Goal: Task Accomplishment & Management: Complete application form

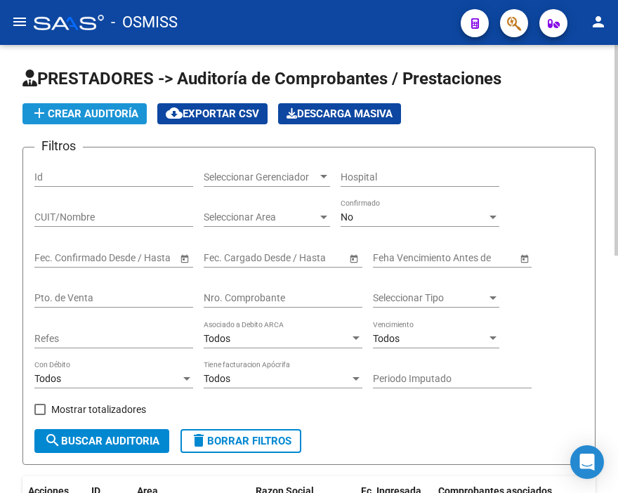
click at [107, 118] on span "add Crear Auditoría" at bounding box center [84, 113] width 107 height 13
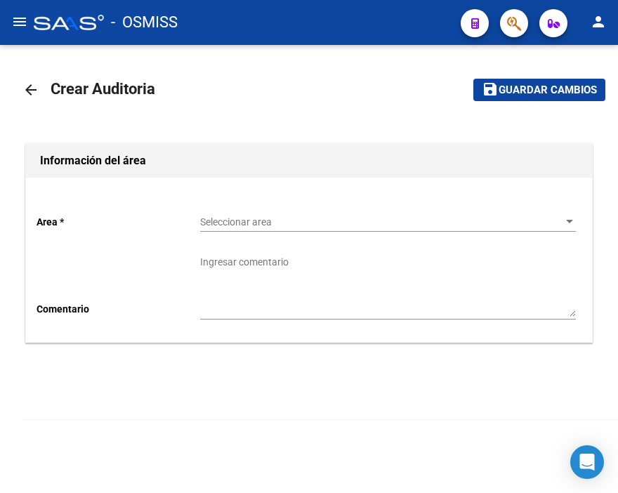
click at [270, 206] on div "Seleccionar area Seleccionar area" at bounding box center [387, 218] width 375 height 28
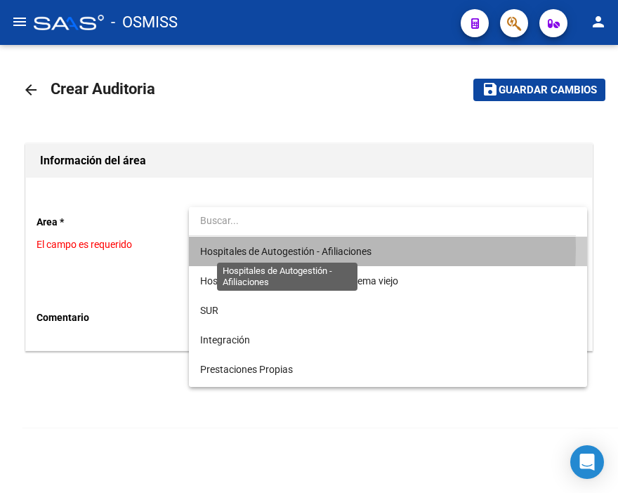
click at [274, 248] on span "Hospitales de Autogestión - Afiliaciones" at bounding box center [285, 251] width 171 height 11
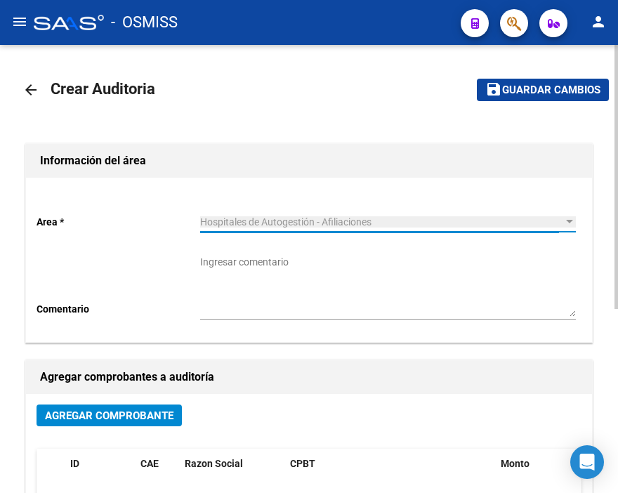
click at [144, 416] on span "Agregar Comprobante" at bounding box center [109, 415] width 128 height 13
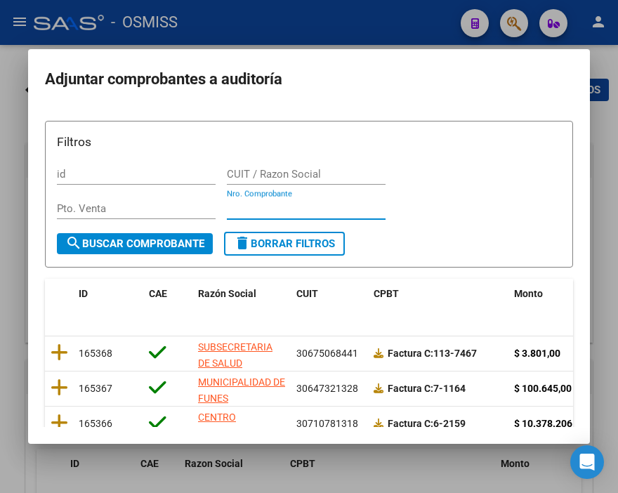
click at [253, 206] on input "Nro. Comprobante" at bounding box center [306, 208] width 159 height 13
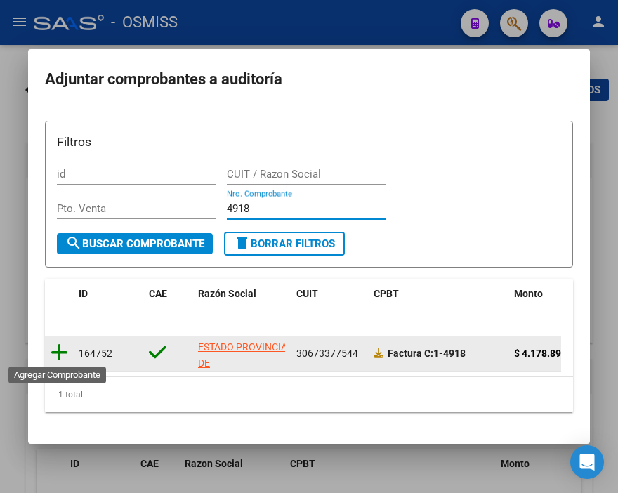
type input "4918"
click at [63, 347] on icon at bounding box center [60, 353] width 18 height 20
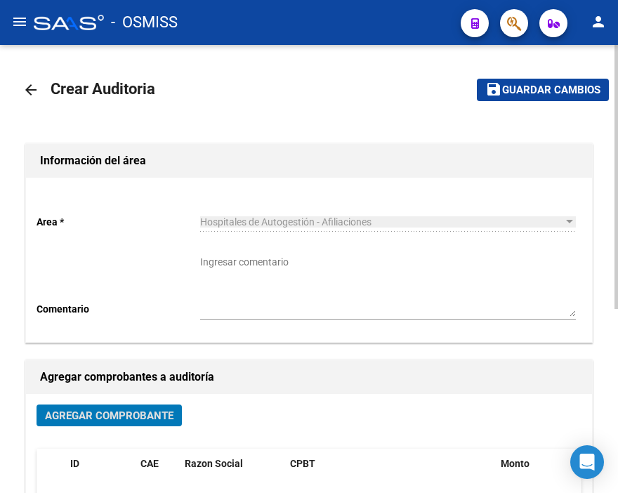
click at [543, 89] on span "Guardar cambios" at bounding box center [551, 90] width 98 height 13
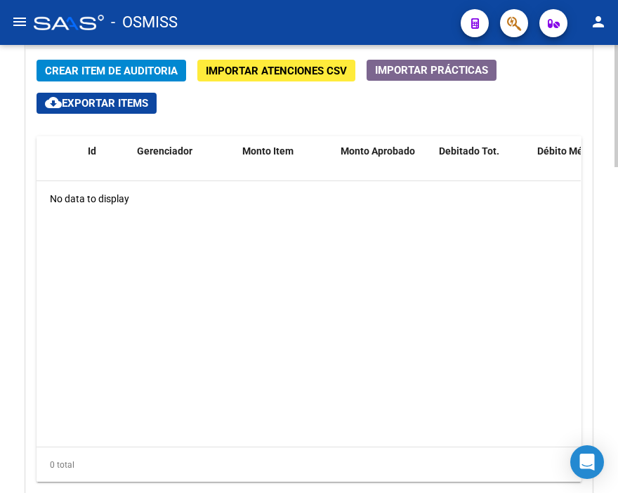
scroll to position [1074, 0]
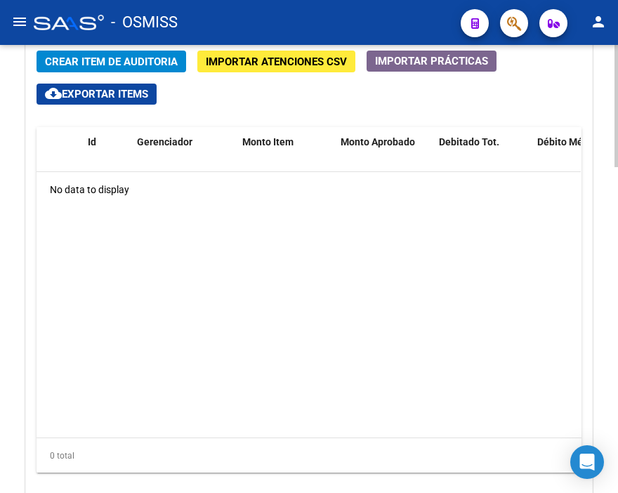
click at [616, 347] on div at bounding box center [616, 397] width 4 height 121
drag, startPoint x: 437, startPoint y: 247, endPoint x: 195, endPoint y: 107, distance: 278.9
click at [437, 247] on datatable-body "No data to display" at bounding box center [308, 304] width 544 height 265
click at [137, 67] on span "Crear Item de Auditoria" at bounding box center [111, 61] width 133 height 13
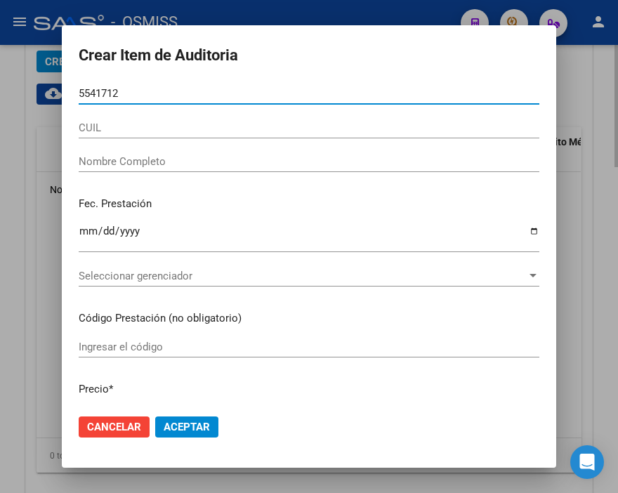
type input "55417125"
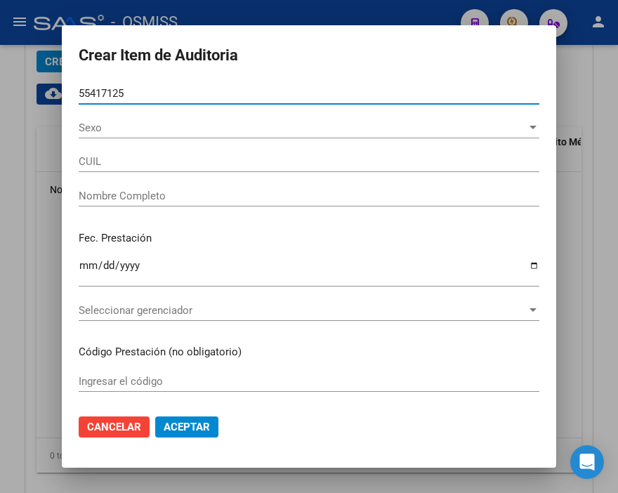
type input "27554171252"
type input "CUELLO [PERSON_NAME]"
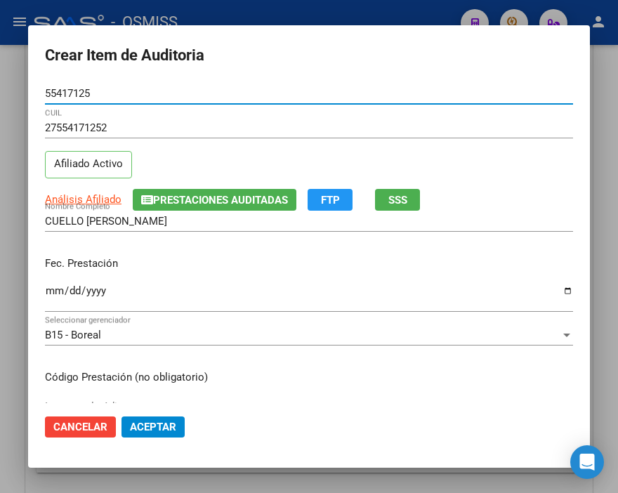
type input "55417125"
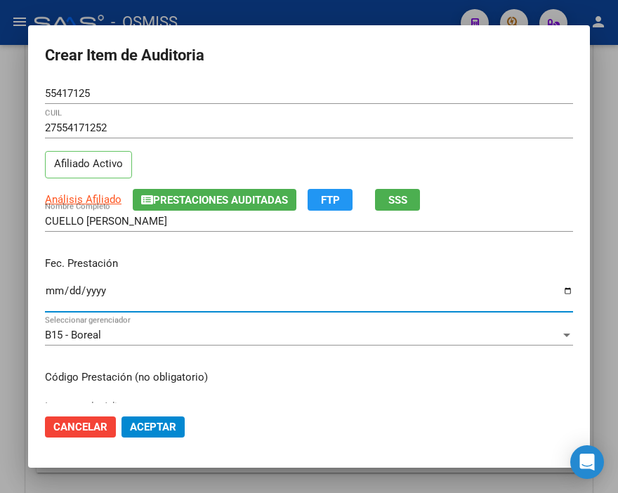
click at [56, 295] on input "Ingresar la fecha" at bounding box center [309, 296] width 528 height 22
type input "0225-08-01"
type input "[DATE]"
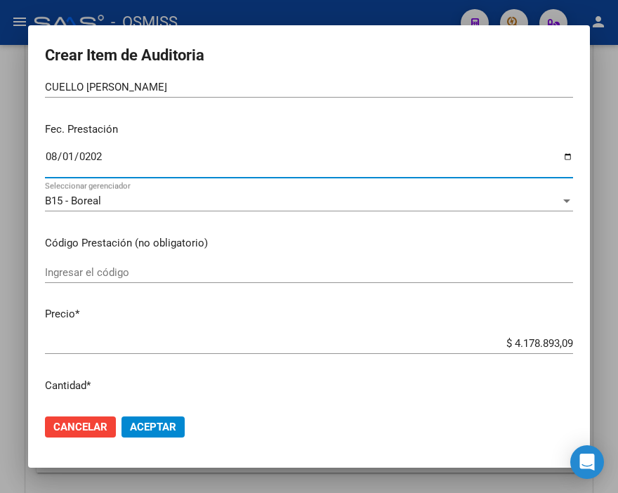
scroll to position [156, 0]
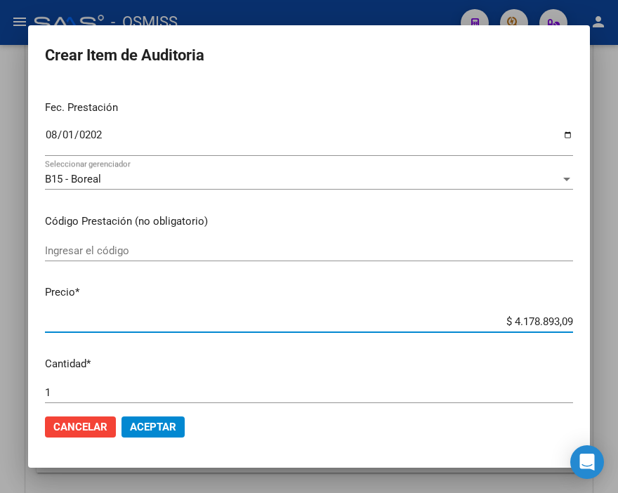
drag, startPoint x: 463, startPoint y: 321, endPoint x: 618, endPoint y: 321, distance: 155.1
click at [617, 321] on html "menu - OSMISS person Firma Express Inicio Instructivos Contacto OS Padrón Padró…" at bounding box center [309, 246] width 618 height 493
type input "$ 0,02"
type input "$ 0,20"
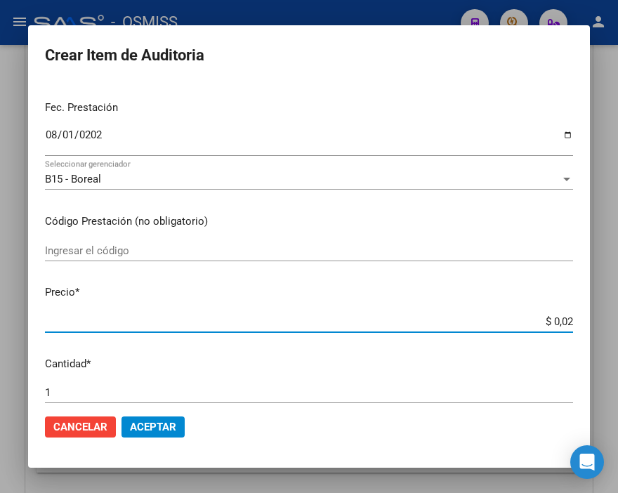
type input "$ 0,20"
type input "$ 2,00"
type input "$ 20,00"
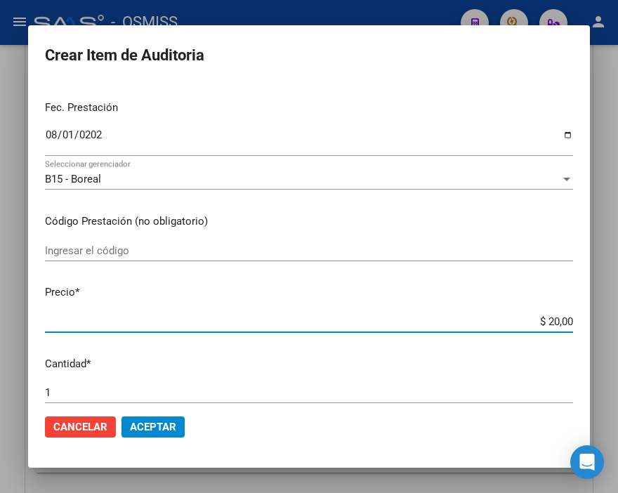
type input "$ 200,00"
type input "$ 2.000,00"
type input "$ 20.000,00"
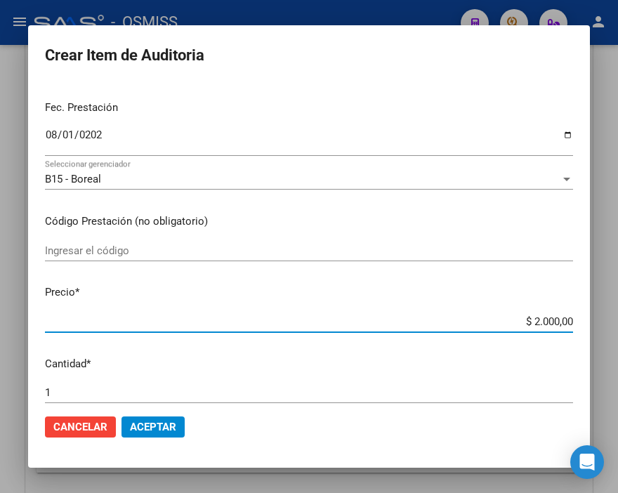
type input "$ 20.000,00"
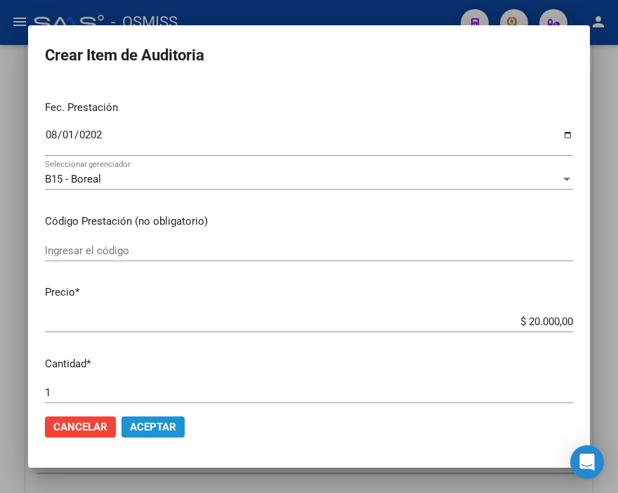
click at [164, 425] on span "Aceptar" at bounding box center [153, 426] width 46 height 13
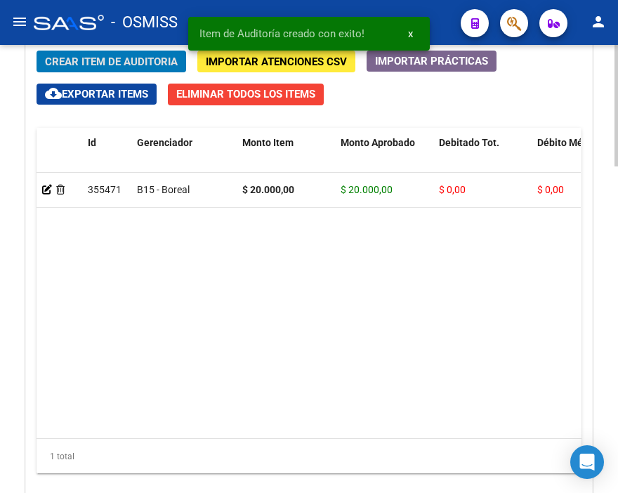
scroll to position [1097, 0]
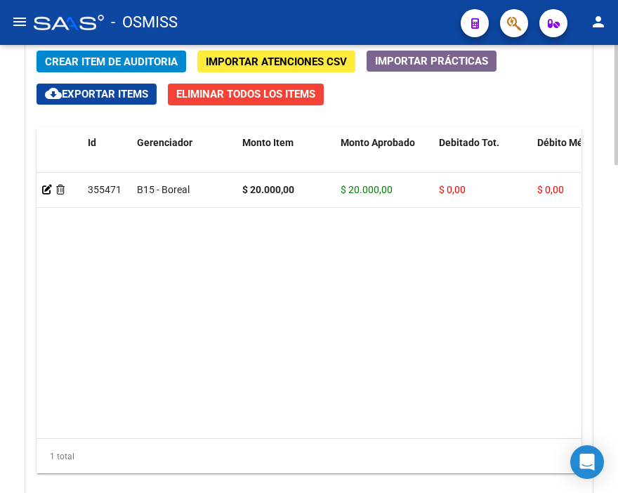
click at [402, 263] on datatable-body "355471 B15 - Boreal $ 20.000,00 $ 20.000,00 $ 0,00 $ 0,00 $ 0,00 27554171252 55…" at bounding box center [308, 305] width 544 height 265
click at [89, 59] on span "Crear Item de Auditoria" at bounding box center [111, 61] width 133 height 13
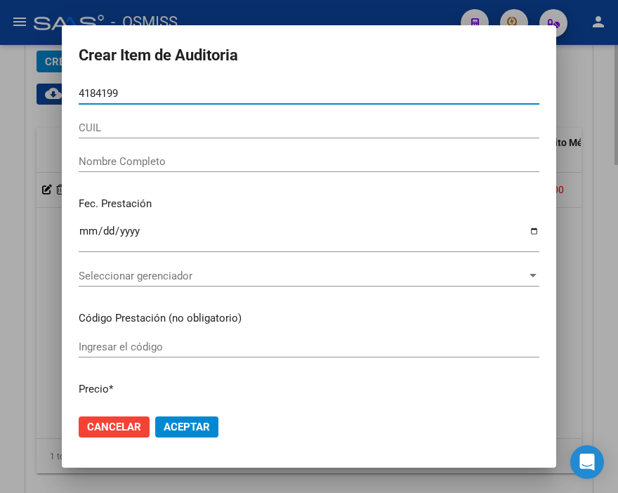
type input "41841994"
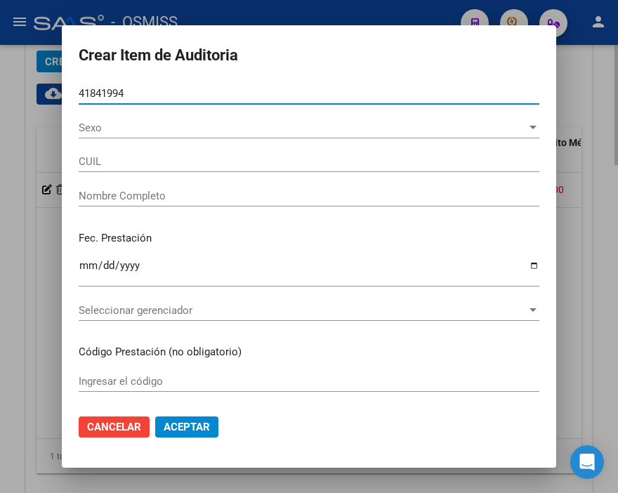
type input "27418419941"
type input "SAA [PERSON_NAME]"
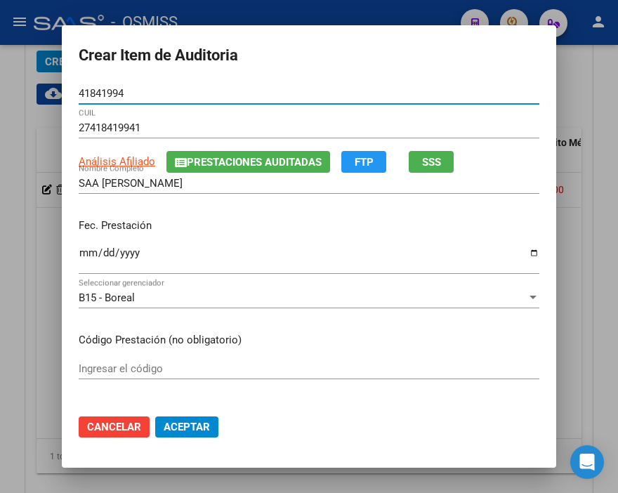
type input "41841994"
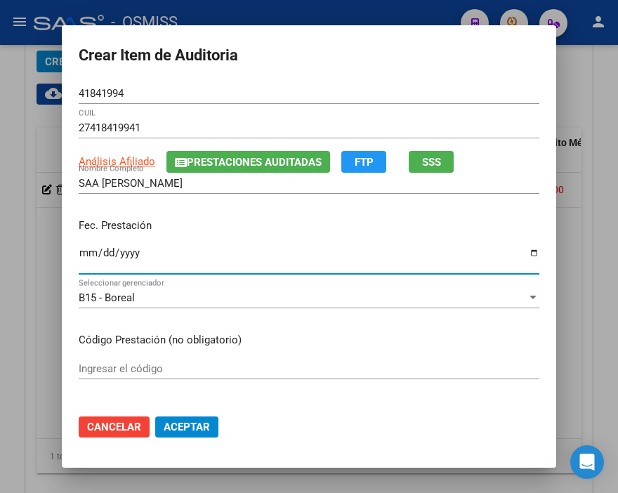
click at [88, 250] on input "Ingresar la fecha" at bounding box center [309, 258] width 460 height 22
type input "[DATE]"
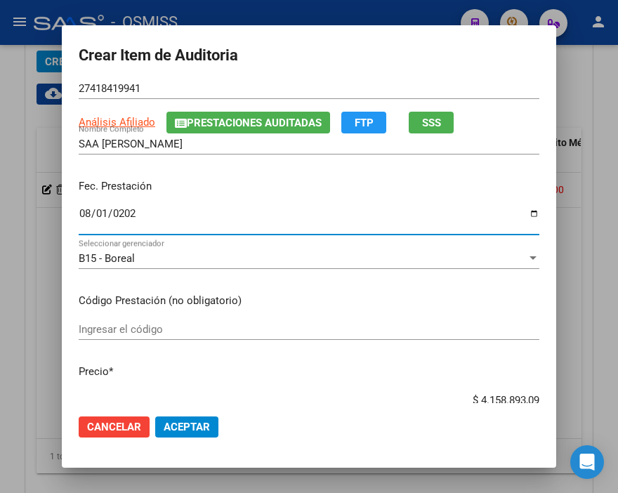
scroll to position [156, 0]
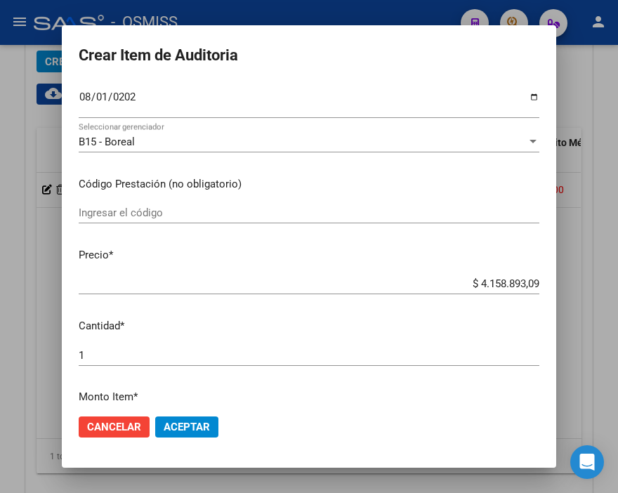
drag, startPoint x: 460, startPoint y: 275, endPoint x: 552, endPoint y: 278, distance: 92.0
click at [552, 278] on mat-dialog-content "41841994 Nro Documento 27418419941 CUIL Análisis Afiliado Prestaciones Auditada…" at bounding box center [309, 243] width 494 height 320
click at [481, 282] on input "$ 4.158.893,09" at bounding box center [309, 283] width 460 height 13
drag, startPoint x: 443, startPoint y: 291, endPoint x: 537, endPoint y: 291, distance: 94.0
click at [537, 291] on mat-dialog-content "41841994 Nro Documento 27418419941 CUIL Análisis Afiliado Prestaciones Auditada…" at bounding box center [309, 243] width 494 height 320
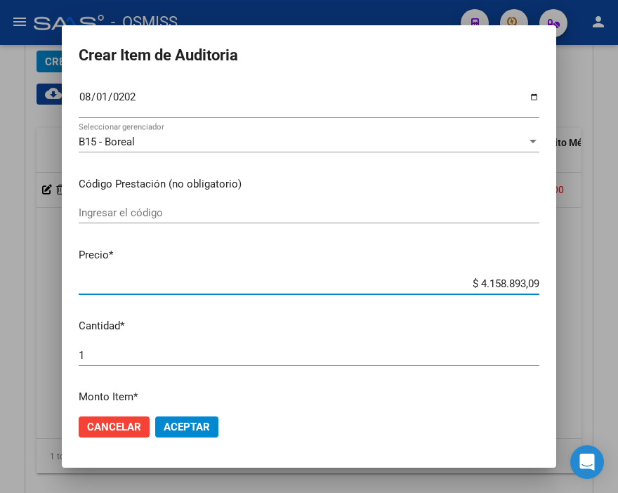
drag, startPoint x: 460, startPoint y: 283, endPoint x: 569, endPoint y: 286, distance: 108.8
click at [569, 286] on div "Crear Item de Auditoria 41841994 Nro Documento 27418419941 CUIL Análisis Afilia…" at bounding box center [309, 246] width 618 height 493
type input "$ 0,01"
type input "$ 0,10"
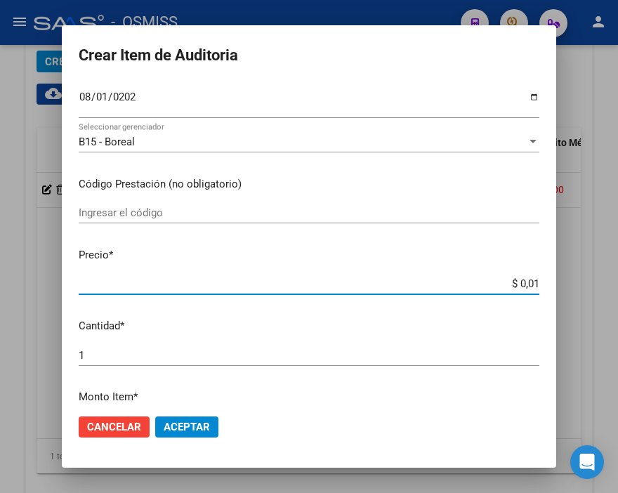
type input "$ 0,10"
type input "$ 1,07"
type input "$ 10,71"
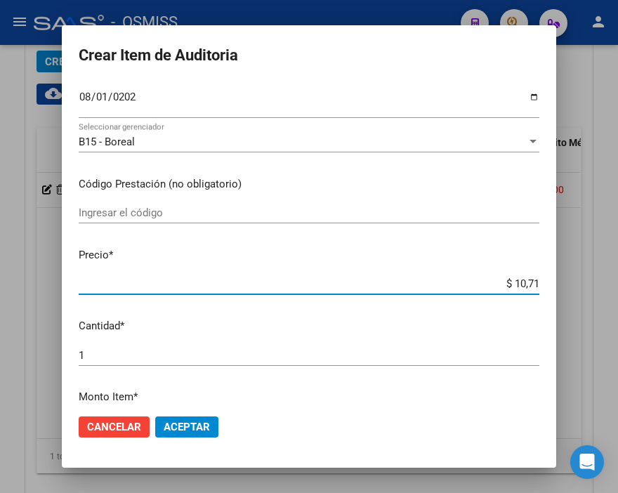
type input "$ 107,14"
type input "$ 1.071,46"
type input "$ 10.714,63"
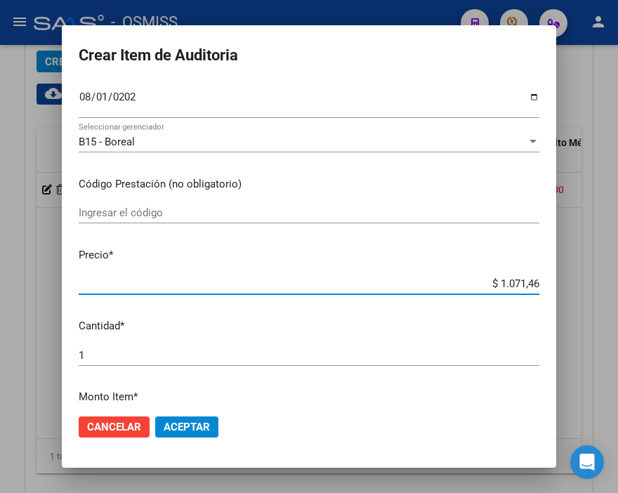
type input "$ 10.714,63"
type input "$ 107.146,30"
click at [192, 422] on span "Aceptar" at bounding box center [187, 426] width 46 height 13
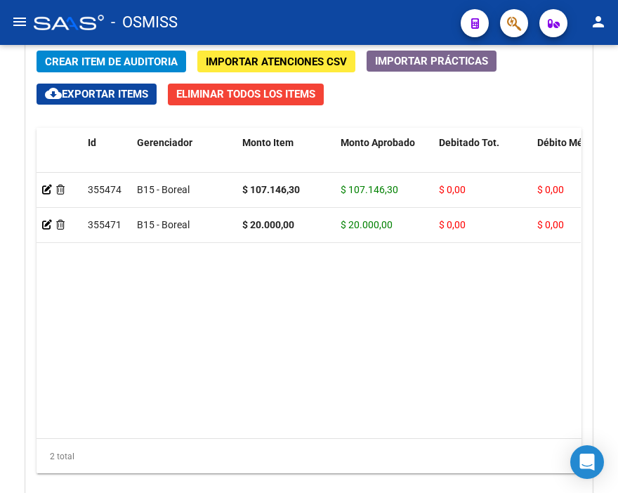
click at [192, 19] on div "- OSMISS" at bounding box center [242, 22] width 416 height 31
click at [116, 51] on button "Crear Item de Auditoria" at bounding box center [110, 62] width 149 height 22
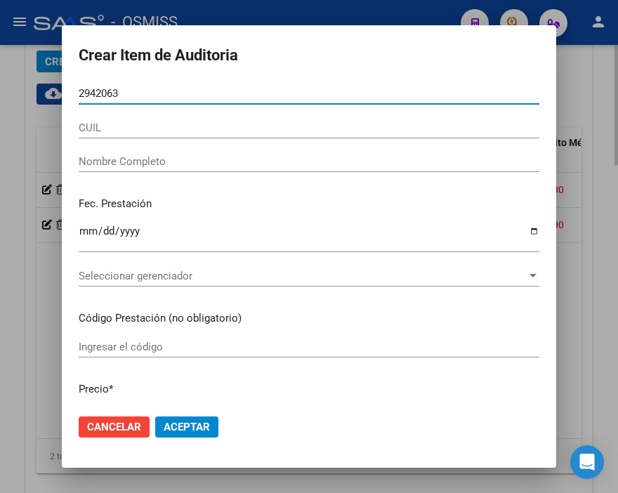
type input "29420639"
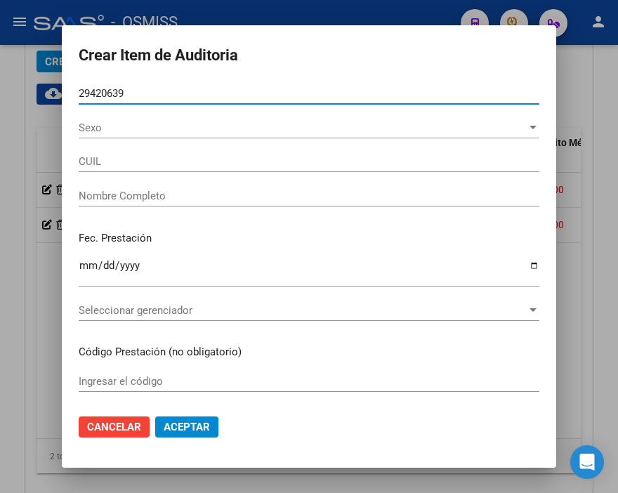
type input "27294206391"
type input "[PERSON_NAME]"
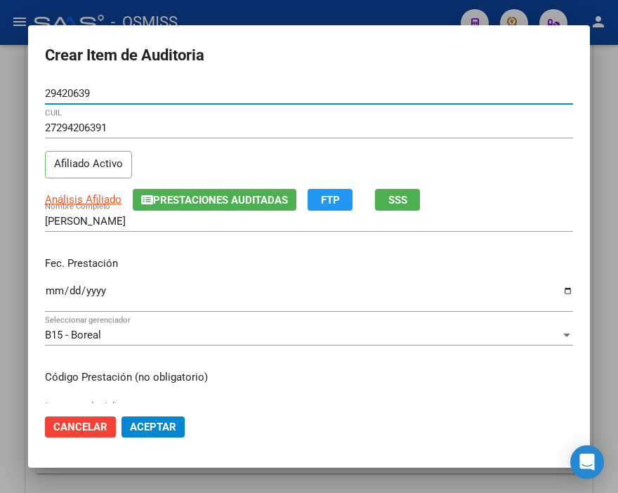
type input "29420639"
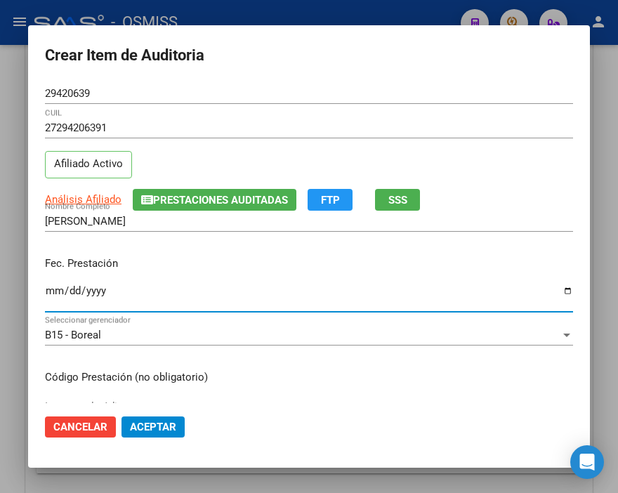
click at [52, 290] on input "Ingresar la fecha" at bounding box center [309, 296] width 528 height 22
type input "[DATE]"
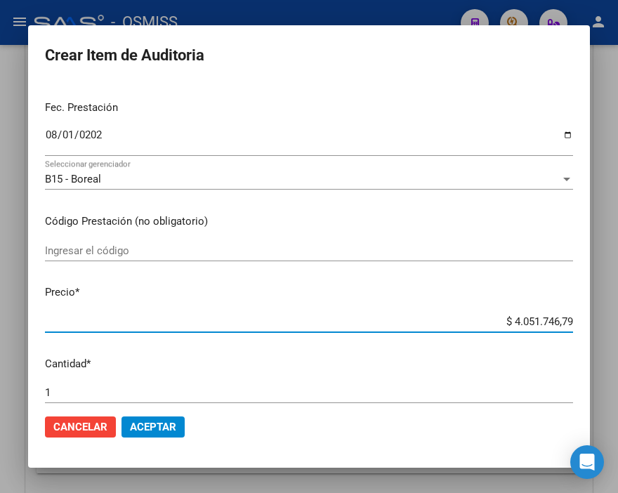
drag, startPoint x: 474, startPoint y: 326, endPoint x: 618, endPoint y: 326, distance: 144.6
click at [617, 326] on html "menu - OSMISS person Firma Express Inicio Instructivos Contacto OS Padrón Padró…" at bounding box center [309, 246] width 618 height 493
type input "$ 0,01"
type input "$ 0,11"
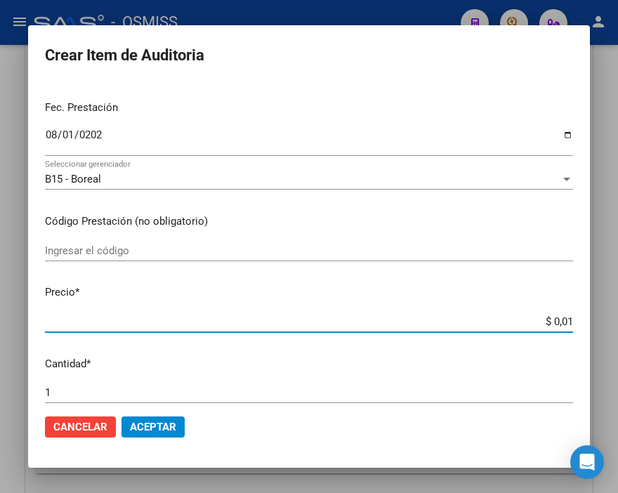
type input "$ 0,11"
type input "$ 1,13"
type input "$ 11,39"
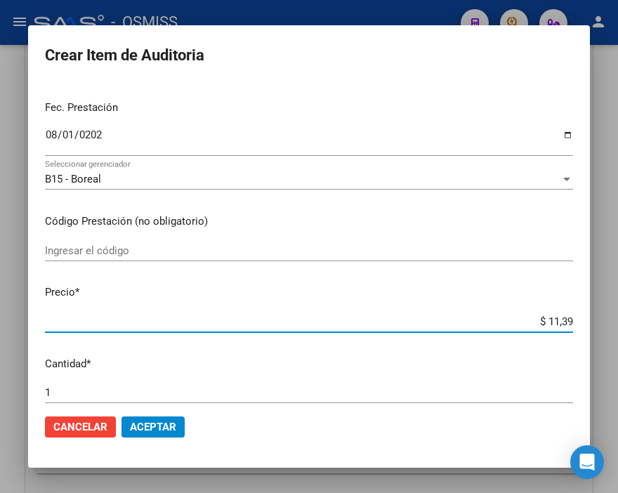
type input "$ 113,96"
type input "$ 1.139,64"
type input "$ 11.396,45"
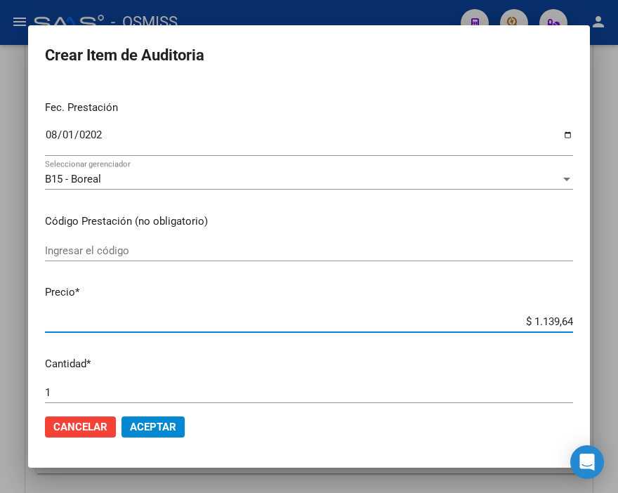
type input "$ 11.396,45"
click at [149, 425] on span "Aceptar" at bounding box center [153, 426] width 46 height 13
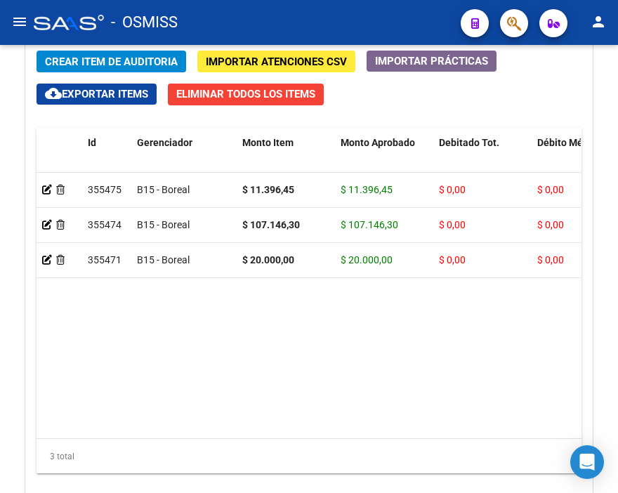
click at [306, 11] on div "- OSMISS" at bounding box center [242, 22] width 416 height 31
click at [84, 58] on span "Crear Item de Auditoria" at bounding box center [111, 61] width 133 height 13
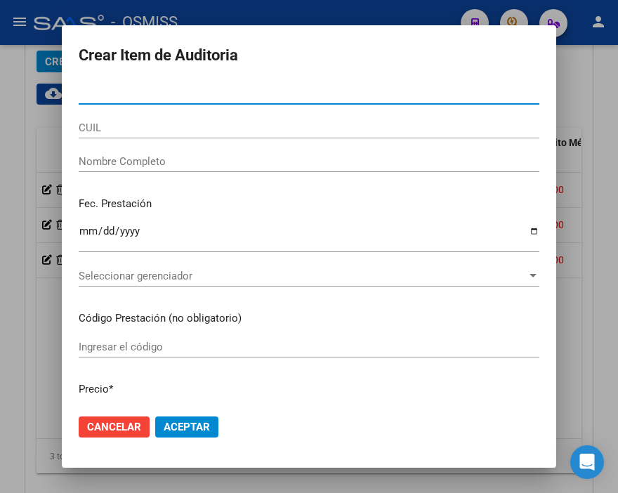
click at [95, 99] on input "Nro Documento" at bounding box center [309, 93] width 460 height 13
type input "58785338"
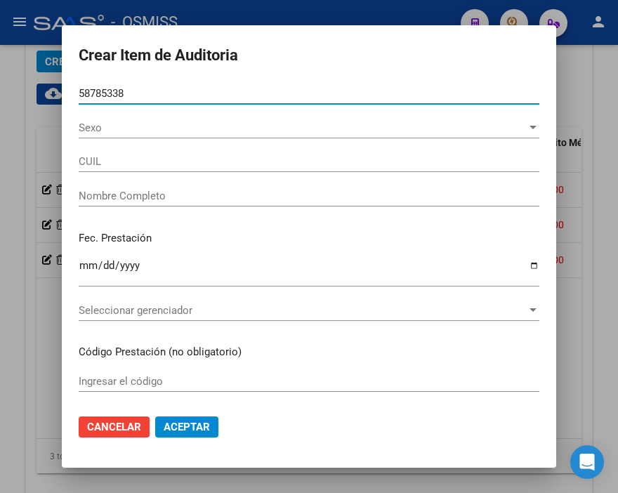
type input "27587853383"
type input "[US_STATE] [PERSON_NAME]"
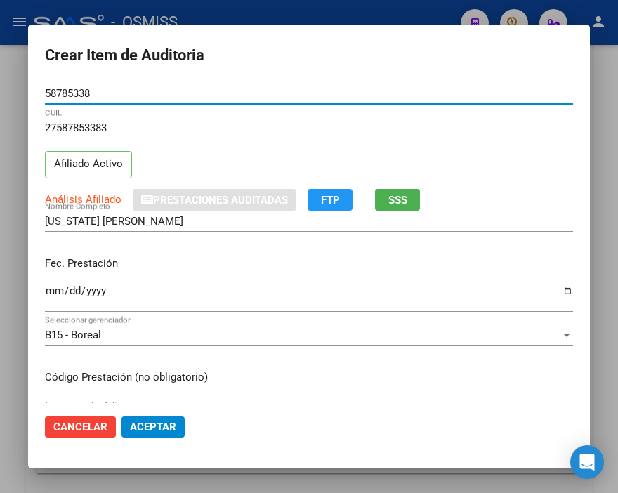
type input "58785338"
click at [51, 281] on div "Ingresar la fecha" at bounding box center [309, 296] width 528 height 30
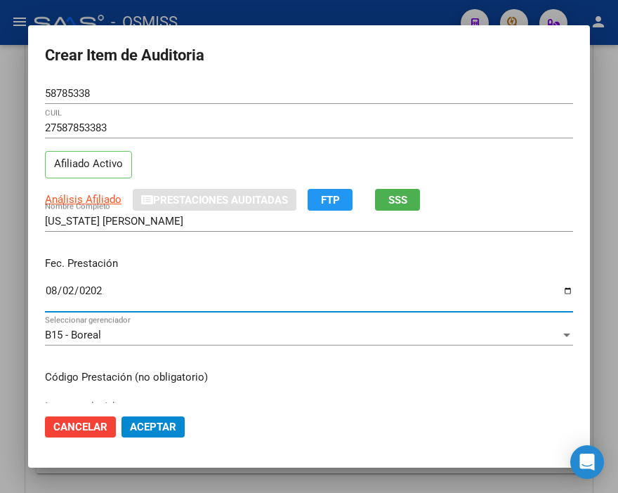
type input "[DATE]"
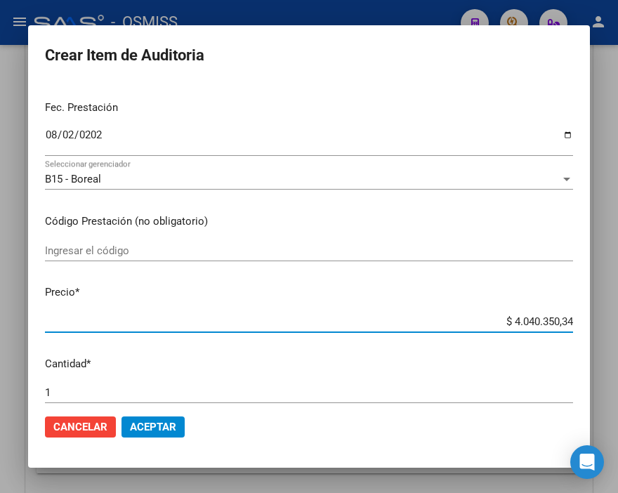
drag, startPoint x: 485, startPoint y: 321, endPoint x: 613, endPoint y: 326, distance: 128.6
click at [613, 326] on div "Crear Item de Auditoria 58785338 Nro Documento 27587853383 CUIL Afiliado Activo…" at bounding box center [309, 246] width 618 height 493
click at [501, 321] on input "$ 4.040.350,34" at bounding box center [309, 321] width 528 height 13
drag, startPoint x: 474, startPoint y: 318, endPoint x: 567, endPoint y: 311, distance: 93.6
click at [567, 311] on mat-dialog-content "58785338 Nro Documento 27587853383 CUIL Afiliado Activo Análisis Afiliado Prest…" at bounding box center [308, 243] width 561 height 320
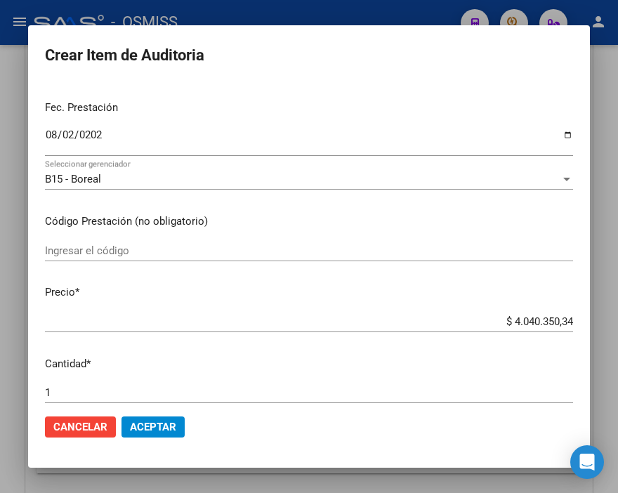
click at [437, 319] on input "$ 4.040.350,34" at bounding box center [309, 321] width 528 height 13
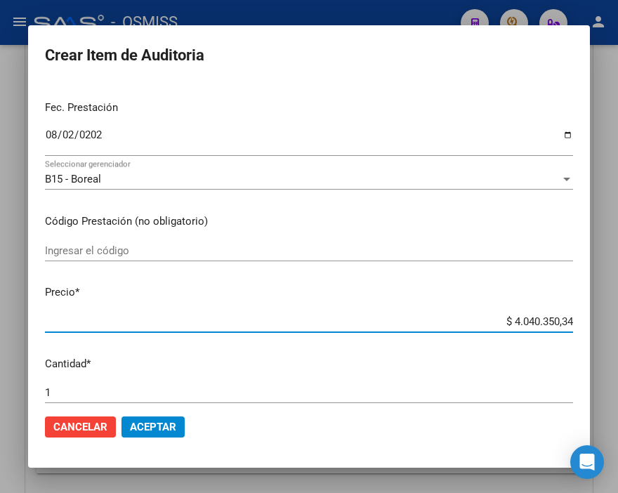
drag, startPoint x: 478, startPoint y: 324, endPoint x: 618, endPoint y: 324, distance: 140.4
click at [617, 324] on html "menu - OSMISS person Firma Express Inicio Instructivos Contacto OS Padrón Padró…" at bounding box center [309, 246] width 618 height 493
type input "$ 0,02"
type input "$ 0,20"
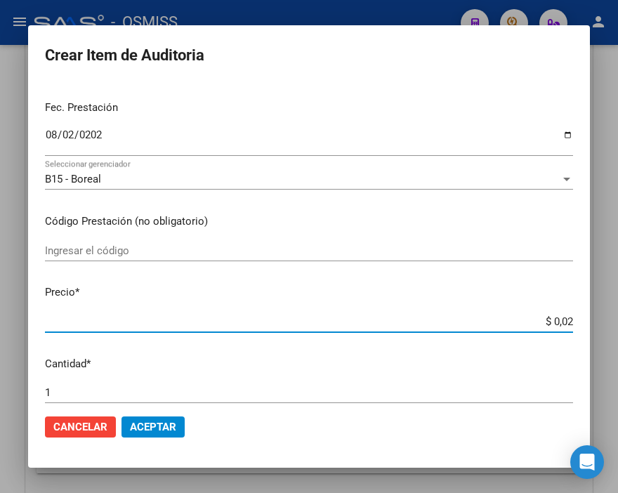
type input "$ 0,20"
type input "$ 2,00"
type input "$ 20,00"
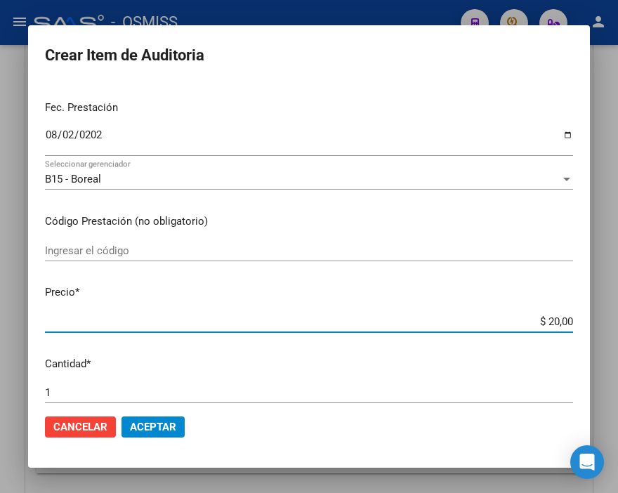
type input "$ 200,00"
type input "$ 2.000,00"
type input "$ 20.000,00"
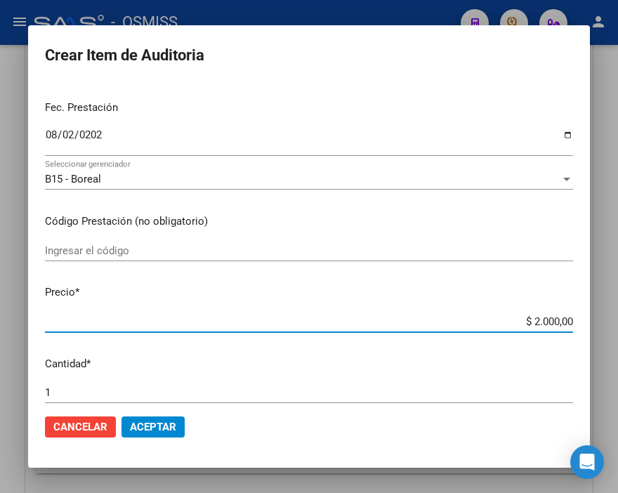
type input "$ 20.000,00"
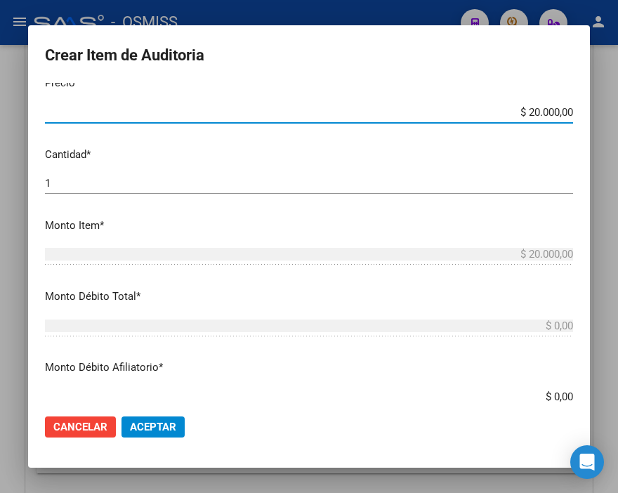
scroll to position [390, 0]
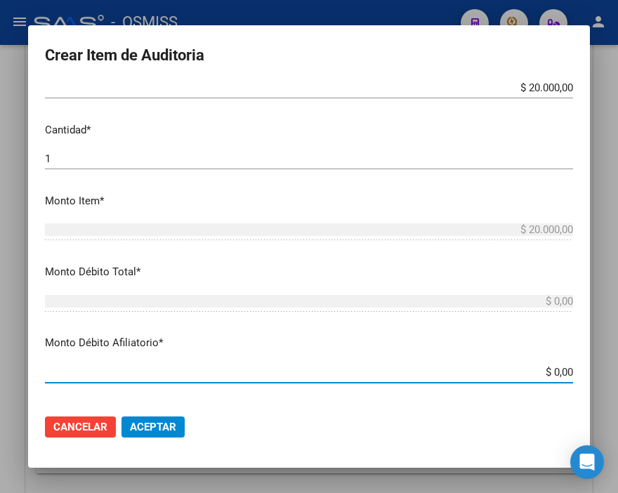
drag, startPoint x: 517, startPoint y: 369, endPoint x: 618, endPoint y: 379, distance: 102.2
click at [617, 379] on html "menu - OSMISS person Firma Express Inicio Instructivos Contacto OS Padrón Padró…" at bounding box center [309, 246] width 618 height 493
type input "$ 0,02"
type input "$ 0,20"
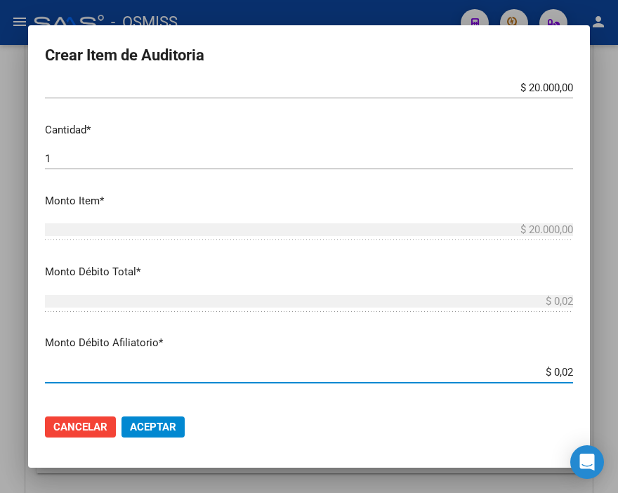
type input "$ 0,20"
type input "$ 2,00"
type input "$ 20,00"
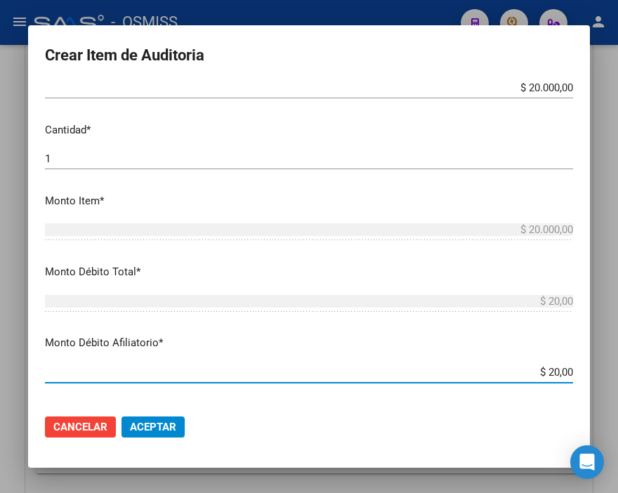
type input "$ 200,00"
type input "$ 2.000,00"
type input "$ 20.000,00"
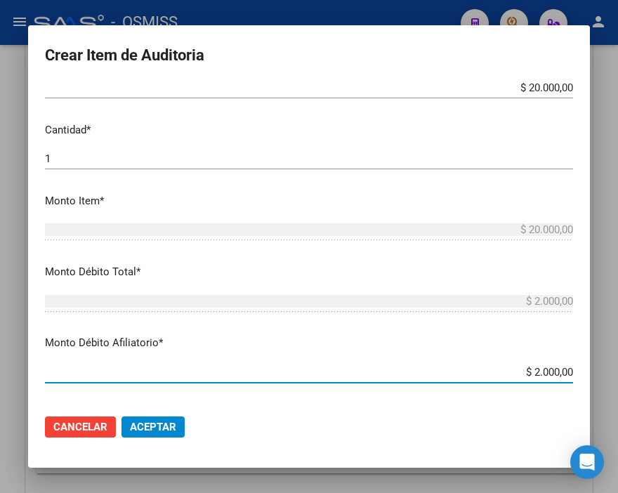
type input "$ 20.000,00"
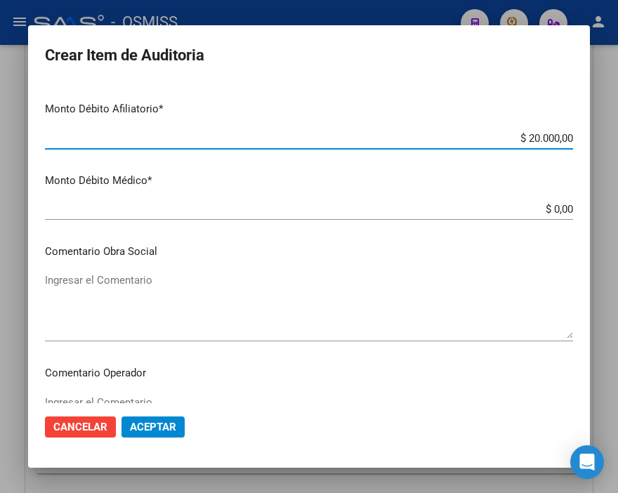
scroll to position [702, 0]
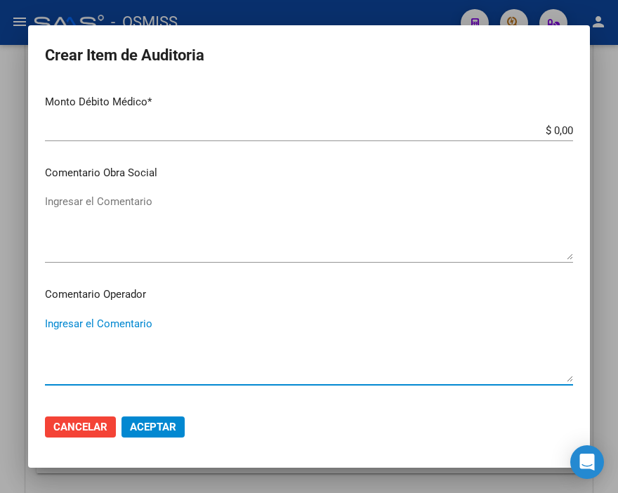
click at [124, 319] on textarea "Ingresar el Comentario" at bounding box center [309, 349] width 528 height 66
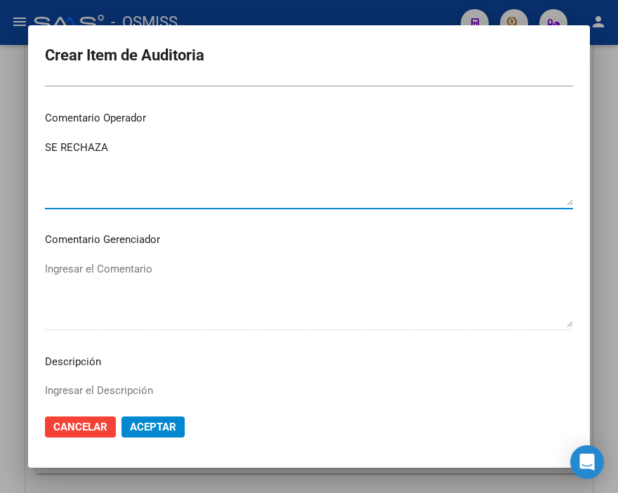
scroll to position [936, 0]
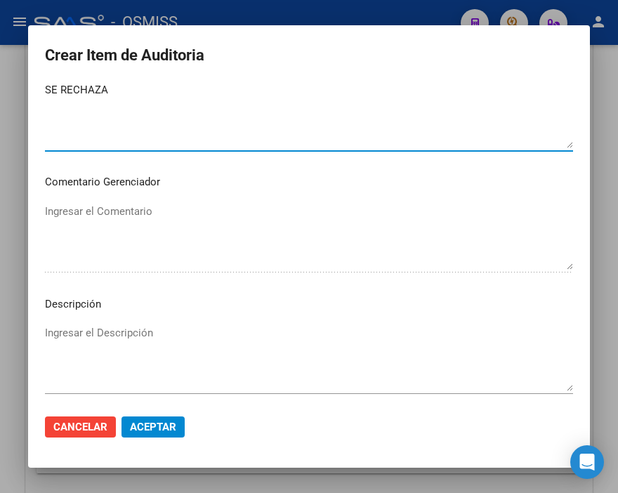
type textarea "SE RECHAZA"
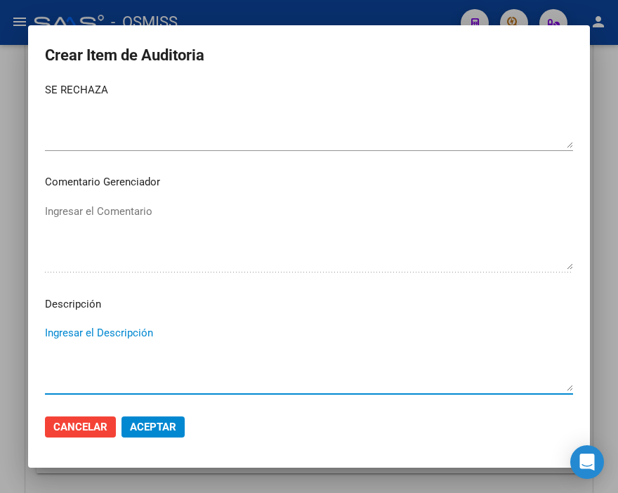
click at [60, 335] on textarea "Ingresar el Descripción" at bounding box center [309, 358] width 528 height 66
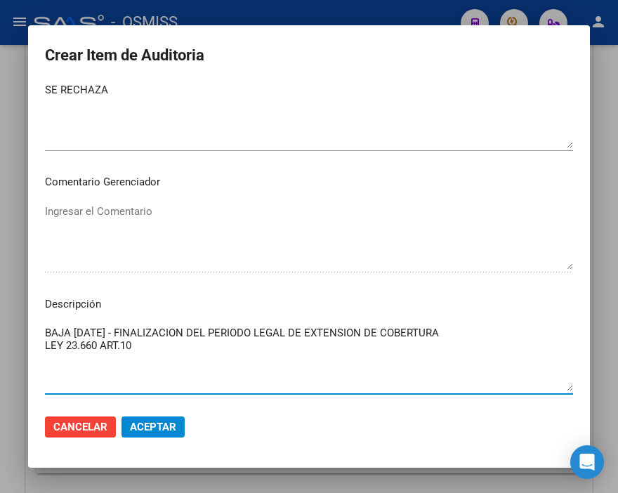
type textarea "BAJA [DATE] - FINALIZACION DEL PERIODO LEGAL DE EXTENSION DE COBERTURA LEY 23.6…"
click at [181, 420] on button "Aceptar" at bounding box center [152, 426] width 63 height 21
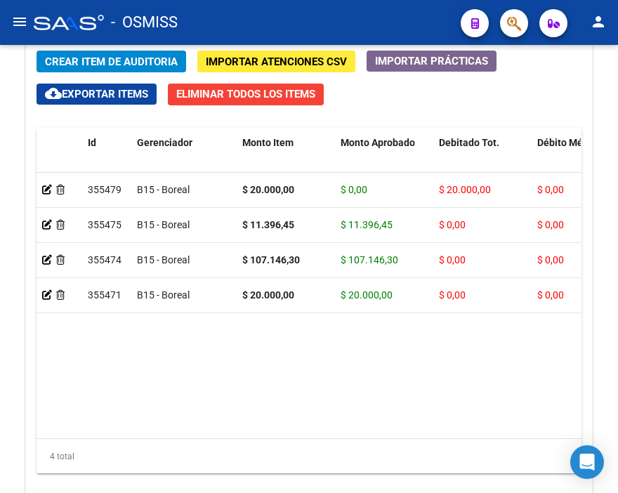
click at [355, 22] on div "- OSMISS" at bounding box center [242, 22] width 416 height 31
click at [95, 56] on span "Crear Item de Auditoria" at bounding box center [111, 61] width 133 height 13
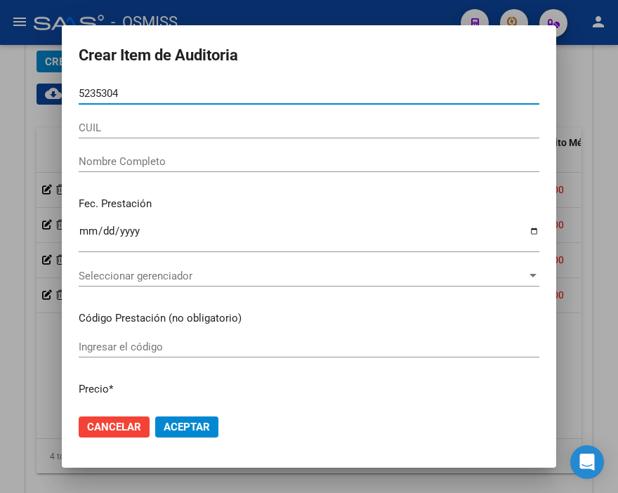
type input "52353044"
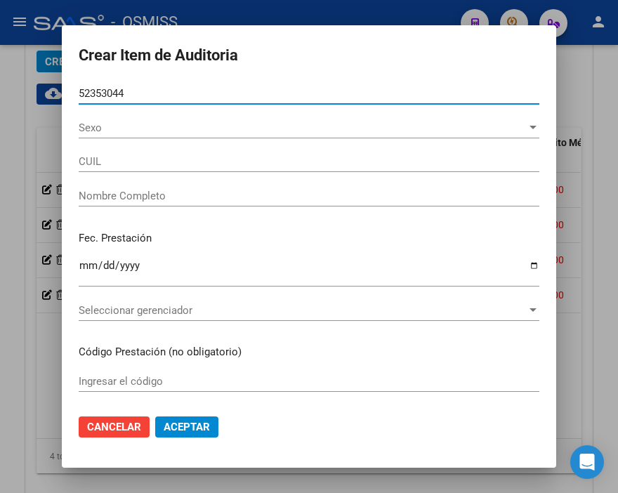
type input "20523530446"
type input "[PERSON_NAME]"
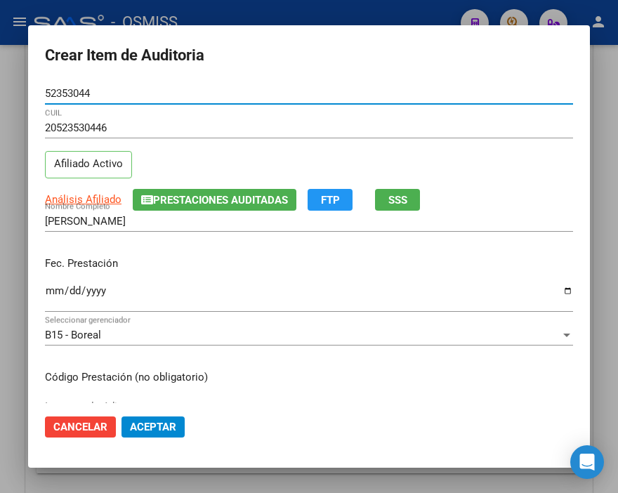
type input "52353044"
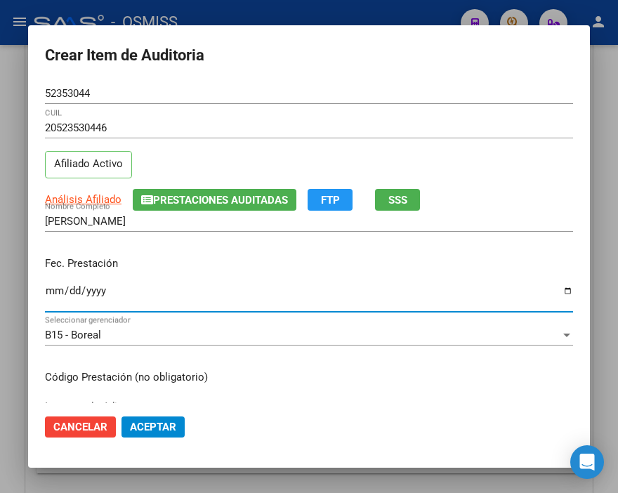
click at [53, 286] on input "Ingresar la fecha" at bounding box center [309, 296] width 528 height 22
type input "[DATE]"
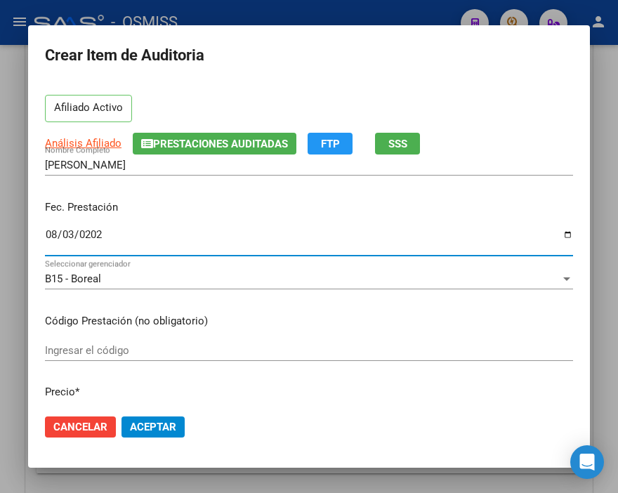
scroll to position [156, 0]
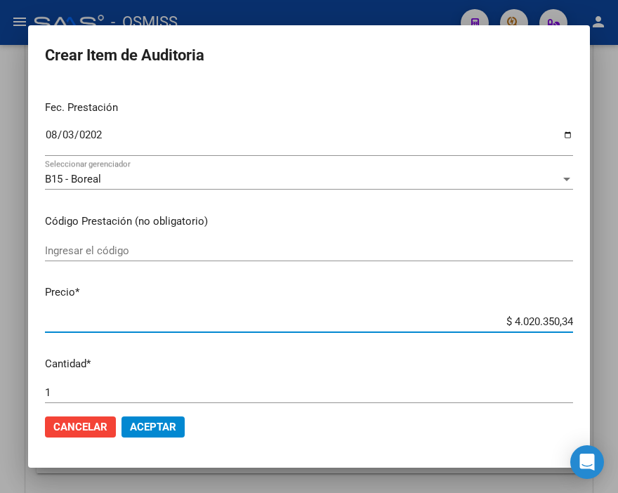
drag, startPoint x: 456, startPoint y: 319, endPoint x: 618, endPoint y: 319, distance: 162.1
click at [617, 319] on html "menu - OSMISS person Firma Express Inicio Instructivos Contacto OS Padrón Padró…" at bounding box center [309, 246] width 618 height 493
type input "$ 0,02"
type input "$ 0,20"
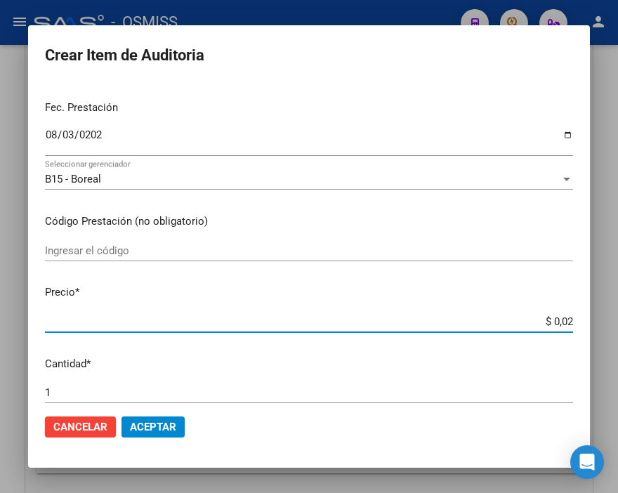
type input "$ 0,20"
type input "$ 2,00"
type input "$ 20,00"
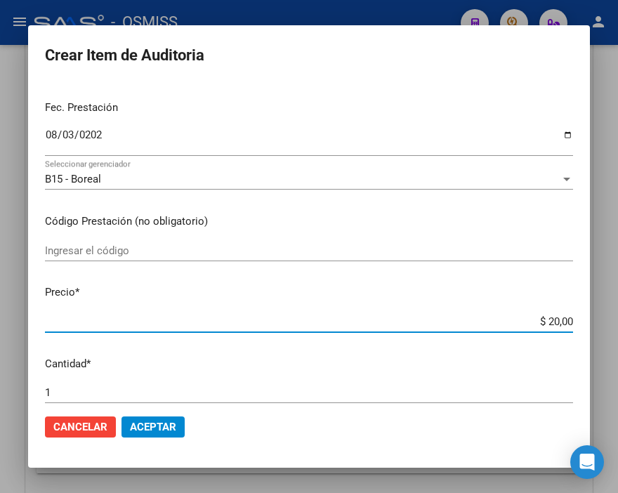
type input "$ 200,00"
type input "$ 2.000,00"
type input "$ 20.000,00"
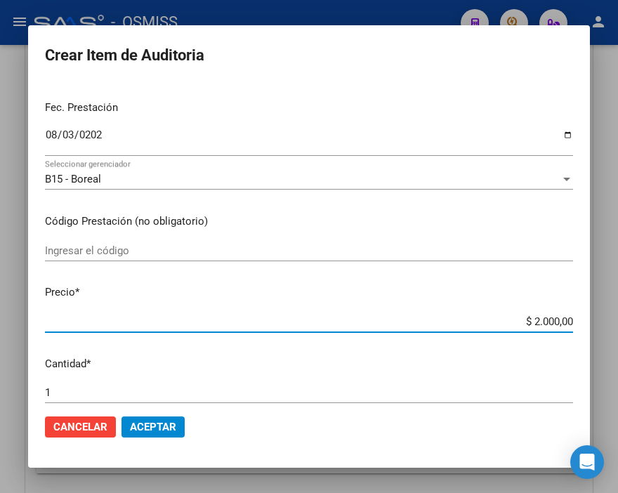
type input "$ 20.000,00"
click at [157, 425] on span "Aceptar" at bounding box center [153, 426] width 46 height 13
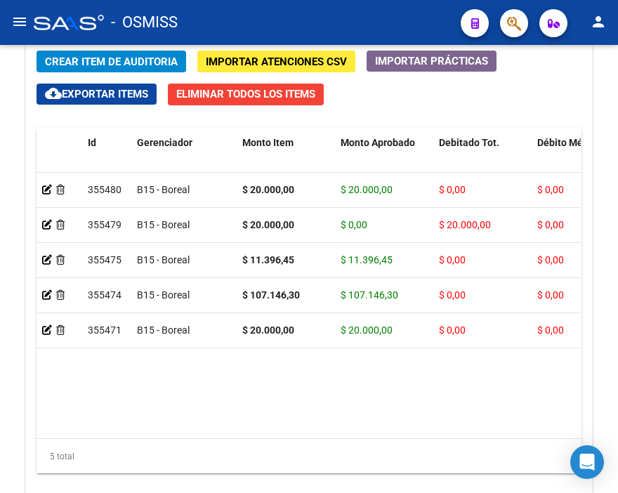
click at [317, 23] on div "- OSMISS" at bounding box center [242, 22] width 416 height 31
click at [103, 60] on span "Crear Item de Auditoria" at bounding box center [111, 61] width 133 height 13
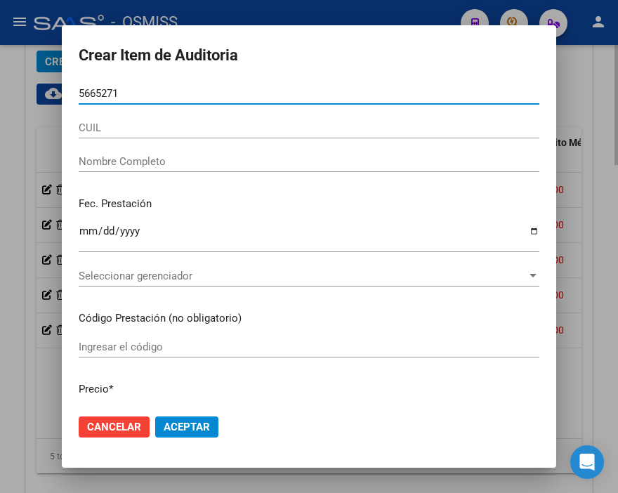
type input "56652715"
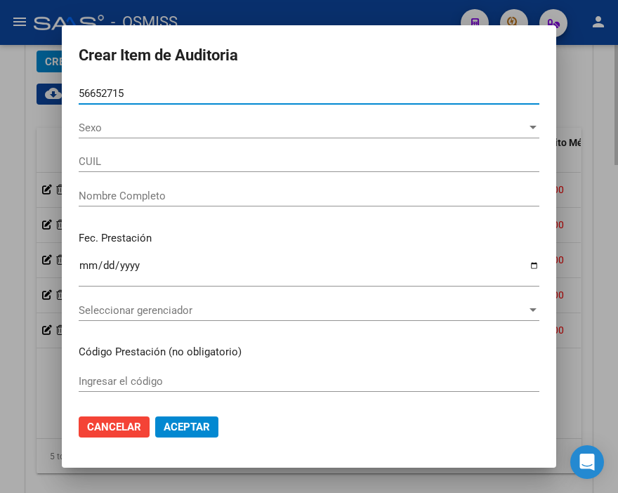
type input "23566527154"
type input "[PERSON_NAME] [PERSON_NAME]"
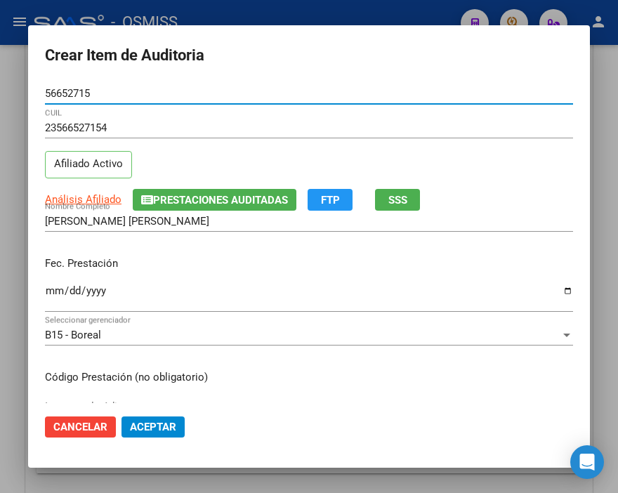
type input "56652715"
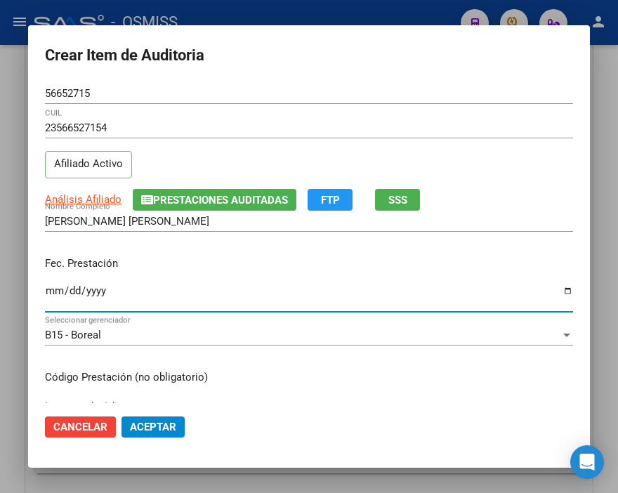
click at [48, 288] on input "Ingresar la fecha" at bounding box center [309, 296] width 528 height 22
type input "[DATE]"
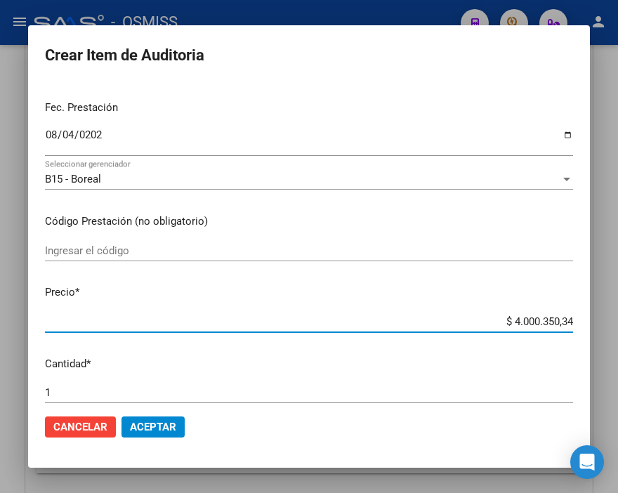
drag, startPoint x: 478, startPoint y: 314, endPoint x: 618, endPoint y: 319, distance: 140.4
click at [617, 319] on html "menu - OSMISS person Firma Express Inicio Instructivos Contacto OS Padrón Padró…" at bounding box center [309, 246] width 618 height 493
type input "$ 0,01"
type input "$ 0,11"
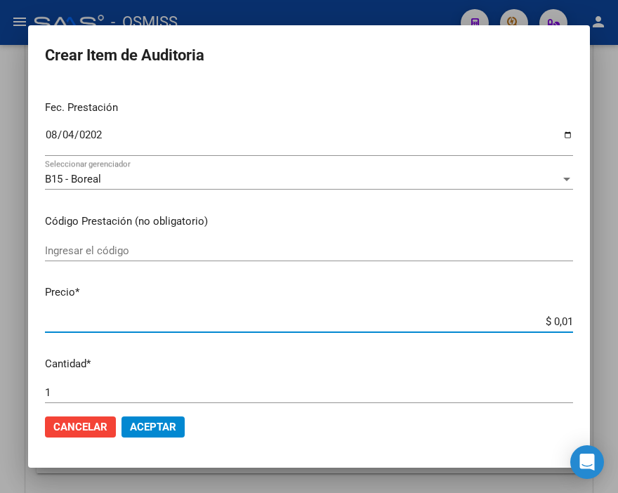
type input "$ 0,11"
type input "$ 1,14"
type input "$ 11,48"
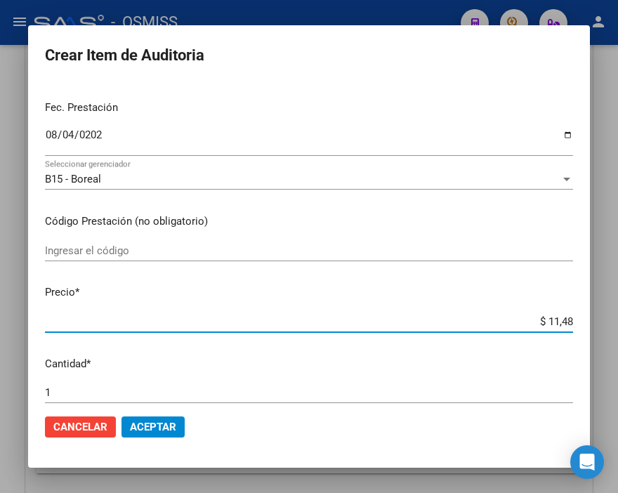
type input "$ 114,83"
type input "$ 1.148,30"
type input "$ 11.483,03"
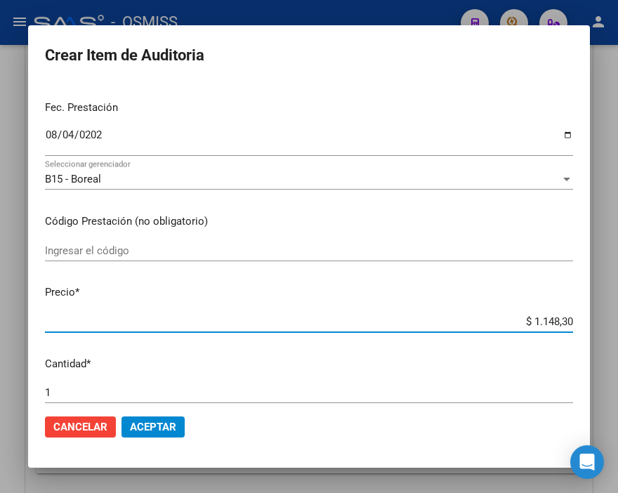
type input "$ 11.483,03"
click at [150, 425] on span "Aceptar" at bounding box center [153, 426] width 46 height 13
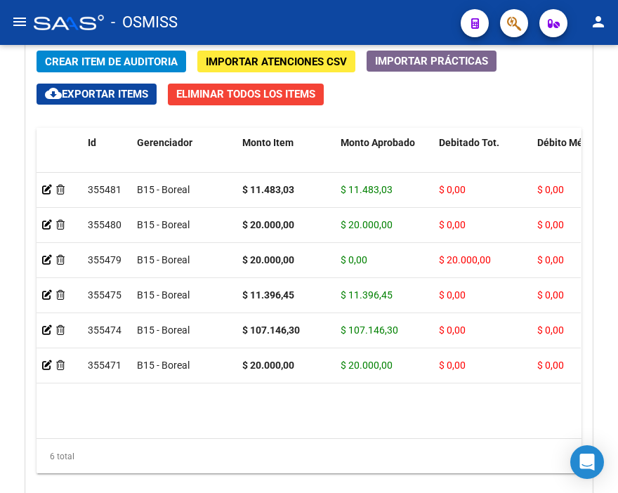
click at [335, 12] on div "- OSMISS" at bounding box center [242, 22] width 416 height 31
click at [120, 65] on span "Crear Item de Auditoria" at bounding box center [111, 61] width 133 height 13
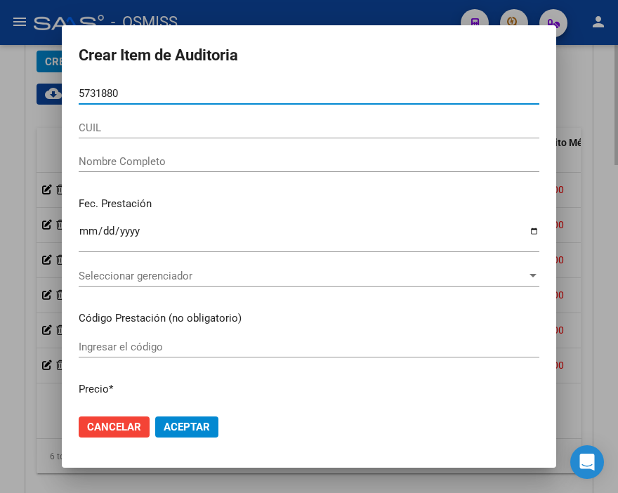
type input "57318801"
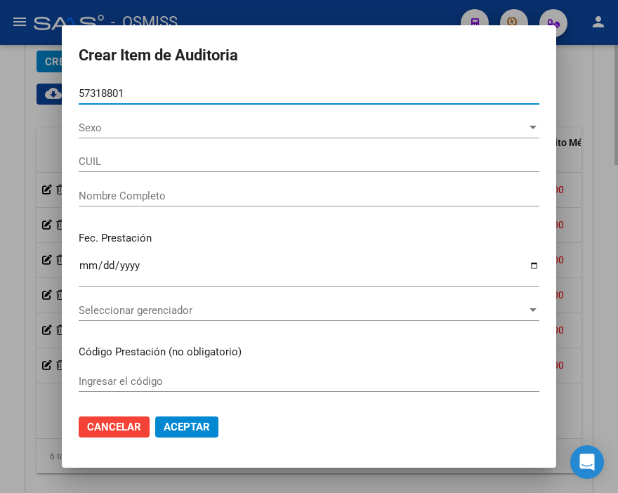
type input "27573188018"
type input "ALUCI CHOQUE [PERSON_NAME]"
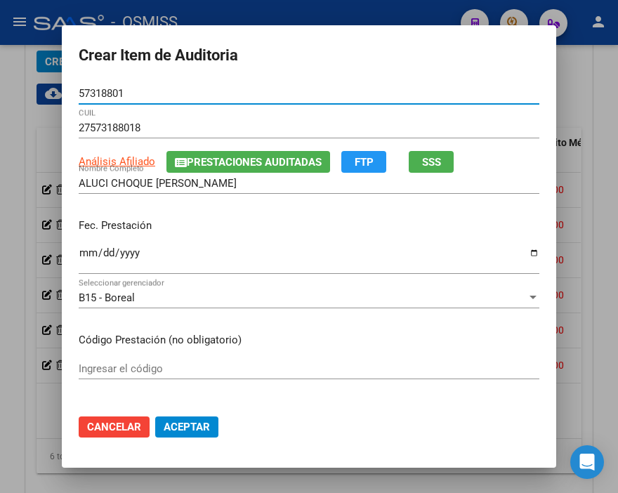
type input "57318801"
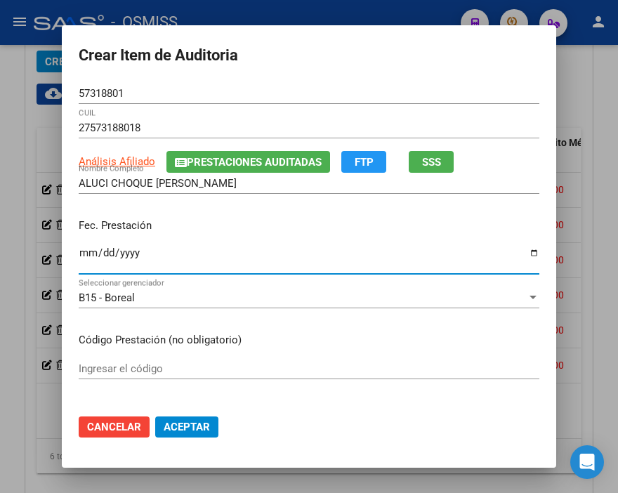
click at [82, 253] on input "Ingresar la fecha" at bounding box center [309, 258] width 460 height 22
type input "[DATE]"
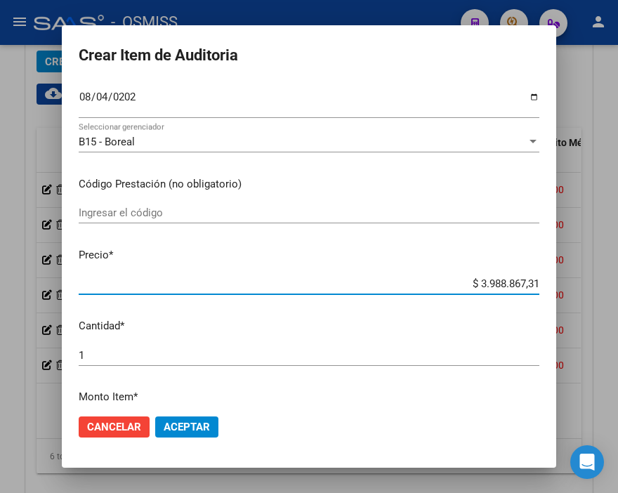
drag, startPoint x: 444, startPoint y: 278, endPoint x: 618, endPoint y: 286, distance: 174.2
click at [617, 286] on html "menu - OSMISS person Firma Express Inicio Instructivos Contacto OS Padrón Padró…" at bounding box center [309, 246] width 618 height 493
type input "$ 0,03"
type input "$ 0,30"
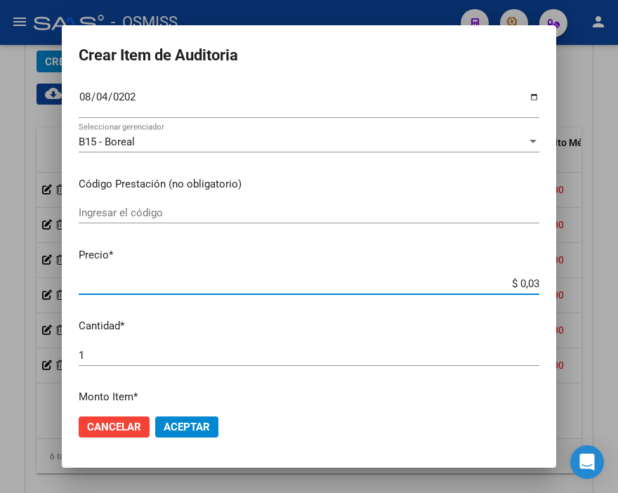
type input "$ 0,30"
type input "$ 3,09"
type input "$ 30,95"
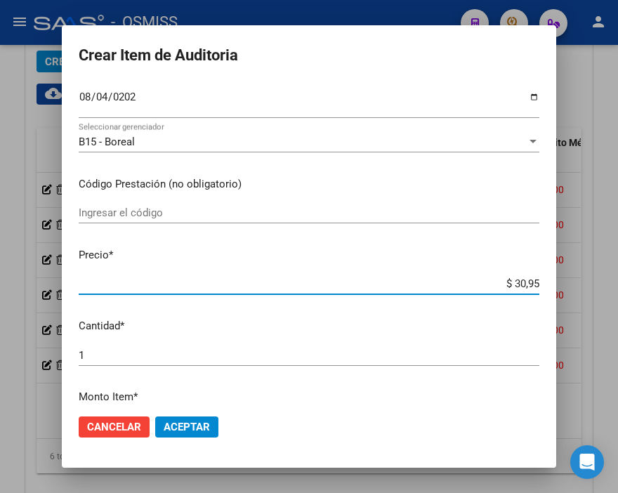
type input "$ 309,53"
type input "$ 3.095,34"
type input "$ 30.953,40"
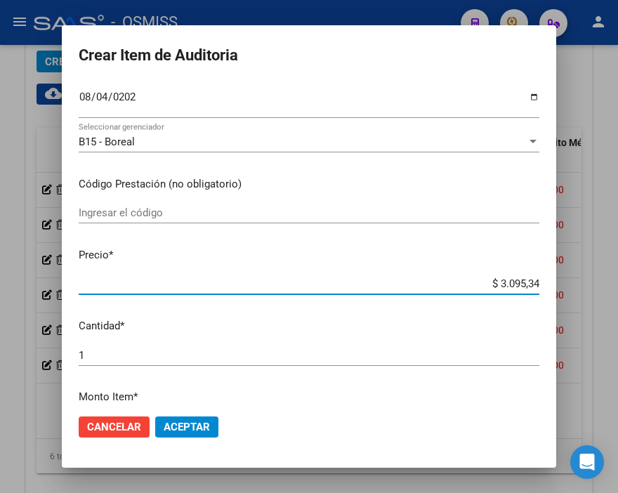
type input "$ 30.953,40"
click at [194, 433] on button "Aceptar" at bounding box center [186, 426] width 63 height 21
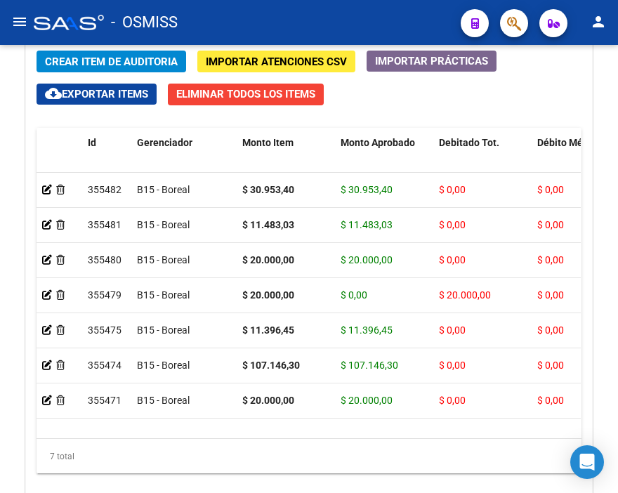
click at [347, 4] on mat-toolbar "menu - OSMISS person" at bounding box center [309, 22] width 618 height 45
click at [98, 58] on span "Crear Item de Auditoria" at bounding box center [111, 61] width 133 height 13
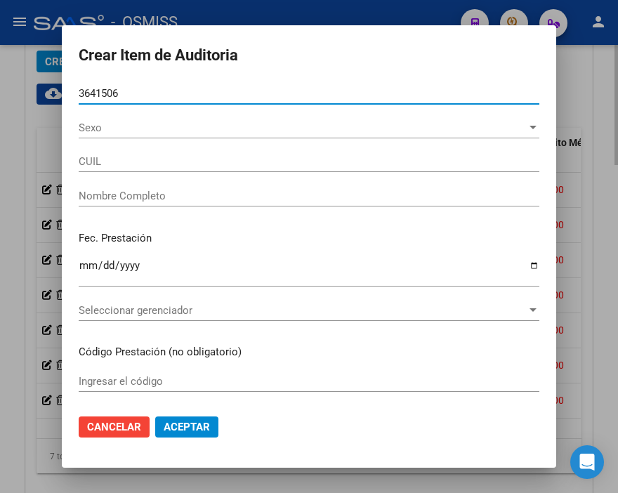
type input "36415062"
type input "27364150623"
type input "[PERSON_NAME] [PERSON_NAME]"
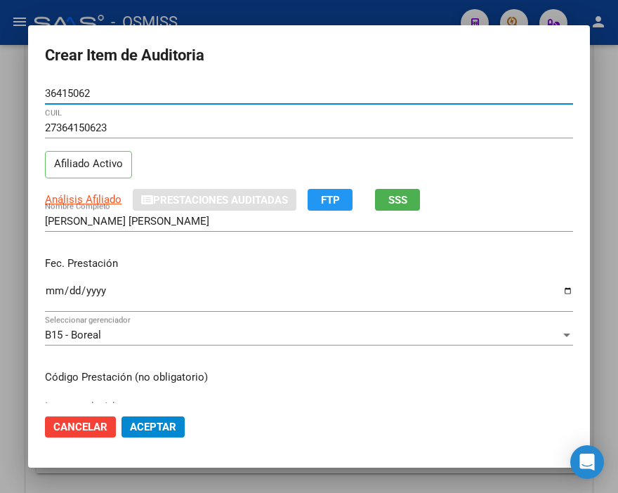
type input "36415062"
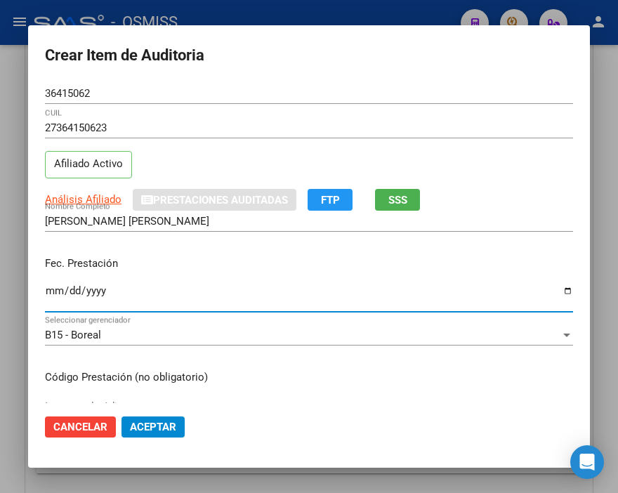
click at [58, 290] on input "Ingresar la fecha" at bounding box center [309, 296] width 528 height 22
type input "[DATE]"
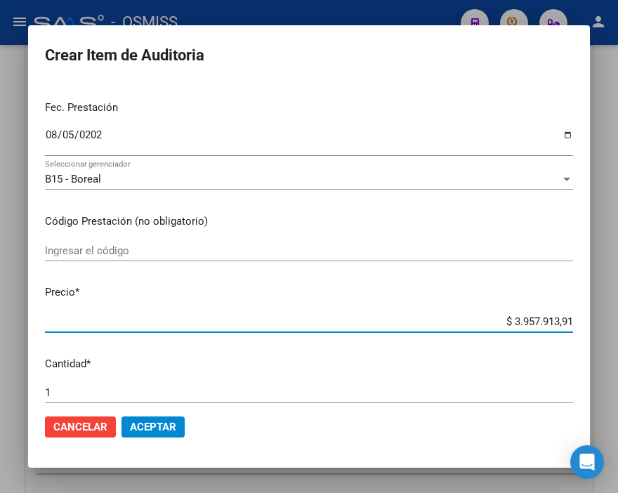
drag, startPoint x: 485, startPoint y: 320, endPoint x: 618, endPoint y: 313, distance: 133.5
click at [617, 313] on html "menu - OSMISS person Firma Express Inicio Instructivos Contacto OS Padrón Padró…" at bounding box center [309, 246] width 618 height 493
type input "$ 0,06"
type input "$ 0,67"
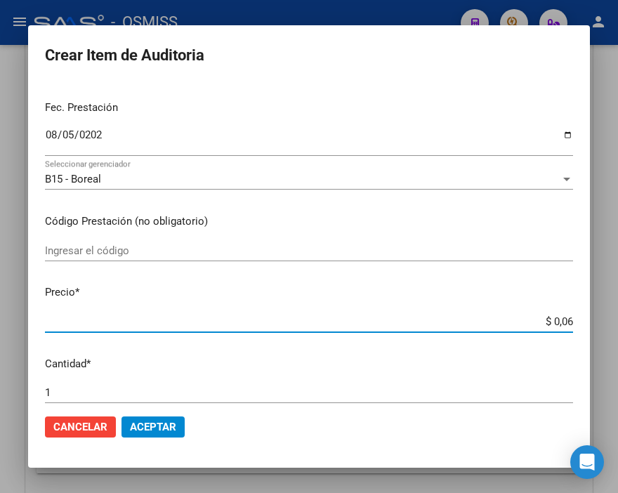
type input "$ 0,67"
type input "$ 6,72"
type input "$ 67,21"
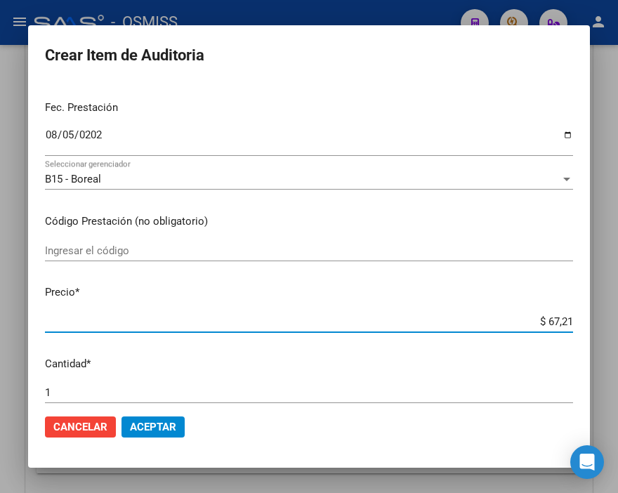
type input "$ 672,19"
type input "$ 6.721,91"
type input "$ 67.219,12"
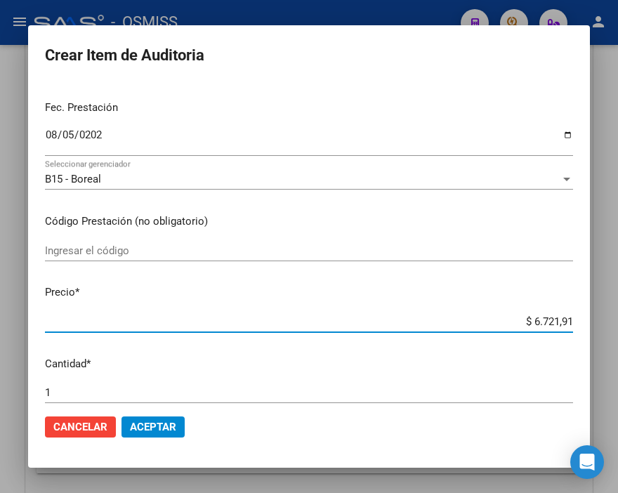
type input "$ 67.219,12"
click at [156, 422] on span "Aceptar" at bounding box center [153, 426] width 46 height 13
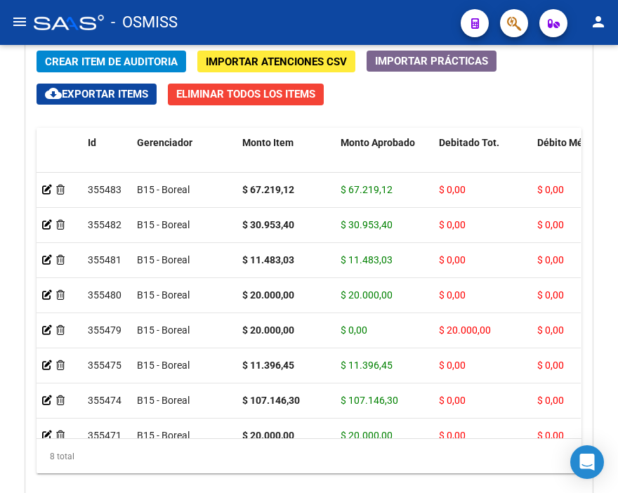
click at [309, 7] on div "- OSMISS" at bounding box center [242, 22] width 416 height 31
click at [95, 58] on span "Crear Item de Auditoria" at bounding box center [111, 61] width 133 height 13
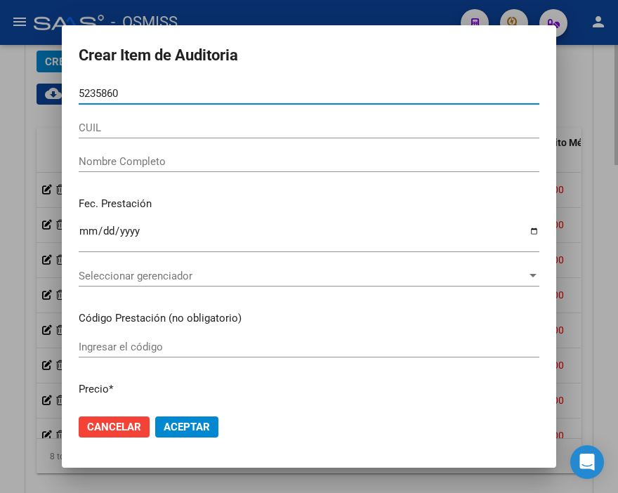
type input "52358602"
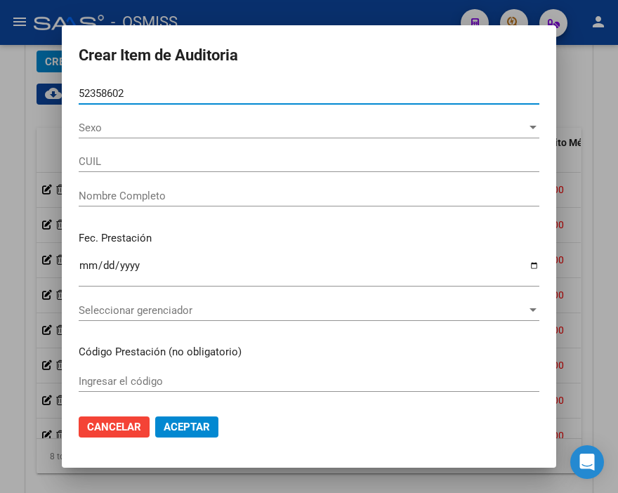
type input "27523586020"
type input "ORELLLANO [PERSON_NAME] [PERSON_NAME]"
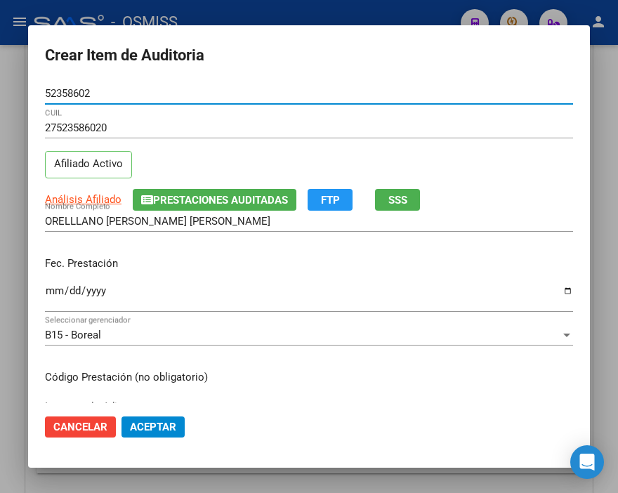
type input "52358602"
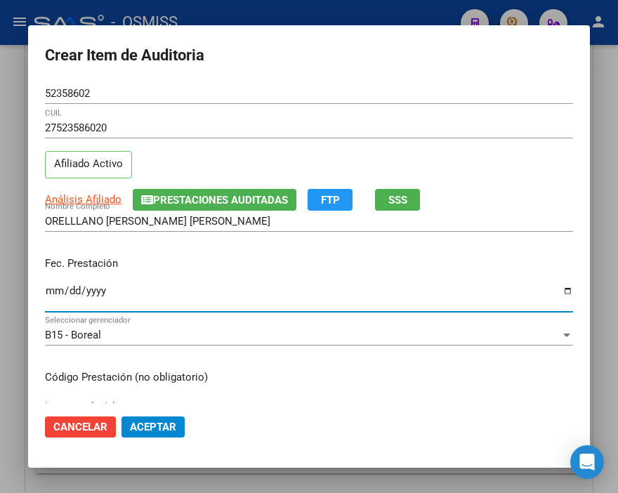
click at [50, 290] on input "Ingresar la fecha" at bounding box center [309, 296] width 528 height 22
type input "[DATE]"
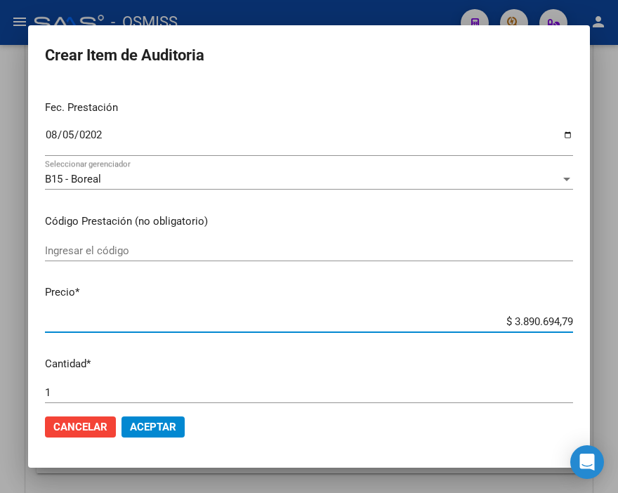
drag, startPoint x: 485, startPoint y: 326, endPoint x: 618, endPoint y: 317, distance: 133.6
click at [617, 317] on html "menu - OSMISS person Firma Express Inicio Instructivos Contacto OS Padrón Padró…" at bounding box center [309, 246] width 618 height 493
type input "$ 0,02"
type input "$ 0,20"
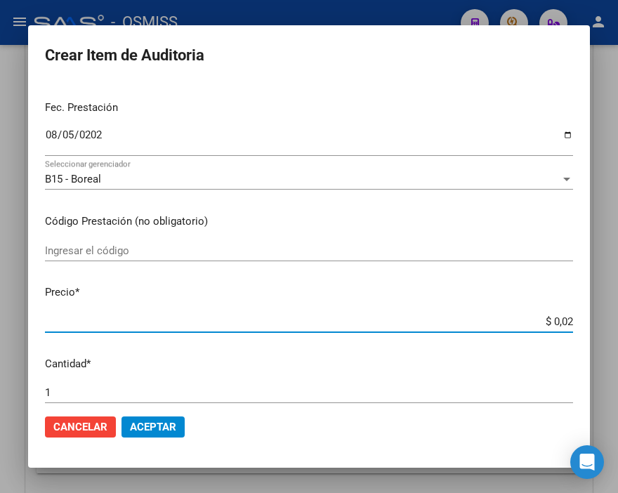
type input "$ 0,20"
type input "$ 2,00"
type input "$ 20,00"
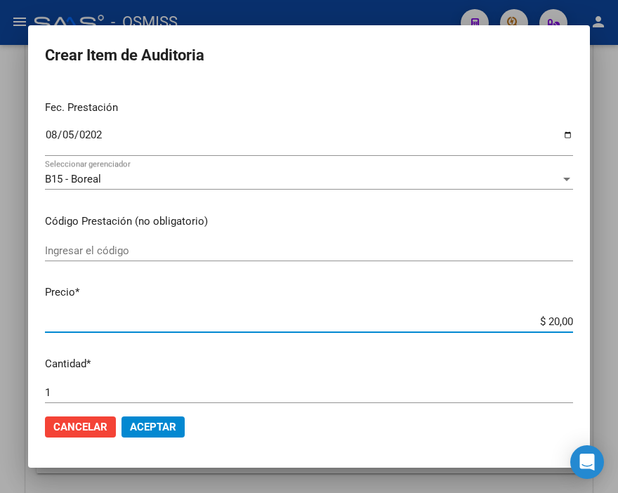
type input "$ 200,00"
type input "$ 2.000,00"
type input "$ 20.000,00"
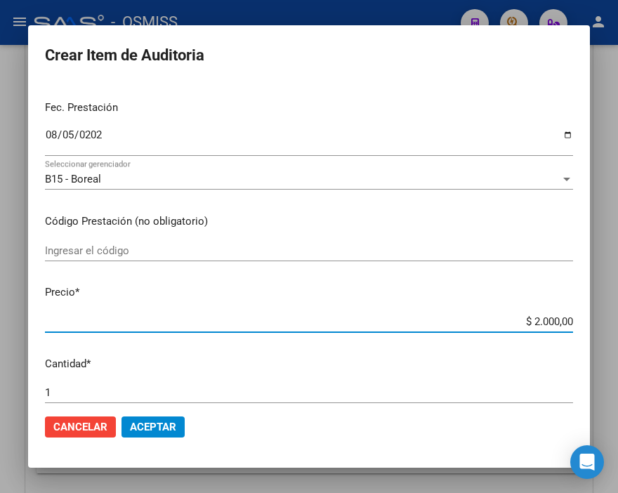
type input "$ 20.000,00"
click at [166, 423] on span "Aceptar" at bounding box center [153, 426] width 46 height 13
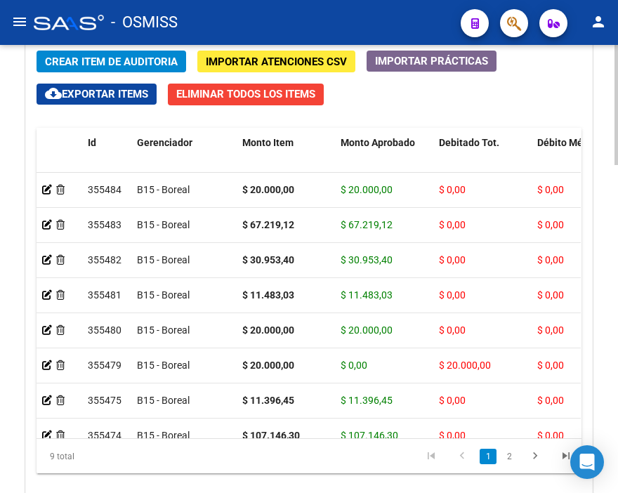
drag, startPoint x: 408, startPoint y: 107, endPoint x: 211, endPoint y: 90, distance: 197.3
click at [408, 107] on div "Crear Item de Auditoria Importar Atenciones CSV Importar Prácticas cloud_downlo…" at bounding box center [309, 278] width 566 height 477
click at [99, 62] on span "Crear Item de Auditoria" at bounding box center [111, 61] width 133 height 13
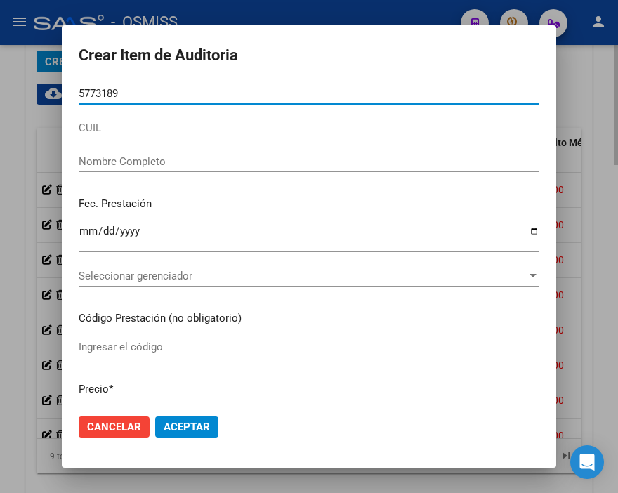
type input "57731895"
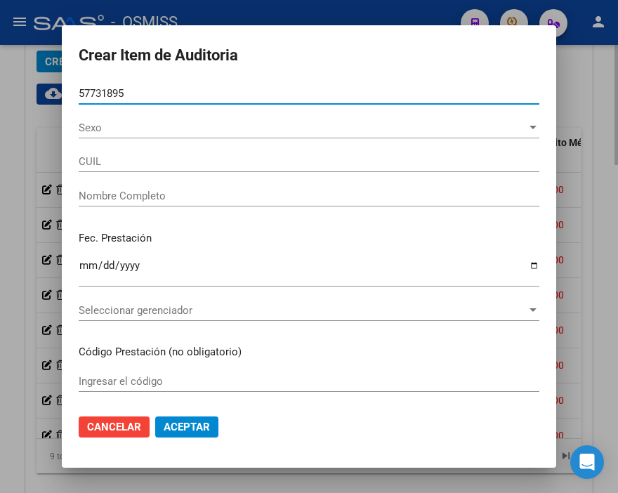
type input "20577318957"
type input "[PERSON_NAME] [PERSON_NAME]"
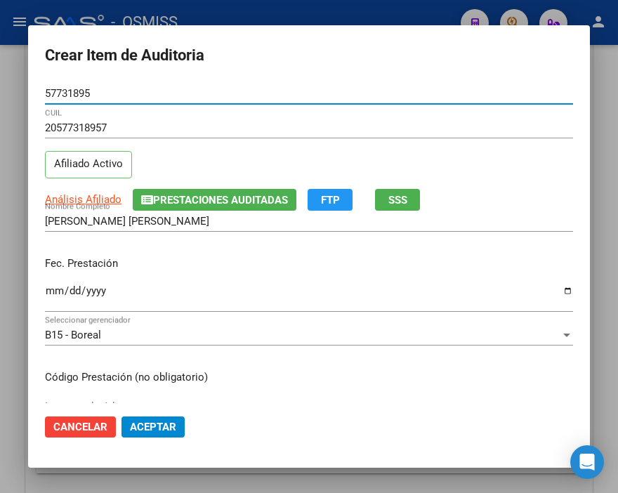
type input "57731895"
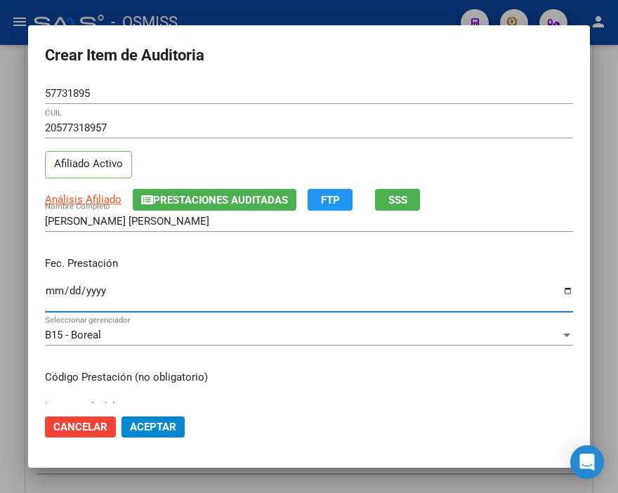
click at [47, 292] on input "Ingresar la fecha" at bounding box center [309, 296] width 528 height 22
type input "[DATE]"
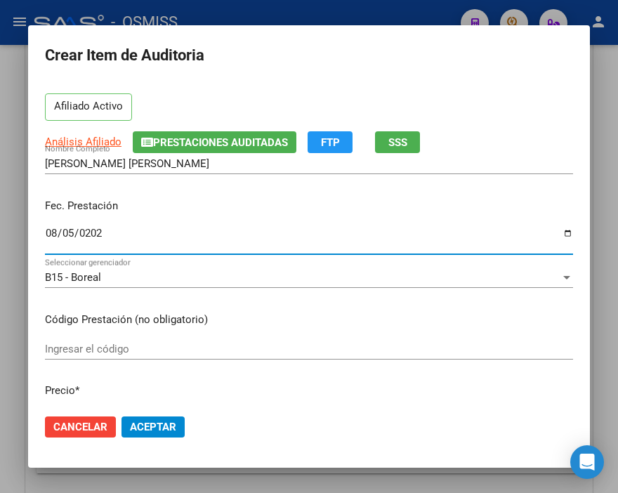
scroll to position [234, 0]
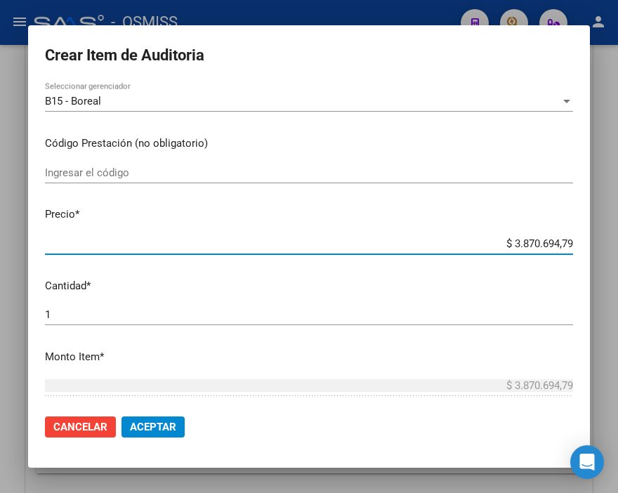
drag, startPoint x: 479, startPoint y: 242, endPoint x: 618, endPoint y: 248, distance: 139.1
click at [617, 248] on html "menu - OSMISS person Firma Express Inicio Instructivos Contacto OS Padrón Padró…" at bounding box center [309, 246] width 618 height 493
type input "$ 0,01"
type input "$ 0,11"
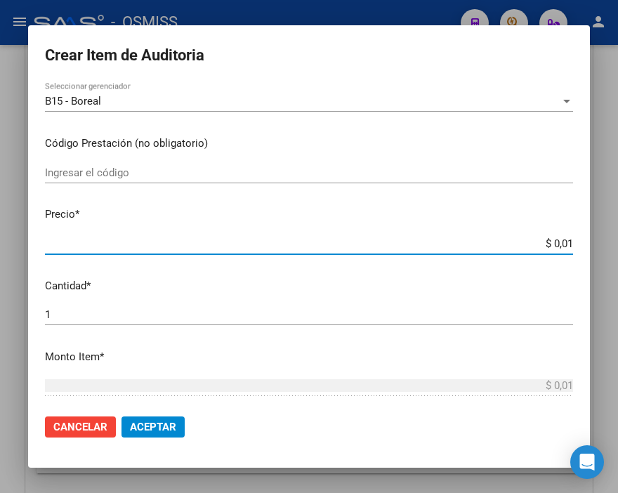
type input "$ 0,11"
click at [152, 423] on span "Aceptar" at bounding box center [153, 426] width 46 height 13
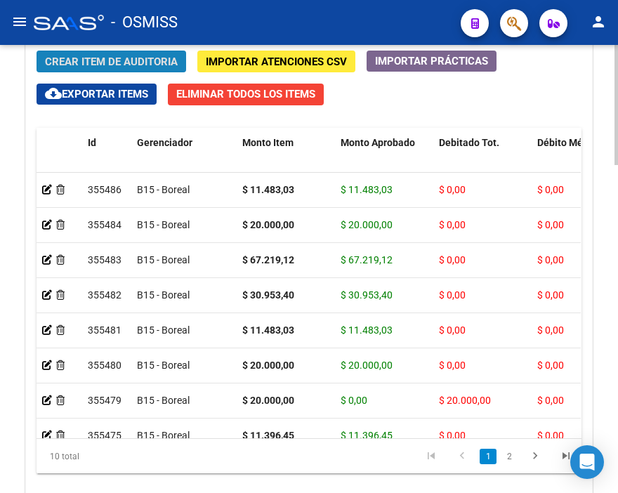
click at [144, 63] on span "Crear Item de Auditoria" at bounding box center [111, 61] width 133 height 13
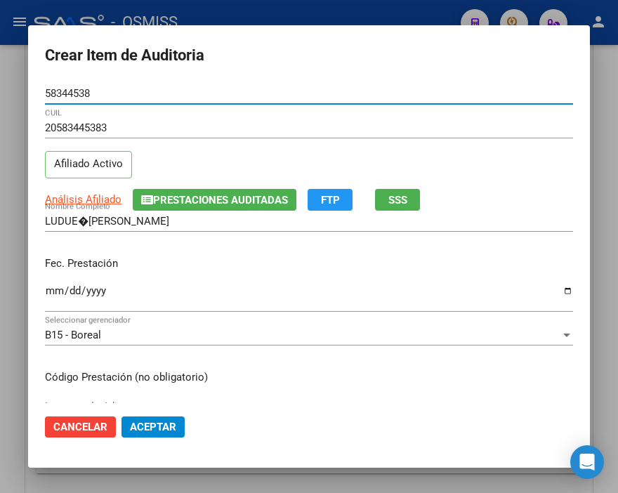
click at [51, 289] on input "Ingresar la fecha" at bounding box center [309, 296] width 528 height 22
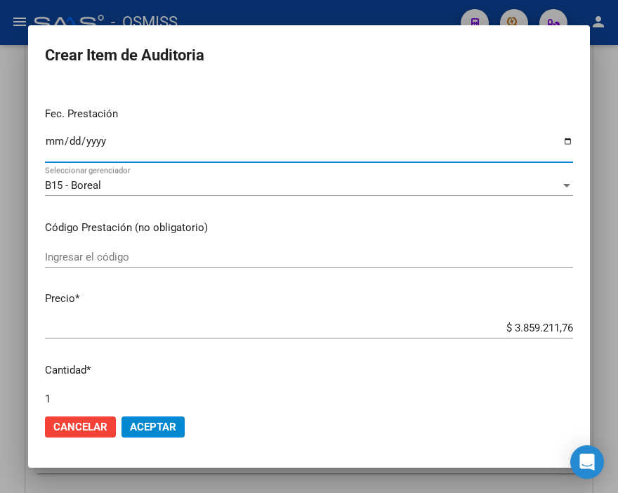
scroll to position [156, 0]
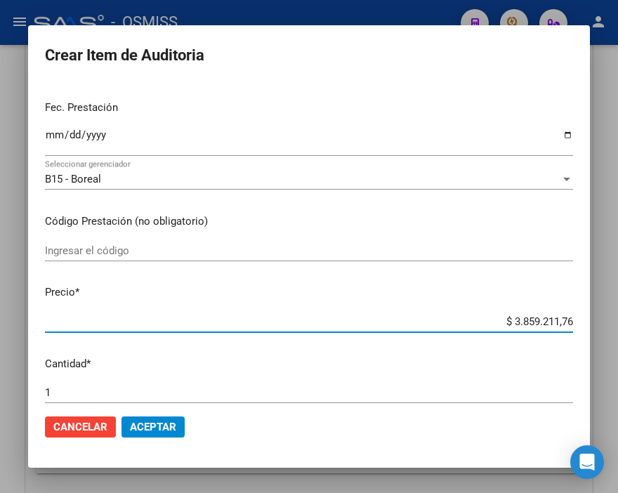
drag, startPoint x: 475, startPoint y: 317, endPoint x: 618, endPoint y: 332, distance: 143.9
click at [617, 332] on html "menu - OSMISS person Firma Express Inicio Instructivos Contacto OS Padrón Padró…" at bounding box center [309, 246] width 618 height 493
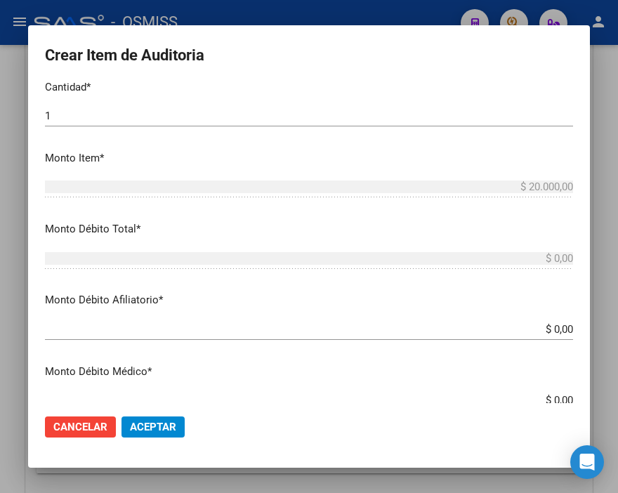
scroll to position [467, 0]
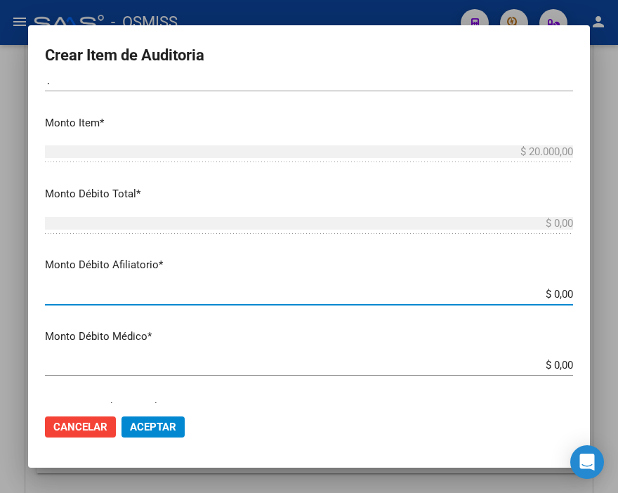
drag, startPoint x: 482, startPoint y: 299, endPoint x: 618, endPoint y: 309, distance: 136.5
click at [617, 309] on html "menu - OSMISS person Firma Express Inicio Instructivos Contacto OS Padrón Padró…" at bounding box center [309, 246] width 618 height 493
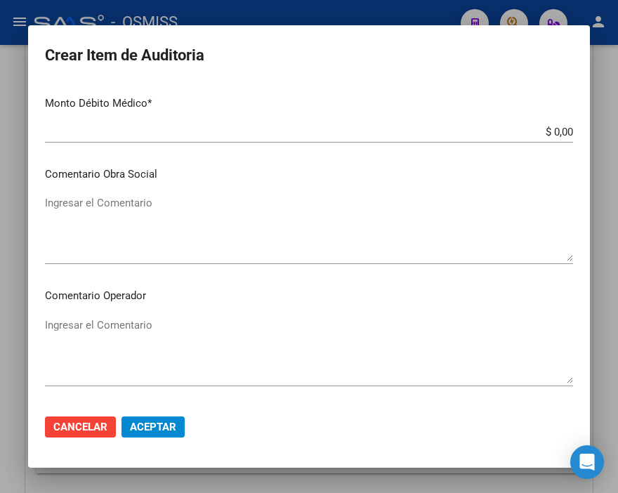
scroll to position [702, 0]
click at [118, 204] on textarea "Ingresar el Comentario" at bounding box center [309, 227] width 528 height 66
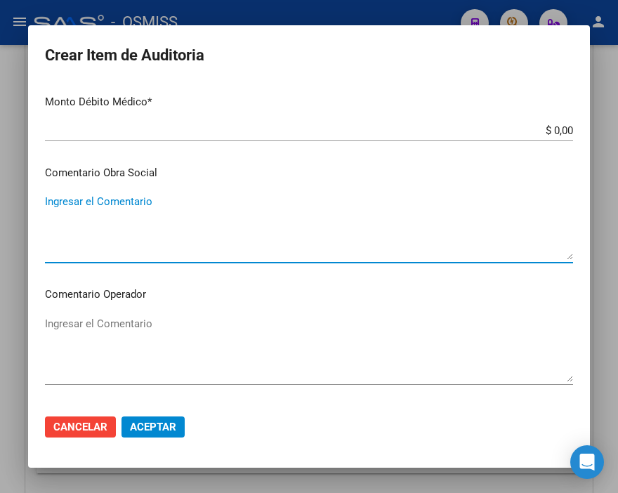
scroll to position [780, 0]
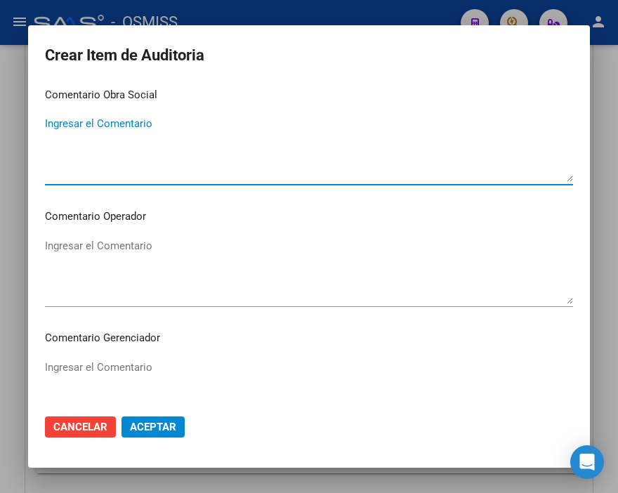
click at [109, 241] on textarea "Ingresar el Comentario" at bounding box center [309, 271] width 528 height 66
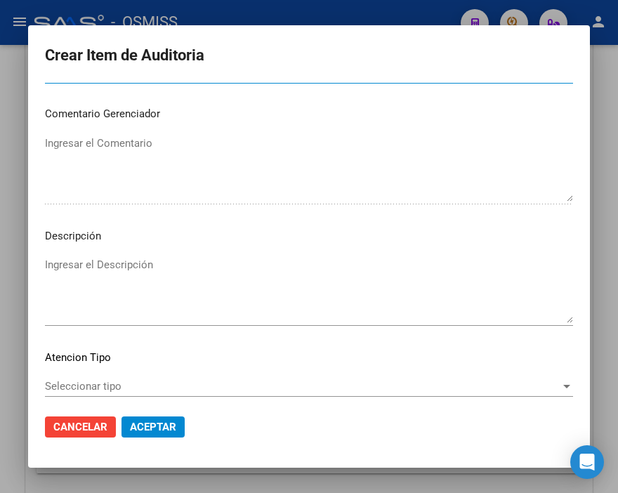
scroll to position [1013, 0]
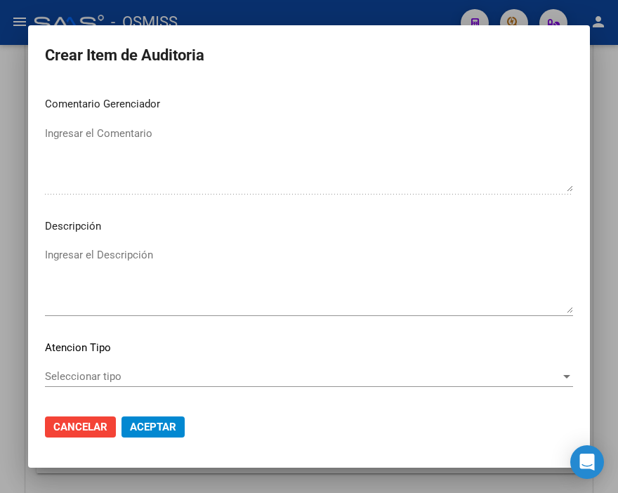
click at [92, 241] on mat-dialog-content "58344538 Nro Documento 20583445383 CUIL Afiliado Activo Análisis Afiliado Prest…" at bounding box center [308, 243] width 561 height 320
click at [86, 262] on textarea "Ingresar el Descripción" at bounding box center [309, 280] width 528 height 66
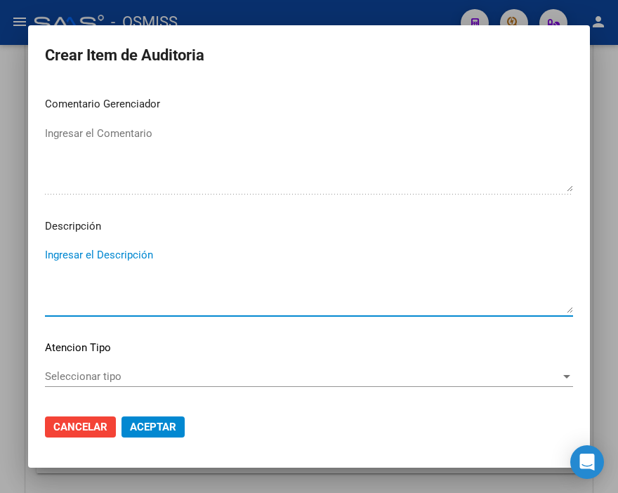
paste textarea "OBRA SOCIAL DE LOS EMPLEADOS DE COMERCIO Y ACTIVIDADES CIVILES"
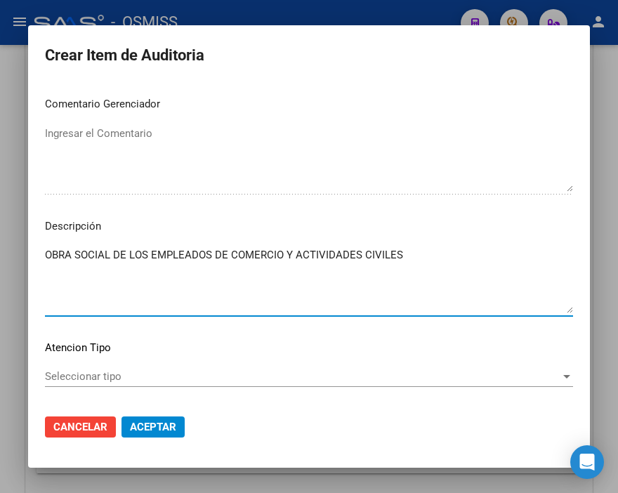
click at [46, 251] on textarea "OBRA SOCIAL DE LOS EMPLEADOS DE COMERCIO Y ACTIVIDADES CIVILES" at bounding box center [309, 280] width 528 height 66
click at [152, 425] on span "Aceptar" at bounding box center [153, 426] width 46 height 13
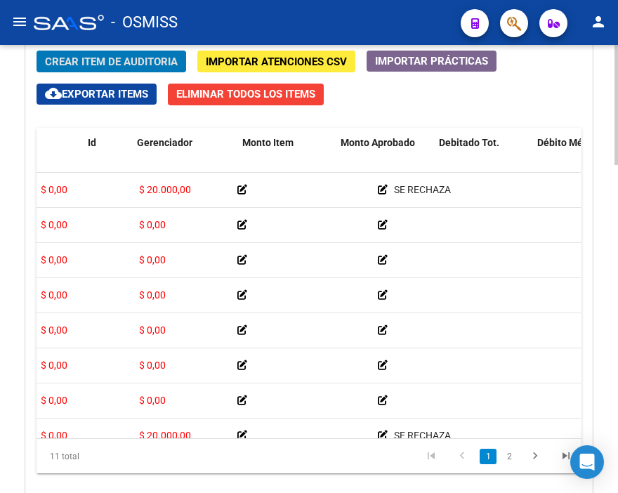
scroll to position [0, 0]
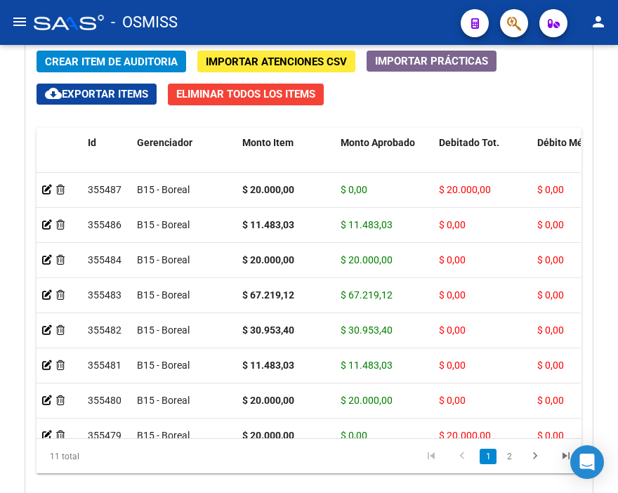
click at [309, 13] on div "- OSMISS" at bounding box center [242, 22] width 416 height 31
click at [100, 61] on span "Crear Item de Auditoria" at bounding box center [111, 61] width 133 height 13
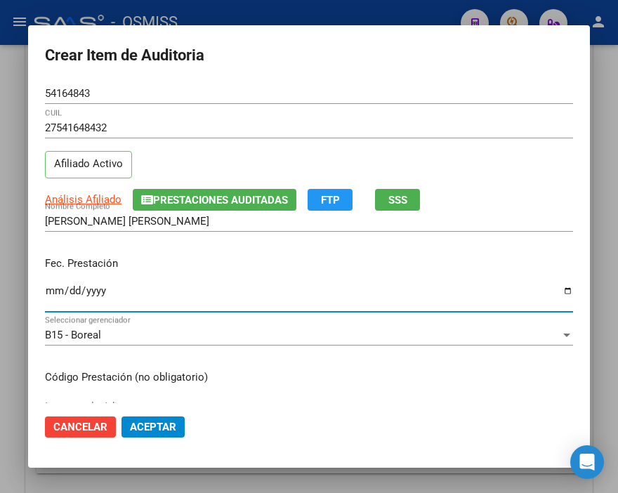
click at [58, 291] on input "Ingresar la fecha" at bounding box center [309, 296] width 528 height 22
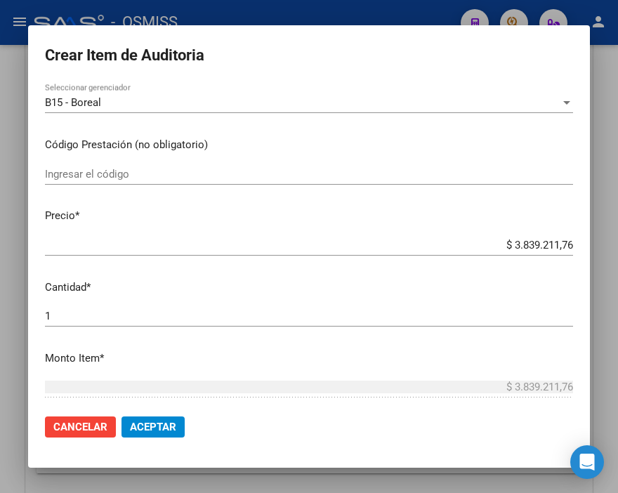
scroll to position [234, 0]
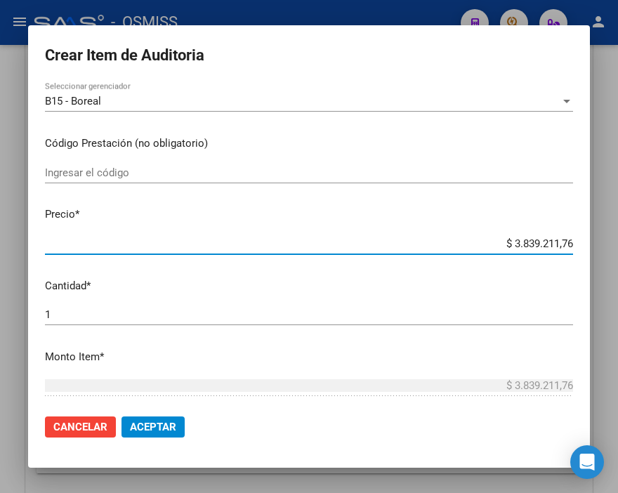
drag, startPoint x: 466, startPoint y: 250, endPoint x: 592, endPoint y: 246, distance: 126.4
click at [592, 246] on div "Crear Item de Auditoria 54164843 Nro Documento 27541648432 CUIL Afiliado Activo…" at bounding box center [309, 246] width 618 height 493
click at [487, 239] on input "$ 3.839.211,76" at bounding box center [309, 243] width 528 height 13
drag, startPoint x: 472, startPoint y: 241, endPoint x: 604, endPoint y: 241, distance: 131.2
click at [604, 241] on div "Crear Item de Auditoria 54164843 Nro Documento 27541648432 CUIL Afiliado Activo…" at bounding box center [309, 246] width 618 height 493
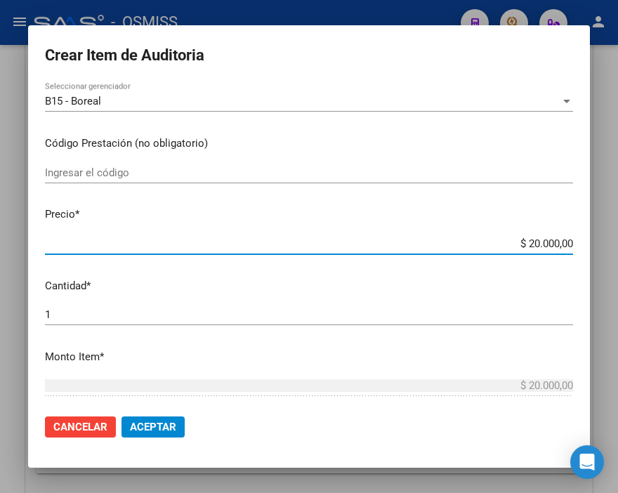
click at [165, 432] on span "Aceptar" at bounding box center [153, 426] width 46 height 13
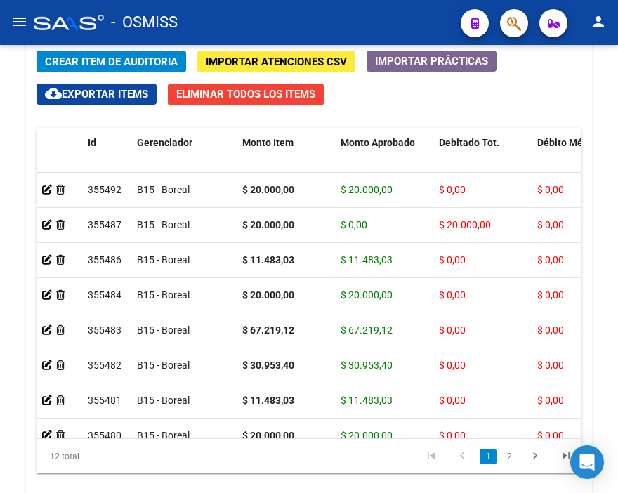
drag, startPoint x: 264, startPoint y: 24, endPoint x: 237, endPoint y: 28, distance: 27.0
click at [264, 24] on div "- OSMISS" at bounding box center [242, 22] width 416 height 31
click at [102, 61] on span "Crear Item de Auditoria" at bounding box center [111, 61] width 133 height 13
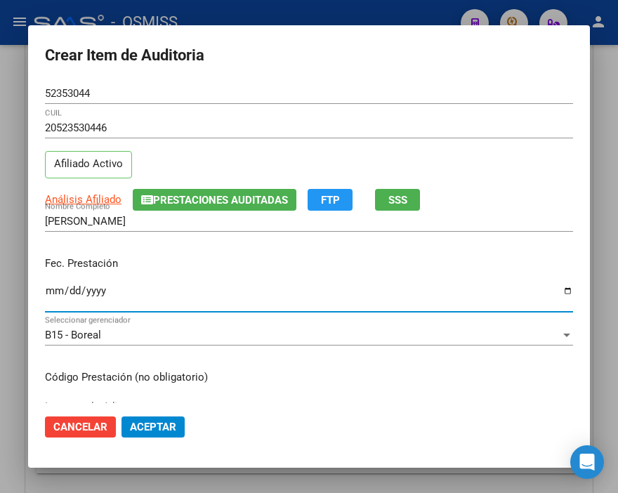
click at [48, 288] on input "Ingresar la fecha" at bounding box center [309, 296] width 528 height 22
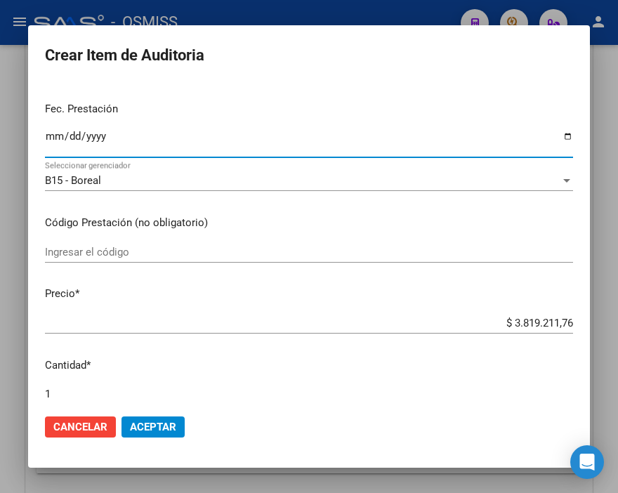
scroll to position [156, 0]
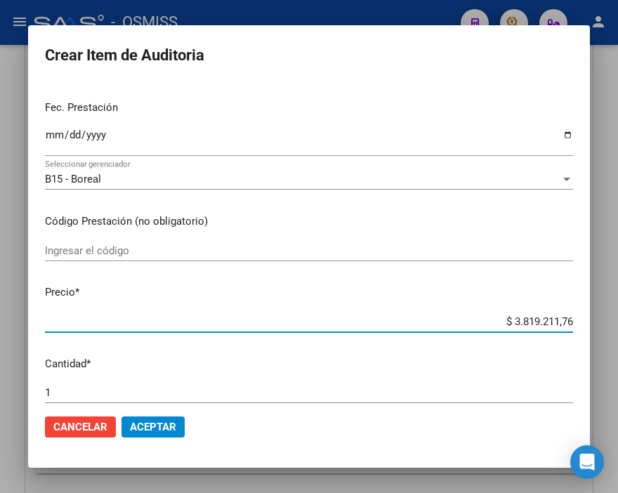
drag, startPoint x: 463, startPoint y: 324, endPoint x: 618, endPoint y: 324, distance: 155.1
click at [617, 324] on html "menu - OSMISS person Firma Express Inicio Instructivos Contacto OS Padrón Padró…" at bounding box center [309, 246] width 618 height 493
click at [148, 423] on span "Aceptar" at bounding box center [153, 426] width 46 height 13
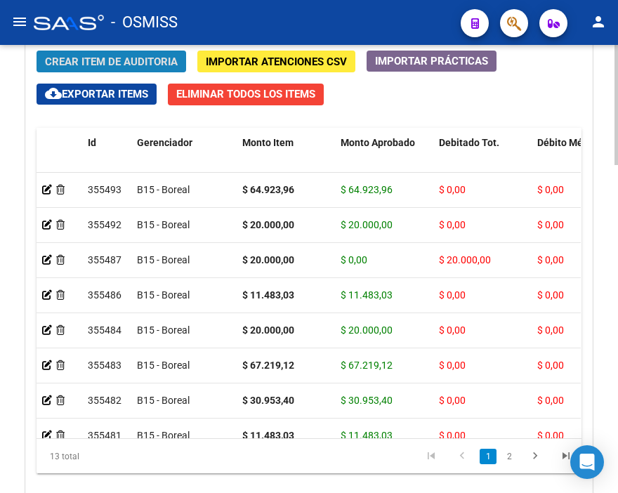
click at [129, 58] on span "Crear Item de Auditoria" at bounding box center [111, 61] width 133 height 13
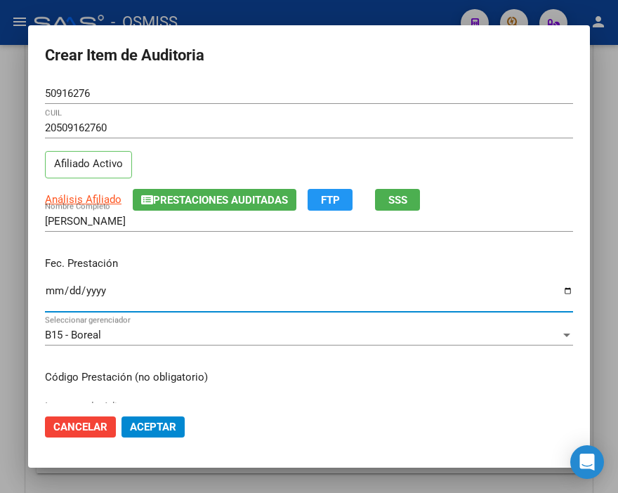
click at [49, 291] on input "Ingresar la fecha" at bounding box center [309, 296] width 528 height 22
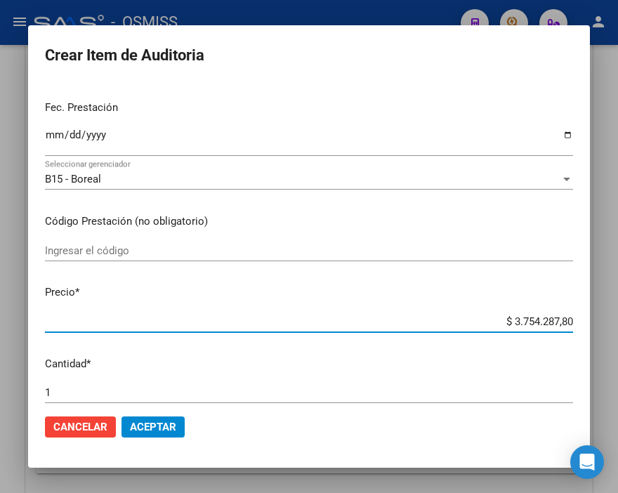
drag, startPoint x: 479, startPoint y: 320, endPoint x: 618, endPoint y: 321, distance: 139.7
click at [617, 321] on html "menu - OSMISS person Firma Express Inicio Instructivos Contacto OS Padrón Padró…" at bounding box center [309, 246] width 618 height 493
click at [169, 422] on span "Aceptar" at bounding box center [153, 426] width 46 height 13
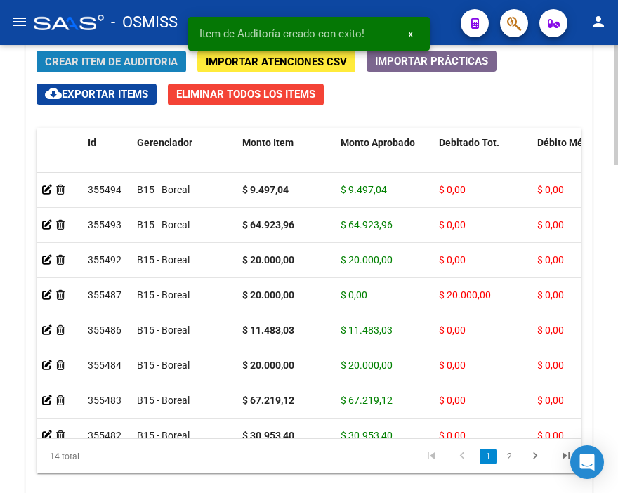
click at [110, 67] on span "Crear Item de Auditoria" at bounding box center [111, 61] width 133 height 13
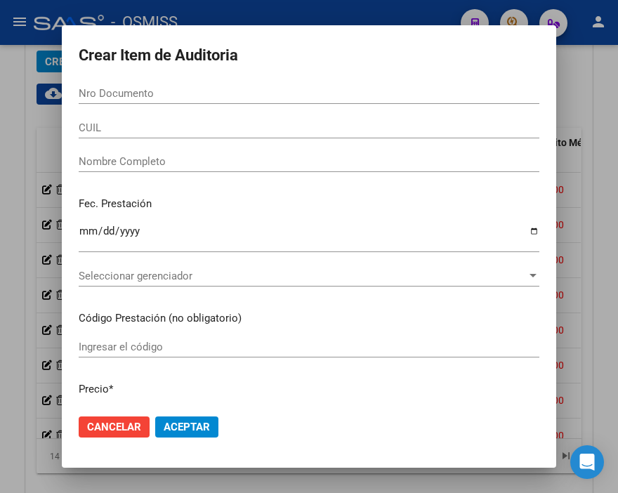
click at [393, 68] on h2 "Crear Item de Auditoria" at bounding box center [309, 55] width 460 height 27
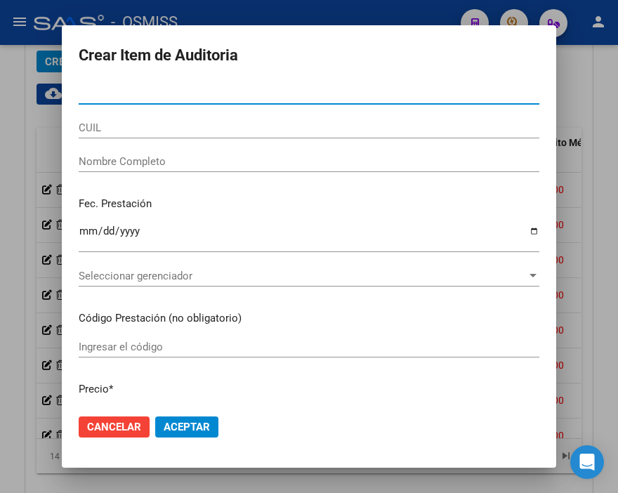
click at [104, 93] on input "Nro Documento" at bounding box center [309, 93] width 460 height 13
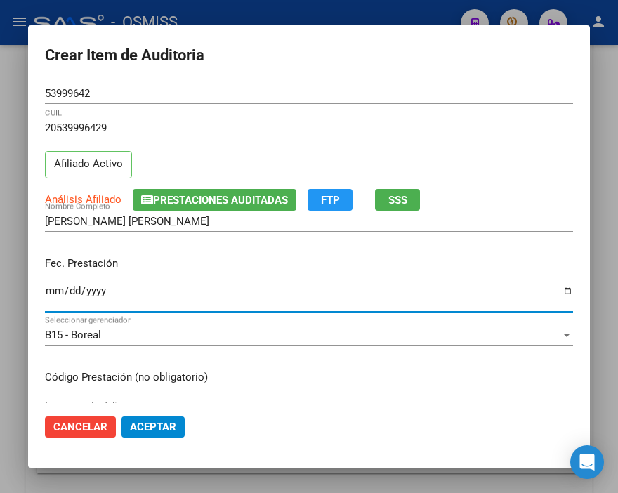
click at [52, 292] on input "Ingresar la fecha" at bounding box center [309, 296] width 528 height 22
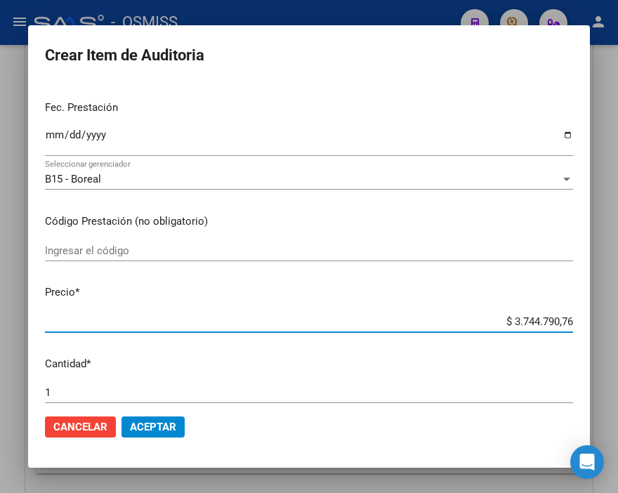
drag, startPoint x: 473, startPoint y: 320, endPoint x: 618, endPoint y: 326, distance: 144.7
click at [617, 326] on html "menu - OSMISS person Firma Express Inicio Instructivos Contacto OS Padrón Padró…" at bounding box center [309, 246] width 618 height 493
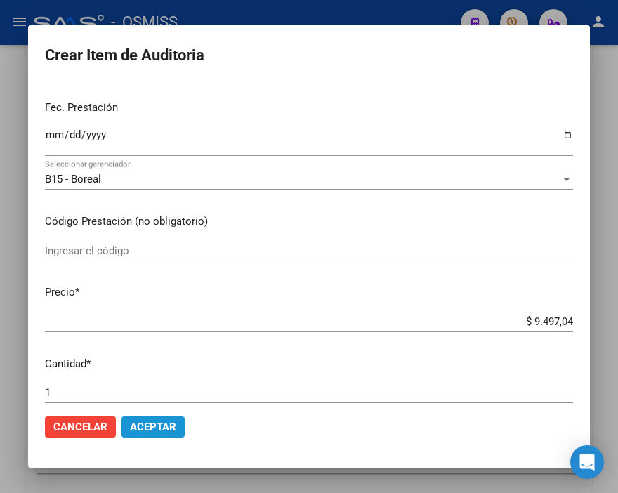
click at [178, 427] on button "Aceptar" at bounding box center [152, 426] width 63 height 21
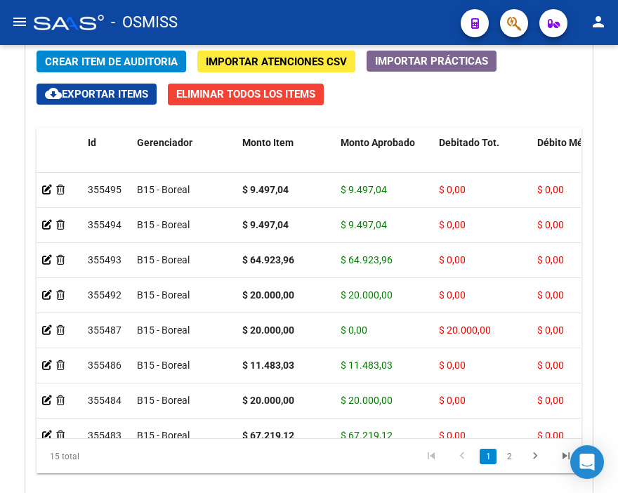
click at [288, 30] on div "- OSMISS" at bounding box center [242, 22] width 416 height 31
click at [107, 53] on button "Crear Item de Auditoria" at bounding box center [110, 62] width 149 height 22
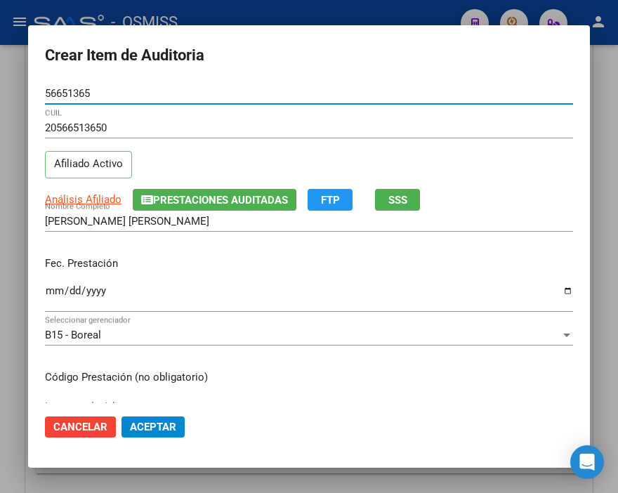
click at [53, 291] on input "Ingresar la fecha" at bounding box center [309, 296] width 528 height 22
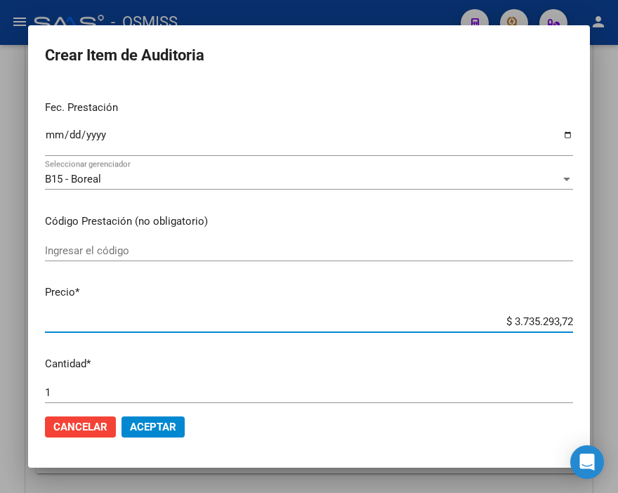
drag, startPoint x: 514, startPoint y: 321, endPoint x: 618, endPoint y: 321, distance: 103.9
click at [617, 321] on html "menu - OSMISS person Firma Express Inicio Instructivos Contacto OS Padrón Padró…" at bounding box center [309, 246] width 618 height 493
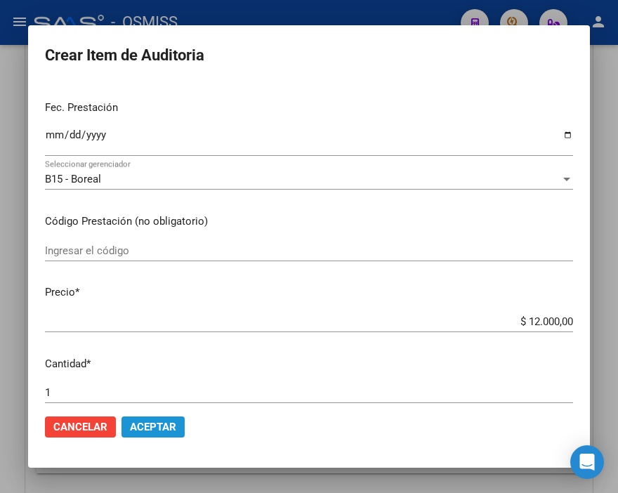
click at [168, 426] on span "Aceptar" at bounding box center [153, 426] width 46 height 13
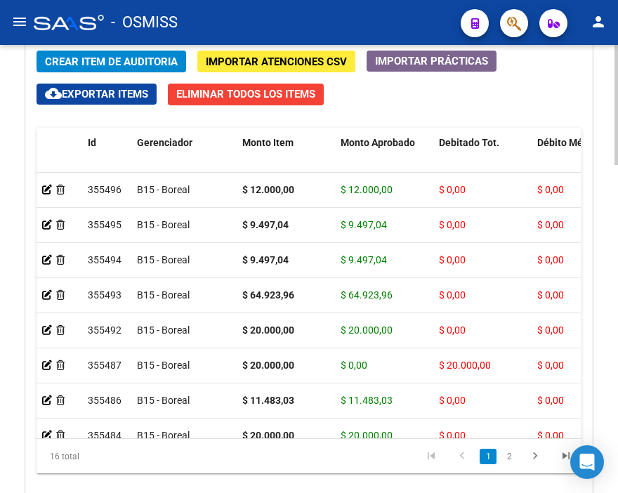
click at [145, 62] on span "Crear Item de Auditoria" at bounding box center [111, 61] width 133 height 13
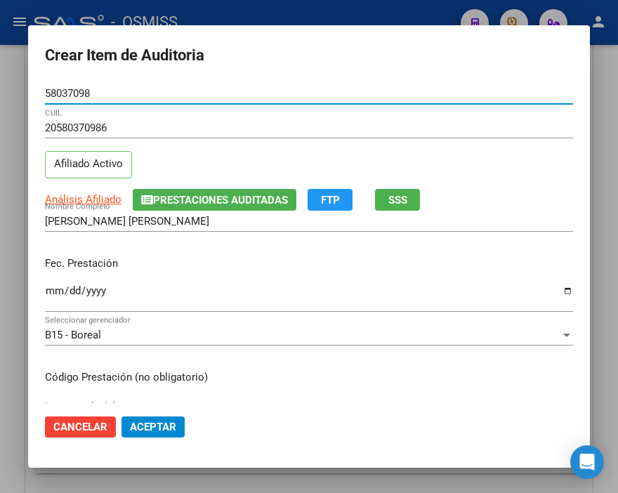
click at [49, 295] on input "Ingresar la fecha" at bounding box center [309, 296] width 528 height 22
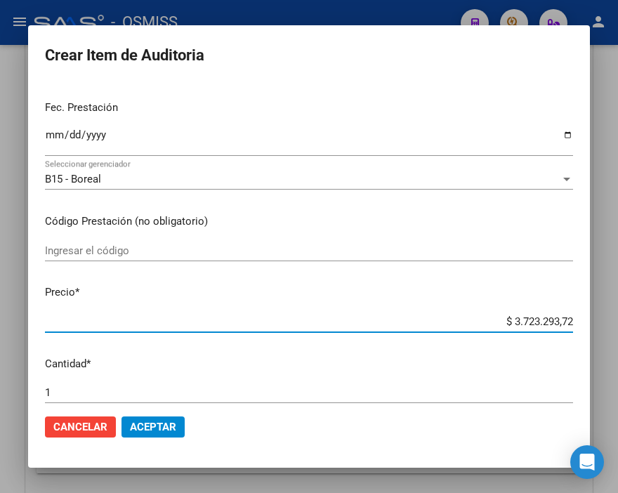
drag, startPoint x: 474, startPoint y: 320, endPoint x: 618, endPoint y: 317, distance: 144.6
click at [617, 317] on html "menu - OSMISS person Firma Express Inicio Instructivos Contacto OS Padrón Padró…" at bounding box center [309, 246] width 618 height 493
click at [162, 421] on span "Aceptar" at bounding box center [153, 426] width 46 height 13
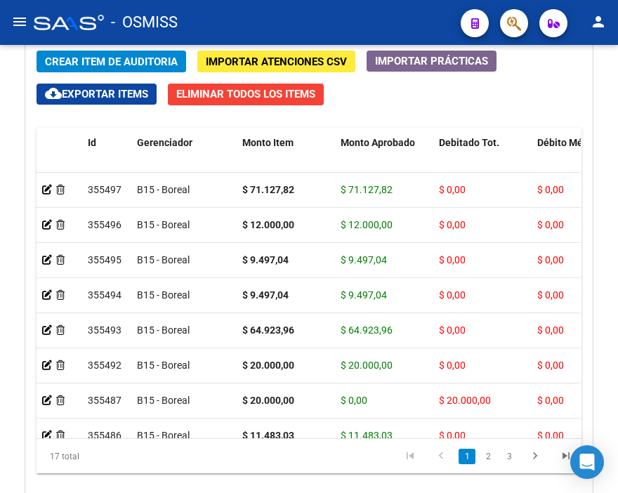
click at [234, 15] on div "- OSMISS" at bounding box center [242, 22] width 416 height 31
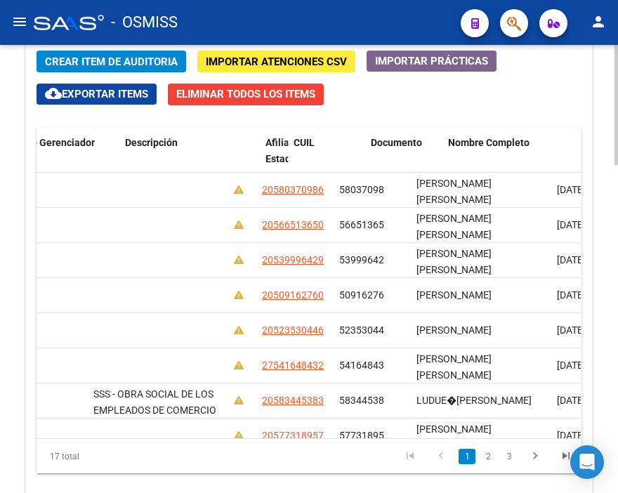
scroll to position [0, 0]
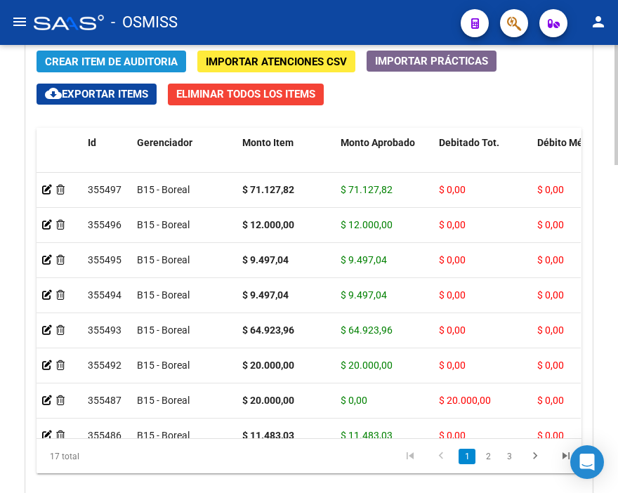
click at [114, 65] on span "Crear Item de Auditoria" at bounding box center [111, 61] width 133 height 13
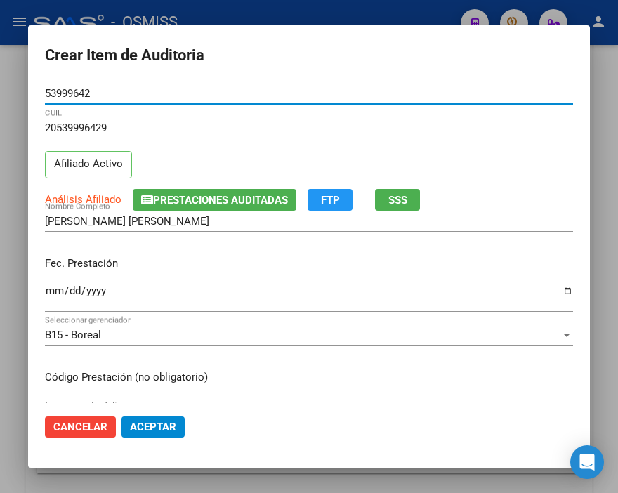
click at [53, 293] on input "Ingresar la fecha" at bounding box center [309, 296] width 528 height 22
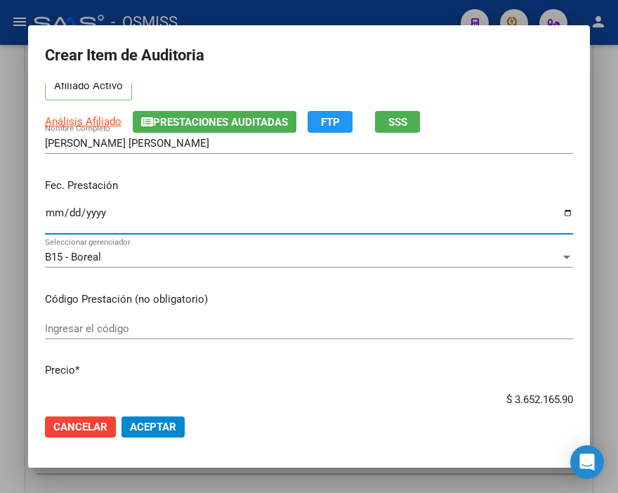
scroll to position [156, 0]
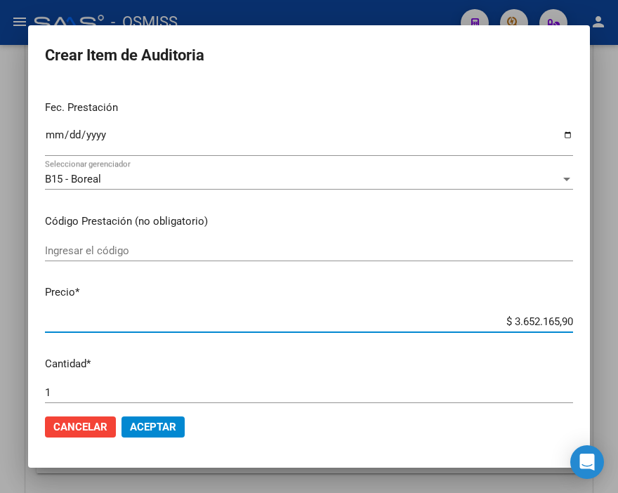
drag, startPoint x: 480, startPoint y: 323, endPoint x: 618, endPoint y: 321, distance: 138.3
click at [617, 321] on html "menu - OSMISS person Firma Express Inicio Instructivos Contacto OS Padrón Padró…" at bounding box center [309, 246] width 618 height 493
click at [166, 424] on span "Aceptar" at bounding box center [153, 426] width 46 height 13
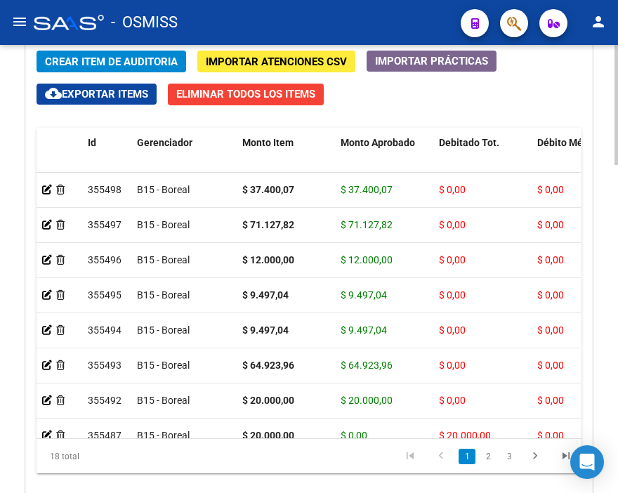
click at [111, 46] on div "Crear Item de Auditoria Importar Atenciones CSV Importar Prácticas cloud_downlo…" at bounding box center [309, 278] width 566 height 477
click at [103, 58] on span "Crear Item de Auditoria" at bounding box center [111, 61] width 133 height 13
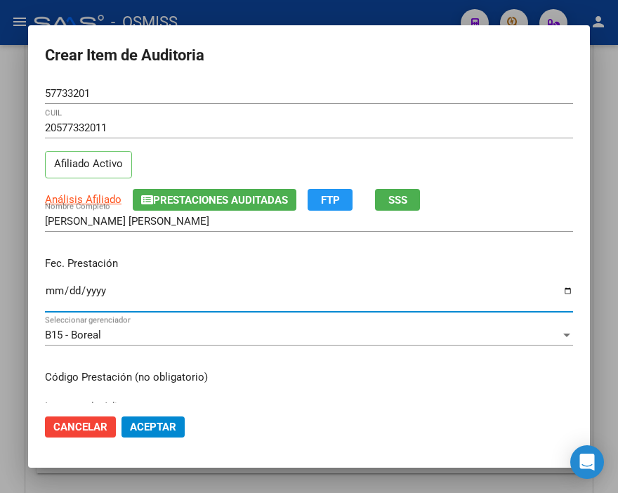
click at [50, 289] on input "Ingresar la fecha" at bounding box center [309, 296] width 528 height 22
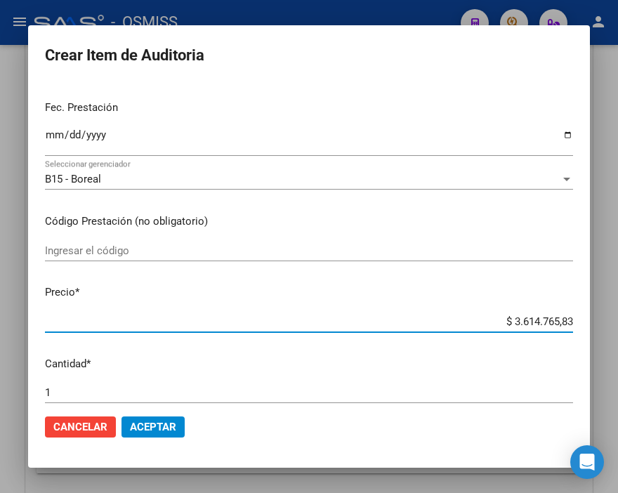
drag, startPoint x: 475, startPoint y: 321, endPoint x: 618, endPoint y: 321, distance: 143.2
click at [617, 321] on html "menu - OSMISS person Firma Express Inicio Instructivos Contacto OS Padrón Padró…" at bounding box center [309, 246] width 618 height 493
click at [137, 425] on span "Aceptar" at bounding box center [153, 426] width 46 height 13
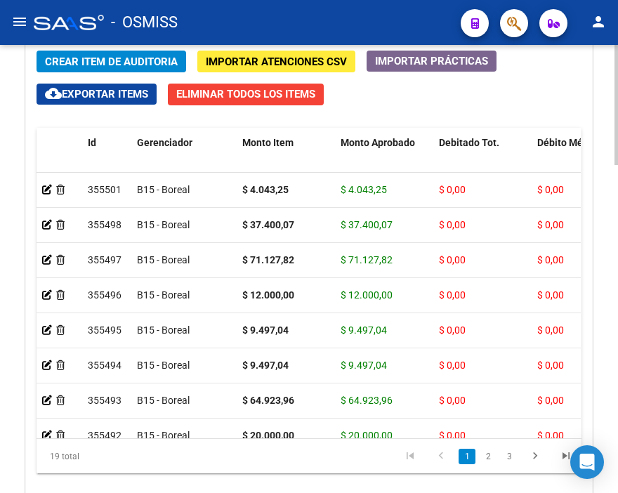
click at [123, 63] on span "Crear Item de Auditoria" at bounding box center [111, 61] width 133 height 13
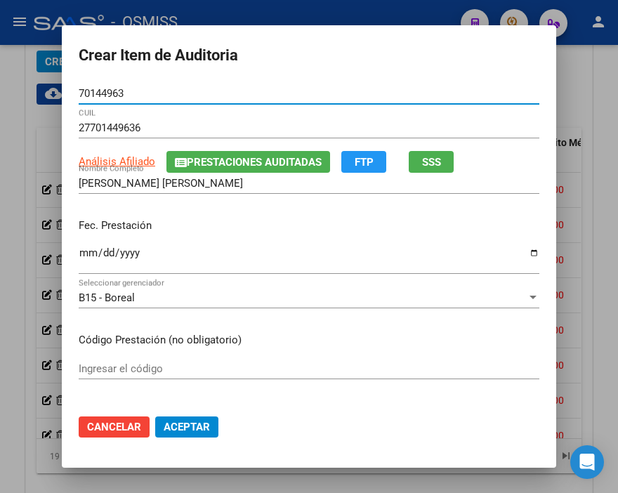
click at [79, 249] on input "Ingresar la fecha" at bounding box center [309, 258] width 460 height 22
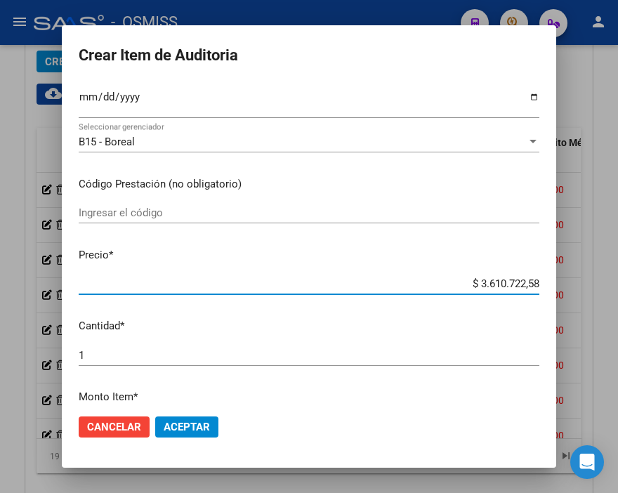
drag, startPoint x: 437, startPoint y: 282, endPoint x: 618, endPoint y: 285, distance: 181.8
click at [617, 285] on html "menu - OSMISS person Firma Express Inicio Instructivos Contacto OS Padrón Padró…" at bounding box center [309, 246] width 618 height 493
click at [178, 423] on span "Aceptar" at bounding box center [187, 426] width 46 height 13
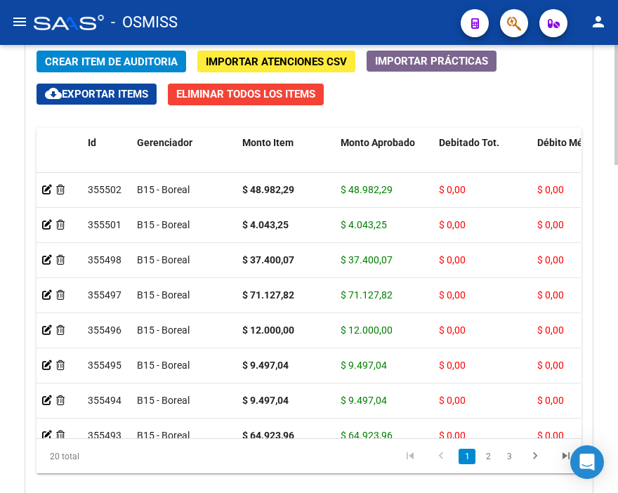
click at [107, 55] on span "Crear Item de Auditoria" at bounding box center [111, 61] width 133 height 13
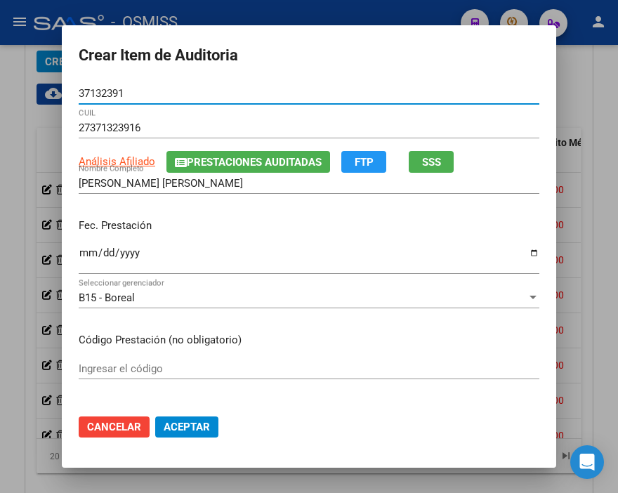
click at [82, 251] on input "Ingresar la fecha" at bounding box center [309, 258] width 460 height 22
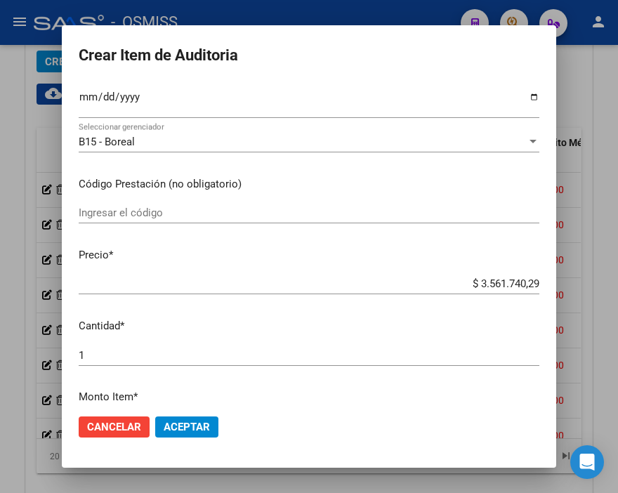
drag, startPoint x: 439, startPoint y: 274, endPoint x: 571, endPoint y: 284, distance: 132.3
click at [571, 284] on div "Crear Item de Auditoria 37132391 Nro Documento 27371323916 CUIL Análisis Afilia…" at bounding box center [309, 246] width 618 height 493
click at [473, 275] on div "$ 3.561.740,29 Ingresar el precio" at bounding box center [309, 283] width 460 height 21
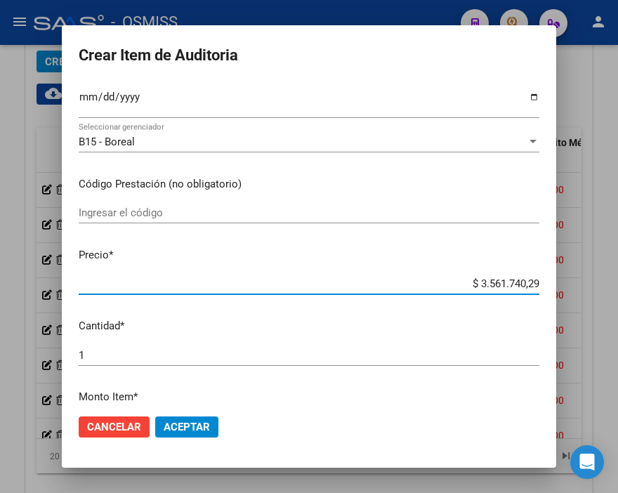
drag, startPoint x: 455, startPoint y: 278, endPoint x: 611, endPoint y: 278, distance: 156.5
click at [611, 278] on div "Crear Item de Auditoria 37132391 Nro Documento 27371323916 CUIL Análisis Afilia…" at bounding box center [309, 246] width 618 height 493
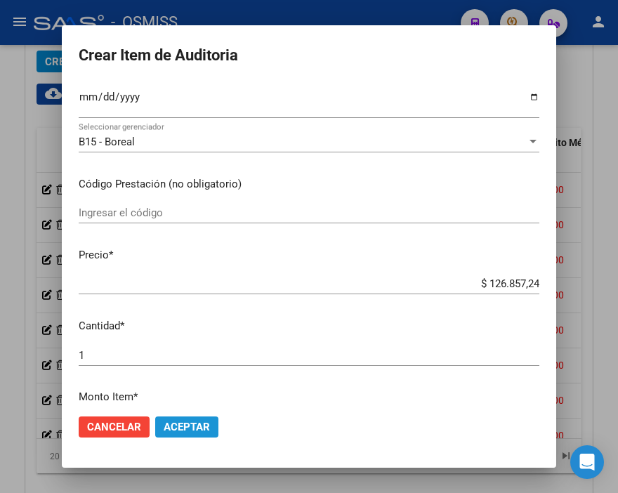
click at [187, 422] on span "Aceptar" at bounding box center [187, 426] width 46 height 13
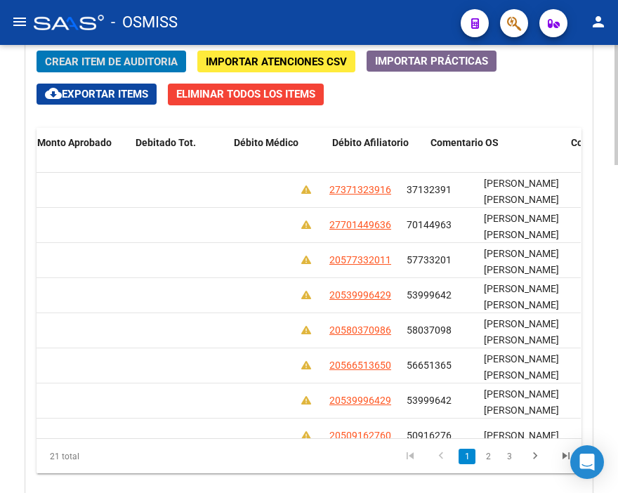
scroll to position [0, 0]
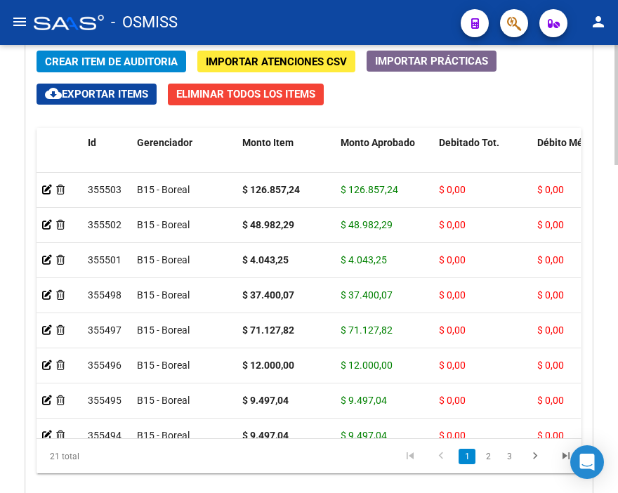
click at [95, 67] on span "Crear Item de Auditoria" at bounding box center [111, 61] width 133 height 13
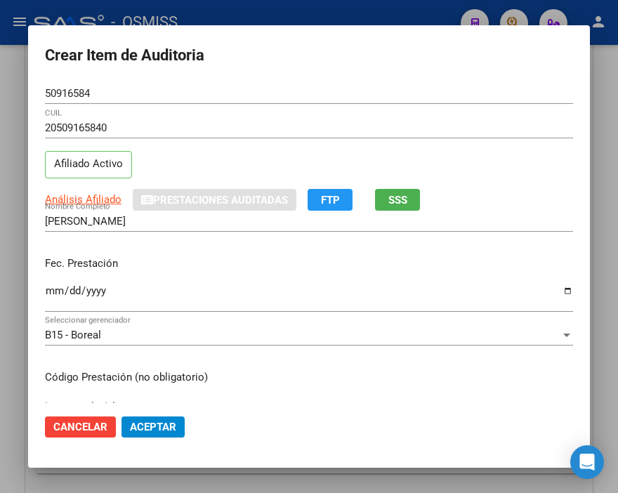
click at [51, 284] on div "Ingresar la fecha" at bounding box center [309, 296] width 528 height 30
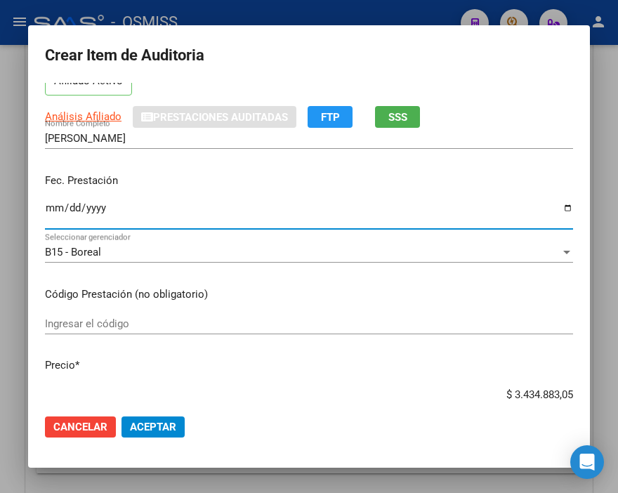
scroll to position [156, 0]
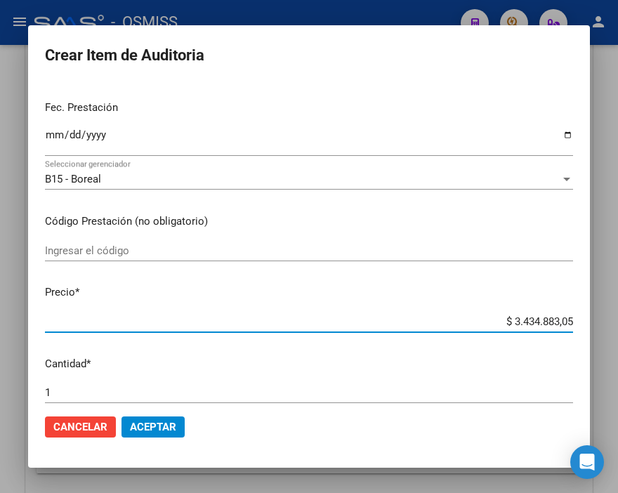
drag, startPoint x: 467, startPoint y: 317, endPoint x: 618, endPoint y: 317, distance: 151.6
click at [617, 317] on html "menu - OSMISS person Firma Express Inicio Instructivos Contacto OS Padrón Padró…" at bounding box center [309, 246] width 618 height 493
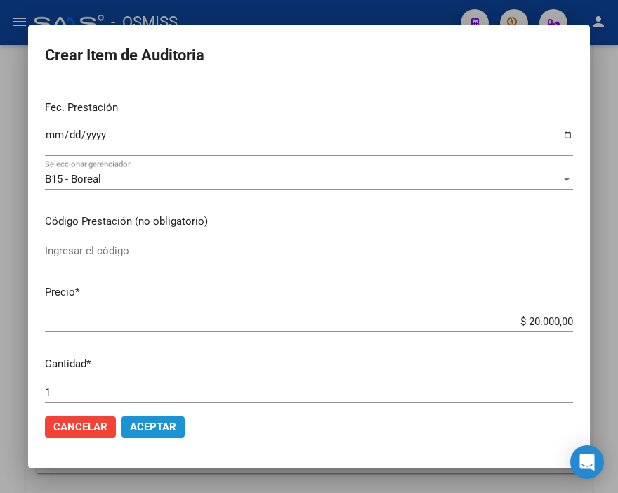
click at [163, 422] on span "Aceptar" at bounding box center [153, 426] width 46 height 13
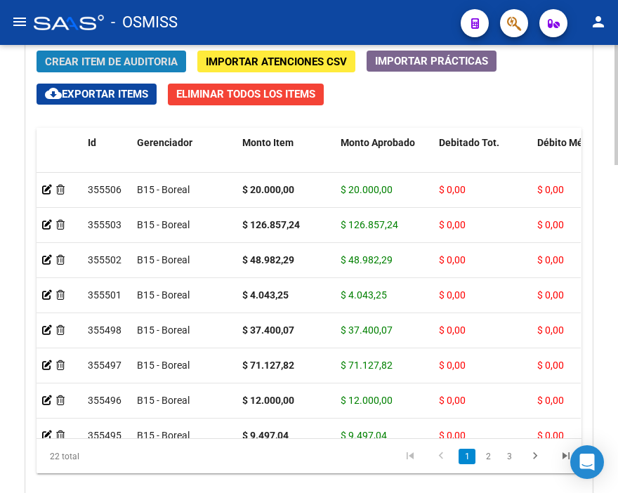
click at [100, 65] on span "Crear Item de Auditoria" at bounding box center [111, 61] width 133 height 13
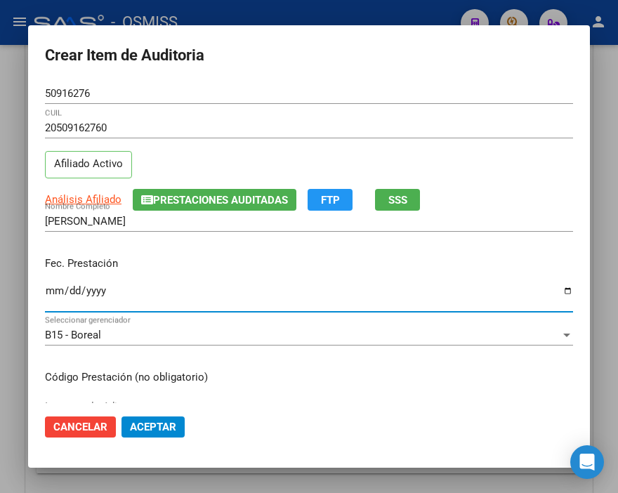
click at [51, 285] on input "Ingresar la fecha" at bounding box center [309, 296] width 528 height 22
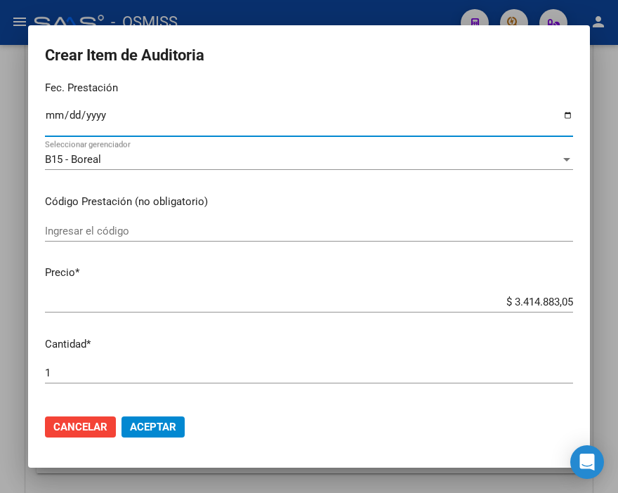
scroll to position [234, 0]
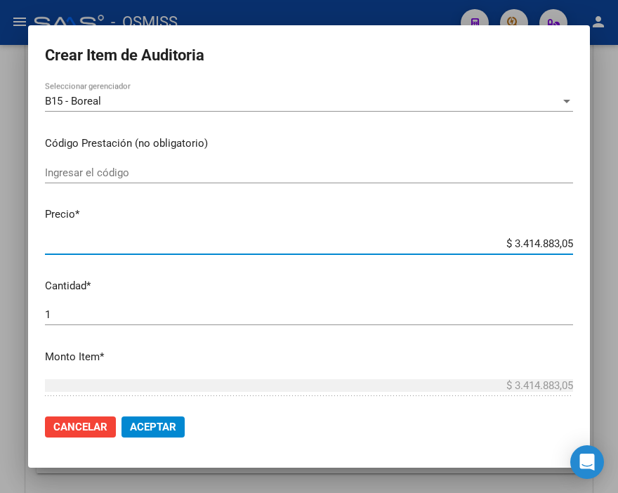
drag, startPoint x: 471, startPoint y: 241, endPoint x: 618, endPoint y: 254, distance: 148.0
click at [617, 254] on html "menu - OSMISS person Firma Express Inicio Instructivos Contacto OS Padrón Padró…" at bounding box center [309, 246] width 618 height 493
click at [186, 428] on mat-dialog-actions "Cancelar Aceptar" at bounding box center [309, 427] width 528 height 48
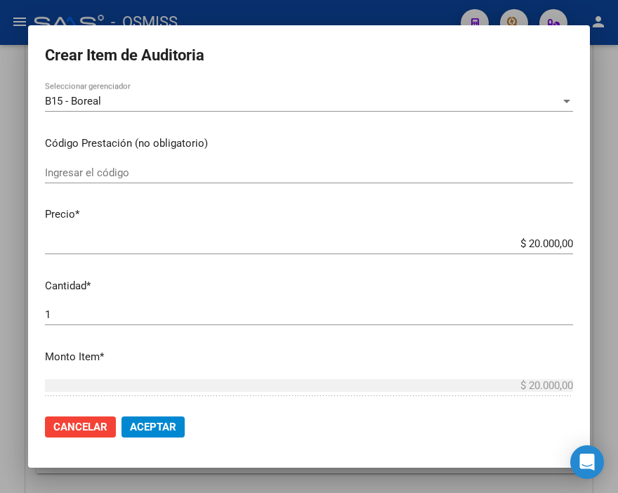
click at [152, 420] on span "Aceptar" at bounding box center [153, 426] width 46 height 13
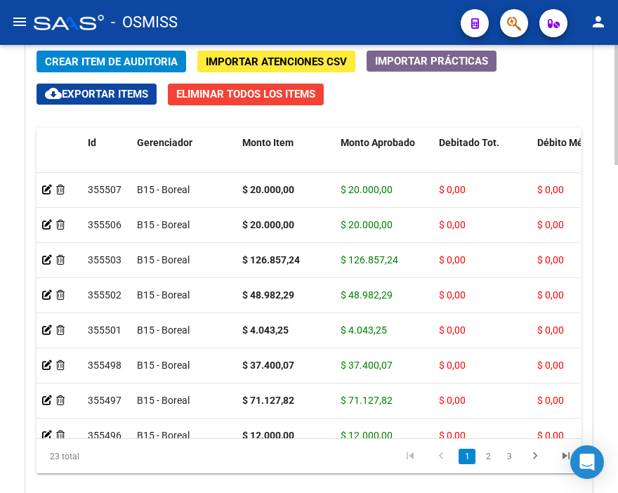
click at [124, 65] on span "Crear Item de Auditoria" at bounding box center [111, 61] width 133 height 13
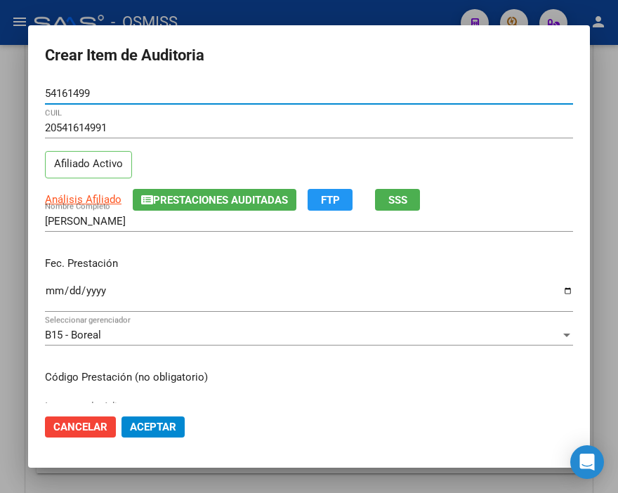
click at [48, 289] on input "Ingresar la fecha" at bounding box center [309, 296] width 528 height 22
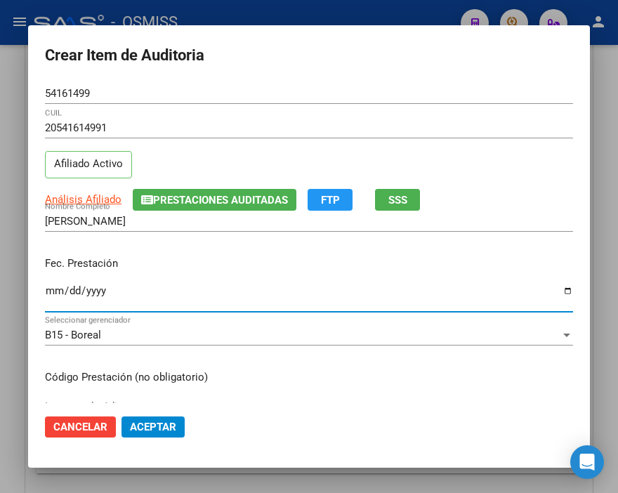
click at [46, 291] on input "[DATE]" at bounding box center [309, 296] width 528 height 22
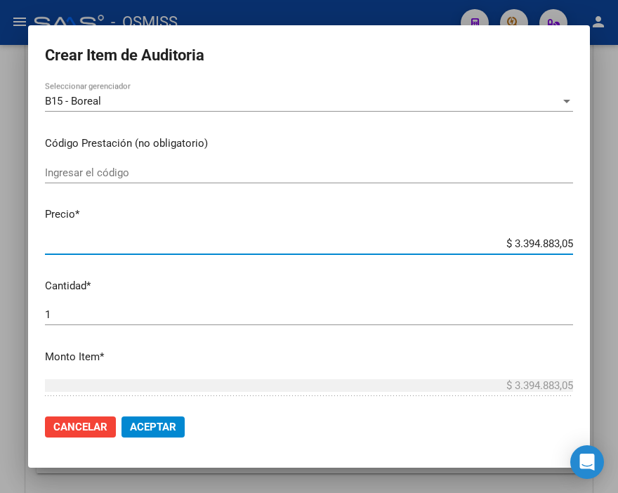
drag, startPoint x: 467, startPoint y: 246, endPoint x: 618, endPoint y: 248, distance: 151.6
click at [617, 248] on html "menu - OSMISS person Firma Express Inicio Instructivos Contacto OS Padrón Padró…" at bounding box center [309, 246] width 618 height 493
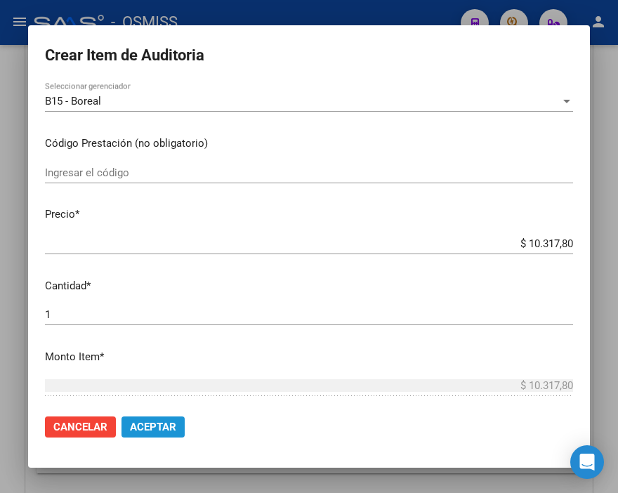
click at [163, 430] on span "Aceptar" at bounding box center [153, 426] width 46 height 13
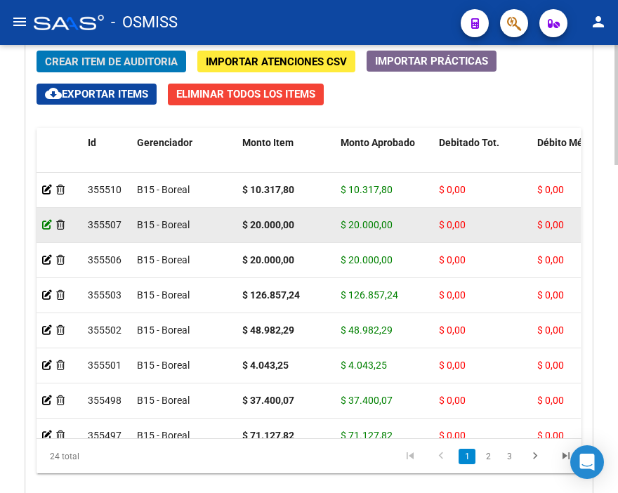
click at [44, 225] on icon at bounding box center [47, 225] width 10 height 10
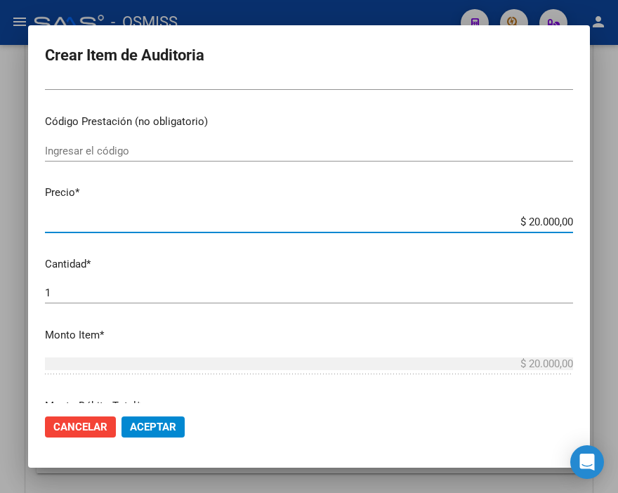
drag, startPoint x: 492, startPoint y: 219, endPoint x: 618, endPoint y: 222, distance: 126.4
click at [617, 222] on html "menu - OSMISS person Firma Express Inicio Instructivos Contacto OS Padrón Padró…" at bounding box center [309, 246] width 618 height 493
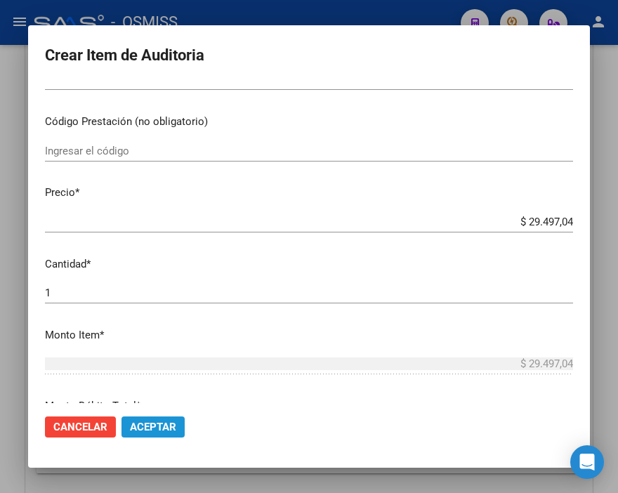
click at [166, 432] on span "Aceptar" at bounding box center [153, 426] width 46 height 13
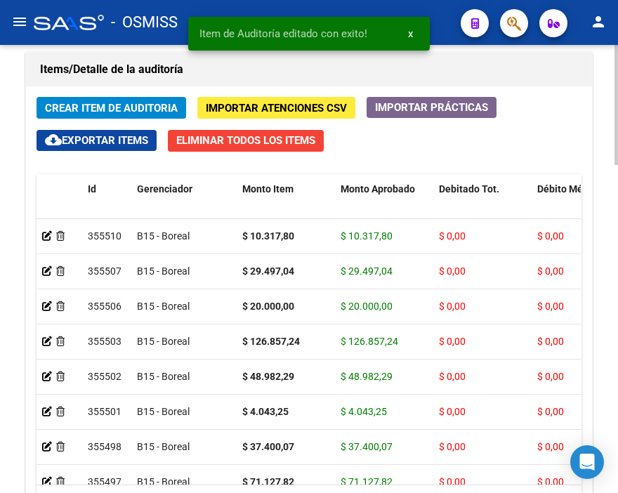
scroll to position [1091, 0]
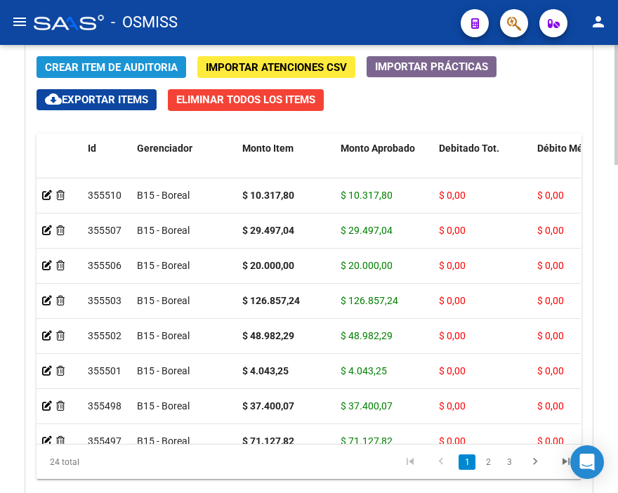
click at [63, 64] on span "Crear Item de Auditoria" at bounding box center [111, 67] width 133 height 13
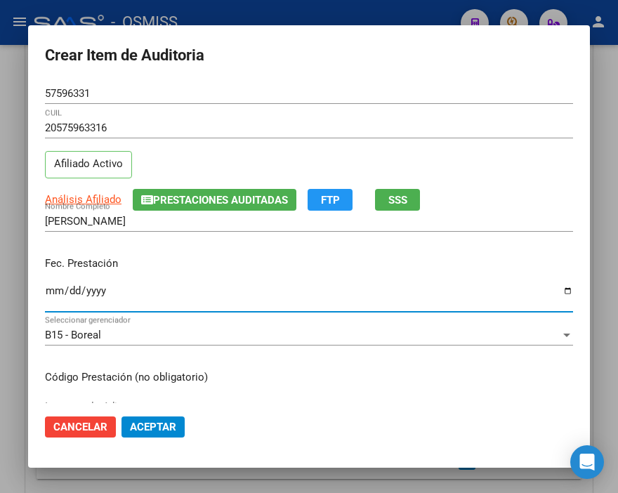
click at [58, 291] on input "Ingresar la fecha" at bounding box center [309, 296] width 528 height 22
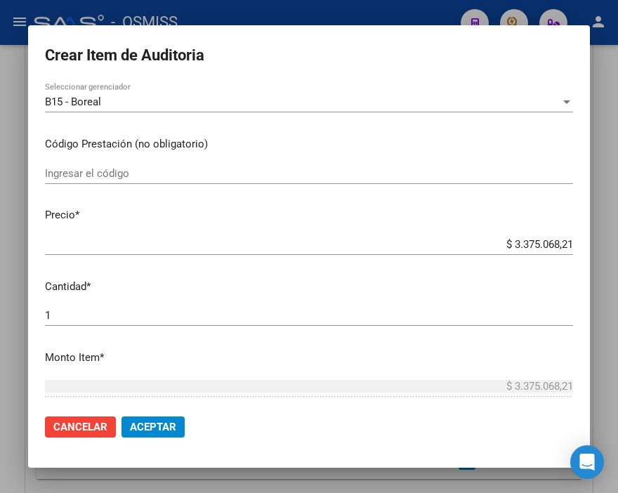
scroll to position [234, 0]
drag, startPoint x: 461, startPoint y: 235, endPoint x: 599, endPoint y: 236, distance: 138.3
click at [599, 236] on div "Crear Item de Auditoria 57596331 Nro Documento 20575963316 CUIL Afiliado Activo…" at bounding box center [309, 246] width 618 height 493
click at [507, 237] on input "$ 3.375.068,21" at bounding box center [309, 243] width 528 height 13
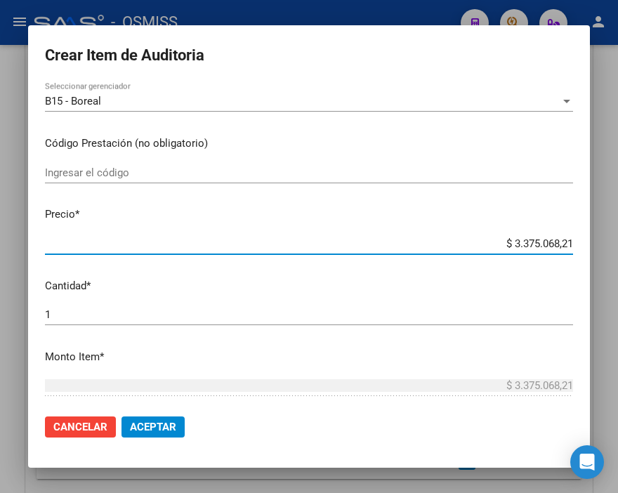
drag, startPoint x: 475, startPoint y: 244, endPoint x: 618, endPoint y: 222, distance: 144.8
click at [617, 222] on html "menu - OSMISS person Firma Express Inicio Instructivos Contacto OS Padrón Padró…" at bounding box center [309, 246] width 618 height 493
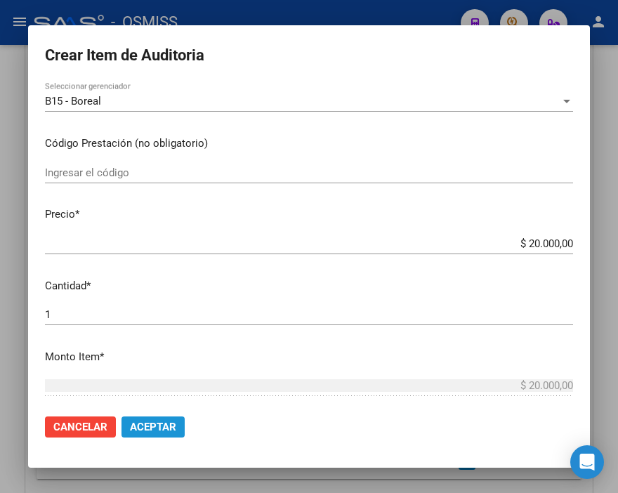
click at [143, 426] on span "Aceptar" at bounding box center [153, 426] width 46 height 13
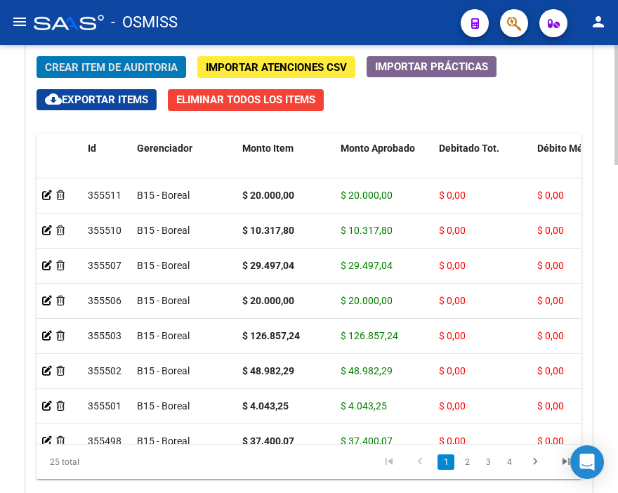
click at [88, 60] on button "Crear Item de Auditoria" at bounding box center [110, 67] width 149 height 22
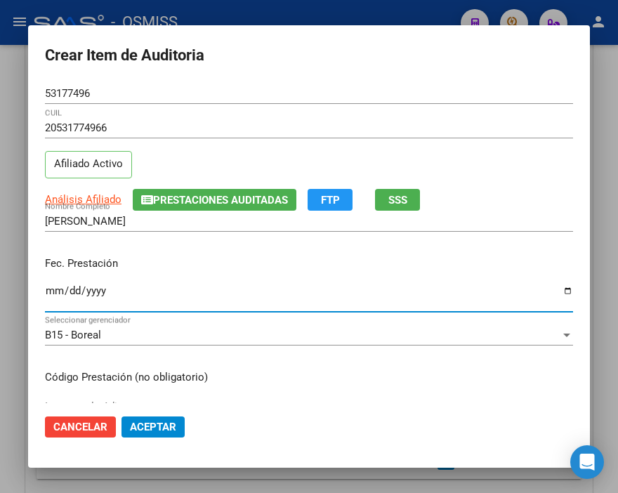
click at [49, 285] on input "Ingresar la fecha" at bounding box center [309, 296] width 528 height 22
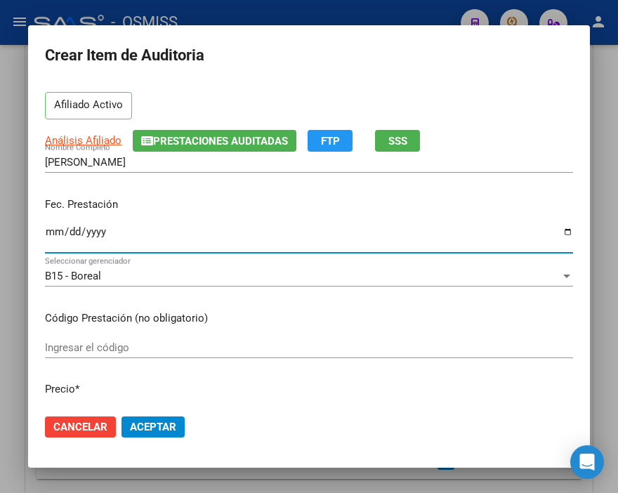
scroll to position [156, 0]
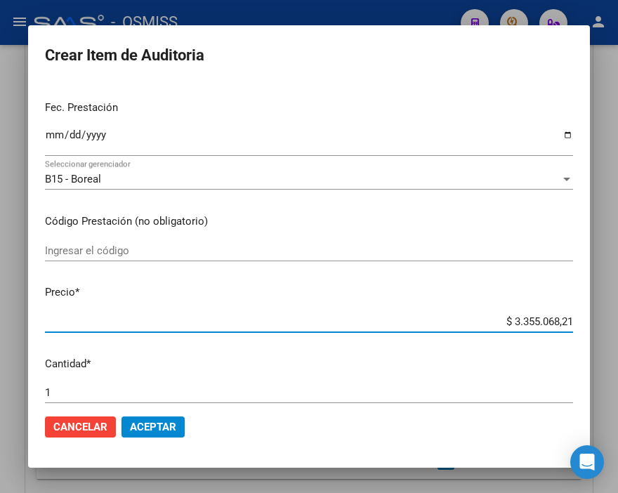
drag, startPoint x: 476, startPoint y: 321, endPoint x: 611, endPoint y: 321, distance: 135.5
click at [611, 321] on div "Crear Item de Auditoria 53177496 Nro Documento 20531774966 CUIL Afiliado Activo…" at bounding box center [309, 246] width 618 height 493
click at [142, 422] on span "Aceptar" at bounding box center [153, 426] width 46 height 13
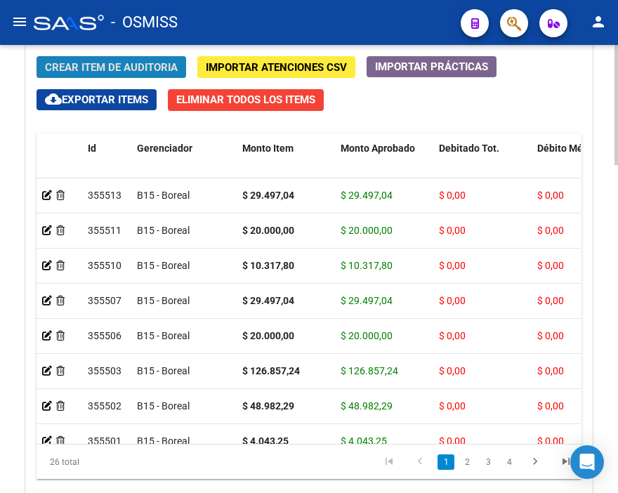
click at [122, 65] on span "Crear Item de Auditoria" at bounding box center [111, 67] width 133 height 13
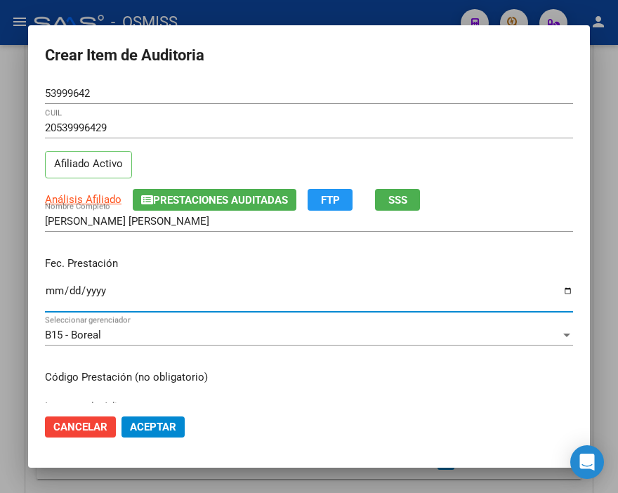
click at [53, 291] on input "Ingresar la fecha" at bounding box center [309, 296] width 528 height 22
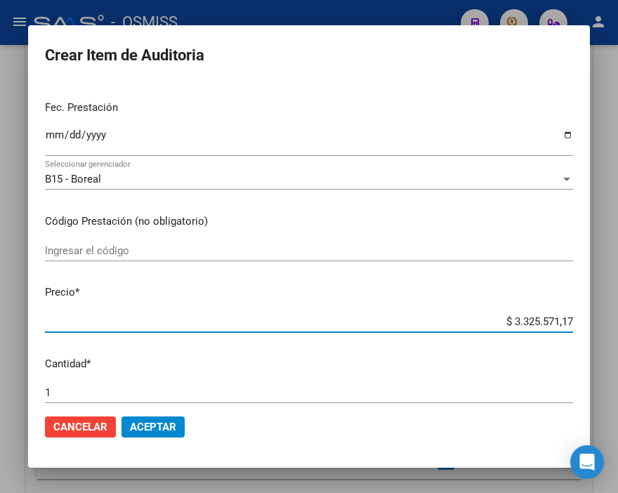
drag, startPoint x: 479, startPoint y: 320, endPoint x: 618, endPoint y: 326, distance: 139.1
click at [617, 326] on html "menu - OSMISS person Firma Express Inicio Instructivos Contacto OS Padrón Padró…" at bounding box center [309, 246] width 618 height 493
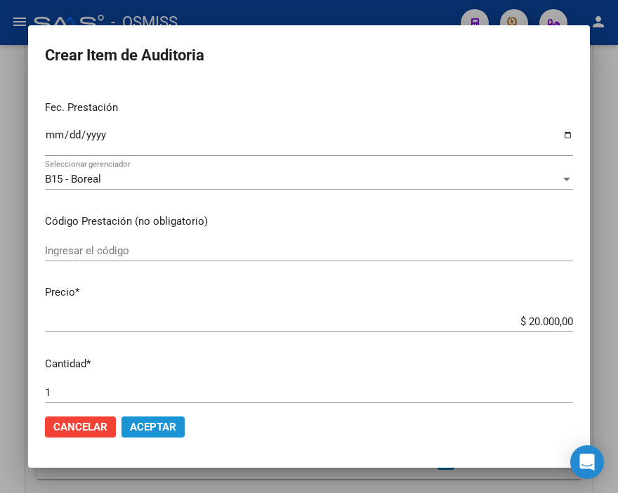
click at [164, 416] on button "Aceptar" at bounding box center [152, 426] width 63 height 21
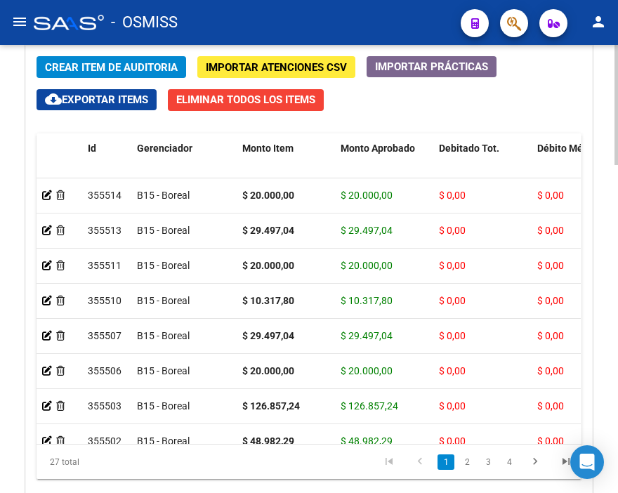
click at [140, 74] on span "Crear Item de Auditoria" at bounding box center [111, 67] width 133 height 13
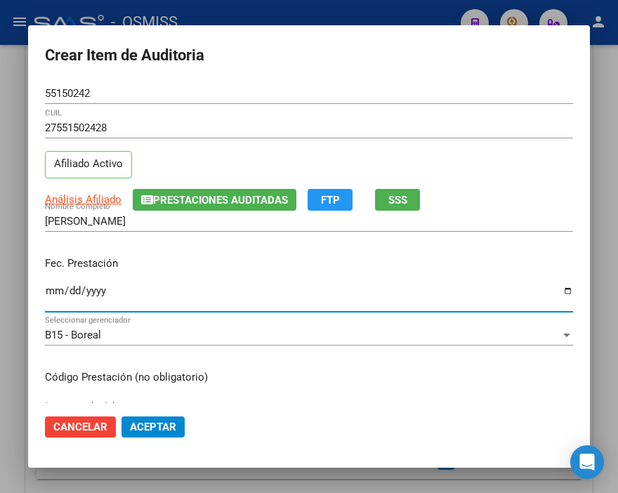
click at [51, 291] on input "Ingresar la fecha" at bounding box center [309, 296] width 528 height 22
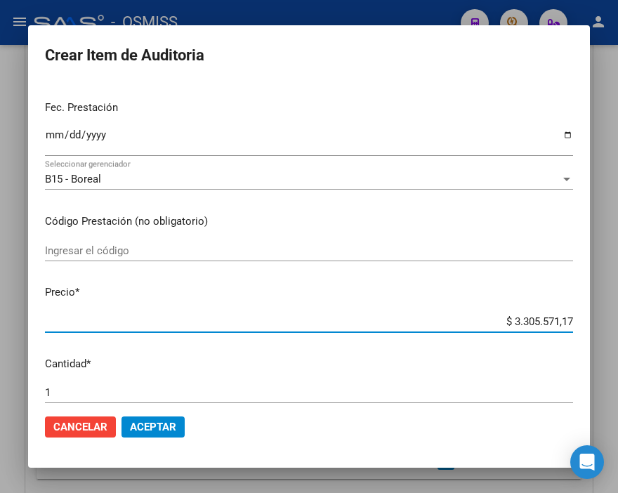
drag, startPoint x: 489, startPoint y: 317, endPoint x: 606, endPoint y: 321, distance: 116.6
click at [606, 321] on div "Crear Item de Auditoria 55150242 Nro Documento 27551502428 CUIL Afiliado Activo…" at bounding box center [309, 246] width 618 height 493
click at [159, 412] on mat-dialog-actions "Cancelar Aceptar" at bounding box center [309, 427] width 528 height 48
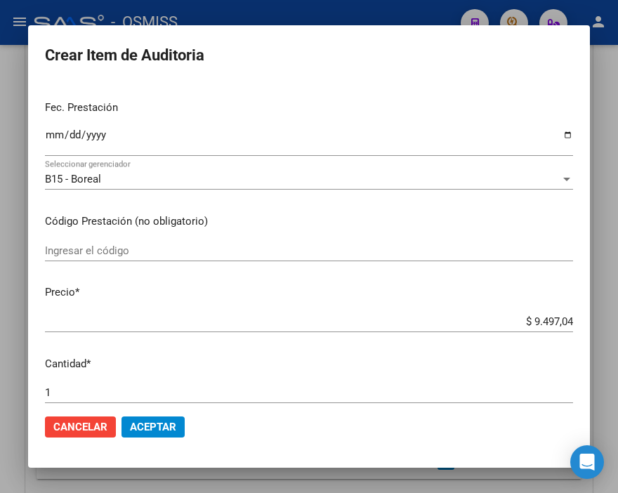
click at [163, 427] on span "Aceptar" at bounding box center [153, 426] width 46 height 13
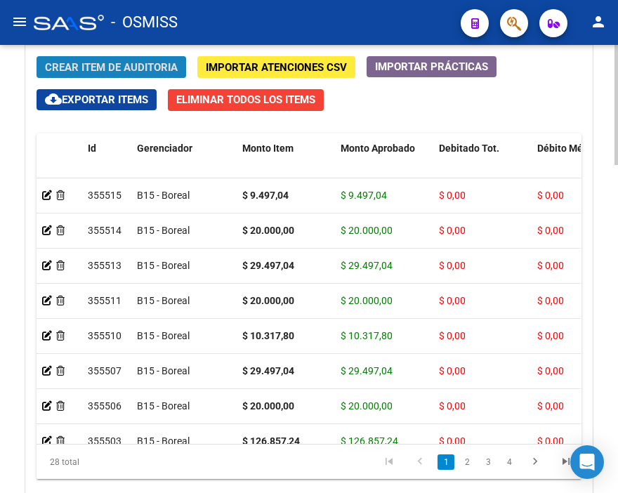
click at [101, 61] on span "Crear Item de Auditoria" at bounding box center [111, 67] width 133 height 13
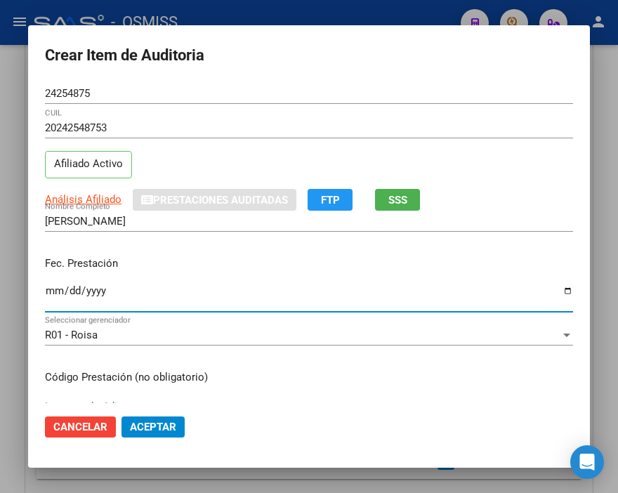
click at [51, 286] on input "Ingresar la fecha" at bounding box center [309, 296] width 528 height 22
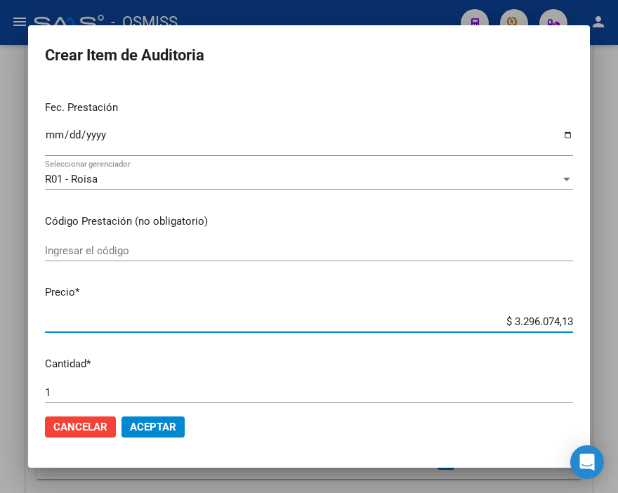
drag, startPoint x: 474, startPoint y: 321, endPoint x: 618, endPoint y: 326, distance: 144.7
click at [617, 326] on html "menu - OSMISS person Firma Express Inicio Instructivos Contacto OS Padrón Padró…" at bounding box center [309, 246] width 618 height 493
click at [176, 424] on button "Aceptar" at bounding box center [152, 426] width 63 height 21
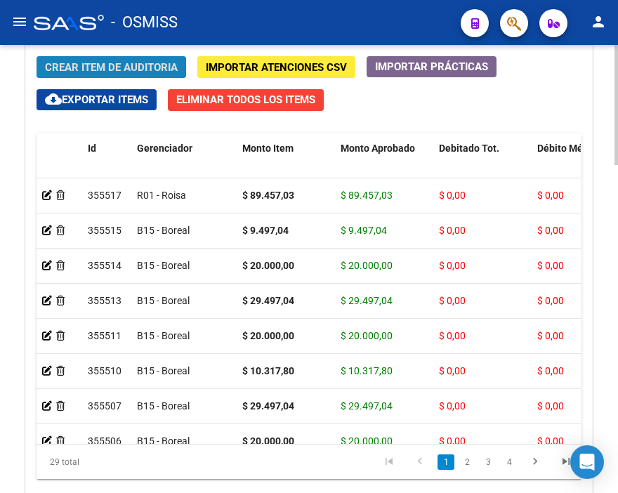
click at [99, 64] on span "Crear Item de Auditoria" at bounding box center [111, 67] width 133 height 13
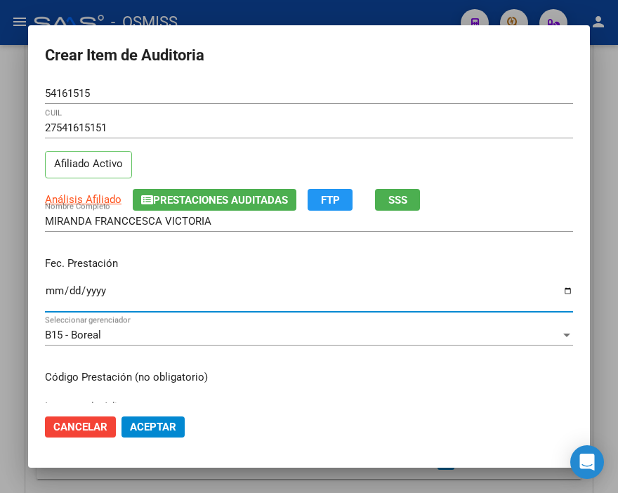
click at [46, 289] on input "Ingresar la fecha" at bounding box center [309, 296] width 528 height 22
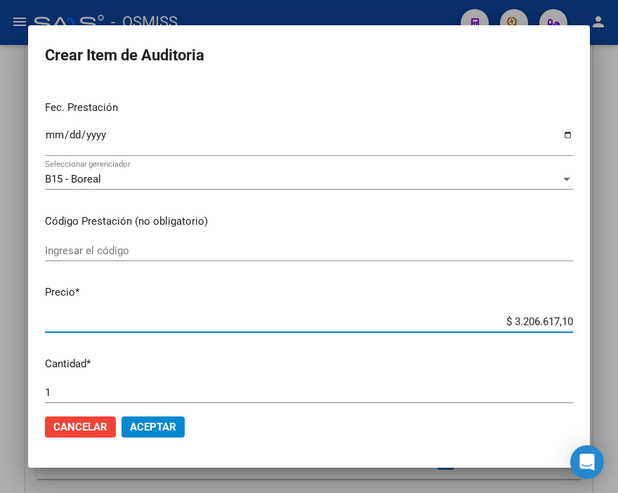
drag, startPoint x: 485, startPoint y: 320, endPoint x: 618, endPoint y: 320, distance: 133.4
click at [617, 320] on html "menu - OSMISS person Firma Express Inicio Instructivos Contacto OS Padrón Padró…" at bounding box center [309, 246] width 618 height 493
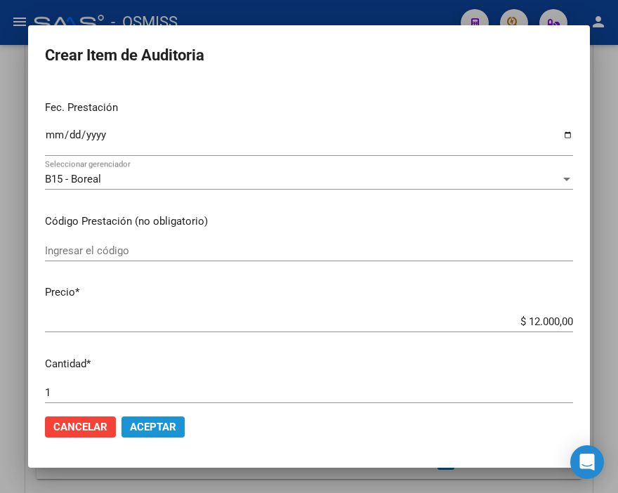
click at [166, 416] on button "Aceptar" at bounding box center [152, 426] width 63 height 21
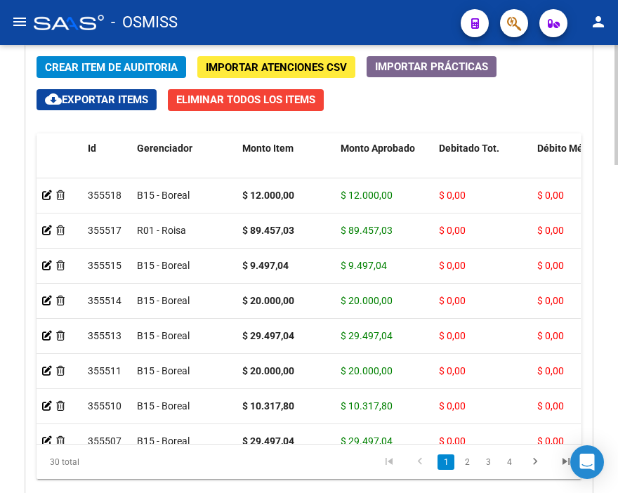
click at [116, 72] on span "Crear Item de Auditoria" at bounding box center [111, 67] width 133 height 13
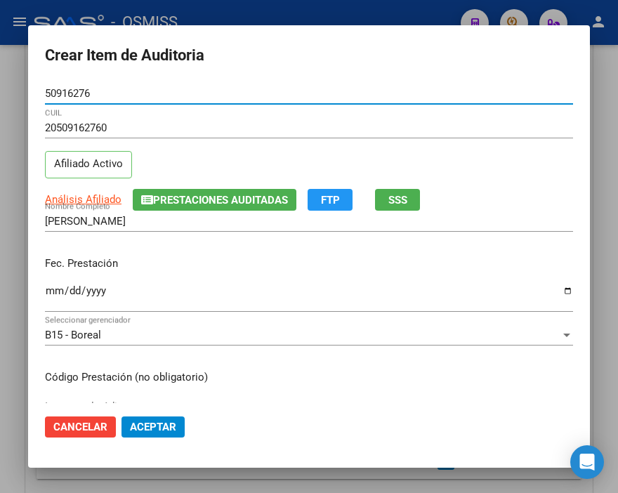
click at [53, 289] on input "Ingresar la fecha" at bounding box center [309, 296] width 528 height 22
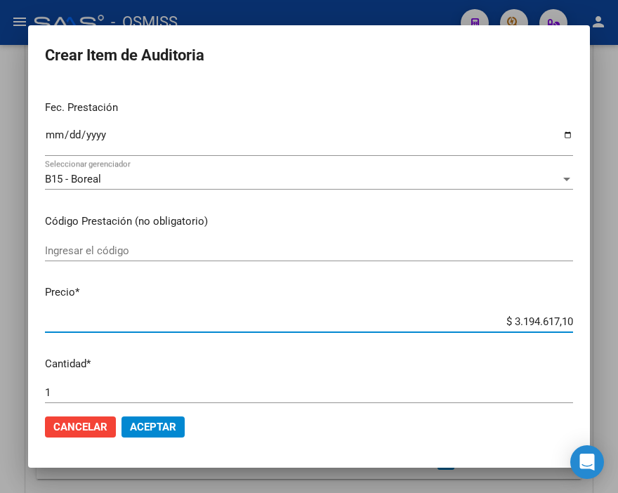
drag, startPoint x: 488, startPoint y: 319, endPoint x: 618, endPoint y: 323, distance: 129.9
click at [617, 323] on html "menu - OSMISS person Firma Express Inicio Instructivos Contacto OS Padrón Padró…" at bounding box center [309, 246] width 618 height 493
click at [158, 418] on button "Aceptar" at bounding box center [152, 426] width 63 height 21
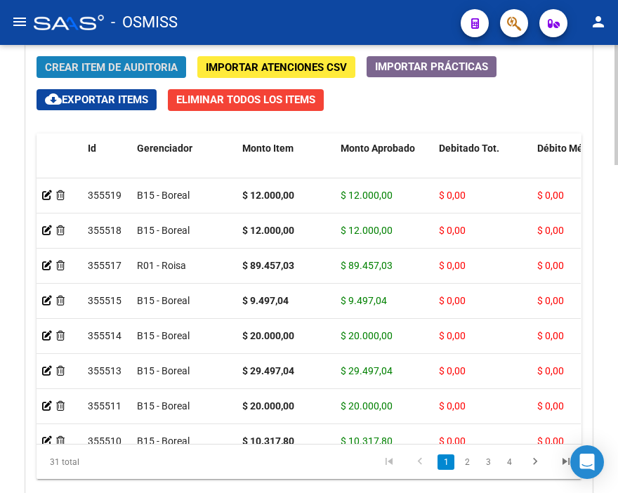
click at [55, 67] on span "Crear Item de Auditoria" at bounding box center [111, 67] width 133 height 13
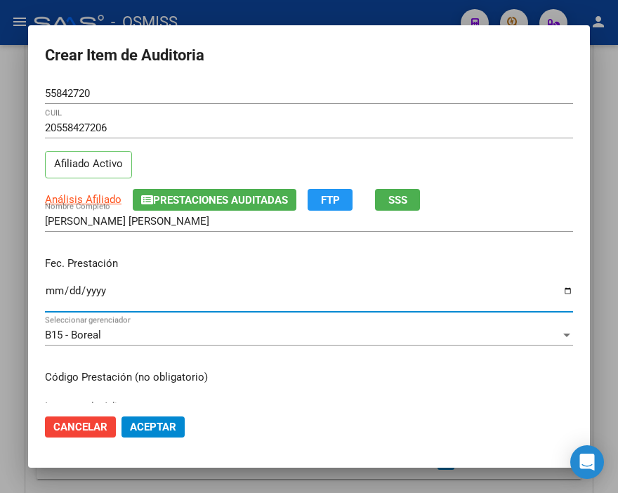
click at [53, 288] on input "Ingresar la fecha" at bounding box center [309, 296] width 528 height 22
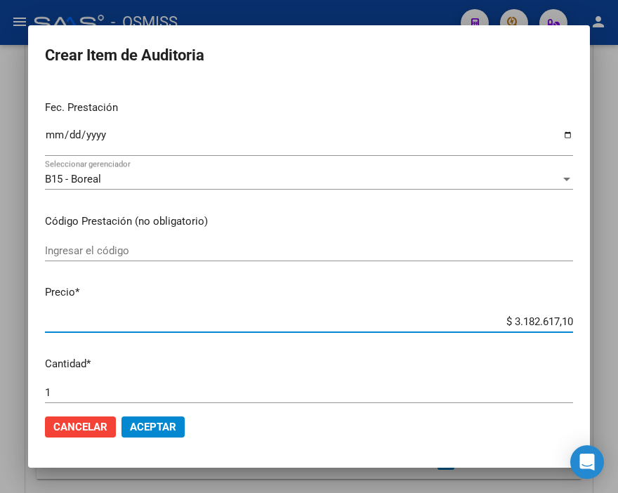
drag, startPoint x: 480, startPoint y: 318, endPoint x: 618, endPoint y: 324, distance: 138.4
click at [617, 324] on html "menu - OSMISS person Firma Express Inicio Instructivos Contacto OS Padrón Padró…" at bounding box center [309, 246] width 618 height 493
click at [151, 426] on span "Aceptar" at bounding box center [153, 426] width 46 height 13
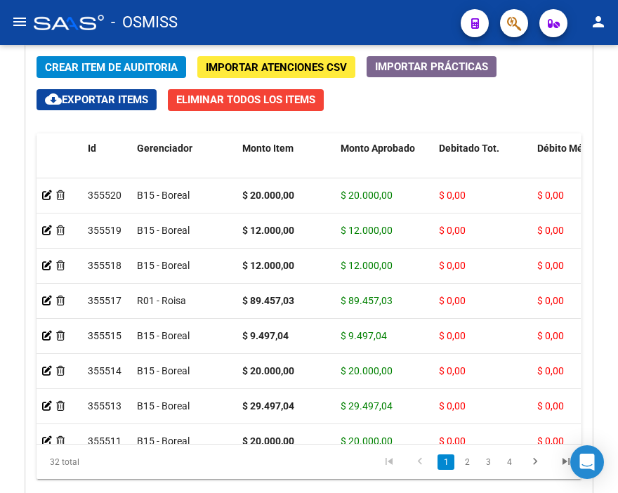
click at [246, 11] on div "- OSMISS" at bounding box center [242, 22] width 416 height 31
drag, startPoint x: 367, startPoint y: 96, endPoint x: 237, endPoint y: 78, distance: 131.8
click at [367, 96] on div "Crear Item de Auditoria Importar Atenciones CSV Importar Prácticas cloud_downlo…" at bounding box center [309, 284] width 566 height 477
click at [138, 61] on span "Crear Item de Auditoria" at bounding box center [111, 67] width 133 height 13
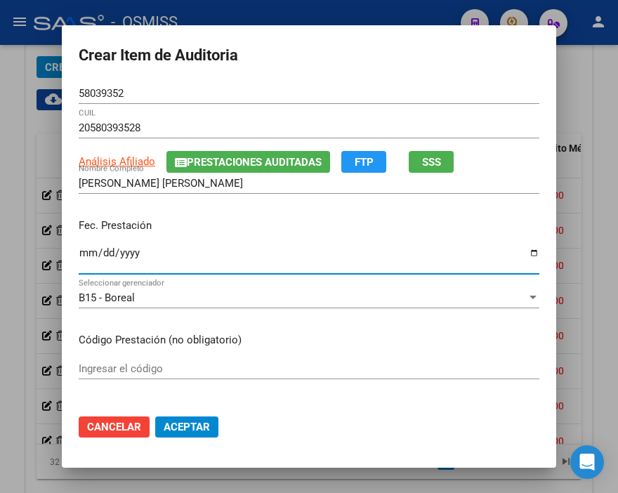
click at [79, 253] on input "Ingresar la fecha" at bounding box center [309, 258] width 460 height 22
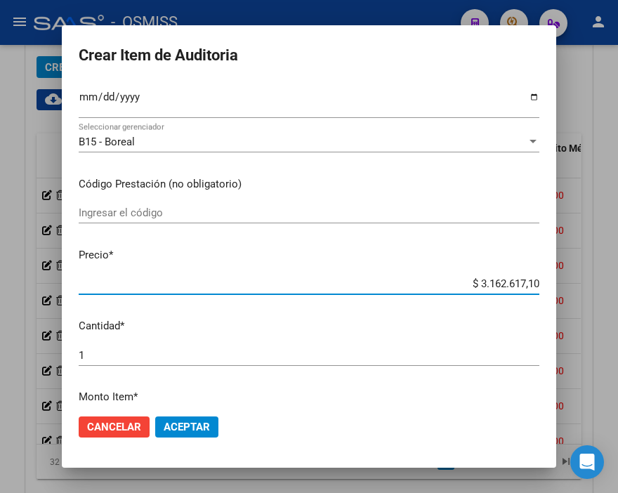
drag, startPoint x: 420, startPoint y: 288, endPoint x: 602, endPoint y: 281, distance: 182.6
click at [602, 281] on div "Crear Item de Auditoria 58039352 Nro Documento 20580393528 CUIL Análisis Afilia…" at bounding box center [309, 246] width 618 height 493
click at [198, 427] on span "Aceptar" at bounding box center [187, 426] width 46 height 13
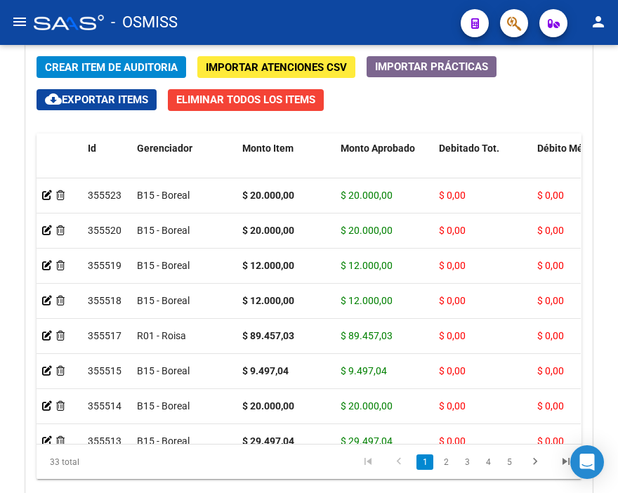
click at [311, 6] on mat-toolbar "menu - OSMISS person" at bounding box center [309, 22] width 618 height 45
click at [67, 64] on span "Crear Item de Auditoria" at bounding box center [111, 67] width 133 height 13
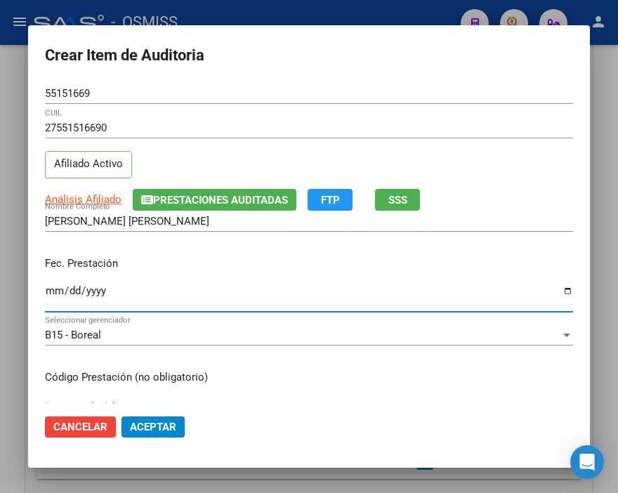
click at [51, 288] on input "Ingresar la fecha" at bounding box center [309, 296] width 528 height 22
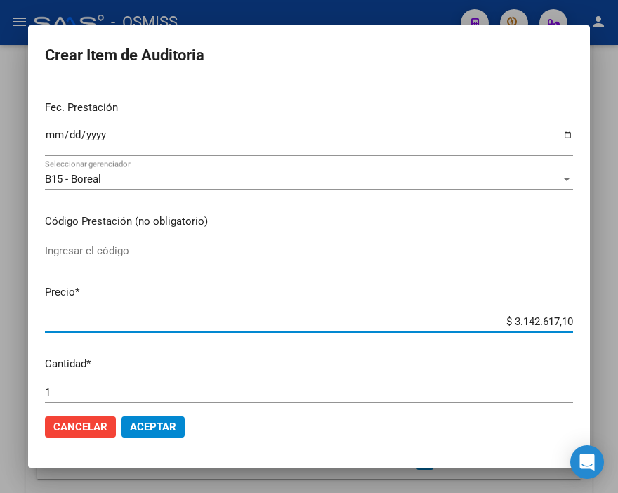
drag, startPoint x: 444, startPoint y: 320, endPoint x: 618, endPoint y: 324, distance: 174.8
click at [617, 324] on html "menu - OSMISS person Firma Express Inicio Instructivos Contacto OS Padrón Padró…" at bounding box center [309, 246] width 618 height 493
click at [135, 424] on span "Aceptar" at bounding box center [153, 426] width 46 height 13
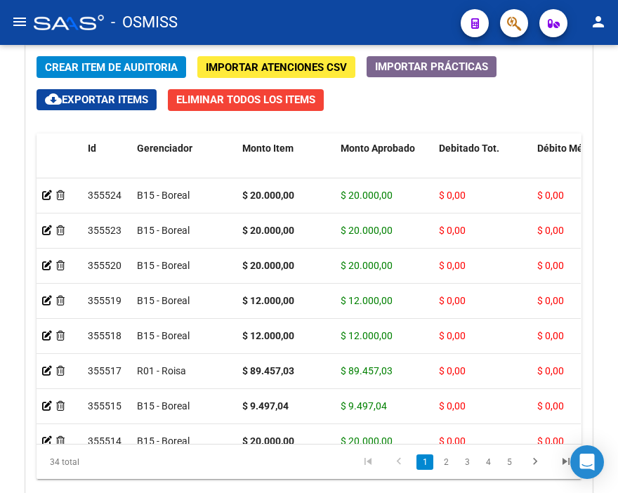
click at [267, 19] on div "- OSMISS" at bounding box center [242, 22] width 416 height 31
click at [90, 66] on span "Crear Item de Auditoria" at bounding box center [111, 67] width 133 height 13
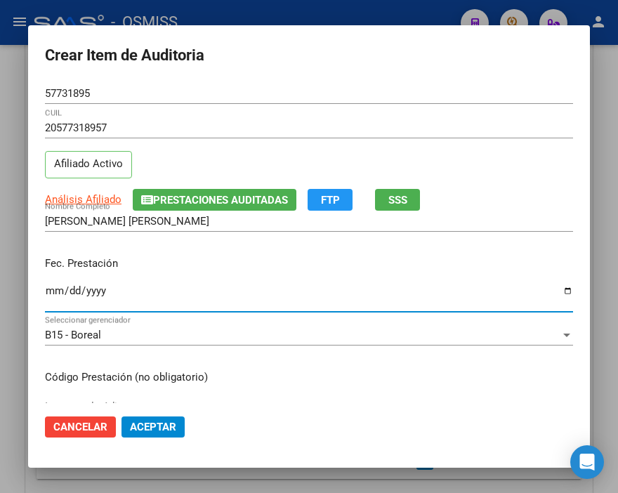
click at [51, 290] on input "Ingresar la fecha" at bounding box center [309, 296] width 528 height 22
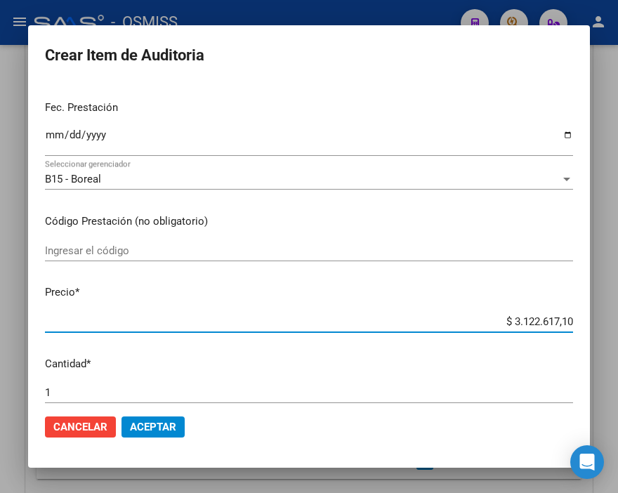
drag, startPoint x: 462, startPoint y: 319, endPoint x: 618, endPoint y: 323, distance: 156.6
click at [617, 323] on html "menu - OSMISS person Firma Express Inicio Instructivos Contacto OS Padrón Padró…" at bounding box center [309, 246] width 618 height 493
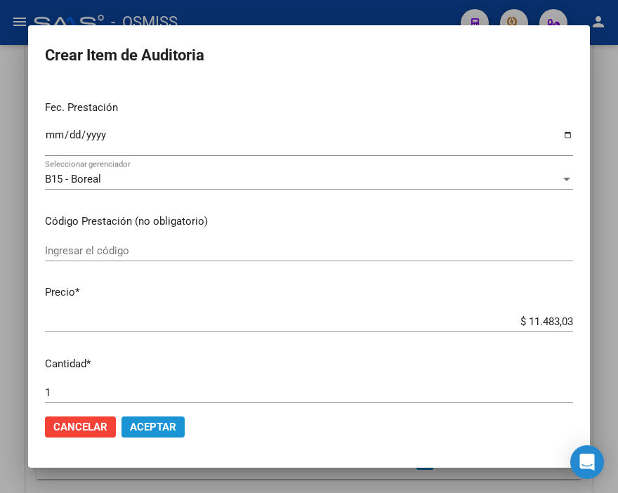
click at [177, 423] on button "Aceptar" at bounding box center [152, 426] width 63 height 21
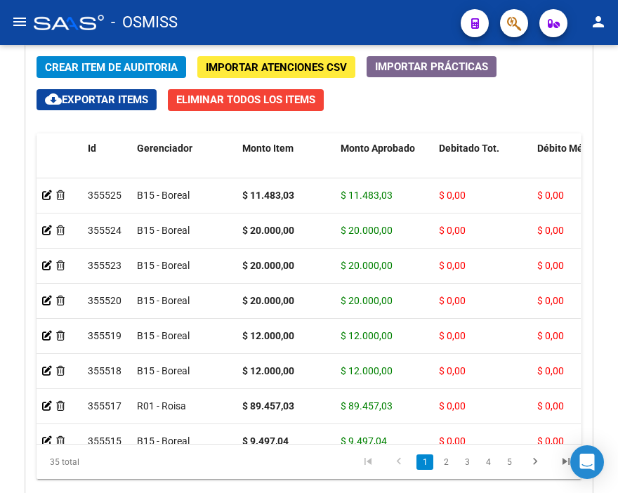
drag, startPoint x: 375, startPoint y: 14, endPoint x: 201, endPoint y: 25, distance: 175.1
click at [375, 14] on div "- OSMISS" at bounding box center [242, 22] width 416 height 31
click at [100, 63] on span "Crear Item de Auditoria" at bounding box center [111, 67] width 133 height 13
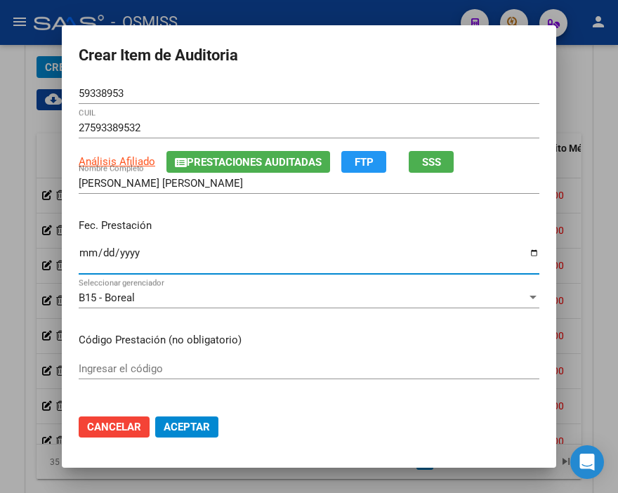
click at [81, 262] on input "Ingresar la fecha" at bounding box center [309, 258] width 460 height 22
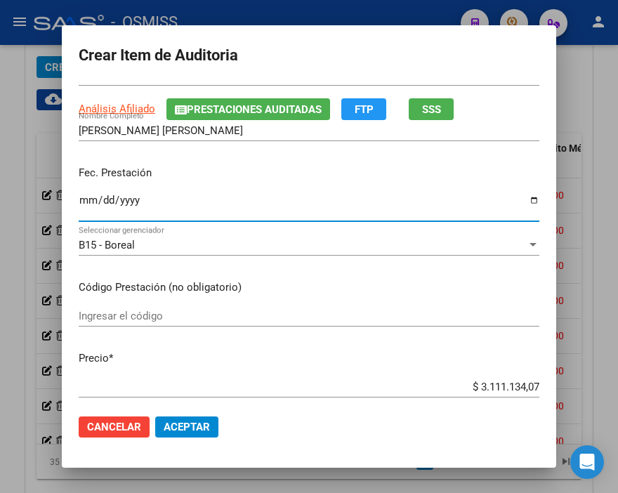
scroll to position [78, 0]
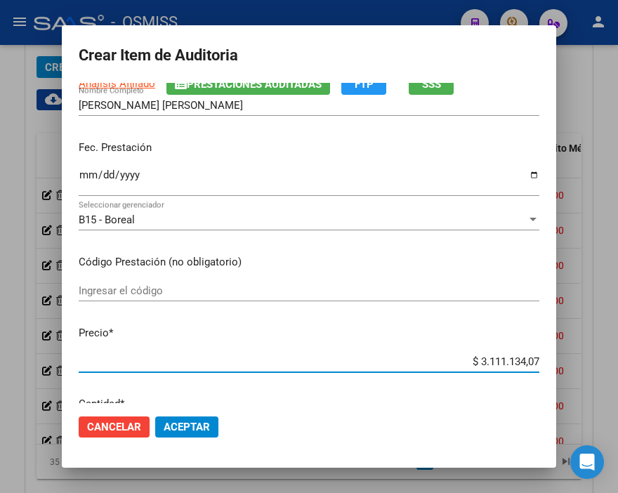
drag, startPoint x: 449, startPoint y: 361, endPoint x: 611, endPoint y: 368, distance: 162.3
click at [611, 368] on div "Crear Item de Auditoria 59338953 Nro Documento 27593389532 CUIL Análisis Afilia…" at bounding box center [309, 246] width 618 height 493
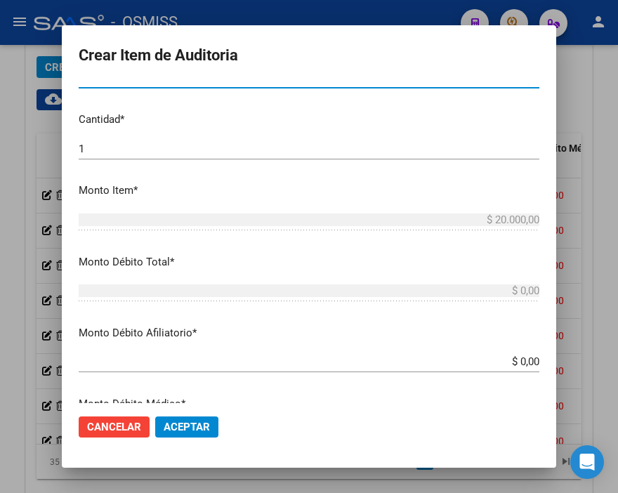
scroll to position [390, 0]
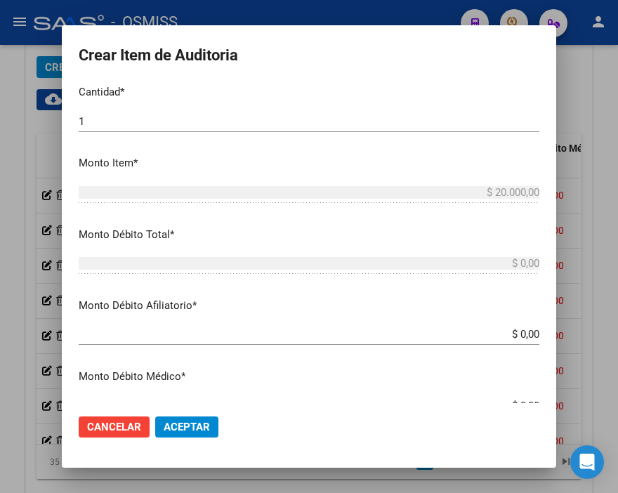
drag, startPoint x: 493, startPoint y: 338, endPoint x: 599, endPoint y: 335, distance: 106.0
click at [599, 335] on div "Crear Item de Auditoria 59338953 Nro Documento 27593389532 CUIL Análisis Afilia…" at bounding box center [309, 246] width 618 height 493
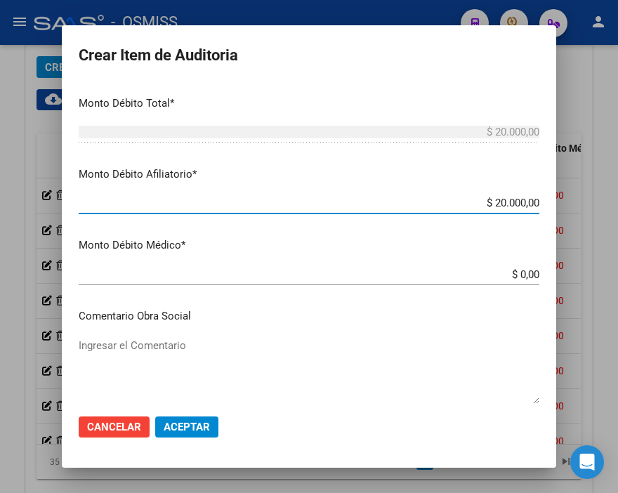
scroll to position [623, 0]
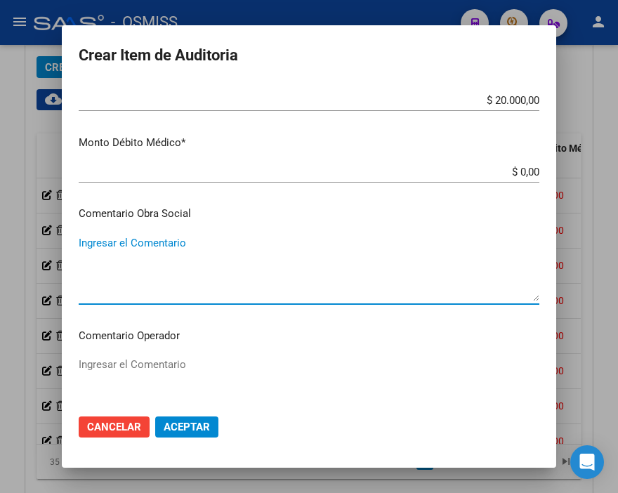
click at [140, 248] on textarea "Ingresar el Comentario" at bounding box center [309, 268] width 460 height 66
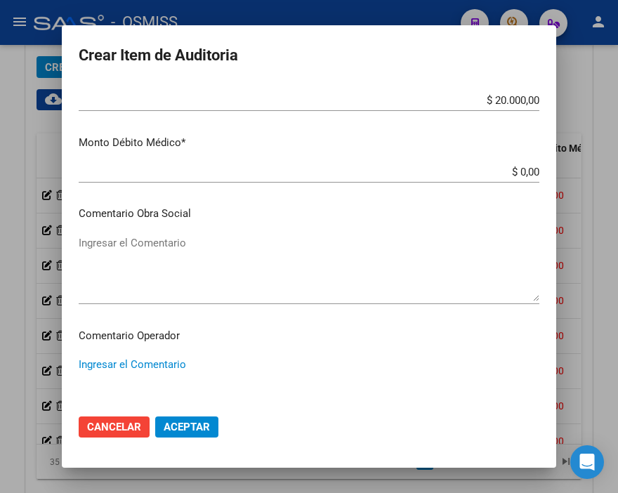
click at [142, 359] on textarea "Ingresar el Comentario" at bounding box center [309, 390] width 460 height 66
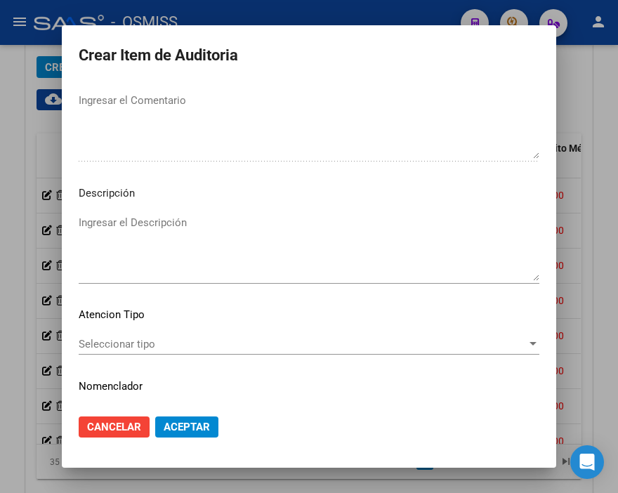
scroll to position [1013, 0]
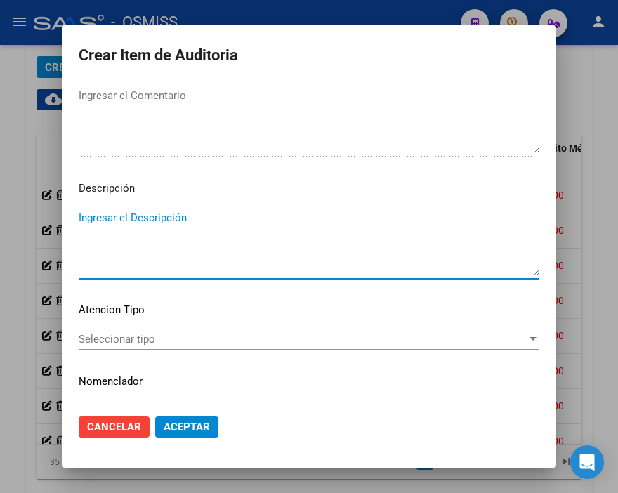
click at [81, 211] on textarea "Ingresar el Descripción" at bounding box center [309, 243] width 460 height 66
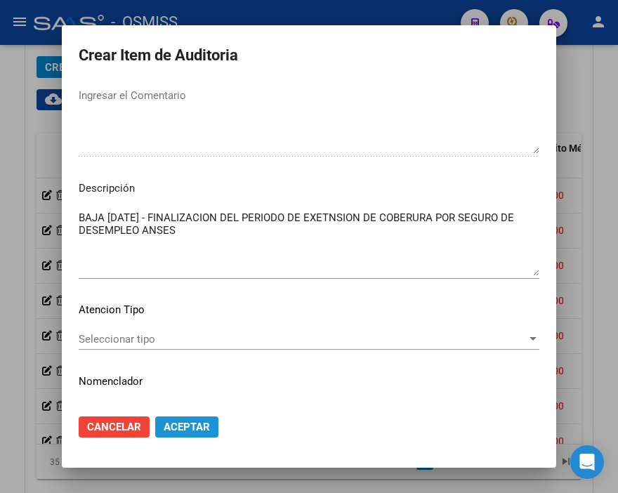
click at [197, 418] on button "Aceptar" at bounding box center [186, 426] width 63 height 21
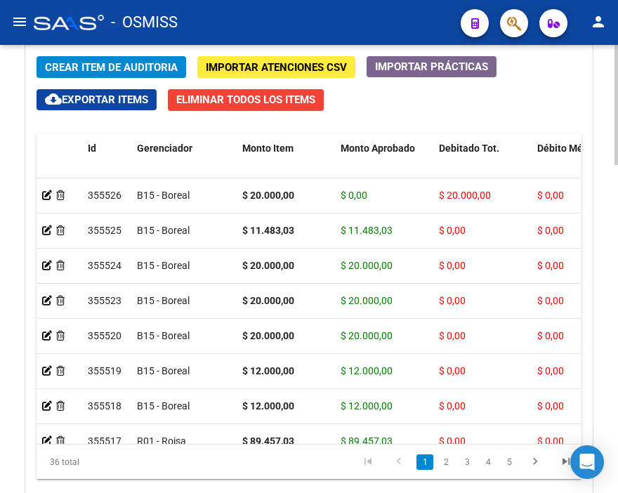
drag, startPoint x: 277, startPoint y: 12, endPoint x: 121, endPoint y: 51, distance: 160.5
click at [277, 12] on div "- OSMISS" at bounding box center [242, 22] width 416 height 31
click at [91, 65] on span "Crear Item de Auditoria" at bounding box center [111, 67] width 133 height 13
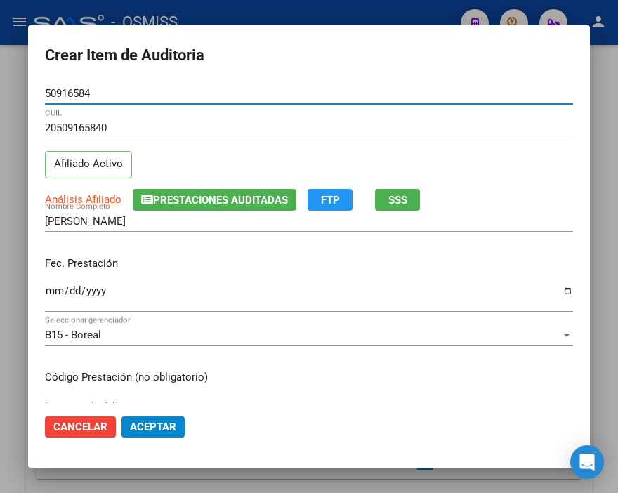
click at [56, 288] on input "Ingresar la fecha" at bounding box center [309, 296] width 528 height 22
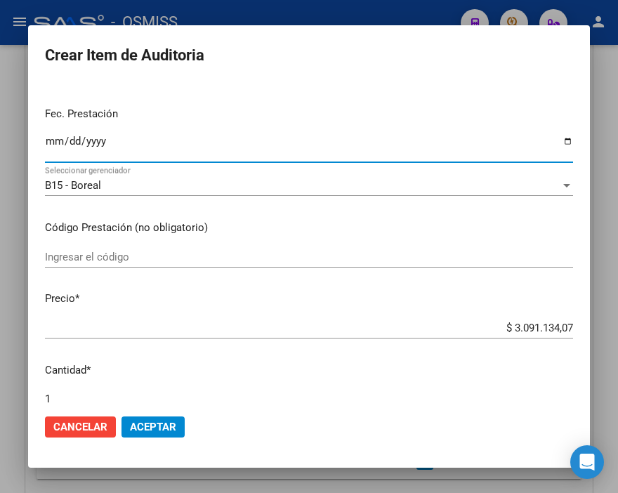
scroll to position [156, 0]
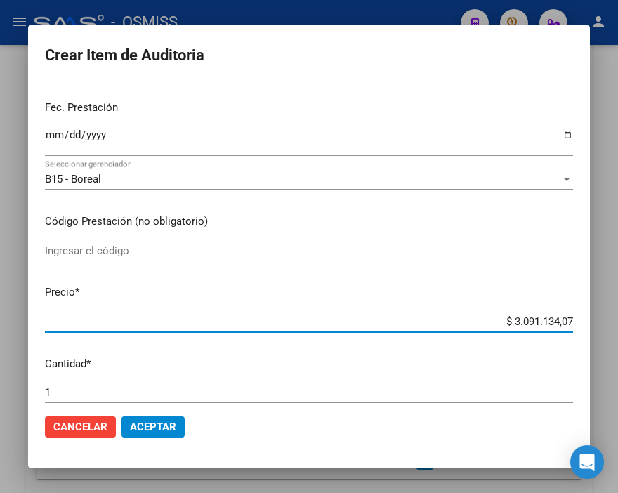
drag, startPoint x: 461, startPoint y: 319, endPoint x: 618, endPoint y: 331, distance: 157.7
click at [617, 331] on html "menu - OSMISS person Firma Express Inicio Instructivos Contacto OS Padrón Padró…" at bounding box center [309, 246] width 618 height 493
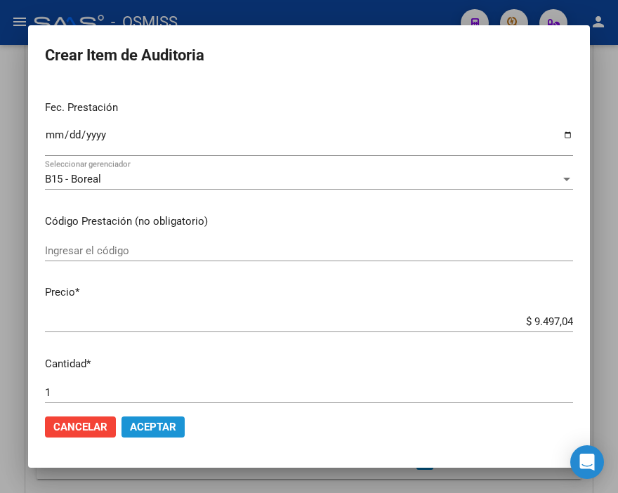
click at [159, 424] on span "Aceptar" at bounding box center [153, 426] width 46 height 13
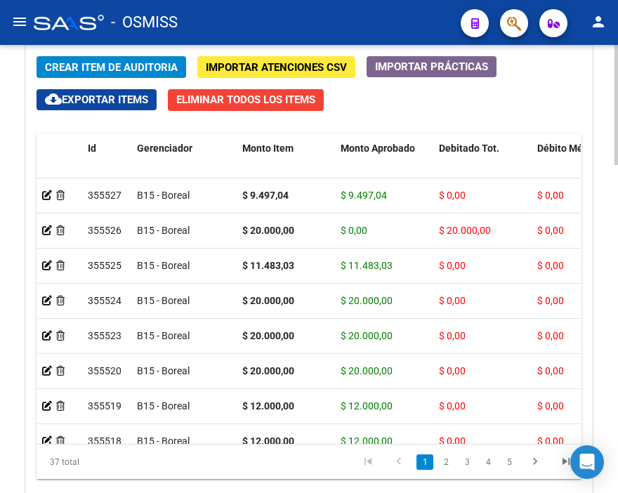
drag, startPoint x: 452, startPoint y: 108, endPoint x: 158, endPoint y: 68, distance: 296.8
click at [452, 108] on div "Crear Item de Auditoria Importar Atenciones CSV Importar Prácticas cloud_downlo…" at bounding box center [309, 284] width 566 height 477
click at [114, 58] on button "Crear Item de Auditoria" at bounding box center [110, 67] width 149 height 22
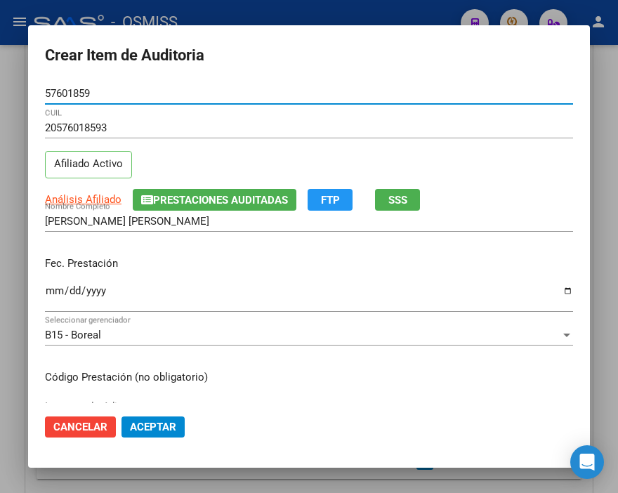
click at [58, 289] on input "Ingresar la fecha" at bounding box center [309, 296] width 528 height 22
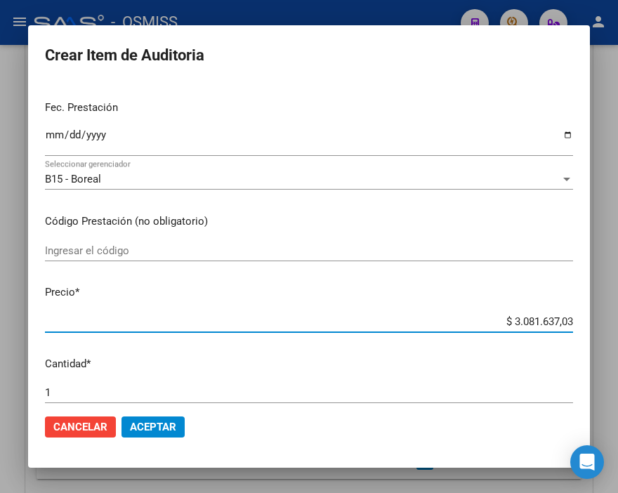
drag, startPoint x: 467, startPoint y: 314, endPoint x: 618, endPoint y: 325, distance: 152.0
click at [617, 325] on html "menu - OSMISS person Firma Express Inicio Instructivos Contacto OS Padrón Padró…" at bounding box center [309, 246] width 618 height 493
click at [121, 418] on button "Aceptar" at bounding box center [152, 426] width 63 height 21
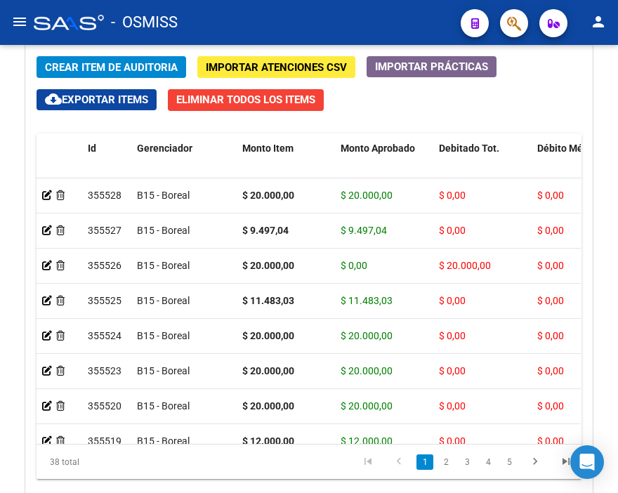
click at [352, 9] on div "- OSMISS" at bounding box center [242, 22] width 416 height 31
click at [392, 30] on div "- OSMISS" at bounding box center [242, 22] width 416 height 31
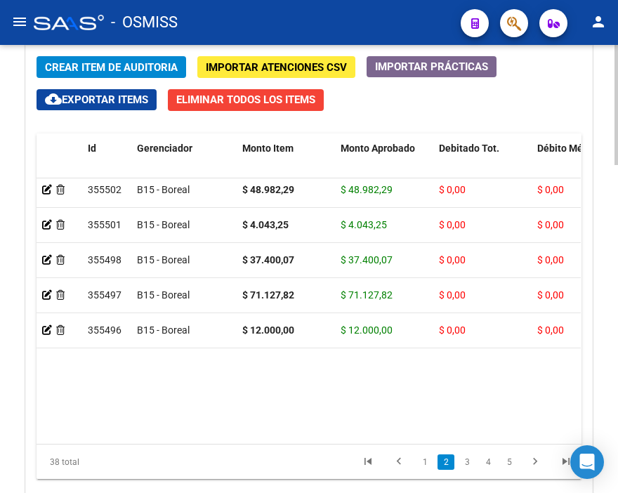
scroll to position [0, 0]
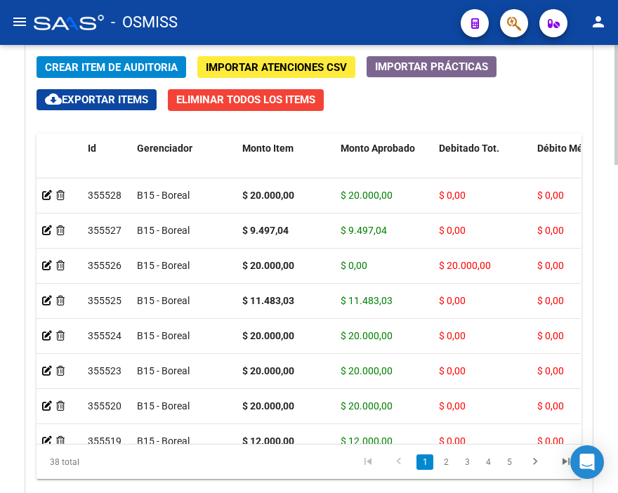
click at [394, 114] on div "Crear Item de Auditoria Importar Atenciones CSV Importar Prácticas cloud_downlo…" at bounding box center [309, 284] width 566 height 477
click at [310, 11] on div "- OSMISS" at bounding box center [242, 22] width 416 height 31
click at [99, 64] on span "Crear Item de Auditoria" at bounding box center [111, 67] width 133 height 13
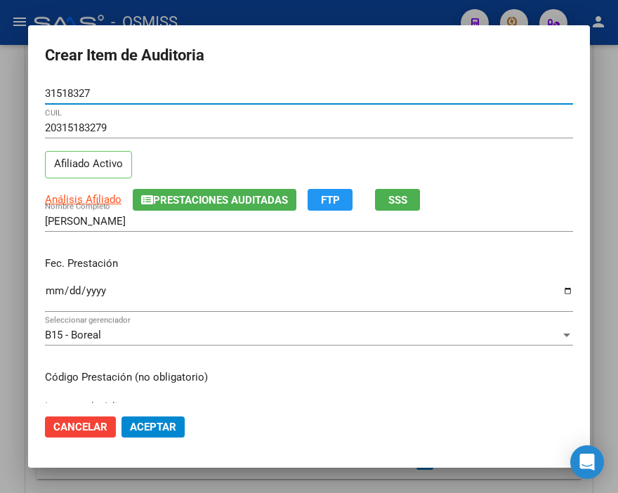
click at [49, 290] on input "Ingresar la fecha" at bounding box center [309, 296] width 528 height 22
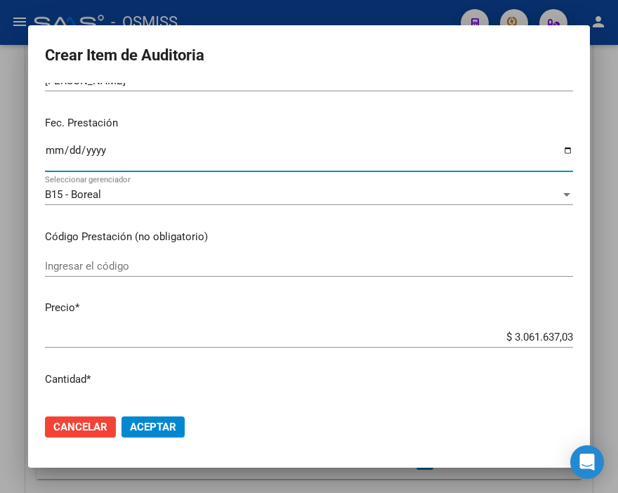
scroll to position [156, 0]
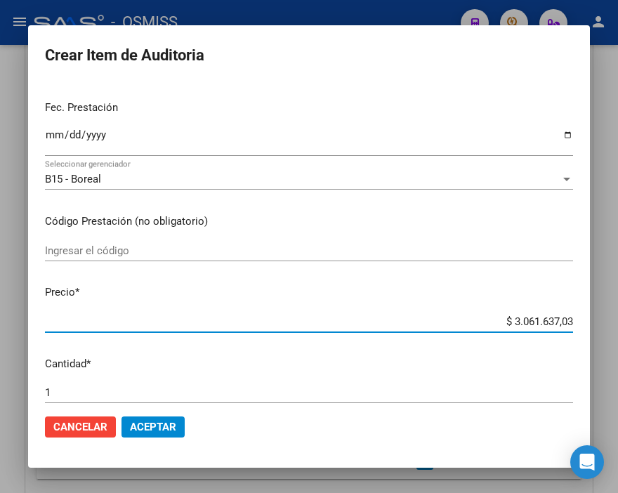
drag, startPoint x: 465, startPoint y: 321, endPoint x: 618, endPoint y: 332, distance: 153.4
click at [617, 332] on html "menu - OSMISS person Firma Express Inicio Instructivos Contacto OS Padrón Padró…" at bounding box center [309, 246] width 618 height 493
click at [166, 425] on span "Aceptar" at bounding box center [153, 426] width 46 height 13
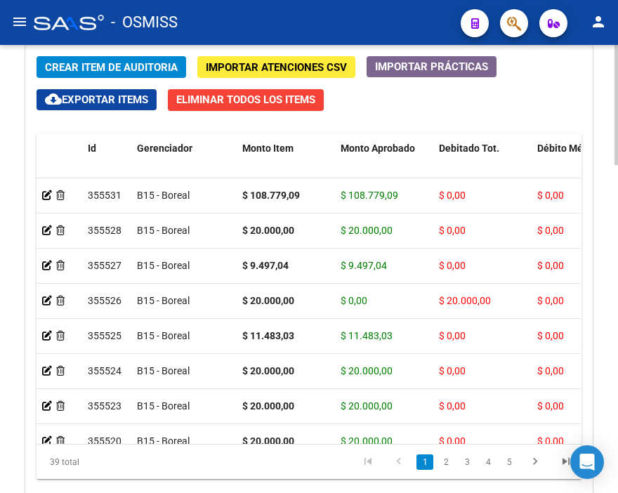
drag, startPoint x: 439, startPoint y: 110, endPoint x: 187, endPoint y: 88, distance: 252.9
click at [439, 110] on div "Crear Item de Auditoria Importar Atenciones CSV Importar Prácticas cloud_downlo…" at bounding box center [309, 284] width 566 height 477
click at [144, 73] on span "Crear Item de Auditoria" at bounding box center [111, 67] width 133 height 13
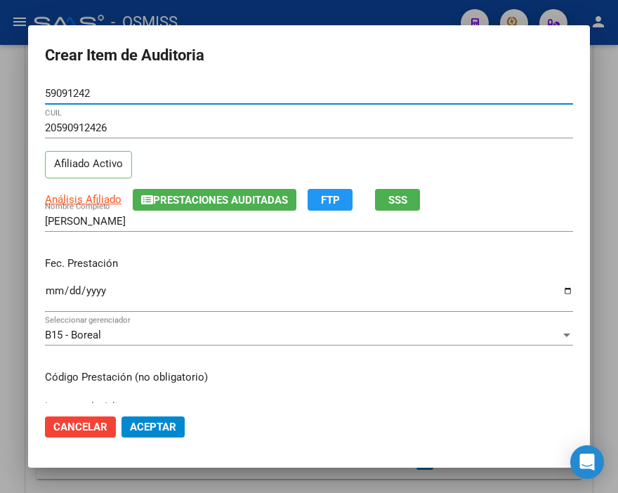
click at [249, 201] on span "Prestaciones Auditadas" at bounding box center [220, 200] width 135 height 13
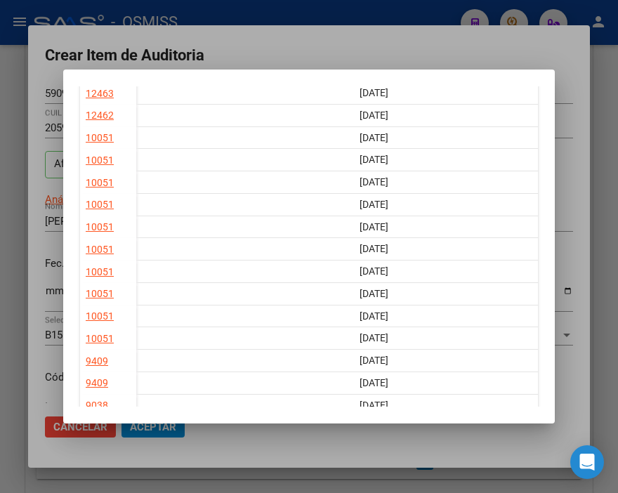
scroll to position [0, 0]
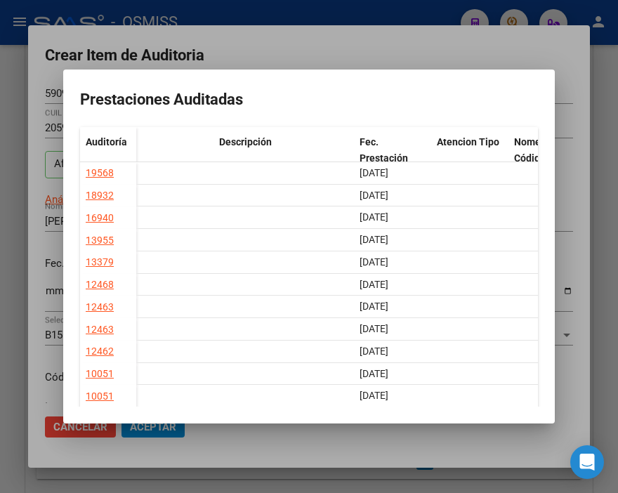
click at [361, 59] on div at bounding box center [309, 246] width 618 height 493
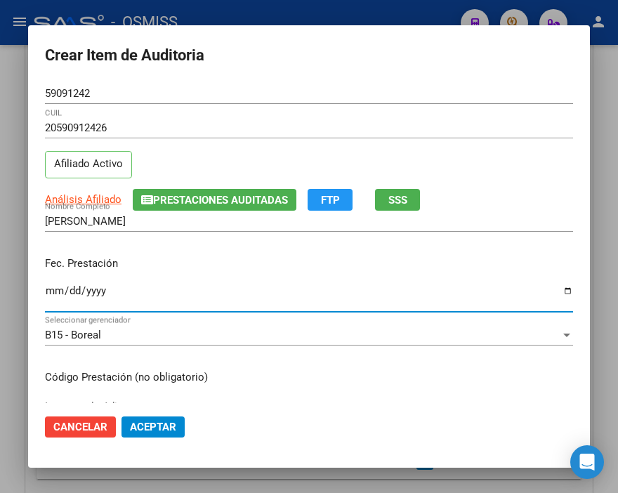
click at [45, 293] on input "Ingresar la fecha" at bounding box center [309, 296] width 528 height 22
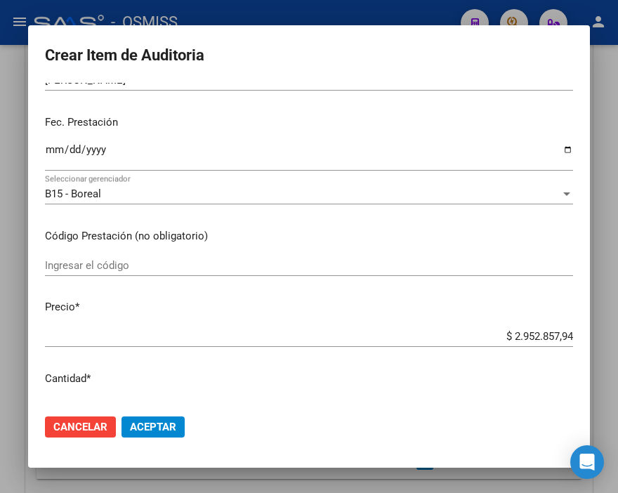
scroll to position [156, 0]
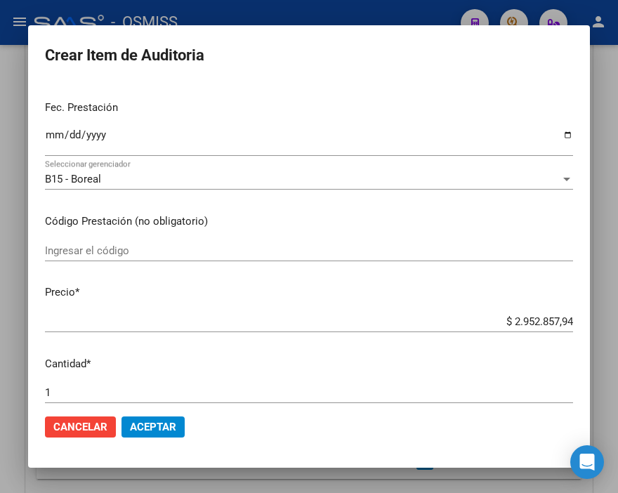
drag, startPoint x: 481, startPoint y: 328, endPoint x: 580, endPoint y: 325, distance: 99.7
click at [580, 325] on mat-dialog-content "59091242 Nro Documento 20590912426 CUIL Afiliado Activo Análisis Afiliado Prest…" at bounding box center [308, 243] width 561 height 320
drag, startPoint x: 460, startPoint y: 312, endPoint x: 618, endPoint y: 331, distance: 159.7
click at [617, 331] on html "menu - OSMISS person Firma Express Inicio Instructivos Contacto OS Padrón Padró…" at bounding box center [309, 246] width 618 height 493
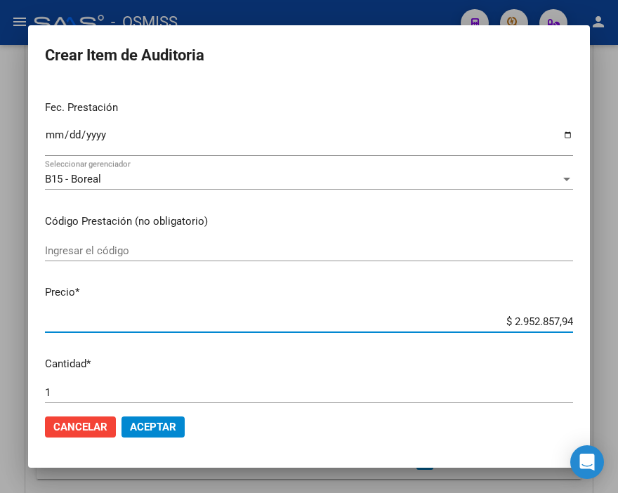
click at [528, 324] on input "$ 2.952.857,94" at bounding box center [309, 321] width 528 height 13
drag, startPoint x: 479, startPoint y: 317, endPoint x: 618, endPoint y: 317, distance: 139.7
click at [617, 317] on html "menu - OSMISS person Firma Express Inicio Instructivos Contacto OS Padrón Padró…" at bounding box center [309, 246] width 618 height 493
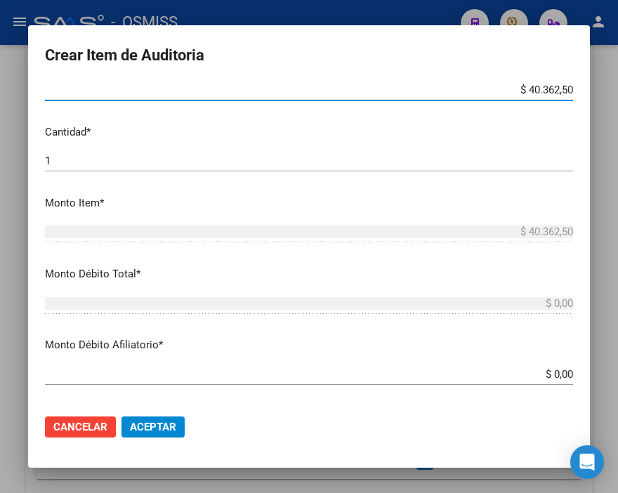
scroll to position [390, 0]
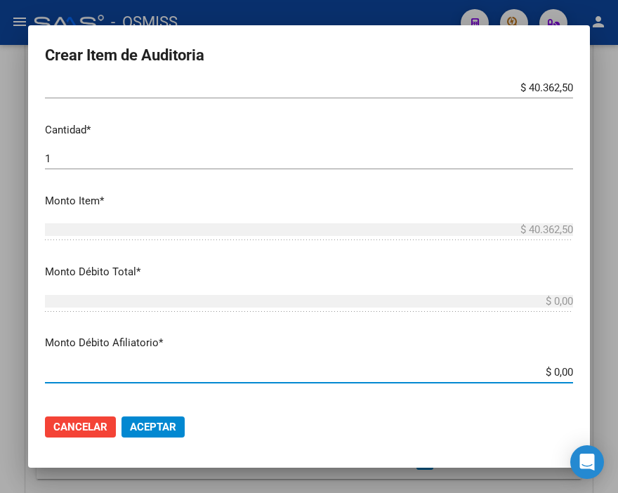
drag, startPoint x: 573, startPoint y: 369, endPoint x: 607, endPoint y: 370, distance: 33.7
click at [607, 370] on div "Crear Item de Auditoria 59091242 Nro Documento 20590912426 CUIL Afiliado Activo…" at bounding box center [309, 246] width 618 height 493
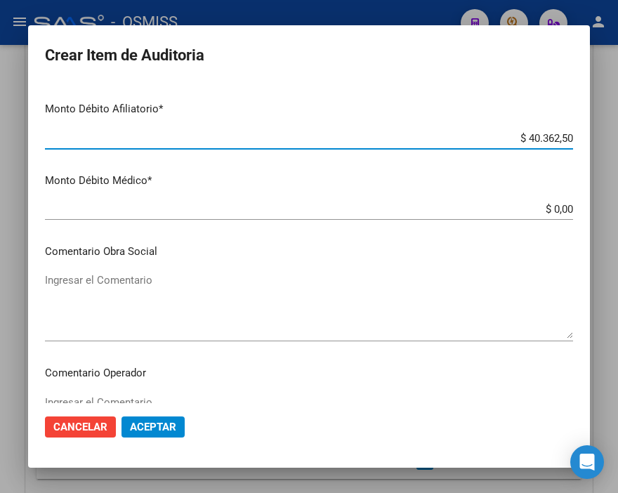
scroll to position [702, 0]
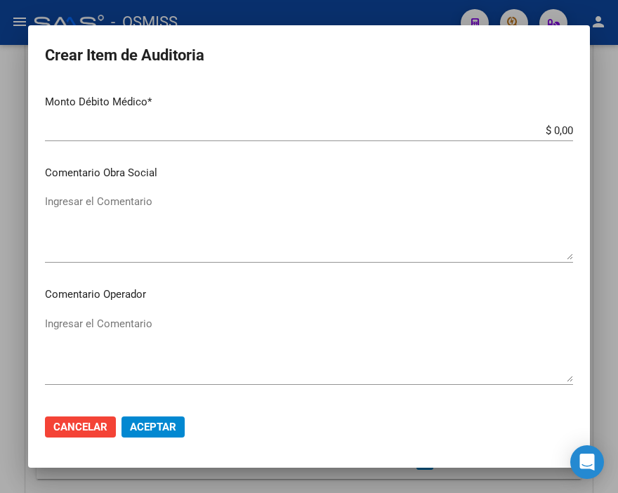
click at [113, 321] on textarea "Ingresar el Comentario" at bounding box center [309, 349] width 528 height 66
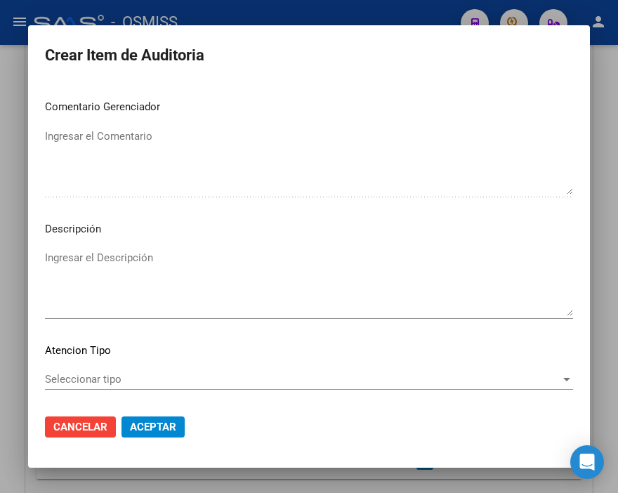
scroll to position [1013, 0]
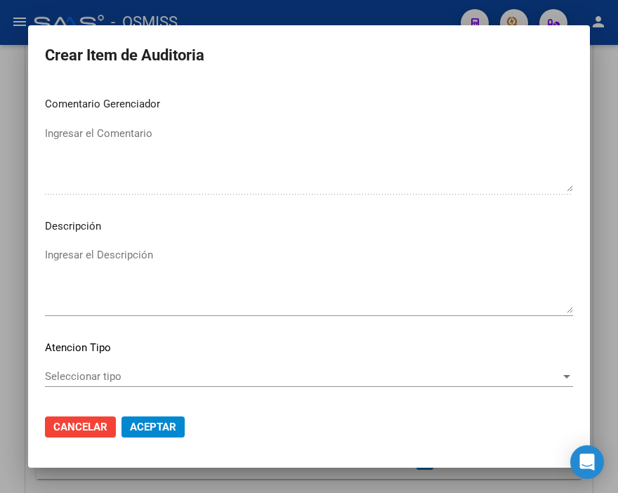
click at [87, 263] on textarea "Ingresar el Descripción" at bounding box center [309, 280] width 528 height 66
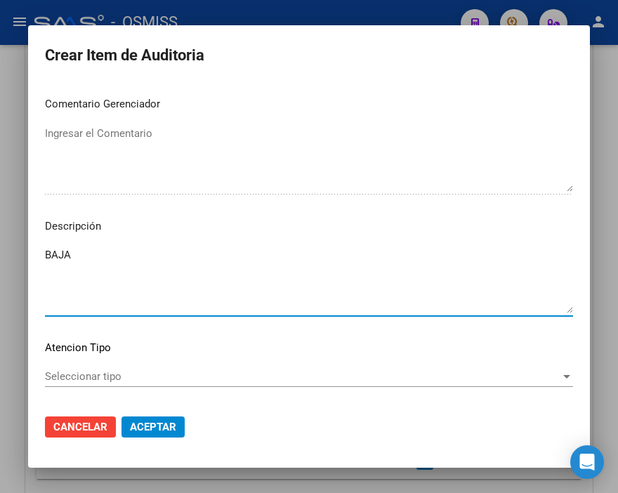
click at [126, 258] on textarea "BAJA" at bounding box center [309, 280] width 528 height 66
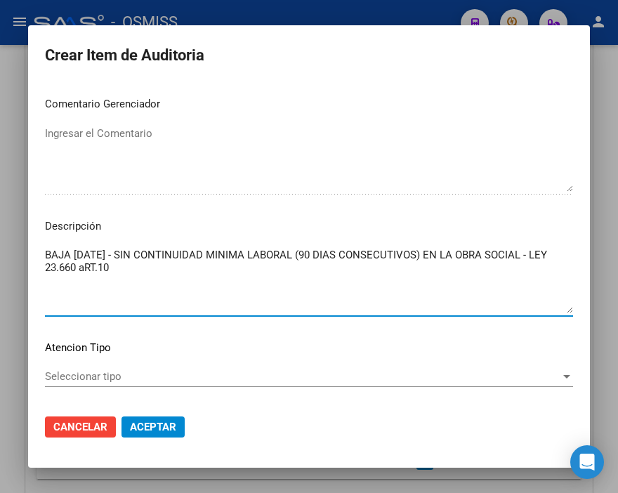
click at [108, 270] on textarea "BAJA [DATE] - SIN CONTINUIDAD MINIMA LABORAL (90 DIAS CONSECUTIVOS) EN LA OBRA …" at bounding box center [309, 280] width 528 height 66
click at [173, 263] on textarea "BAJA [DATE] - SIN CONTINUIDAD MINIMA LABORAL (90 DIAS CONSECUTIVOS) EN LA OBRA …" at bounding box center [309, 280] width 528 height 66
click at [403, 261] on textarea "BAJA [DATE] - SIN CONTINUIDAD MINIMA LABORAL (90 DIAS CONSECUTIVOS) EN LA OBRA …" at bounding box center [309, 280] width 528 height 66
click at [422, 267] on textarea "BAJA [DATE] - SIN CONTINUIDAD MINIMA LABORAL (90 DIAS CONSECUTIVOS) EN LA OBRA …" at bounding box center [309, 280] width 528 height 66
click at [152, 430] on span "Aceptar" at bounding box center [153, 426] width 46 height 13
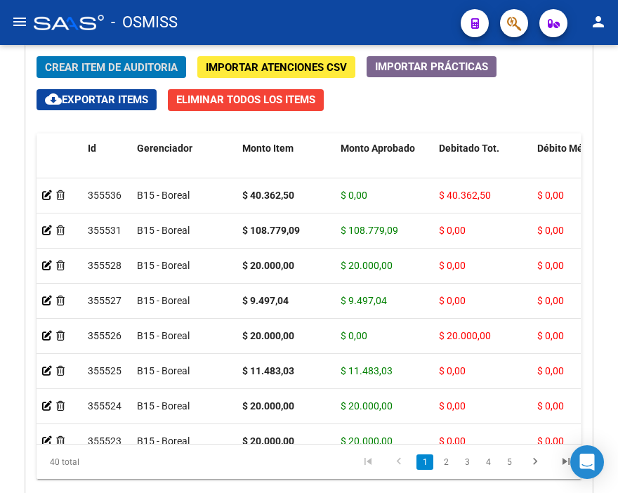
click at [122, 81] on div "Crear Item de Auditoria Importar Atenciones CSV Importar Prácticas cloud_downlo…" at bounding box center [309, 284] width 566 height 477
click at [122, 67] on span "Crear Item de Auditoria" at bounding box center [111, 67] width 133 height 13
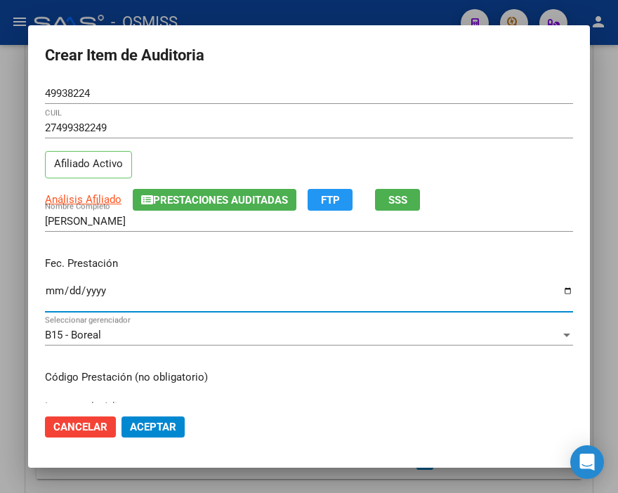
click at [51, 286] on input "Ingresar la fecha" at bounding box center [309, 296] width 528 height 22
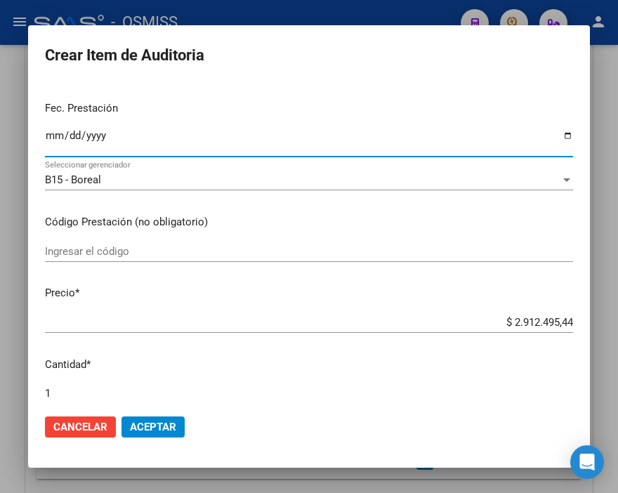
scroll to position [156, 0]
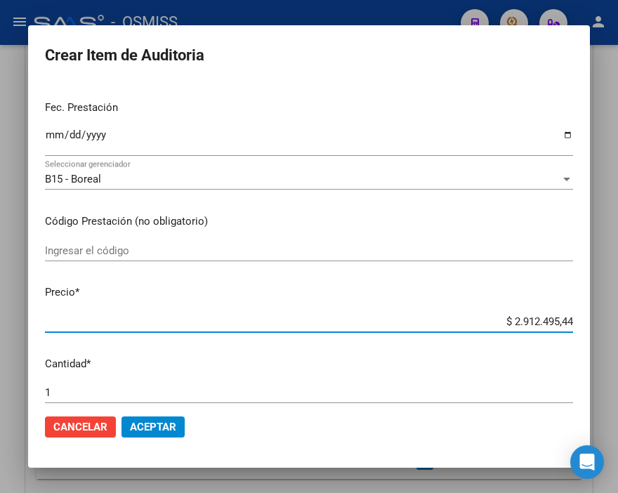
drag, startPoint x: 471, startPoint y: 319, endPoint x: 618, endPoint y: 323, distance: 147.4
click at [617, 323] on html "menu - OSMISS person Firma Express Inicio Instructivos Contacto OS Padrón Padró…" at bounding box center [309, 246] width 618 height 493
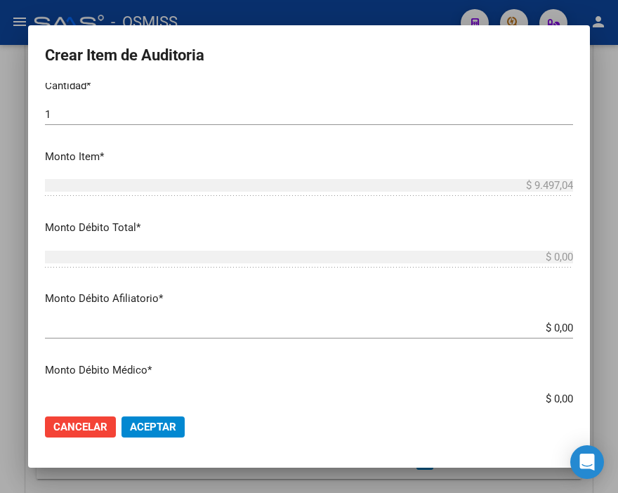
scroll to position [467, 0]
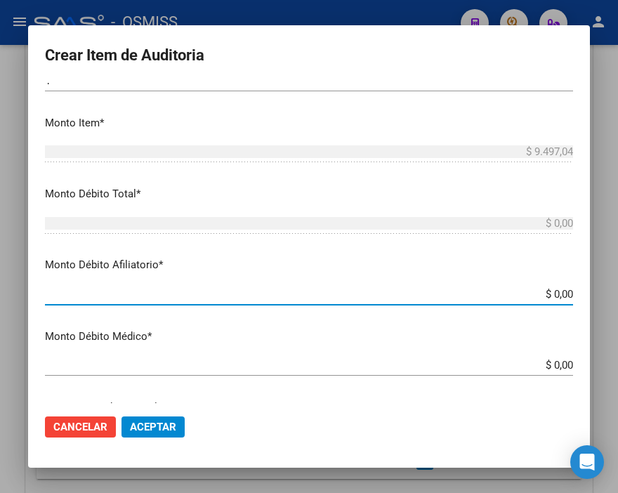
drag, startPoint x: 512, startPoint y: 295, endPoint x: 618, endPoint y: 303, distance: 106.3
click at [617, 303] on html "menu - OSMISS person Firma Express Inicio Instructivos Contacto OS Padrón Padró…" at bounding box center [309, 246] width 618 height 493
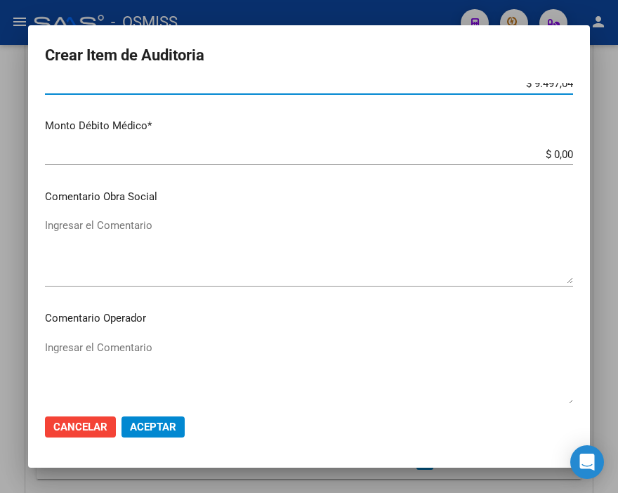
scroll to position [702, 0]
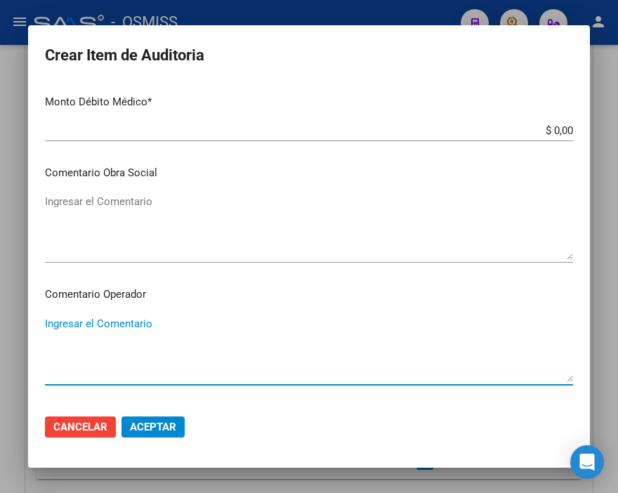
click at [98, 324] on textarea "Ingresar el Comentario" at bounding box center [309, 349] width 528 height 66
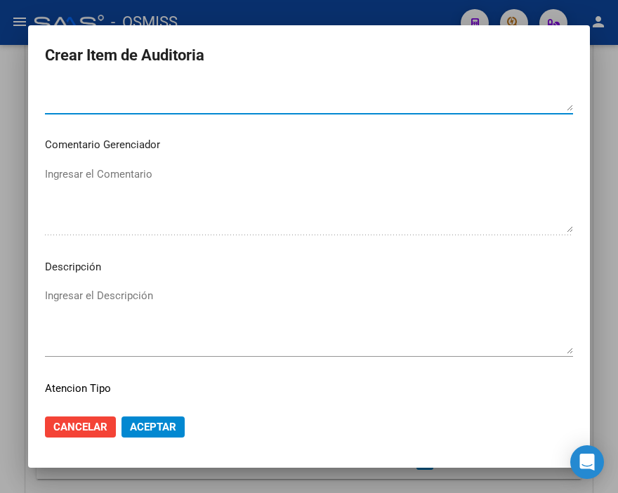
scroll to position [1013, 0]
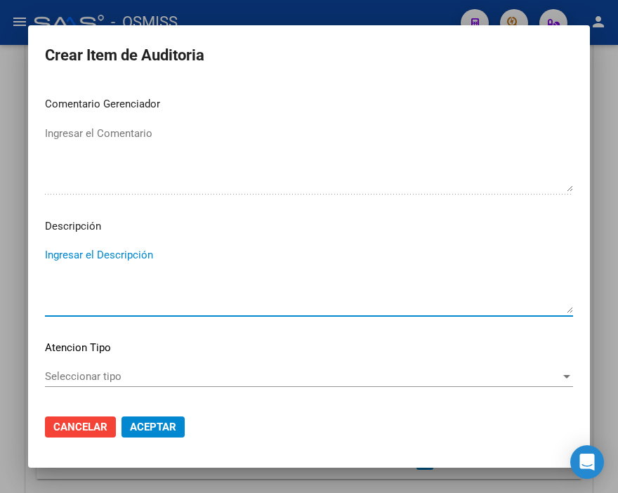
click at [53, 256] on textarea "Ingresar el Descripción" at bounding box center [309, 280] width 528 height 66
paste textarea "9-0340-8"
click at [173, 425] on span "Aceptar" at bounding box center [153, 426] width 46 height 13
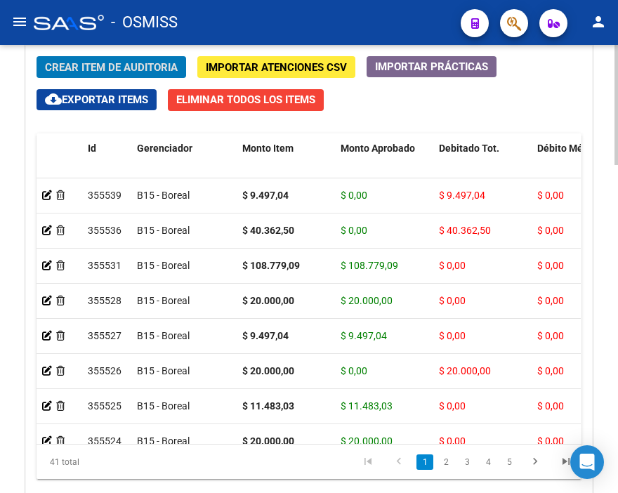
click at [437, 109] on div "Crear Item de Auditoria Importar Atenciones CSV Importar Prácticas cloud_downlo…" at bounding box center [309, 284] width 566 height 477
click at [128, 65] on span "Crear Item de Auditoria" at bounding box center [111, 67] width 133 height 13
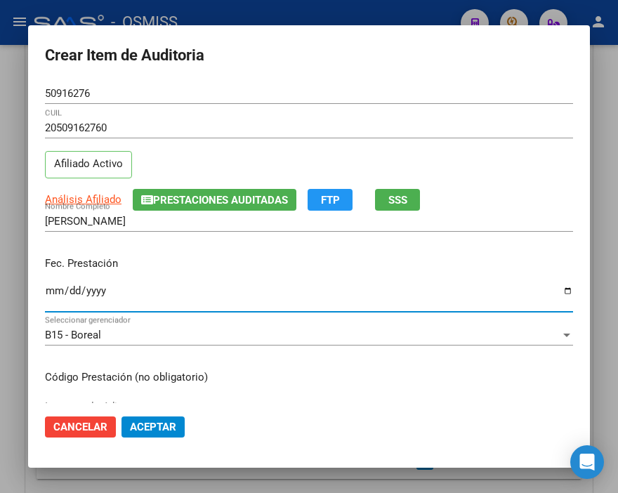
click at [46, 286] on input "Ingresar la fecha" at bounding box center [309, 296] width 528 height 22
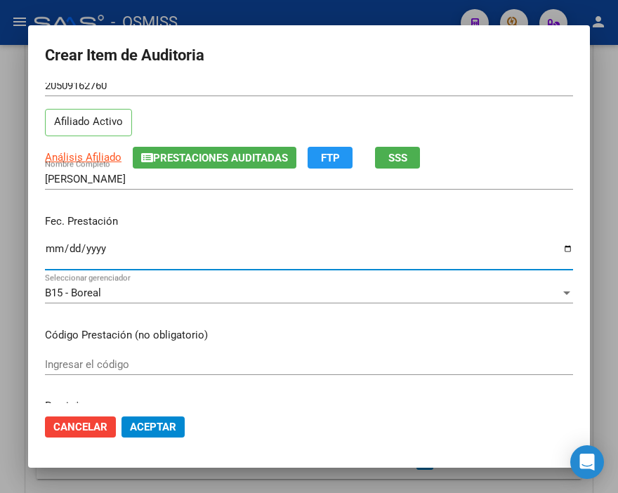
scroll to position [156, 0]
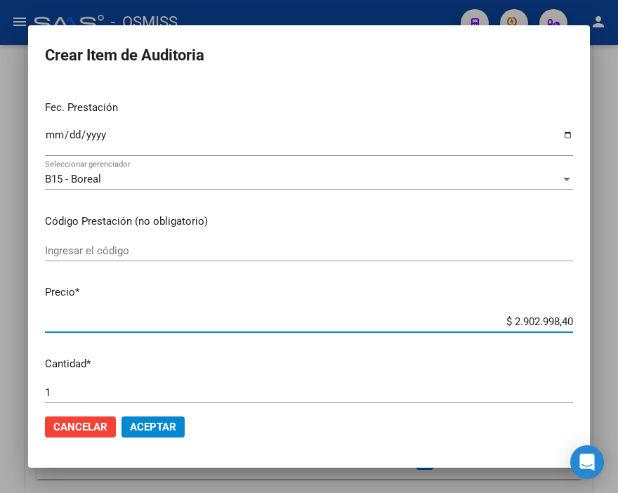
drag, startPoint x: 466, startPoint y: 317, endPoint x: 618, endPoint y: 324, distance: 152.5
click at [617, 324] on html "menu - OSMISS person Firma Express Inicio Instructivos Contacto OS Padrón Padró…" at bounding box center [309, 246] width 618 height 493
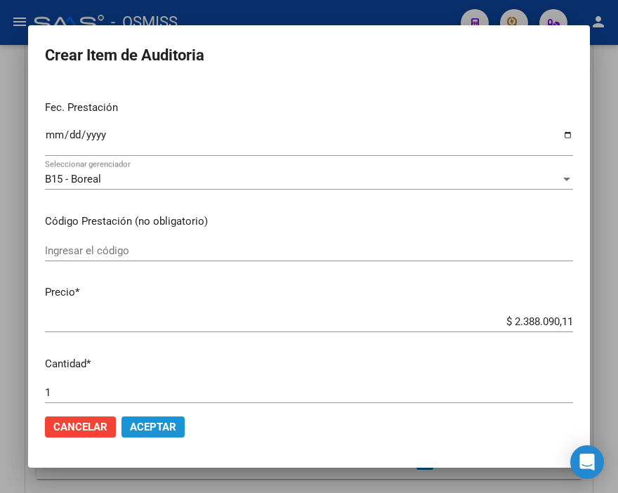
click at [170, 421] on span "Aceptar" at bounding box center [153, 426] width 46 height 13
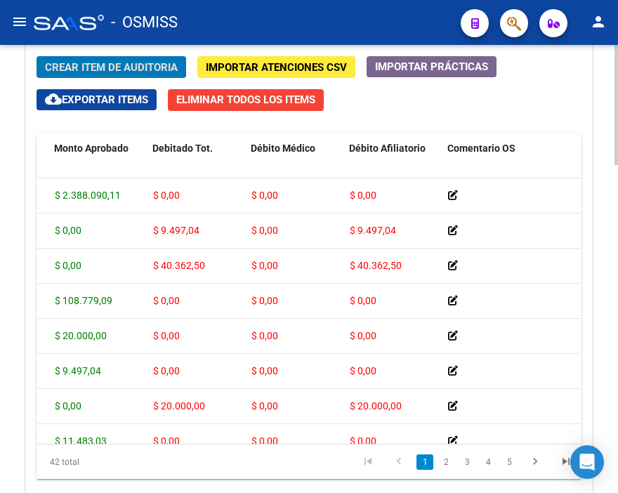
scroll to position [0, 0]
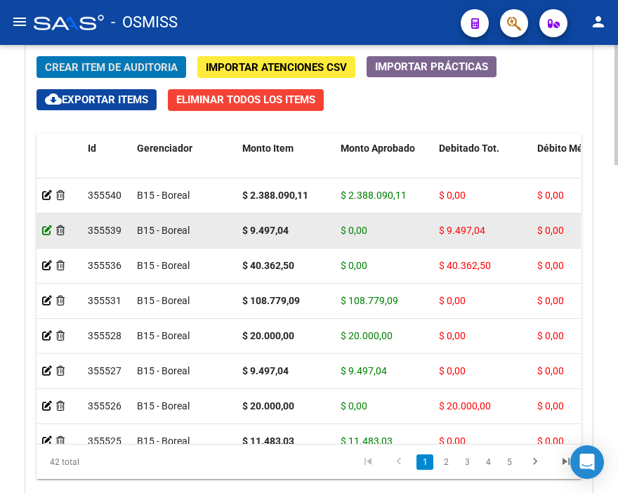
click at [47, 227] on icon at bounding box center [47, 230] width 10 height 10
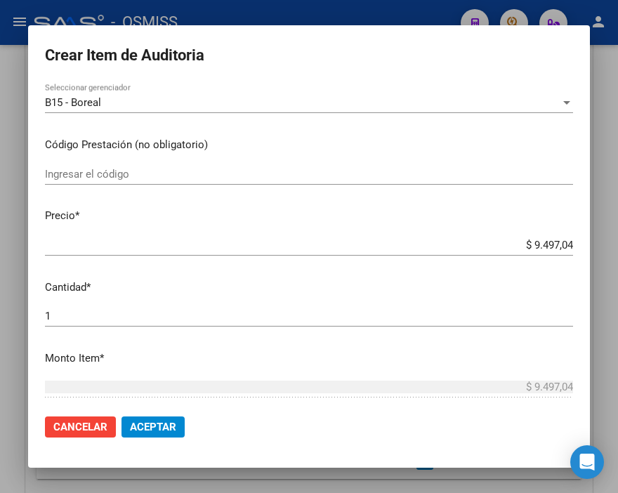
scroll to position [234, 0]
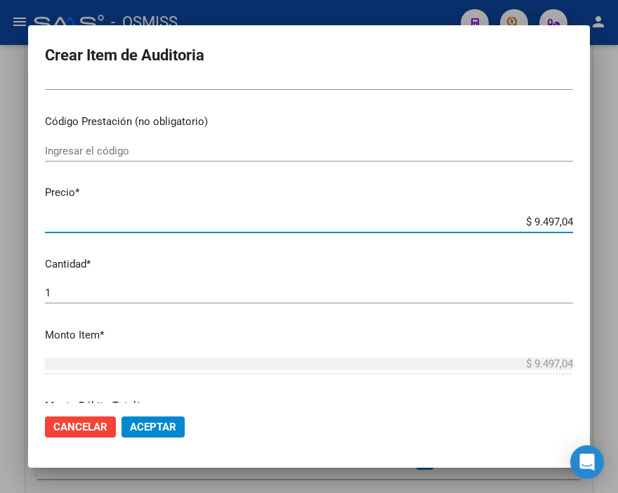
drag, startPoint x: 498, startPoint y: 222, endPoint x: 618, endPoint y: 225, distance: 120.0
click at [617, 225] on html "menu - OSMISS person Firma Express Inicio Instructivos Contacto OS Padrón Padró…" at bounding box center [309, 246] width 618 height 493
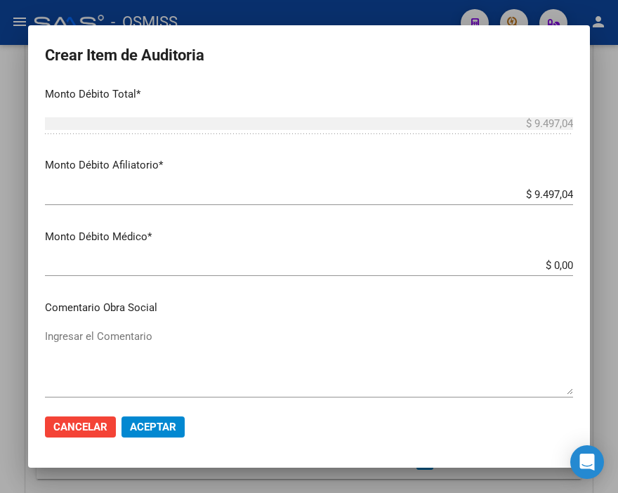
scroll to position [467, 0]
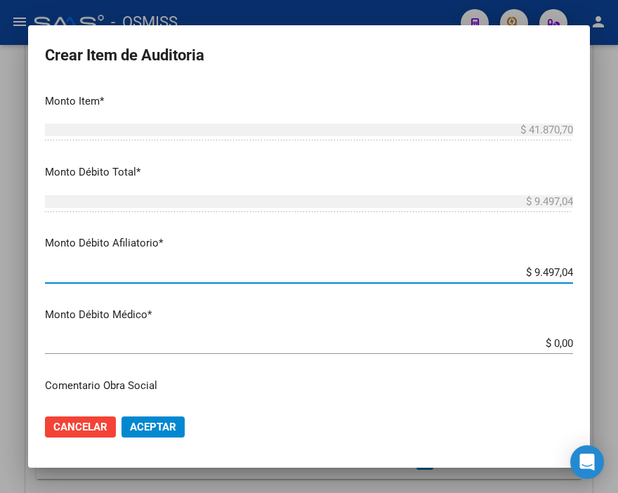
drag, startPoint x: 486, startPoint y: 265, endPoint x: 618, endPoint y: 267, distance: 132.7
click at [617, 267] on html "menu - OSMISS person Firma Express Inicio Instructivos Contacto OS Padrón Padró…" at bounding box center [309, 246] width 618 height 493
click at [154, 423] on span "Aceptar" at bounding box center [153, 426] width 46 height 13
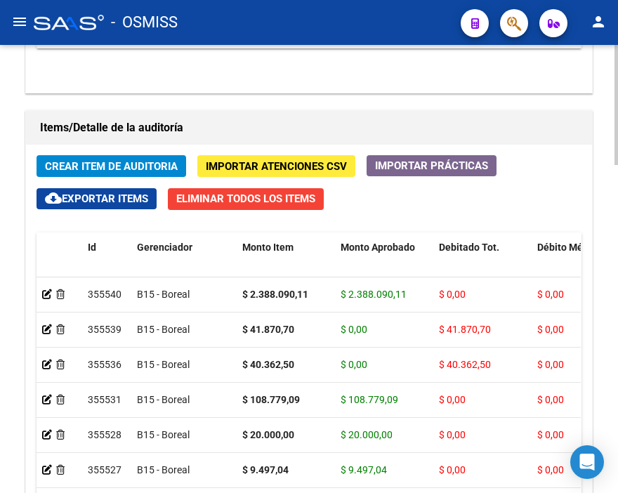
scroll to position [1013, 0]
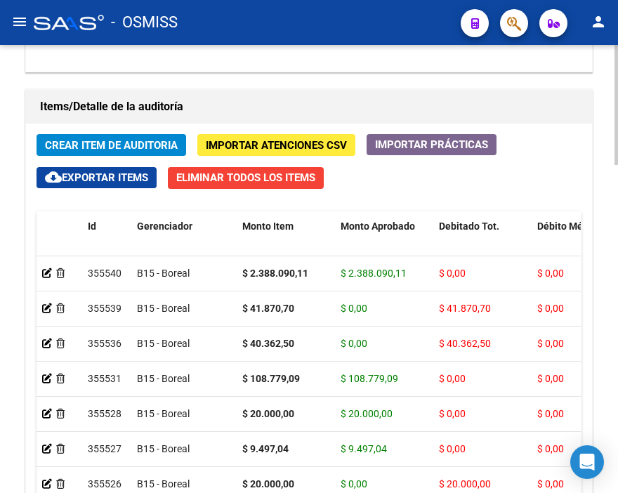
drag, startPoint x: 425, startPoint y: 80, endPoint x: 180, endPoint y: 100, distance: 245.0
click at [425, 80] on div "Información del área Cambiar de área a esta auditoría Area * Hospitales de Auto…" at bounding box center [308, 55] width 573 height 1192
click at [135, 140] on span "Crear Item de Auditoria" at bounding box center [111, 145] width 133 height 13
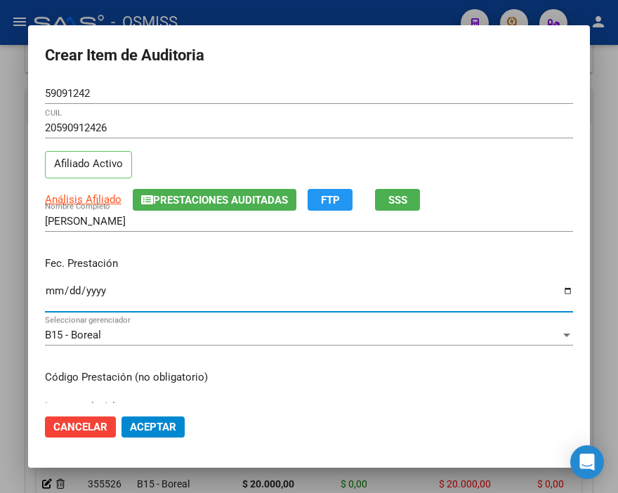
click at [49, 292] on input "Ingresar la fecha" at bounding box center [309, 296] width 528 height 22
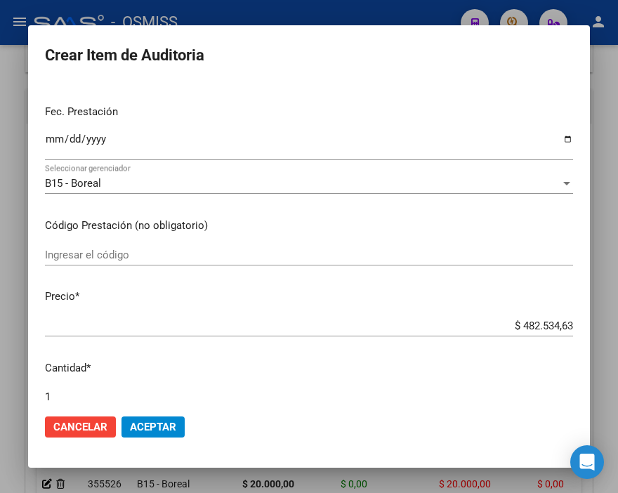
scroll to position [156, 0]
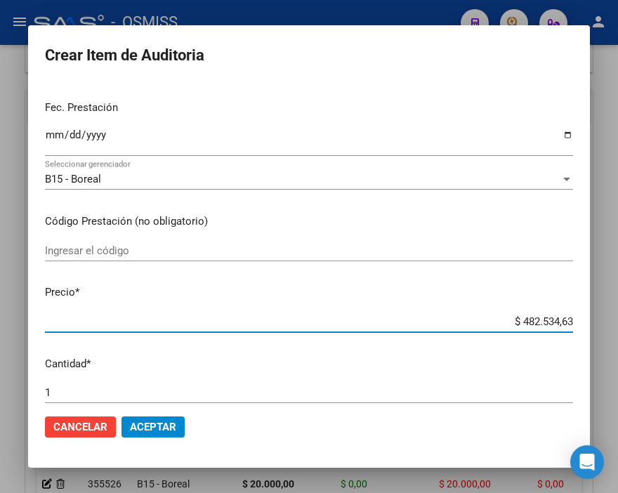
drag, startPoint x: 478, startPoint y: 319, endPoint x: 618, endPoint y: 303, distance: 141.3
click at [617, 303] on html "menu - OSMISS person Firma Express Inicio Instructivos Contacto OS Padrón Padró…" at bounding box center [309, 246] width 618 height 493
click at [162, 432] on span "Aceptar" at bounding box center [153, 426] width 46 height 13
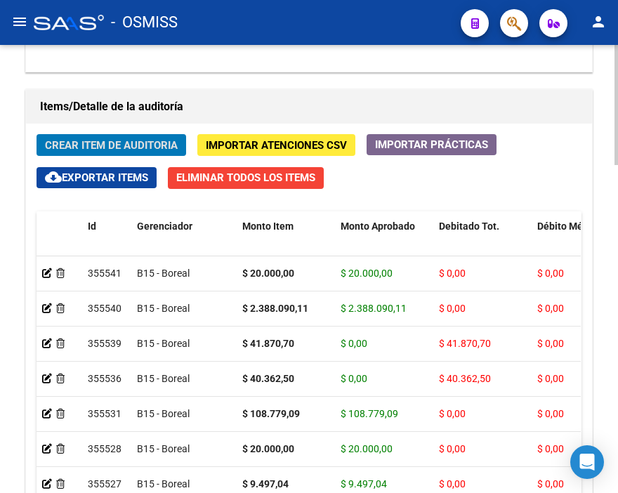
drag, startPoint x: 434, startPoint y: 70, endPoint x: 180, endPoint y: 86, distance: 253.9
click at [110, 139] on span "Crear Item de Auditoria" at bounding box center [111, 145] width 133 height 13
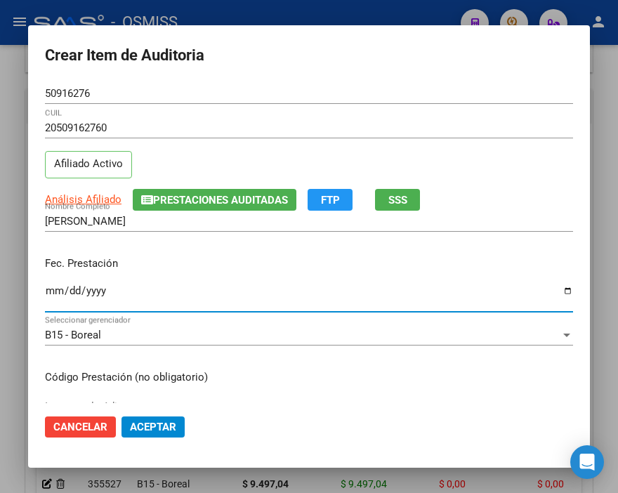
click at [51, 290] on input "Ingresar la fecha" at bounding box center [309, 296] width 528 height 22
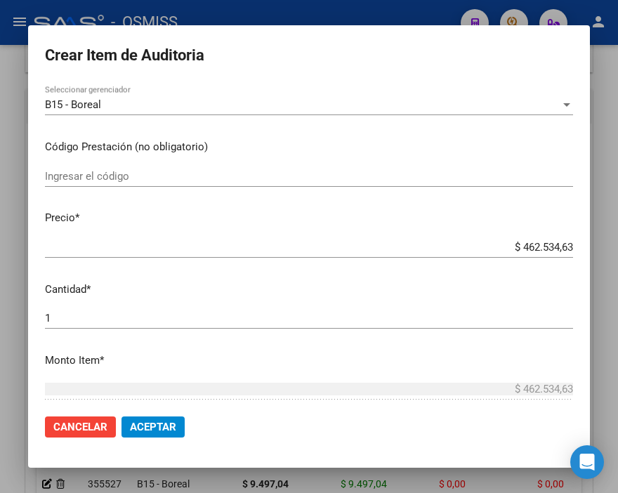
scroll to position [234, 0]
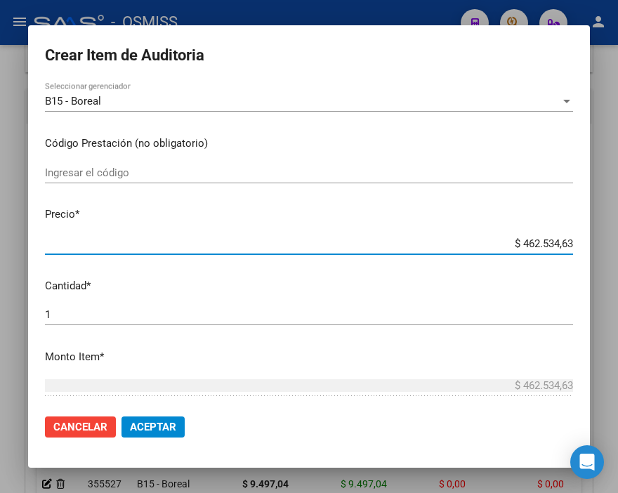
drag, startPoint x: 495, startPoint y: 242, endPoint x: 618, endPoint y: 247, distance: 123.6
click at [617, 247] on html "menu - OSMISS person Firma Express Inicio Instructivos Contacto OS Padrón Padró…" at bounding box center [309, 246] width 618 height 493
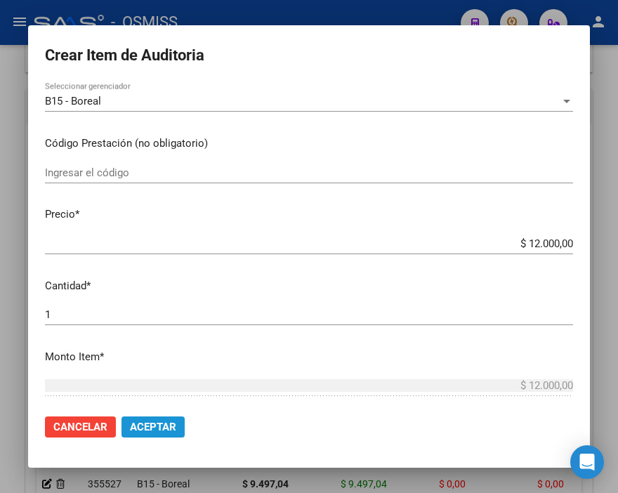
click at [161, 428] on span "Aceptar" at bounding box center [153, 426] width 46 height 13
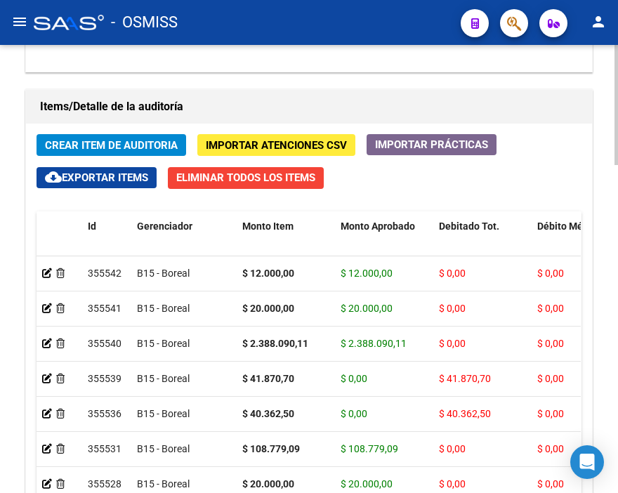
click at [474, 103] on h1 "Items/Detalle de la auditoría" at bounding box center [309, 106] width 538 height 22
click at [126, 139] on span "Crear Item de Auditoria" at bounding box center [111, 145] width 133 height 13
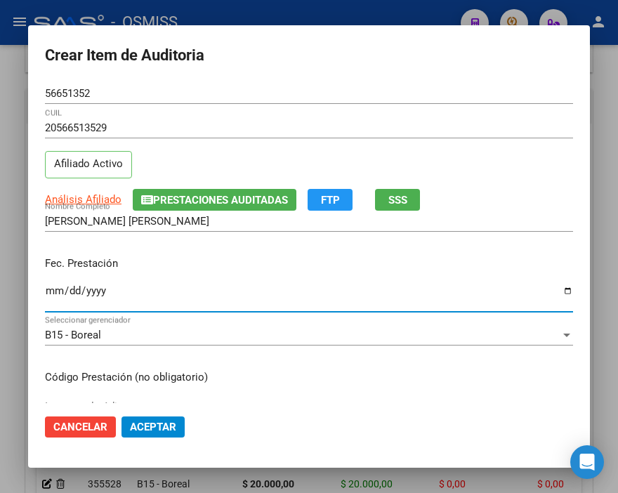
click at [53, 292] on input "Ingresar la fecha" at bounding box center [309, 296] width 528 height 22
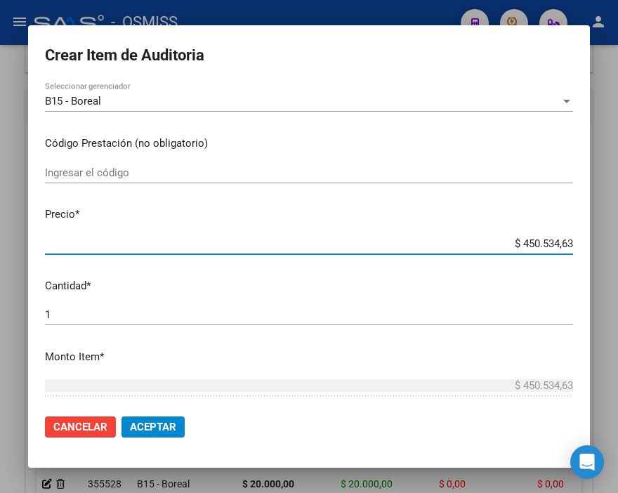
drag, startPoint x: 488, startPoint y: 239, endPoint x: 608, endPoint y: 244, distance: 119.4
click at [608, 244] on div "Crear Item de Auditoria 56651352 Nro Documento 20566513529 CUIL Afiliado Activo…" at bounding box center [309, 246] width 618 height 493
click at [165, 428] on span "Aceptar" at bounding box center [153, 426] width 46 height 13
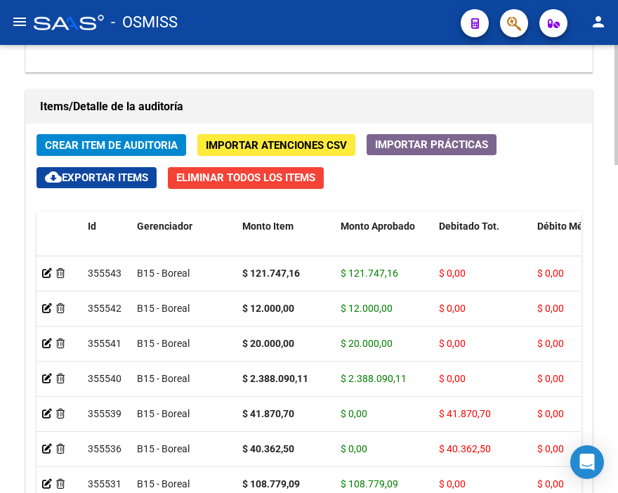
click at [404, 109] on h1 "Items/Detalle de la auditoría" at bounding box center [309, 106] width 538 height 22
click at [82, 139] on span "Crear Item de Auditoria" at bounding box center [111, 145] width 133 height 13
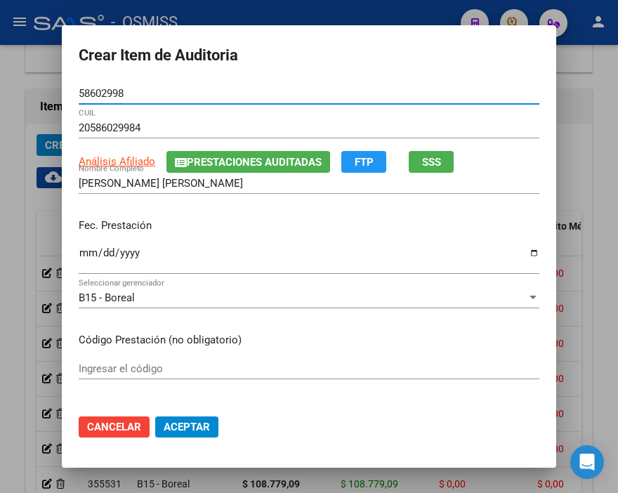
click at [79, 257] on input "Ingresar la fecha" at bounding box center [309, 258] width 460 height 22
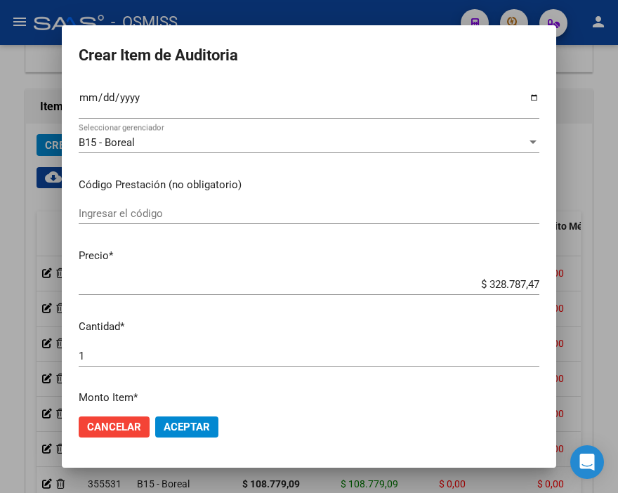
scroll to position [156, 0]
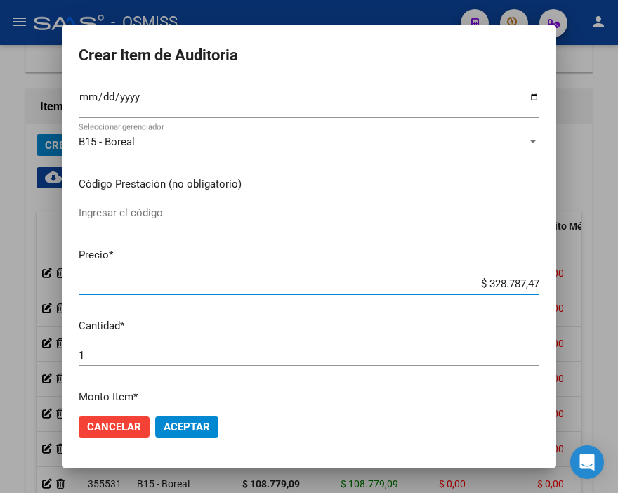
drag, startPoint x: 452, startPoint y: 285, endPoint x: 599, endPoint y: 285, distance: 147.4
click at [599, 285] on div "Crear Item de Auditoria 58602998 Nro Documento 20586029984 CUIL Análisis Afilia…" at bounding box center [309, 246] width 618 height 493
click at [191, 426] on span "Aceptar" at bounding box center [187, 426] width 46 height 13
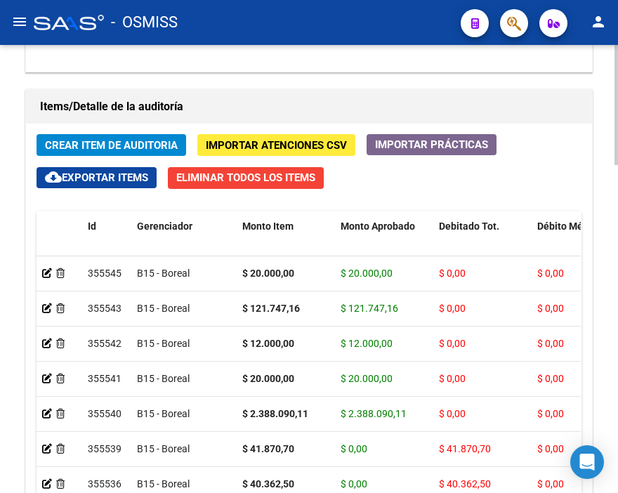
click at [443, 87] on div "Items/Detalle de la auditoría Crear Item de Auditoria Importar Atenciones CSV I…" at bounding box center [308, 344] width 573 height 517
click at [142, 142] on span "Crear Item de Auditoria" at bounding box center [111, 145] width 133 height 13
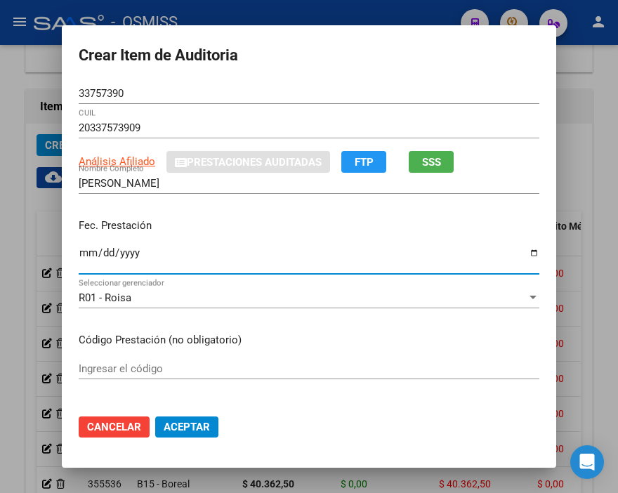
click at [79, 255] on input "Ingresar la fecha" at bounding box center [309, 258] width 460 height 22
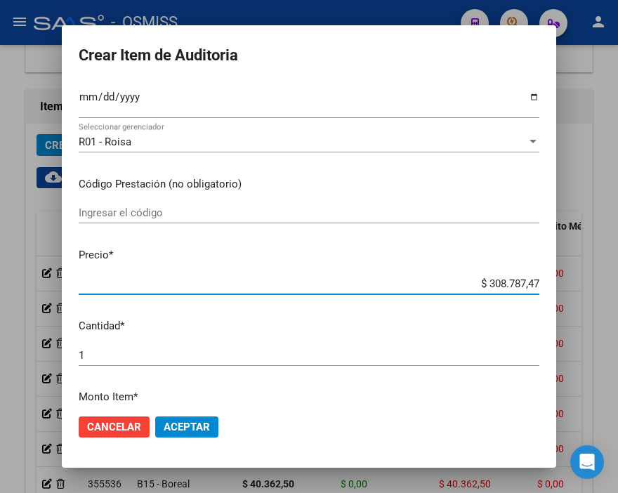
drag, startPoint x: 444, startPoint y: 289, endPoint x: 607, endPoint y: 291, distance: 162.8
click at [607, 291] on div "Crear Item de Auditoria 33757390 Nro Documento 20337573909 CUIL Análisis Afilia…" at bounding box center [309, 246] width 618 height 493
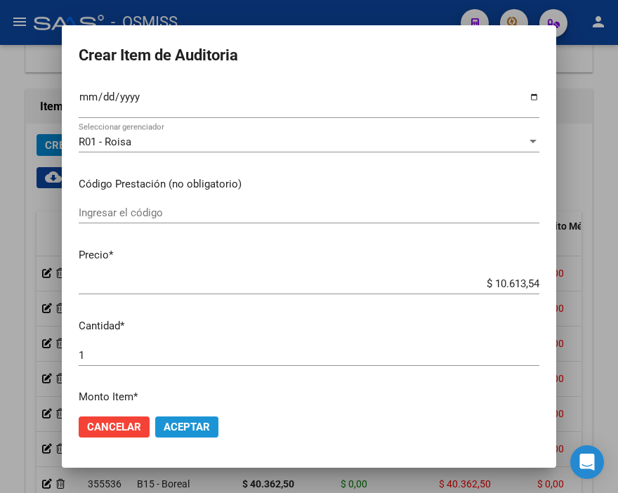
click at [199, 418] on button "Aceptar" at bounding box center [186, 426] width 63 height 21
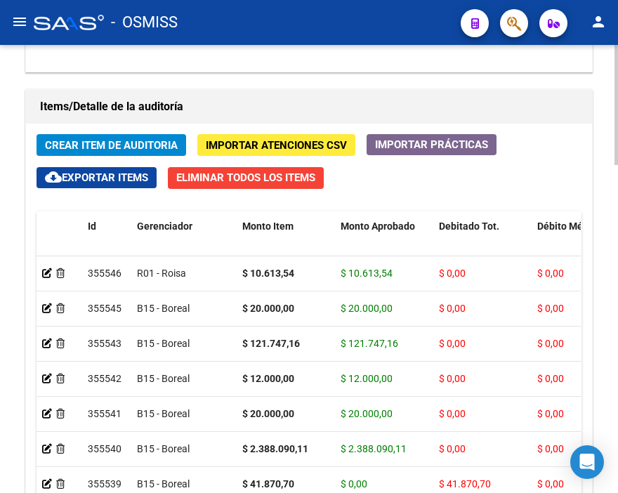
click at [383, 104] on h1 "Items/Detalle de la auditoría" at bounding box center [309, 106] width 538 height 22
click at [104, 144] on span "Crear Item de Auditoria" at bounding box center [111, 145] width 133 height 13
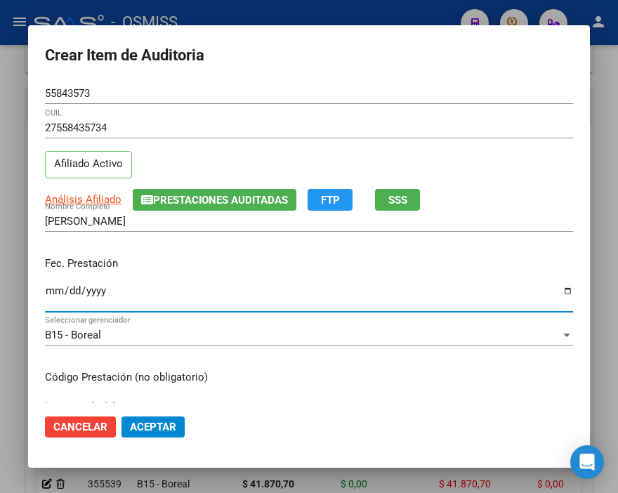
click at [57, 292] on input "Ingresar la fecha" at bounding box center [309, 296] width 528 height 22
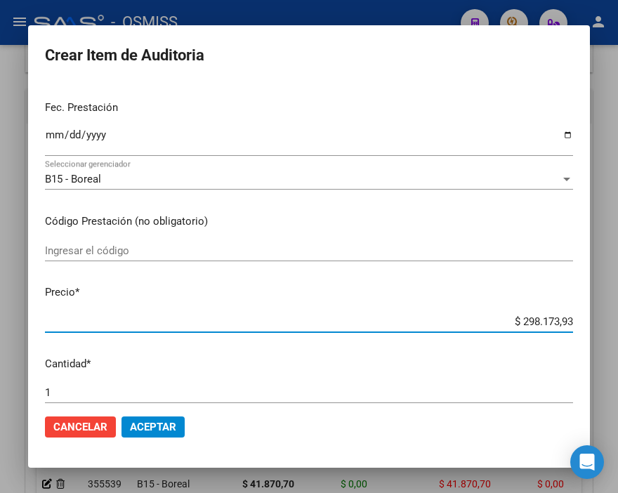
drag, startPoint x: 493, startPoint y: 324, endPoint x: 618, endPoint y: 324, distance: 125.6
click at [617, 324] on html "menu - OSMISS person Firma Express Inicio Instructivos Contacto OS Padrón Padró…" at bounding box center [309, 246] width 618 height 493
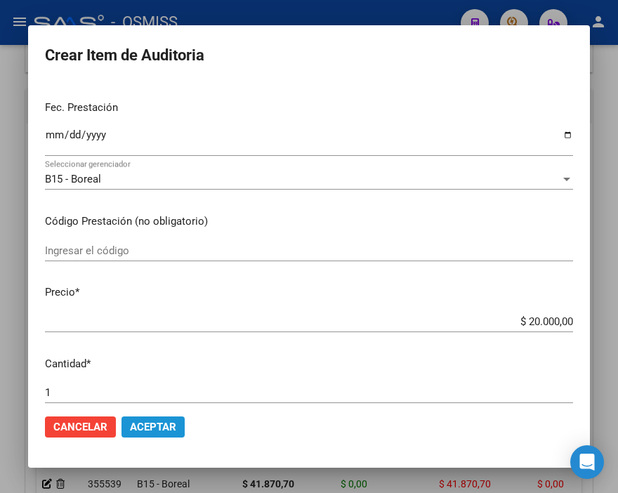
click at [166, 426] on span "Aceptar" at bounding box center [153, 426] width 46 height 13
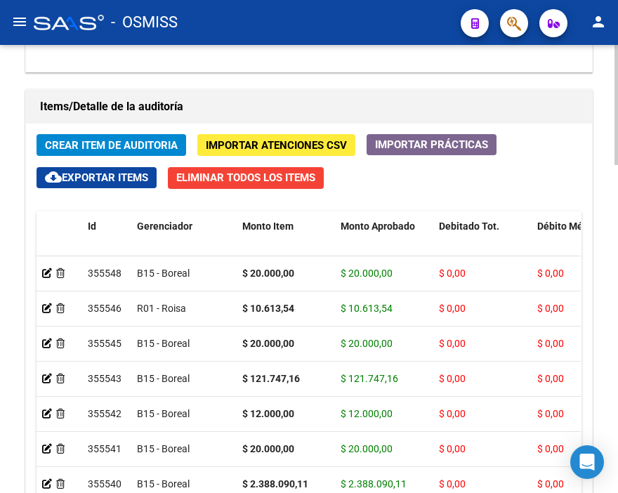
click at [492, 94] on div "Items/Detalle de la auditoría" at bounding box center [309, 107] width 566 height 34
click at [98, 139] on span "Crear Item de Auditoria" at bounding box center [111, 145] width 133 height 13
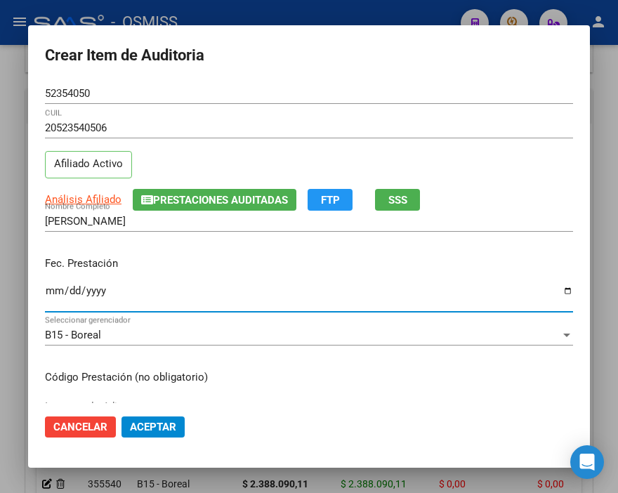
click at [50, 293] on input "Ingresar la fecha" at bounding box center [309, 296] width 528 height 22
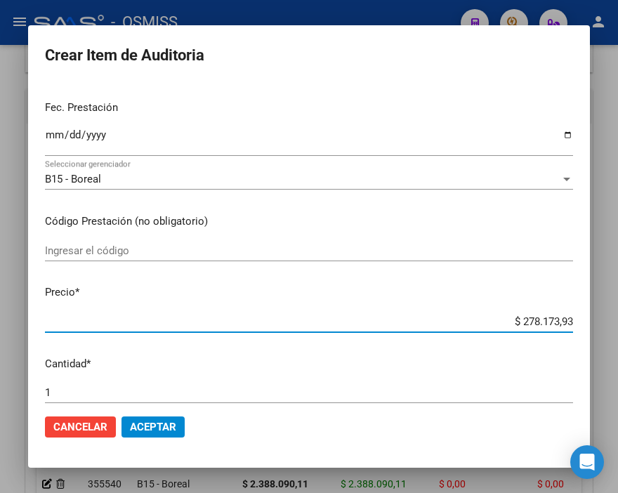
drag, startPoint x: 474, startPoint y: 318, endPoint x: 618, endPoint y: 324, distance: 144.0
click at [617, 324] on html "menu - OSMISS person Firma Express Inicio Instructivos Contacto OS Padrón Padró…" at bounding box center [309, 246] width 618 height 493
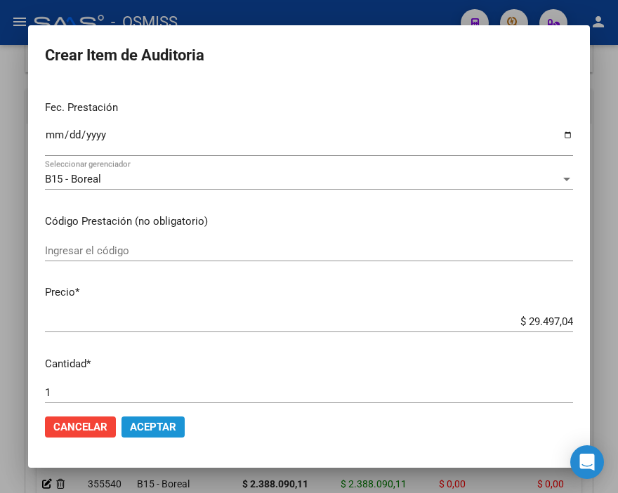
click at [152, 429] on span "Aceptar" at bounding box center [153, 426] width 46 height 13
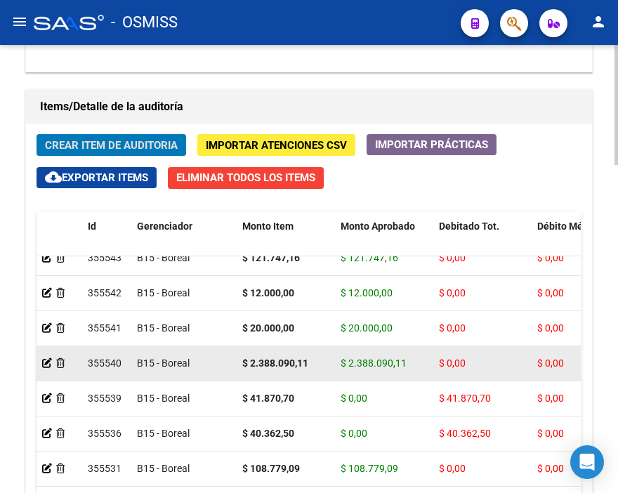
scroll to position [0, 0]
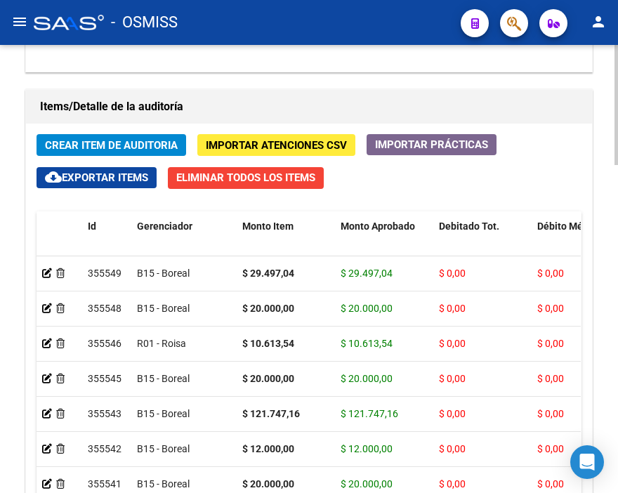
drag, startPoint x: 613, startPoint y: 344, endPoint x: 614, endPoint y: 360, distance: 16.2
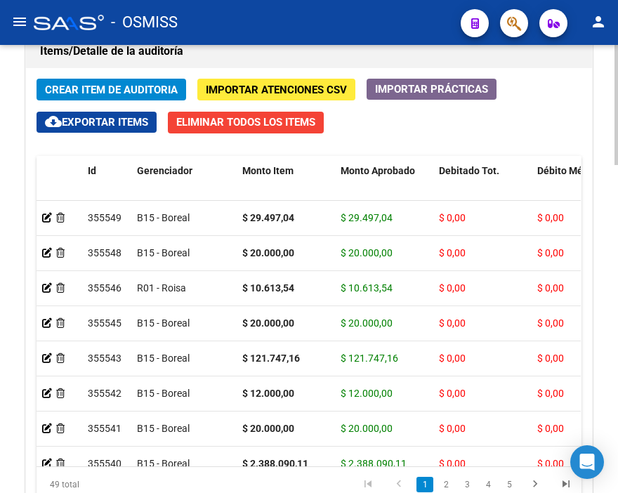
scroll to position [1086, 0]
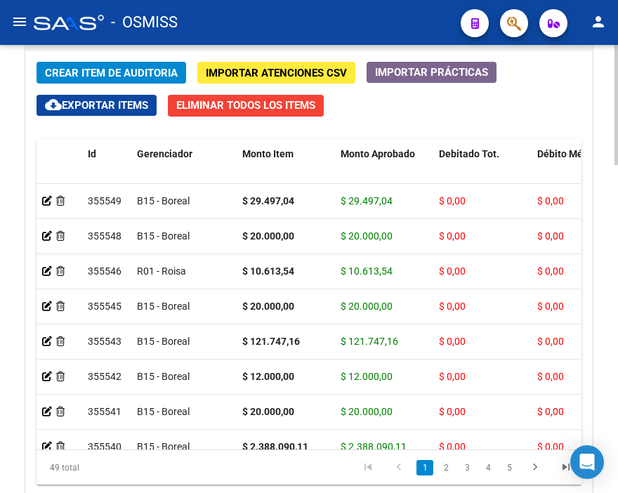
click at [617, 378] on html "menu - OSMISS person Firma Express Inicio Instructivos Contacto OS Padrón Padró…" at bounding box center [309, 246] width 618 height 493
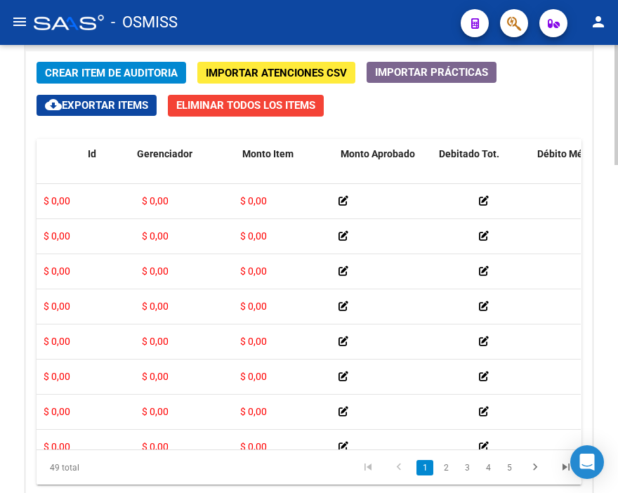
scroll to position [0, 0]
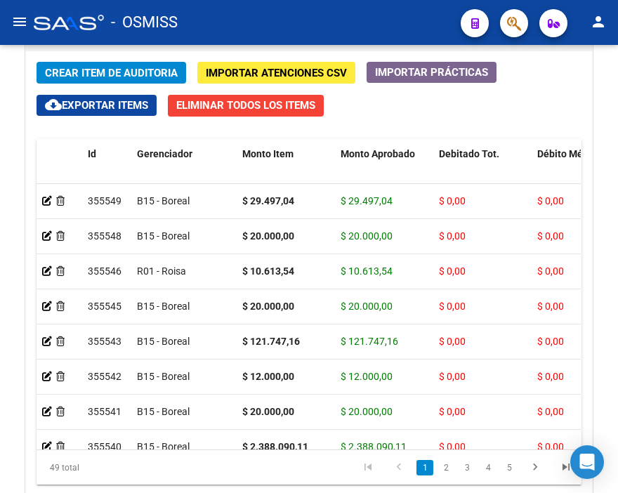
drag, startPoint x: 361, startPoint y: 8, endPoint x: 314, endPoint y: 15, distance: 48.2
click at [361, 8] on div "- OSMISS" at bounding box center [242, 22] width 416 height 31
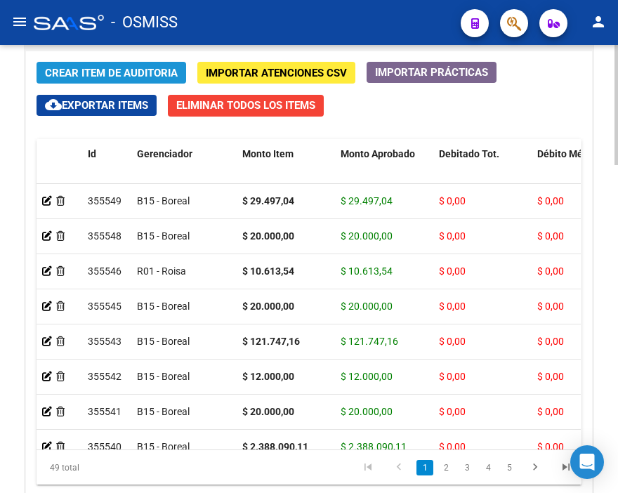
click at [115, 70] on span "Crear Item de Auditoria" at bounding box center [111, 73] width 133 height 13
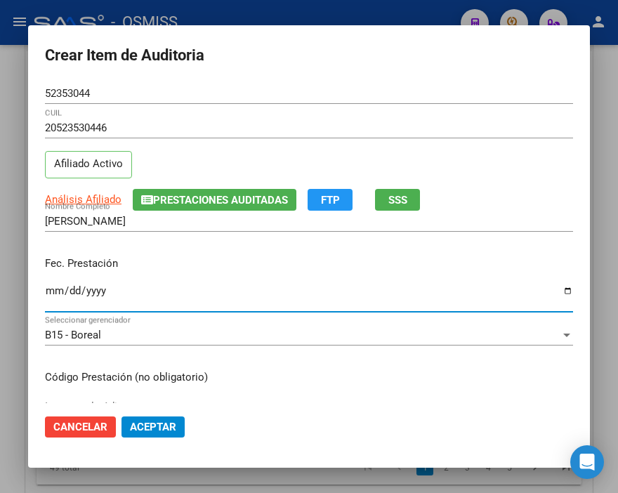
click at [54, 285] on input "Ingresar la fecha" at bounding box center [309, 296] width 528 height 22
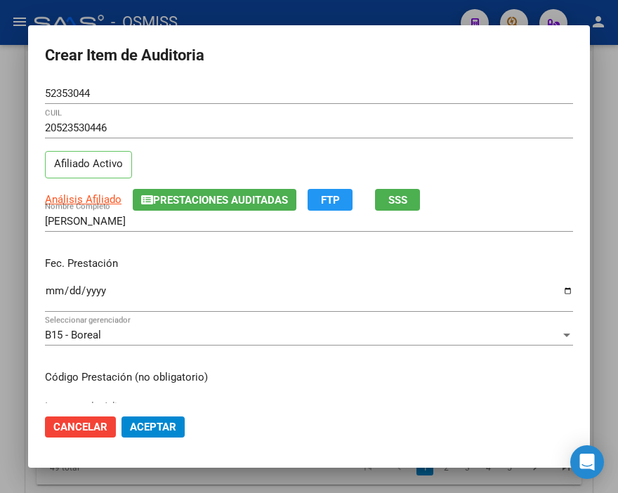
scroll to position [156, 0]
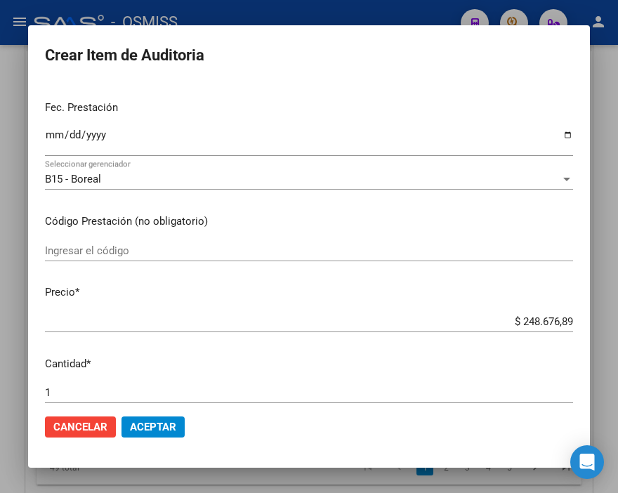
drag, startPoint x: 477, startPoint y: 328, endPoint x: 618, endPoint y: 327, distance: 141.1
click at [617, 327] on html "menu - OSMISS person Firma Express Inicio Instructivos Contacto OS Padrón Padró…" at bounding box center [309, 246] width 618 height 493
click at [496, 300] on mat-dialog-content "52353044 Nro Documento 20523530446 CUIL Afiliado Activo Análisis Afiliado Prest…" at bounding box center [308, 243] width 561 height 320
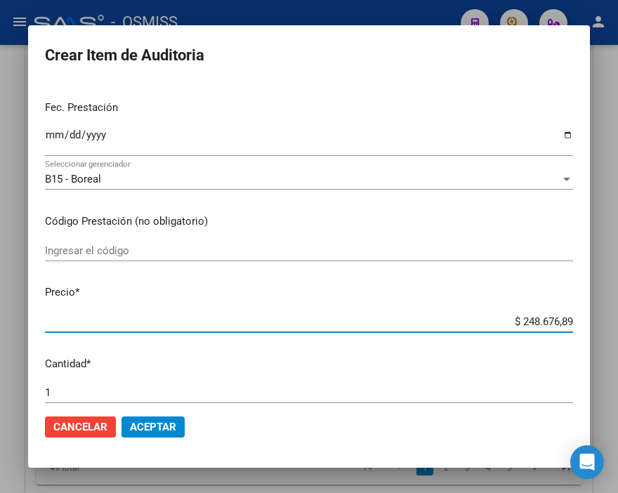
drag, startPoint x: 495, startPoint y: 320, endPoint x: 612, endPoint y: 321, distance: 117.2
click at [612, 321] on div "Crear Item de Auditoria 52353044 Nro Documento 20523530446 CUIL Afiliado Activo…" at bounding box center [309, 246] width 618 height 493
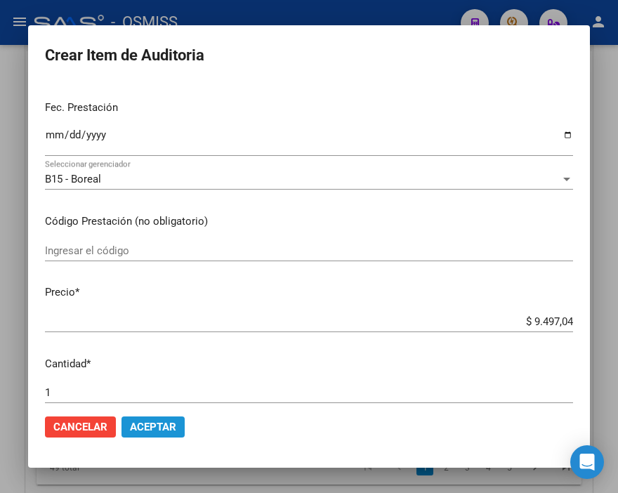
click at [147, 430] on span "Aceptar" at bounding box center [153, 426] width 46 height 13
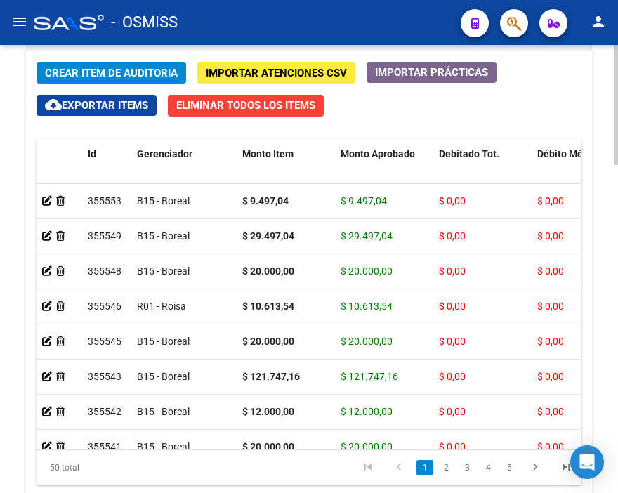
click at [420, 116] on div "Crear Item de Auditoria Importar Atenciones CSV Importar Prácticas cloud_downlo…" at bounding box center [309, 289] width 566 height 477
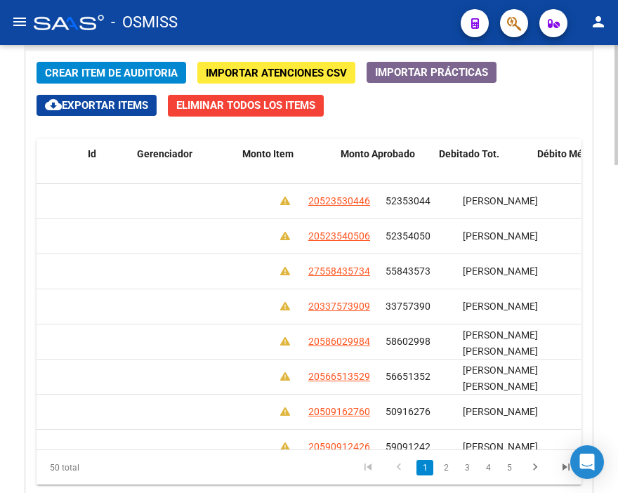
scroll to position [0, 0]
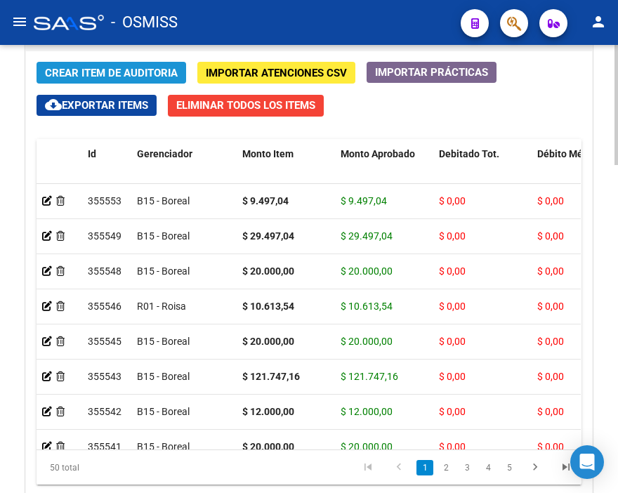
click at [114, 72] on span "Crear Item de Auditoria" at bounding box center [111, 73] width 133 height 13
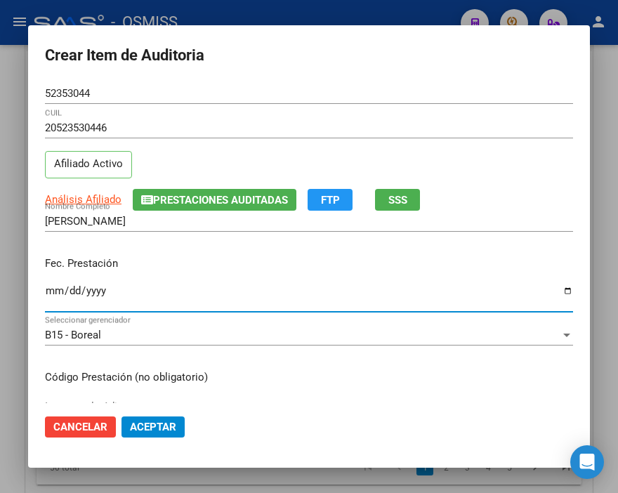
click at [56, 289] on input "Ingresar la fecha" at bounding box center [309, 296] width 528 height 22
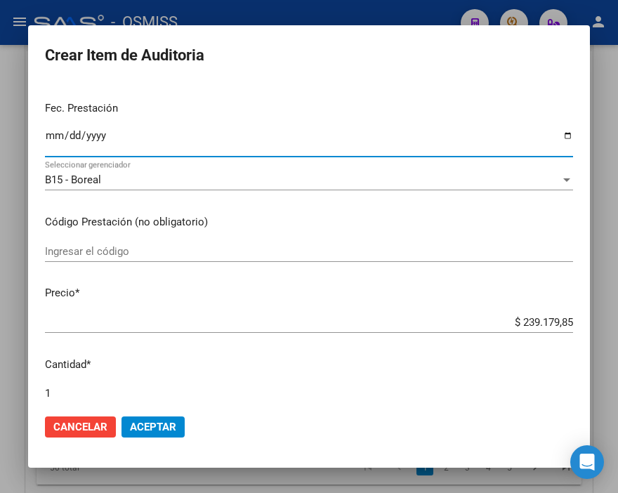
scroll to position [156, 0]
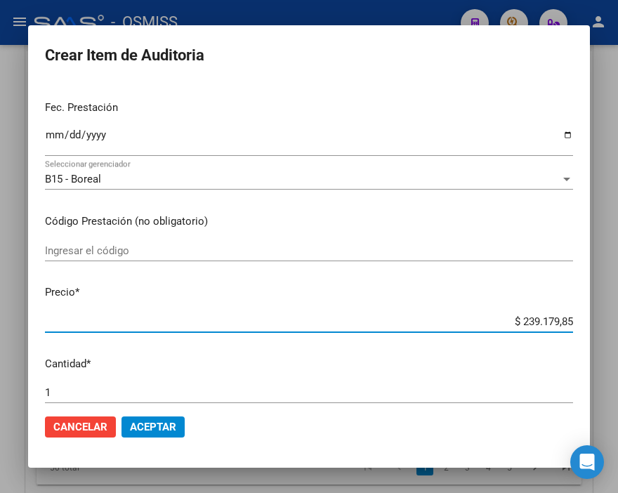
drag, startPoint x: 482, startPoint y: 325, endPoint x: 618, endPoint y: 317, distance: 136.4
click at [617, 317] on html "menu - OSMISS person Firma Express Inicio Instructivos Contacto OS Padrón Padró…" at bounding box center [309, 246] width 618 height 493
click at [170, 426] on span "Aceptar" at bounding box center [153, 426] width 46 height 13
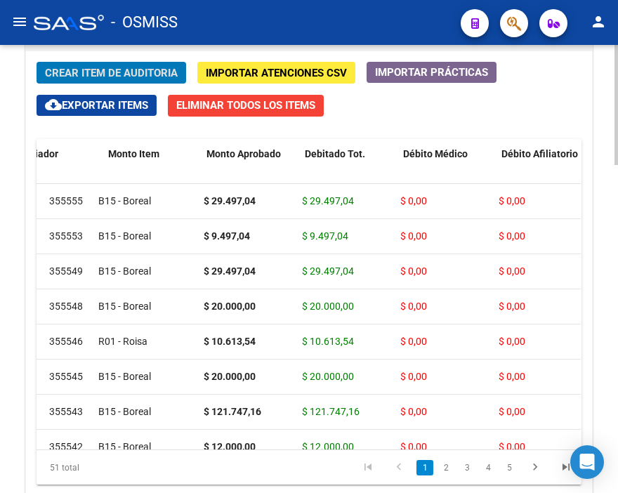
scroll to position [0, 0]
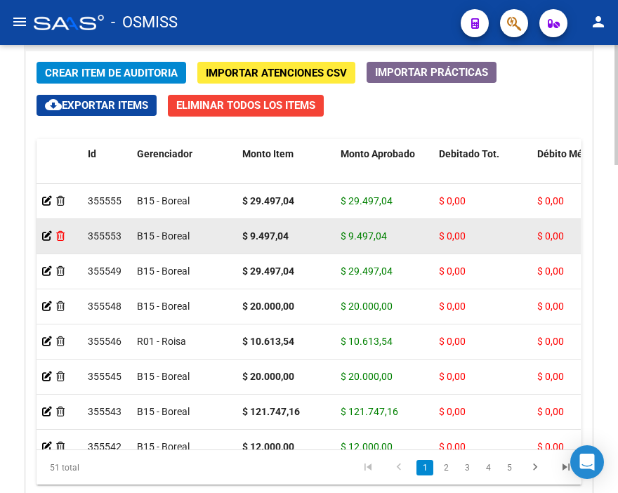
click at [61, 233] on icon at bounding box center [60, 236] width 8 height 10
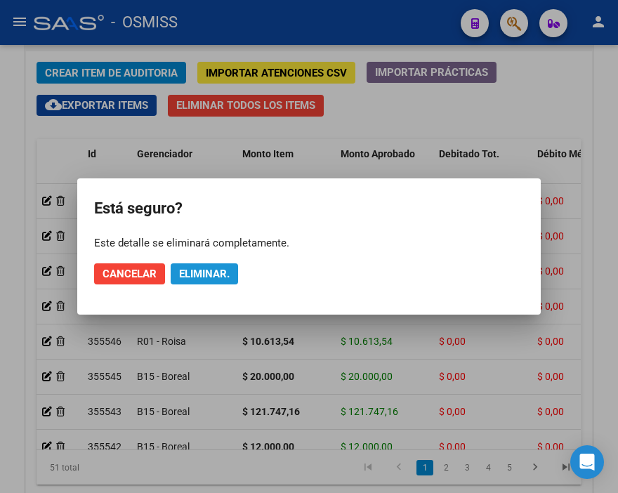
click at [204, 275] on span "Eliminar." at bounding box center [204, 273] width 51 height 13
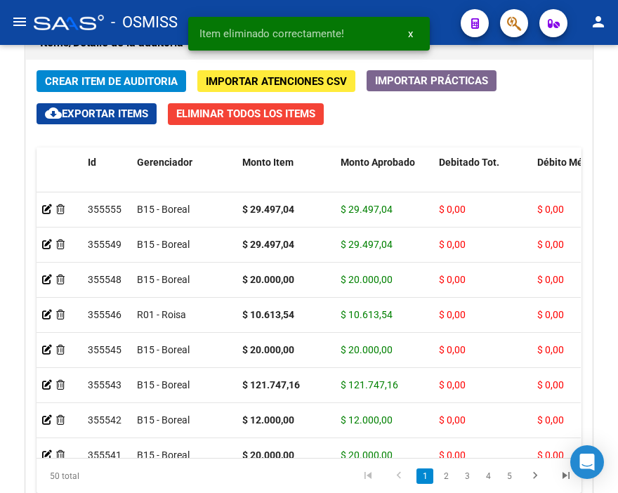
scroll to position [1086, 0]
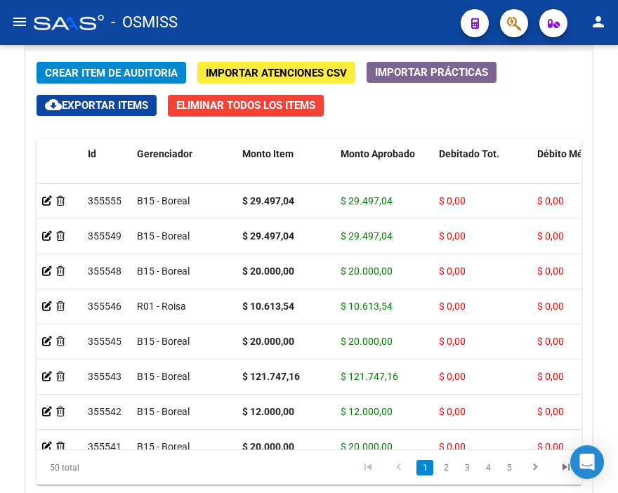
click at [272, 6] on mat-toolbar "menu - OSMISS person" at bounding box center [309, 22] width 618 height 45
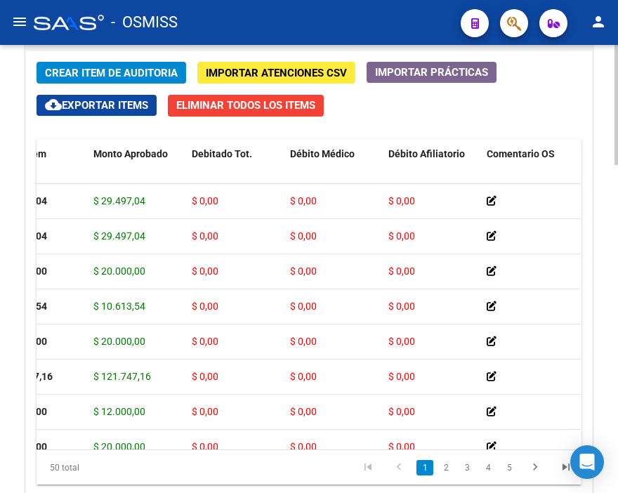
scroll to position [0, 0]
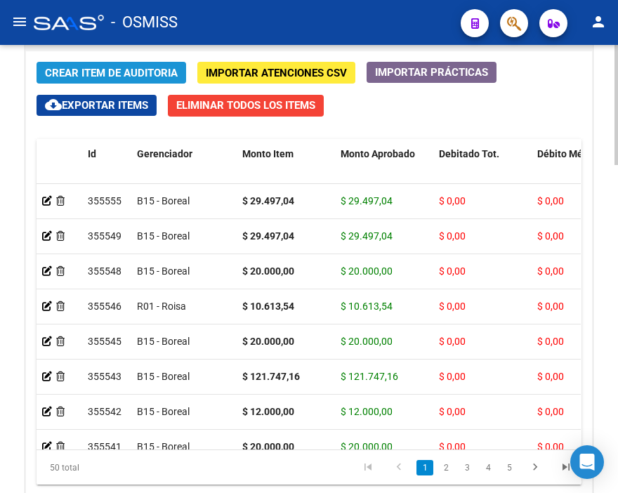
click at [123, 72] on span "Crear Item de Auditoria" at bounding box center [111, 73] width 133 height 13
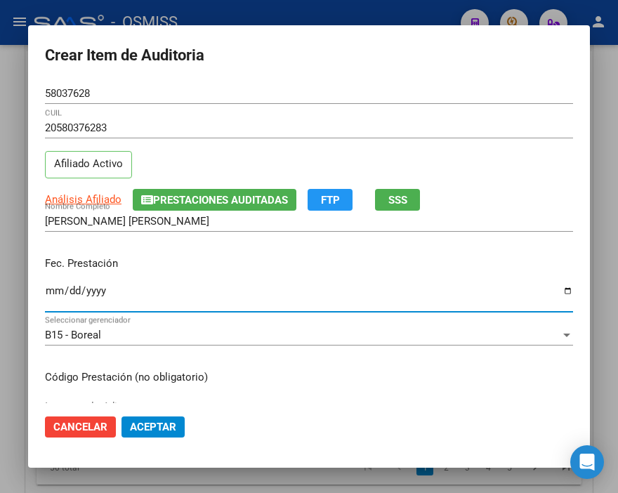
click at [51, 289] on input "Ingresar la fecha" at bounding box center [309, 296] width 528 height 22
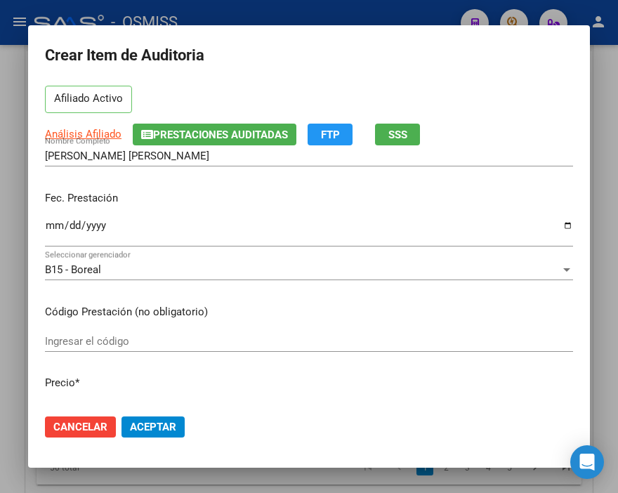
scroll to position [234, 0]
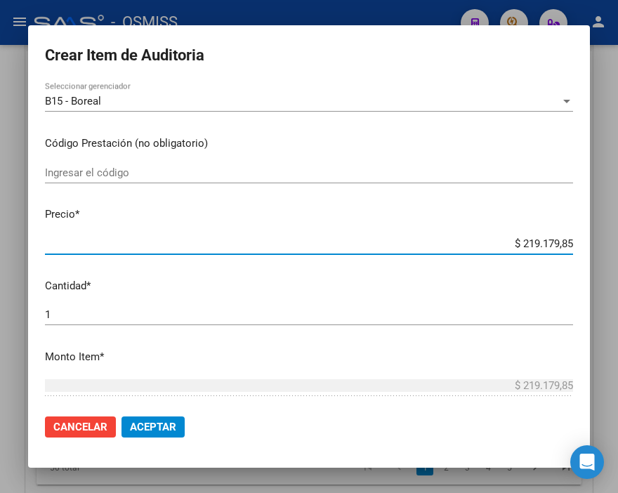
drag, startPoint x: 491, startPoint y: 241, endPoint x: 618, endPoint y: 239, distance: 127.1
click at [617, 239] on html "menu - OSMISS person Firma Express Inicio Instructivos Contacto OS Padrón Padró…" at bounding box center [309, 246] width 618 height 493
click at [178, 425] on button "Aceptar" at bounding box center [152, 426] width 63 height 21
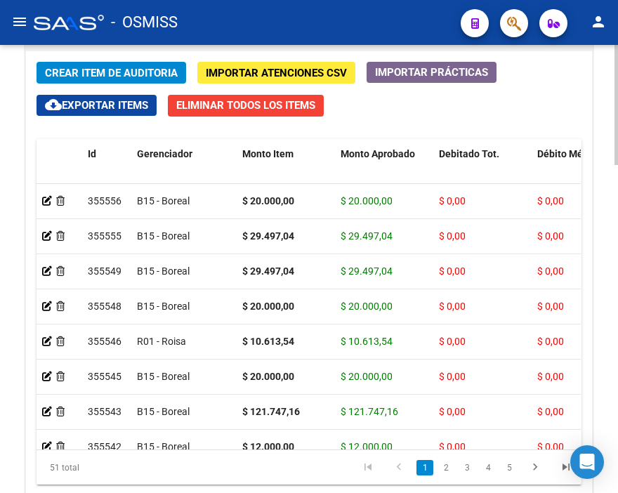
drag, startPoint x: 454, startPoint y: 114, endPoint x: 390, endPoint y: 107, distance: 64.9
click at [454, 114] on div "Crear Item de Auditoria Importar Atenciones CSV Importar Prácticas cloud_downlo…" at bounding box center [309, 289] width 566 height 477
click at [131, 67] on span "Crear Item de Auditoria" at bounding box center [111, 73] width 133 height 13
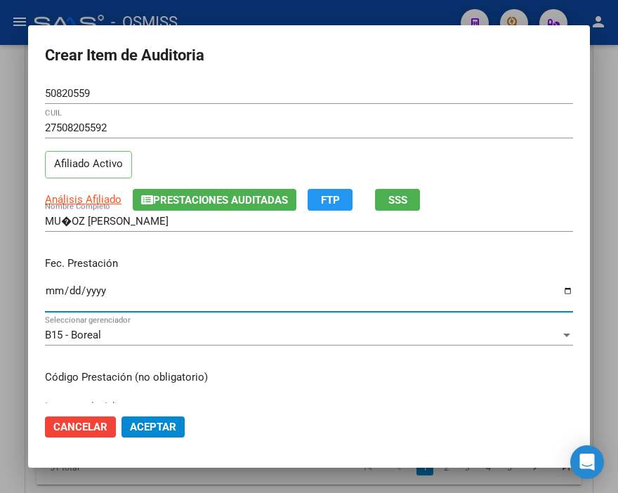
click at [51, 295] on input "Ingresar la fecha" at bounding box center [309, 296] width 528 height 22
click at [51, 295] on input "[DATE]" at bounding box center [309, 296] width 528 height 22
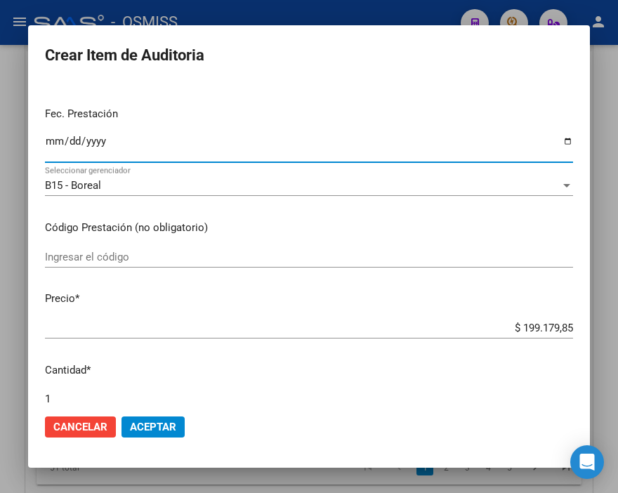
scroll to position [156, 0]
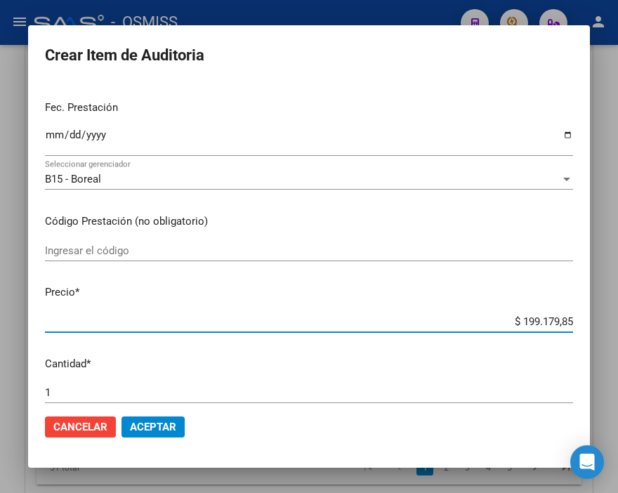
drag, startPoint x: 491, startPoint y: 319, endPoint x: 618, endPoint y: 318, distance: 127.0
click at [617, 318] on html "menu - OSMISS person Firma Express Inicio Instructivos Contacto OS Padrón Padró…" at bounding box center [309, 246] width 618 height 493
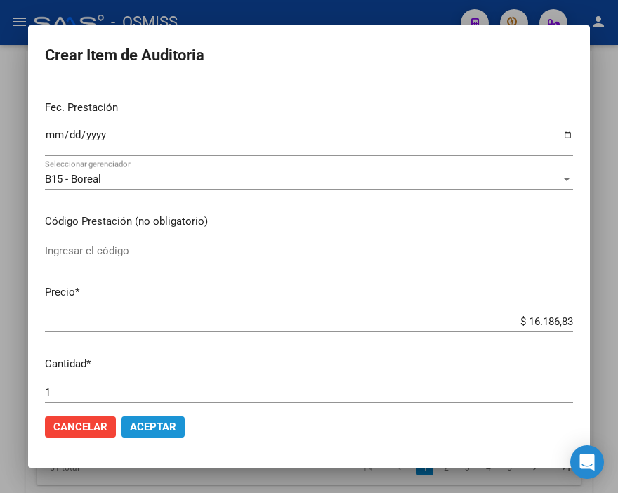
click at [158, 421] on span "Aceptar" at bounding box center [153, 426] width 46 height 13
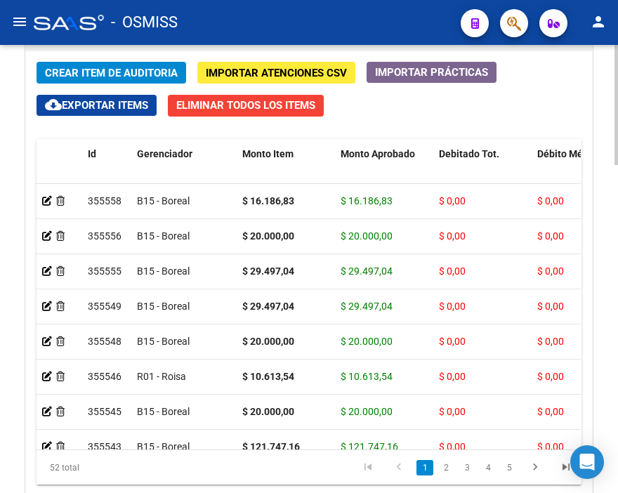
click at [439, 129] on div "Crear Item de Auditoria Importar Atenciones CSV Importar Prácticas cloud_downlo…" at bounding box center [309, 289] width 566 height 477
click at [100, 79] on span "Crear Item de Auditoria" at bounding box center [111, 73] width 133 height 13
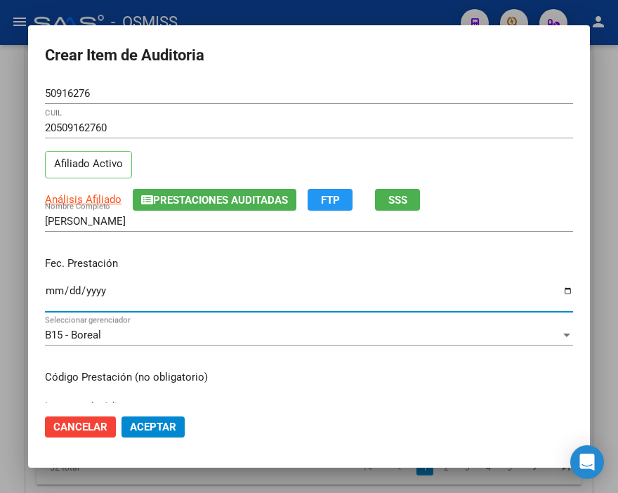
click at [56, 290] on input "Ingresar la fecha" at bounding box center [309, 296] width 528 height 22
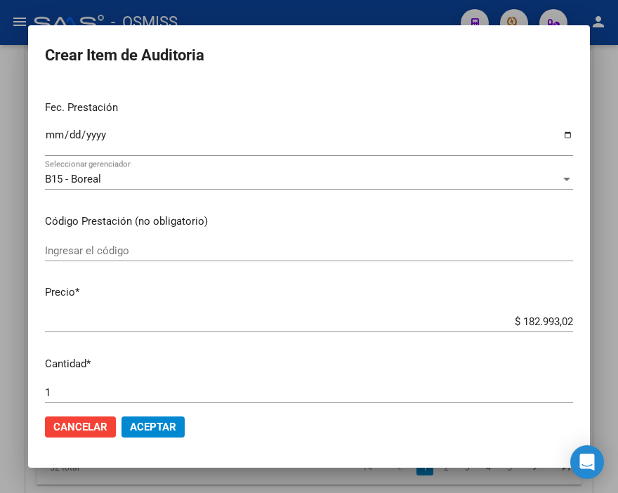
drag, startPoint x: 459, startPoint y: 328, endPoint x: 618, endPoint y: 321, distance: 159.4
click at [617, 321] on html "menu - OSMISS person Firma Express Inicio Instructivos Contacto OS Padrón Padró…" at bounding box center [309, 246] width 618 height 493
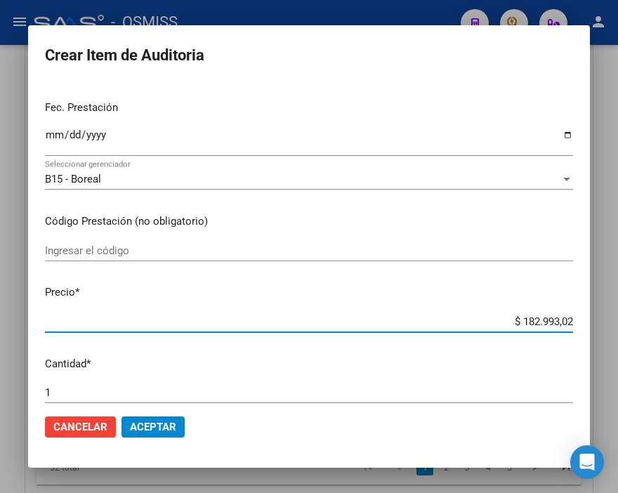
click at [464, 315] on input "$ 182.993,02" at bounding box center [309, 321] width 528 height 13
drag, startPoint x: 464, startPoint y: 314, endPoint x: 618, endPoint y: 314, distance: 154.4
click at [617, 314] on html "menu - OSMISS person Firma Express Inicio Instructivos Contacto OS Padrón Padró…" at bounding box center [309, 246] width 618 height 493
click at [145, 425] on span "Aceptar" at bounding box center [153, 426] width 46 height 13
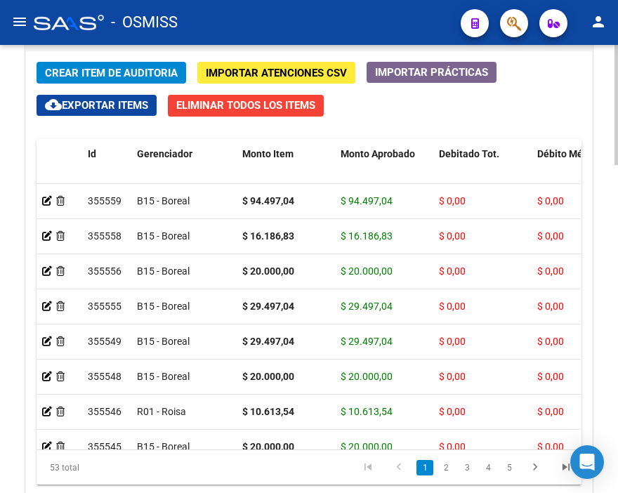
click at [474, 92] on div "Crear Item de Auditoria Importar Atenciones CSV Importar Prácticas cloud_downlo…" at bounding box center [309, 289] width 566 height 477
click at [124, 69] on span "Crear Item de Auditoria" at bounding box center [111, 73] width 133 height 13
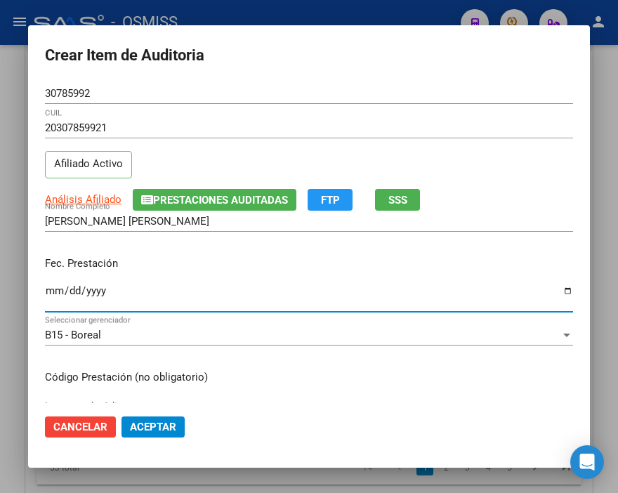
click at [52, 295] on input "Ingresar la fecha" at bounding box center [309, 296] width 528 height 22
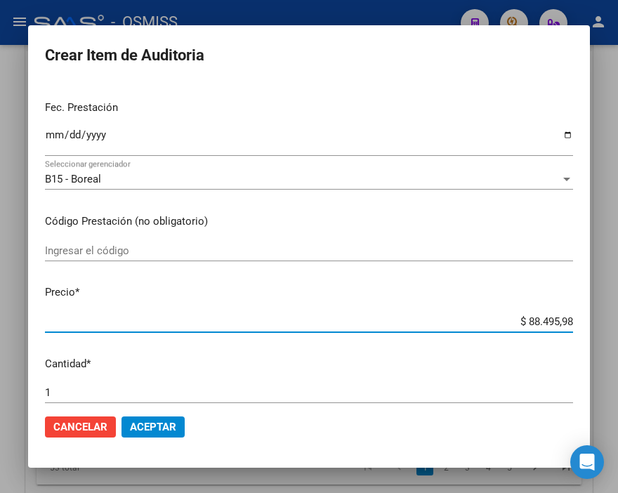
drag, startPoint x: 477, startPoint y: 321, endPoint x: 618, endPoint y: 321, distance: 141.1
click at [617, 321] on html "menu - OSMISS person Firma Express Inicio Instructivos Contacto OS Padrón Padró…" at bounding box center [309, 246] width 618 height 493
click at [170, 428] on span "Aceptar" at bounding box center [153, 426] width 46 height 13
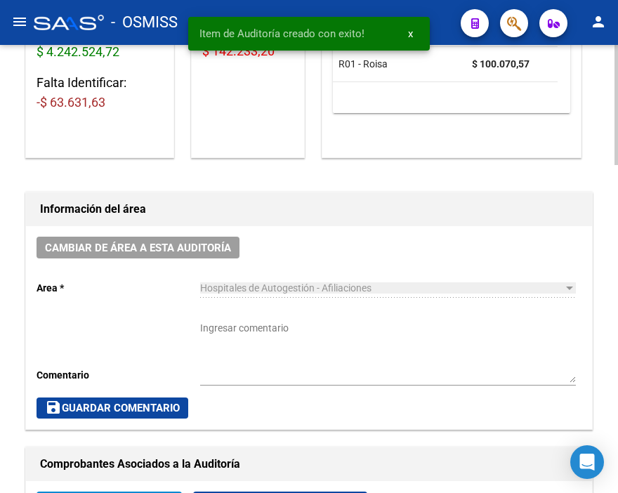
scroll to position [219, 0]
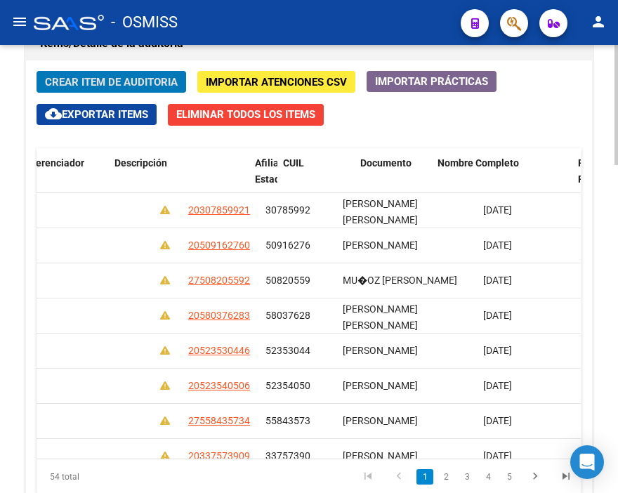
scroll to position [0, 1146]
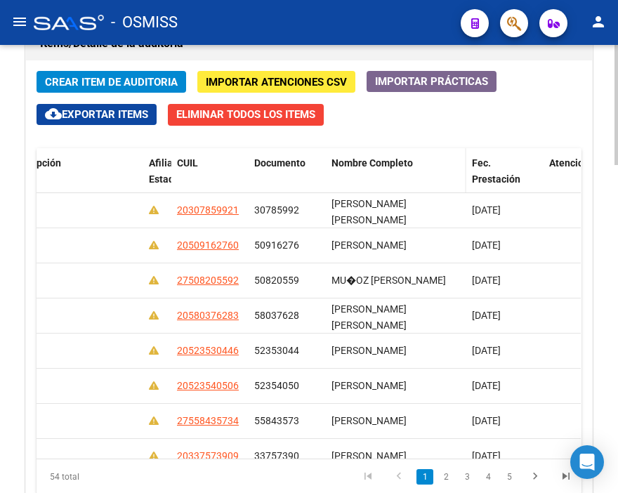
click at [375, 159] on span "Nombre Completo" at bounding box center [371, 162] width 81 height 11
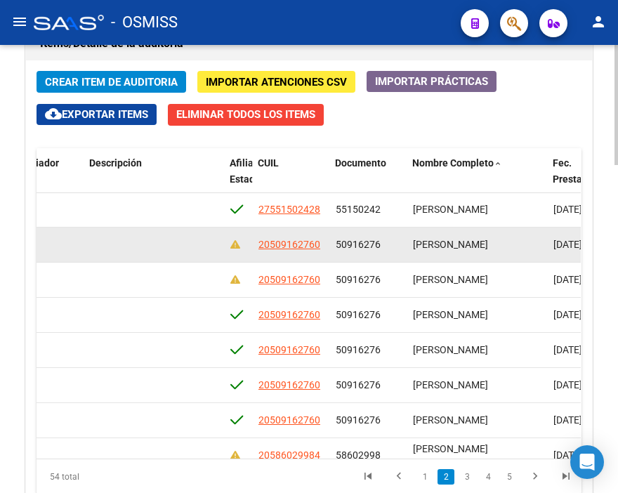
scroll to position [281, 1068]
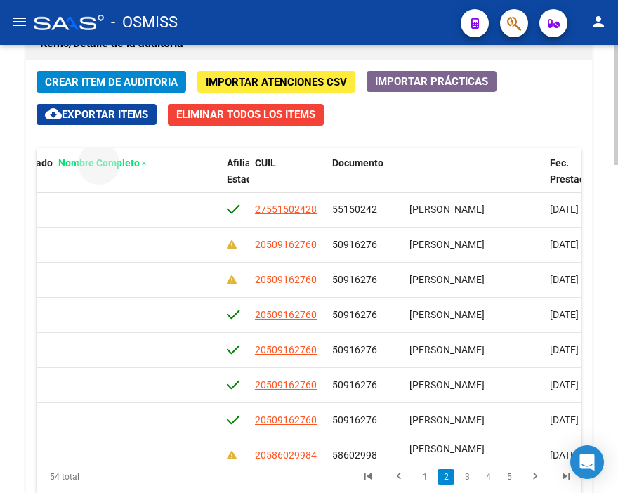
drag, startPoint x: 449, startPoint y: 167, endPoint x: 98, endPoint y: 157, distance: 351.1
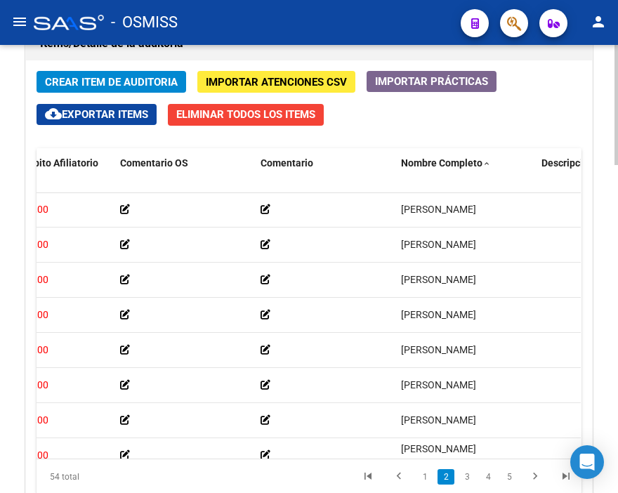
scroll to position [281, 595]
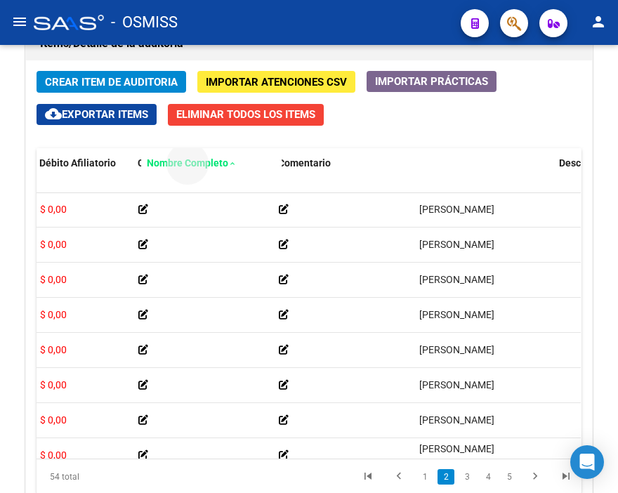
drag, startPoint x: 456, startPoint y: 158, endPoint x: 190, endPoint y: 165, distance: 266.1
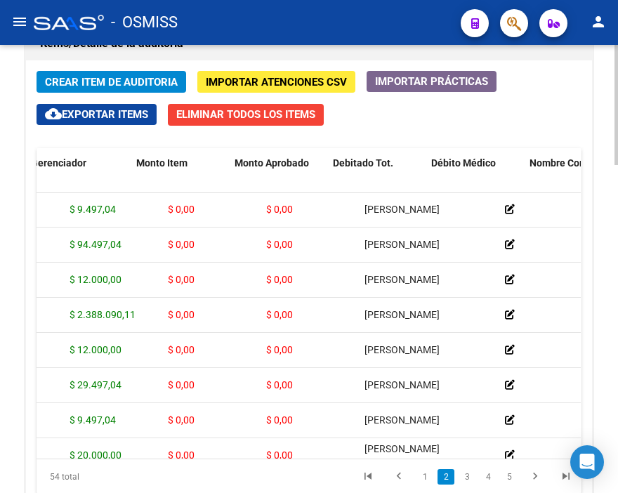
scroll to position [281, 0]
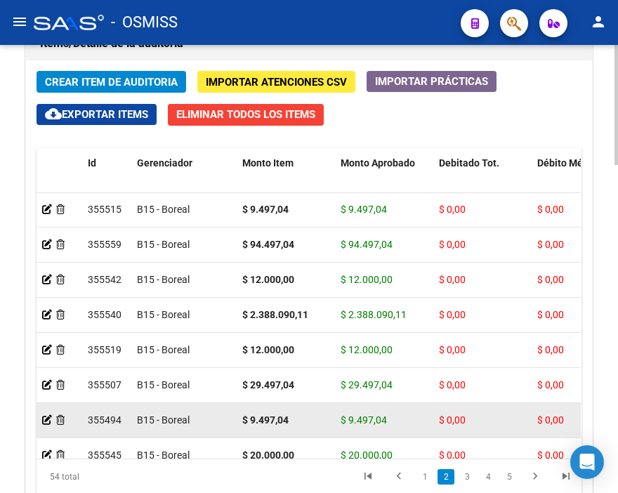
click at [65, 418] on div at bounding box center [59, 420] width 34 height 16
click at [64, 419] on icon at bounding box center [60, 420] width 8 height 10
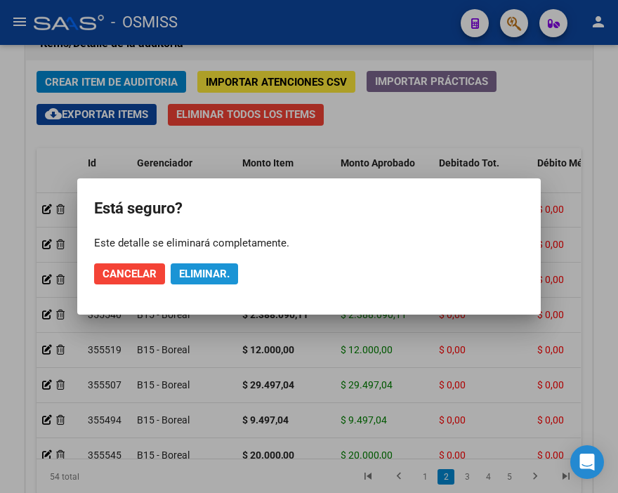
click at [225, 265] on button "Eliminar." at bounding box center [204, 273] width 67 height 21
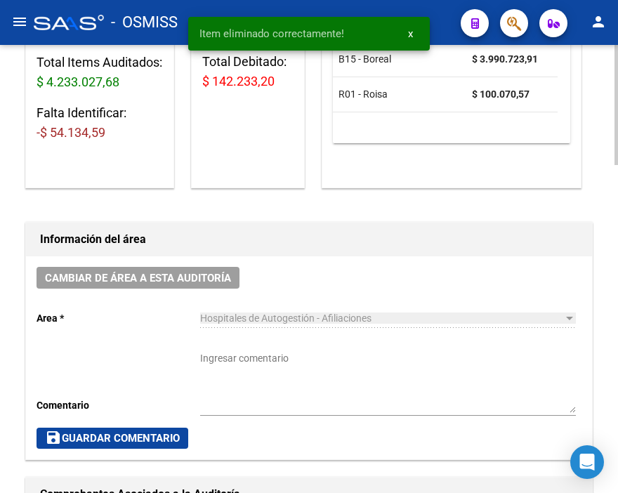
scroll to position [221, 0]
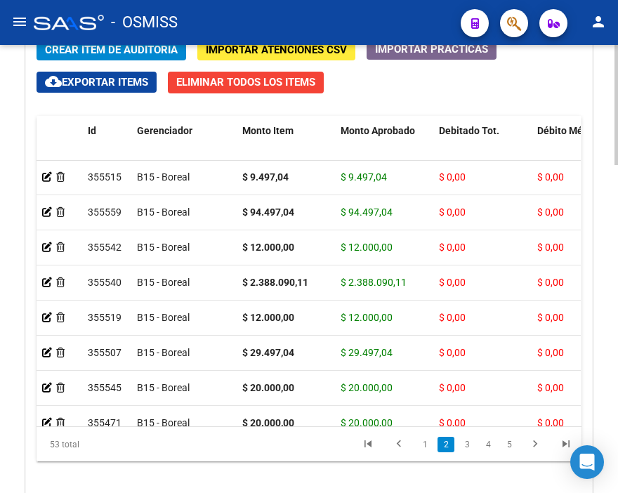
click at [617, 381] on html "menu - OSMISS person Firma Express Inicio Instructivos Contacto OS Padrón Padró…" at bounding box center [309, 246] width 618 height 493
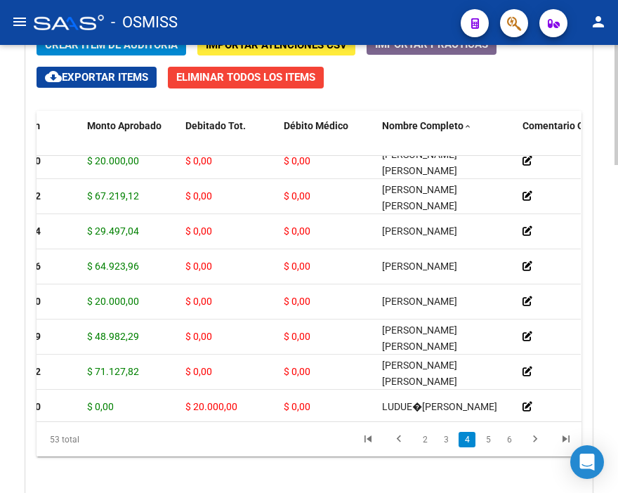
scroll to position [749, 243]
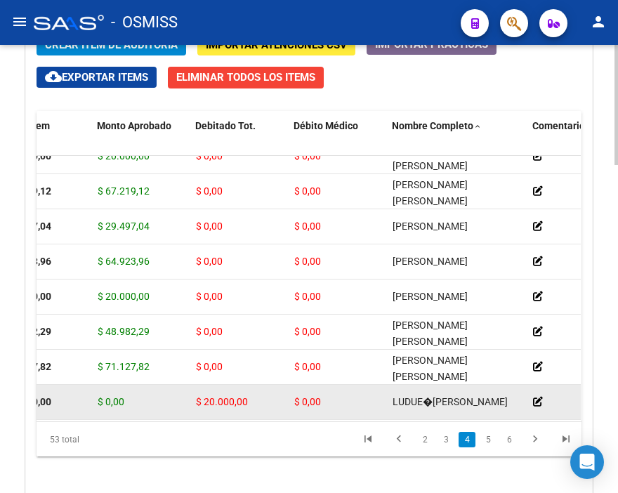
drag, startPoint x: 157, startPoint y: 404, endPoint x: 77, endPoint y: 389, distance: 80.7
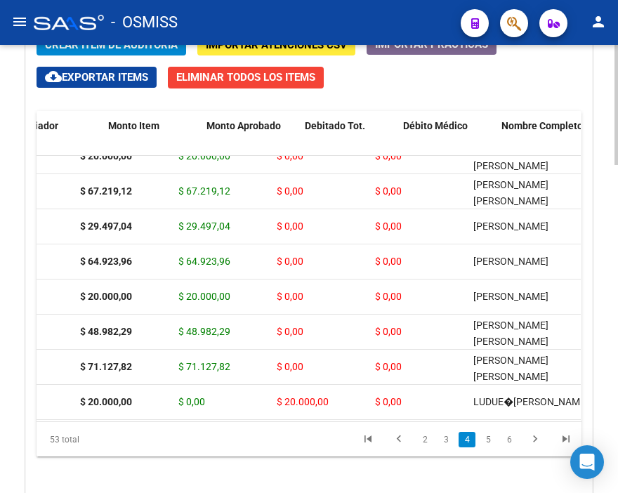
scroll to position [754, 0]
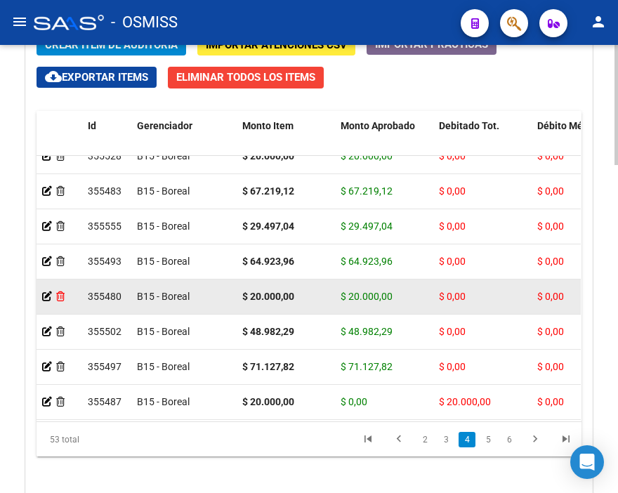
click at [61, 291] on icon at bounding box center [60, 296] width 8 height 10
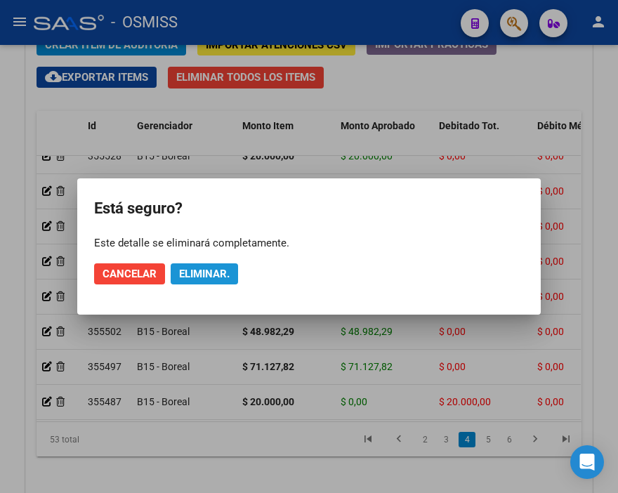
click at [199, 277] on span "Eliminar." at bounding box center [204, 273] width 51 height 13
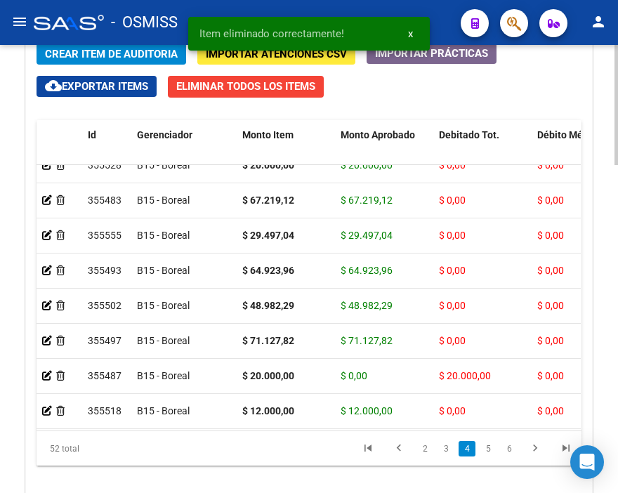
scroll to position [1152, 0]
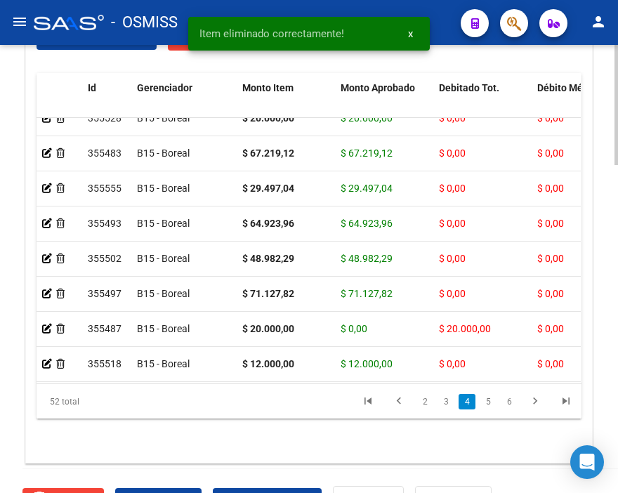
click at [616, 367] on div at bounding box center [616, 414] width 4 height 120
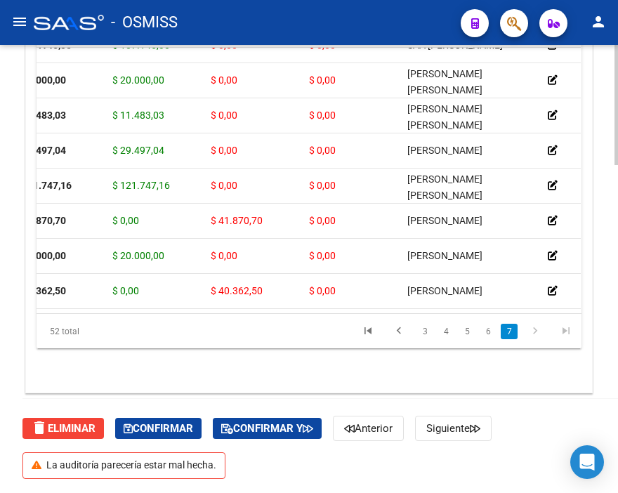
scroll to position [1576, 0]
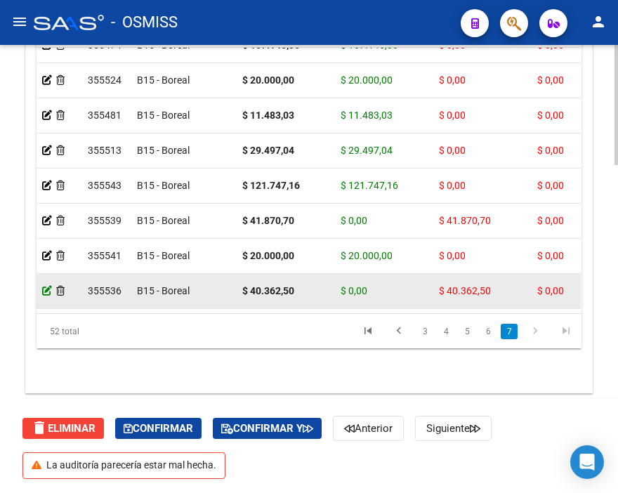
click at [45, 286] on icon at bounding box center [47, 291] width 10 height 10
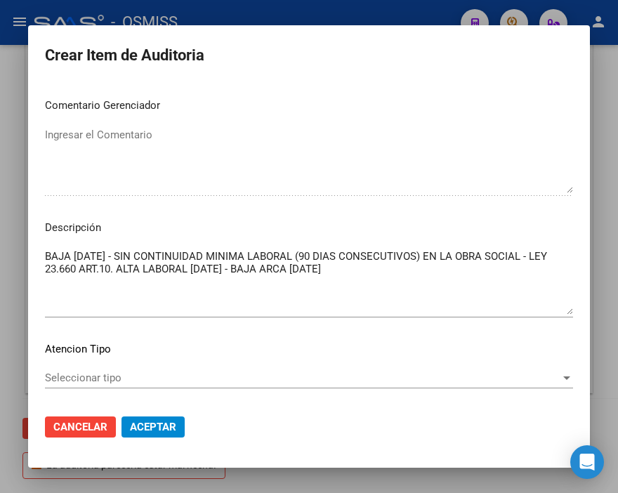
scroll to position [1013, 0]
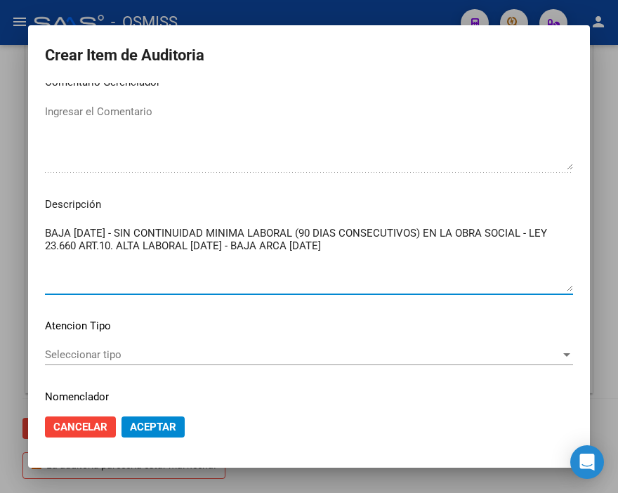
drag, startPoint x: 426, startPoint y: 242, endPoint x: 39, endPoint y: 227, distance: 387.7
click at [39, 227] on mat-dialog-content "59091242 Nro Documento 20590912426 CUIL Afiliado Activo [PERSON_NAME] Nombre Co…" at bounding box center [308, 243] width 561 height 320
click at [349, 8] on div at bounding box center [309, 246] width 618 height 493
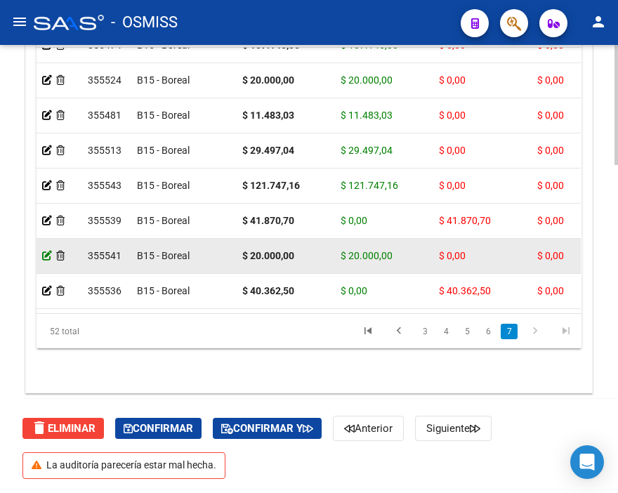
click at [48, 251] on icon at bounding box center [47, 256] width 10 height 10
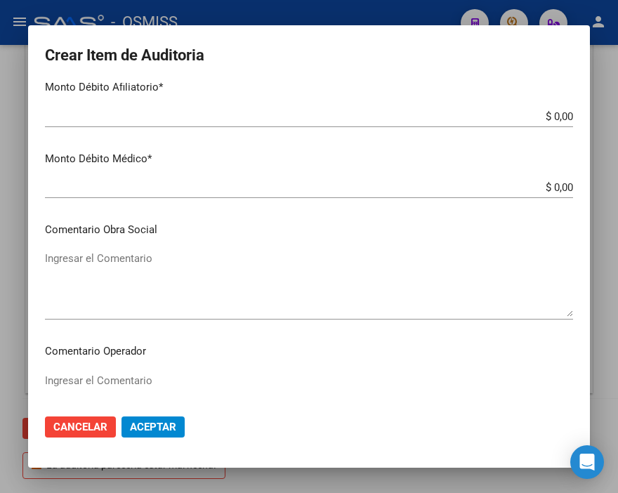
scroll to position [545, 0]
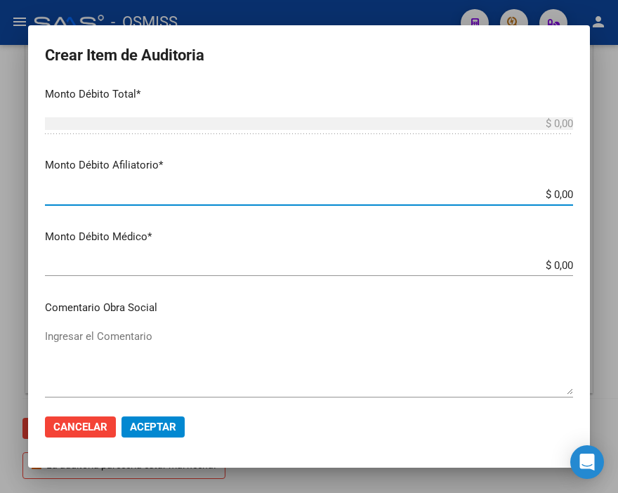
drag, startPoint x: 500, startPoint y: 194, endPoint x: 618, endPoint y: 199, distance: 118.7
click at [617, 199] on html "menu - OSMISS person Firma Express Inicio Instructivos Contacto OS Padrón Padró…" at bounding box center [309, 246] width 618 height 493
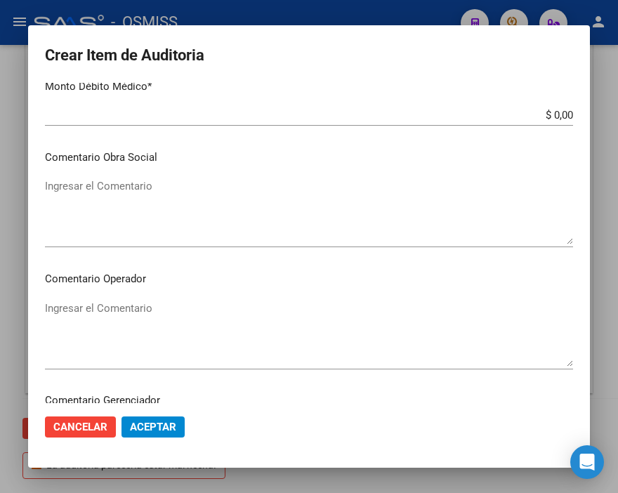
scroll to position [702, 0]
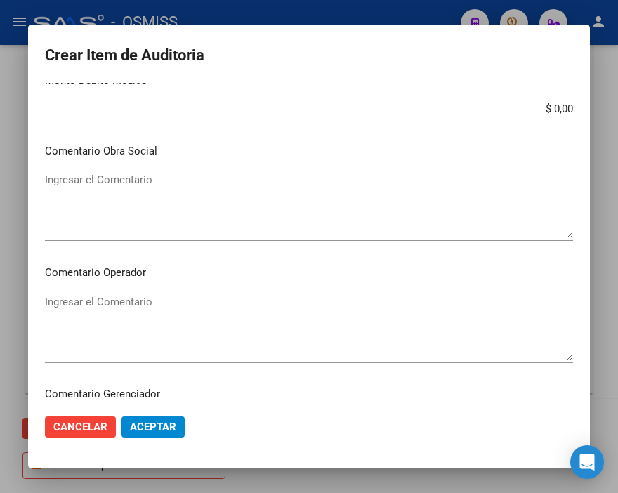
click at [142, 299] on textarea "Ingresar el Comentario" at bounding box center [309, 327] width 528 height 66
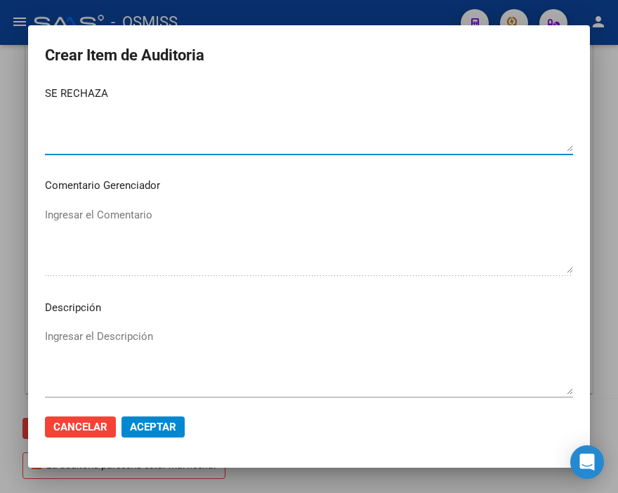
scroll to position [936, 0]
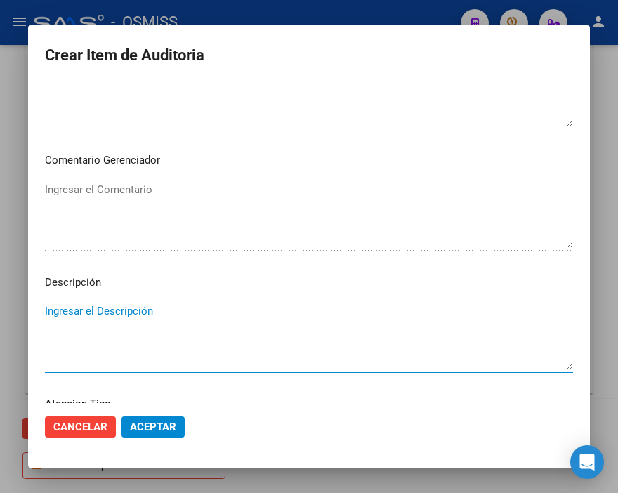
click at [90, 307] on textarea "Ingresar el Descripción" at bounding box center [309, 336] width 528 height 66
paste textarea "BAJA [DATE] - SIN CONTINUIDAD MINIMA LABORAL (90 DIAS CONSECUTIVOS) EN LA OBRA …"
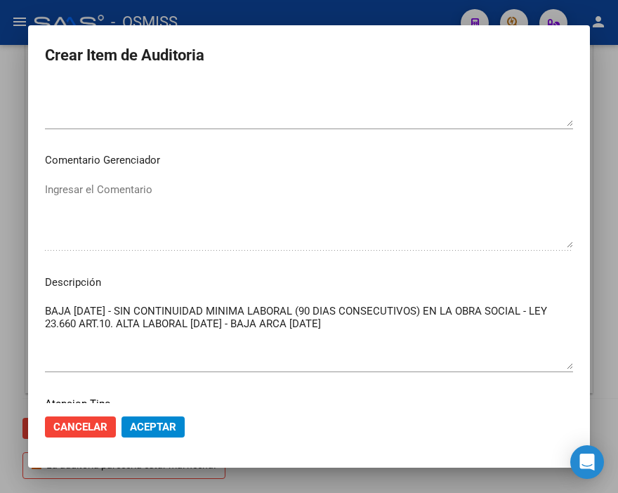
click at [153, 438] on mat-dialog-actions "Cancelar Aceptar" at bounding box center [309, 427] width 528 height 48
click at [159, 425] on span "Aceptar" at bounding box center [153, 426] width 46 height 13
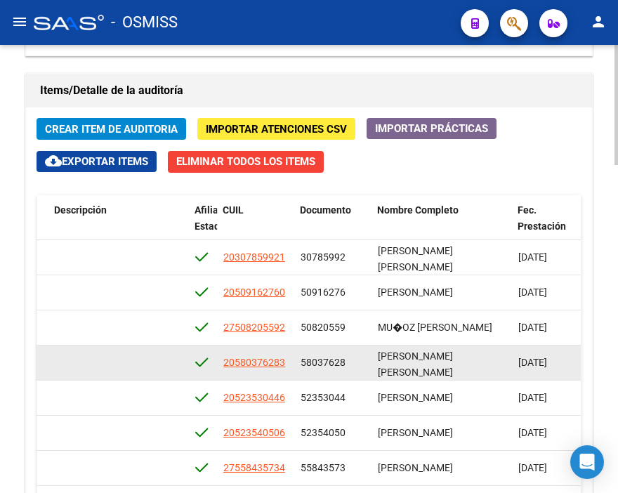
scroll to position [988, 0]
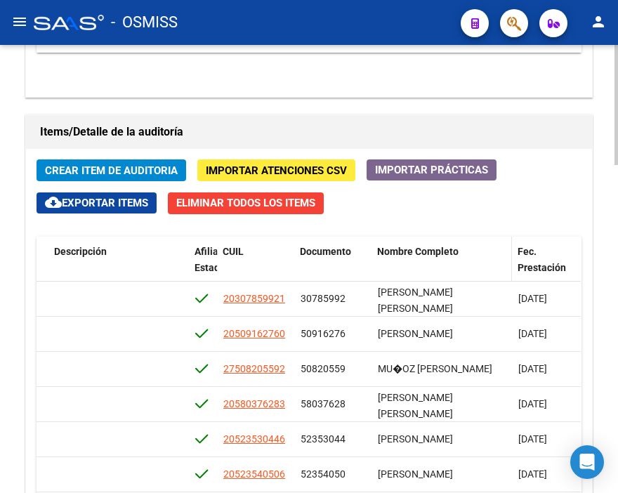
click at [412, 256] on span "Nombre Completo" at bounding box center [417, 251] width 81 height 11
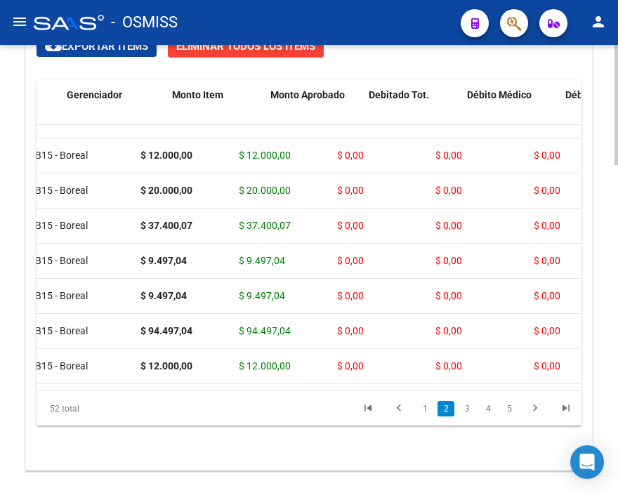
scroll to position [127, 0]
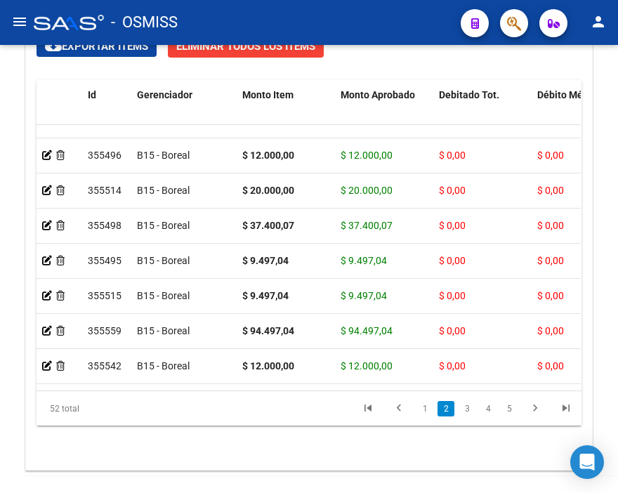
drag, startPoint x: 44, startPoint y: 188, endPoint x: -18, endPoint y: 187, distance: 62.5
click at [0, 187] on html "menu - OSMISS person Firma Express Inicio Instructivos Contacto OS Padrón Padró…" at bounding box center [309, 246] width 618 height 493
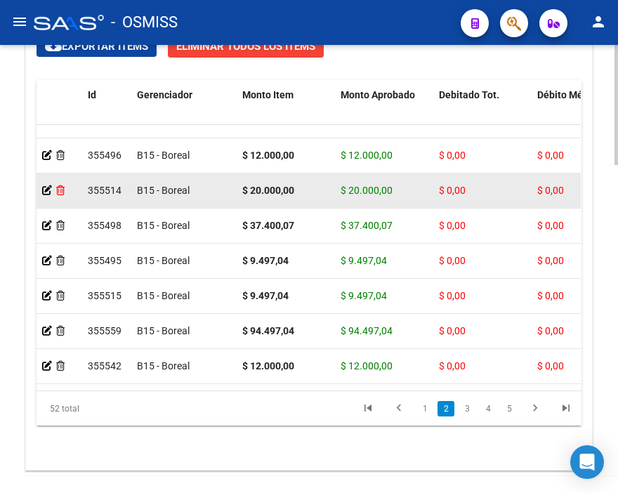
click at [61, 191] on icon at bounding box center [60, 190] width 8 height 10
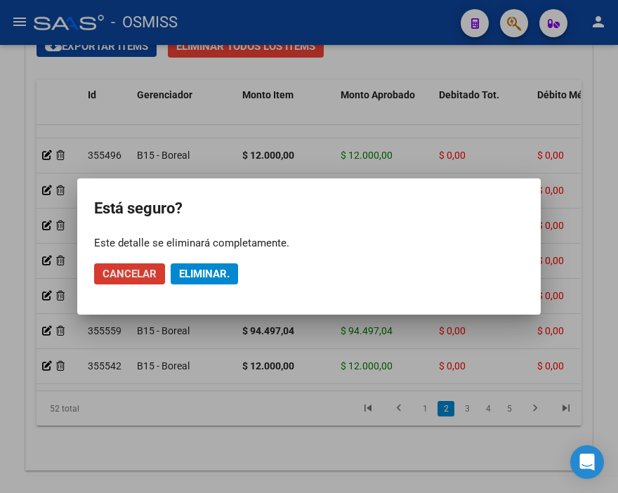
click at [205, 270] on span "Eliminar." at bounding box center [204, 273] width 51 height 13
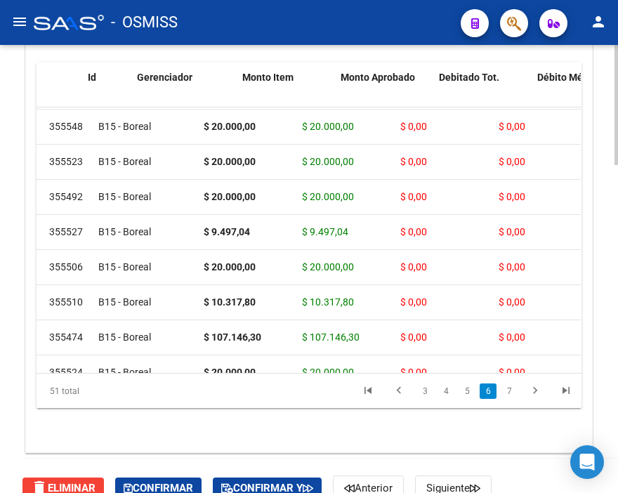
scroll to position [1296, 0]
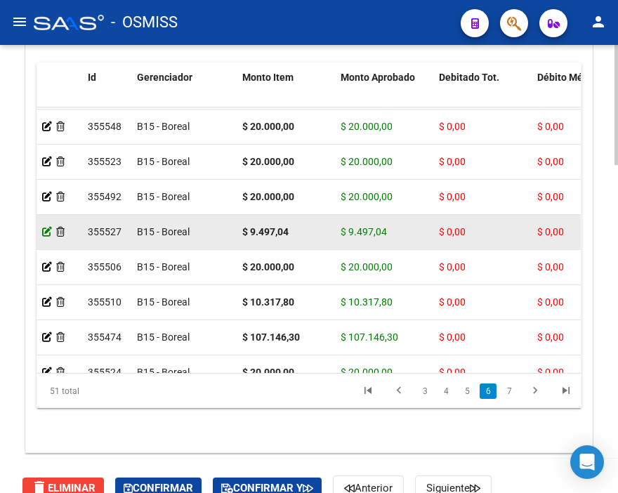
click at [43, 229] on icon at bounding box center [47, 232] width 10 height 10
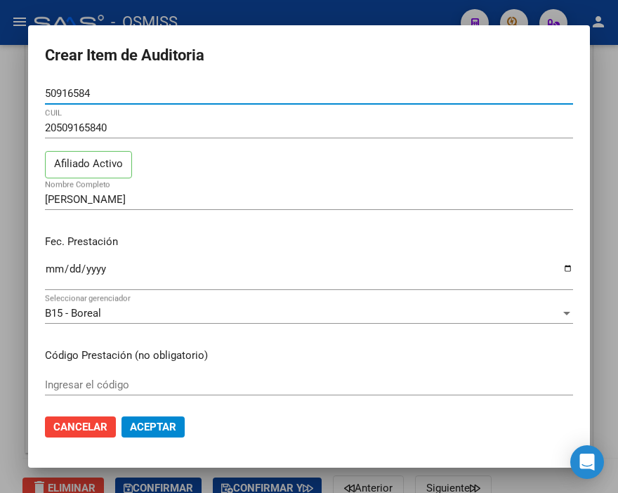
click at [153, 433] on button "Aceptar" at bounding box center [152, 426] width 63 height 21
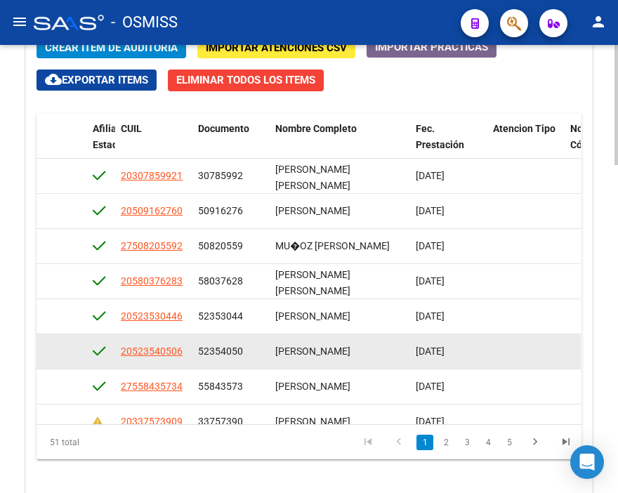
scroll to position [1067, 0]
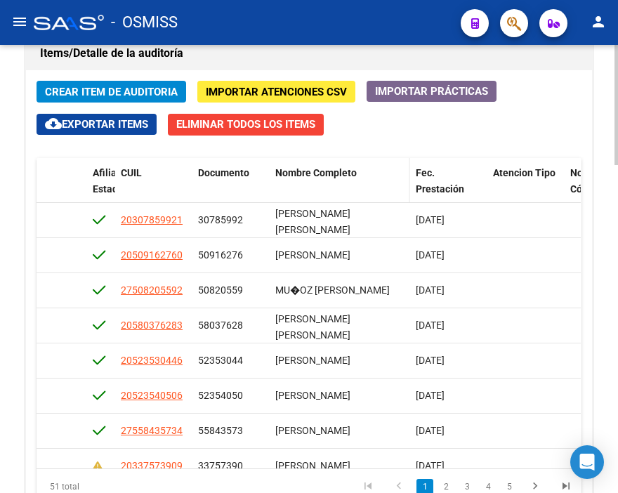
click at [323, 178] on span "Nombre Completo" at bounding box center [315, 172] width 81 height 11
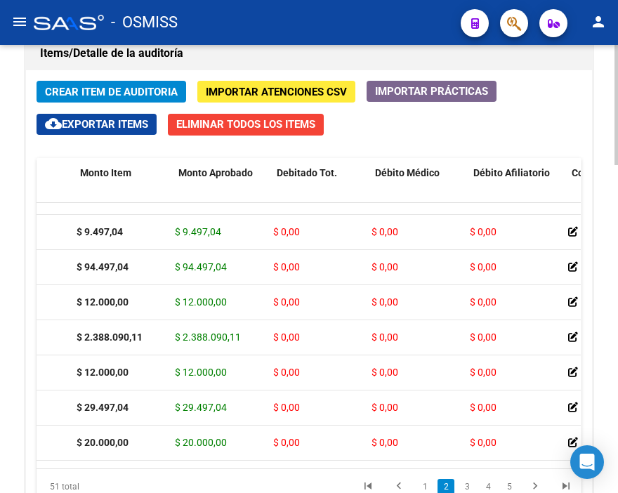
scroll to position [234, 0]
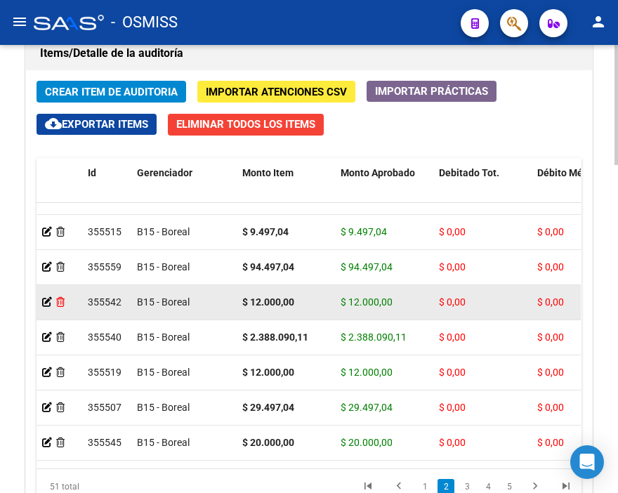
click at [63, 298] on icon at bounding box center [60, 302] width 8 height 10
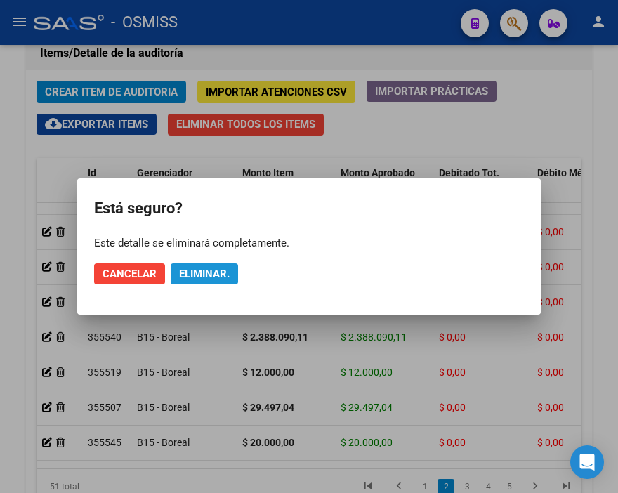
click at [215, 278] on span "Eliminar." at bounding box center [204, 273] width 51 height 13
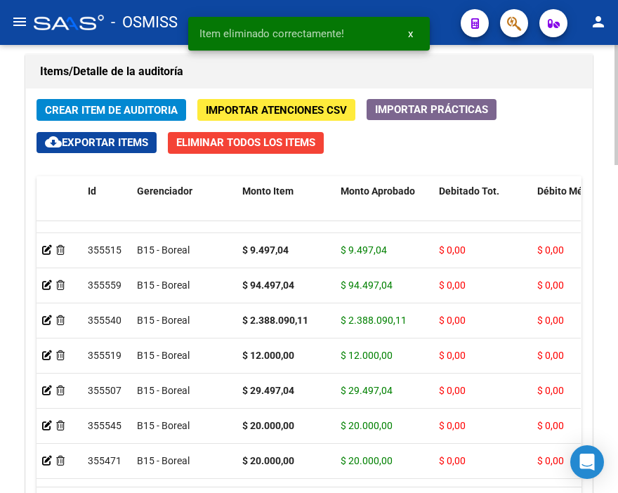
scroll to position [1098, 0]
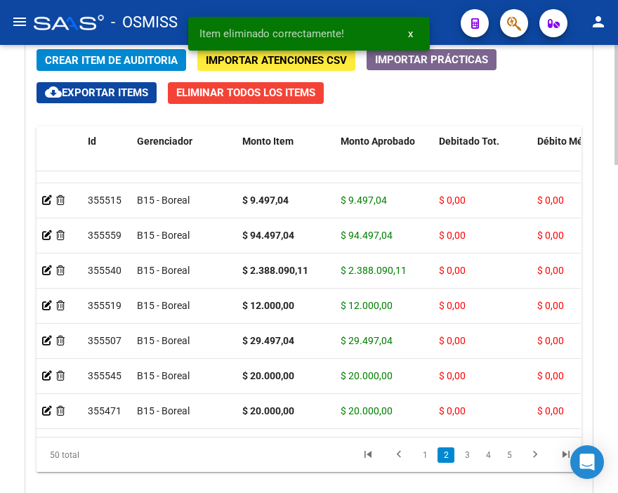
click at [617, 367] on html "menu - OSMISS person Firma Express Inicio Instructivos Contacto OS Padrón Padró…" at bounding box center [309, 246] width 618 height 493
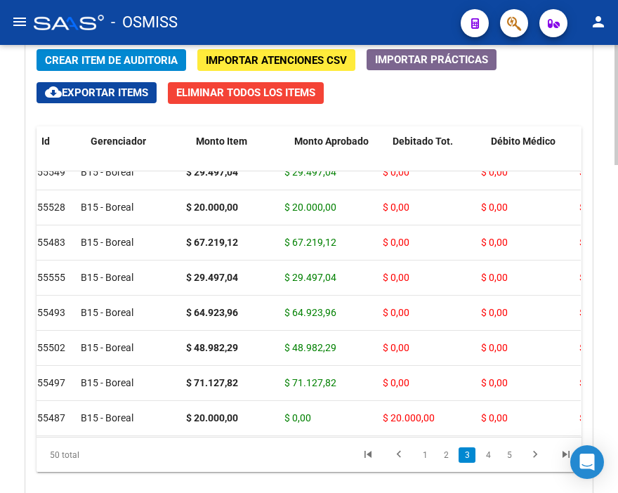
scroll to position [648, 0]
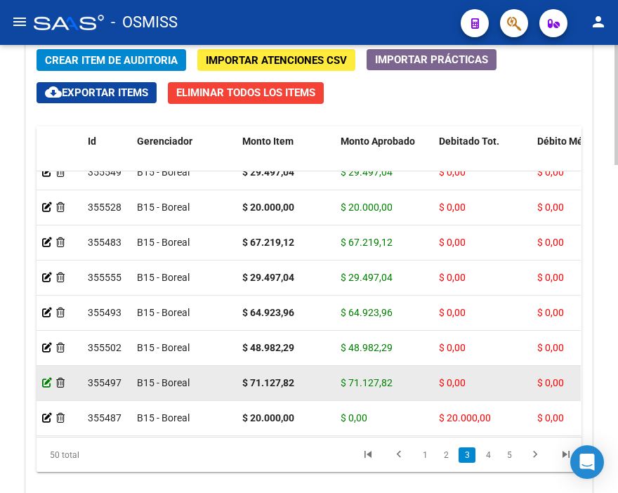
click at [49, 381] on icon at bounding box center [47, 383] width 10 height 10
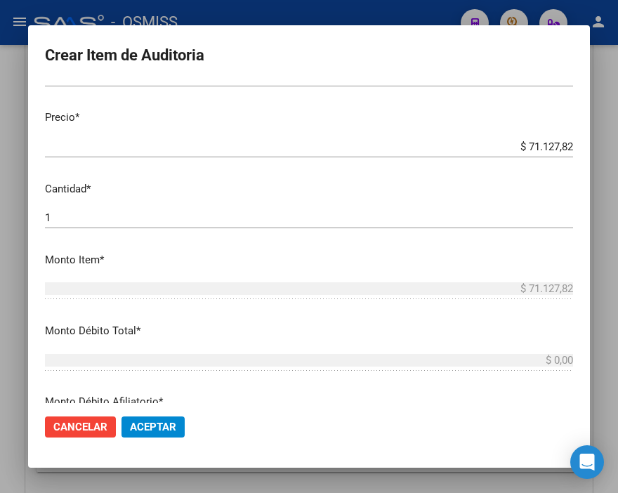
scroll to position [312, 0]
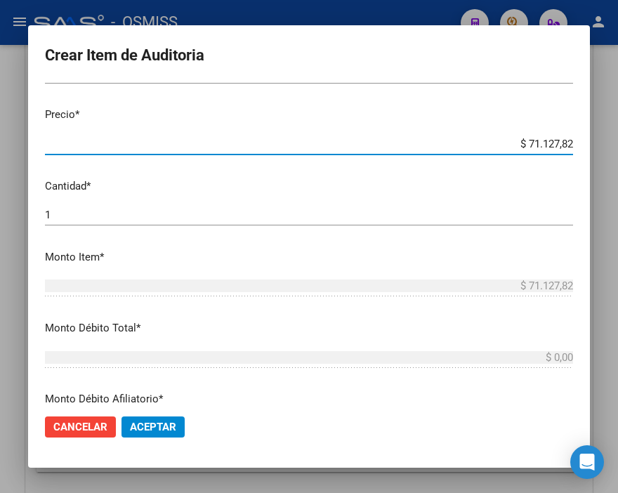
drag, startPoint x: 499, startPoint y: 142, endPoint x: 597, endPoint y: 145, distance: 97.6
click at [597, 145] on div "Crear Item de Auditoria 58037098 Nro Documento 20580370986 CUIL Afiliado [PERSO…" at bounding box center [309, 246] width 618 height 493
click at [157, 418] on button "Aceptar" at bounding box center [152, 426] width 63 height 21
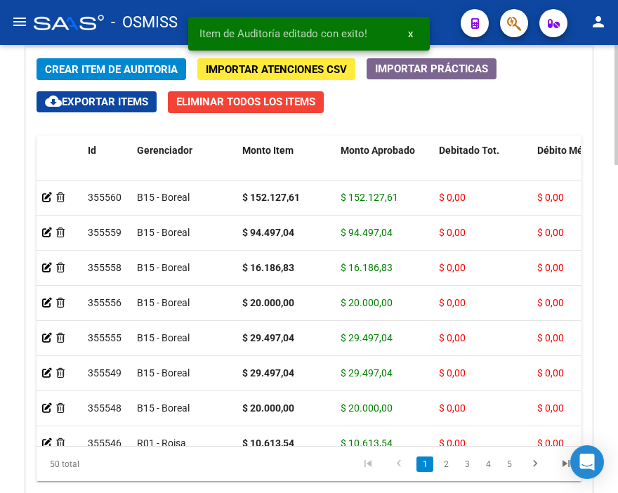
scroll to position [1091, 0]
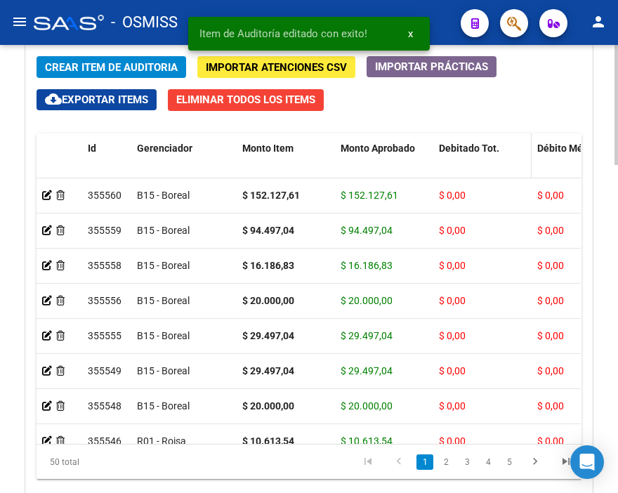
click at [474, 151] on span "Debitado Tot." at bounding box center [469, 147] width 60 height 11
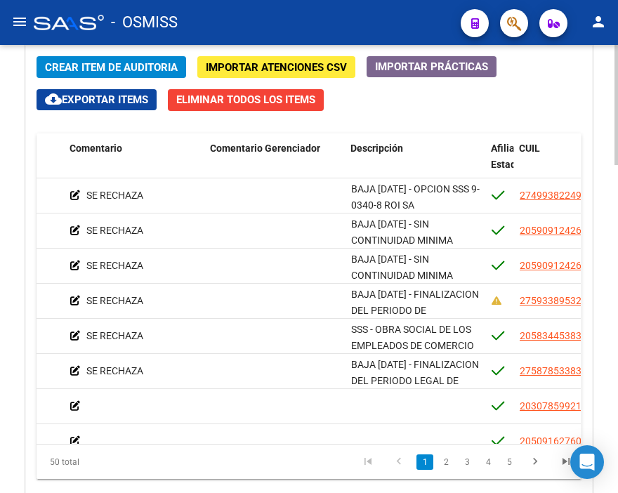
scroll to position [0, 962]
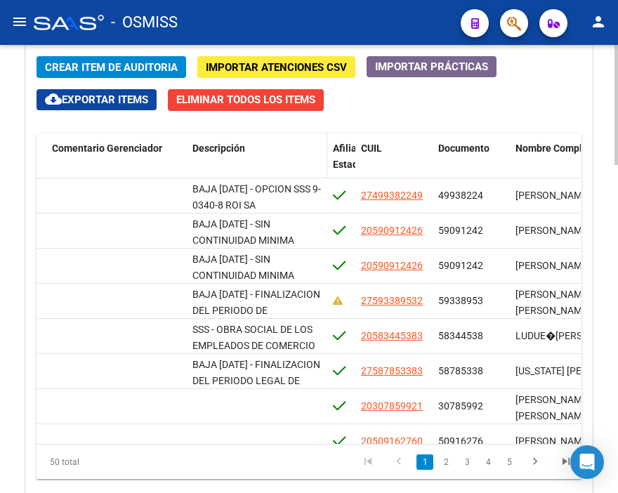
drag, startPoint x: 566, startPoint y: 149, endPoint x: 193, endPoint y: 149, distance: 373.4
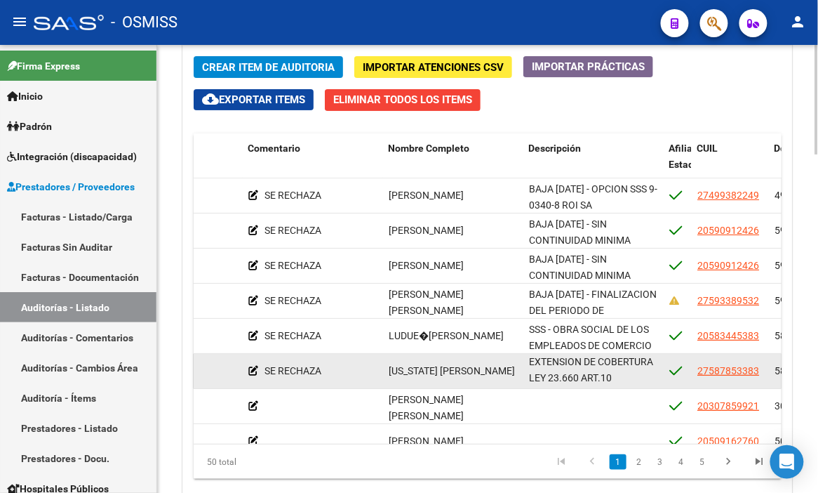
scroll to position [1, 0]
drag, startPoint x: 527, startPoint y: 361, endPoint x: 661, endPoint y: 386, distance: 136.3
click at [617, 386] on datatable-body-cell "BAJA [DATE] - FINALIZACION DEL PERIODO LEGAL DE EXTENSION DE COBERTURA LEY 23.6…" at bounding box center [594, 371] width 140 height 34
copy span "BAJA [DATE] - FINALIZACION DEL PERIODO LEGAL DE EXTENSION DE COBERTURA LEY 23.6…"
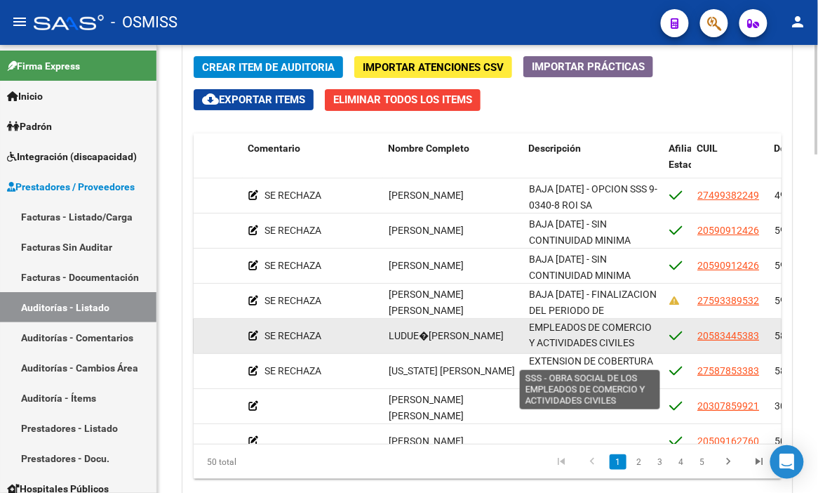
drag, startPoint x: 530, startPoint y: 326, endPoint x: 634, endPoint y: 345, distance: 105.6
click at [617, 345] on span "SSS - OBRA SOCIAL DE LOS EMPLEADOS DE COMERCIO Y ACTIVIDADES CIVILES" at bounding box center [590, 327] width 123 height 44
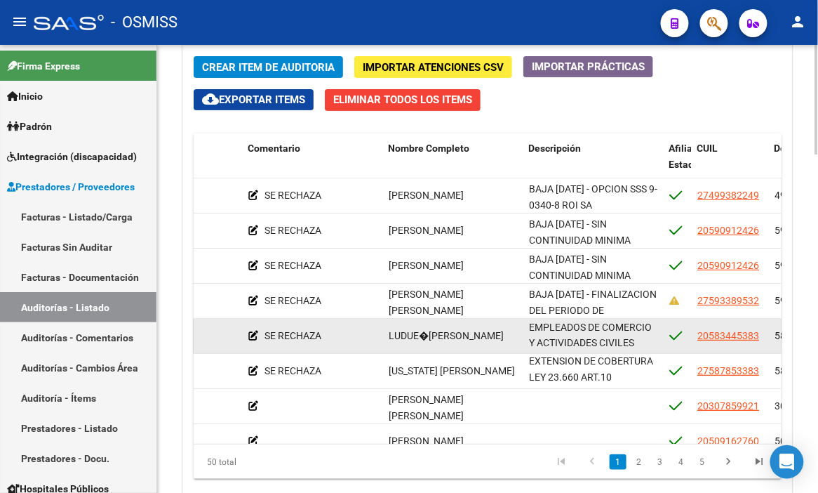
copy span "SSS - OBRA SOCIAL DE LOS EMPLEADOS DE COMERCIO Y ACTIVIDADES CIVILES"
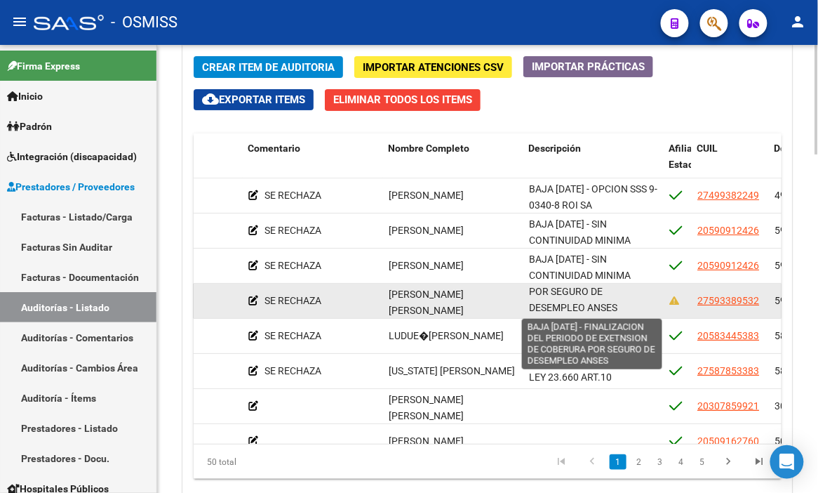
drag, startPoint x: 529, startPoint y: 295, endPoint x: 616, endPoint y: 306, distance: 87.8
click at [616, 306] on span "BAJA [DATE] - FINALIZACION DEL PERIODO DE EXETNSION DE COBERURA POR SEGURO DE D…" at bounding box center [593, 275] width 128 height 75
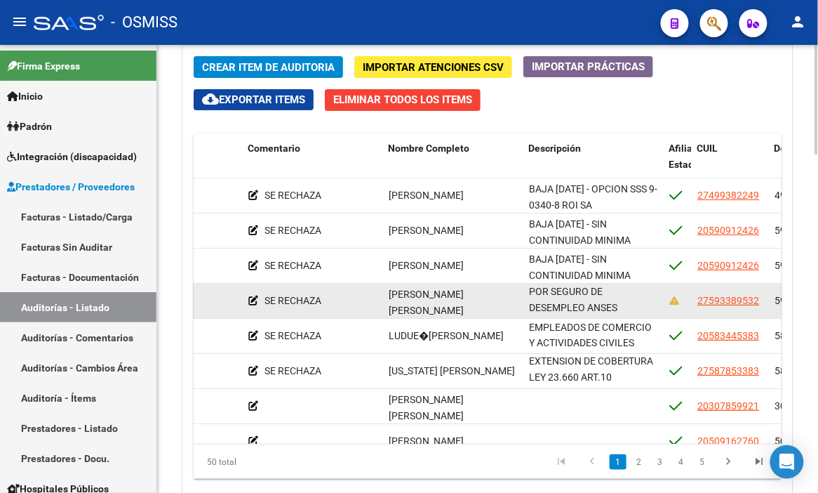
copy span "BAJA [DATE] - FINALIZACION DEL PERIODO DE EXETNSION DE COBERURA POR SEGURO DE D…"
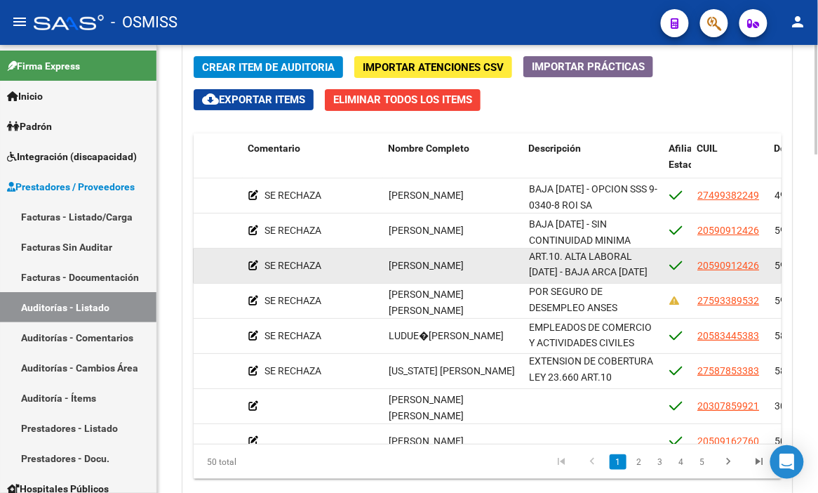
drag, startPoint x: 528, startPoint y: 256, endPoint x: 623, endPoint y: 274, distance: 96.5
click at [617, 274] on datatable-body-cell "BAJA [DATE] - SIN CONTINUIDAD MINIMA LABORAL (90 DIAS CONSECUTIVOS) EN LA OBRA …" at bounding box center [594, 265] width 140 height 34
copy span "BAJA [DATE] - SIN CONTINUIDAD MINIMA LABORAL (90 DIAS CONSECUTIVOS) EN LA OBRA …"
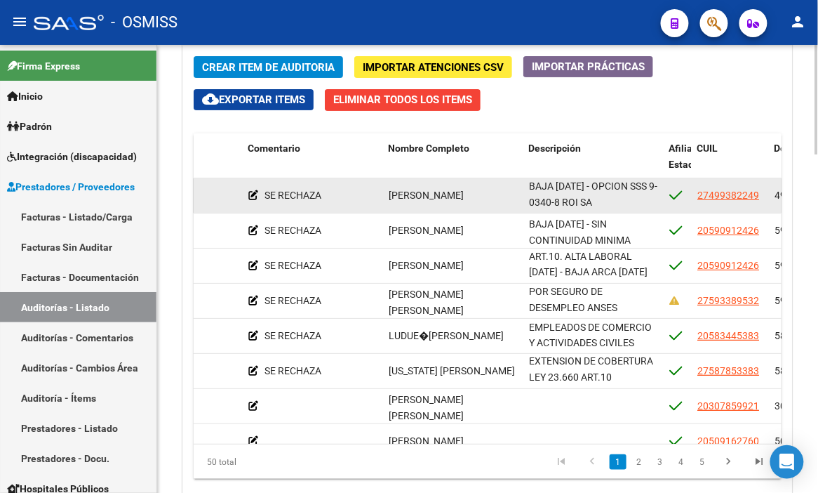
drag, startPoint x: 530, startPoint y: 187, endPoint x: 644, endPoint y: 211, distance: 116.2
click at [617, 211] on datatable-body-cell "BAJA [DATE] - OPCION SSS 9-0340-8 ROI SA" at bounding box center [594, 195] width 140 height 34
copy span "BAJA [DATE] - OPCION SSS 9-0340-8 ROI SA"
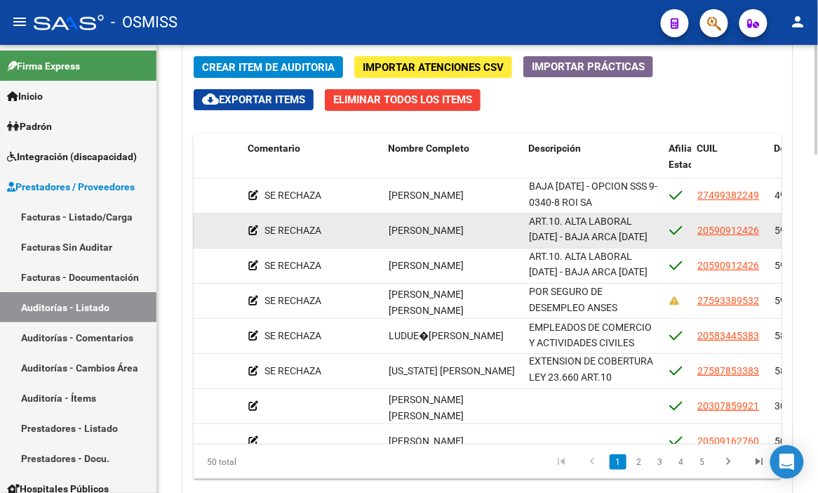
drag, startPoint x: 530, startPoint y: 221, endPoint x: 630, endPoint y: 240, distance: 101.4
click at [617, 240] on div "BAJA [DATE] - SIN CONTINUIDAD MINIMA LABORAL (90 DIAS CONSECUTIVOS) EN LA OBRA …" at bounding box center [593, 229] width 129 height 29
copy span "BAJA [DATE] - SIN CONTINUIDAD MINIMA LABORAL (90 DIAS CONSECUTIVOS) EN LA OBRA …"
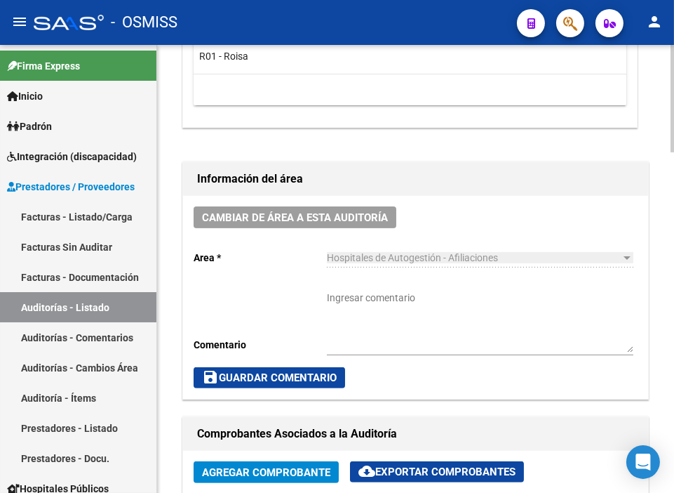
scroll to position [545, 0]
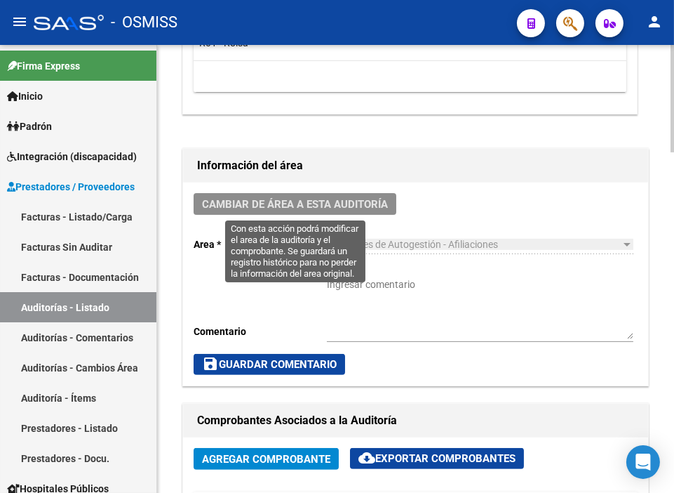
click at [307, 204] on span "Cambiar de área a esta auditoría" at bounding box center [295, 204] width 186 height 13
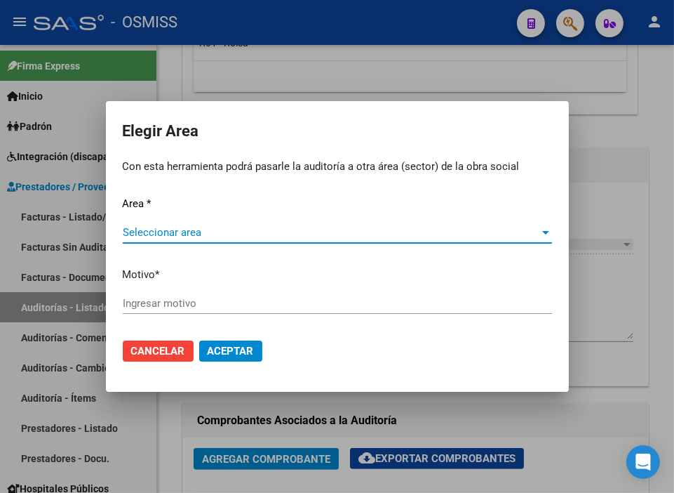
click at [230, 223] on div "Seleccionar area Seleccionar area" at bounding box center [338, 232] width 430 height 21
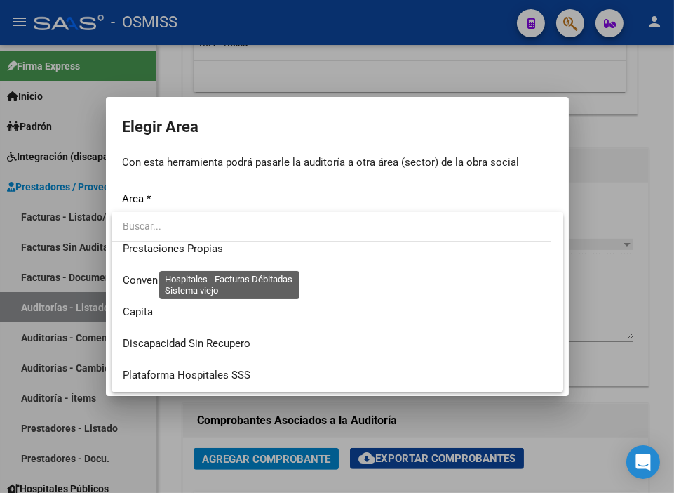
scroll to position [156, 0]
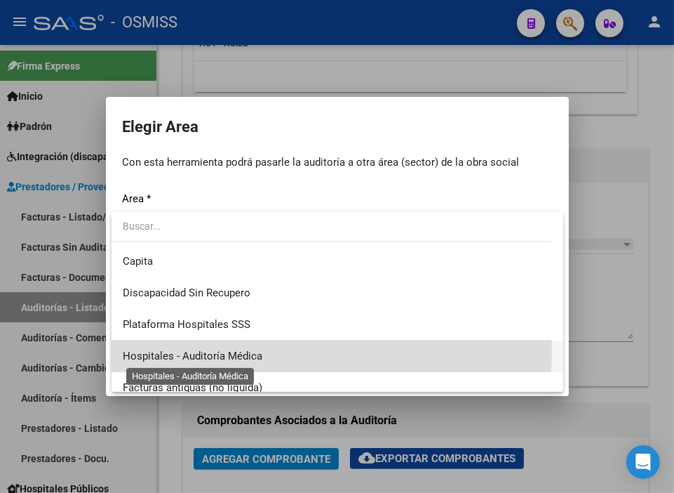
click at [240, 352] on span "Hospitales - Auditoría Médica" at bounding box center [193, 356] width 140 height 13
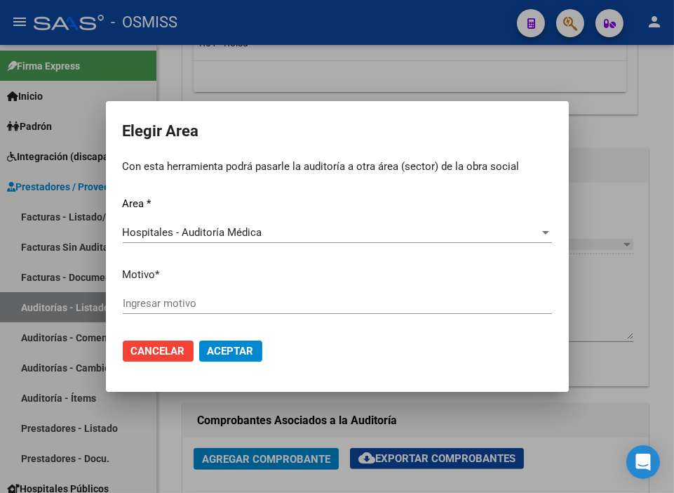
click at [209, 312] on div "Ingresar motivo" at bounding box center [338, 303] width 430 height 21
click at [208, 307] on input "Ingresar motivo" at bounding box center [338, 303] width 430 height 13
click at [235, 343] on button "Aceptar" at bounding box center [230, 350] width 63 height 21
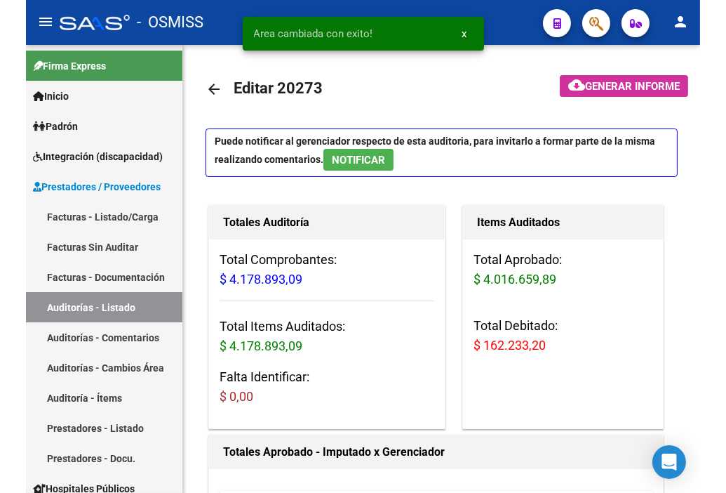
scroll to position [0, 0]
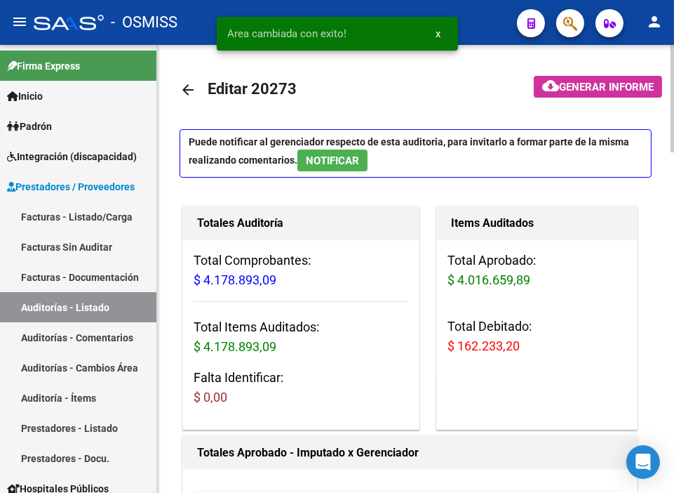
click at [186, 91] on mat-icon "arrow_back" at bounding box center [188, 89] width 17 height 17
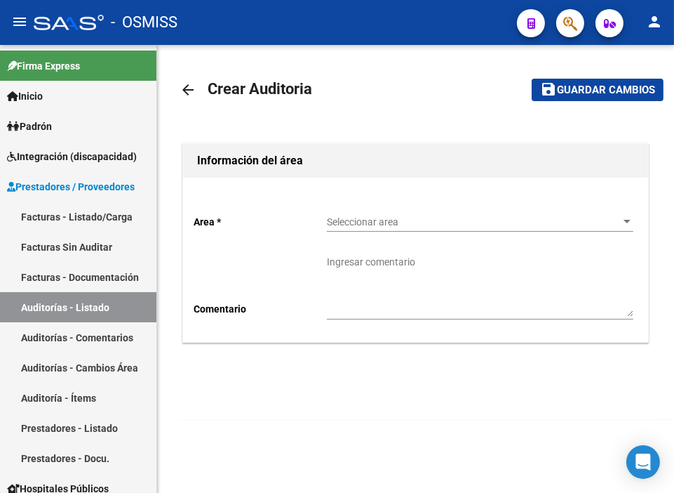
click at [373, 215] on div "Seleccionar area Seleccionar area" at bounding box center [480, 218] width 307 height 28
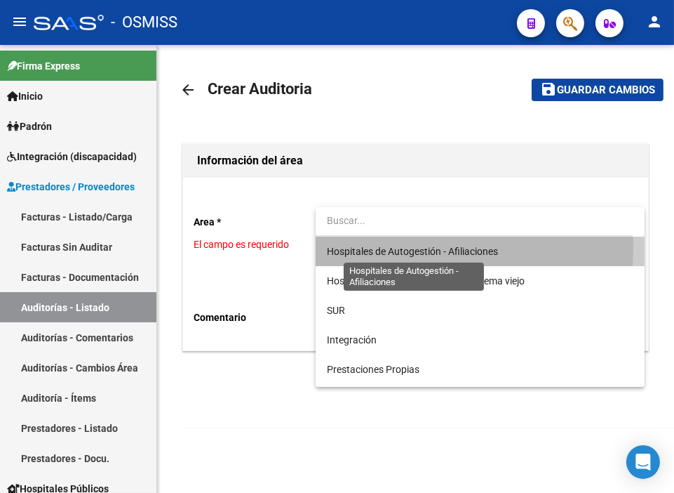
click at [373, 248] on span "Hospitales de Autogestión - Afiliaciones" at bounding box center [412, 251] width 171 height 11
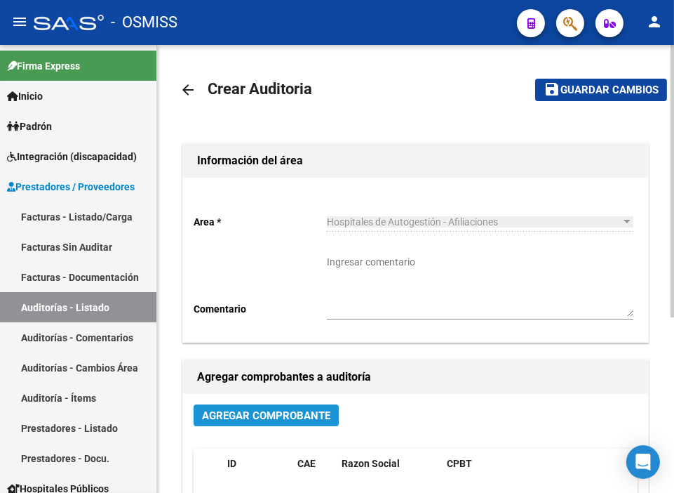
click at [321, 412] on span "Agregar Comprobante" at bounding box center [266, 415] width 128 height 13
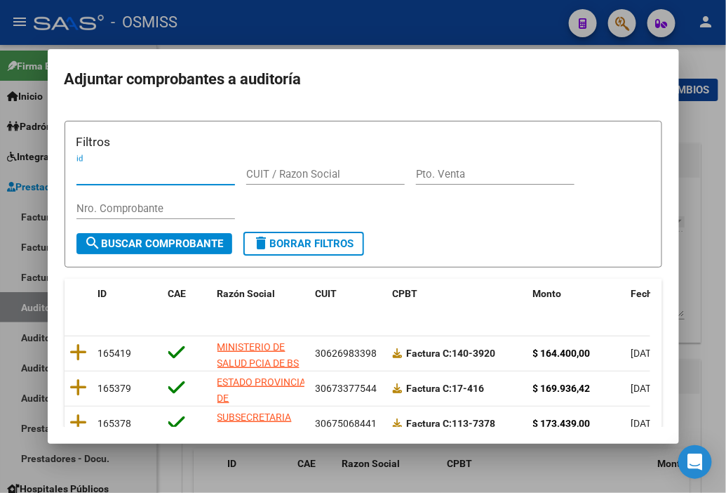
click at [131, 200] on div "Nro. Comprobante" at bounding box center [156, 208] width 159 height 21
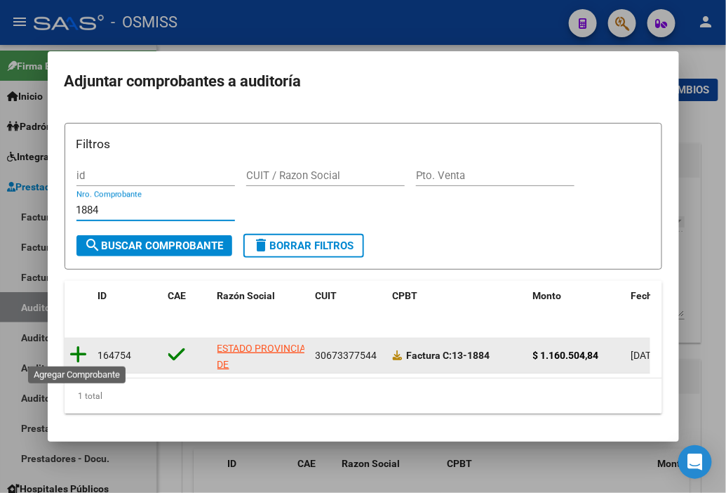
click at [77, 348] on icon at bounding box center [79, 355] width 18 height 20
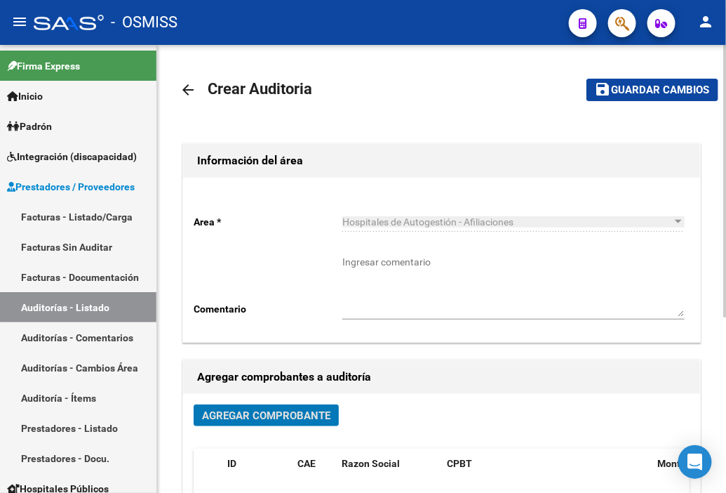
click at [617, 87] on span "Guardar cambios" at bounding box center [661, 90] width 98 height 13
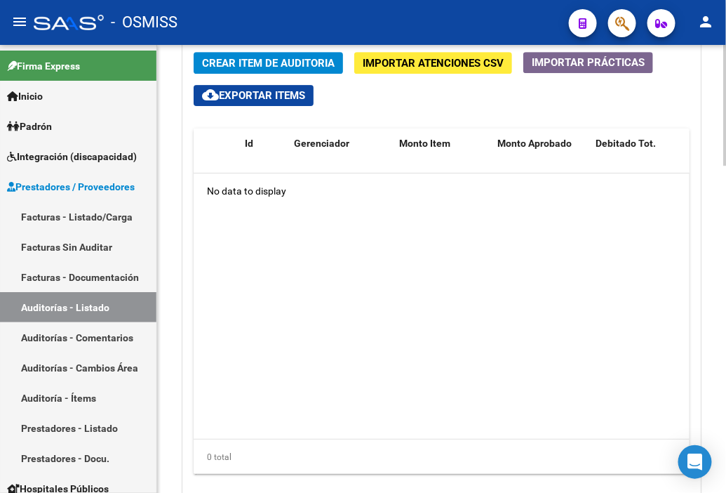
scroll to position [1115, 0]
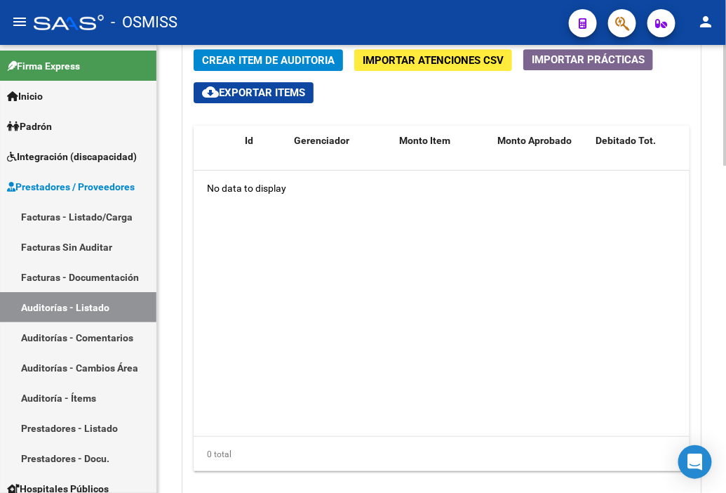
click at [617, 358] on div at bounding box center [726, 405] width 4 height 121
click at [514, 234] on datatable-body "No data to display" at bounding box center [442, 303] width 496 height 265
click at [218, 56] on span "Crear Item de Auditoria" at bounding box center [268, 60] width 133 height 13
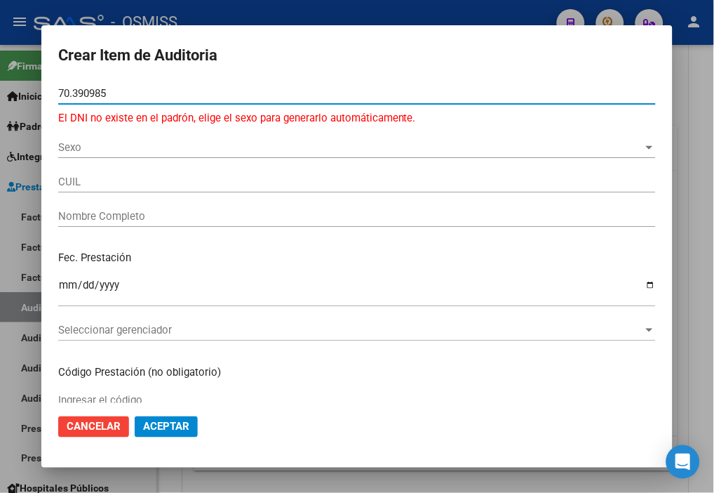
drag, startPoint x: 133, startPoint y: 92, endPoint x: -27, endPoint y: 97, distance: 160.8
click at [0, 97] on html "menu - OSMISS person Firma Express Inicio Instructivos Contacto OS Padrón Padró…" at bounding box center [357, 246] width 714 height 493
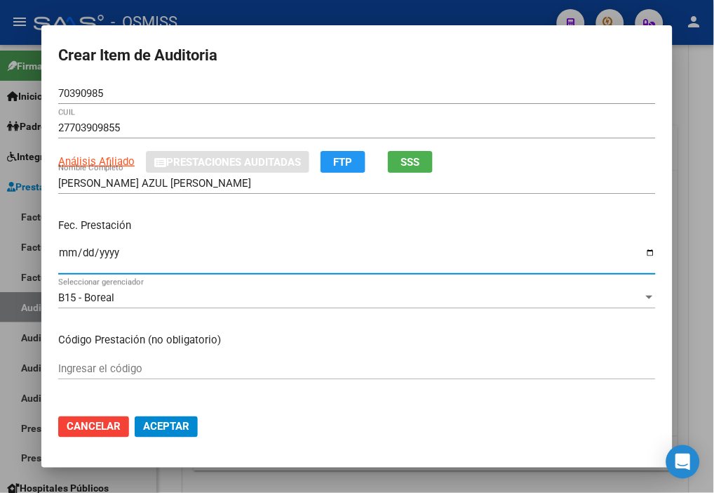
click at [68, 253] on input "Ingresar la fecha" at bounding box center [357, 258] width 598 height 22
click at [91, 253] on input "[DATE]" at bounding box center [357, 258] width 598 height 22
click at [86, 254] on input "[DATE]" at bounding box center [357, 258] width 598 height 22
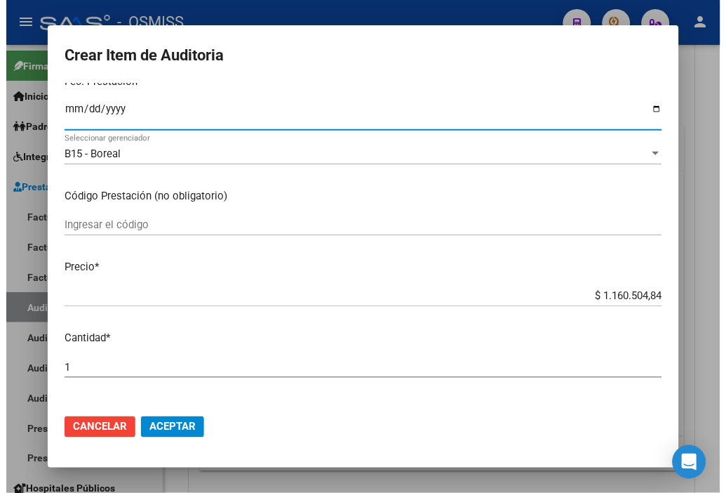
scroll to position [156, 0]
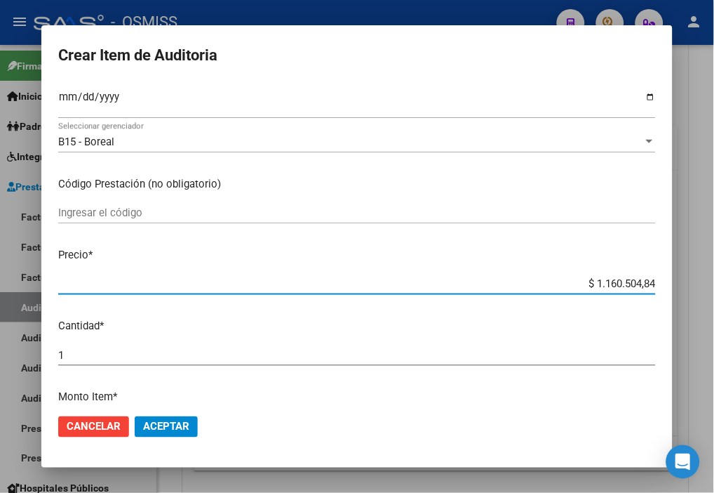
drag, startPoint x: 578, startPoint y: 288, endPoint x: 713, endPoint y: 286, distance: 135.5
click at [617, 286] on div "Crear Item de Auditoria 70390985 Nro Documento 27703909855 CUIL Análisis Afilia…" at bounding box center [357, 246] width 714 height 493
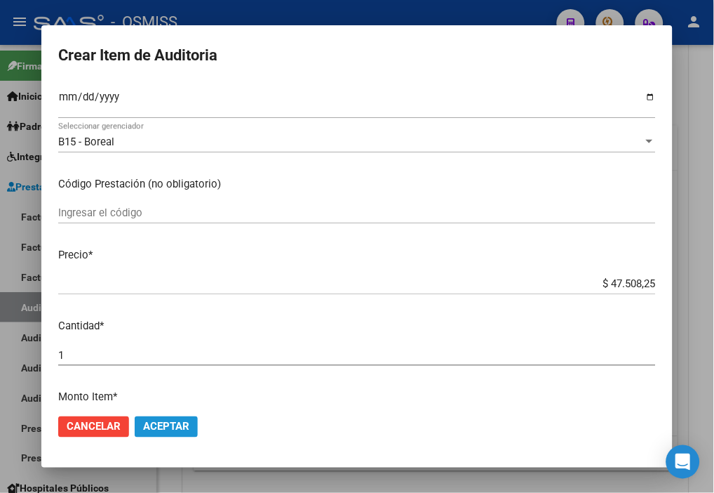
click at [168, 417] on button "Aceptar" at bounding box center [166, 426] width 63 height 21
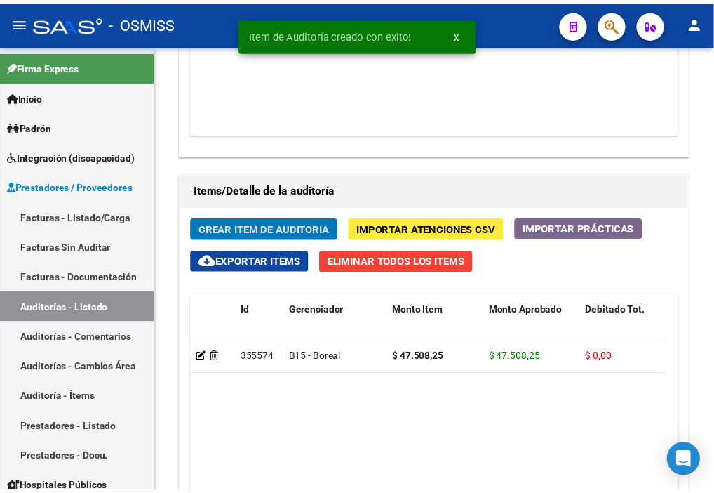
scroll to position [1283, 0]
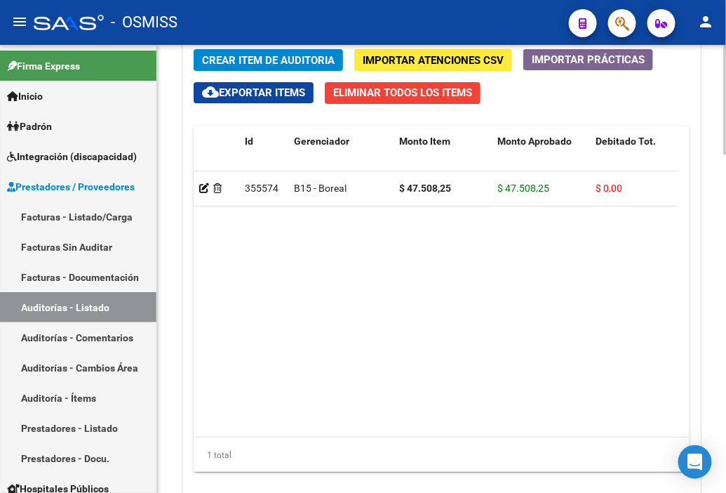
click at [481, 270] on datatable-body "355574 B15 - Boreal $ 47.508,25 $ 47.508,25 $ 0,00 $ 0,00 $ 0,00 27703909855 70…" at bounding box center [436, 303] width 484 height 265
click at [232, 62] on span "Crear Item de Auditoria" at bounding box center [268, 60] width 133 height 13
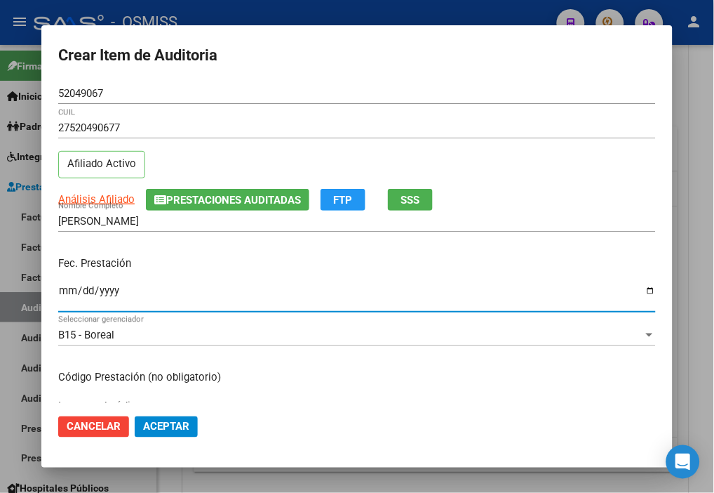
click at [65, 292] on input "Ingresar la fecha" at bounding box center [357, 296] width 598 height 22
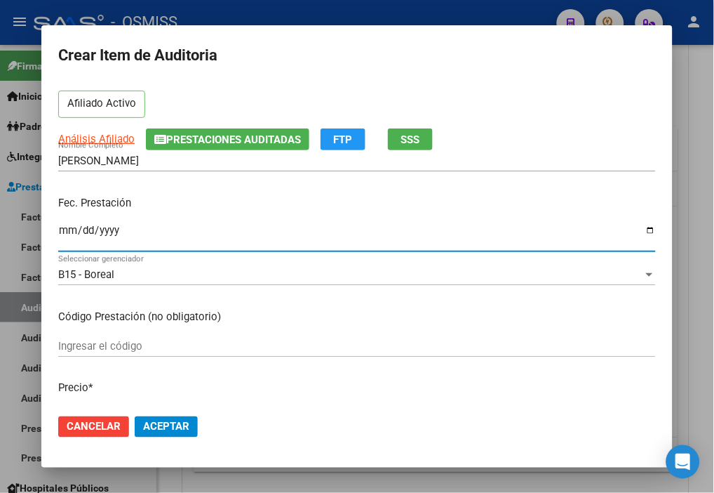
scroll to position [156, 0]
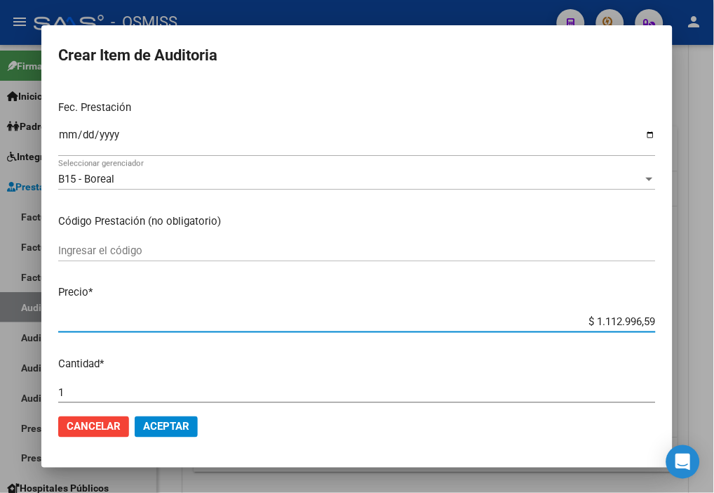
drag, startPoint x: 563, startPoint y: 319, endPoint x: 718, endPoint y: 331, distance: 155.5
click at [617, 331] on html "menu - OSMISS person Firma Express Inicio Instructivos Contacto OS Padrón Padró…" at bounding box center [357, 246] width 714 height 493
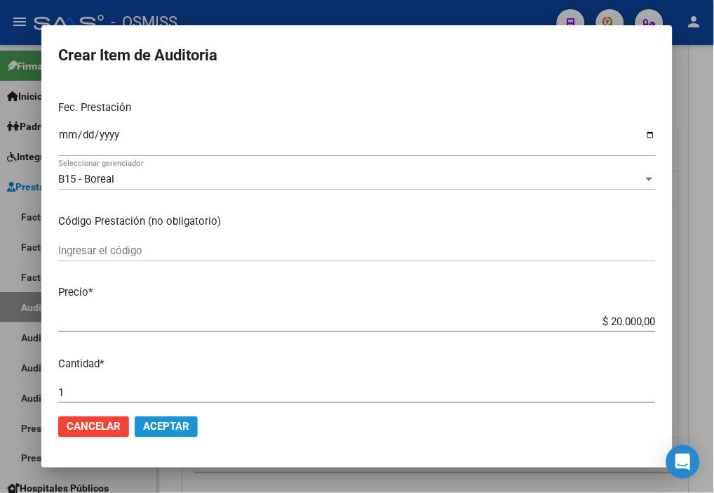
click at [177, 421] on span "Aceptar" at bounding box center [166, 426] width 46 height 13
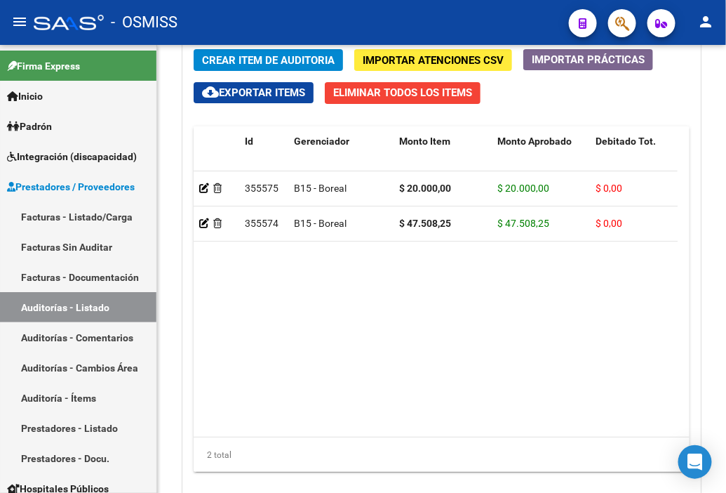
click at [443, 11] on div "- OSMISS" at bounding box center [296, 22] width 524 height 31
click at [250, 60] on span "Crear Item de Auditoria" at bounding box center [268, 60] width 133 height 13
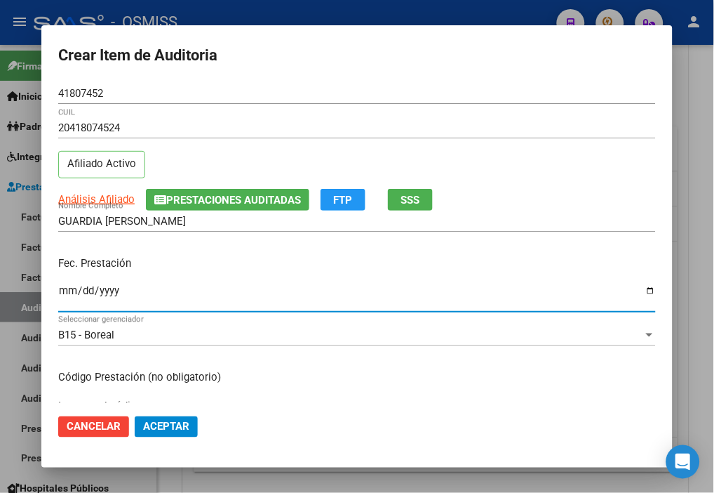
click at [67, 290] on input "Ingresar la fecha" at bounding box center [357, 296] width 598 height 22
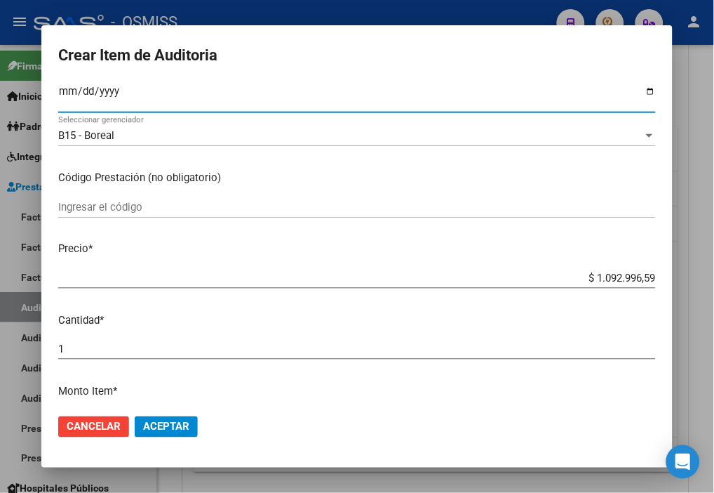
scroll to position [234, 0]
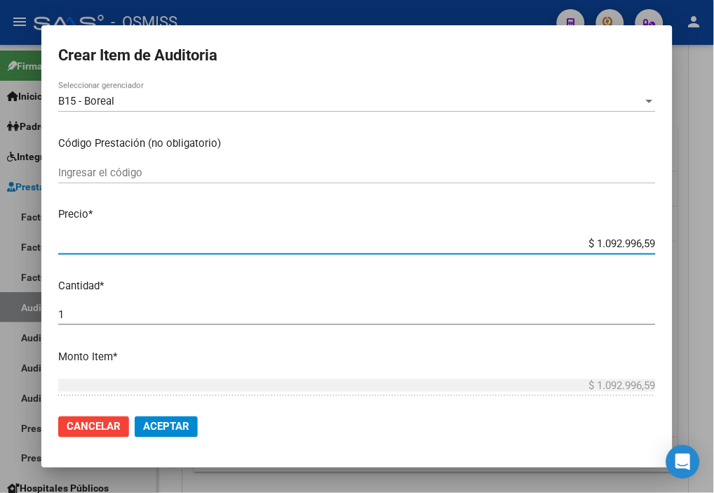
drag, startPoint x: 570, startPoint y: 244, endPoint x: 727, endPoint y: 243, distance: 157.2
click at [617, 243] on html "menu - OSMISS person Firma Express Inicio Instructivos Contacto OS Padrón Padró…" at bounding box center [357, 246] width 714 height 493
click at [174, 422] on span "Aceptar" at bounding box center [166, 426] width 46 height 13
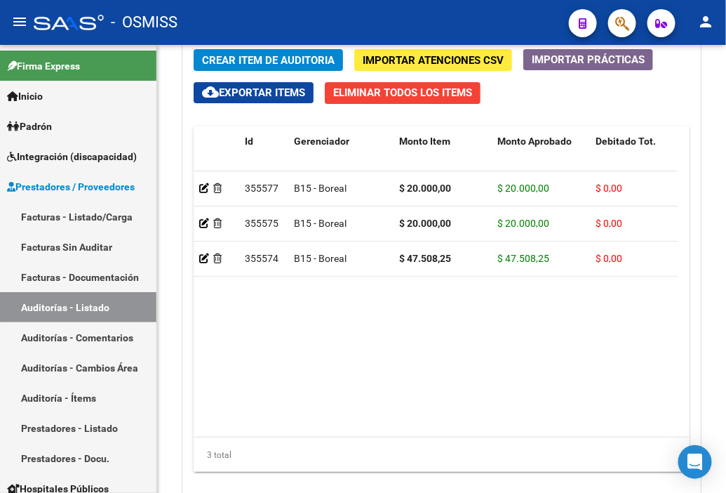
drag, startPoint x: 319, startPoint y: 8, endPoint x: 285, endPoint y: 13, distance: 34.7
click at [319, 8] on div "- OSMISS" at bounding box center [296, 22] width 524 height 31
click at [218, 59] on span "Crear Item de Auditoria" at bounding box center [268, 60] width 133 height 13
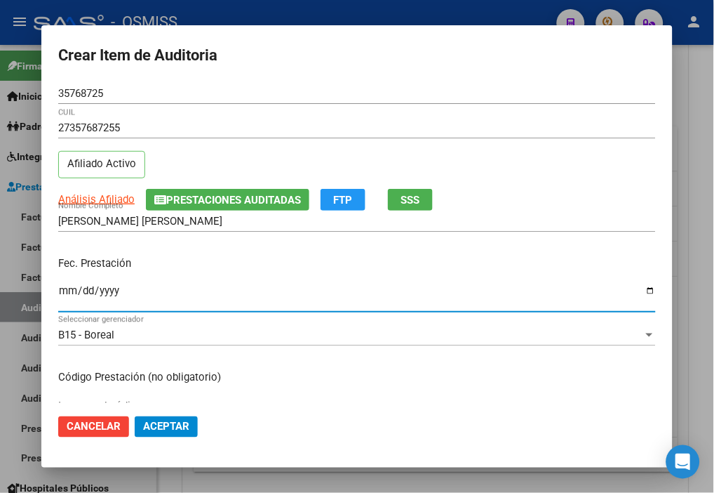
click at [61, 289] on input "Ingresar la fecha" at bounding box center [357, 296] width 598 height 22
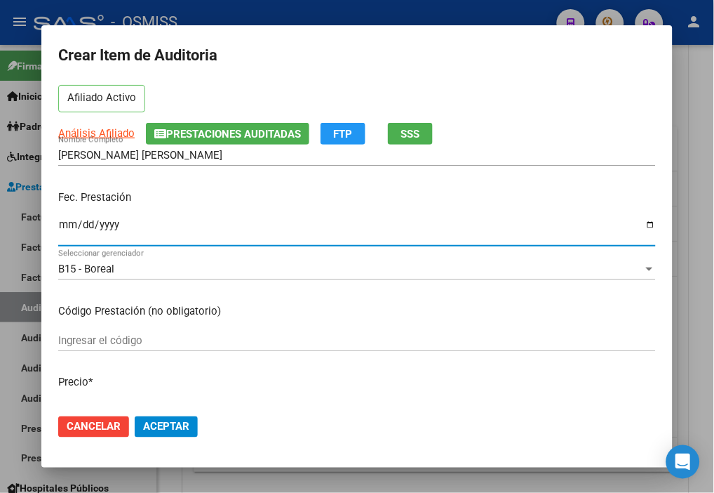
scroll to position [156, 0]
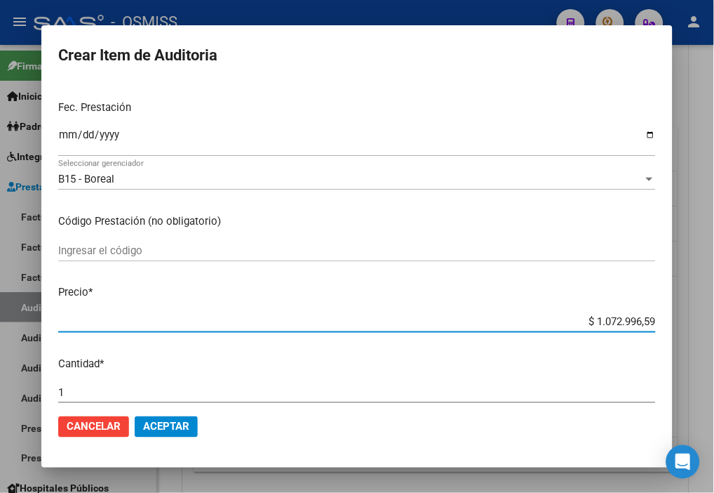
drag, startPoint x: 548, startPoint y: 319, endPoint x: 707, endPoint y: 330, distance: 159.0
click at [617, 330] on div "Crear Item de Auditoria 35768725 Nro Documento 27357687255 CUIL Afiliado Activo…" at bounding box center [357, 246] width 714 height 493
click at [145, 424] on span "Aceptar" at bounding box center [166, 426] width 46 height 13
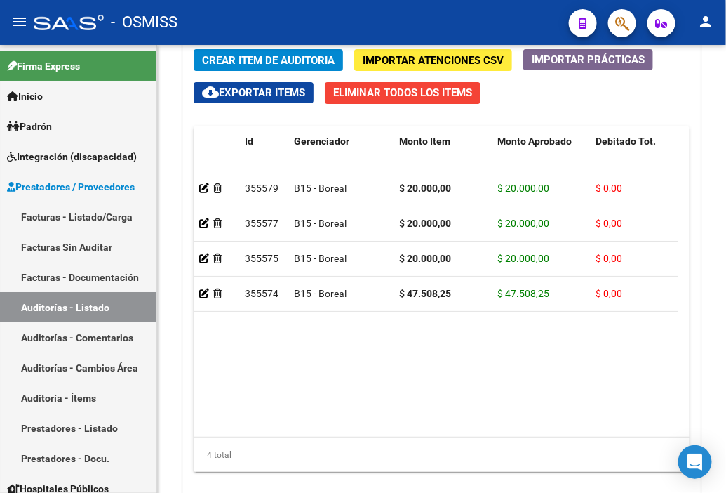
click at [447, 18] on div "- OSMISS" at bounding box center [296, 22] width 524 height 31
click at [220, 51] on button "Crear Item de Auditoria" at bounding box center [268, 60] width 149 height 22
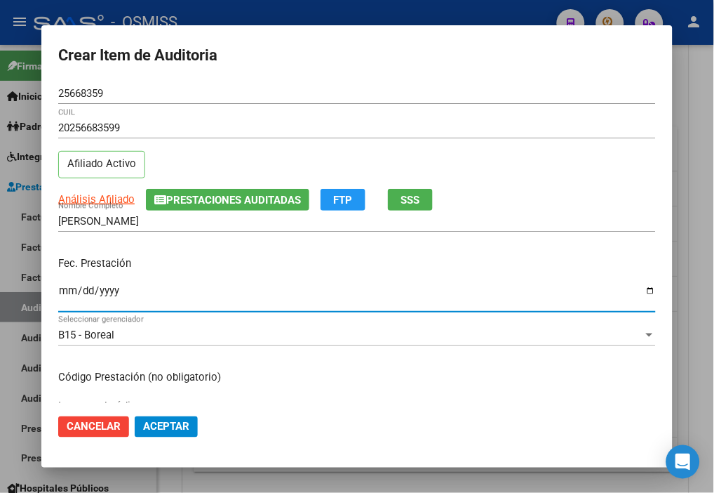
click at [67, 289] on input "Ingresar la fecha" at bounding box center [357, 296] width 598 height 22
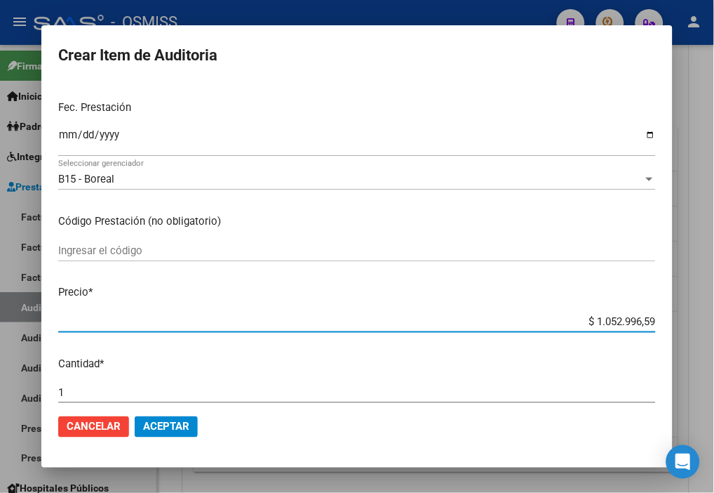
drag, startPoint x: 538, startPoint y: 317, endPoint x: 697, endPoint y: 319, distance: 158.6
click at [617, 319] on div "Crear Item de Auditoria 25668359 Nro Documento 20256683599 CUIL Afiliado Activo…" at bounding box center [357, 246] width 714 height 493
click at [167, 418] on button "Aceptar" at bounding box center [166, 426] width 63 height 21
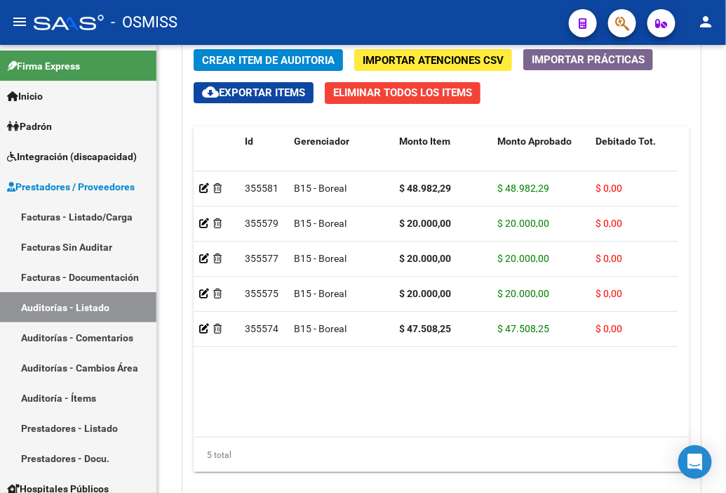
click at [402, 17] on div "- OSMISS" at bounding box center [296, 22] width 524 height 31
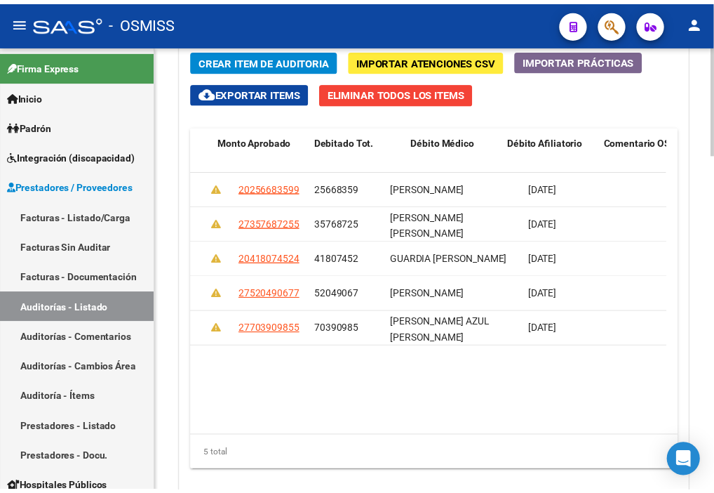
scroll to position [0, 0]
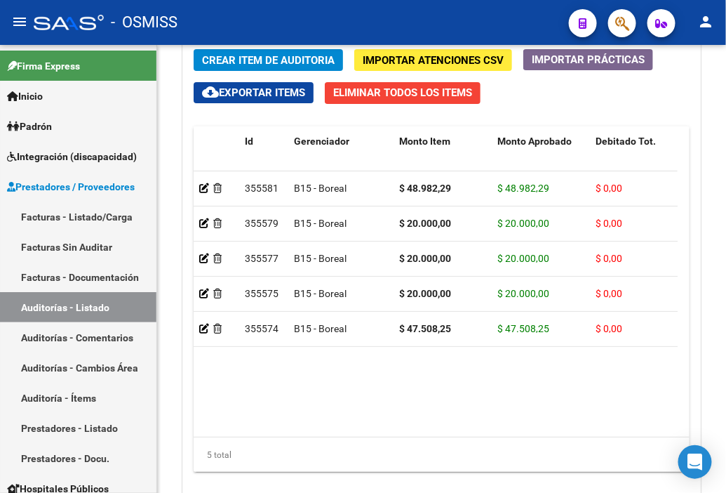
click at [355, 9] on div "- OSMISS" at bounding box center [296, 22] width 524 height 31
click at [230, 63] on span "Crear Item de Auditoria" at bounding box center [268, 60] width 133 height 13
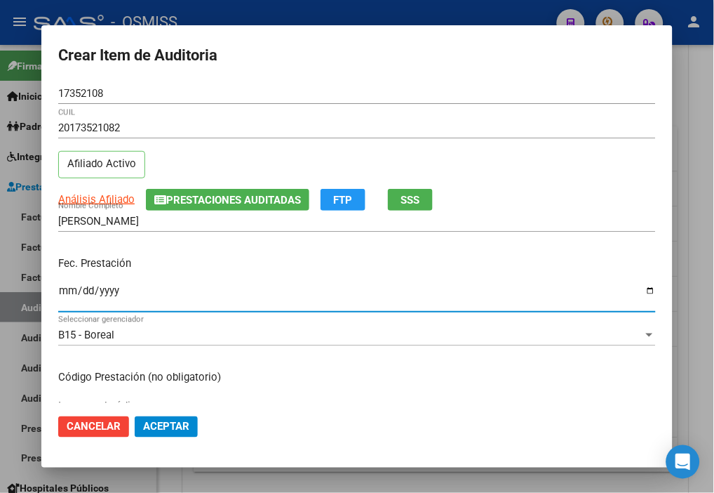
click at [68, 295] on input "Ingresar la fecha" at bounding box center [357, 296] width 598 height 22
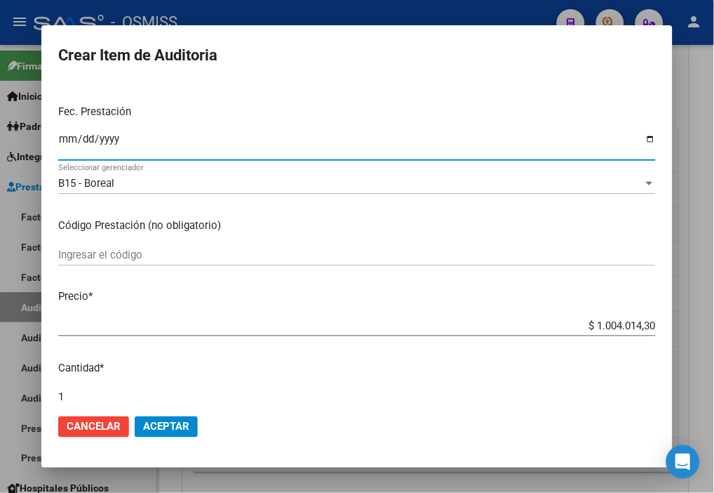
scroll to position [156, 0]
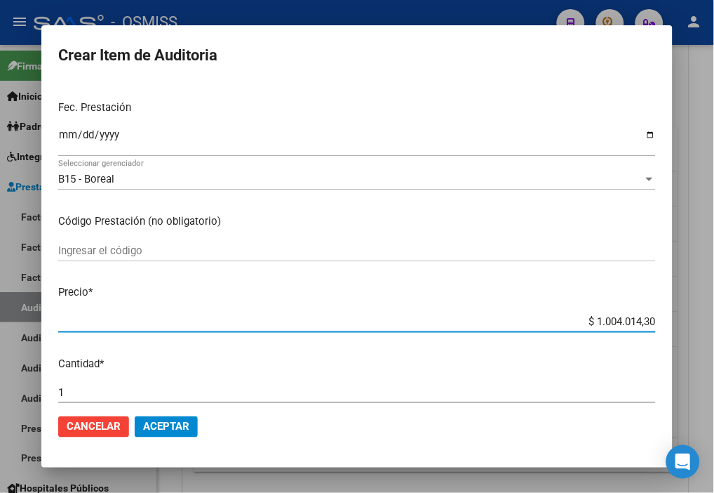
drag, startPoint x: 566, startPoint y: 317, endPoint x: 704, endPoint y: 326, distance: 138.6
click at [617, 326] on div "Crear Item de Auditoria 17352108 Nro Documento 20173521082 CUIL Afiliado Activo…" at bounding box center [357, 246] width 714 height 493
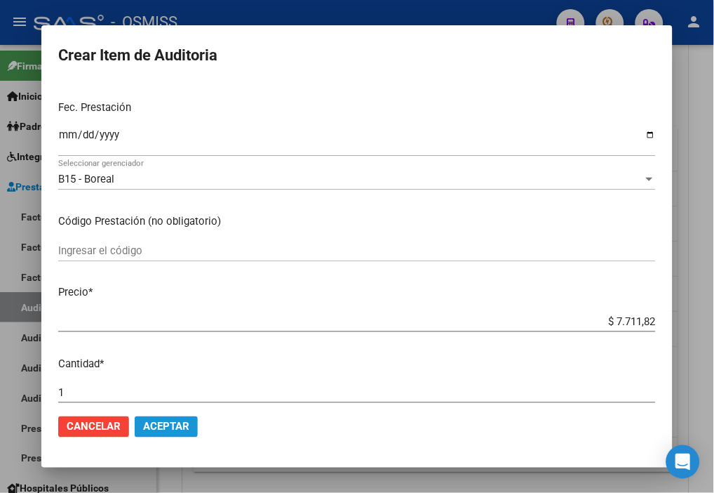
click at [184, 418] on button "Aceptar" at bounding box center [166, 426] width 63 height 21
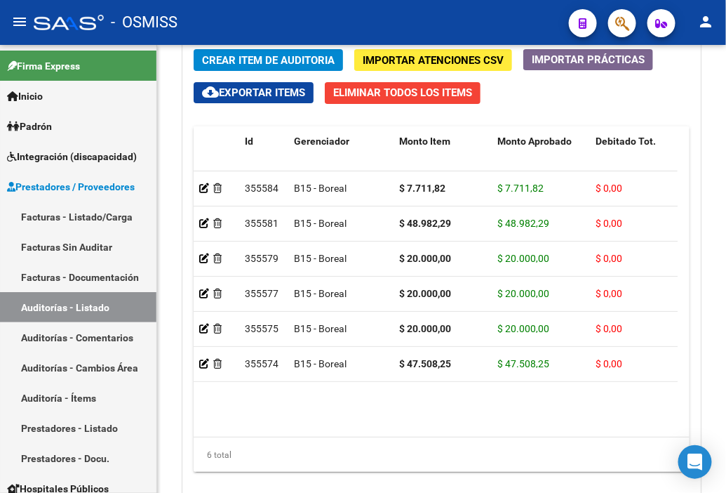
click at [432, 22] on div "- OSMISS" at bounding box center [296, 22] width 524 height 31
click at [230, 59] on span "Crear Item de Auditoria" at bounding box center [268, 60] width 133 height 13
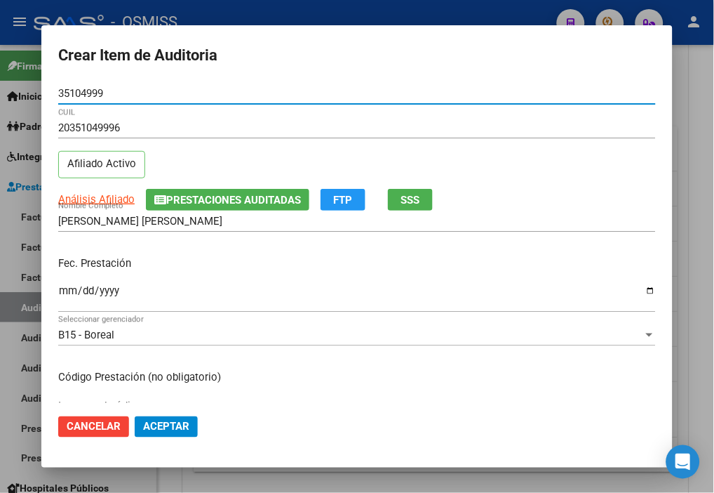
click at [67, 289] on input "Ingresar la fecha" at bounding box center [357, 296] width 598 height 22
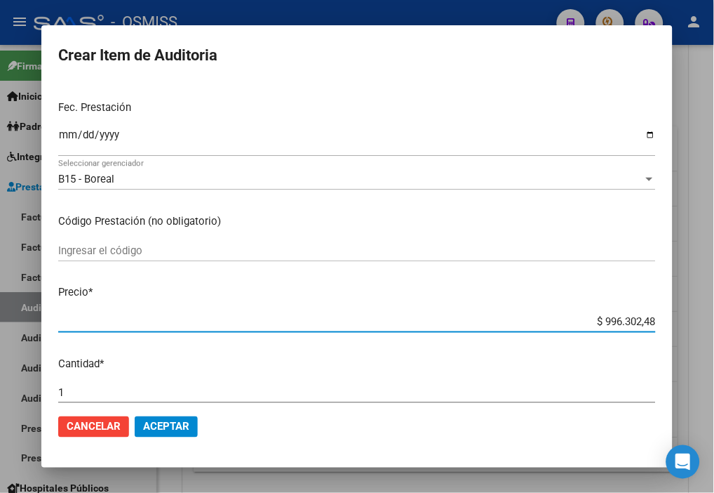
drag, startPoint x: 554, startPoint y: 320, endPoint x: 703, endPoint y: 312, distance: 149.0
click at [617, 312] on div "Crear Item de Auditoria 35104999 Nro Documento 20351049996 CUIL Afiliado Activo…" at bounding box center [357, 246] width 714 height 493
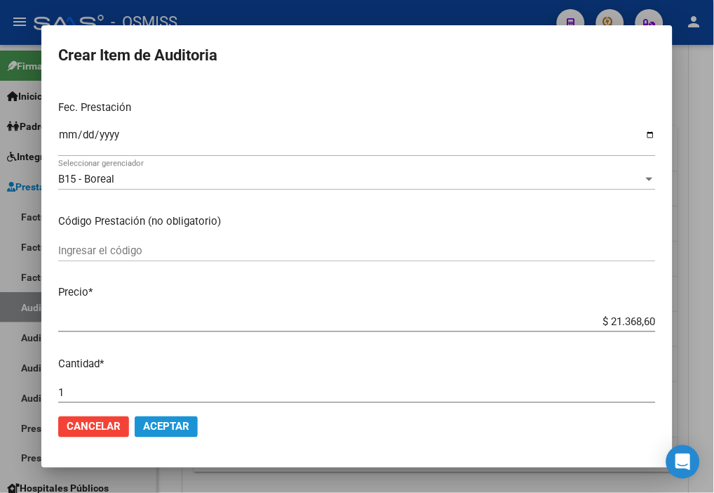
click at [163, 429] on span "Aceptar" at bounding box center [166, 426] width 46 height 13
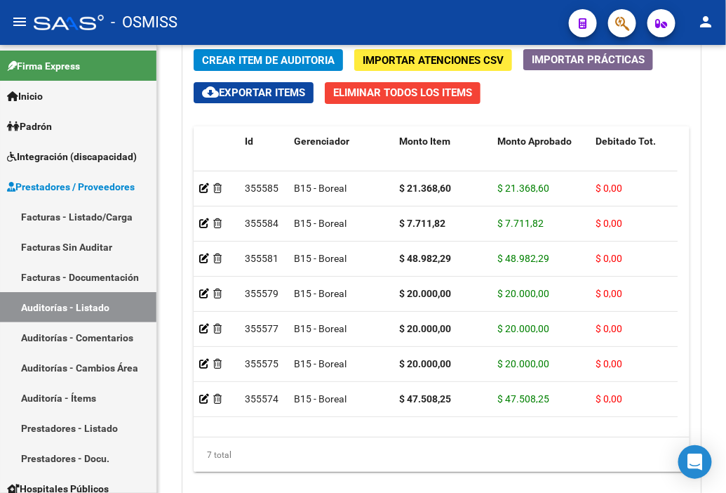
drag, startPoint x: 380, startPoint y: 11, endPoint x: 303, endPoint y: 12, distance: 77.9
click at [380, 11] on div "- OSMISS" at bounding box center [296, 22] width 524 height 31
click at [235, 52] on button "Crear Item de Auditoria" at bounding box center [268, 60] width 149 height 22
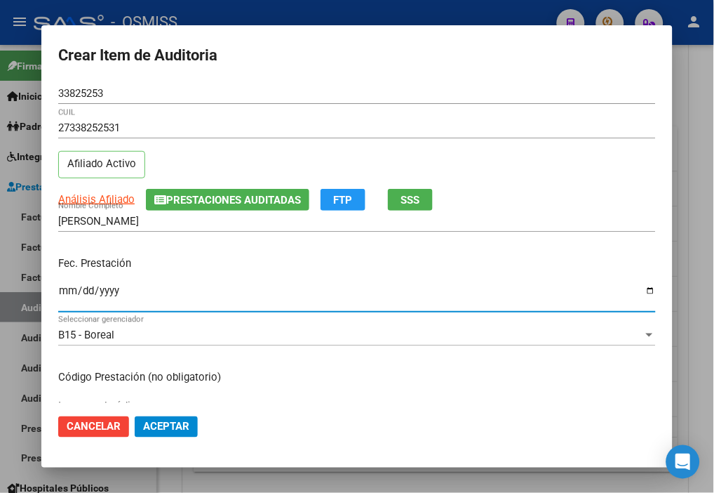
click at [67, 291] on input "Ingresar la fecha" at bounding box center [357, 296] width 598 height 22
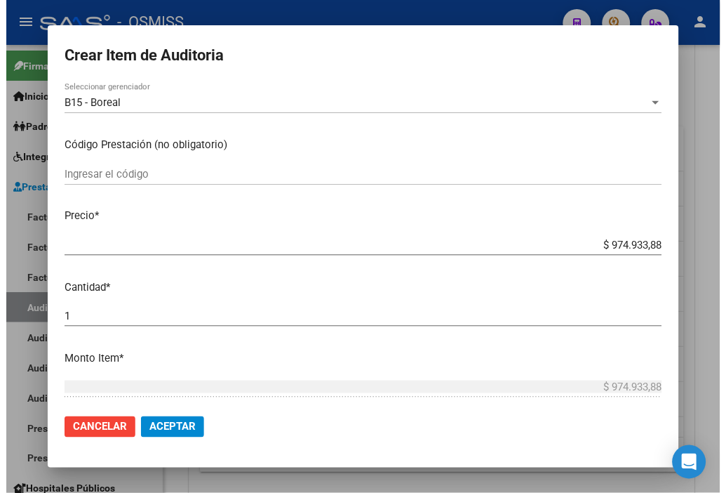
scroll to position [234, 0]
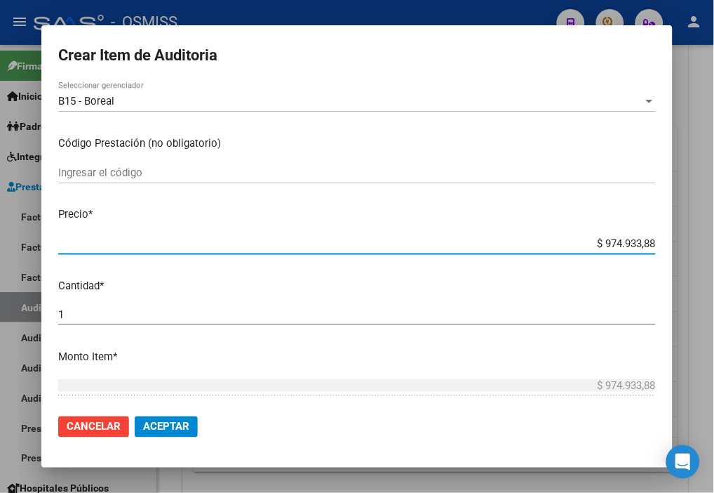
drag, startPoint x: 574, startPoint y: 242, endPoint x: 691, endPoint y: 244, distance: 117.2
click at [617, 244] on div "Crear Item de Auditoria 33825253 Nro Documento 27338252531 CUIL Afiliado Activo…" at bounding box center [357, 246] width 714 height 493
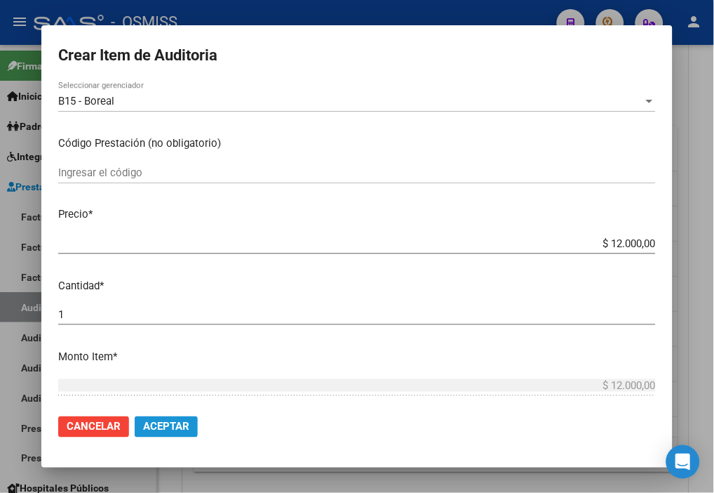
click at [187, 424] on span "Aceptar" at bounding box center [166, 426] width 46 height 13
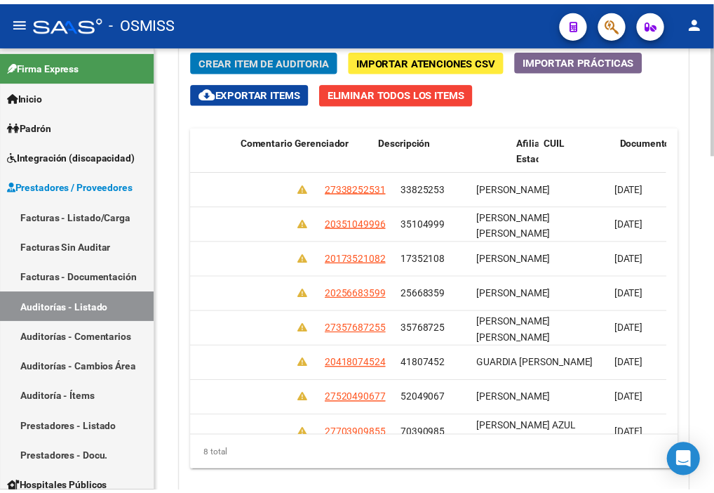
scroll to position [0, 0]
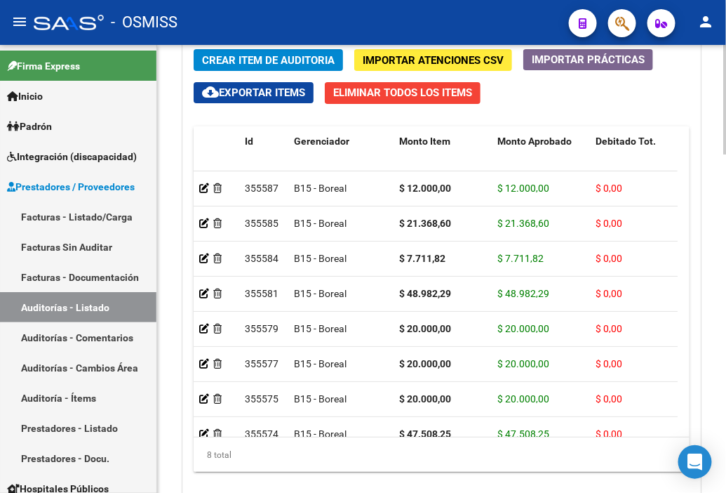
click at [592, 102] on div "Crear Item de Auditoria Importar Atenciones CSV Importar Prácticas cloud_downlo…" at bounding box center [441, 266] width 517 height 454
click at [295, 58] on span "Crear Item de Auditoria" at bounding box center [268, 60] width 133 height 13
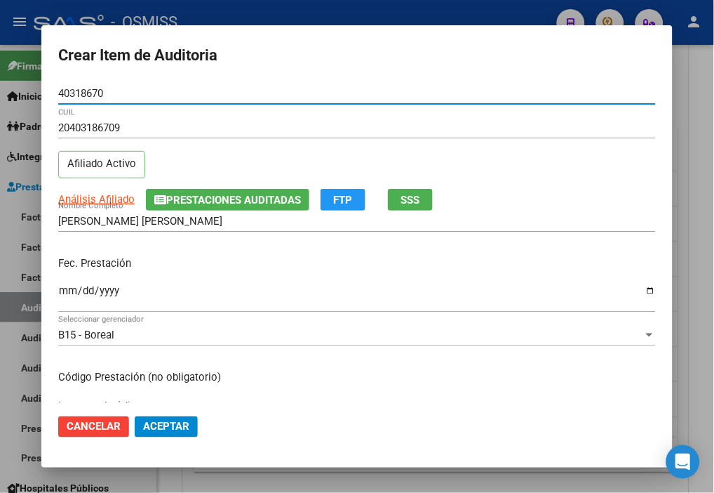
click at [68, 289] on input "Ingresar la fecha" at bounding box center [357, 296] width 598 height 22
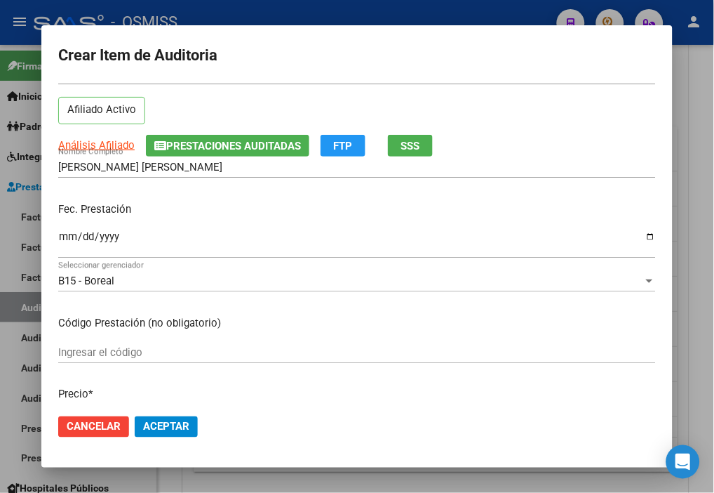
scroll to position [156, 0]
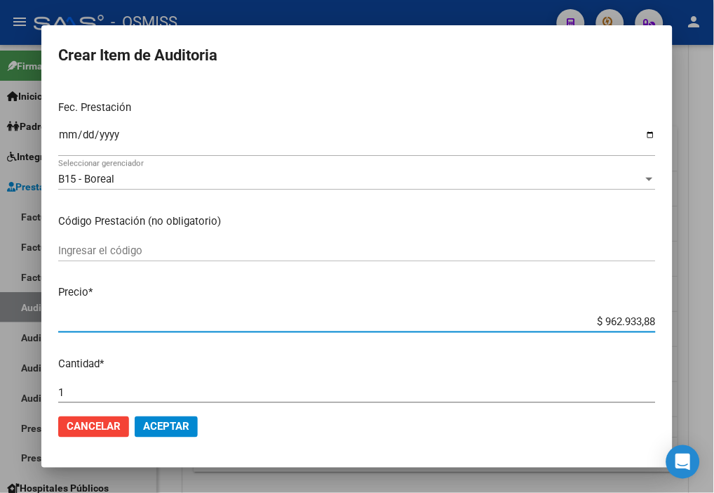
drag, startPoint x: 571, startPoint y: 321, endPoint x: 724, endPoint y: 321, distance: 153.0
click at [617, 321] on html "menu - OSMISS person Firma Express Inicio Instructivos Contacto OS Padrón Padró…" at bounding box center [357, 246] width 714 height 493
click at [173, 436] on button "Aceptar" at bounding box center [166, 426] width 63 height 21
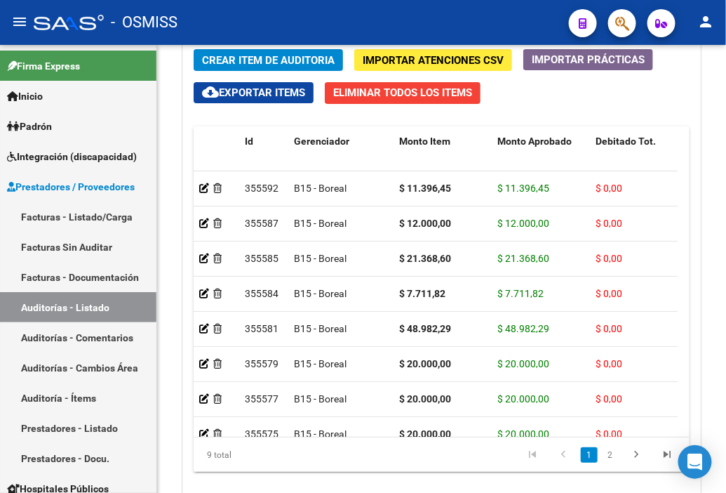
click at [440, 8] on div "- OSMISS" at bounding box center [296, 22] width 524 height 31
click at [234, 61] on span "Crear Item de Auditoria" at bounding box center [268, 60] width 133 height 13
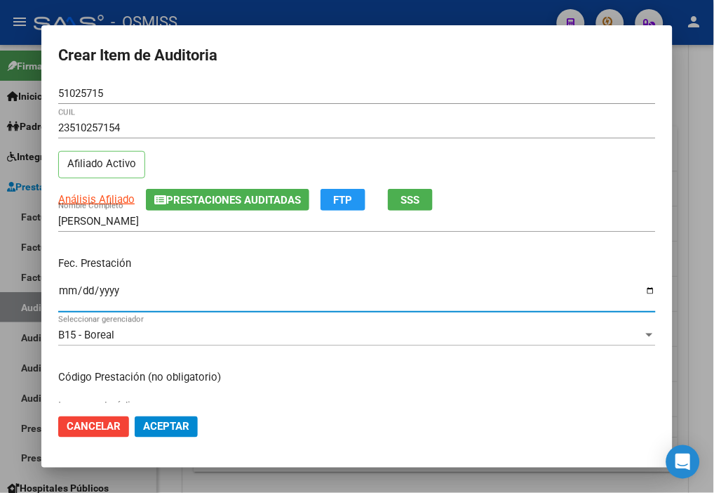
click at [67, 285] on input "Ingresar la fecha" at bounding box center [357, 296] width 598 height 22
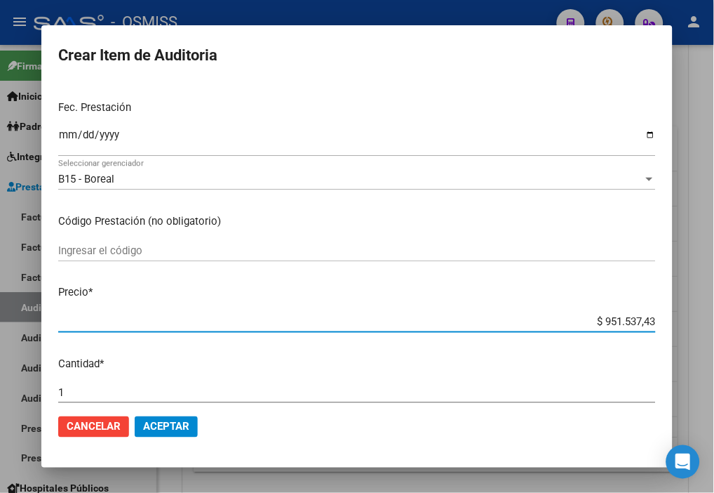
drag, startPoint x: 564, startPoint y: 319, endPoint x: 727, endPoint y: 333, distance: 163.4
click at [617, 333] on html "menu - OSMISS person Firma Express Inicio Instructivos Contacto OS Padrón Padró…" at bounding box center [357, 246] width 714 height 493
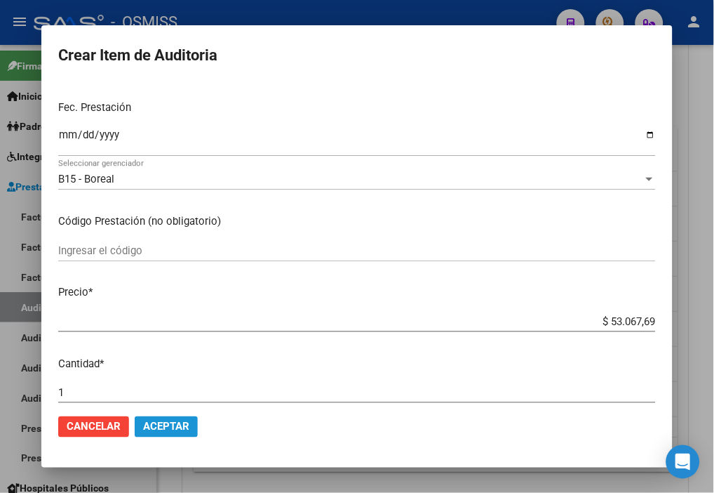
click at [185, 420] on span "Aceptar" at bounding box center [166, 426] width 46 height 13
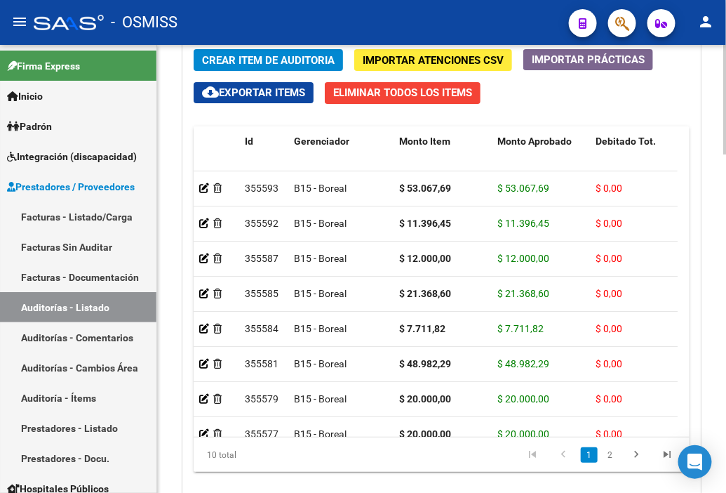
drag, startPoint x: 560, startPoint y: 117, endPoint x: 421, endPoint y: 100, distance: 140.0
click at [560, 117] on div "Crear Item de Auditoria Importar Atenciones CSV Importar Prácticas cloud_downlo…" at bounding box center [441, 266] width 517 height 454
click at [230, 56] on span "Crear Item de Auditoria" at bounding box center [268, 60] width 133 height 13
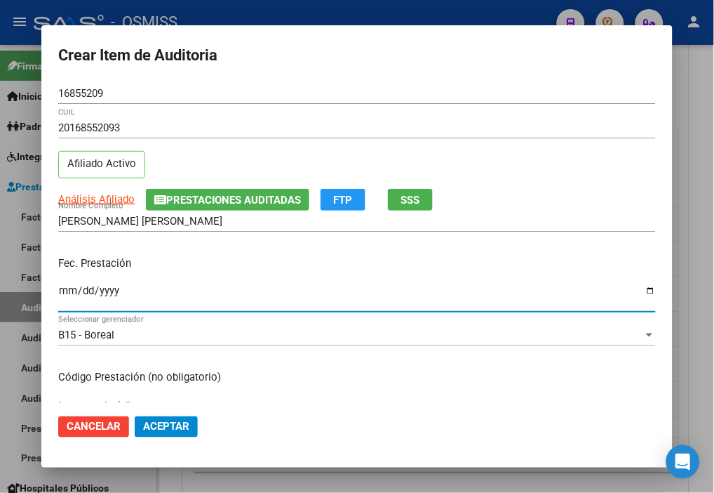
click at [70, 293] on input "Ingresar la fecha" at bounding box center [357, 296] width 598 height 22
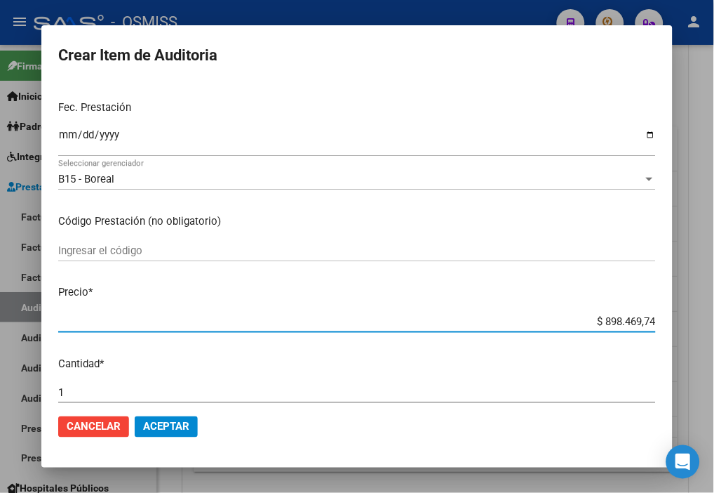
drag, startPoint x: 576, startPoint y: 314, endPoint x: 714, endPoint y: 328, distance: 139.0
click at [617, 328] on div "Crear Item de Auditoria 16855209 Nro Documento 20168552093 CUIL Afiliado Activo…" at bounding box center [357, 246] width 714 height 493
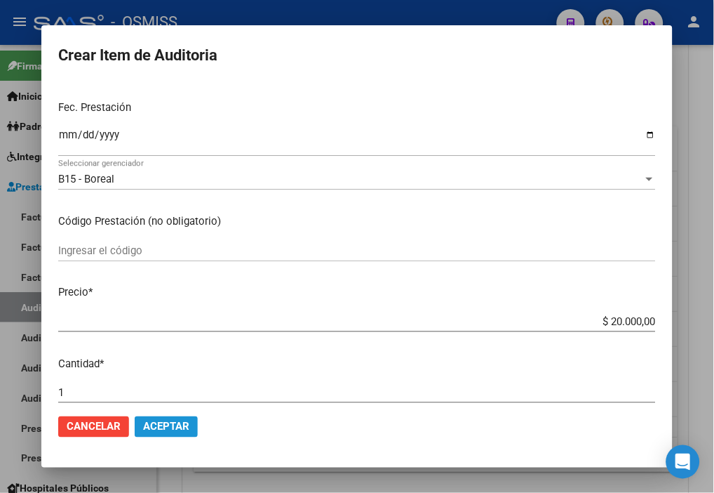
click at [171, 429] on span "Aceptar" at bounding box center [166, 426] width 46 height 13
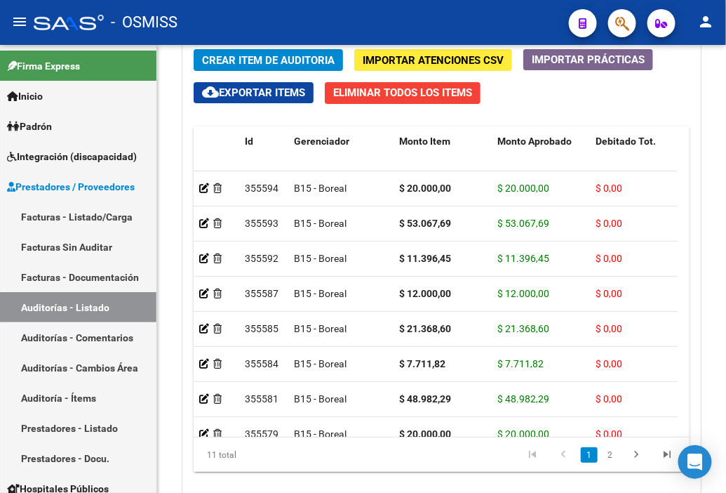
drag, startPoint x: 451, startPoint y: 11, endPoint x: 324, endPoint y: 11, distance: 127.0
click at [451, 11] on div "- OSMISS" at bounding box center [296, 22] width 524 height 31
click at [246, 54] on span "Crear Item de Auditoria" at bounding box center [268, 60] width 133 height 13
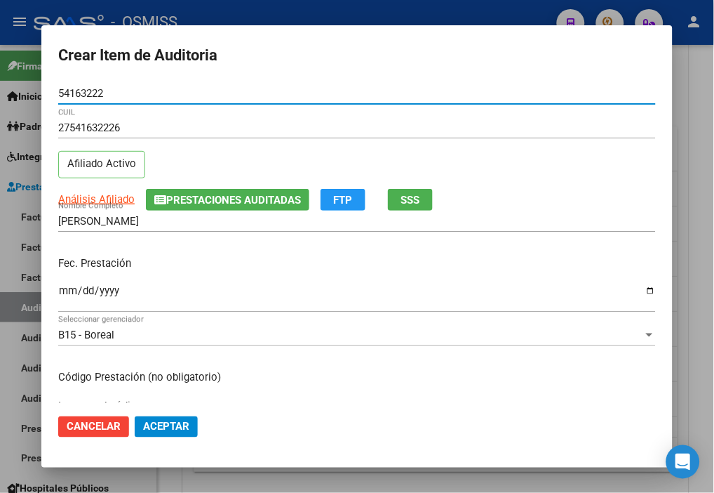
click at [71, 285] on input "Ingresar la fecha" at bounding box center [357, 296] width 598 height 22
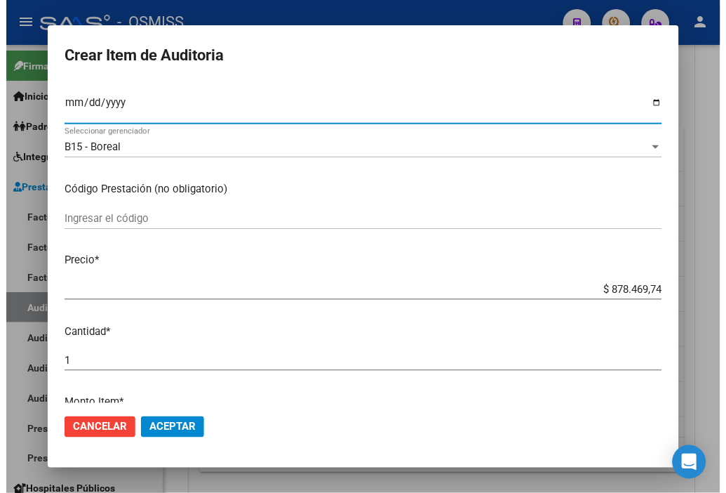
scroll to position [234, 0]
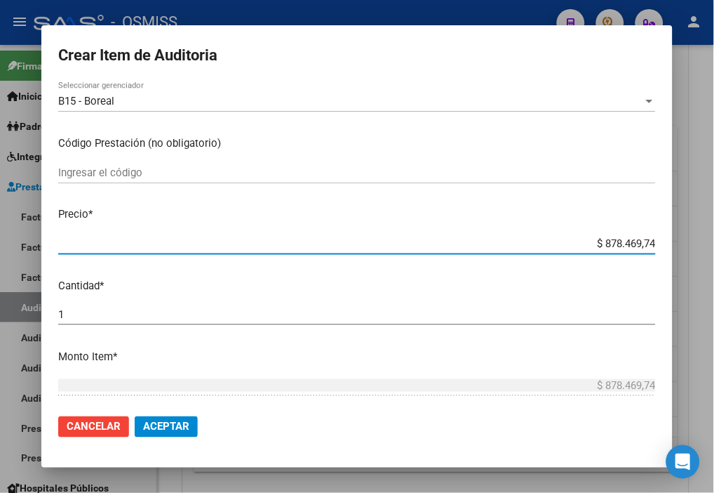
drag, startPoint x: 552, startPoint y: 242, endPoint x: 727, endPoint y: 270, distance: 176.9
click at [617, 270] on html "menu - OSMISS person Firma Express Inicio Instructivos Contacto OS Padrón Padró…" at bounding box center [357, 246] width 714 height 493
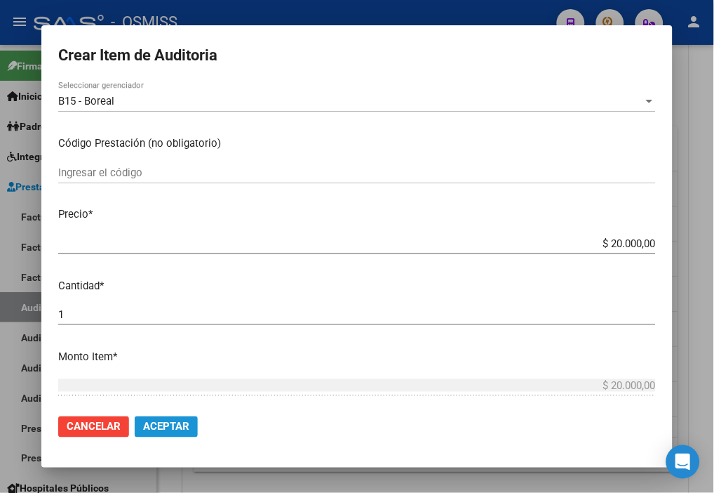
click at [173, 425] on span "Aceptar" at bounding box center [166, 426] width 46 height 13
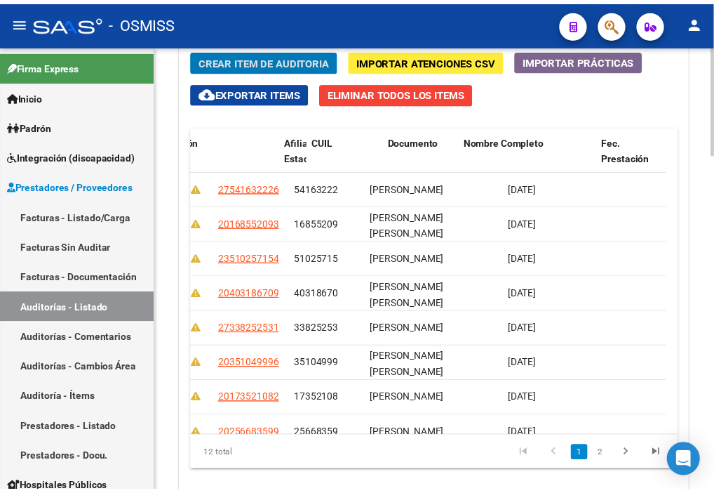
scroll to position [0, 0]
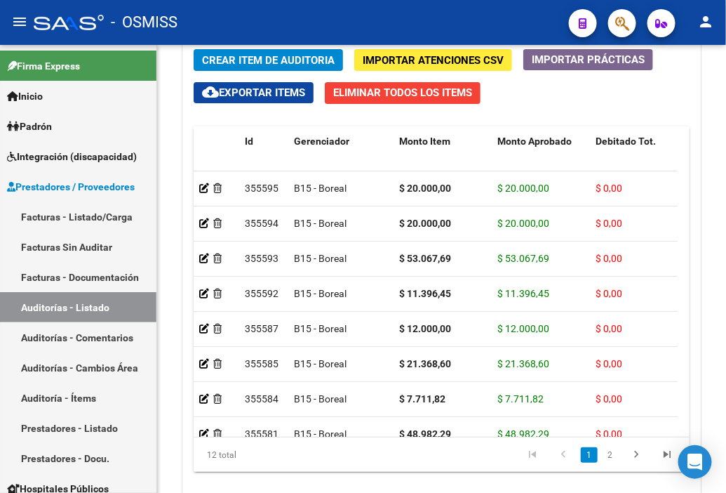
click at [472, 3] on mat-toolbar "menu - OSMISS person" at bounding box center [363, 22] width 726 height 45
click at [234, 55] on span "Crear Item de Auditoria" at bounding box center [268, 60] width 133 height 13
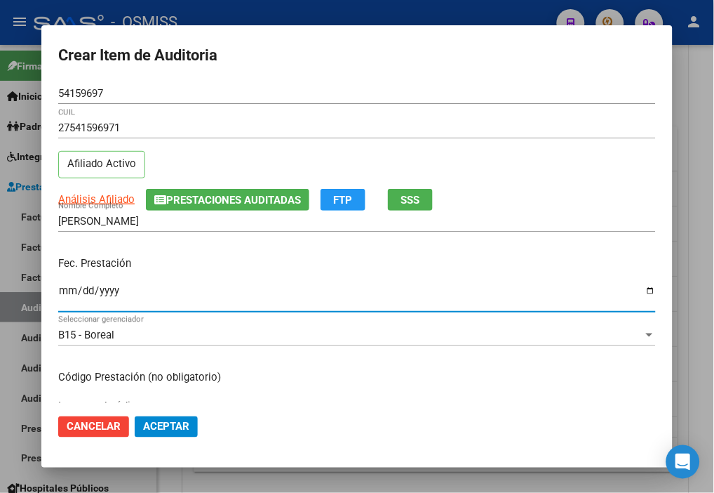
click at [65, 293] on input "Ingresar la fecha" at bounding box center [357, 296] width 598 height 22
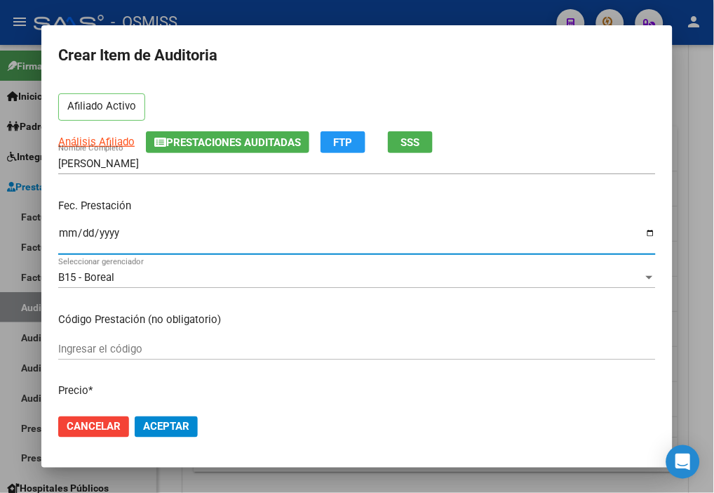
scroll to position [156, 0]
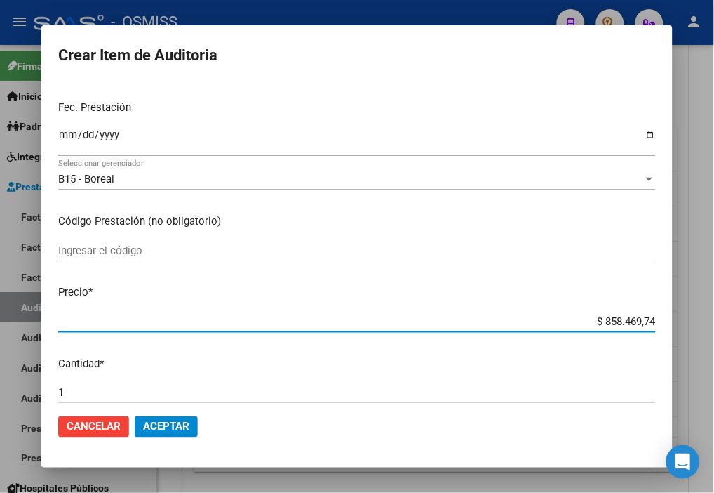
drag, startPoint x: 573, startPoint y: 319, endPoint x: 706, endPoint y: 319, distance: 133.4
click at [617, 319] on div "Crear Item de Auditoria 54159697 Nro Documento 27541596971 CUIL Afiliado Activo…" at bounding box center [357, 246] width 714 height 493
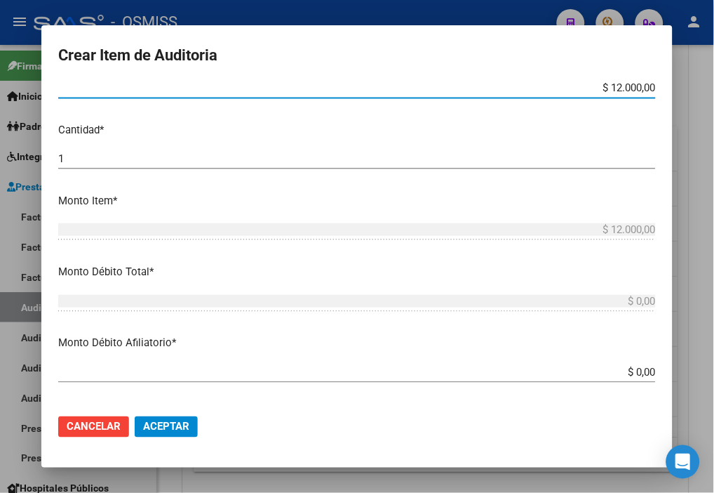
scroll to position [467, 0]
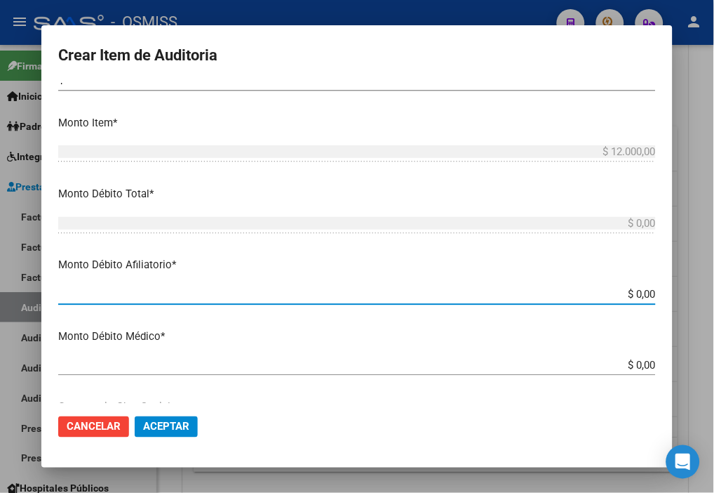
drag, startPoint x: 569, startPoint y: 291, endPoint x: 727, endPoint y: 300, distance: 158.2
click at [617, 300] on html "menu - OSMISS person Firma Express Inicio Instructivos Contacto OS Padrón Padró…" at bounding box center [357, 246] width 714 height 493
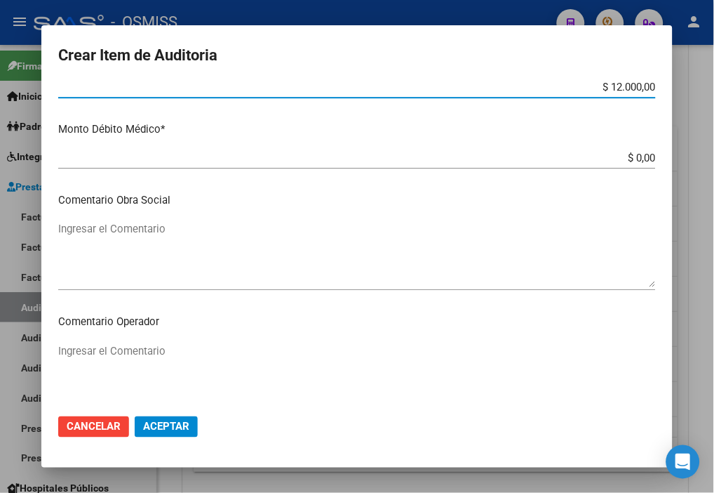
scroll to position [702, 0]
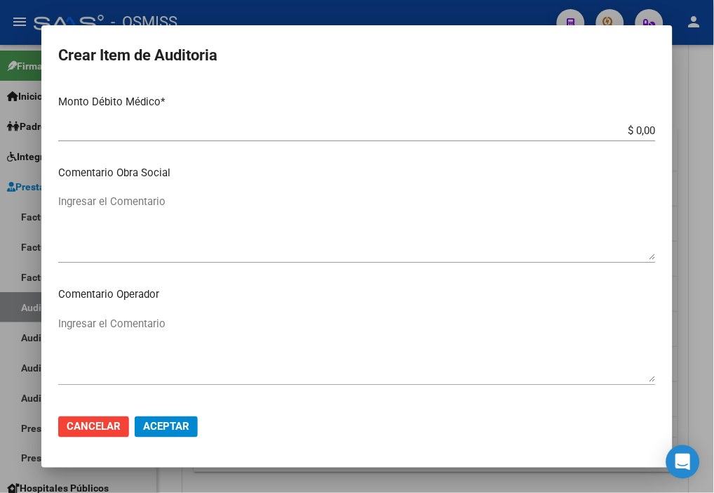
click at [200, 313] on div "Ingresar el Comentario" at bounding box center [357, 349] width 598 height 72
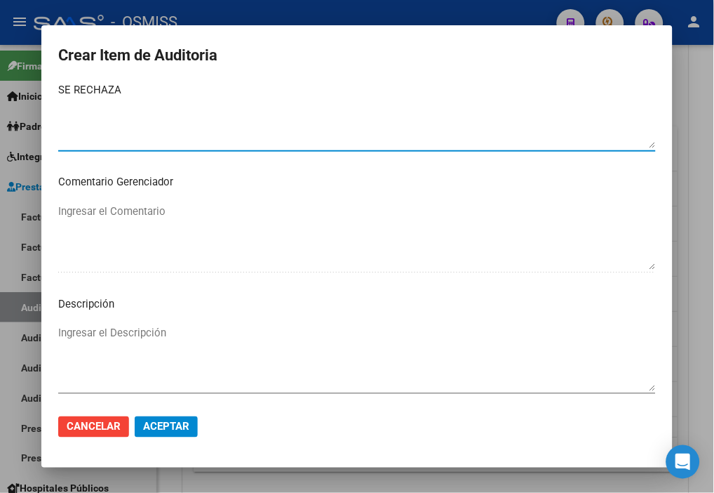
scroll to position [1013, 0]
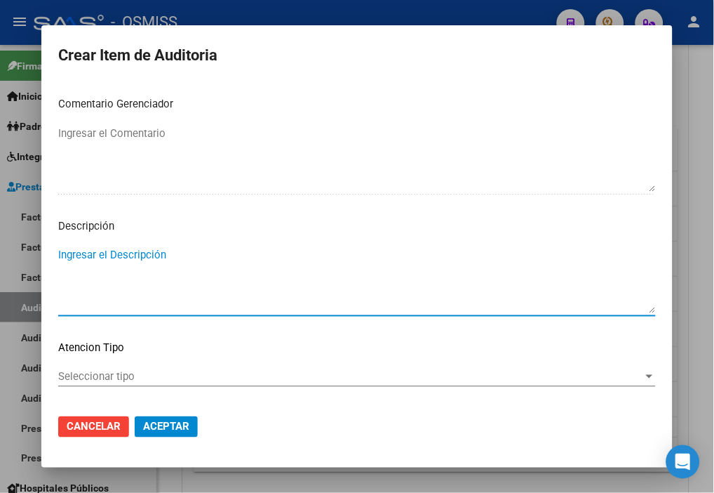
click at [82, 260] on textarea "Ingresar el Descripción" at bounding box center [357, 280] width 598 height 66
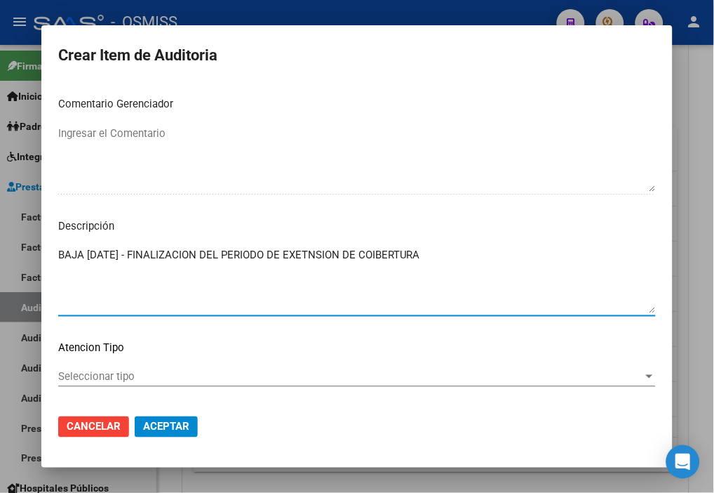
drag, startPoint x: 464, startPoint y: 261, endPoint x: 333, endPoint y: 253, distance: 131.5
click at [333, 253] on textarea "BAJA [DATE] - FINALIZACION DEL PERIODO DE EXETNSION DE COIBERTURA" at bounding box center [357, 280] width 598 height 66
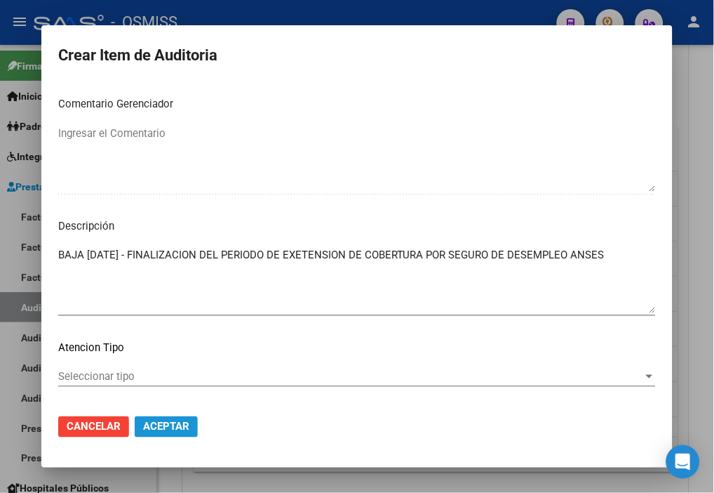
click at [173, 425] on span "Aceptar" at bounding box center [166, 426] width 46 height 13
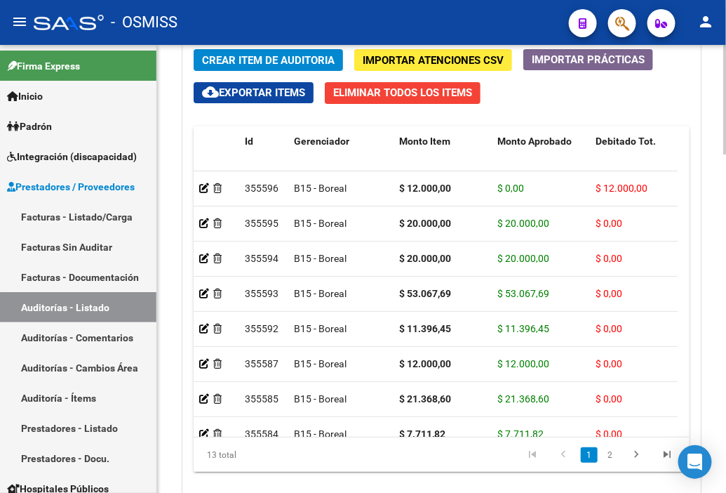
click at [559, 109] on div "Crear Item de Auditoria Importar Atenciones CSV Importar Prácticas cloud_downlo…" at bounding box center [441, 266] width 517 height 454
click at [241, 54] on span "Crear Item de Auditoria" at bounding box center [268, 60] width 133 height 13
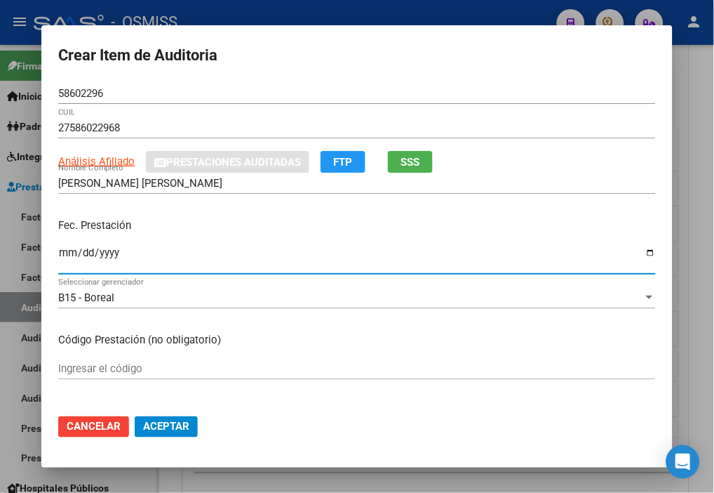
click at [72, 253] on input "Ingresar la fecha" at bounding box center [357, 258] width 598 height 22
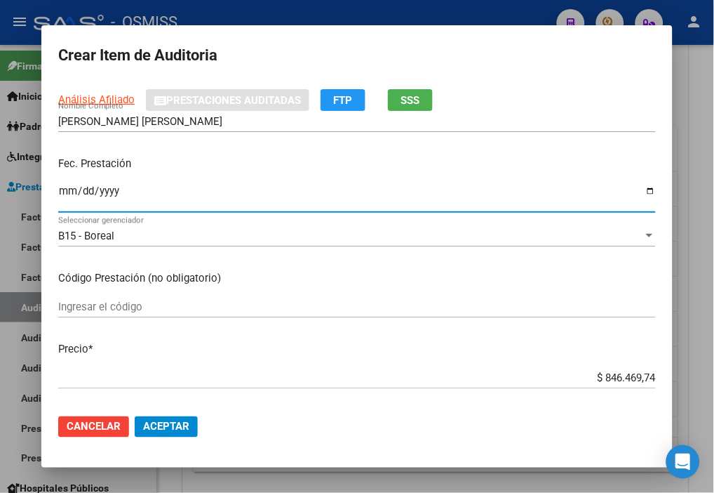
scroll to position [156, 0]
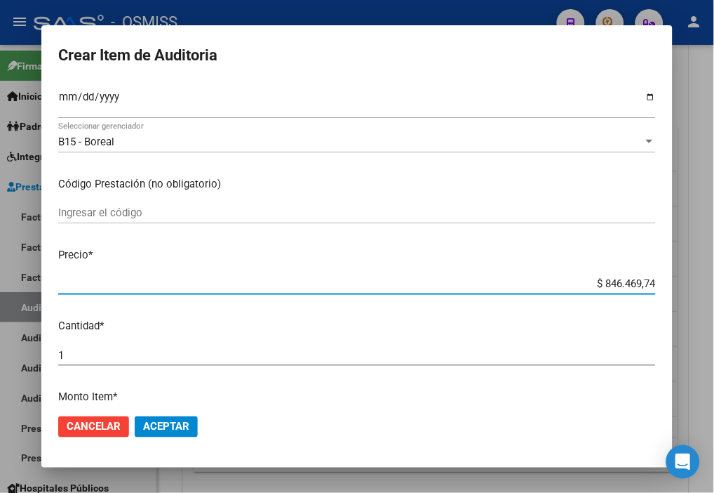
drag, startPoint x: 576, startPoint y: 286, endPoint x: 727, endPoint y: 309, distance: 153.3
click at [617, 309] on html "menu - OSMISS person Firma Express Inicio Instructivos Contacto OS Padrón Padró…" at bounding box center [357, 246] width 714 height 493
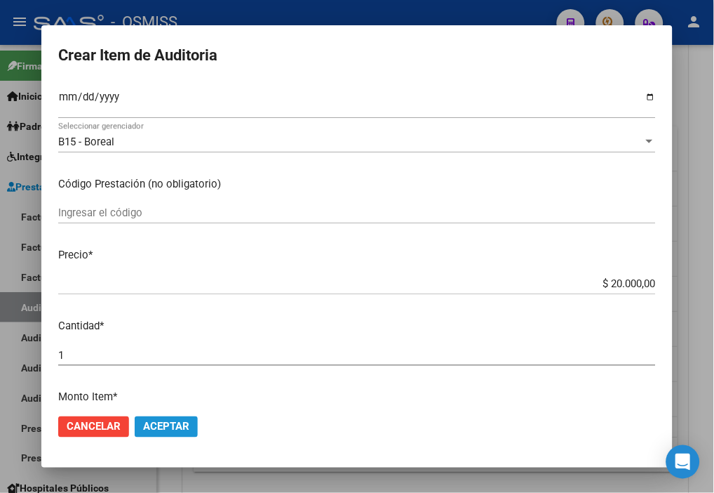
click at [163, 425] on span "Aceptar" at bounding box center [166, 426] width 46 height 13
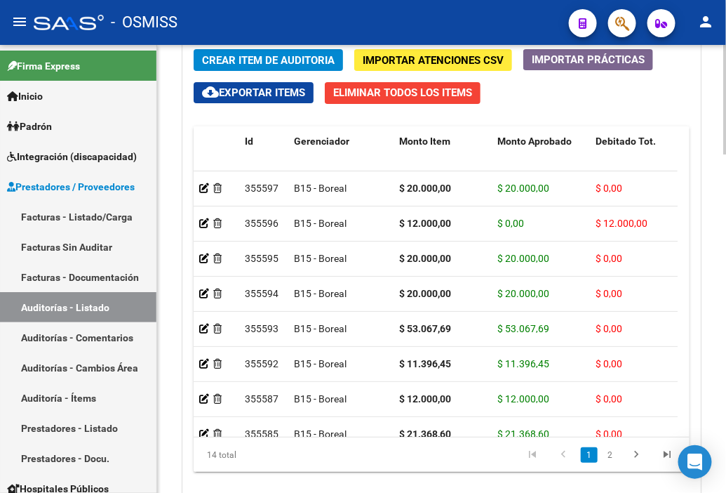
click at [558, 116] on div "Crear Item de Auditoria Importar Atenciones CSV Importar Prácticas cloud_downlo…" at bounding box center [441, 266] width 517 height 454
click at [225, 60] on span "Crear Item de Auditoria" at bounding box center [268, 60] width 133 height 13
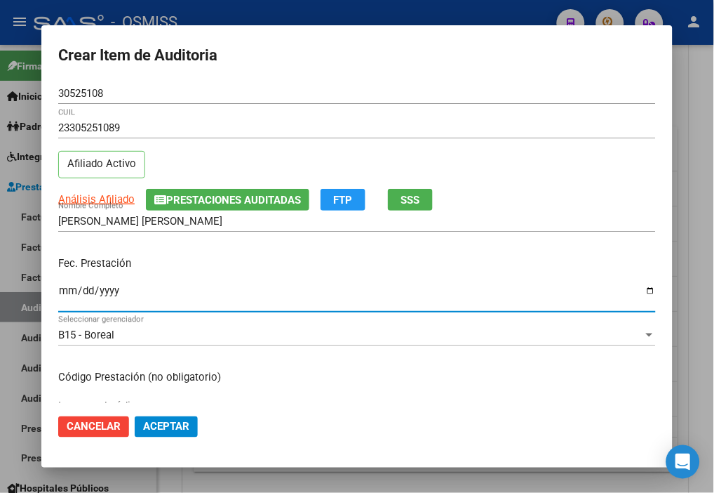
click at [67, 291] on input "Ingresar la fecha" at bounding box center [357, 296] width 598 height 22
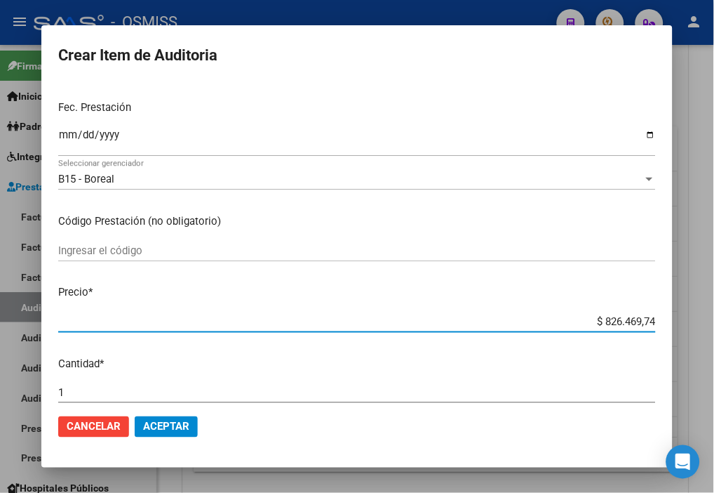
drag, startPoint x: 563, startPoint y: 326, endPoint x: 727, endPoint y: 333, distance: 164.4
click at [617, 333] on html "menu - OSMISS person Firma Express Inicio Instructivos Contacto OS Padrón Padró…" at bounding box center [357, 246] width 714 height 493
click at [181, 420] on span "Aceptar" at bounding box center [166, 426] width 46 height 13
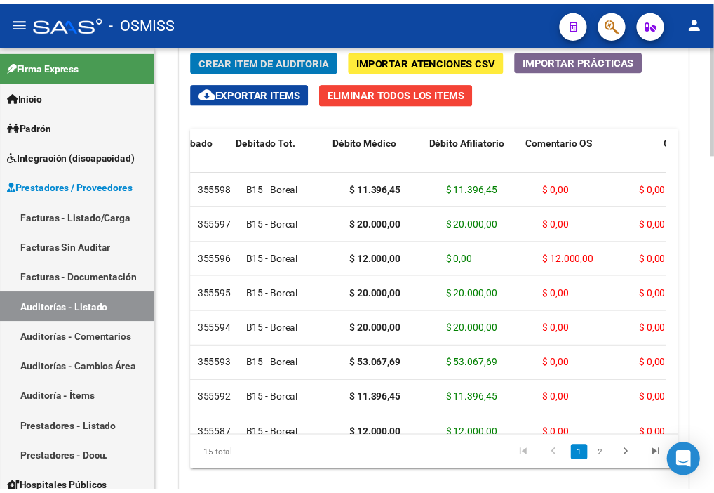
scroll to position [0, 0]
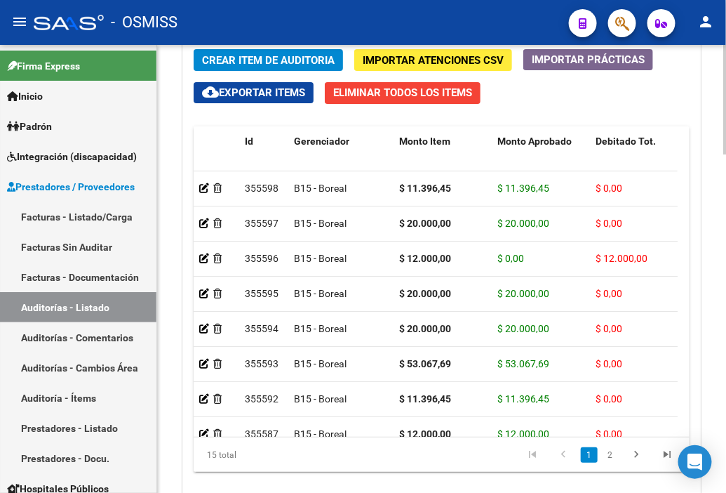
drag, startPoint x: 535, startPoint y: 95, endPoint x: 387, endPoint y: 85, distance: 147.7
click at [535, 95] on div "Crear Item de Auditoria Importar Atenciones CSV Importar Prácticas cloud_downlo…" at bounding box center [441, 266] width 517 height 454
click at [257, 60] on span "Crear Item de Auditoria" at bounding box center [268, 60] width 133 height 13
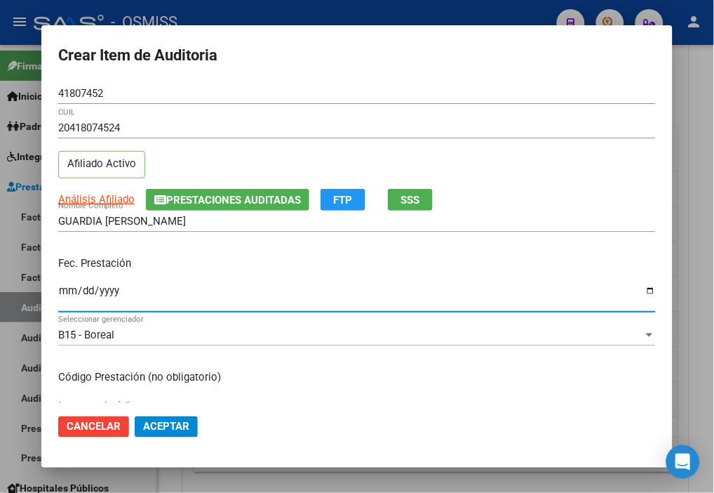
click at [67, 293] on input "Ingresar la fecha" at bounding box center [357, 296] width 598 height 22
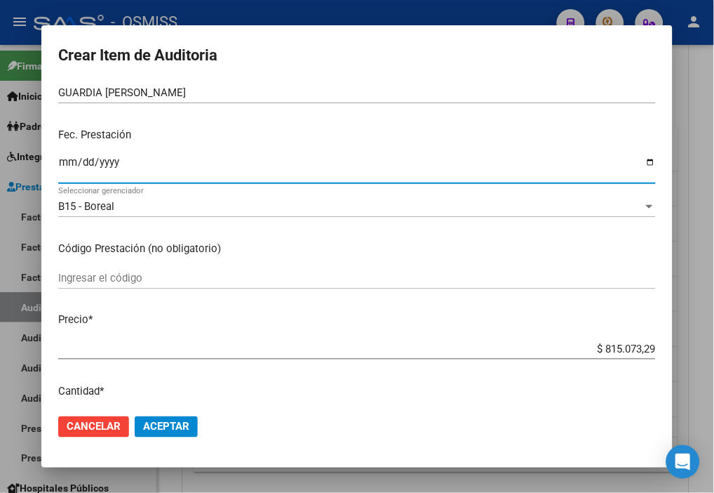
scroll to position [156, 0]
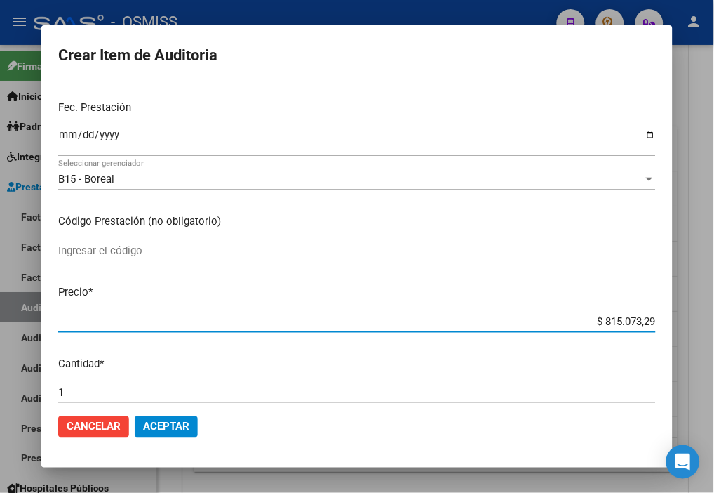
drag, startPoint x: 563, startPoint y: 319, endPoint x: 727, endPoint y: 326, distance: 164.4
click at [617, 326] on html "menu - OSMISS person Firma Express Inicio Instructivos Contacto OS Padrón Padró…" at bounding box center [357, 246] width 714 height 493
click at [179, 422] on span "Aceptar" at bounding box center [166, 426] width 46 height 13
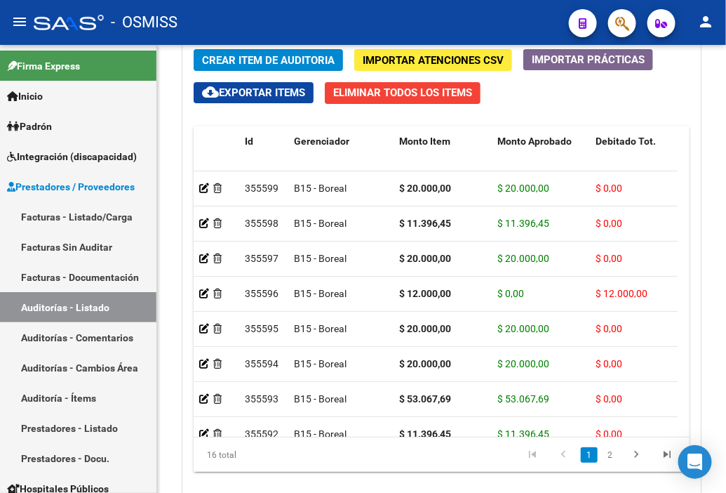
drag, startPoint x: 477, startPoint y: 7, endPoint x: 320, endPoint y: 22, distance: 157.9
click at [477, 7] on div "- OSMISS" at bounding box center [296, 22] width 524 height 31
click at [242, 63] on span "Crear Item de Auditoria" at bounding box center [268, 60] width 133 height 13
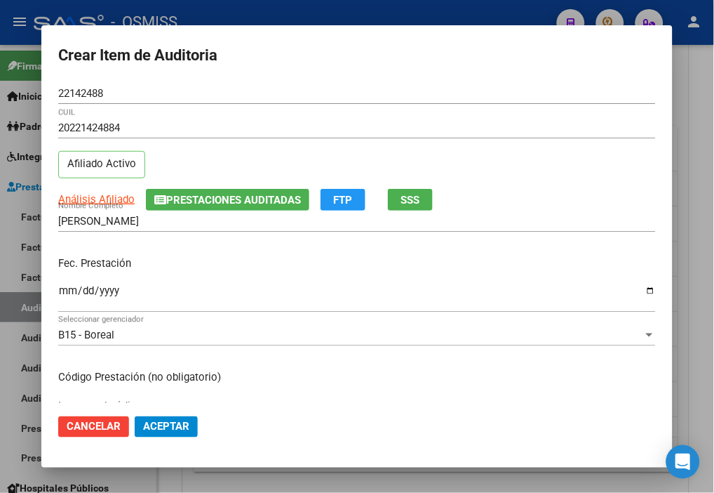
click at [65, 283] on div "Ingresar la fecha" at bounding box center [357, 296] width 598 height 30
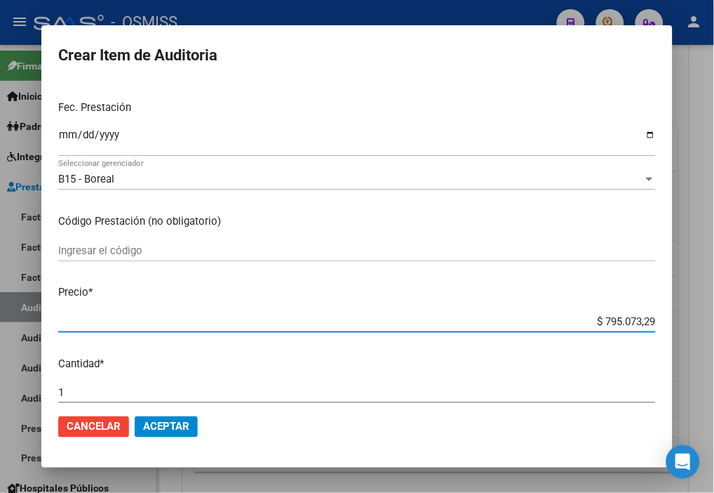
drag, startPoint x: 552, startPoint y: 314, endPoint x: 727, endPoint y: 324, distance: 175.0
click at [617, 324] on html "menu - OSMISS person Firma Express Inicio Instructivos Contacto OS Padrón Padró…" at bounding box center [357, 246] width 714 height 493
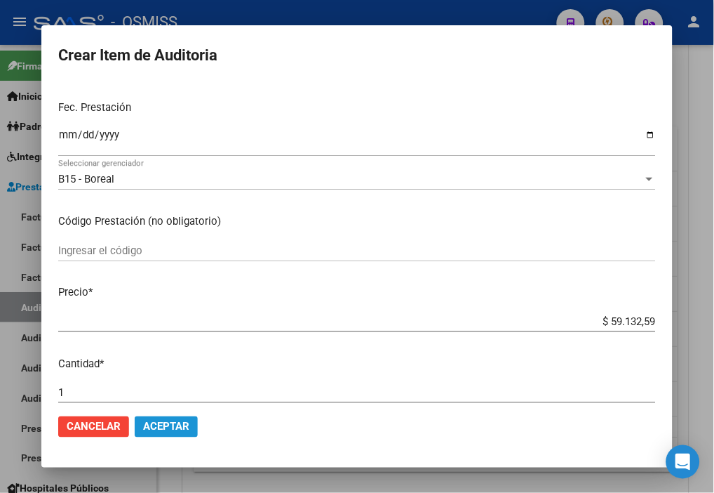
click at [168, 418] on button "Aceptar" at bounding box center [166, 426] width 63 height 21
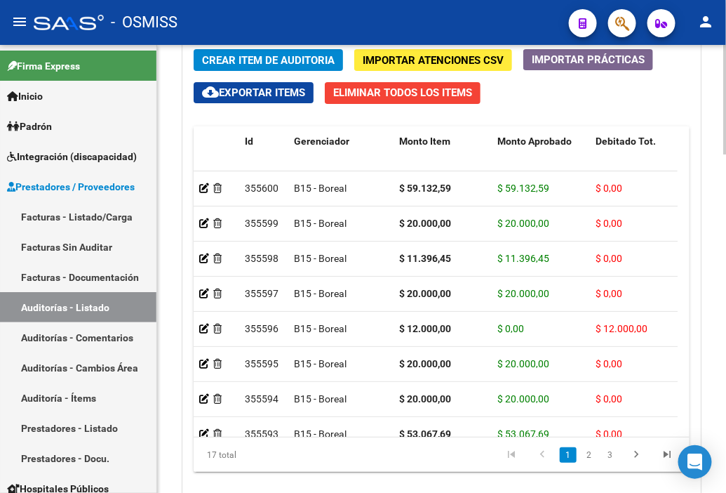
drag, startPoint x: 545, startPoint y: 109, endPoint x: 359, endPoint y: 75, distance: 189.0
click at [545, 109] on div "Crear Item de Auditoria Importar Atenciones CSV Importar Prácticas cloud_downlo…" at bounding box center [441, 266] width 517 height 454
click at [267, 70] on button "Crear Item de Auditoria" at bounding box center [268, 60] width 149 height 22
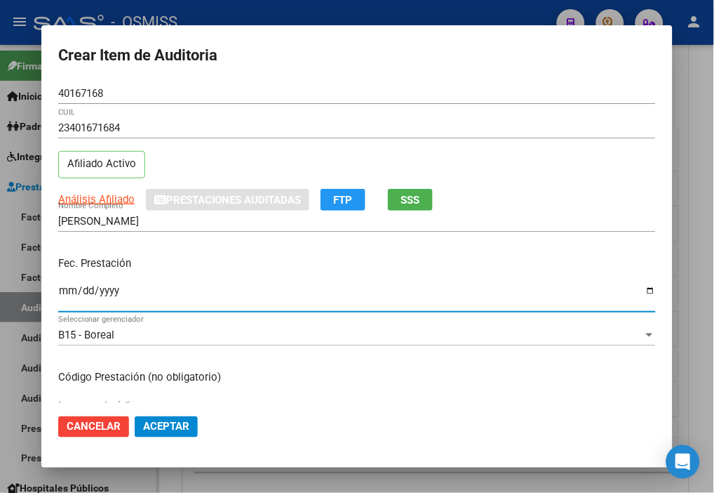
click at [65, 286] on input "Ingresar la fecha" at bounding box center [357, 296] width 598 height 22
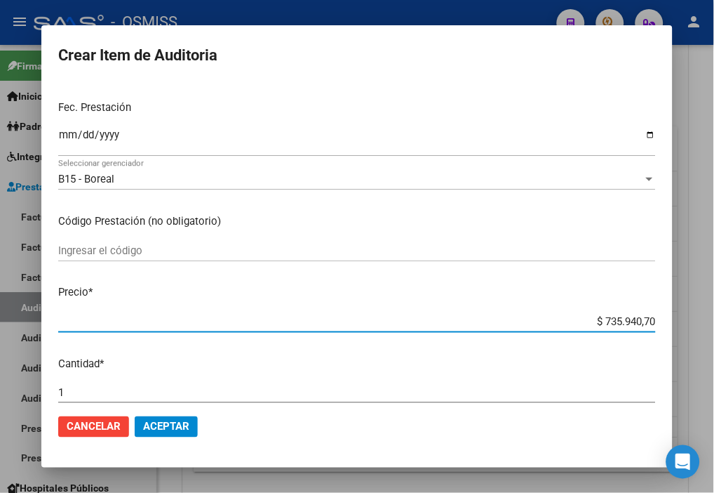
drag, startPoint x: 561, startPoint y: 321, endPoint x: 727, endPoint y: 323, distance: 165.6
click at [617, 323] on html "menu - OSMISS person Firma Express Inicio Instructivos Contacto OS Padrón Padró…" at bounding box center [357, 246] width 714 height 493
click at [176, 425] on span "Aceptar" at bounding box center [166, 426] width 46 height 13
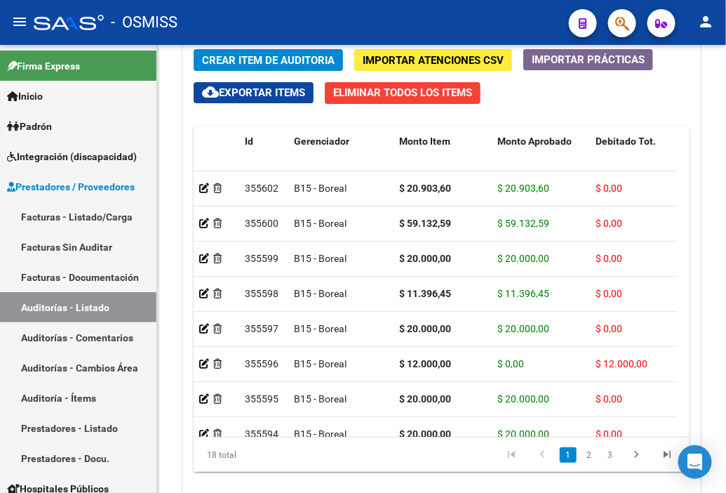
drag, startPoint x: 467, startPoint y: 19, endPoint x: 263, endPoint y: 39, distance: 205.3
click at [467, 19] on div "- OSMISS" at bounding box center [296, 22] width 524 height 31
click at [267, 59] on span "Crear Item de Auditoria" at bounding box center [268, 60] width 133 height 13
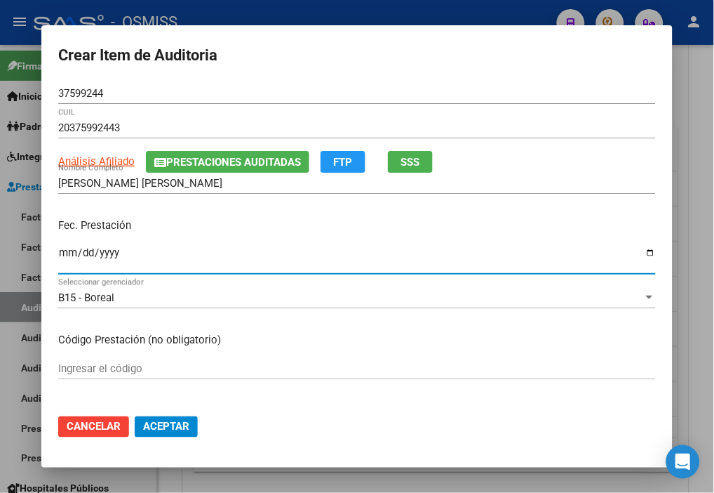
click at [65, 255] on input "Ingresar la fecha" at bounding box center [357, 258] width 598 height 22
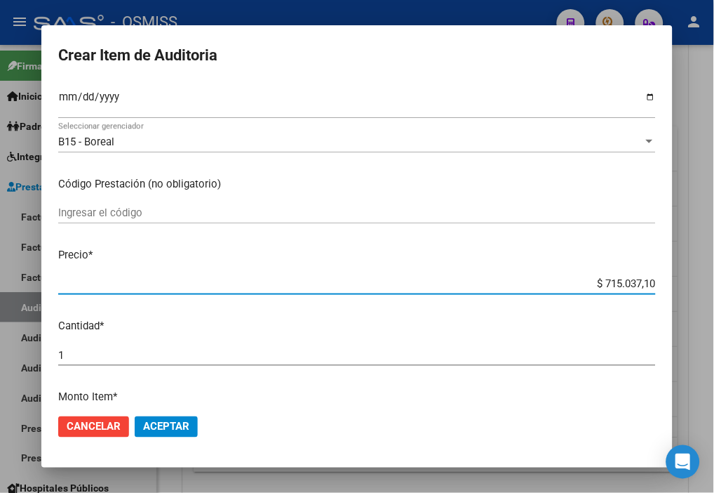
drag, startPoint x: 566, startPoint y: 289, endPoint x: 684, endPoint y: 291, distance: 117.9
click at [617, 291] on div "Crear Item de Auditoria 37599244 Nro Documento 20375992443 CUIL Análisis Afilia…" at bounding box center [357, 246] width 714 height 493
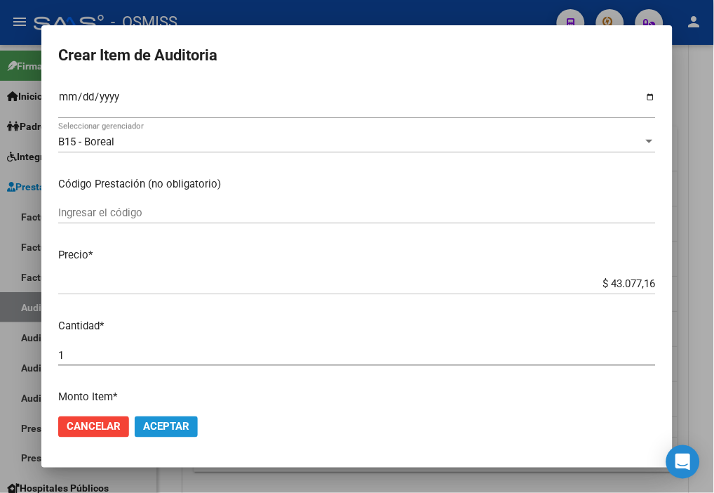
click at [184, 433] on button "Aceptar" at bounding box center [166, 426] width 63 height 21
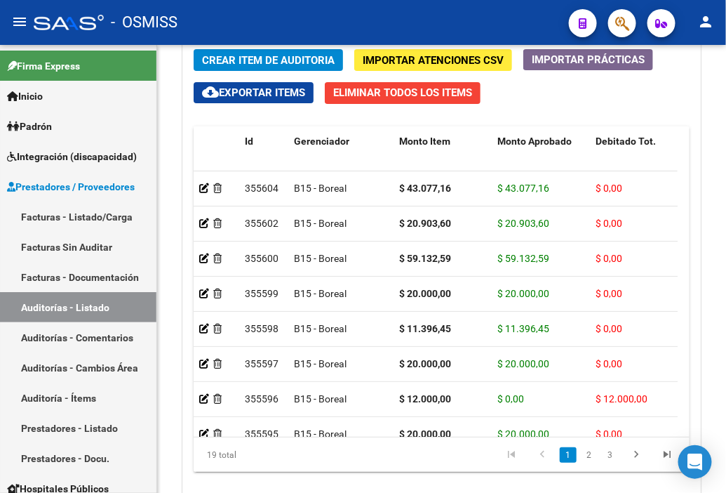
click at [470, 15] on div "- OSMISS" at bounding box center [296, 22] width 524 height 31
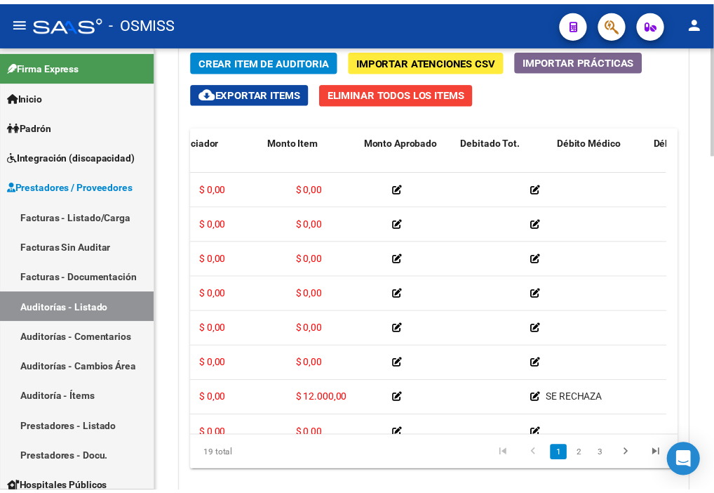
scroll to position [0, 0]
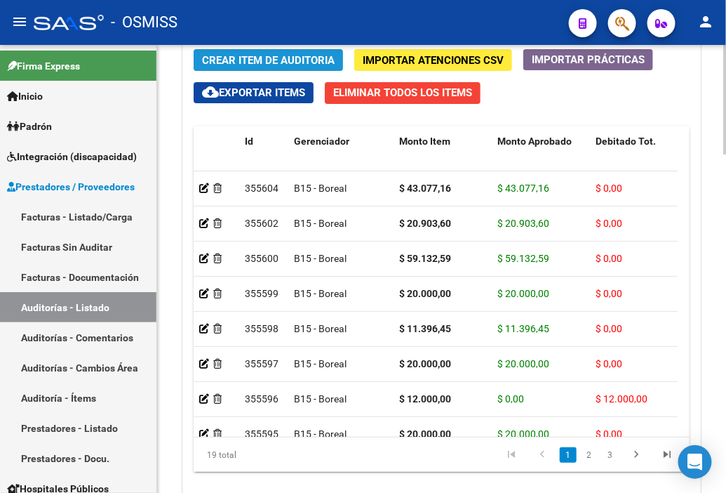
click at [261, 67] on button "Crear Item de Auditoria" at bounding box center [268, 60] width 149 height 22
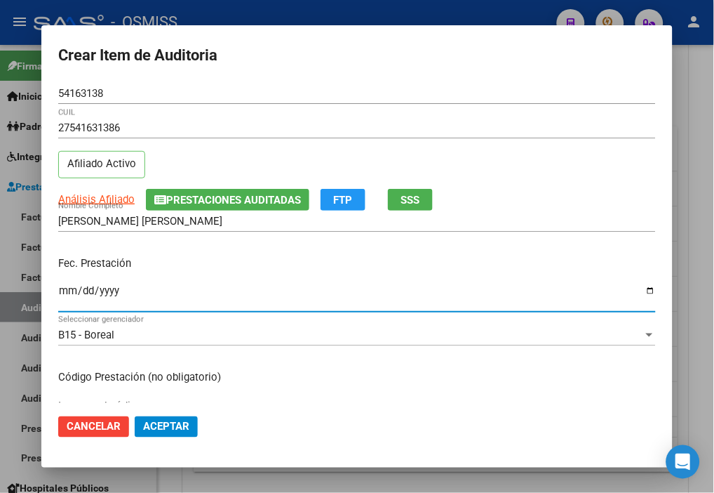
click at [67, 291] on input "Ingresar la fecha" at bounding box center [357, 296] width 598 height 22
click at [80, 293] on input "0225-04-07" at bounding box center [357, 296] width 598 height 22
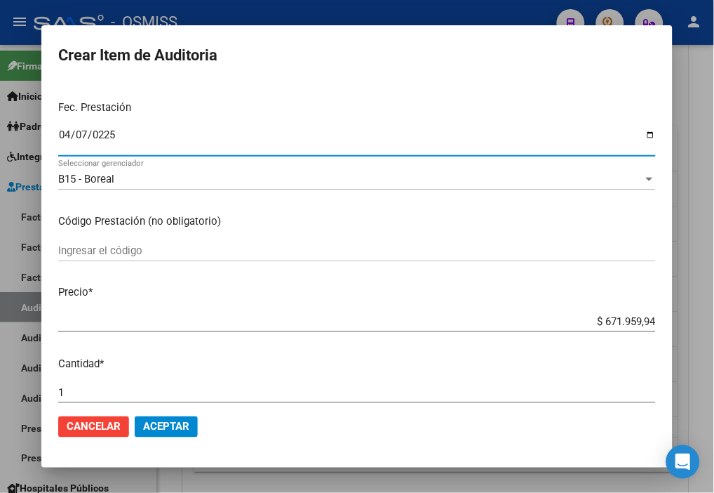
scroll to position [234, 0]
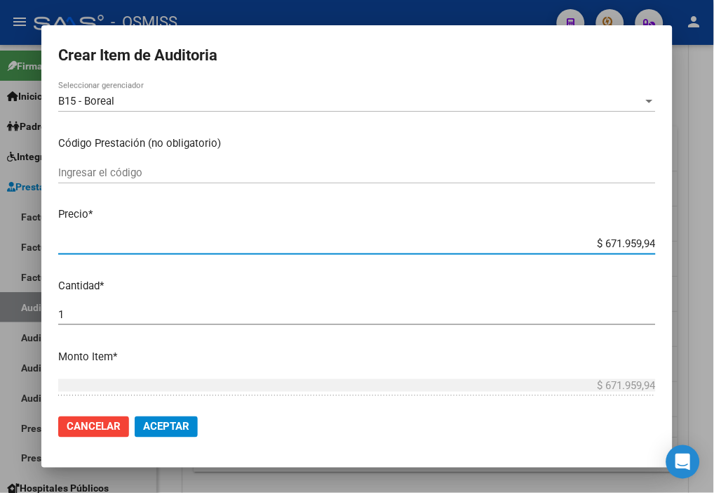
drag, startPoint x: 536, startPoint y: 239, endPoint x: 719, endPoint y: 247, distance: 184.0
click at [617, 247] on html "menu - OSMISS person Firma Express Inicio Instructivos Contacto OS Padrón Padró…" at bounding box center [357, 246] width 714 height 493
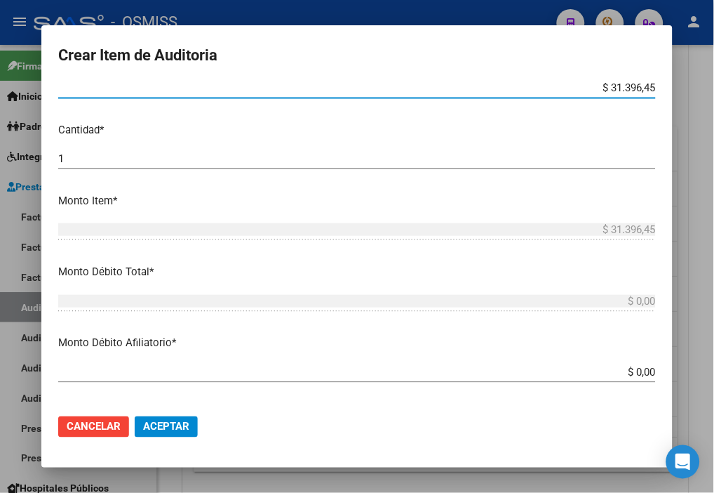
scroll to position [467, 0]
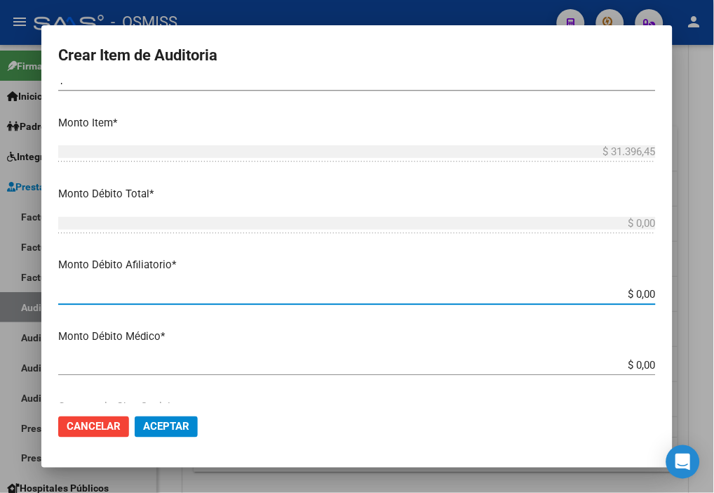
drag, startPoint x: 598, startPoint y: 293, endPoint x: 710, endPoint y: 303, distance: 112.1
click at [617, 303] on div "Crear Item de Auditoria 54163138 Nro Documento 27541631386 CUIL Afiliado Activo…" at bounding box center [357, 246] width 714 height 493
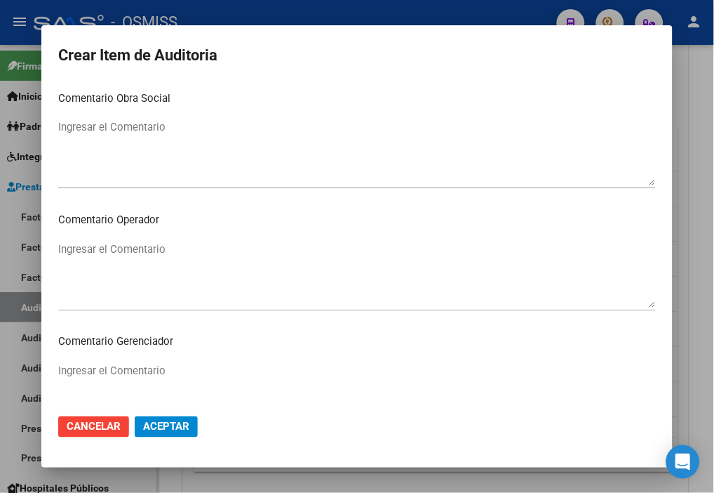
scroll to position [780, 0]
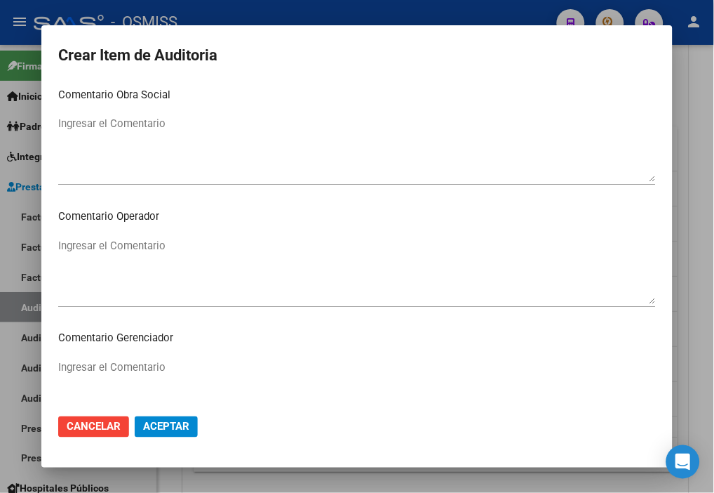
click at [128, 244] on textarea "Ingresar el Comentario" at bounding box center [357, 271] width 598 height 66
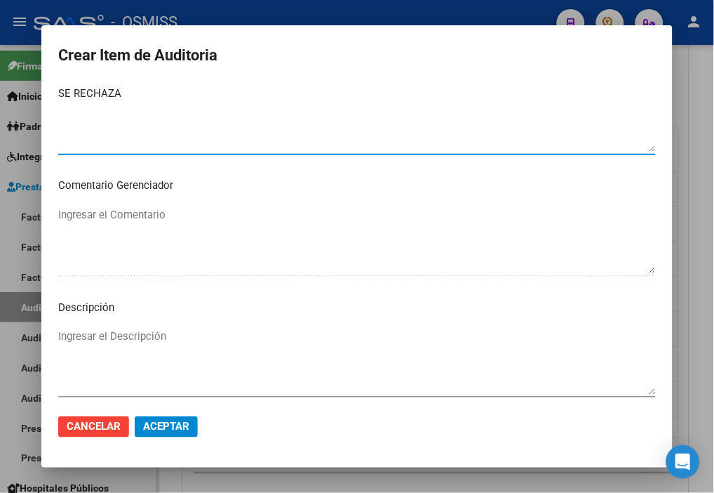
scroll to position [936, 0]
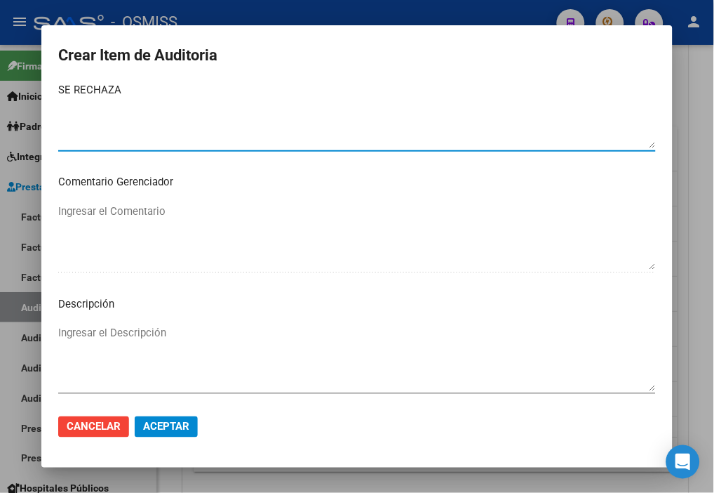
click at [88, 328] on textarea "Ingresar el Descripción" at bounding box center [357, 358] width 598 height 66
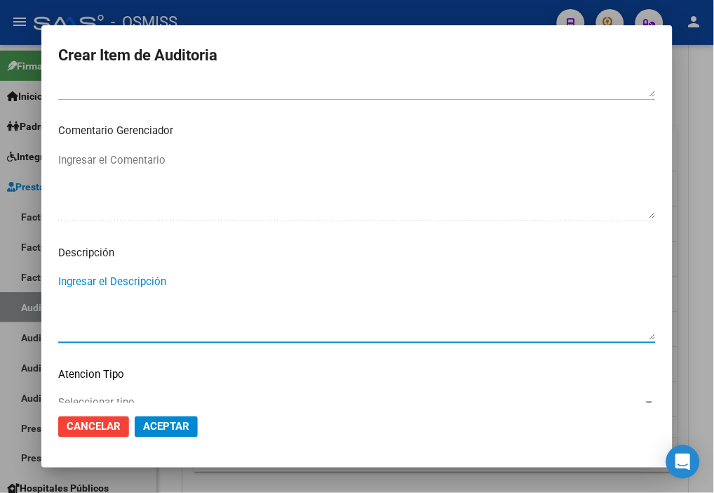
scroll to position [1013, 0]
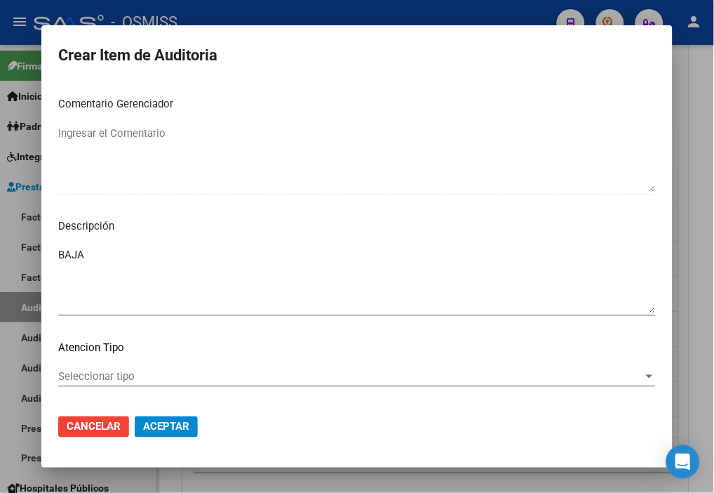
click at [152, 244] on div "BAJA Ingresar el Descripción" at bounding box center [357, 280] width 598 height 72
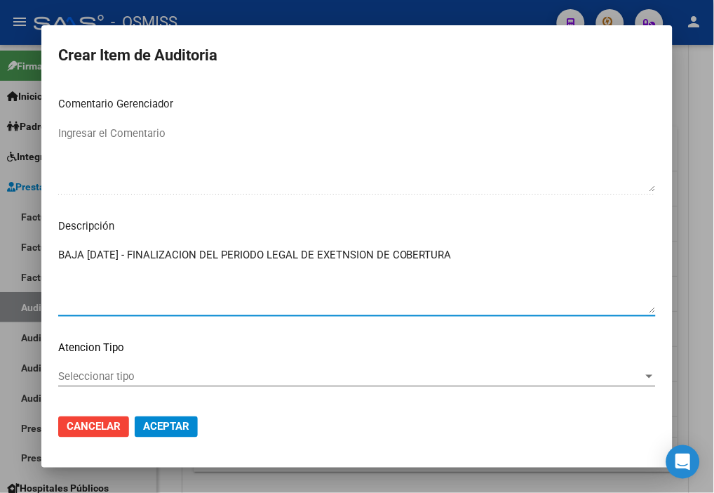
click at [365, 251] on textarea "BAJA [DATE] - FINALIZACION DEL PERIODO LEGAL DE EXETNSION DE COBERTURA" at bounding box center [357, 280] width 598 height 66
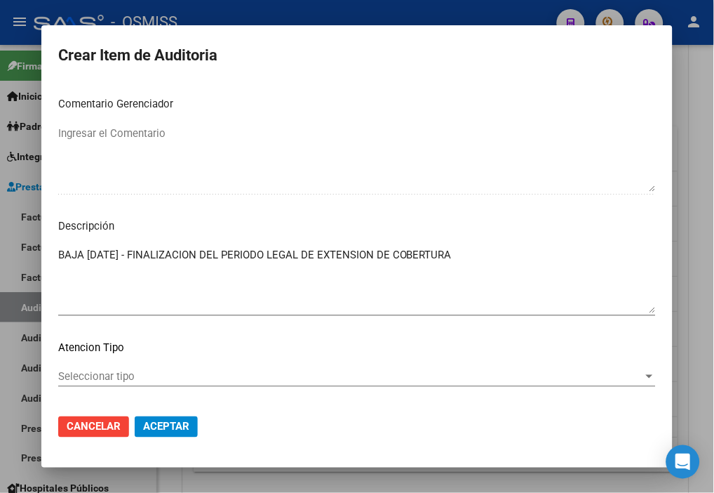
click at [493, 246] on div "BAJA [DATE] - FINALIZACION DEL PERIODO LEGAL DE EXTENSION DE COBERTURA Ingresar…" at bounding box center [357, 280] width 598 height 72
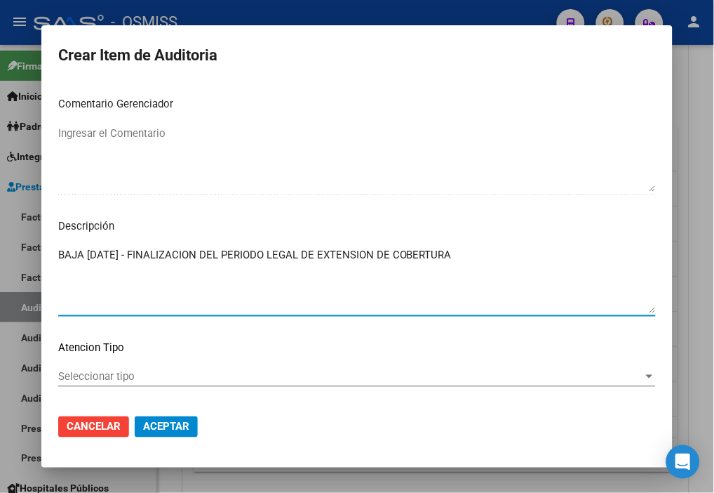
click at [493, 253] on textarea "BAJA [DATE] - FINALIZACION DEL PERIODO LEGAL DE EXTENSION DE COBERTURA" at bounding box center [357, 280] width 598 height 66
click at [170, 429] on span "Aceptar" at bounding box center [166, 426] width 46 height 13
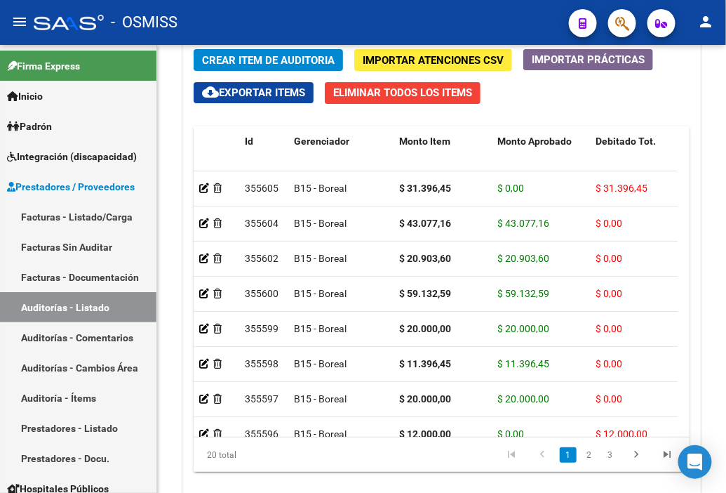
drag, startPoint x: 449, startPoint y: 23, endPoint x: 422, endPoint y: 23, distance: 27.4
click at [449, 23] on div "- OSMISS" at bounding box center [296, 22] width 524 height 31
click at [241, 63] on span "Crear Item de Auditoria" at bounding box center [268, 60] width 133 height 13
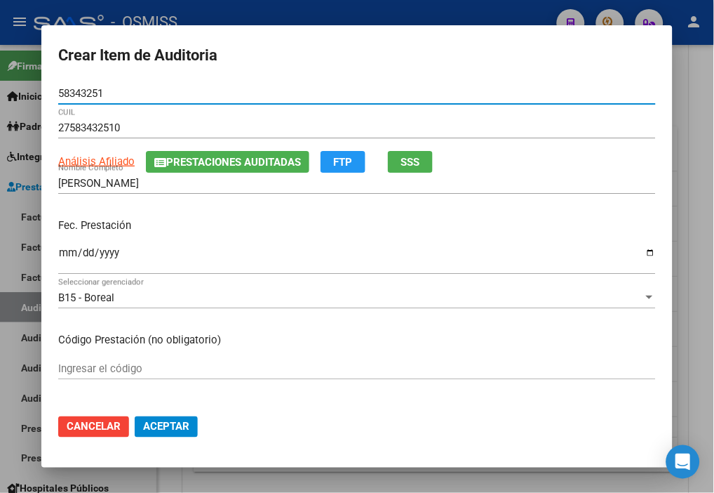
click at [62, 251] on input "Ingresar la fecha" at bounding box center [357, 258] width 598 height 22
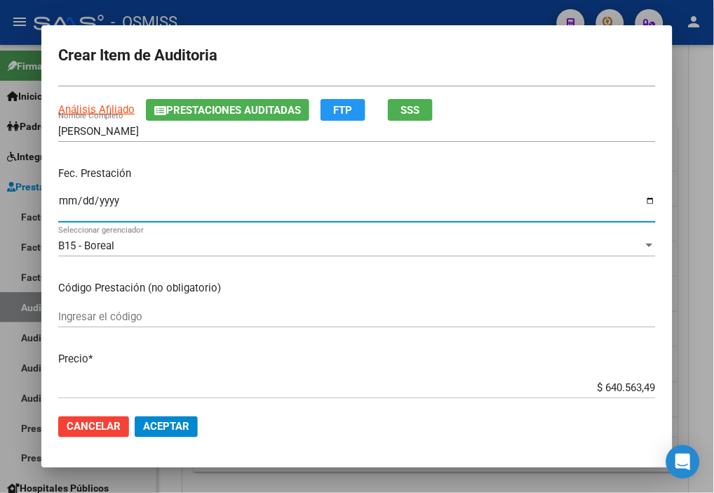
scroll to position [156, 0]
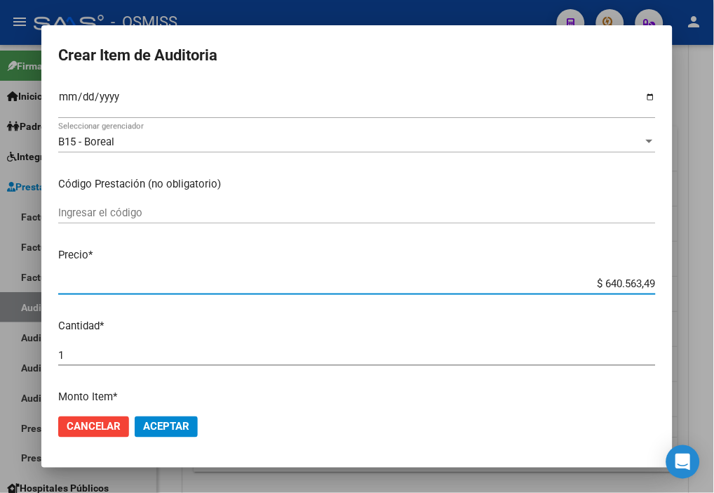
drag, startPoint x: 569, startPoint y: 285, endPoint x: 727, endPoint y: 289, distance: 158.7
click at [617, 289] on html "menu - OSMISS person Firma Express Inicio Instructivos Contacto OS Padrón Padró…" at bounding box center [357, 246] width 714 height 493
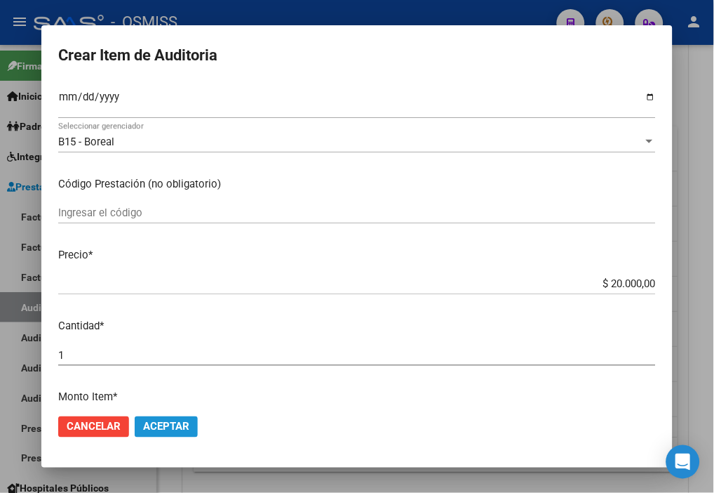
click at [181, 418] on button "Aceptar" at bounding box center [166, 426] width 63 height 21
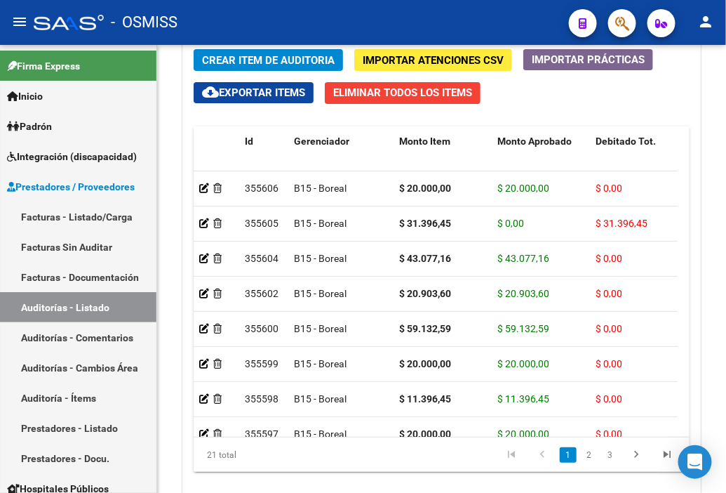
click at [463, 17] on div "- OSMISS" at bounding box center [296, 22] width 524 height 31
click at [213, 62] on span "Crear Item de Auditoria" at bounding box center [268, 60] width 133 height 13
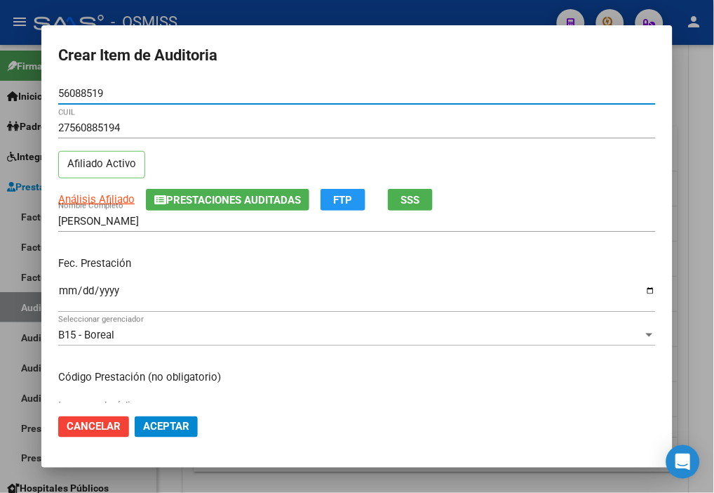
click at [65, 293] on input "Ingresar la fecha" at bounding box center [357, 296] width 598 height 22
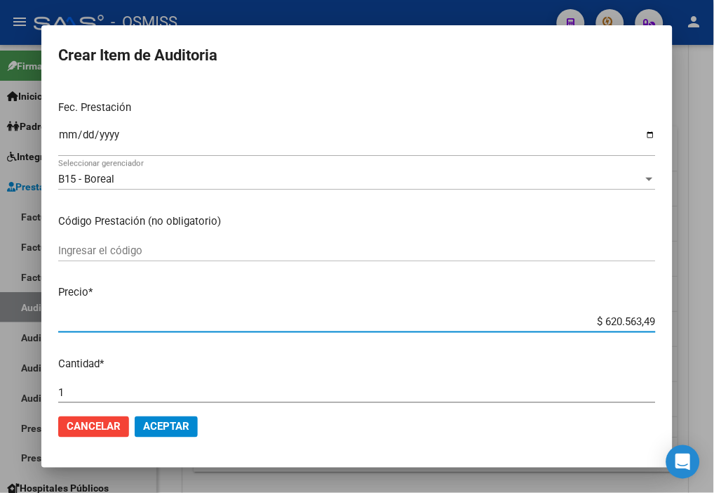
drag, startPoint x: 574, startPoint y: 318, endPoint x: 721, endPoint y: 323, distance: 146.8
click at [617, 323] on html "menu - OSMISS person Firma Express Inicio Instructivos Contacto OS Padrón Padró…" at bounding box center [357, 246] width 714 height 493
click at [168, 430] on span "Aceptar" at bounding box center [166, 426] width 46 height 13
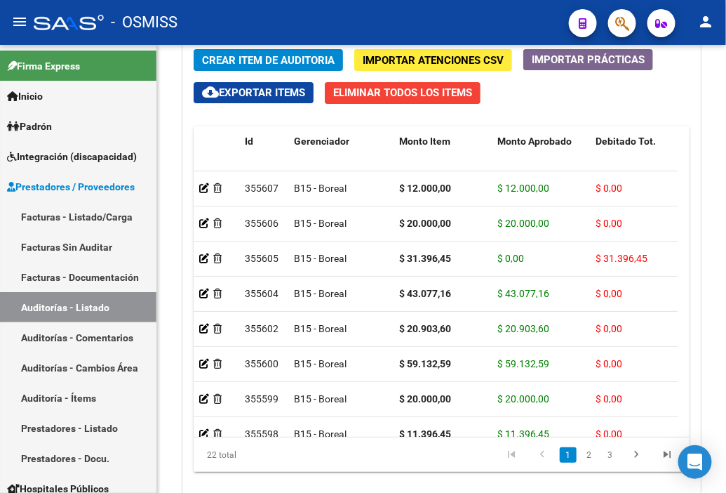
click at [452, 15] on div "- OSMISS" at bounding box center [296, 22] width 524 height 31
click at [250, 54] on span "Crear Item de Auditoria" at bounding box center [268, 60] width 133 height 13
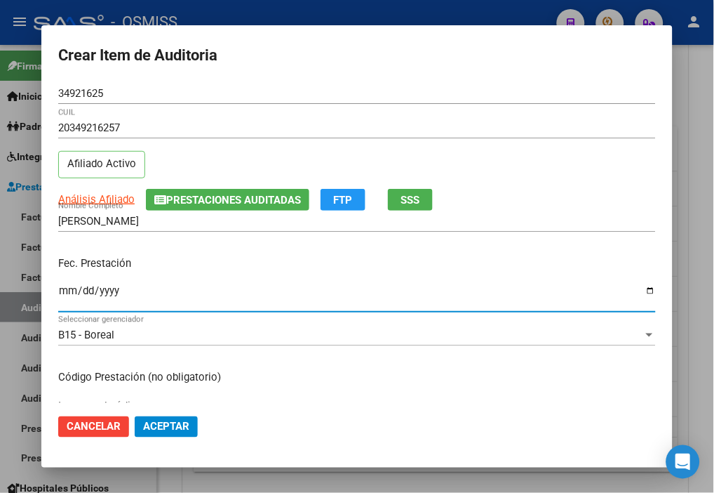
click at [65, 291] on input "Ingresar la fecha" at bounding box center [357, 296] width 598 height 22
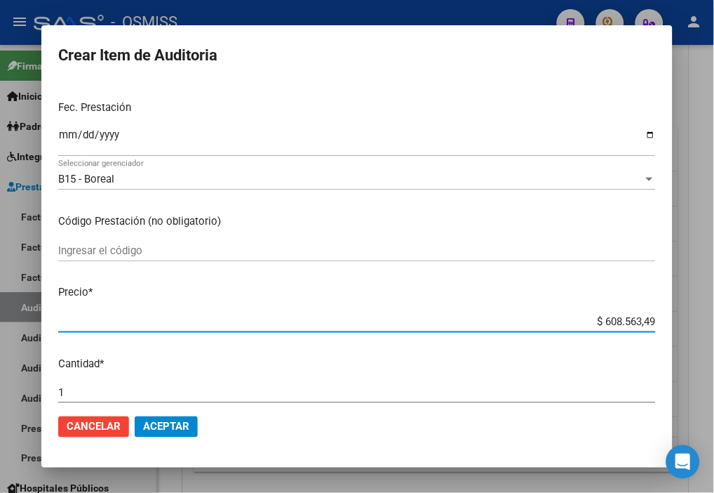
drag, startPoint x: 571, startPoint y: 314, endPoint x: 727, endPoint y: 326, distance: 157.0
click at [617, 326] on html "menu - OSMISS person Firma Express Inicio Instructivos Contacto OS Padrón Padró…" at bounding box center [357, 246] width 714 height 493
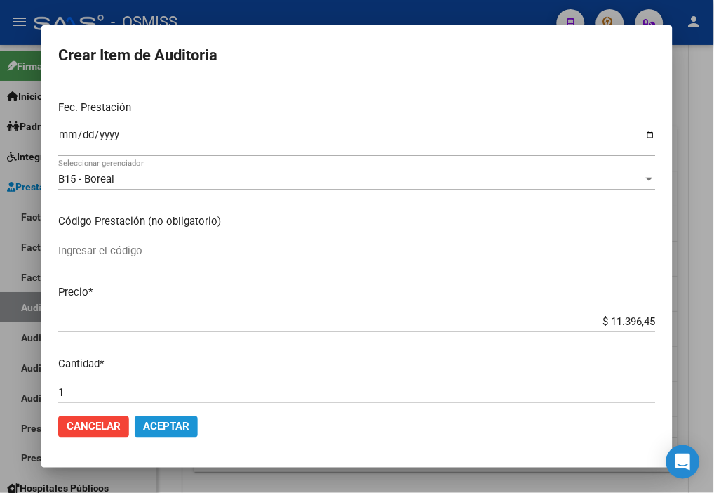
click at [192, 419] on button "Aceptar" at bounding box center [166, 426] width 63 height 21
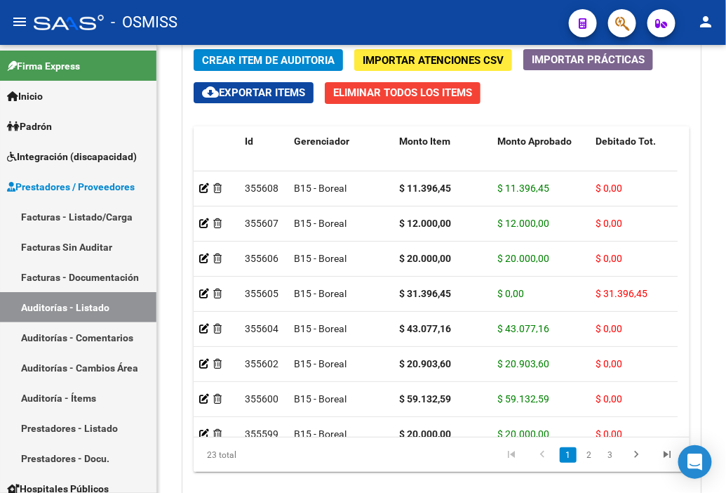
click at [479, 32] on div "- OSMISS" at bounding box center [296, 22] width 524 height 31
click at [244, 59] on span "Crear Item de Auditoria" at bounding box center [268, 60] width 133 height 13
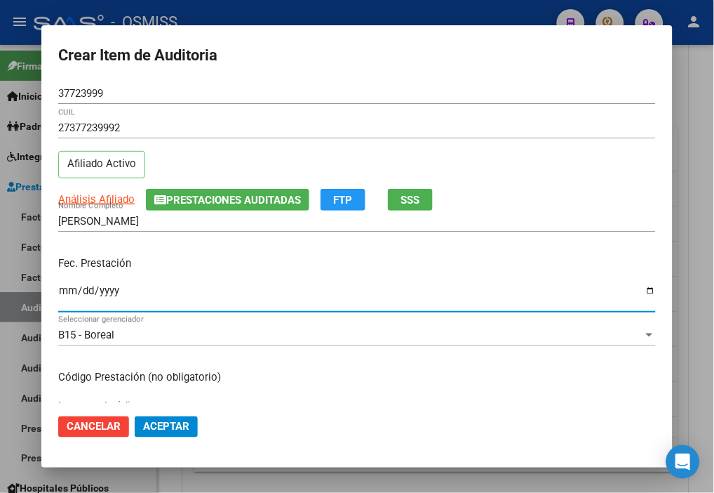
click at [60, 291] on input "Ingresar la fecha" at bounding box center [357, 296] width 598 height 22
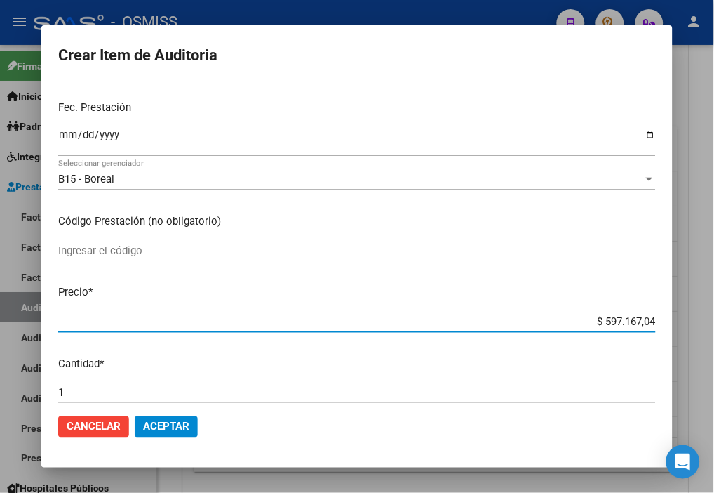
drag, startPoint x: 559, startPoint y: 319, endPoint x: 693, endPoint y: 326, distance: 134.9
click at [617, 326] on div "Crear Item de Auditoria 37723999 Nro Documento 27377239992 CUIL Afiliado Activo…" at bounding box center [357, 246] width 714 height 493
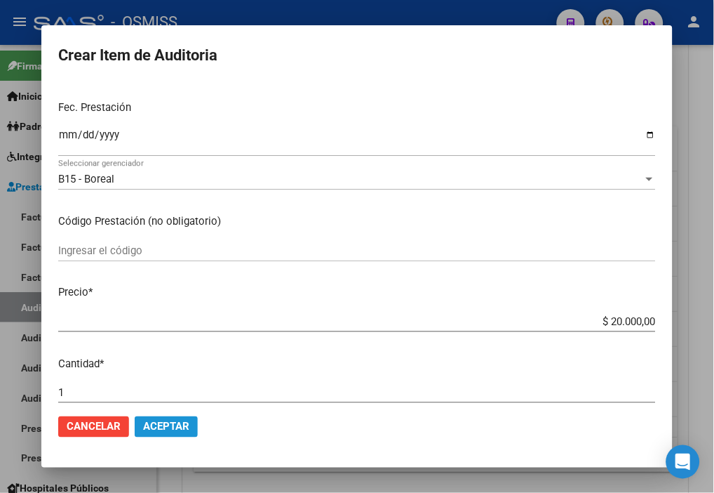
click at [172, 425] on span "Aceptar" at bounding box center [166, 426] width 46 height 13
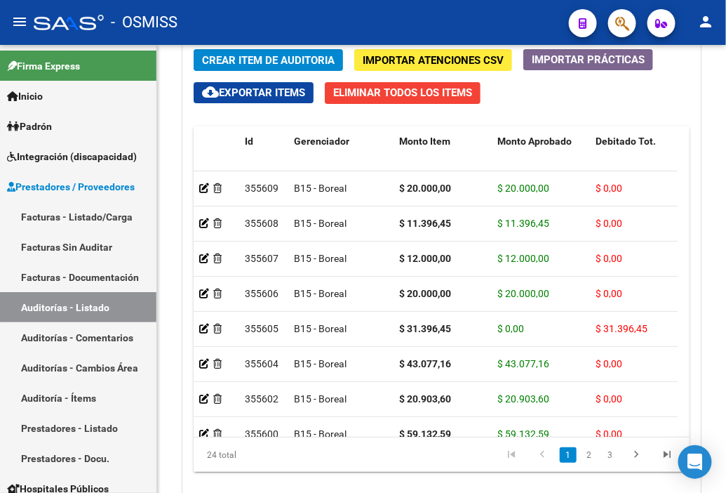
click at [467, 8] on div "- OSMISS" at bounding box center [296, 22] width 524 height 31
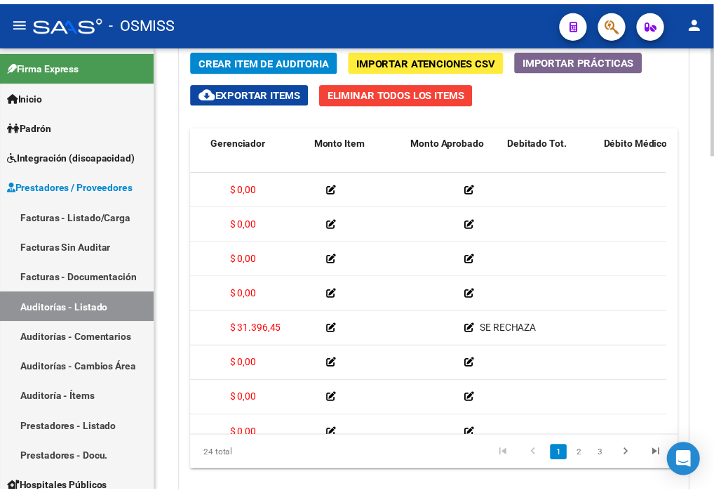
scroll to position [0, 0]
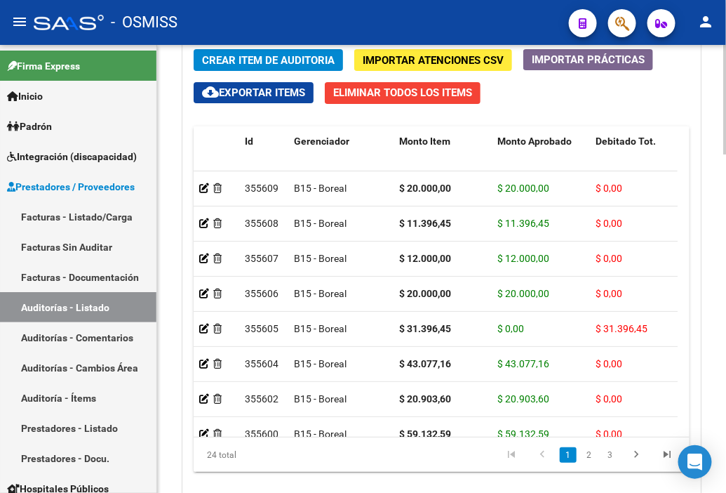
drag, startPoint x: 478, startPoint y: 13, endPoint x: 233, endPoint y: 66, distance: 250.7
click at [478, 13] on div "- OSMISS" at bounding box center [296, 22] width 524 height 31
click at [232, 60] on span "Crear Item de Auditoria" at bounding box center [268, 60] width 133 height 13
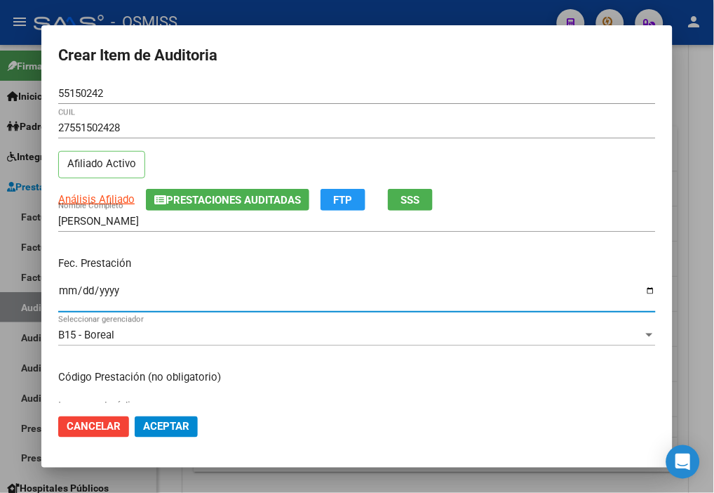
click at [63, 295] on input "Ingresar la fecha" at bounding box center [357, 296] width 598 height 22
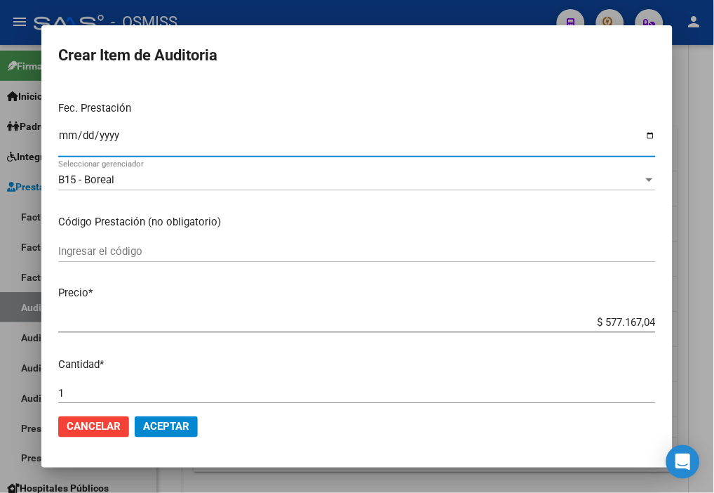
scroll to position [156, 0]
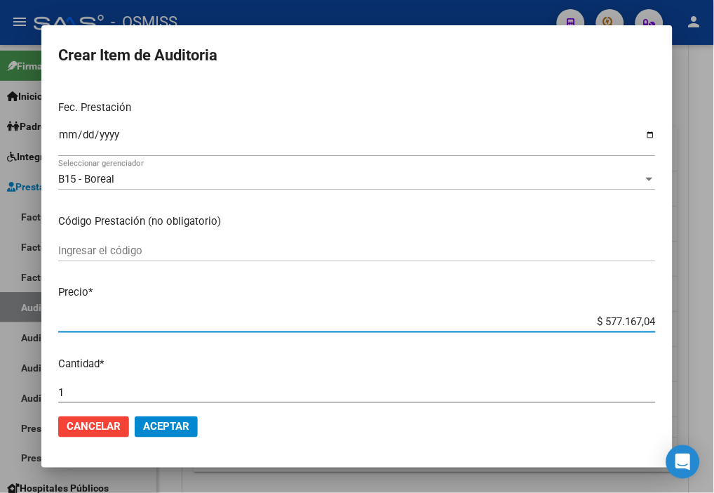
drag, startPoint x: 579, startPoint y: 319, endPoint x: 727, endPoint y: 331, distance: 148.5
click at [617, 331] on html "menu - OSMISS person Firma Express Inicio Instructivos Contacto OS Padrón Padró…" at bounding box center [357, 246] width 714 height 493
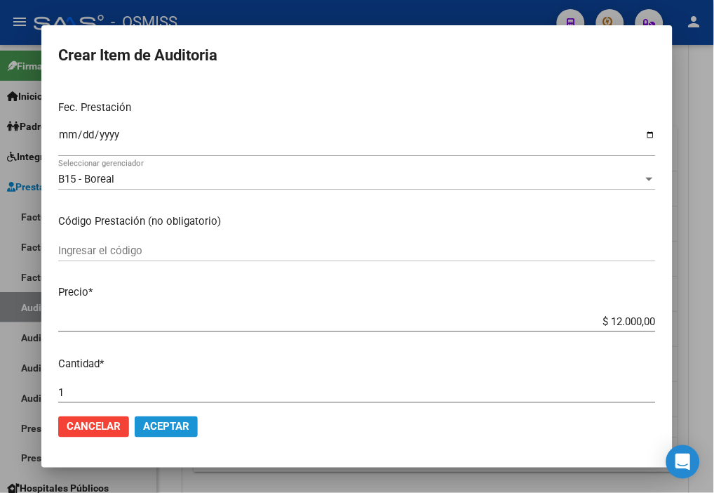
click at [178, 423] on span "Aceptar" at bounding box center [166, 426] width 46 height 13
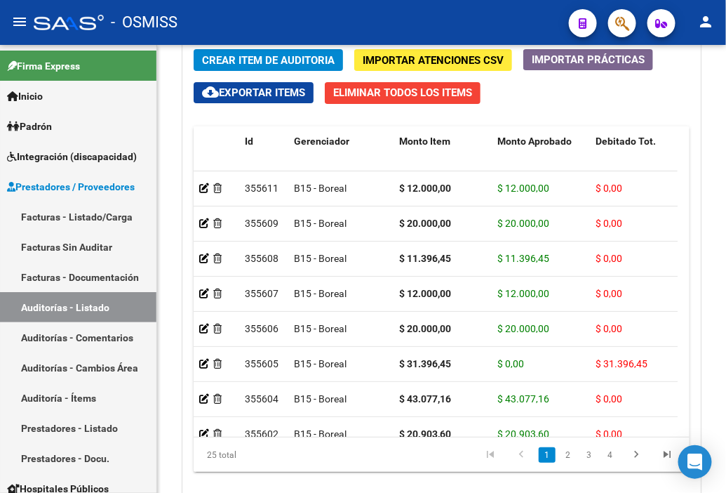
click at [458, 17] on div "- OSMISS" at bounding box center [296, 22] width 524 height 31
click at [244, 59] on span "Crear Item de Auditoria" at bounding box center [268, 60] width 133 height 13
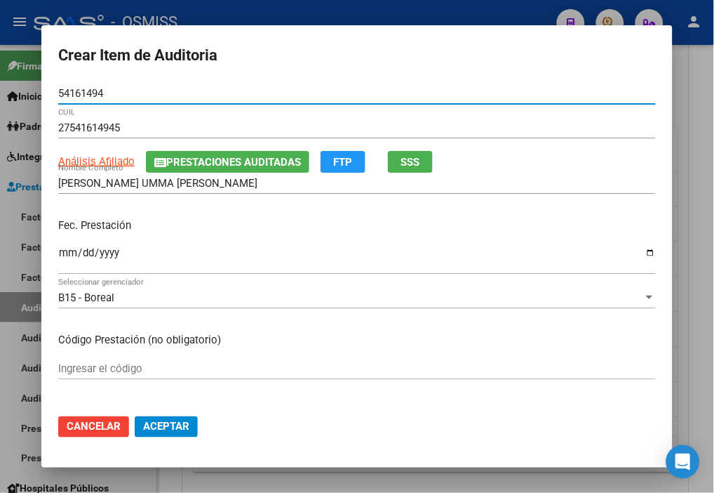
click at [60, 253] on input "Ingresar la fecha" at bounding box center [357, 258] width 598 height 22
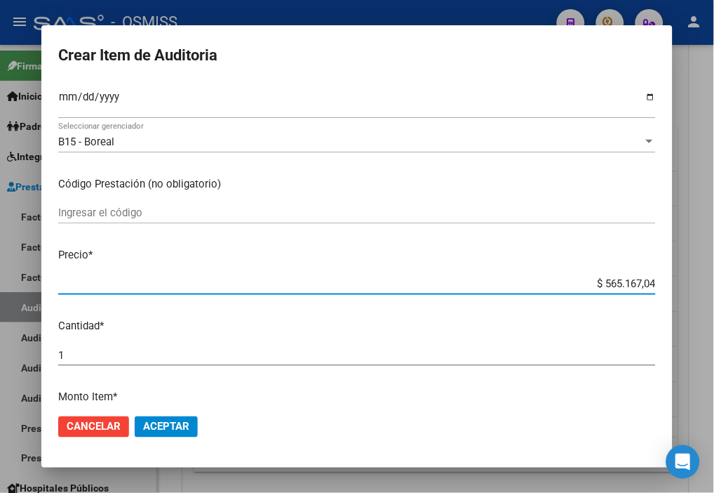
drag, startPoint x: 572, startPoint y: 279, endPoint x: 727, endPoint y: 284, distance: 155.2
click at [617, 284] on html "menu - OSMISS person Firma Express Inicio Instructivos Contacto OS Padrón Padró…" at bounding box center [357, 246] width 714 height 493
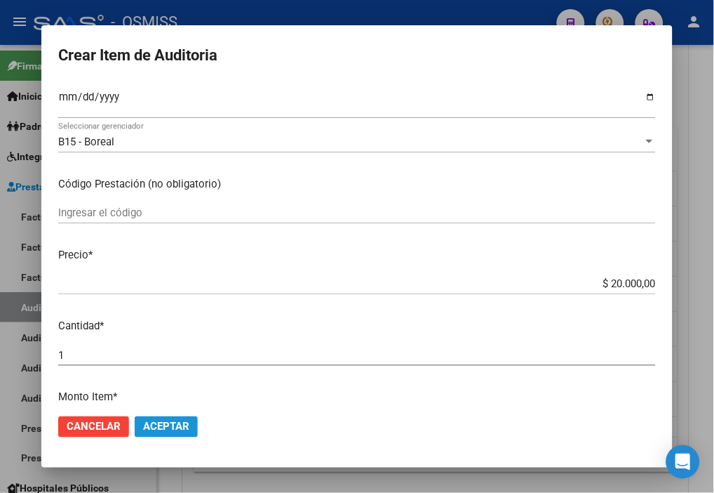
click at [172, 426] on span "Aceptar" at bounding box center [166, 426] width 46 height 13
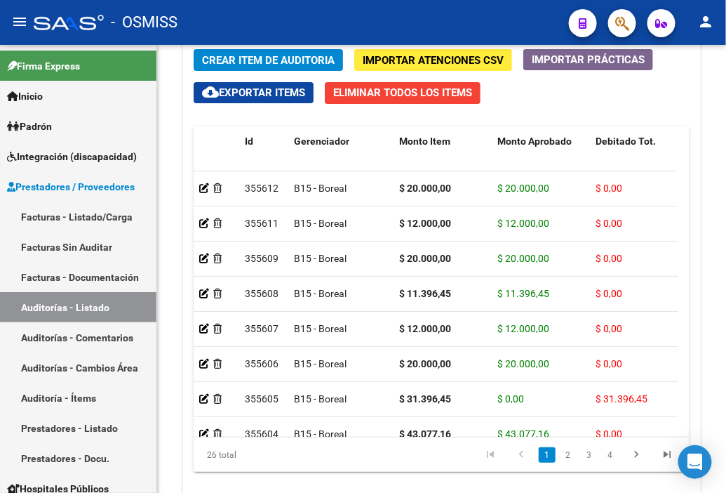
click at [484, 25] on div "- OSMISS" at bounding box center [296, 22] width 524 height 31
click at [236, 58] on span "Crear Item de Auditoria" at bounding box center [268, 60] width 133 height 13
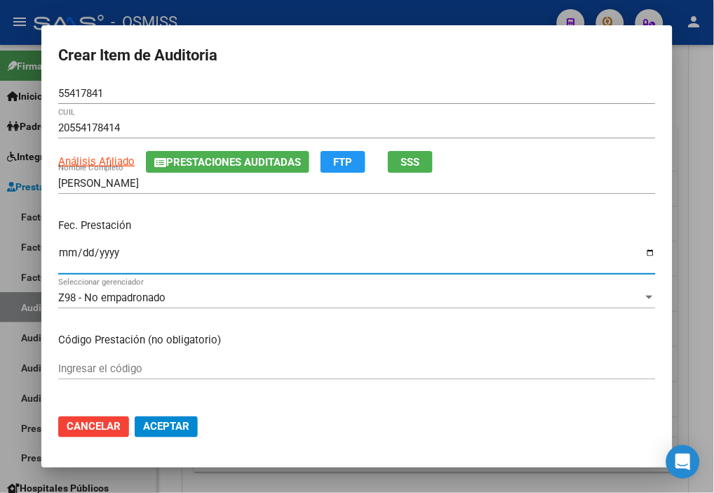
click at [67, 251] on input "Ingresar la fecha" at bounding box center [357, 258] width 598 height 22
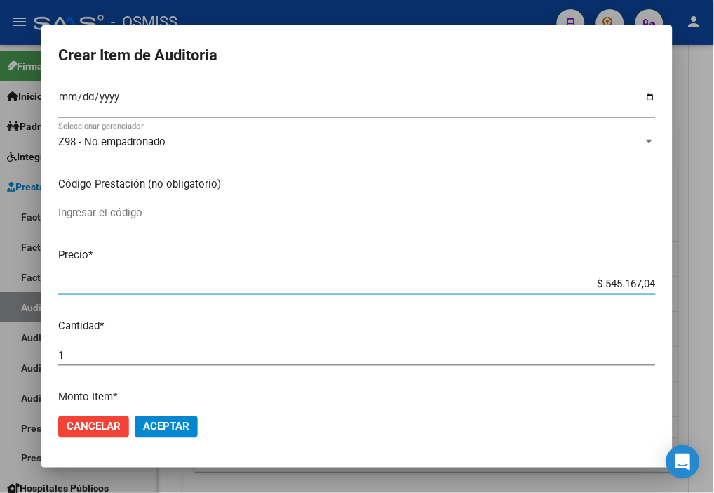
drag, startPoint x: 577, startPoint y: 283, endPoint x: 709, endPoint y: 279, distance: 132.0
click at [617, 279] on div "Crear Item de Auditoria 55417841 Nro Documento 20554178414 CUIL Análisis Afilia…" at bounding box center [357, 246] width 714 height 493
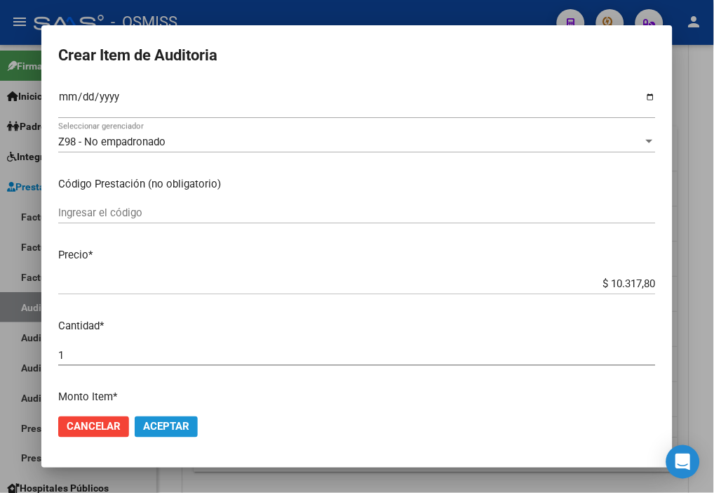
click at [176, 426] on span "Aceptar" at bounding box center [166, 426] width 46 height 13
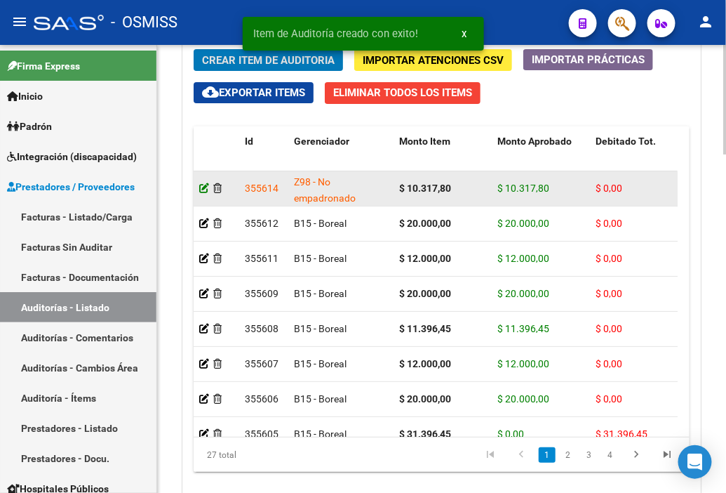
click at [200, 192] on icon at bounding box center [204, 188] width 10 height 10
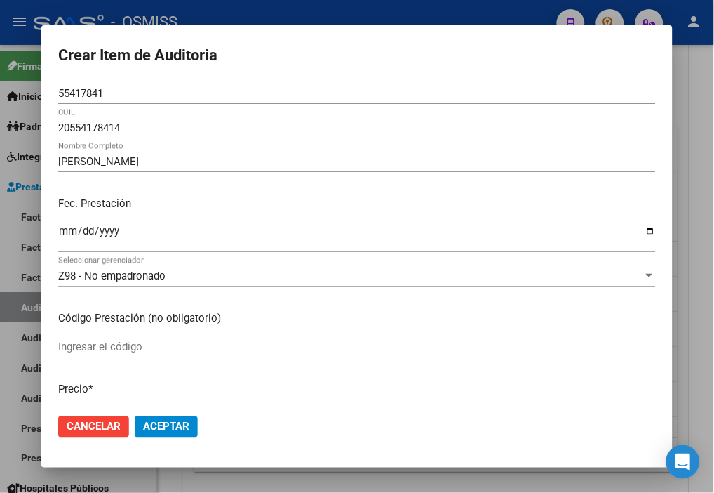
click at [464, 87] on input "55417841" at bounding box center [357, 93] width 598 height 13
click at [466, 67] on h2 "Crear Item de Auditoria" at bounding box center [357, 55] width 598 height 27
click at [104, 277] on span "Z98 - No empadronado" at bounding box center [111, 276] width 107 height 13
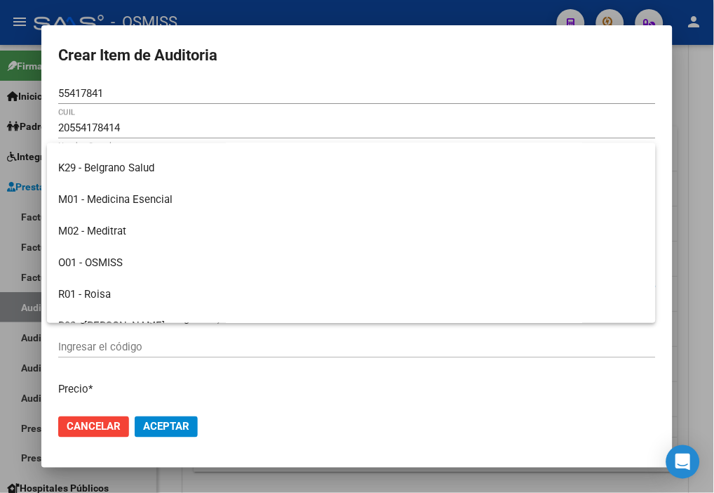
scroll to position [155, 0]
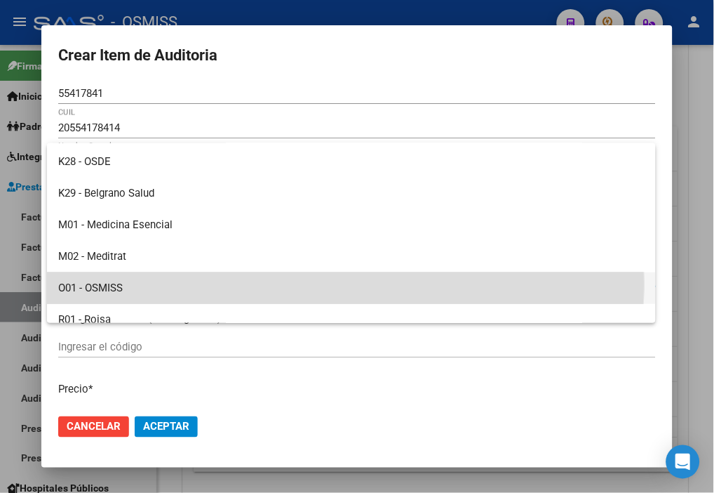
click at [117, 282] on span "O01 - OSMISS" at bounding box center [351, 288] width 586 height 32
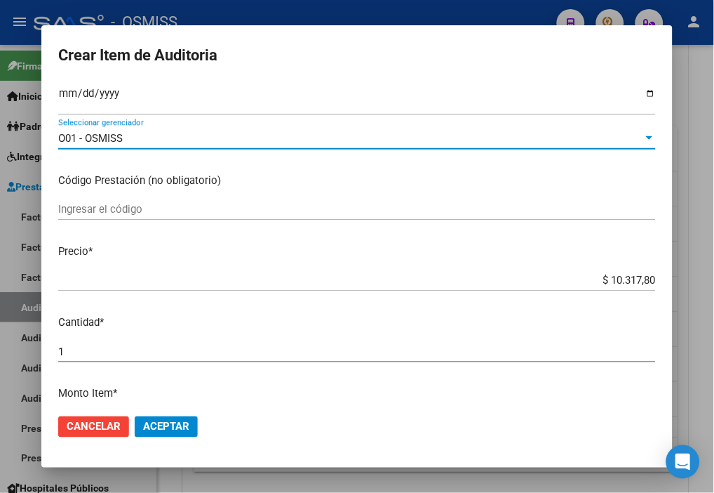
scroll to position [156, 0]
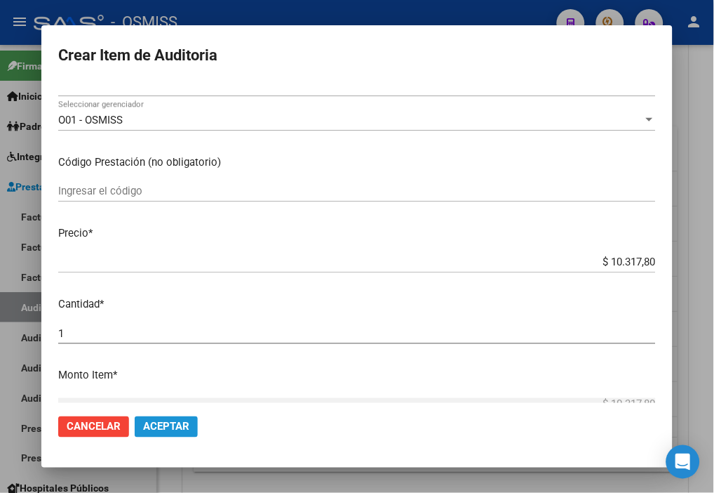
click at [166, 423] on span "Aceptar" at bounding box center [166, 426] width 46 height 13
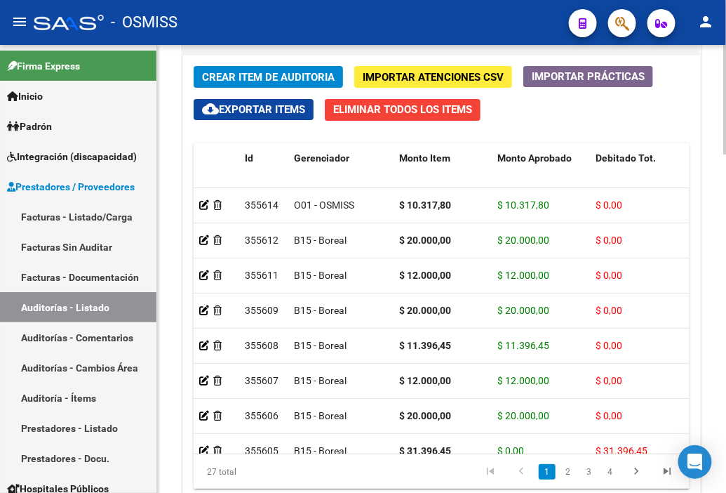
scroll to position [1276, 0]
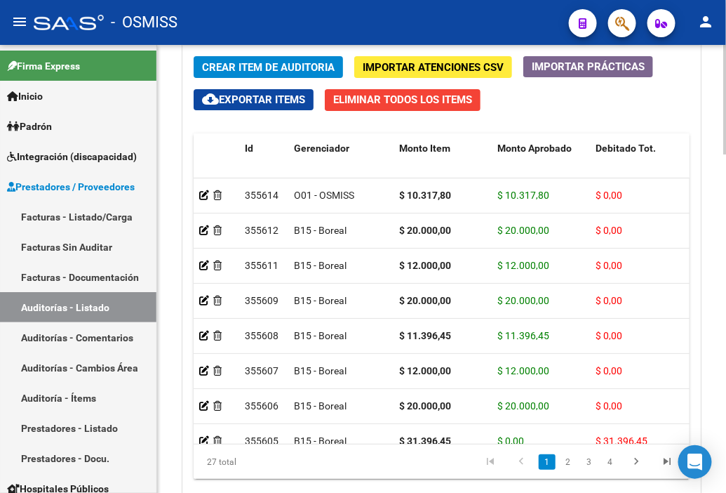
click at [617, 374] on div at bounding box center [726, 411] width 4 height 109
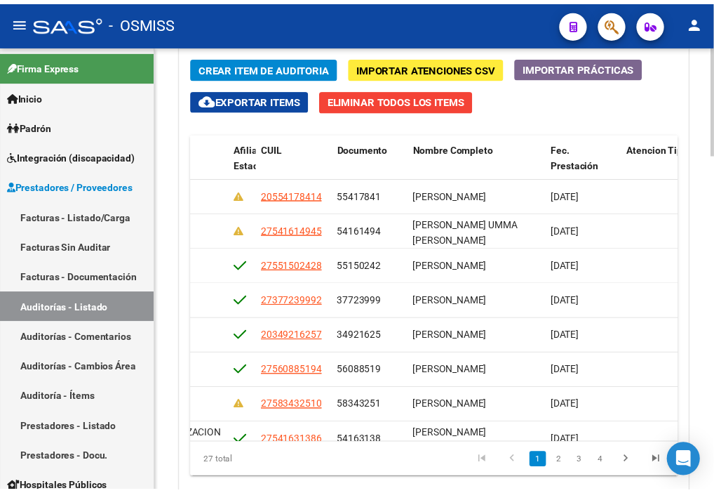
scroll to position [0, 0]
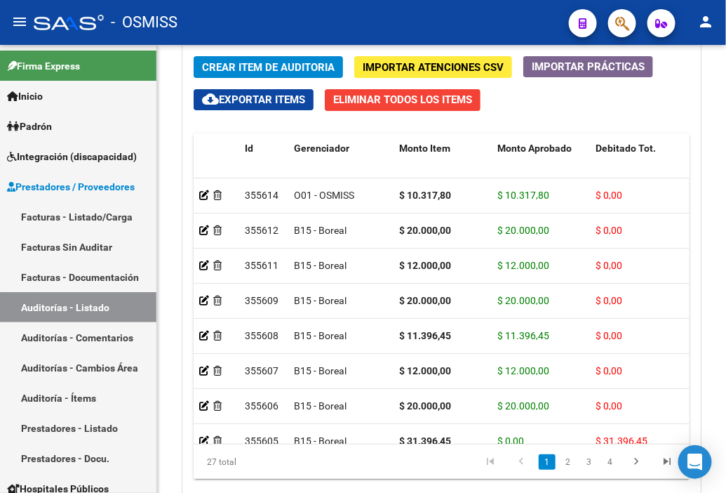
click at [490, 27] on div "- OSMISS" at bounding box center [296, 22] width 524 height 31
click at [253, 64] on span "Crear Item de Auditoria" at bounding box center [268, 67] width 133 height 13
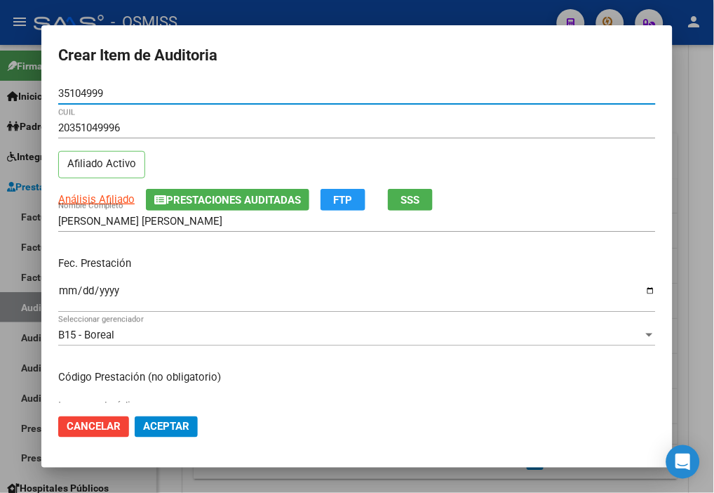
click at [67, 289] on input "Ingresar la fecha" at bounding box center [357, 296] width 598 height 22
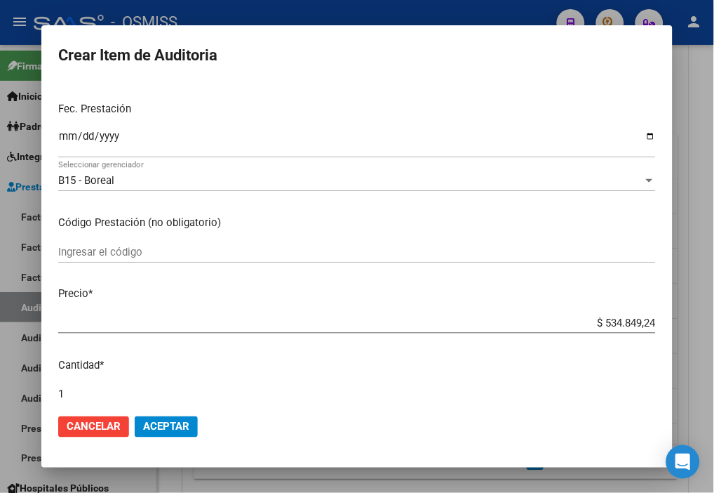
scroll to position [156, 0]
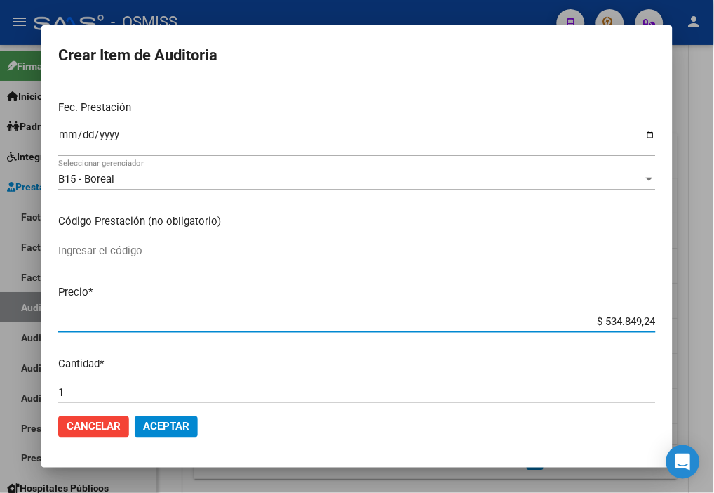
drag, startPoint x: 580, startPoint y: 318, endPoint x: 727, endPoint y: 334, distance: 148.3
click at [617, 334] on html "menu - OSMISS person Firma Express Inicio Instructivos Contacto OS Padrón Padró…" at bounding box center [357, 246] width 714 height 493
click at [186, 424] on span "Aceptar" at bounding box center [166, 426] width 46 height 13
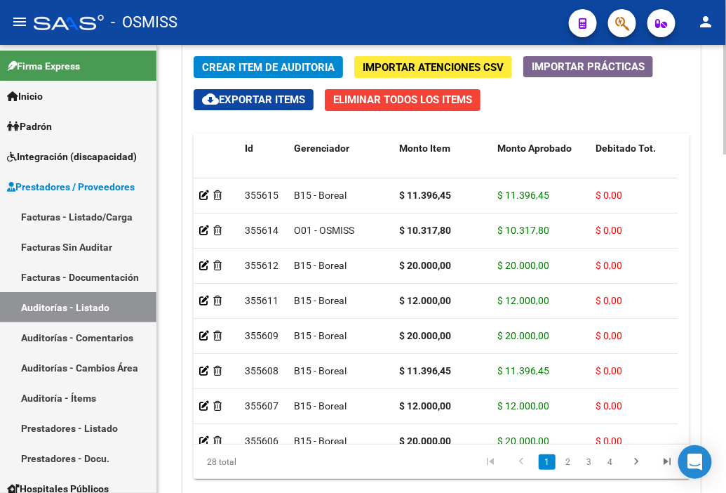
drag, startPoint x: 500, startPoint y: 17, endPoint x: 295, endPoint y: 58, distance: 208.3
click at [500, 17] on div "- OSMISS" at bounding box center [296, 22] width 524 height 31
click at [262, 65] on span "Crear Item de Auditoria" at bounding box center [268, 67] width 133 height 13
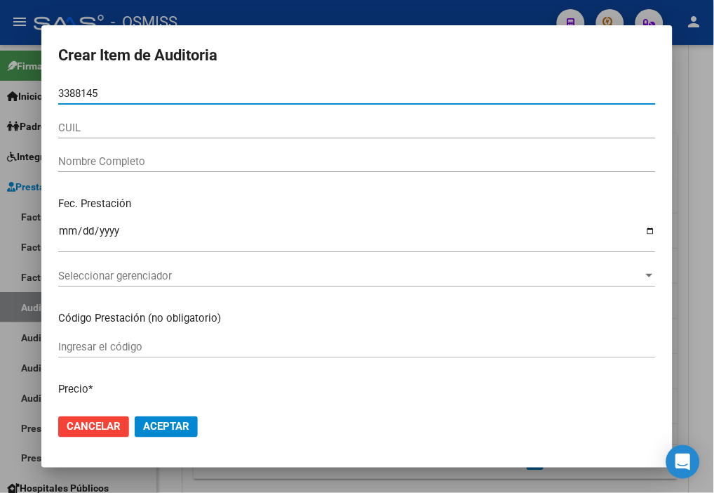
click at [0, 82] on html "menu - OSMISS person Firma Express Inicio Instructivos Contacto OS Padrón Padró…" at bounding box center [357, 246] width 714 height 493
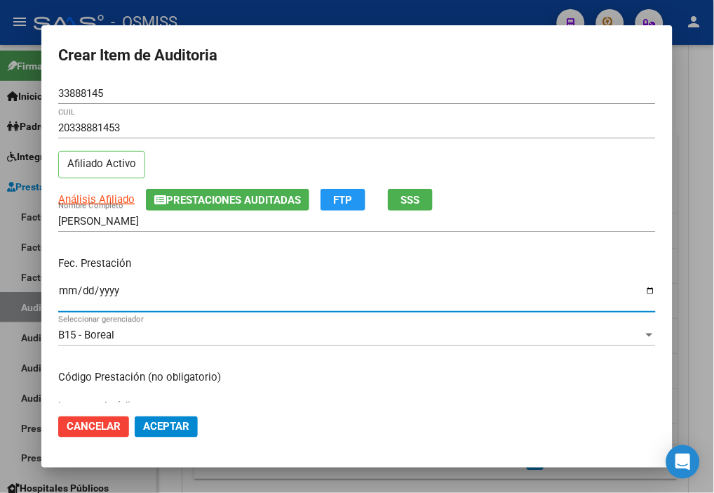
click at [64, 288] on input "Ingresar la fecha" at bounding box center [357, 296] width 598 height 22
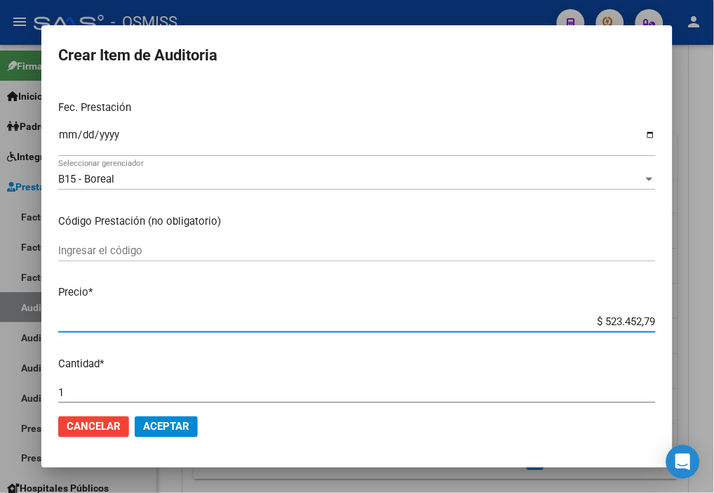
drag, startPoint x: 572, startPoint y: 319, endPoint x: 727, endPoint y: 326, distance: 155.2
click at [617, 326] on html "menu - OSMISS person Firma Express Inicio Instructivos Contacto OS Padrón Padró…" at bounding box center [357, 246] width 714 height 493
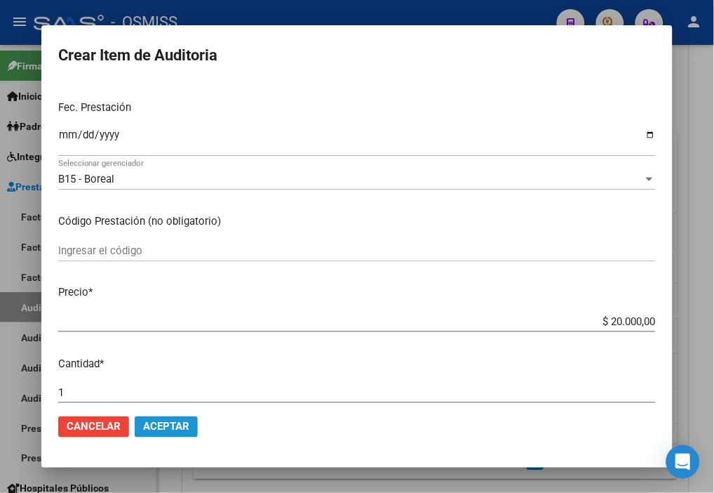
click at [176, 420] on span "Aceptar" at bounding box center [166, 426] width 46 height 13
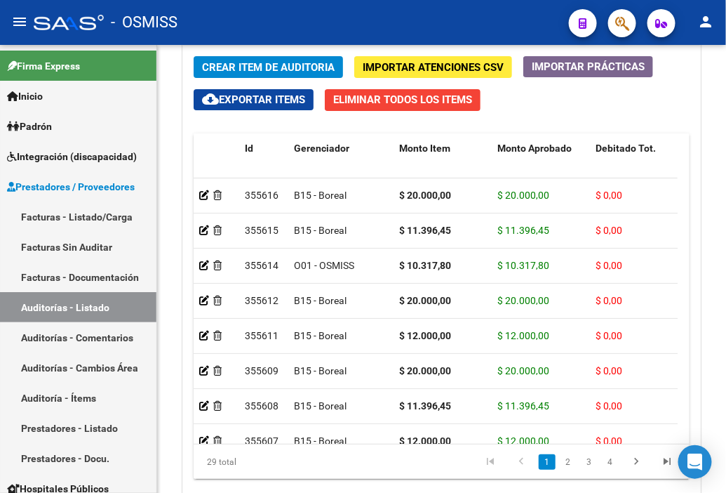
click at [467, 26] on div "- OSMISS" at bounding box center [296, 22] width 524 height 31
click at [229, 68] on span "Crear Item de Auditoria" at bounding box center [268, 67] width 133 height 13
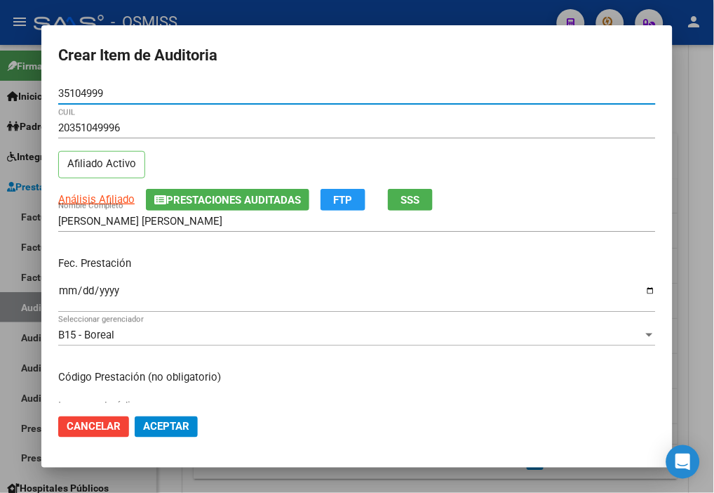
click at [65, 284] on div "Ingresar la fecha" at bounding box center [357, 296] width 598 height 30
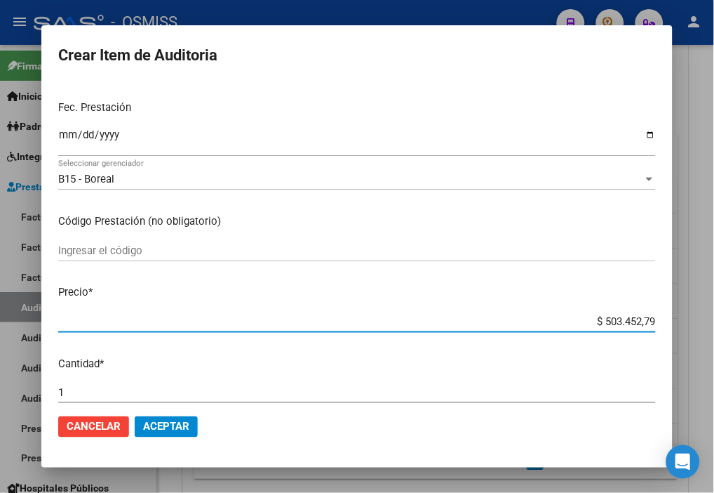
drag, startPoint x: 573, startPoint y: 323, endPoint x: 706, endPoint y: 326, distance: 132.7
click at [617, 326] on div "Crear Item de Auditoria 35104999 Nro Documento 20351049996 CUIL Afiliado Activo…" at bounding box center [357, 246] width 714 height 493
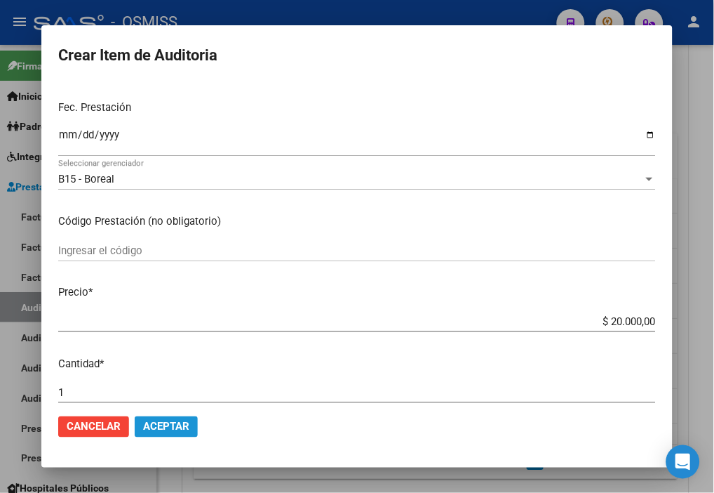
click at [190, 425] on span "Aceptar" at bounding box center [166, 426] width 46 height 13
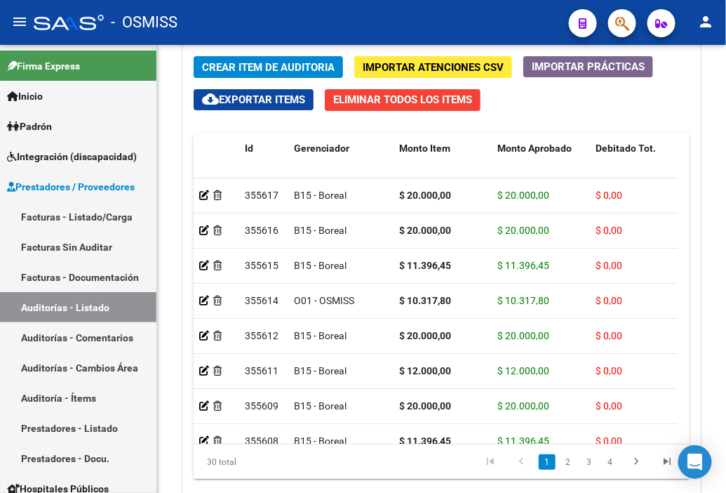
click at [457, 6] on mat-toolbar "menu - OSMISS person" at bounding box center [363, 22] width 726 height 45
click at [253, 67] on span "Crear Item de Auditoria" at bounding box center [268, 67] width 133 height 13
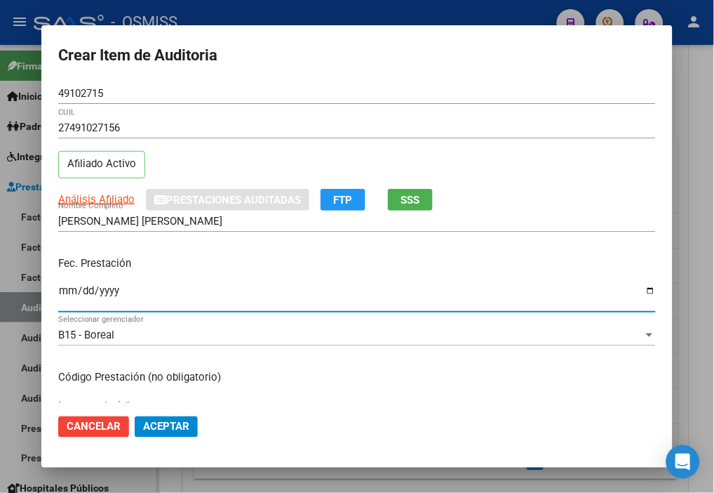
click at [65, 291] on input "Ingresar la fecha" at bounding box center [357, 296] width 598 height 22
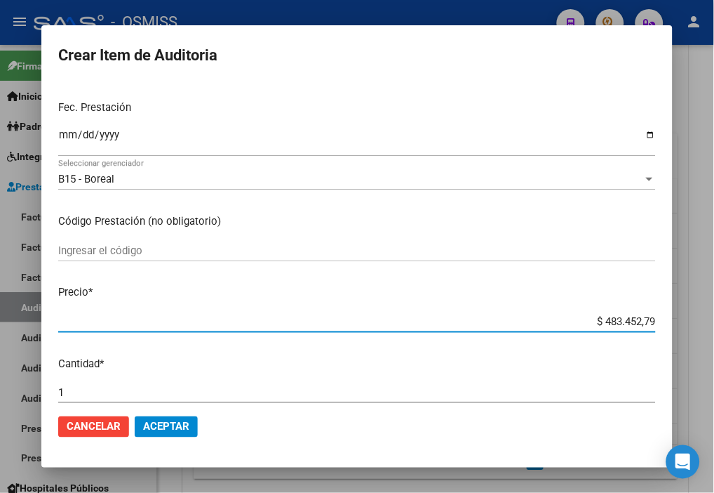
drag, startPoint x: 571, startPoint y: 321, endPoint x: 727, endPoint y: 328, distance: 156.7
click at [617, 328] on html "menu - OSMISS person Firma Express Inicio Instructivos Contacto OS Padrón Padró…" at bounding box center [357, 246] width 714 height 493
click at [172, 426] on span "Aceptar" at bounding box center [166, 426] width 46 height 13
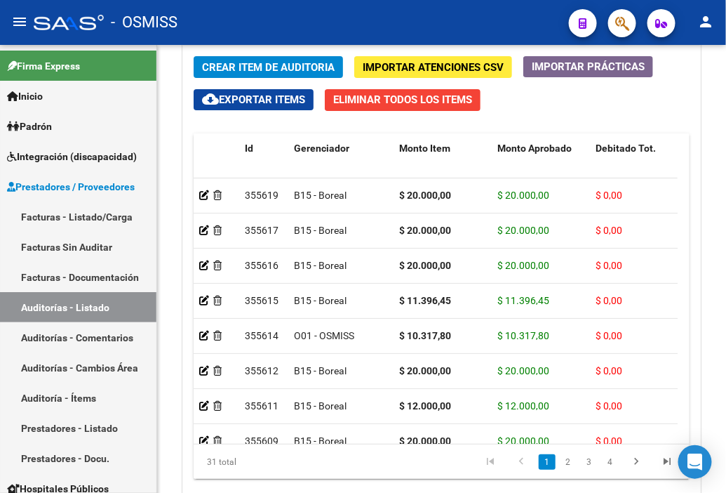
click at [444, 25] on div "- OSMISS" at bounding box center [296, 22] width 524 height 31
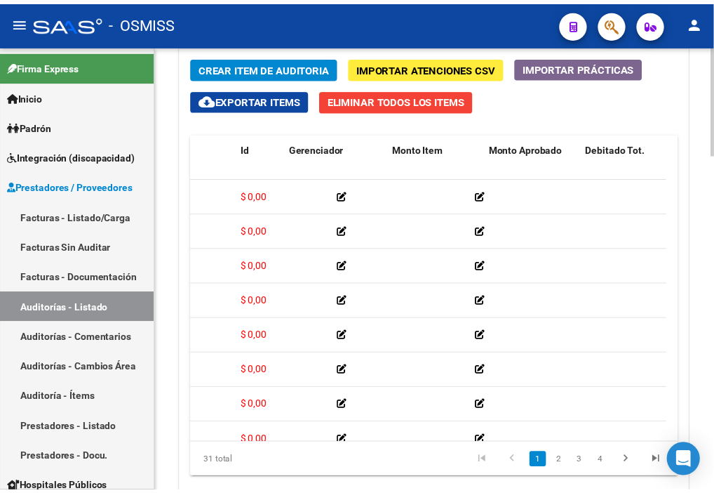
scroll to position [0, 0]
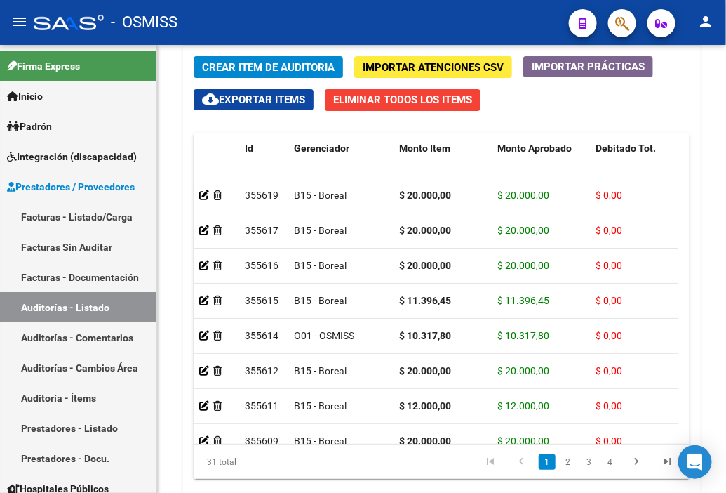
click at [458, 4] on mat-toolbar "menu - OSMISS person" at bounding box center [363, 22] width 726 height 45
click at [218, 62] on span "Crear Item de Auditoria" at bounding box center [268, 67] width 133 height 13
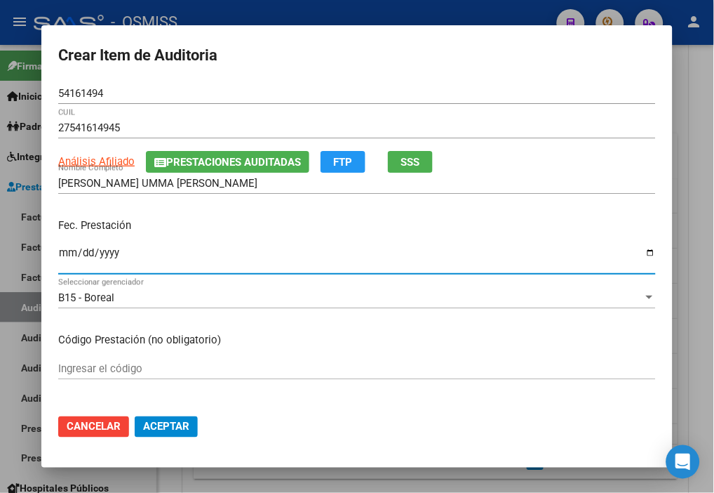
click at [65, 253] on input "Ingresar la fecha" at bounding box center [357, 258] width 598 height 22
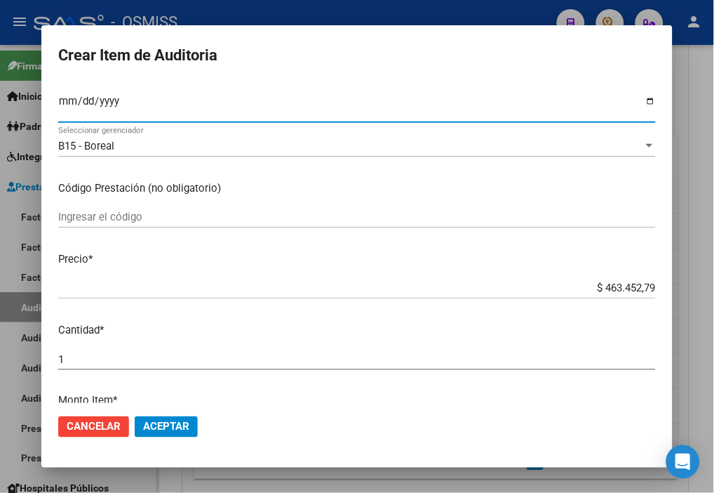
scroll to position [156, 0]
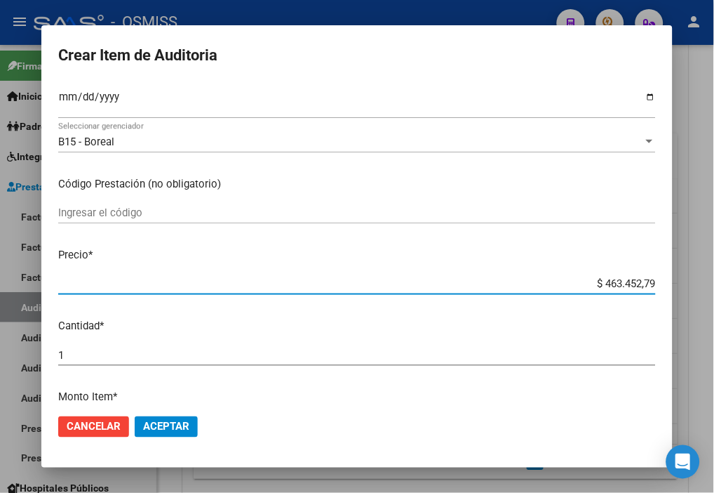
drag, startPoint x: 571, startPoint y: 279, endPoint x: 691, endPoint y: 291, distance: 120.6
click at [617, 291] on div "Crear Item de Auditoria 54161494 Nro Documento 27541614945 CUIL Análisis Afilia…" at bounding box center [357, 246] width 714 height 493
click at [179, 413] on mat-dialog-actions "Cancelar Aceptar" at bounding box center [357, 427] width 598 height 48
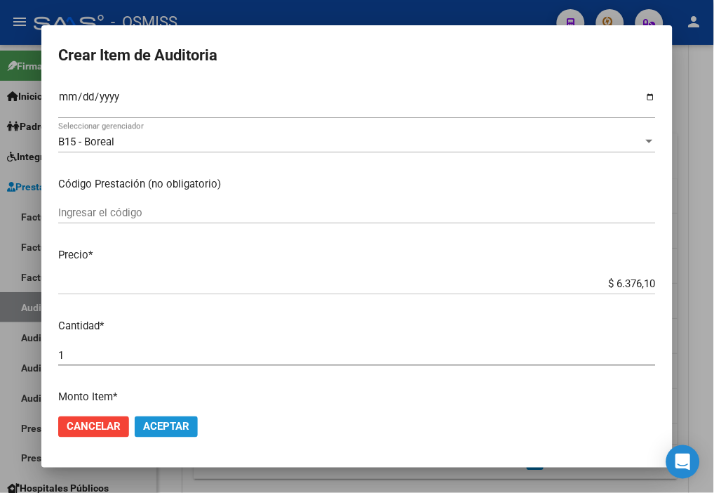
click at [179, 420] on span "Aceptar" at bounding box center [166, 426] width 46 height 13
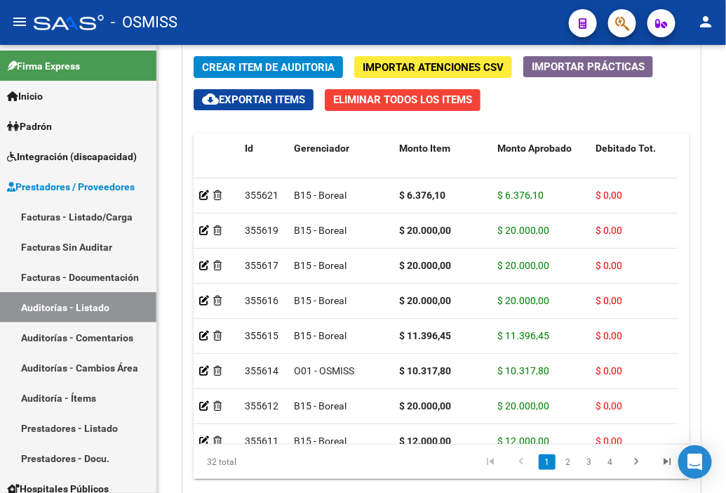
click at [467, 31] on div "- OSMISS" at bounding box center [296, 22] width 524 height 31
click at [226, 70] on span "Crear Item de Auditoria" at bounding box center [268, 67] width 133 height 13
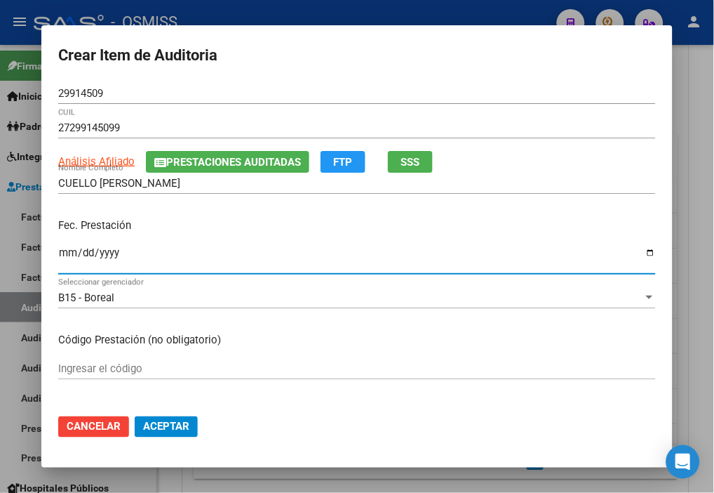
click at [62, 255] on input "Ingresar la fecha" at bounding box center [357, 258] width 598 height 22
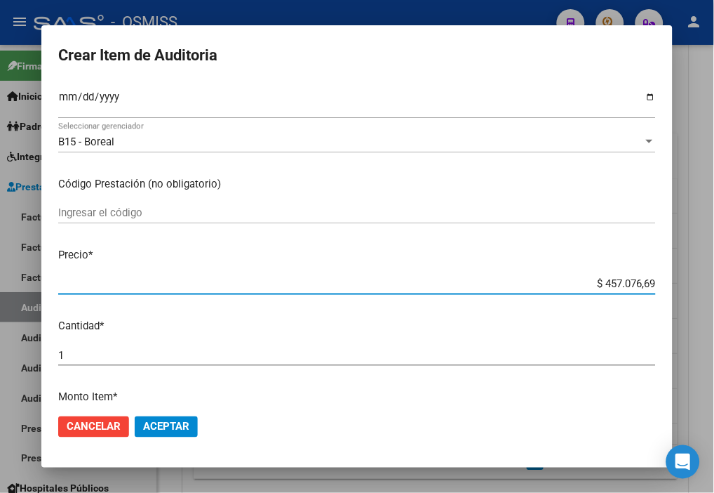
drag, startPoint x: 559, startPoint y: 279, endPoint x: 706, endPoint y: 285, distance: 146.8
click at [617, 285] on div "Crear Item de Auditoria 29914509 Nro Documento 27299145099 CUIL Análisis Afilia…" at bounding box center [357, 246] width 714 height 493
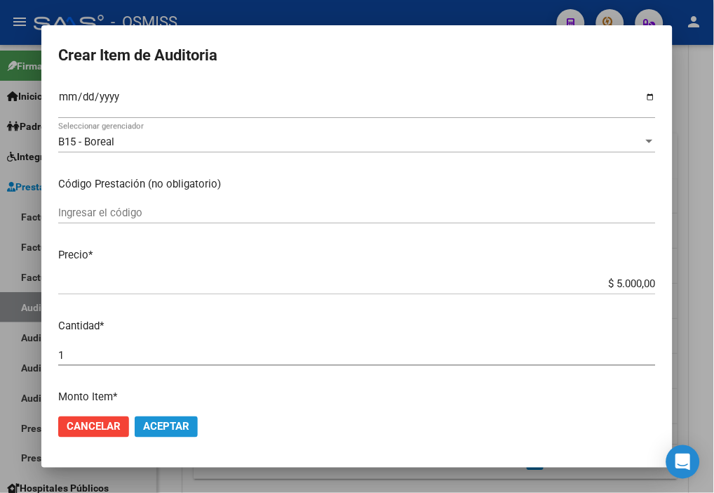
click at [175, 420] on span "Aceptar" at bounding box center [166, 426] width 46 height 13
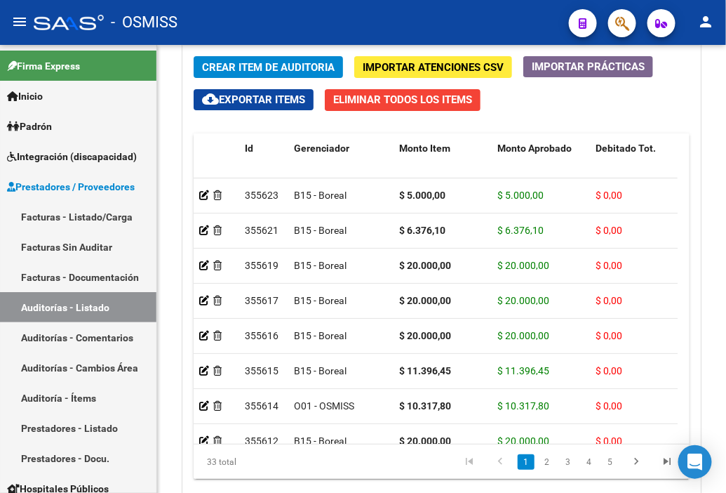
click at [333, 10] on div "- OSMISS" at bounding box center [296, 22] width 524 height 31
click at [236, 67] on span "Crear Item de Auditoria" at bounding box center [268, 67] width 133 height 13
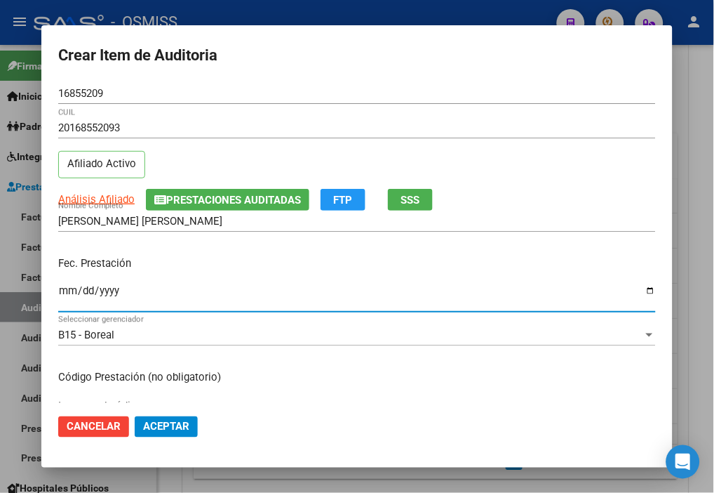
click at [65, 290] on input "Ingresar la fecha" at bounding box center [357, 296] width 598 height 22
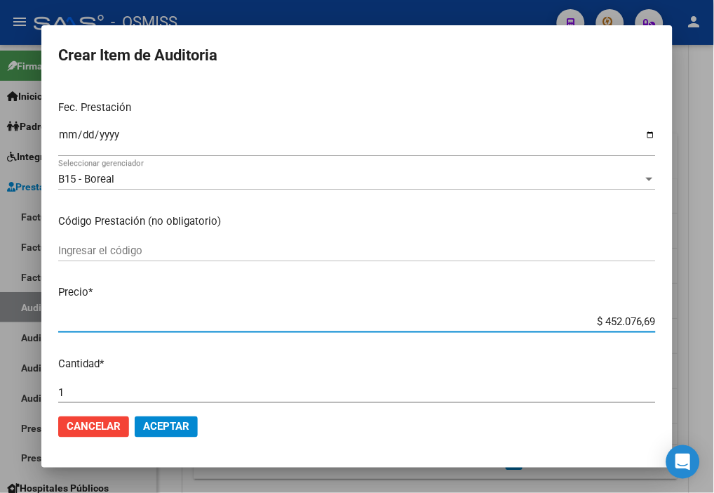
drag, startPoint x: 570, startPoint y: 324, endPoint x: 727, endPoint y: 324, distance: 157.2
click at [617, 324] on html "menu - OSMISS person Firma Express Inicio Instructivos Contacto OS Padrón Padró…" at bounding box center [357, 246] width 714 height 493
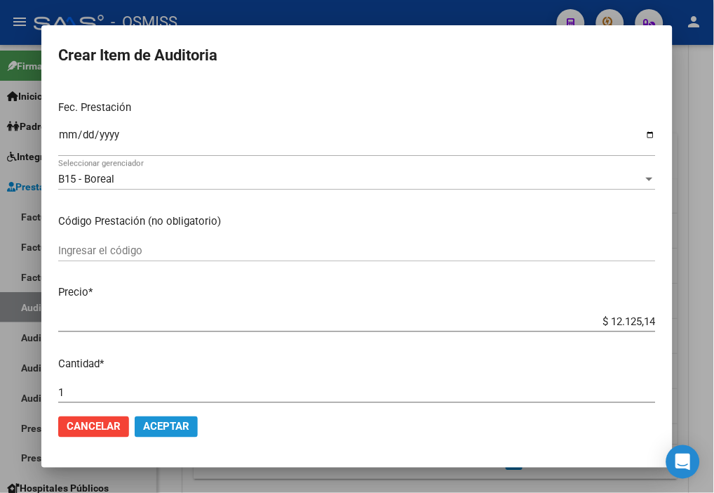
click at [194, 429] on button "Aceptar" at bounding box center [166, 426] width 63 height 21
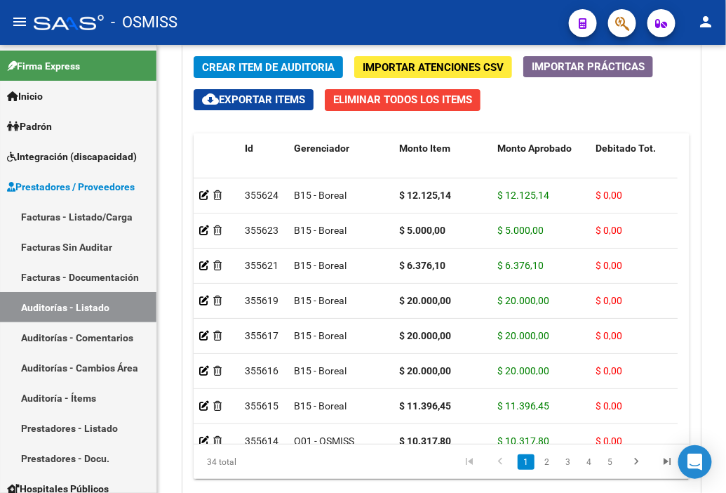
click at [458, 19] on div "- OSMISS" at bounding box center [296, 22] width 524 height 31
click at [232, 68] on span "Crear Item de Auditoria" at bounding box center [268, 67] width 133 height 13
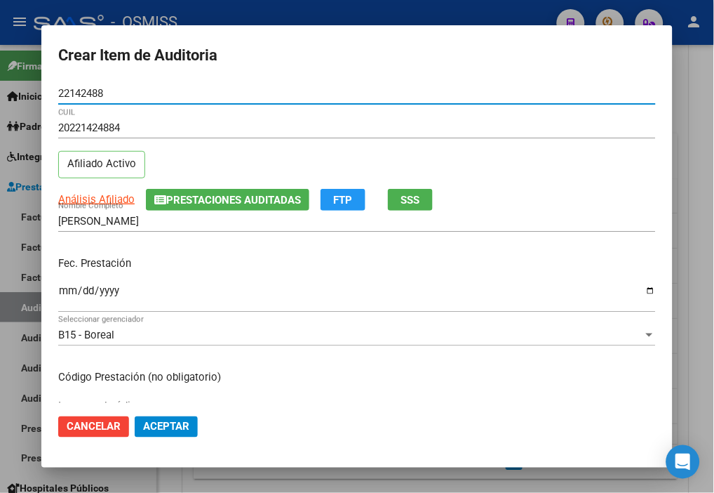
click at [72, 291] on input "Ingresar la fecha" at bounding box center [357, 296] width 598 height 22
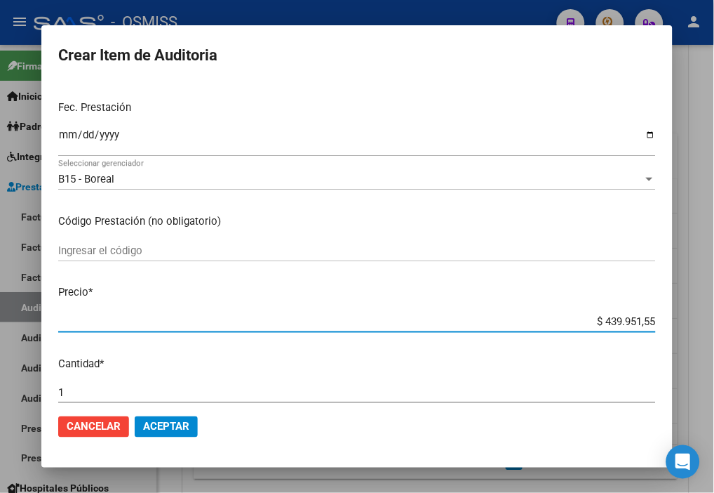
drag, startPoint x: 564, startPoint y: 321, endPoint x: 698, endPoint y: 325, distance: 133.4
click at [617, 325] on div "Crear Item de Auditoria 22142488 Nro Documento 20221424884 CUIL Afiliado Activo…" at bounding box center [357, 246] width 714 height 493
click at [187, 422] on span "Aceptar" at bounding box center [166, 426] width 46 height 13
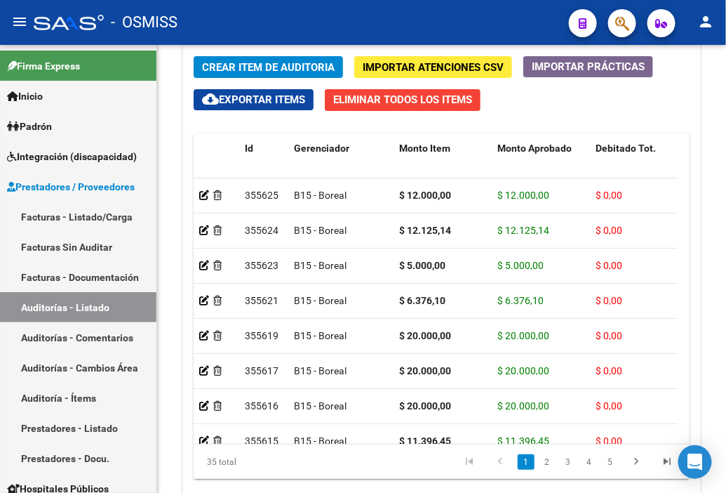
click at [462, 25] on div "- OSMISS" at bounding box center [296, 22] width 524 height 31
click at [213, 65] on span "Crear Item de Auditoria" at bounding box center [268, 67] width 133 height 13
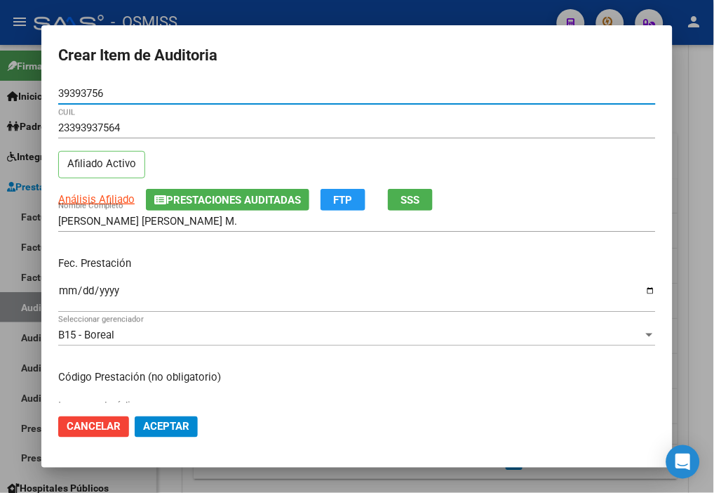
click at [64, 291] on input "Ingresar la fecha" at bounding box center [357, 296] width 598 height 22
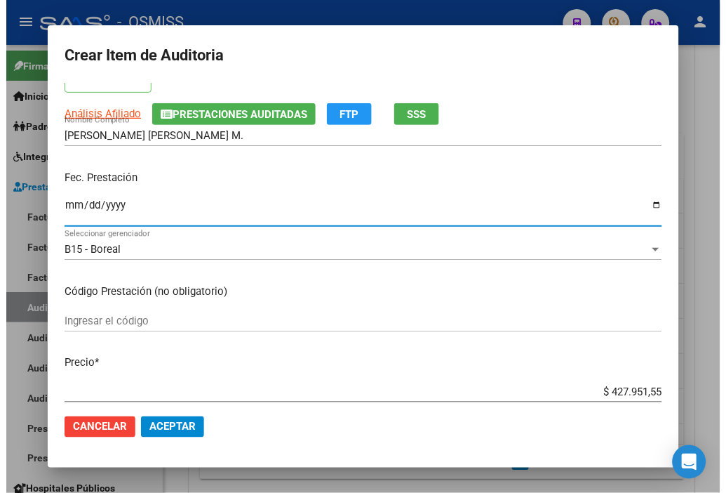
scroll to position [234, 0]
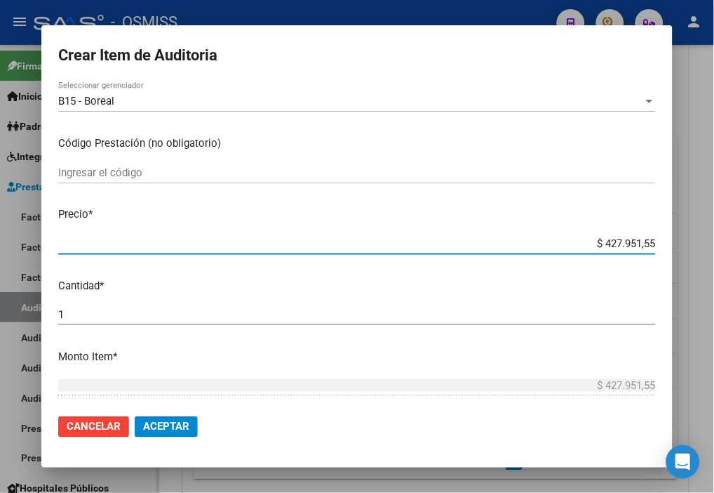
drag, startPoint x: 566, startPoint y: 243, endPoint x: 720, endPoint y: 244, distance: 153.7
click at [617, 244] on html "menu - OSMISS person Firma Express Inicio Instructivos Contacto OS Padrón Padró…" at bounding box center [357, 246] width 714 height 493
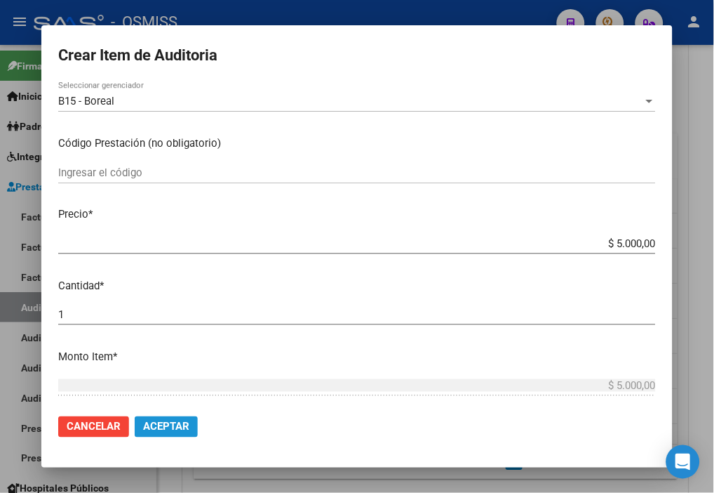
click at [174, 418] on button "Aceptar" at bounding box center [166, 426] width 63 height 21
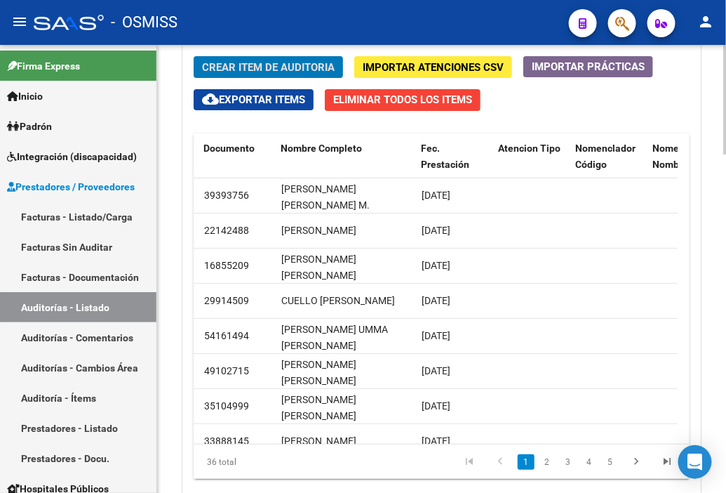
scroll to position [0, 0]
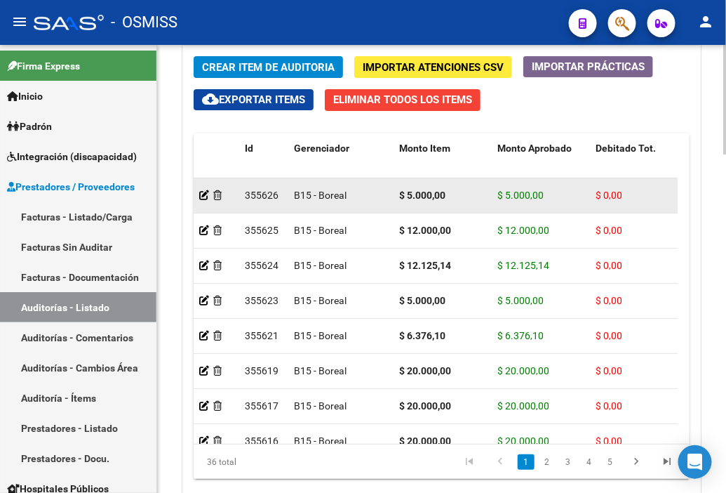
drag, startPoint x: 606, startPoint y: 114, endPoint x: 453, endPoint y: 185, distance: 168.0
click at [606, 114] on div "Crear Item de Auditoria Importar Atenciones CSV Importar Prácticas cloud_downlo…" at bounding box center [441, 273] width 517 height 454
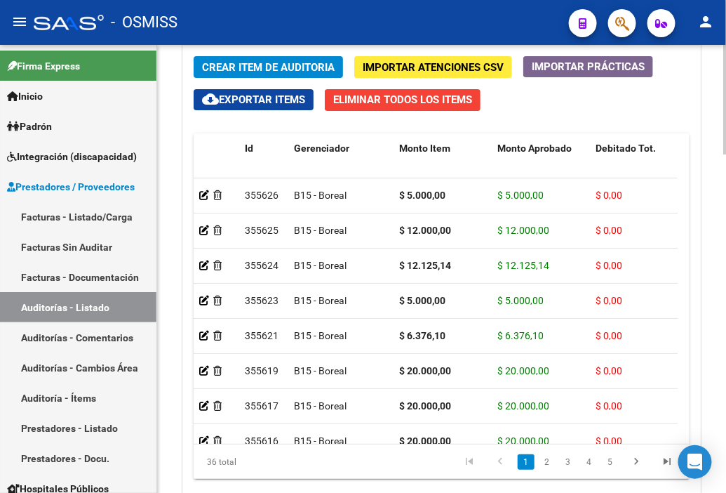
click at [512, 106] on div "Crear Item de Auditoria Importar Atenciones CSV Importar Prácticas cloud_downlo…" at bounding box center [441, 273] width 517 height 454
click at [249, 67] on span "Crear Item de Auditoria" at bounding box center [268, 67] width 133 height 13
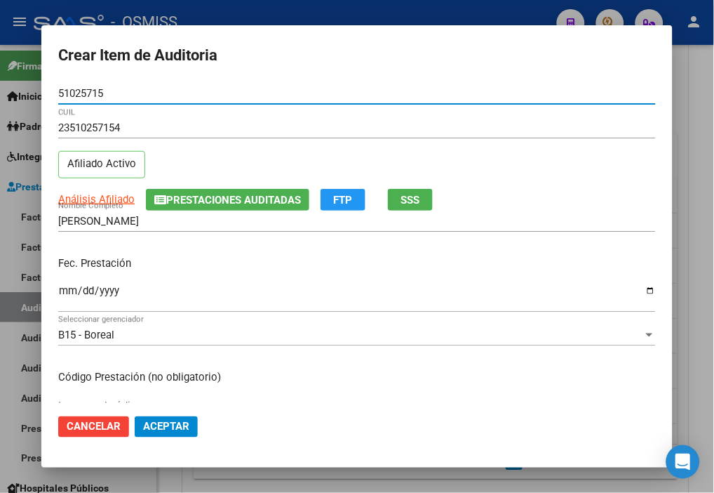
click at [65, 291] on input "Ingresar la fecha" at bounding box center [357, 296] width 598 height 22
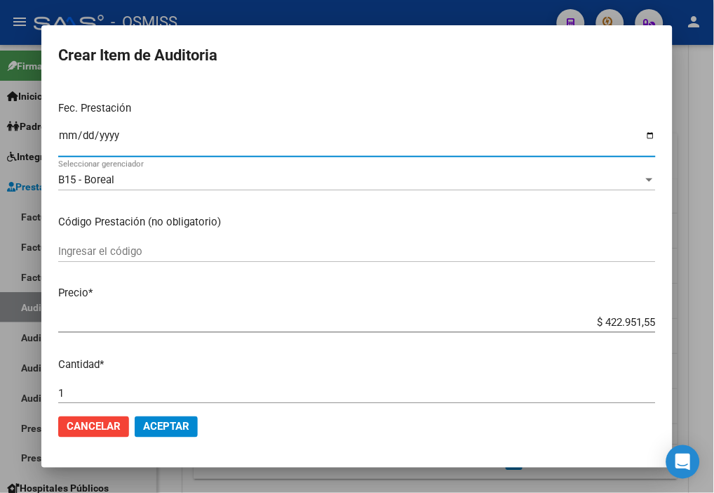
scroll to position [156, 0]
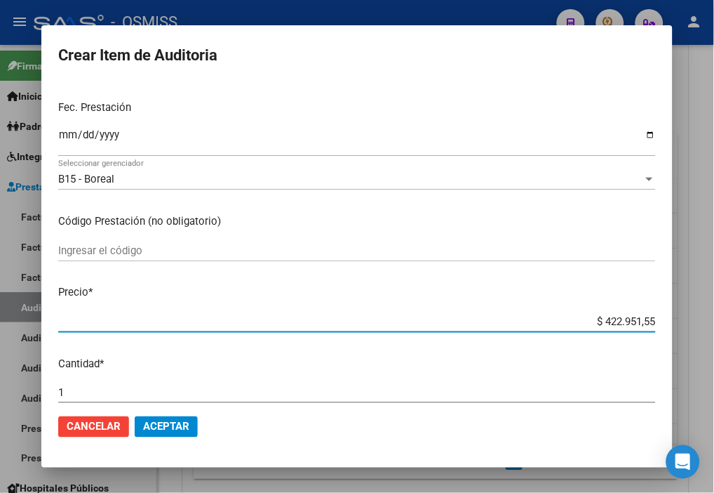
drag, startPoint x: 571, startPoint y: 327, endPoint x: 696, endPoint y: 328, distance: 124.9
click at [617, 328] on div "Crear Item de Auditoria 51025715 Nro Documento 23510257154 CUIL Afiliado Activo…" at bounding box center [357, 246] width 714 height 493
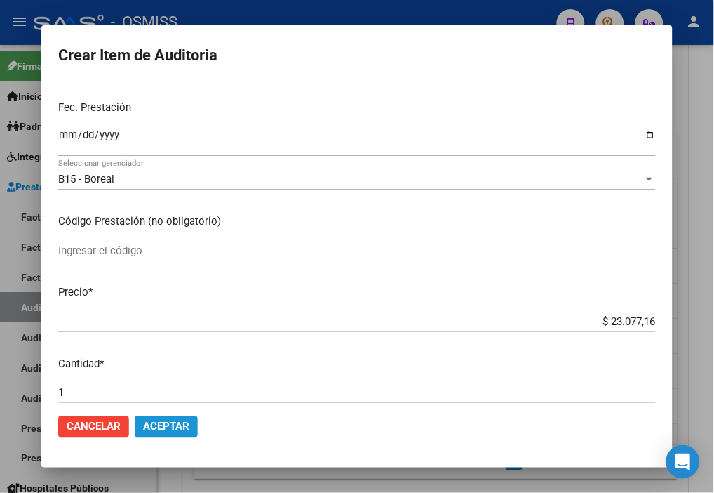
click at [158, 430] on span "Aceptar" at bounding box center [166, 426] width 46 height 13
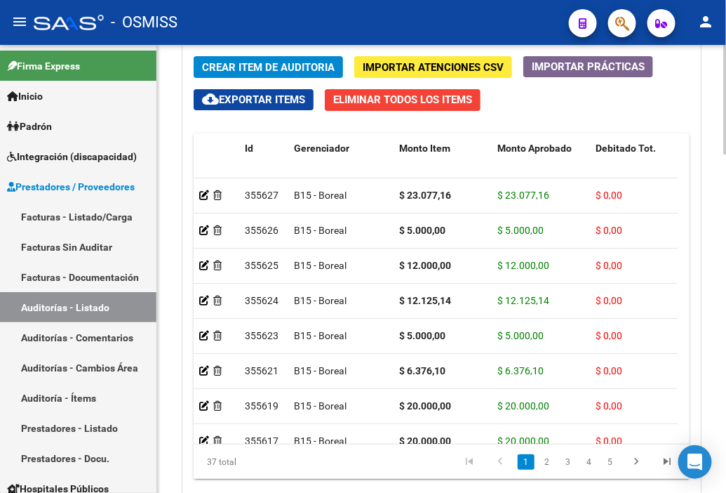
click at [544, 101] on div "Crear Item de Auditoria Importar Atenciones CSV Importar Prácticas cloud_downlo…" at bounding box center [441, 273] width 517 height 454
click at [270, 67] on span "Crear Item de Auditoria" at bounding box center [268, 67] width 133 height 13
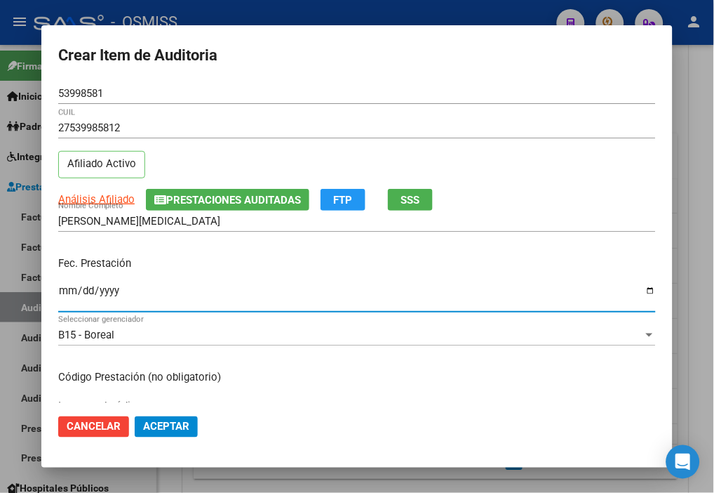
click at [67, 289] on input "Ingresar la fecha" at bounding box center [357, 296] width 598 height 22
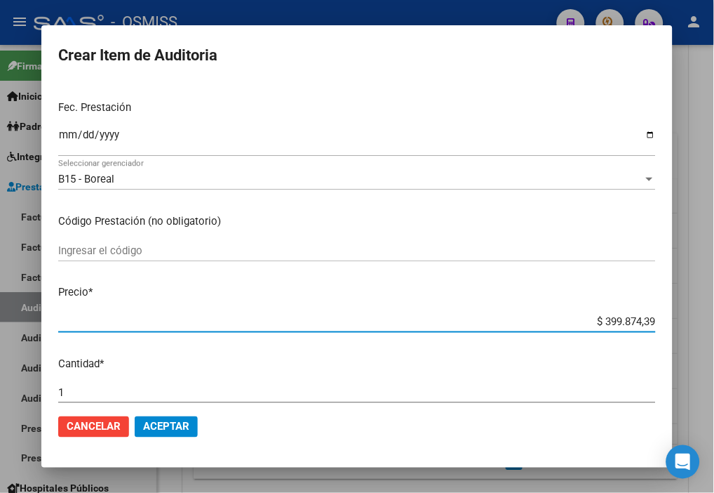
drag, startPoint x: 578, startPoint y: 319, endPoint x: 696, endPoint y: 319, distance: 117.9
click at [617, 319] on div "Crear Item de Auditoria 53998581 Nro Documento 27539985812 CUIL Afiliado Activo…" at bounding box center [357, 246] width 714 height 493
click at [177, 433] on button "Aceptar" at bounding box center [166, 426] width 63 height 21
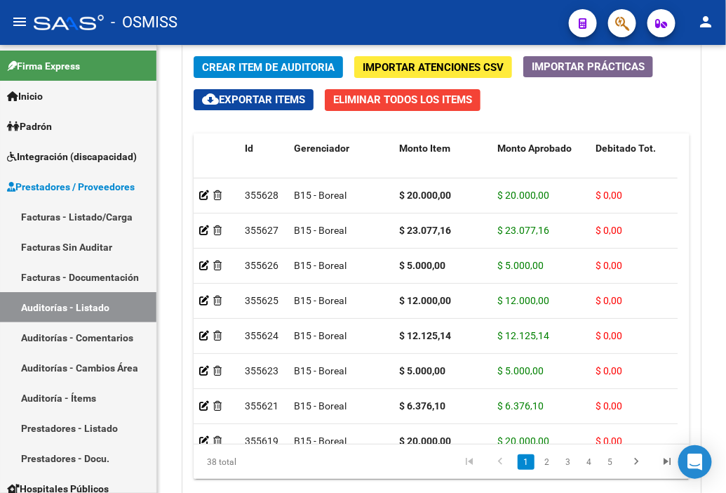
click at [417, 21] on div "- OSMISS" at bounding box center [296, 22] width 524 height 31
click at [249, 62] on span "Crear Item de Auditoria" at bounding box center [268, 67] width 133 height 13
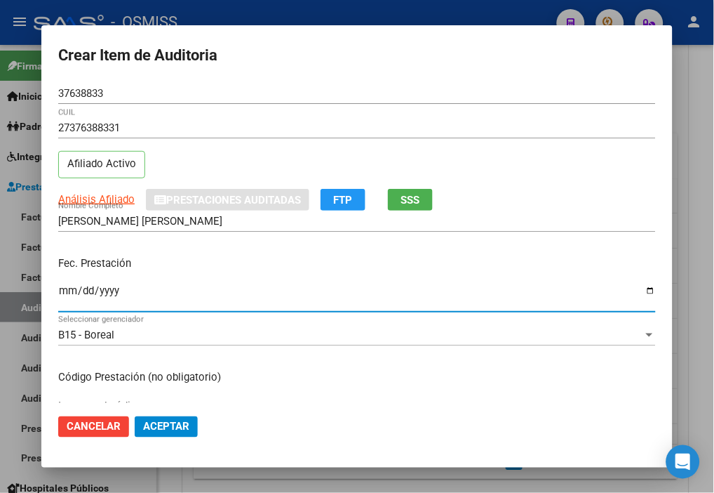
click at [71, 288] on input "Ingresar la fecha" at bounding box center [357, 296] width 598 height 22
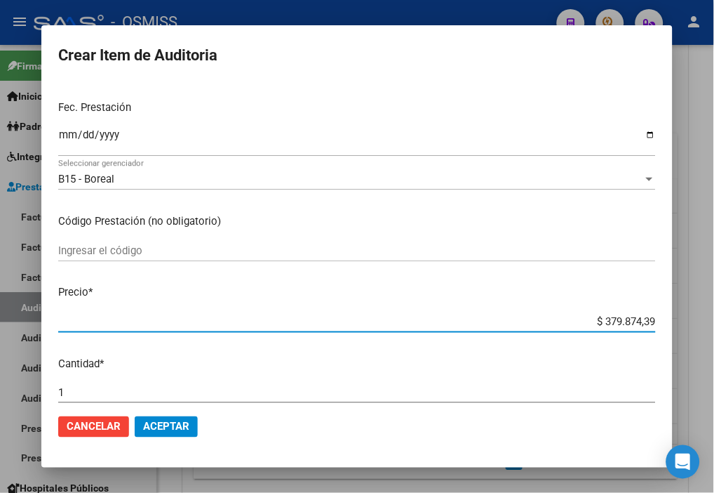
drag, startPoint x: 563, startPoint y: 324, endPoint x: 727, endPoint y: 324, distance: 164.2
click at [617, 324] on html "menu - OSMISS person Firma Express Inicio Instructivos Contacto OS Padrón Padró…" at bounding box center [357, 246] width 714 height 493
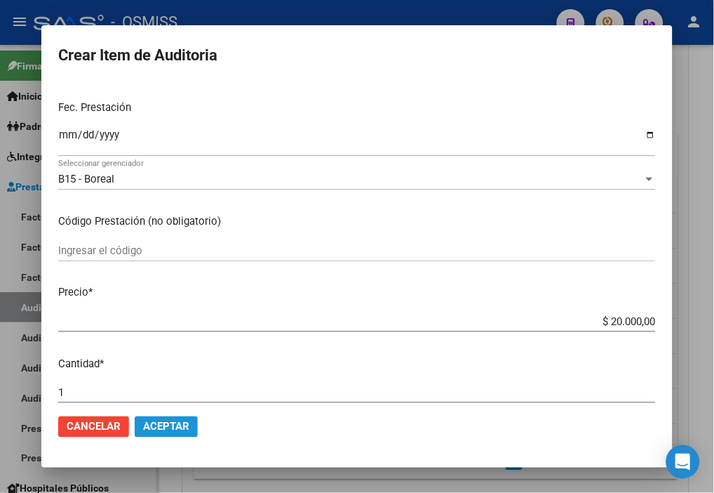
click at [174, 430] on span "Aceptar" at bounding box center [166, 426] width 46 height 13
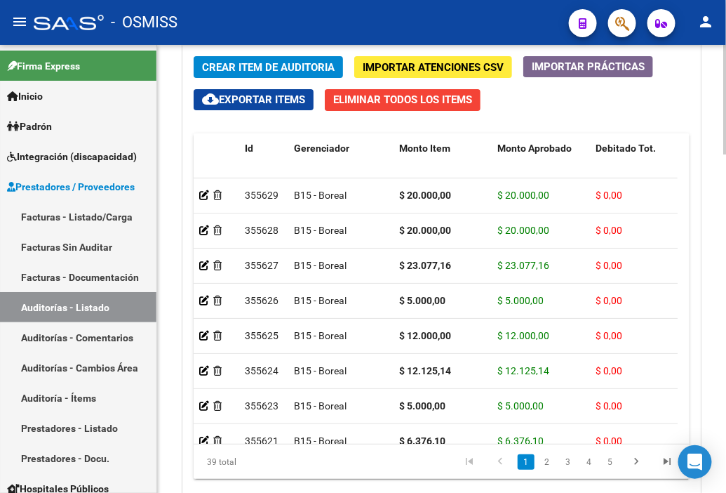
drag, startPoint x: 545, startPoint y: 112, endPoint x: 411, endPoint y: 88, distance: 137.0
click at [545, 112] on div "Crear Item de Auditoria Importar Atenciones CSV Importar Prácticas cloud_downlo…" at bounding box center [441, 273] width 517 height 454
click at [234, 61] on span "Crear Item de Auditoria" at bounding box center [268, 67] width 133 height 13
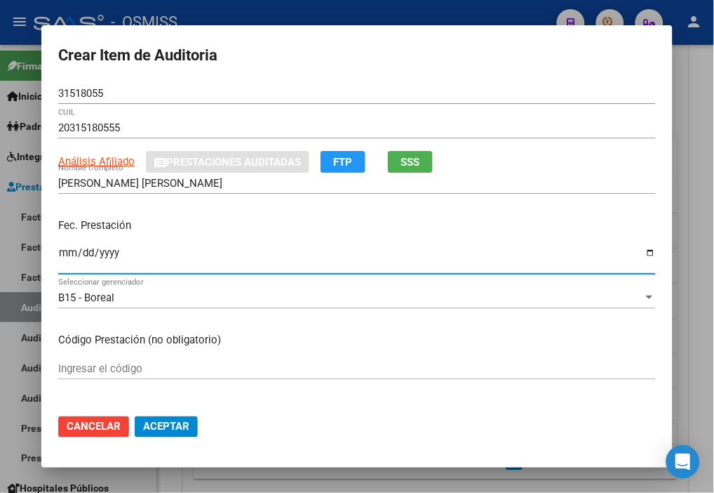
click at [62, 256] on input "Ingresar la fecha" at bounding box center [357, 258] width 598 height 22
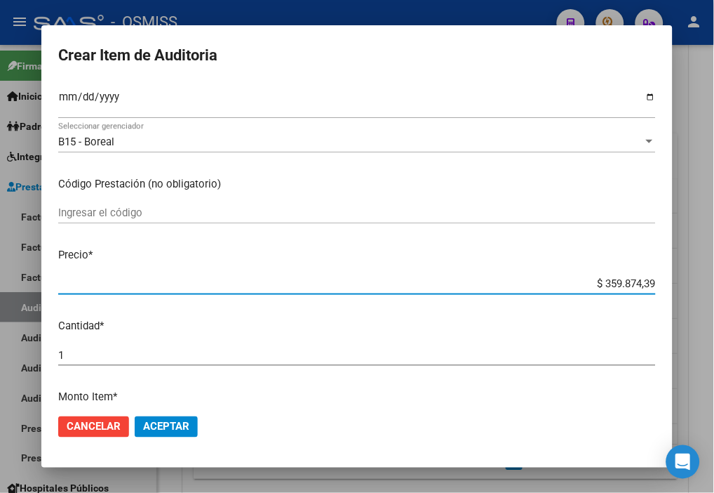
drag, startPoint x: 552, startPoint y: 282, endPoint x: 718, endPoint y: 298, distance: 166.4
click at [617, 298] on html "menu - OSMISS person Firma Express Inicio Instructivos Contacto OS Padrón Padró…" at bounding box center [357, 246] width 714 height 493
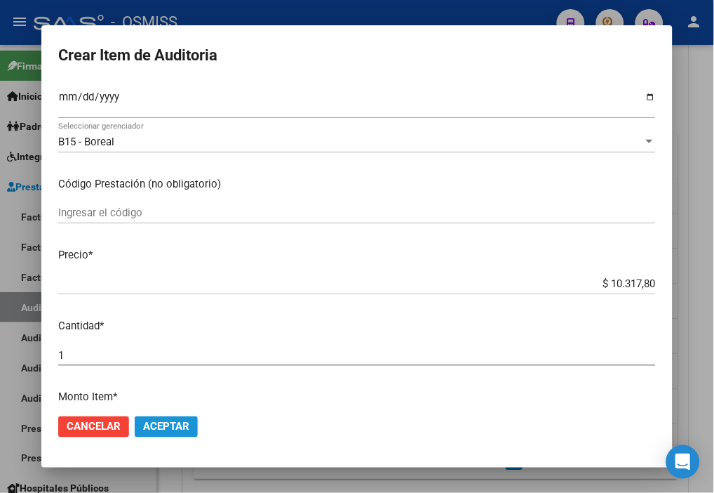
click at [173, 420] on span "Aceptar" at bounding box center [166, 426] width 46 height 13
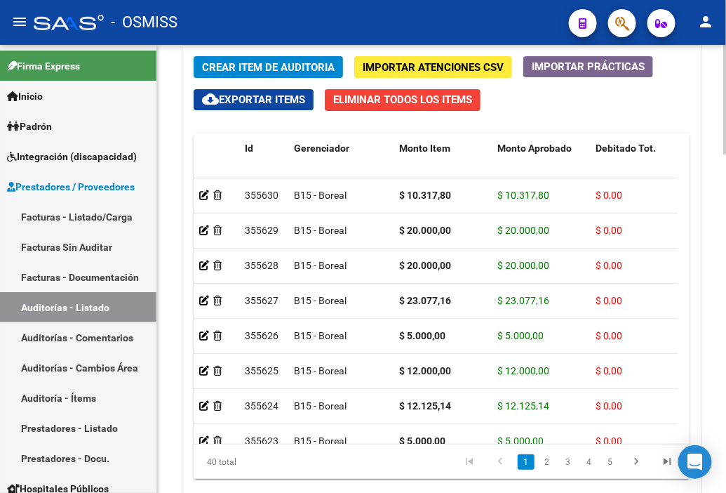
drag, startPoint x: 569, startPoint y: 112, endPoint x: 363, endPoint y: 76, distance: 209.5
click at [569, 112] on div "Crear Item de Auditoria Importar Atenciones CSV Importar Prácticas cloud_downlo…" at bounding box center [441, 273] width 517 height 454
click at [229, 57] on button "Crear Item de Auditoria" at bounding box center [268, 67] width 149 height 22
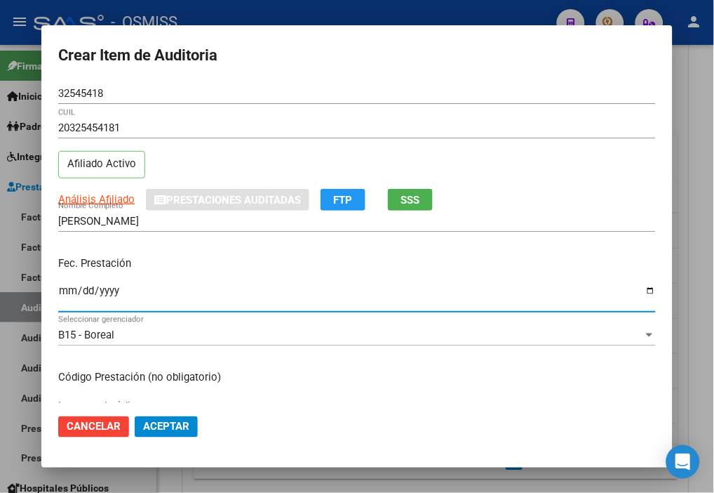
click at [67, 295] on input "Ingresar la fecha" at bounding box center [357, 296] width 598 height 22
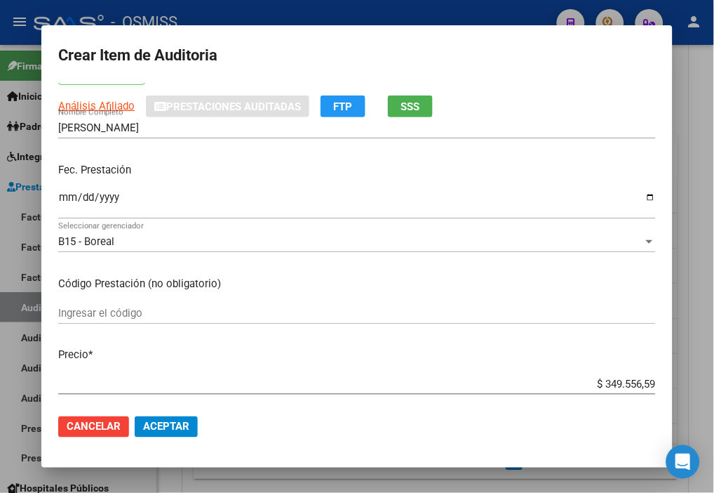
scroll to position [234, 0]
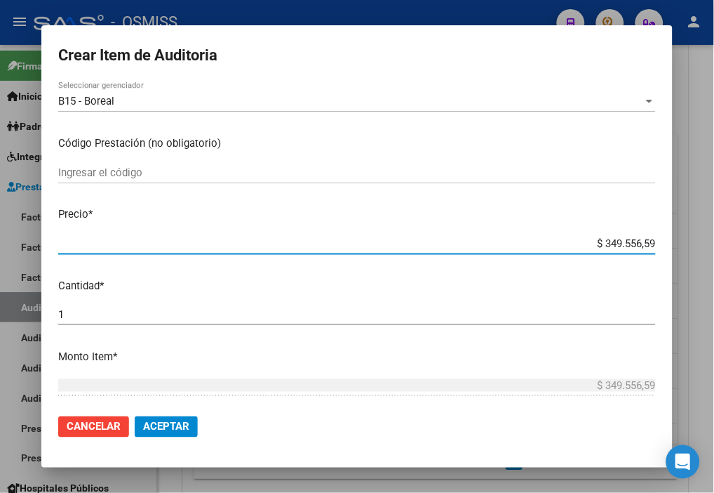
drag, startPoint x: 580, startPoint y: 239, endPoint x: 727, endPoint y: 258, distance: 148.6
click at [617, 258] on html "menu - OSMISS person Firma Express Inicio Instructivos Contacto OS Padrón Padró…" at bounding box center [357, 246] width 714 height 493
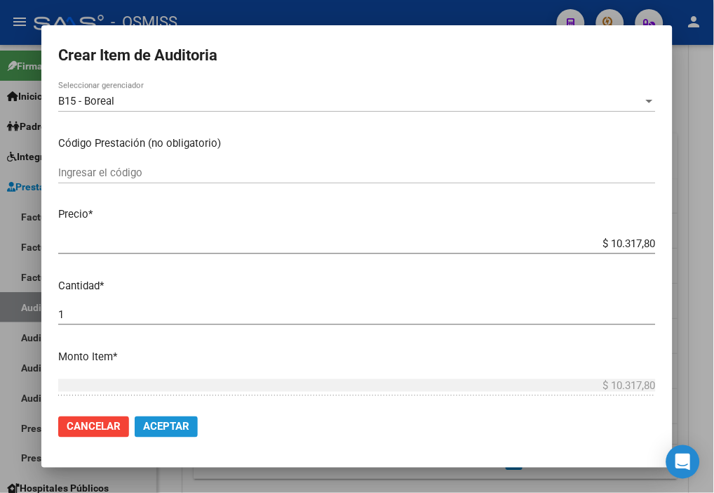
click at [149, 424] on span "Aceptar" at bounding box center [166, 426] width 46 height 13
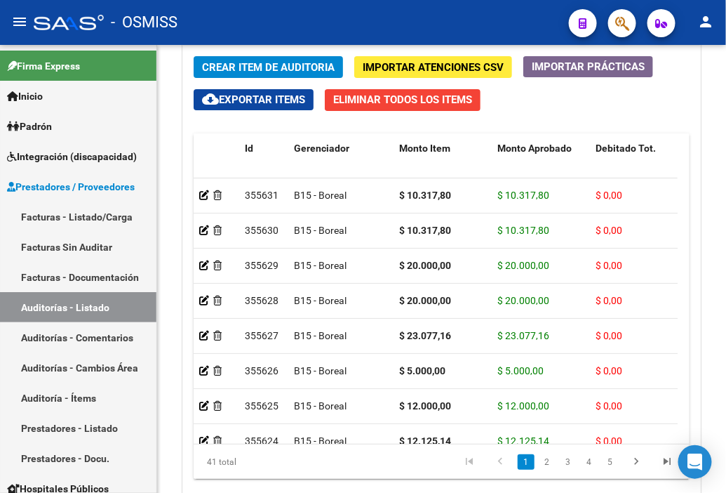
click at [433, 11] on div "- OSMISS" at bounding box center [296, 22] width 524 height 31
click at [247, 68] on span "Crear Item de Auditoria" at bounding box center [268, 67] width 133 height 13
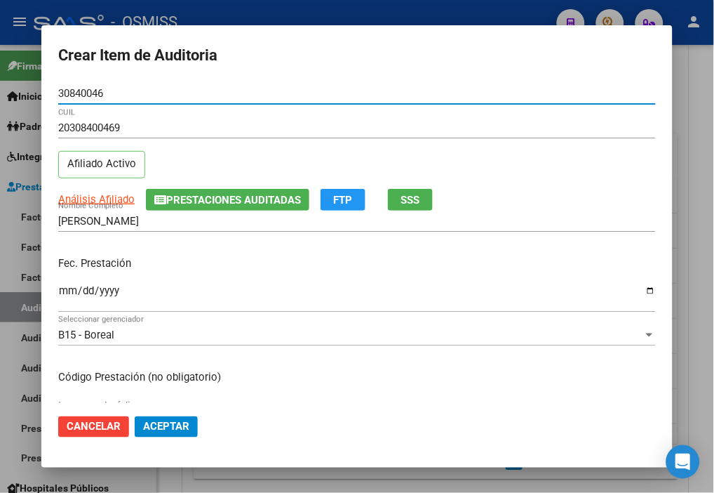
click at [67, 298] on input "Ingresar la fecha" at bounding box center [357, 296] width 598 height 22
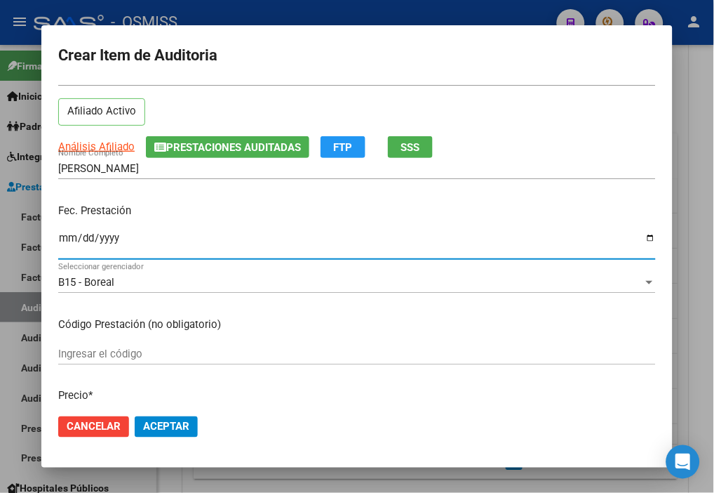
scroll to position [156, 0]
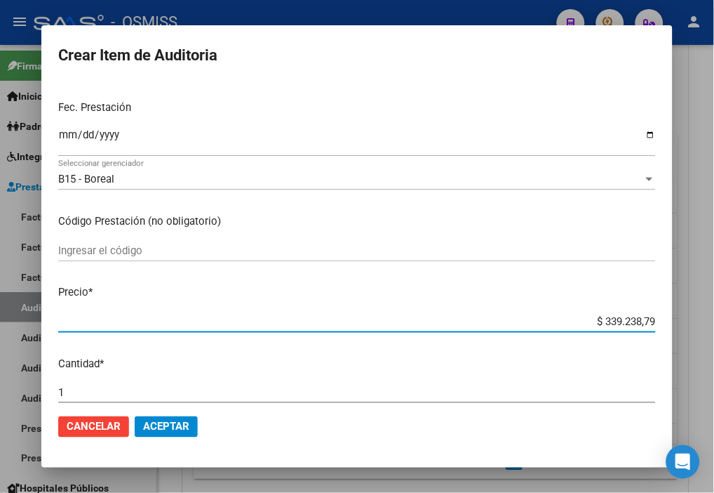
drag, startPoint x: 566, startPoint y: 318, endPoint x: 719, endPoint y: 333, distance: 153.8
click at [617, 333] on html "menu - OSMISS person Firma Express Inicio Instructivos Contacto OS Padrón Padró…" at bounding box center [357, 246] width 714 height 493
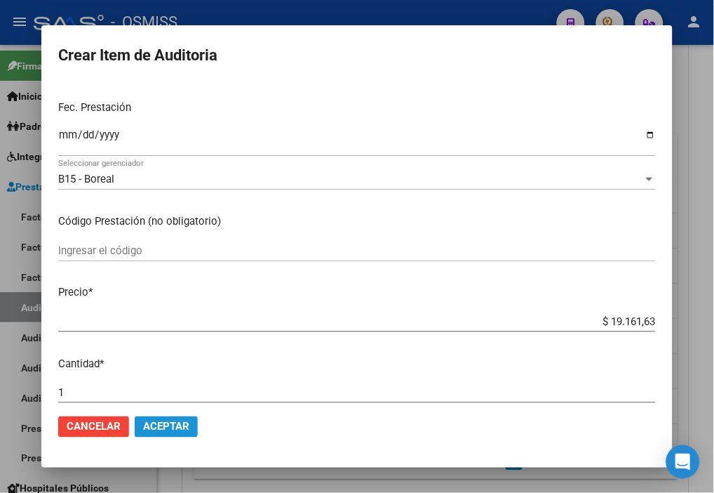
click at [173, 423] on span "Aceptar" at bounding box center [166, 426] width 46 height 13
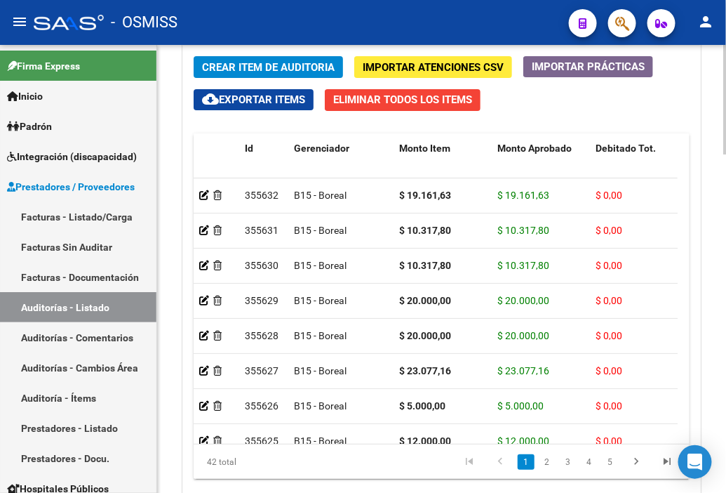
click at [531, 103] on div "Crear Item de Auditoria Importar Atenciones CSV Importar Prácticas cloud_downlo…" at bounding box center [441, 273] width 517 height 454
click at [212, 62] on span "Crear Item de Auditoria" at bounding box center [268, 67] width 133 height 13
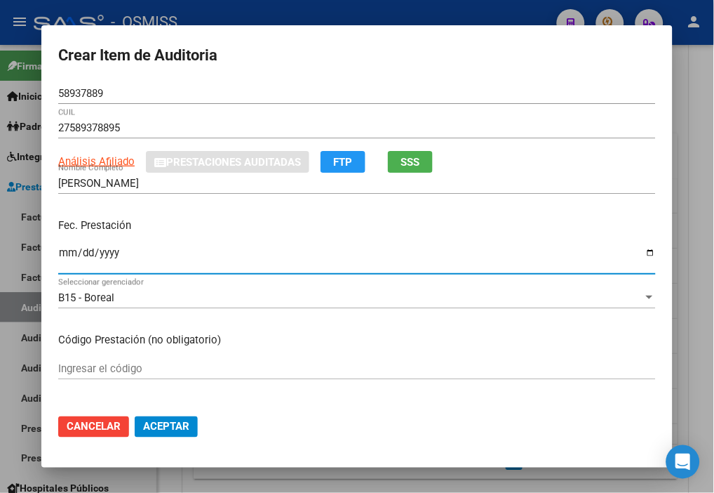
click at [65, 256] on input "Ingresar la fecha" at bounding box center [357, 258] width 598 height 22
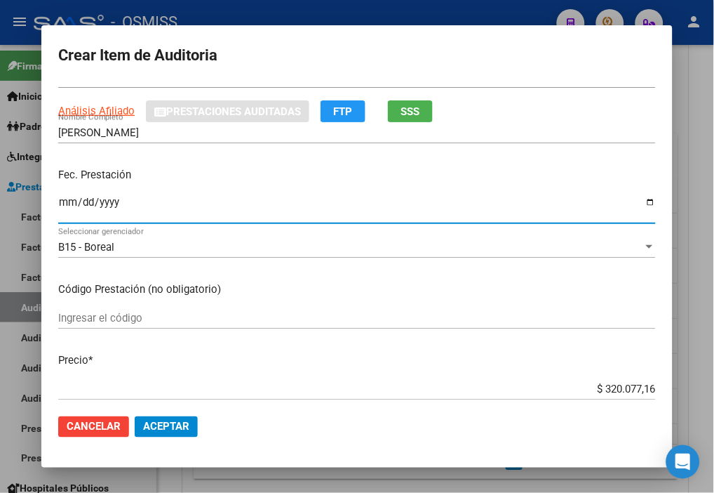
scroll to position [78, 0]
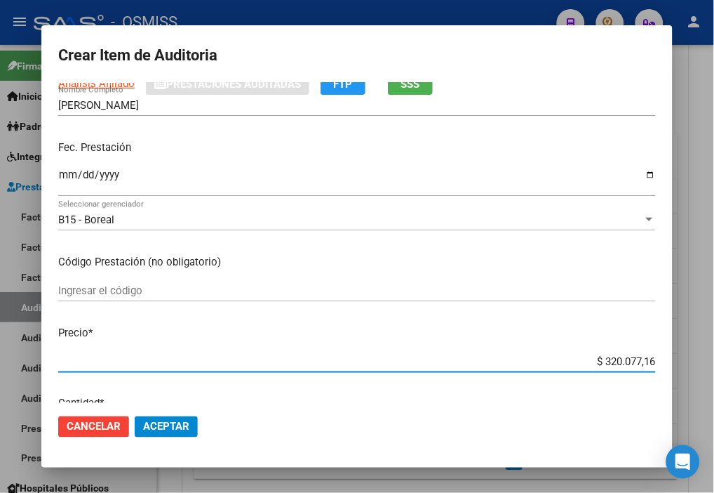
drag, startPoint x: 576, startPoint y: 359, endPoint x: 727, endPoint y: 368, distance: 151.9
click at [617, 368] on html "menu - OSMISS person Firma Express Inicio Instructivos Contacto OS Padrón Padró…" at bounding box center [357, 246] width 714 height 493
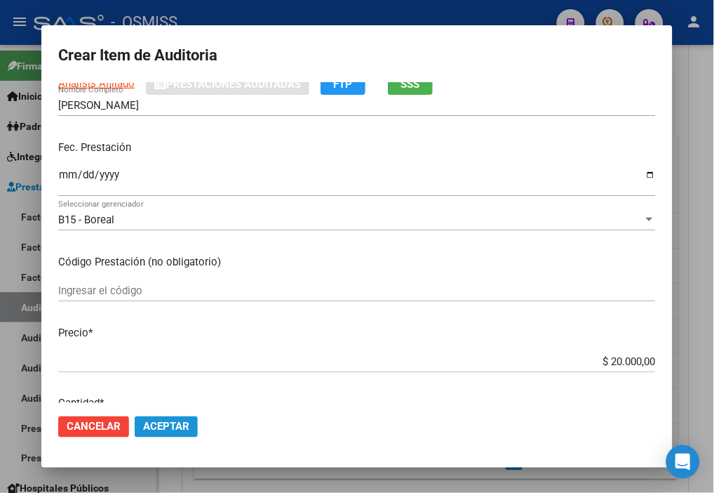
click at [181, 422] on span "Aceptar" at bounding box center [166, 426] width 46 height 13
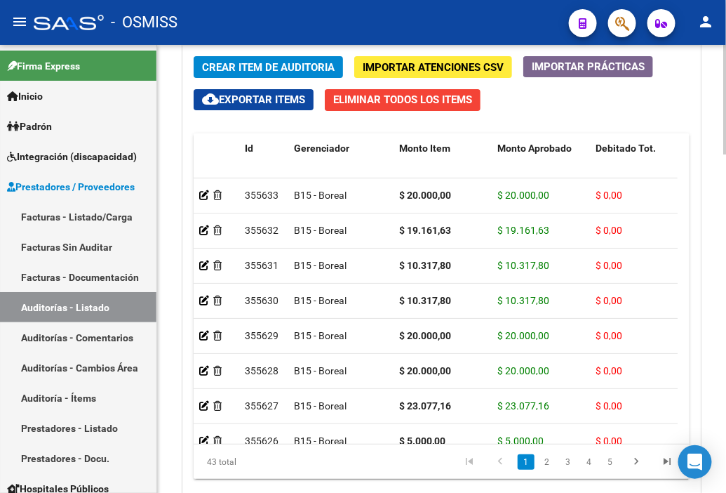
drag, startPoint x: 584, startPoint y: 109, endPoint x: 359, endPoint y: 77, distance: 227.5
click at [584, 109] on div "Crear Item de Auditoria Importar Atenciones CSV Importar Prácticas cloud_downlo…" at bounding box center [441, 273] width 517 height 454
click at [270, 61] on span "Crear Item de Auditoria" at bounding box center [268, 67] width 133 height 13
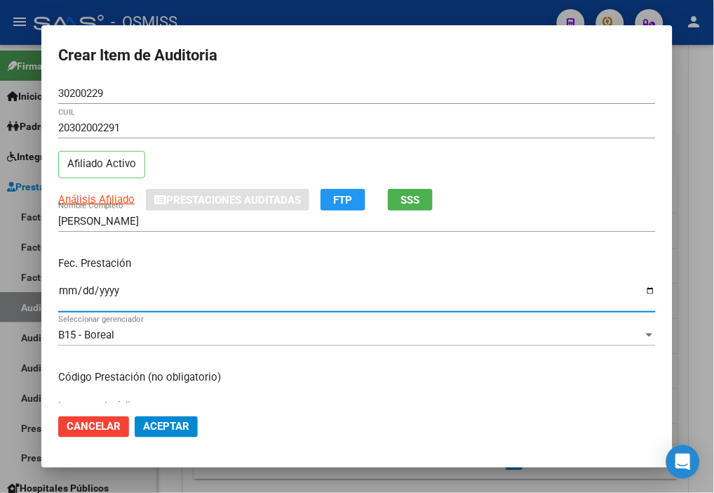
click at [74, 285] on input "Ingresar la fecha" at bounding box center [357, 296] width 598 height 22
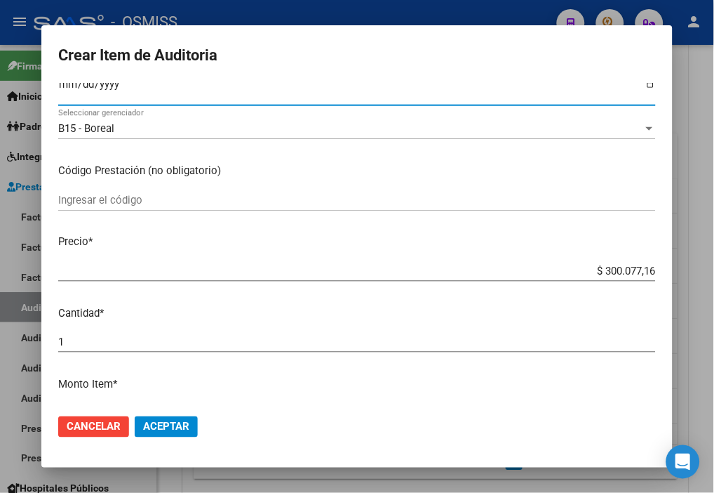
scroll to position [234, 0]
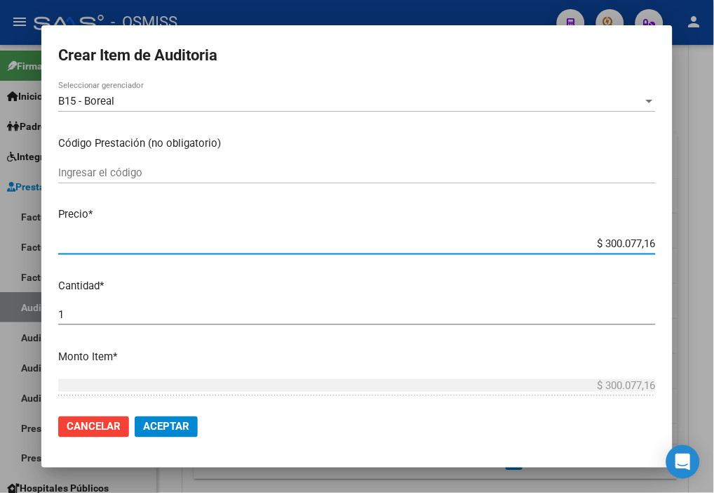
click at [565, 239] on input "$ 300.077,16" at bounding box center [357, 243] width 598 height 13
drag, startPoint x: 565, startPoint y: 239, endPoint x: 726, endPoint y: 251, distance: 161.2
click at [617, 251] on html "menu - OSMISS person Firma Express Inicio Instructivos Contacto OS Padrón Padró…" at bounding box center [357, 246] width 714 height 493
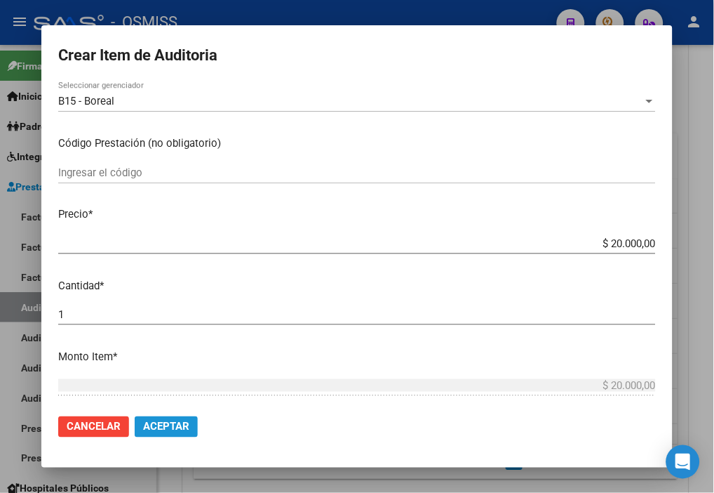
click at [166, 431] on span "Aceptar" at bounding box center [166, 426] width 46 height 13
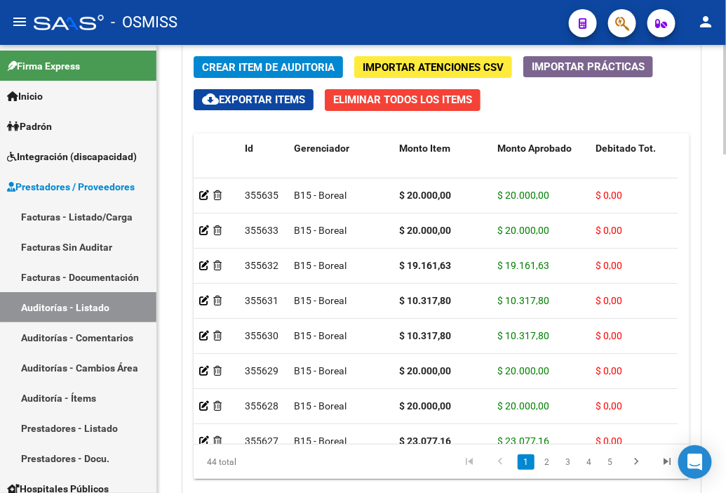
drag, startPoint x: 531, startPoint y: 118, endPoint x: 375, endPoint y: 95, distance: 158.2
click at [531, 118] on div "Crear Item de Auditoria Importar Atenciones CSV Importar Prácticas cloud_downlo…" at bounding box center [441, 273] width 517 height 454
click at [276, 62] on span "Crear Item de Auditoria" at bounding box center [268, 67] width 133 height 13
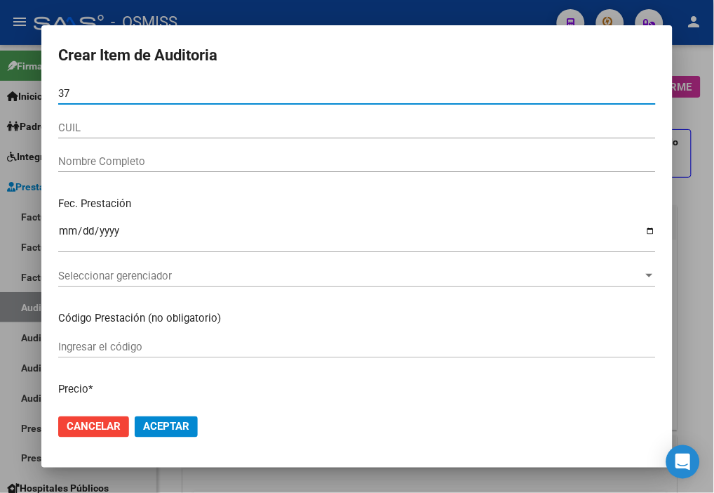
scroll to position [1276, 0]
type input "37639497"
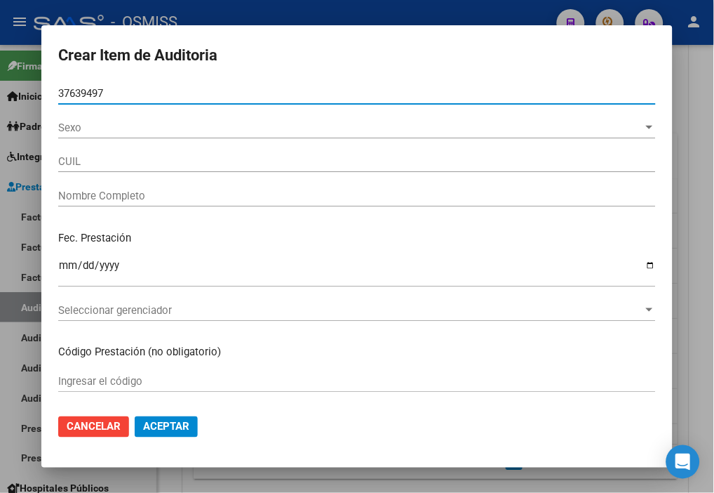
type input "20376394973"
type input "[PERSON_NAME][DEMOGRAPHIC_DATA][DEMOGRAPHIC_DATA]"
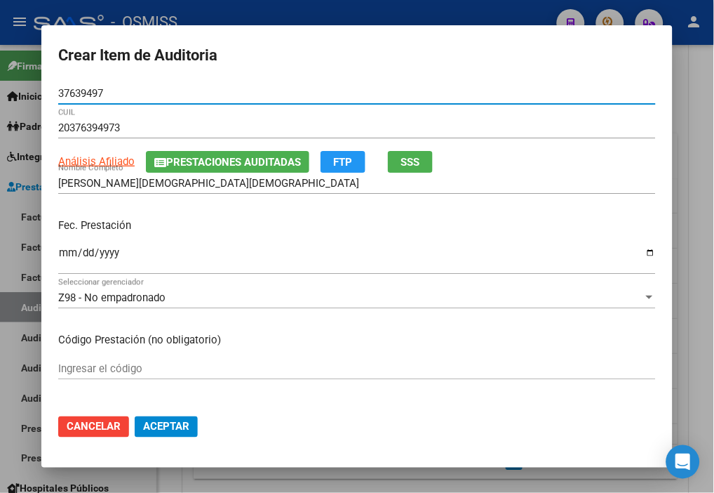
type input "37639497"
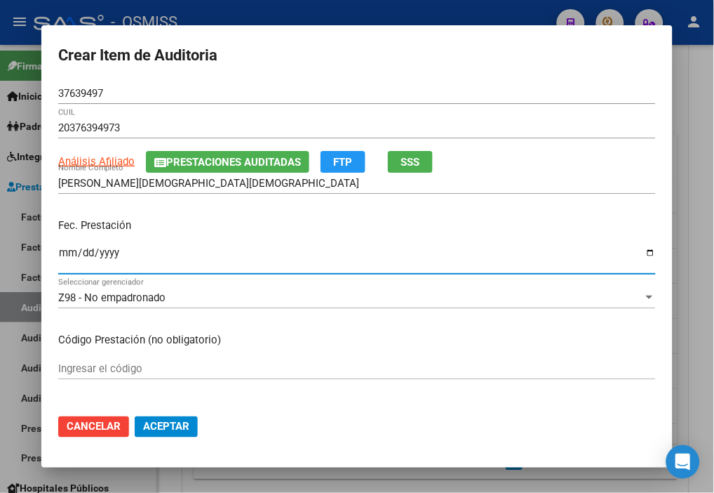
click at [72, 255] on input "Ingresar la fecha" at bounding box center [357, 258] width 598 height 22
type input "[DATE]"
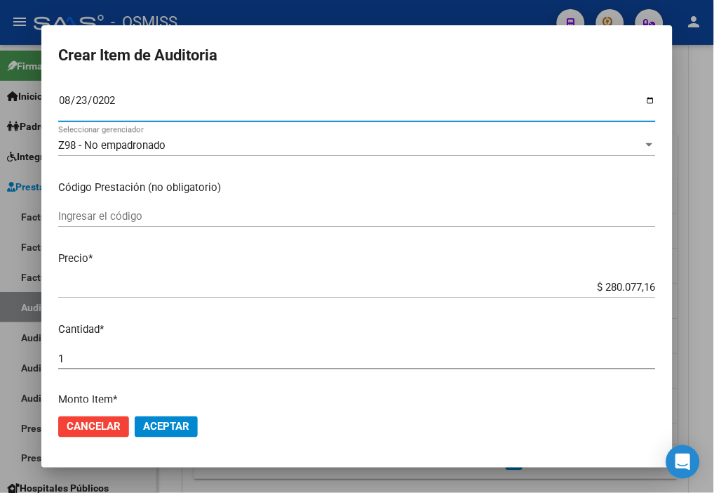
scroll to position [156, 0]
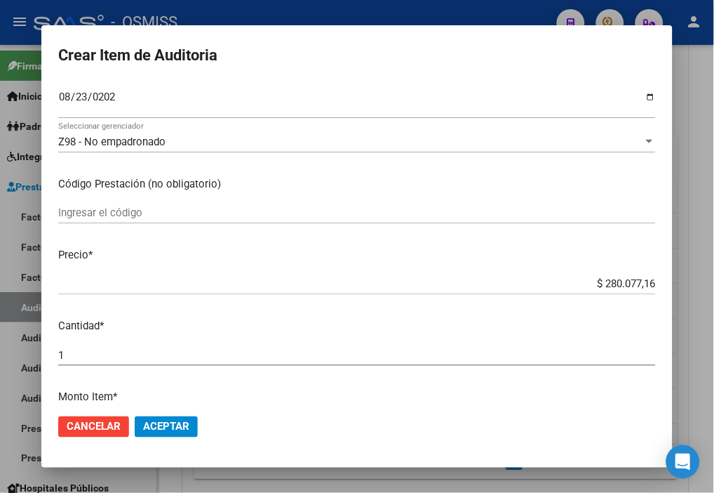
click at [534, 81] on form "Crear Item de Auditoria 37639497 Nro Documento 20376394973 CUIL Análisis Afilia…" at bounding box center [357, 246] width 598 height 408
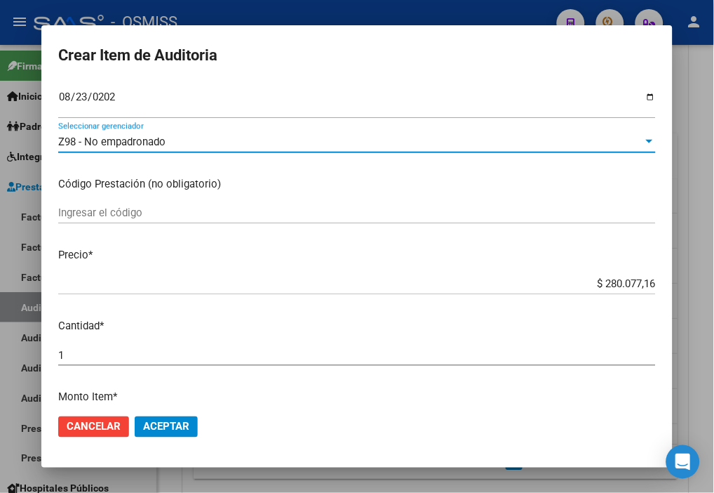
click at [113, 140] on span "Z98 - No empadronado" at bounding box center [111, 141] width 107 height 13
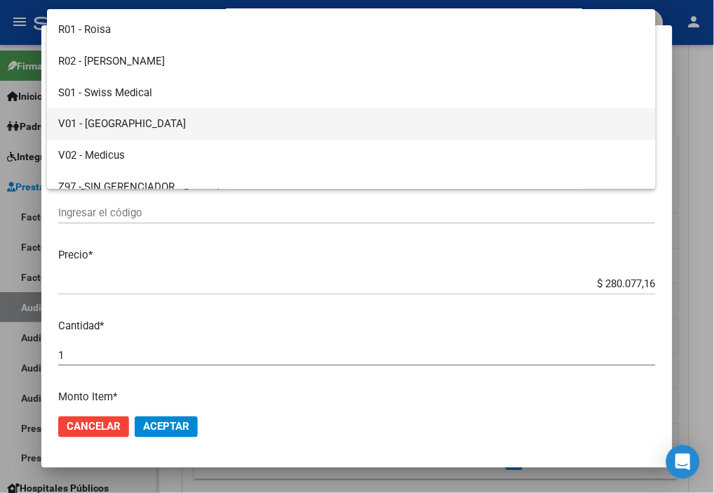
scroll to position [233, 0]
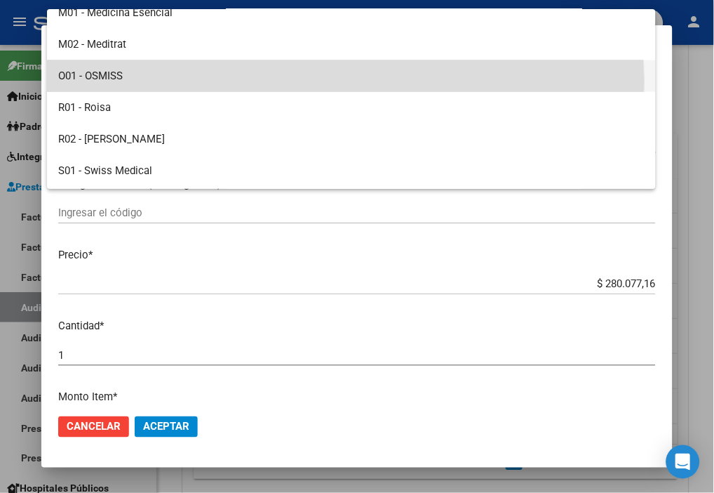
click at [135, 80] on span "O01 - OSMISS" at bounding box center [351, 76] width 586 height 32
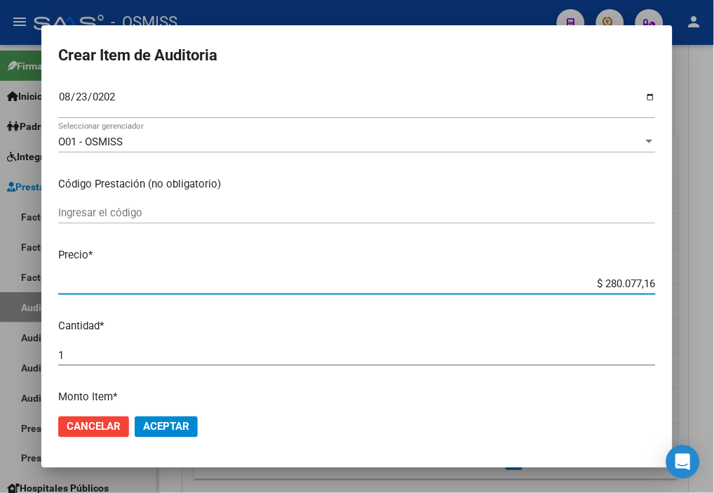
drag, startPoint x: 567, startPoint y: 281, endPoint x: 727, endPoint y: 279, distance: 160.0
click at [714, 279] on html "menu - OSMISS person Firma Express Inicio Instructivos Contacto OS Padrón Padró…" at bounding box center [357, 246] width 714 height 493
type input "$ 0,02"
type input "$ 0,20"
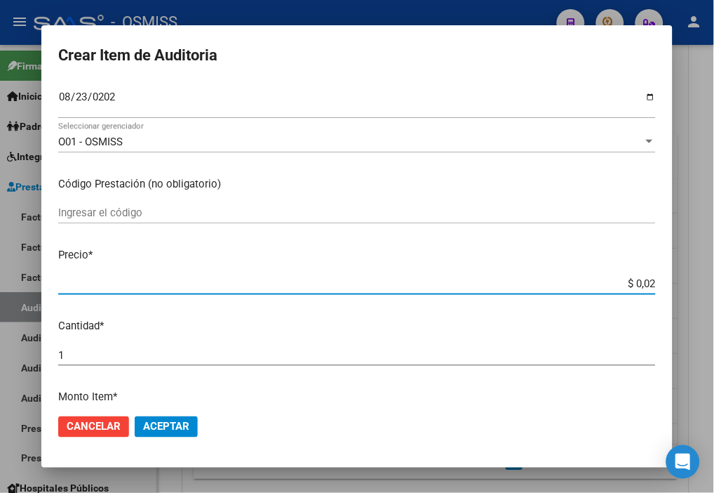
type input "$ 0,20"
type input "$ 2,00"
type input "$ 20,00"
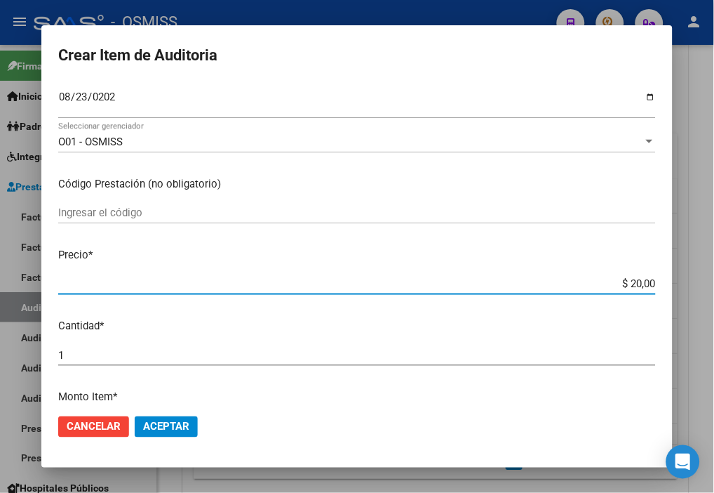
type input "$ 200,00"
type input "$ 2.000,00"
type input "$ 20.000,00"
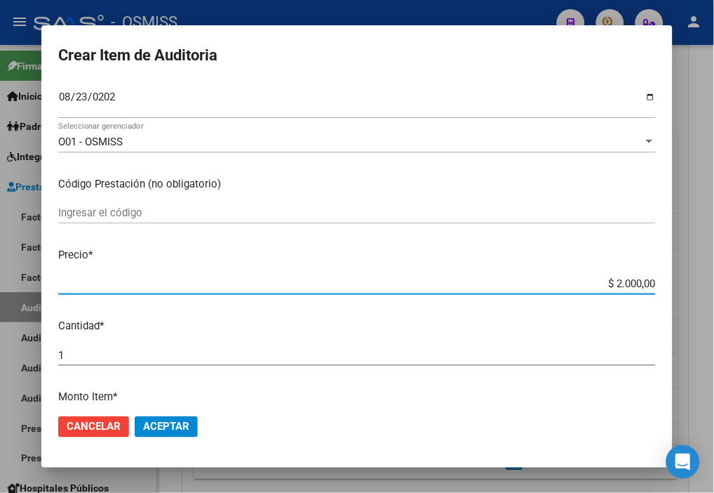
type input "$ 20.000,00"
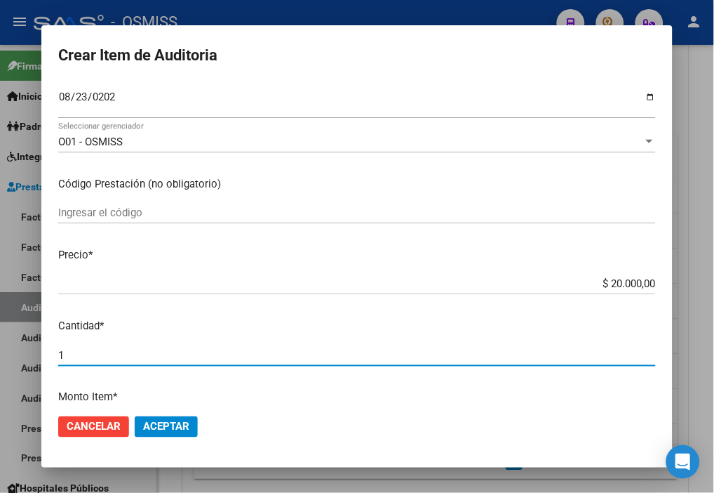
drag, startPoint x: 81, startPoint y: 354, endPoint x: 13, endPoint y: 339, distance: 69.8
click at [13, 339] on div "Crear Item de Auditoria 37639497 Nro Documento 20376394973 CUIL Análisis Afilia…" at bounding box center [357, 246] width 714 height 493
type input "2"
type input "$ 40.000,00"
type input "2"
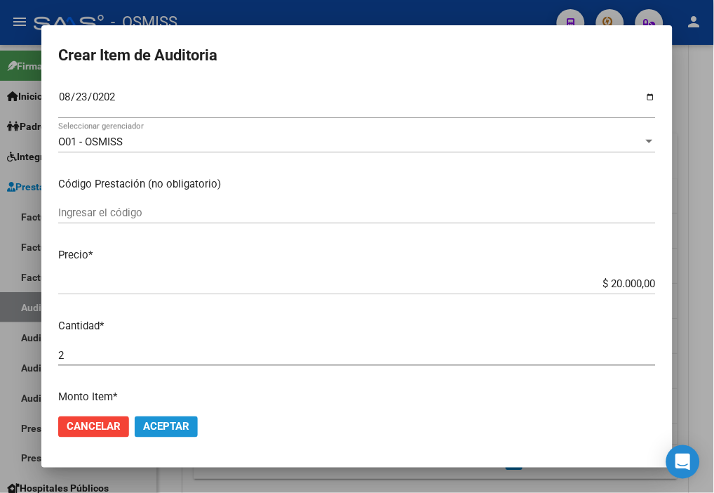
click at [183, 426] on span "Aceptar" at bounding box center [166, 426] width 46 height 13
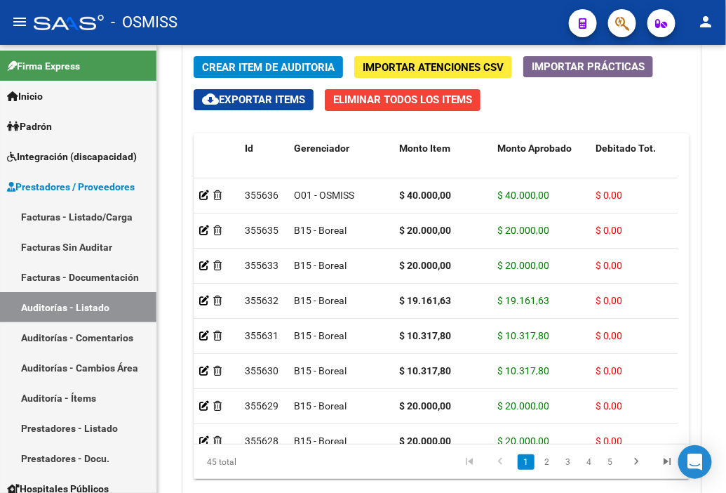
click at [474, 12] on div "- OSMISS" at bounding box center [296, 22] width 524 height 31
click at [235, 61] on span "Crear Item de Auditoria" at bounding box center [268, 67] width 133 height 13
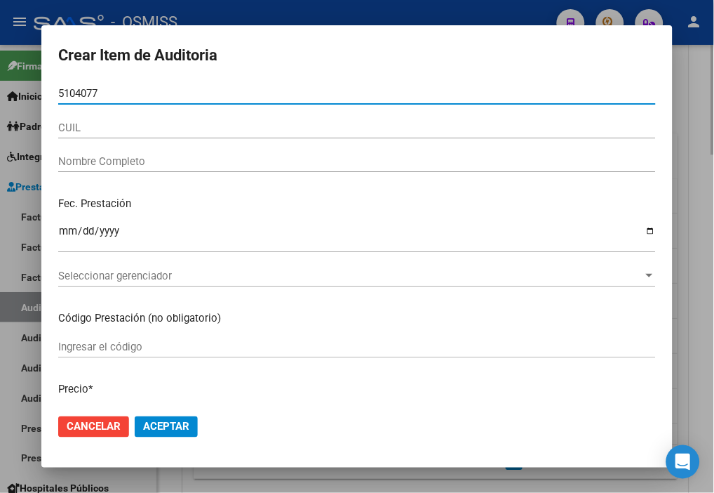
type input "51040777"
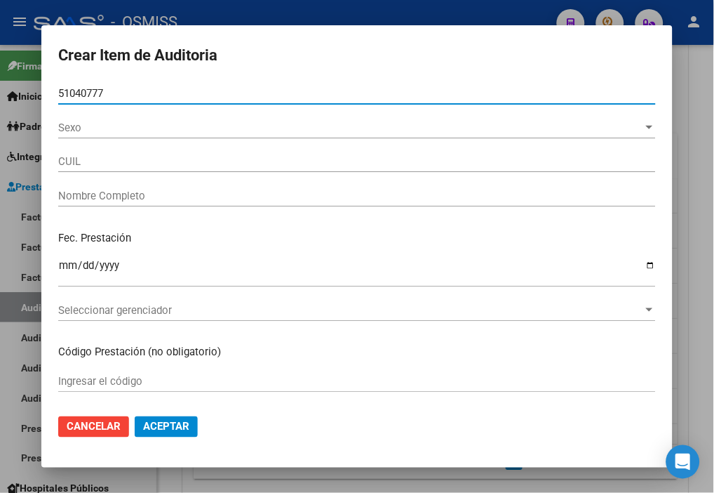
type input "27510407771"
type input "SEEVALT LOPEZ PRINCESA MILAGRS"
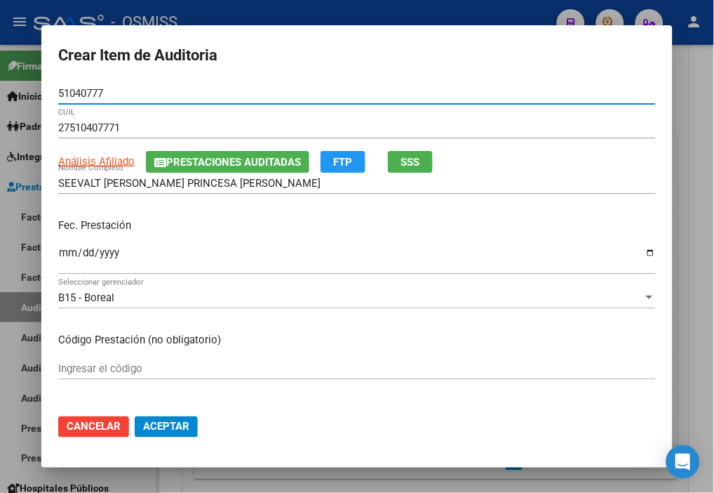
type input "51040777"
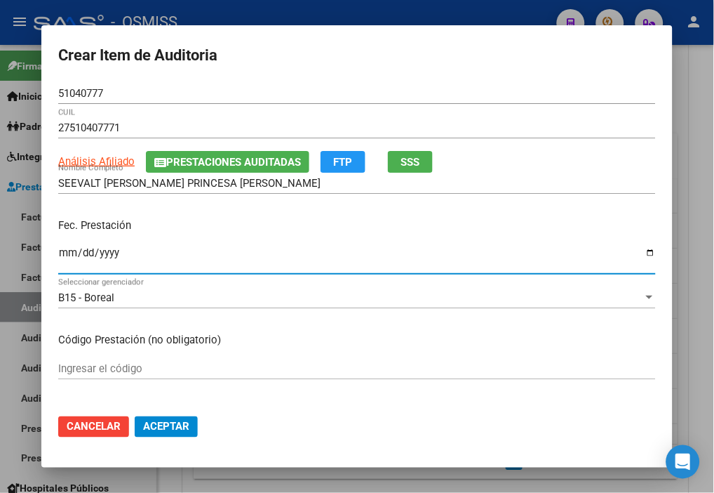
click at [65, 256] on input "Ingresar la fecha" at bounding box center [357, 258] width 598 height 22
type input "2025-08-25"
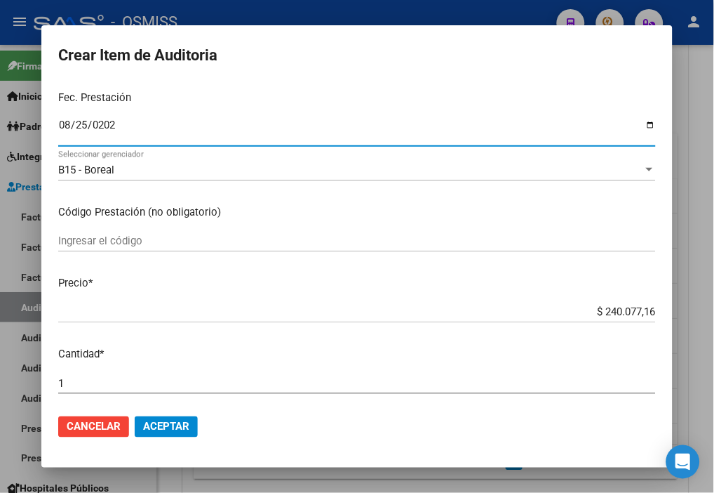
scroll to position [156, 0]
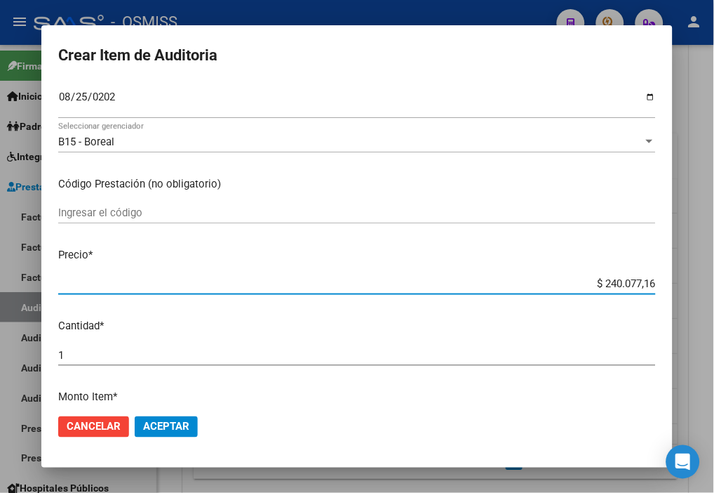
drag, startPoint x: 567, startPoint y: 284, endPoint x: 698, endPoint y: 293, distance: 130.8
click at [698, 293] on div "Crear Item de Auditoria 51040777 Nro Documento 27510407771 CUIL Análisis Afilia…" at bounding box center [357, 246] width 714 height 493
type input "$ 0,02"
type input "$ 0,20"
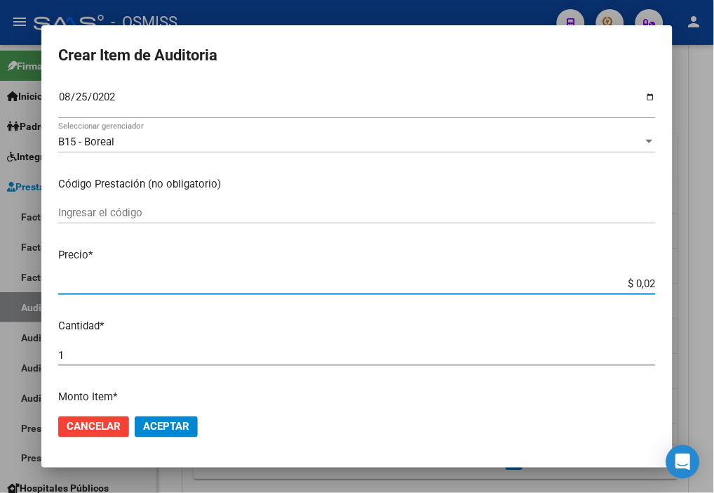
type input "$ 0,20"
type input "$ 2,00"
type input "$ 20,00"
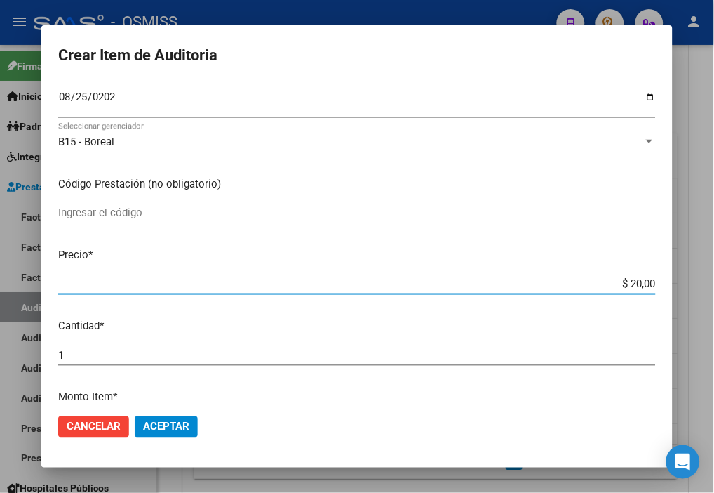
type input "$ 200,00"
type input "$ 2.000,00"
type input "$ 20.000,00"
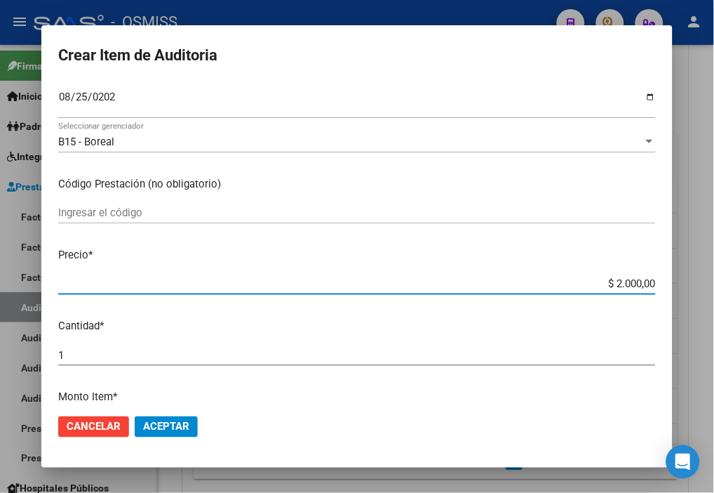
type input "$ 20.000,00"
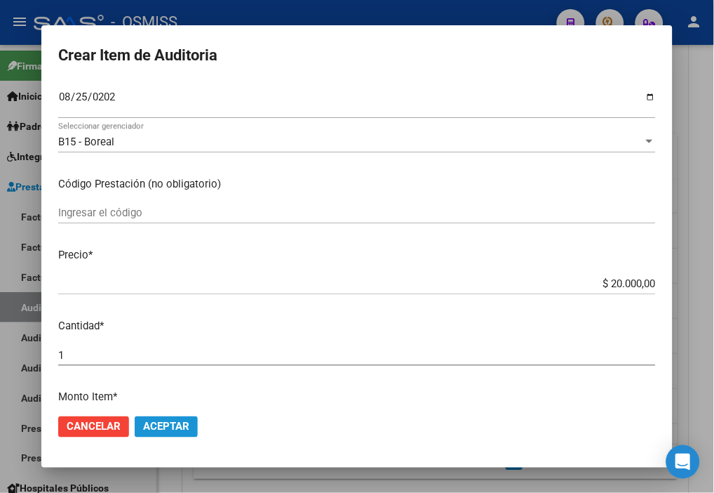
click at [163, 421] on span "Aceptar" at bounding box center [166, 426] width 46 height 13
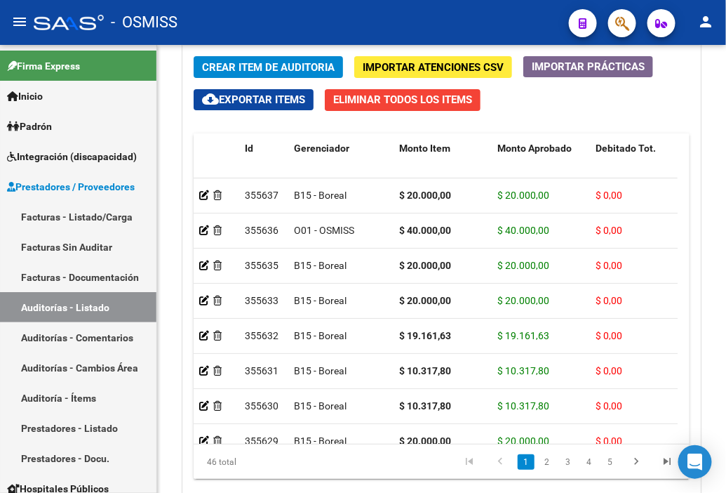
click at [439, 29] on div "- OSMISS" at bounding box center [296, 22] width 524 height 31
click at [240, 67] on span "Crear Item de Auditoria" at bounding box center [268, 67] width 133 height 13
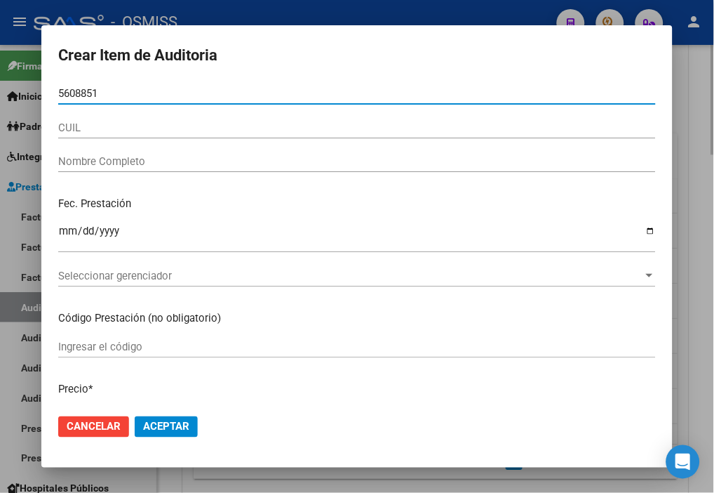
type input "56088519"
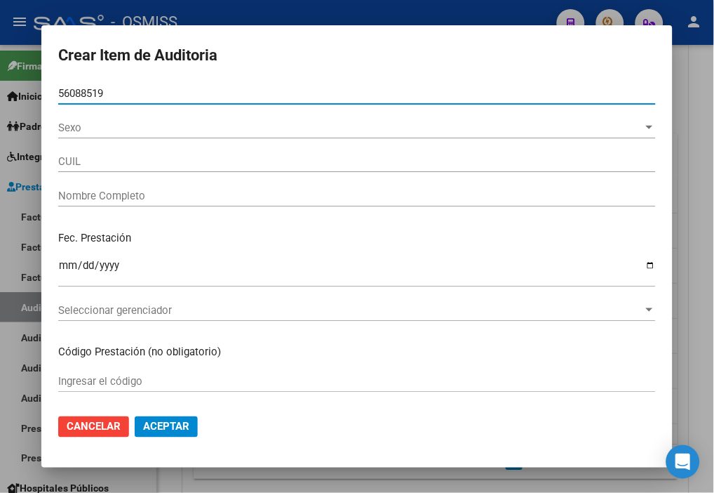
type input "27560885194"
type input "[PERSON_NAME]"
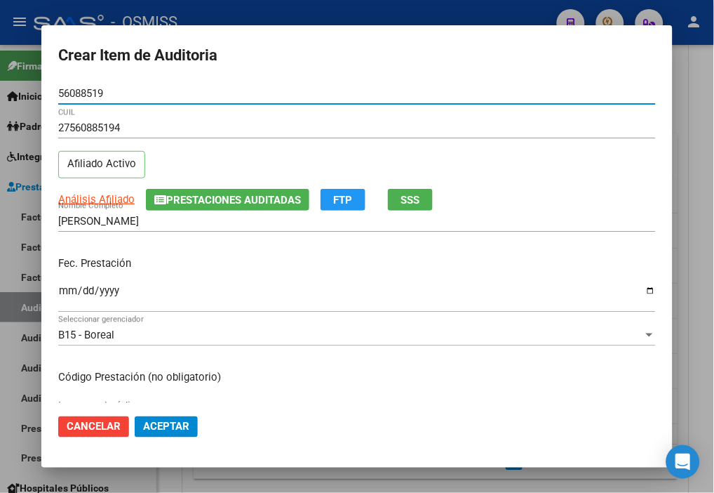
type input "56088519"
click at [62, 290] on input "Ingresar la fecha" at bounding box center [357, 296] width 598 height 22
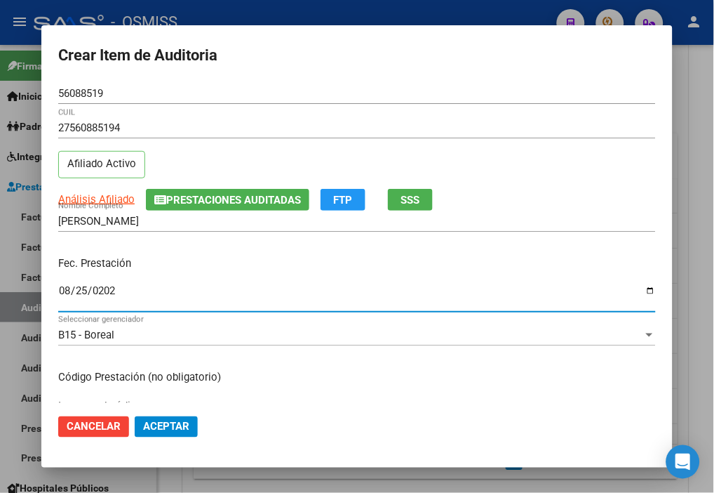
type input "2025-08-25"
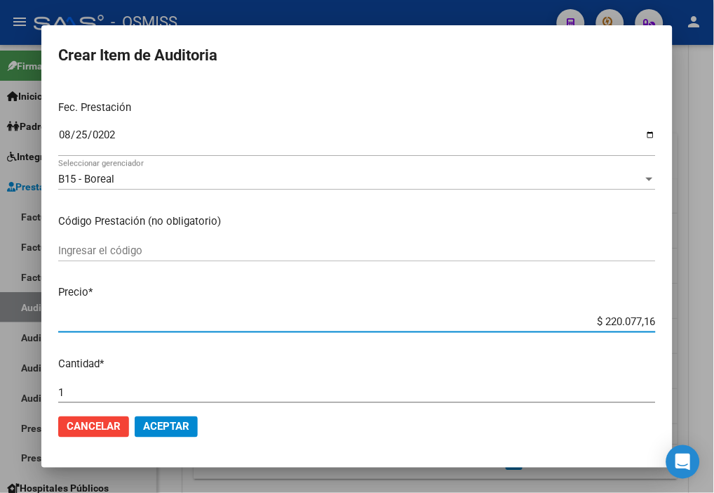
drag, startPoint x: 576, startPoint y: 319, endPoint x: 719, endPoint y: 323, distance: 142.5
click at [714, 323] on html "menu - OSMISS person Firma Express Inicio Instructivos Contacto OS Padrón Padró…" at bounding box center [357, 246] width 714 height 493
type input "$ 0,03"
type input "$ 0,32"
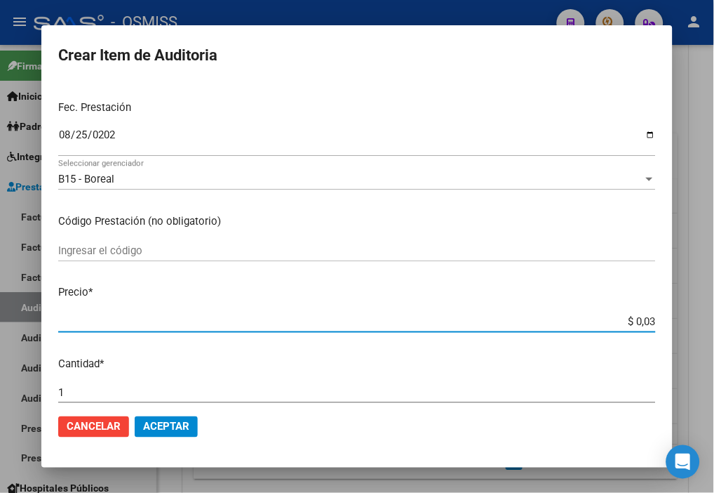
type input "$ 0,32"
type input "$ 3,20"
type input "$ 32,00"
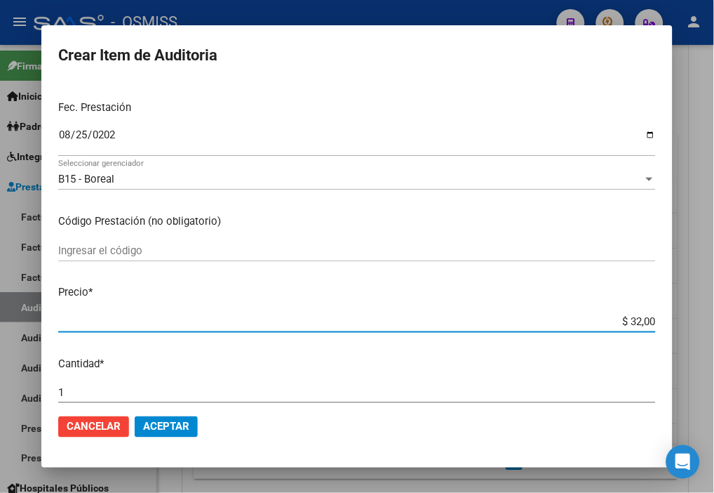
type input "$ 320,00"
type input "$ 3.200,00"
type input "$ 32.000,00"
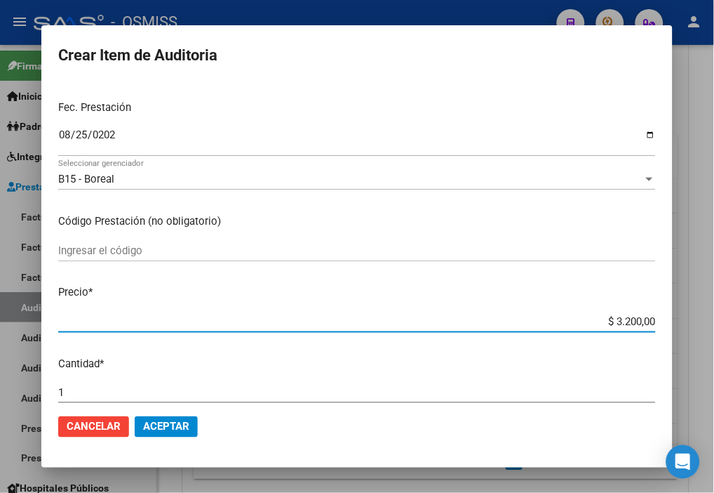
type input "$ 32.000,00"
click at [169, 420] on span "Aceptar" at bounding box center [166, 426] width 46 height 13
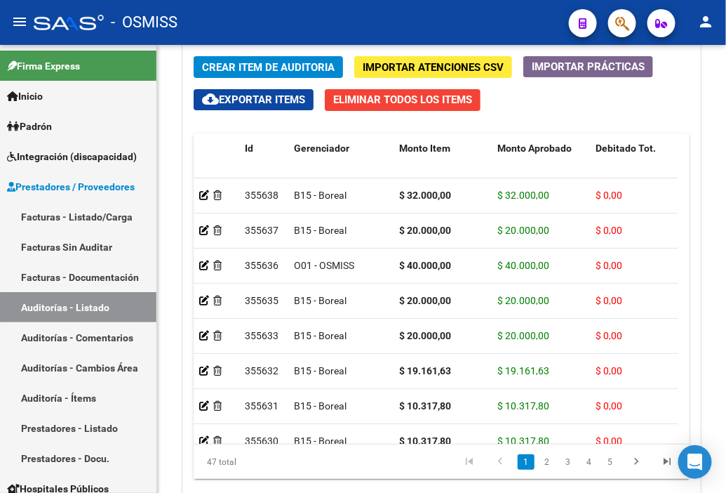
click at [469, 16] on div "- OSMISS" at bounding box center [296, 22] width 524 height 31
click at [254, 65] on span "Crear Item de Auditoria" at bounding box center [268, 67] width 133 height 13
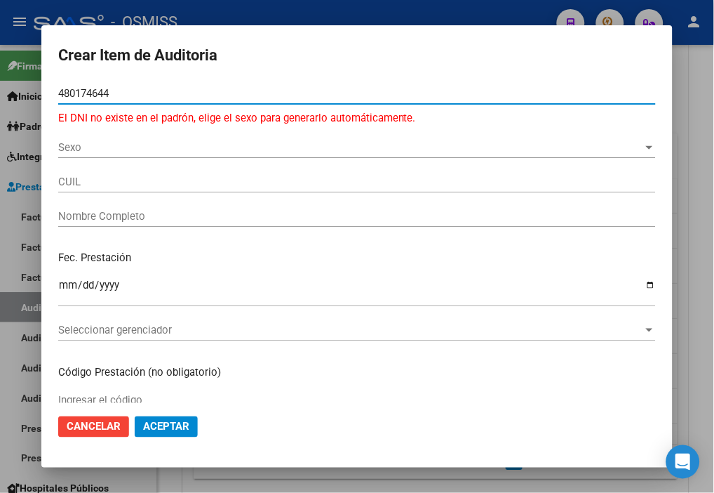
click at [95, 92] on input "480174644" at bounding box center [357, 93] width 598 height 13
type input "48017644"
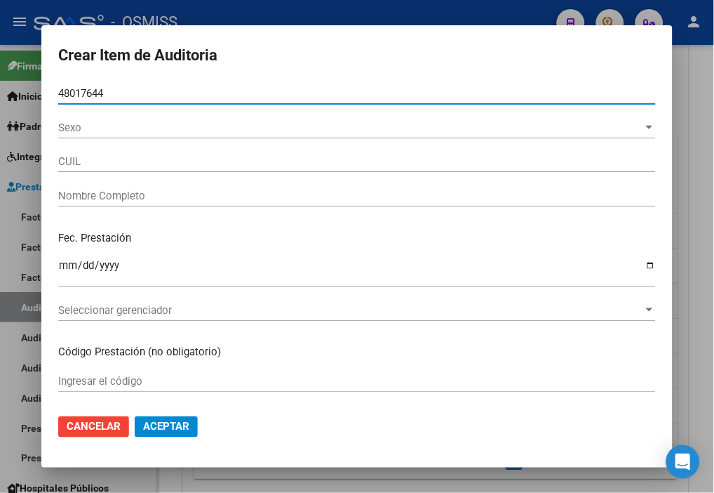
type input "20480176449"
type input "CONTRERA LUCIANO EMANUEL"
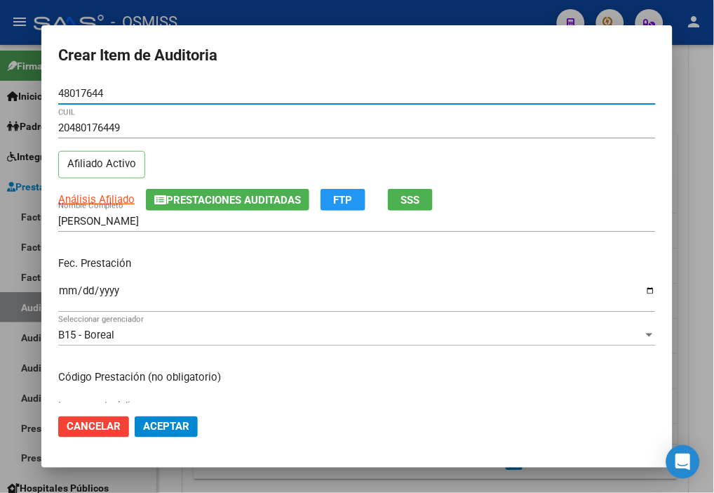
type input "48017644"
click at [70, 291] on input "Ingresar la fecha" at bounding box center [357, 296] width 598 height 22
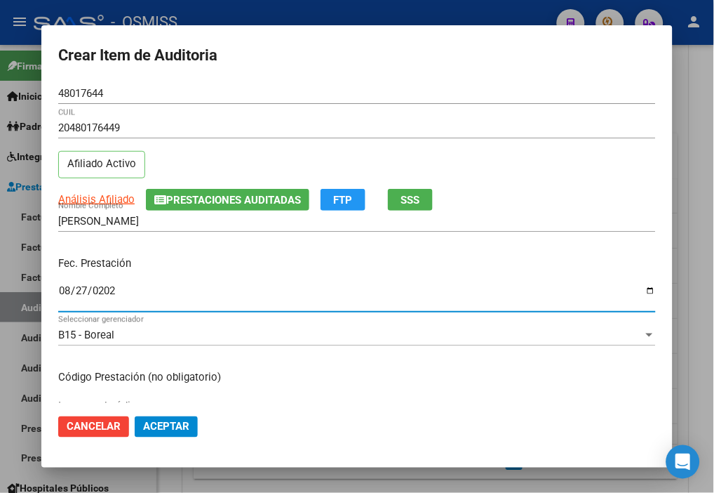
type input "[DATE]"
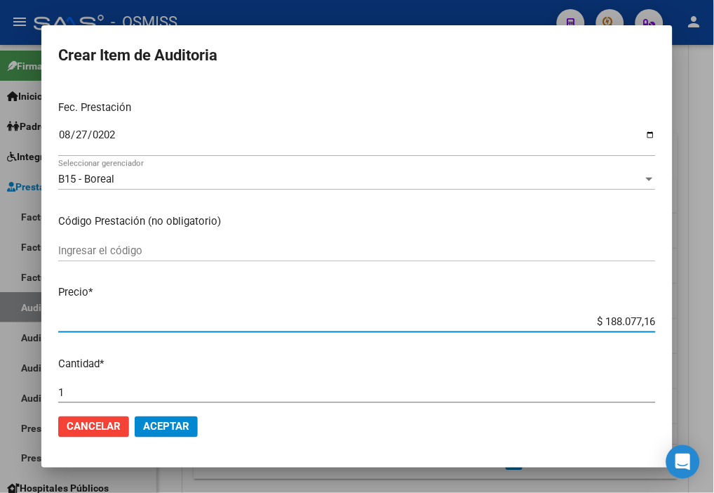
drag, startPoint x: 565, startPoint y: 319, endPoint x: 727, endPoint y: 324, distance: 162.2
click at [714, 324] on html "menu - OSMISS person Firma Express Inicio Instructivos Contacto OS Padrón Padró…" at bounding box center [357, 246] width 714 height 493
type input "$ 0,02"
type input "$ 0,20"
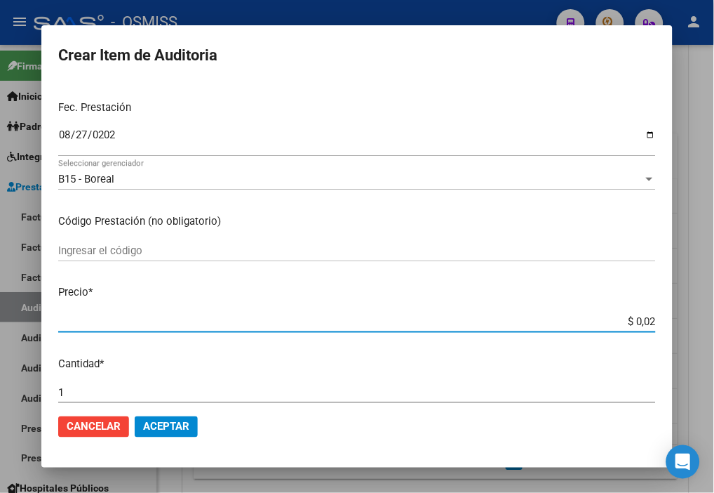
type input "$ 0,20"
type input "$ 2,00"
type input "$ 20,00"
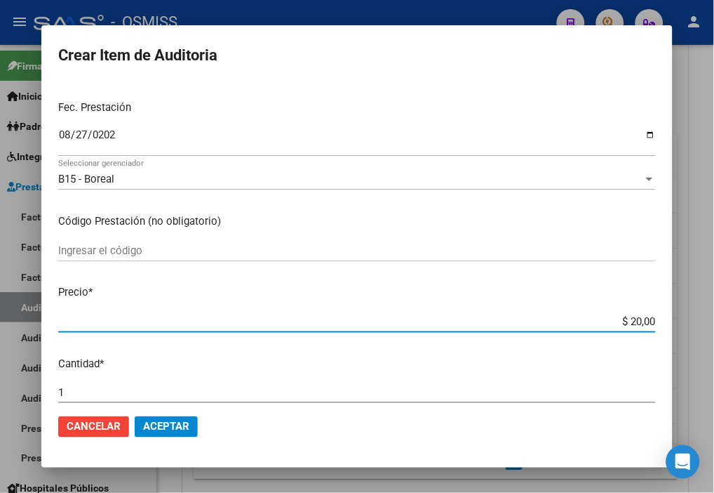
type input "$ 200,00"
type input "$ 2.000,00"
type input "$ 20.000,00"
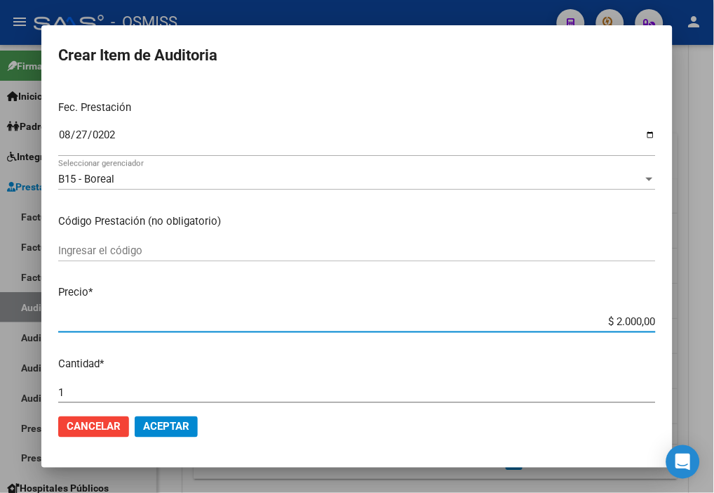
type input "$ 20.000,00"
click at [165, 426] on span "Aceptar" at bounding box center [166, 426] width 46 height 13
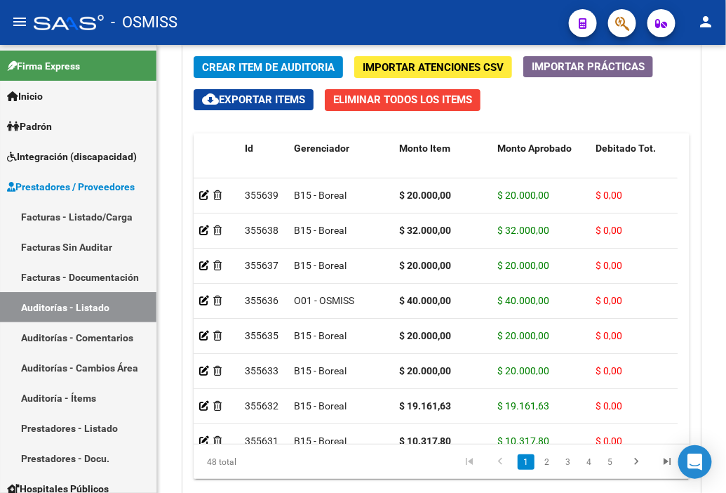
click at [458, 26] on div "- OSMISS" at bounding box center [296, 22] width 524 height 31
click at [240, 66] on span "Crear Item de Auditoria" at bounding box center [268, 67] width 133 height 13
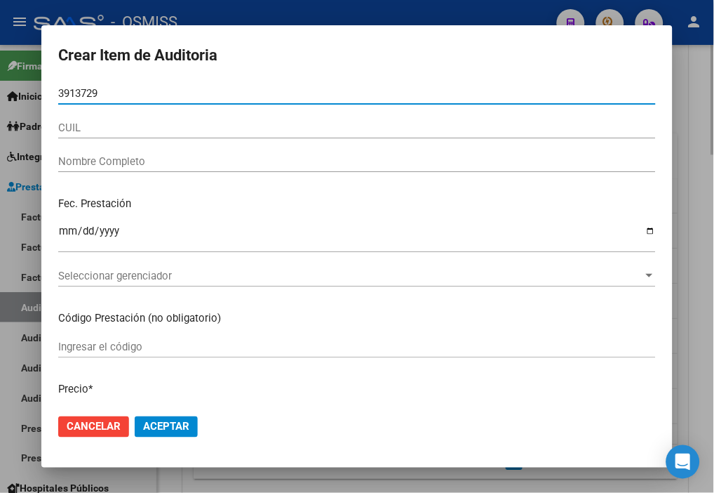
type input "39137297"
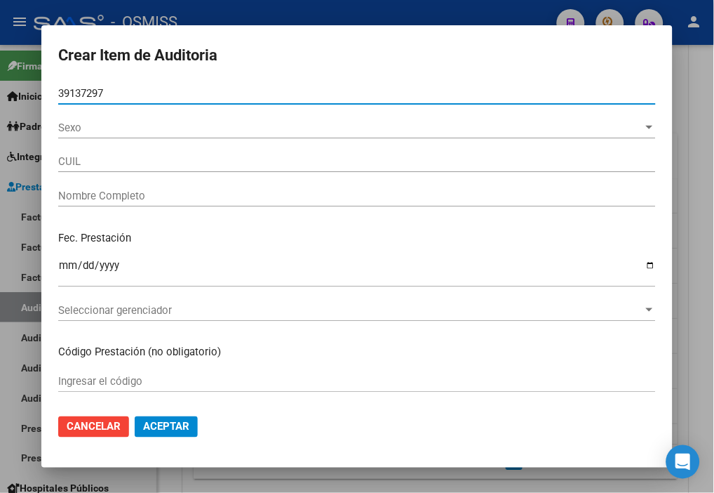
type input "27391372972"
type input "CORIA BAEZ SOFIA FRANCISCA"
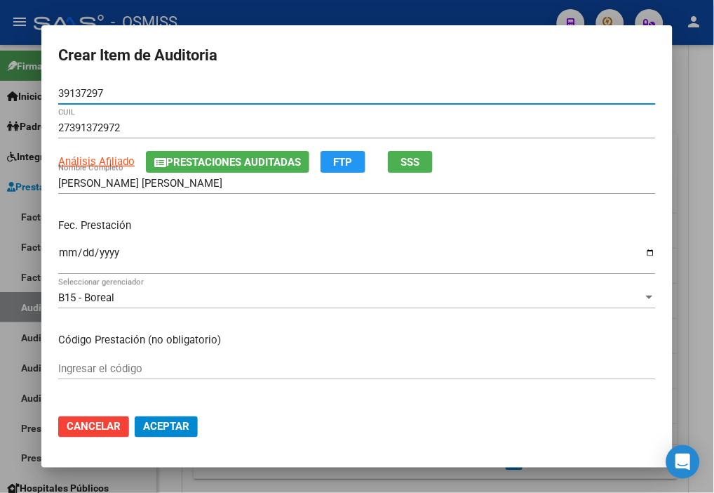
type input "39137297"
click at [67, 254] on input "Ingresar la fecha" at bounding box center [357, 258] width 598 height 22
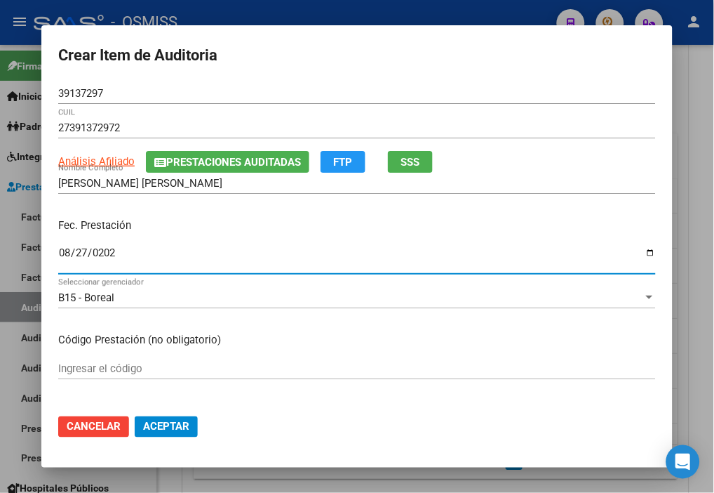
type input "[DATE]"
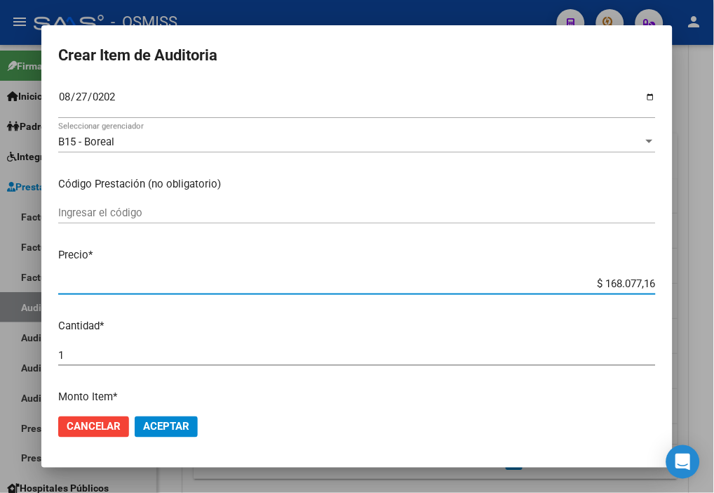
drag, startPoint x: 578, startPoint y: 284, endPoint x: 727, endPoint y: 293, distance: 149.1
click at [714, 293] on html "menu - OSMISS person Firma Express Inicio Instructivos Contacto OS Padrón Padró…" at bounding box center [357, 246] width 714 height 493
type input "$ 0,02"
type input "$ 0,20"
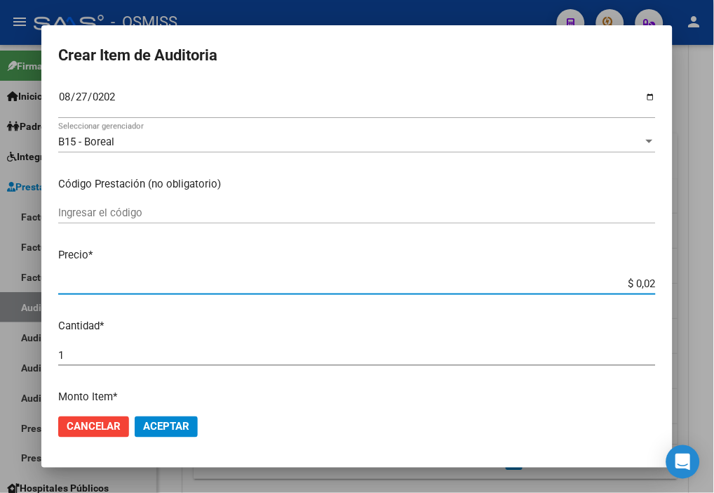
type input "$ 0,20"
type input "$ 2,00"
type input "$ 20,00"
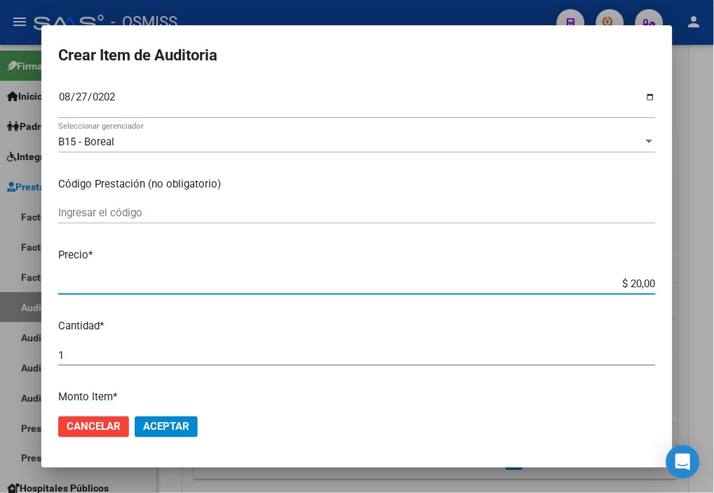
type input "$ 200,00"
type input "$ 2.000,00"
type input "$ 20.000,00"
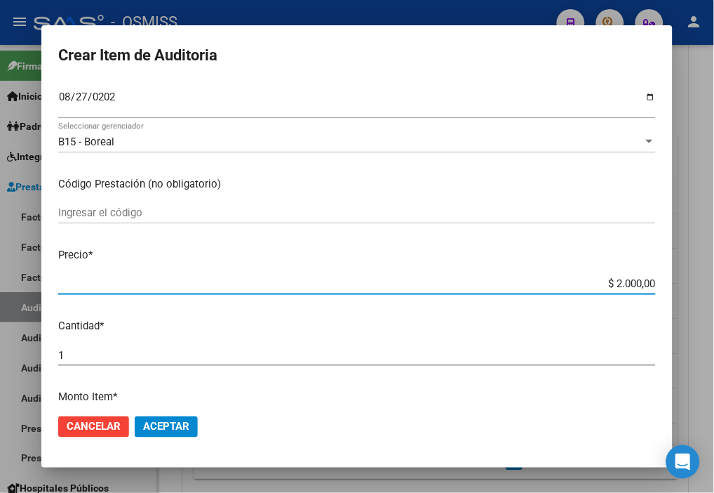
type input "$ 20.000,00"
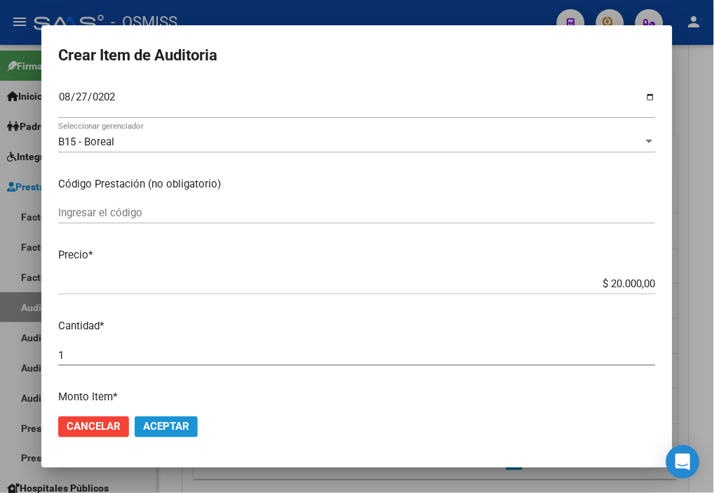
click at [187, 430] on span "Aceptar" at bounding box center [166, 426] width 46 height 13
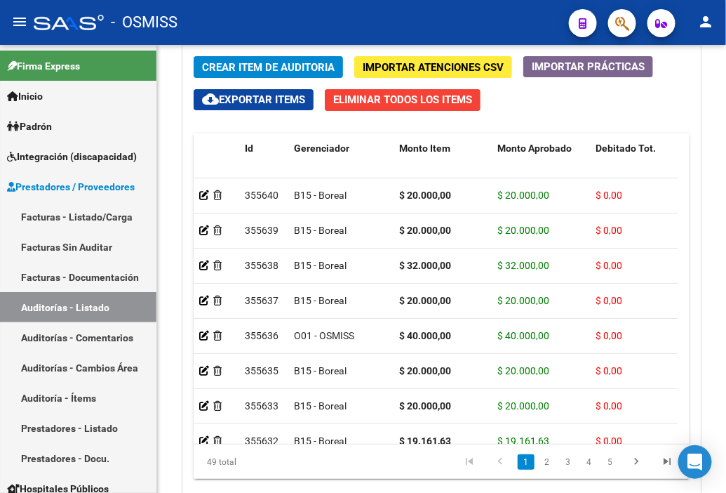
drag, startPoint x: 474, startPoint y: 10, endPoint x: 345, endPoint y: 28, distance: 130.4
click at [474, 10] on div "- OSMISS" at bounding box center [296, 22] width 524 height 31
click at [223, 65] on span "Crear Item de Auditoria" at bounding box center [268, 67] width 133 height 13
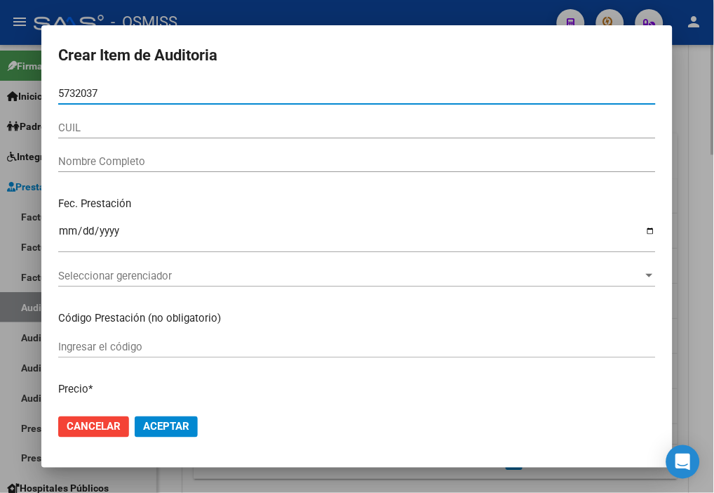
type input "57320372"
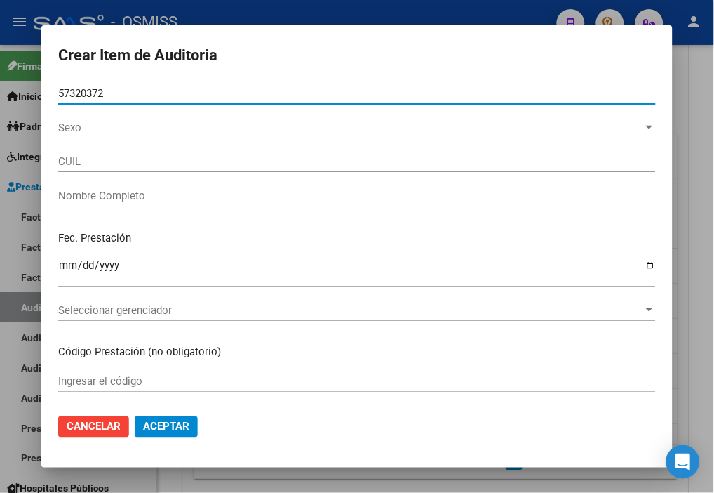
type input "20573203721"
type input "GARIN NICOLAS DAVID"
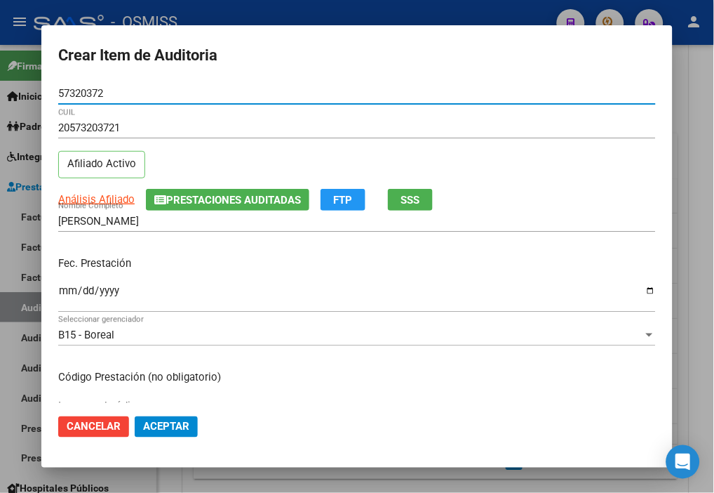
type input "57320372"
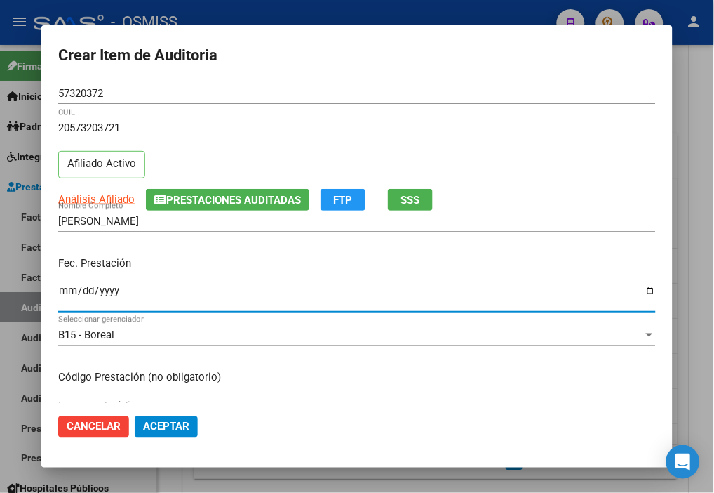
click at [66, 288] on input "Ingresar la fecha" at bounding box center [357, 296] width 598 height 22
type input "[DATE]"
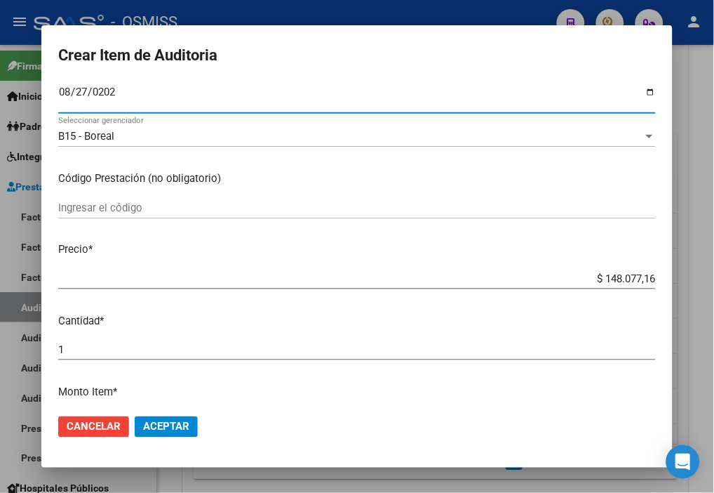
scroll to position [234, 0]
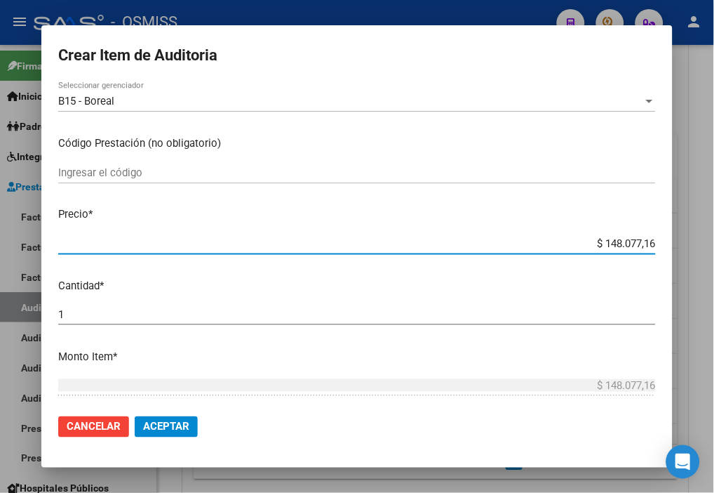
drag, startPoint x: 578, startPoint y: 240, endPoint x: 727, endPoint y: 251, distance: 149.9
click at [714, 251] on html "menu - OSMISS person Firma Express Inicio Instructivos Contacto OS Padrón Padró…" at bounding box center [357, 246] width 714 height 493
type input "$ 0,02"
type input "$ 0,20"
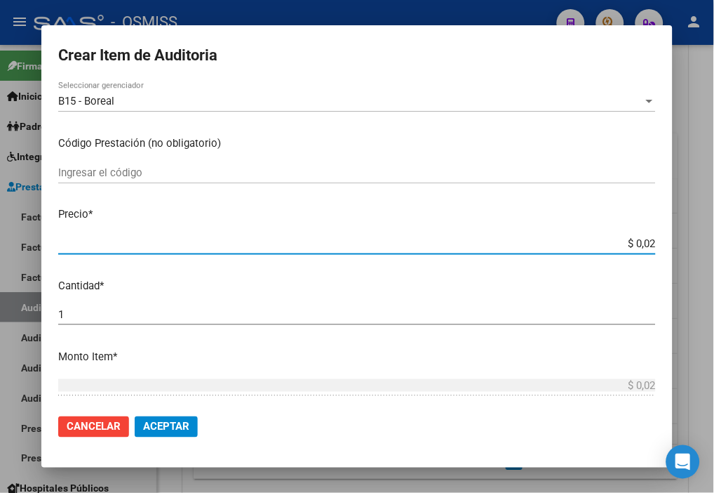
type input "$ 0,20"
type input "$ 2,00"
type input "$ 20,00"
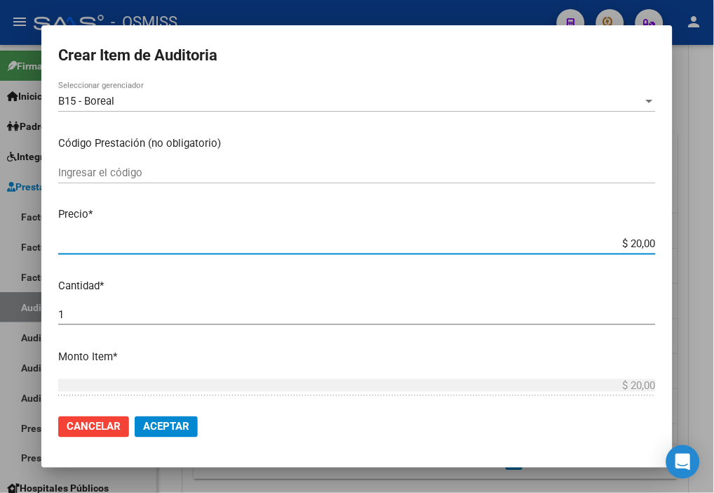
type input "$ 200,00"
type input "$ 2.000,00"
type input "$ 20.000,00"
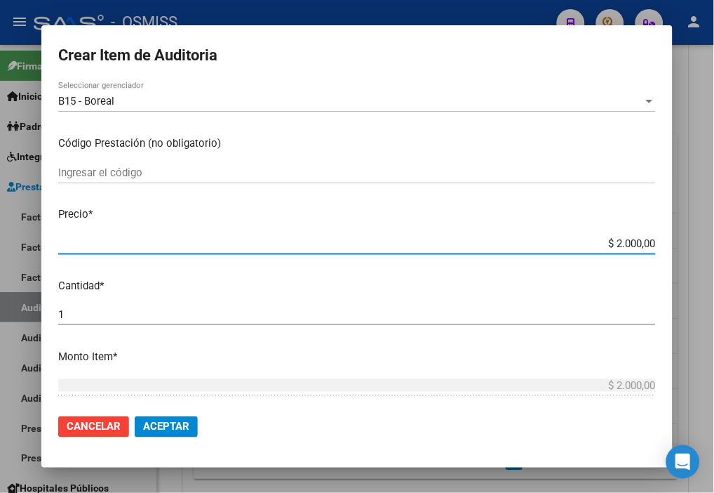
type input "$ 20.000,00"
click at [177, 424] on span "Aceptar" at bounding box center [166, 426] width 46 height 13
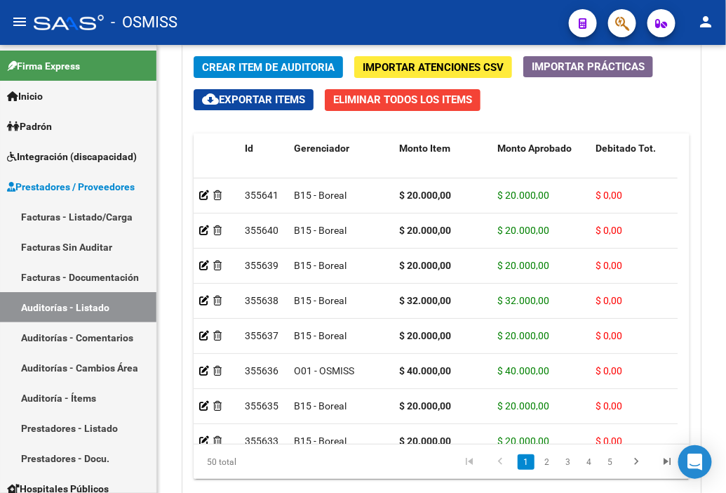
click at [492, 32] on div "- OSMISS" at bounding box center [296, 22] width 524 height 31
click at [269, 64] on span "Crear Item de Auditoria" at bounding box center [268, 67] width 133 height 13
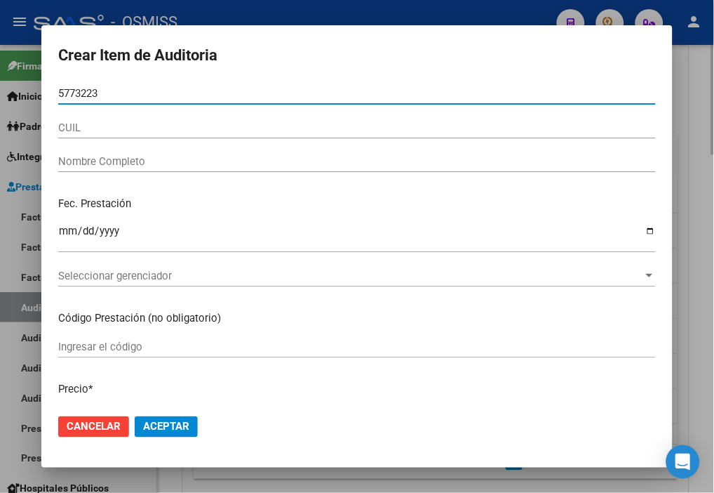
type input "57732236"
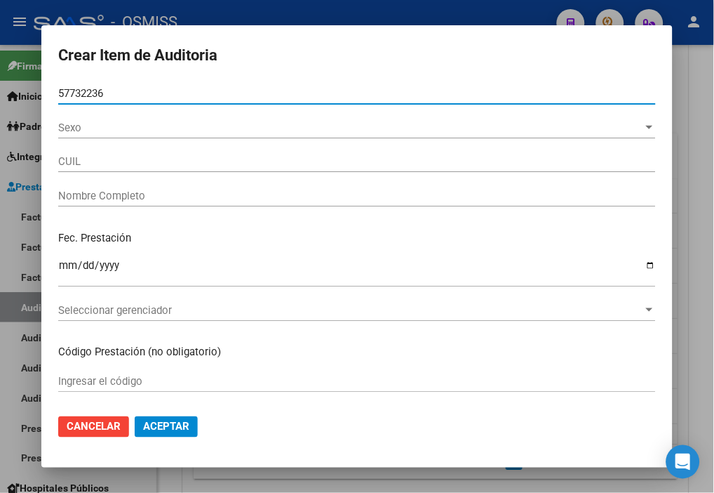
type input "20577322369"
type input "AZCURRA BAUTISTA VALENTIN"
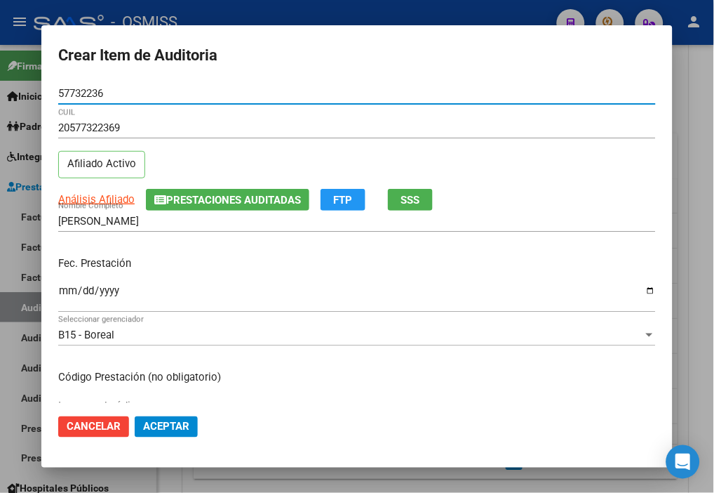
type input "57732236"
click at [67, 285] on input "Ingresar la fecha" at bounding box center [357, 296] width 598 height 22
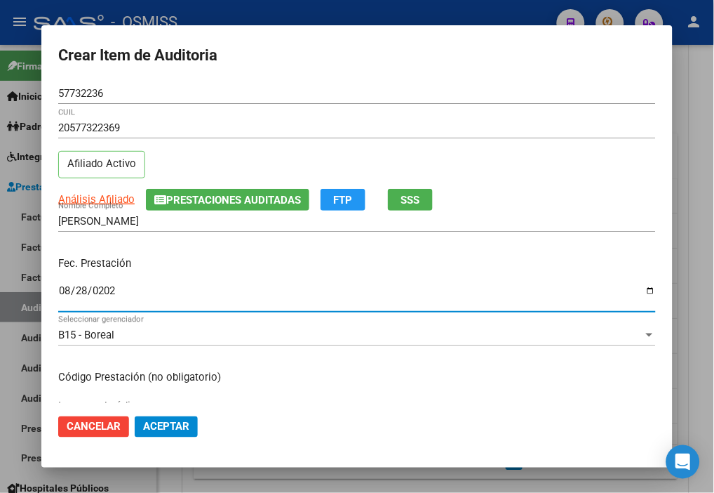
type input "[DATE]"
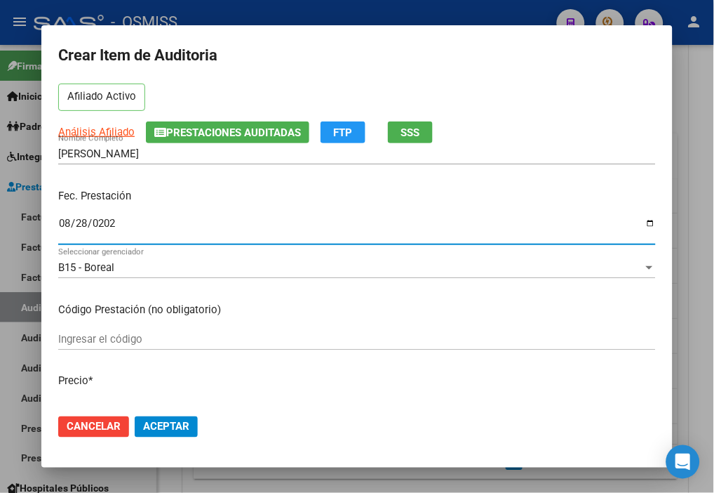
scroll to position [156, 0]
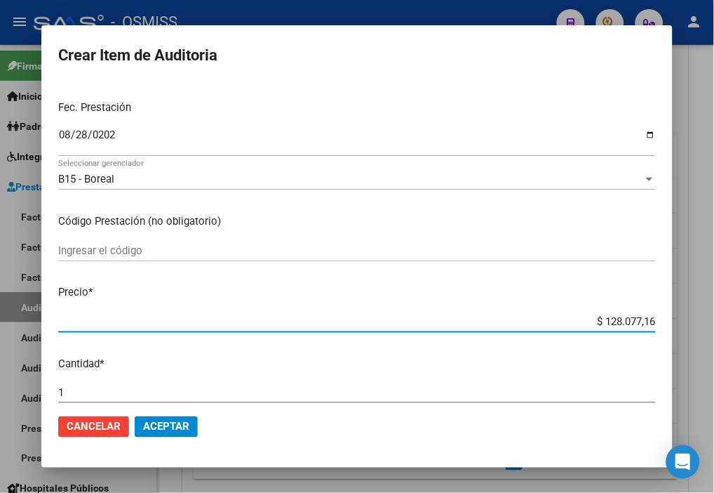
drag, startPoint x: 584, startPoint y: 319, endPoint x: 727, endPoint y: 328, distance: 143.5
click at [714, 328] on html "menu - OSMISS person Firma Express Inicio Instructivos Contacto OS Padrón Padró…" at bounding box center [357, 246] width 714 height 493
type input "$ 0,04"
type input "$ 0,43"
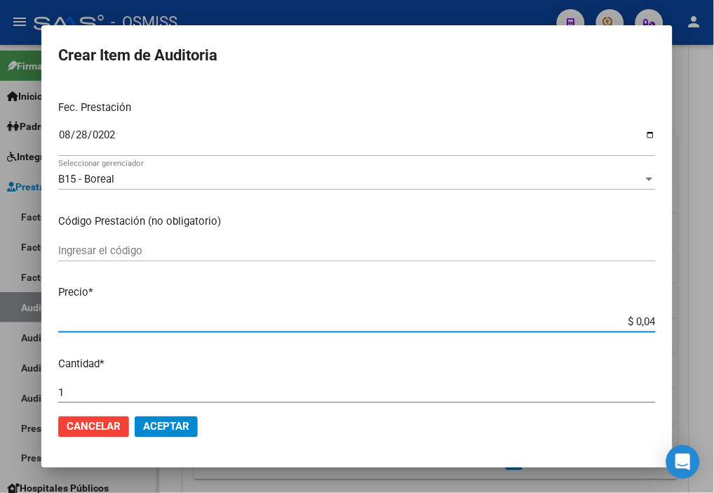
type input "$ 0,43"
type input "$ 4,30"
type input "$ 43,07"
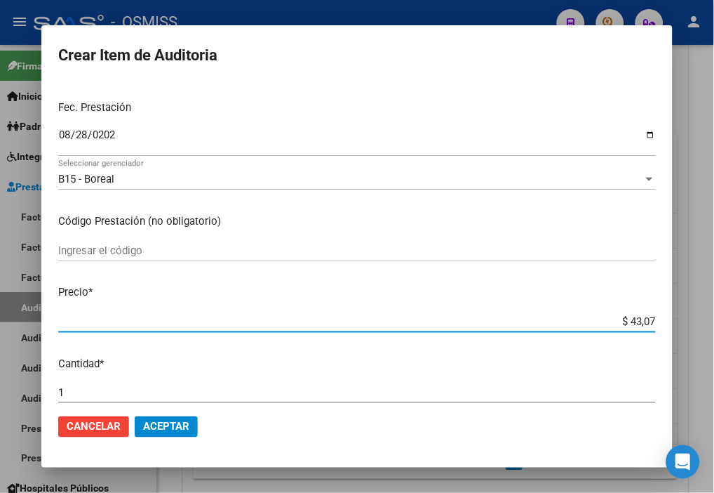
type input "$ 430,77"
type input "$ 4.307,71"
type input "$ 43.077,16"
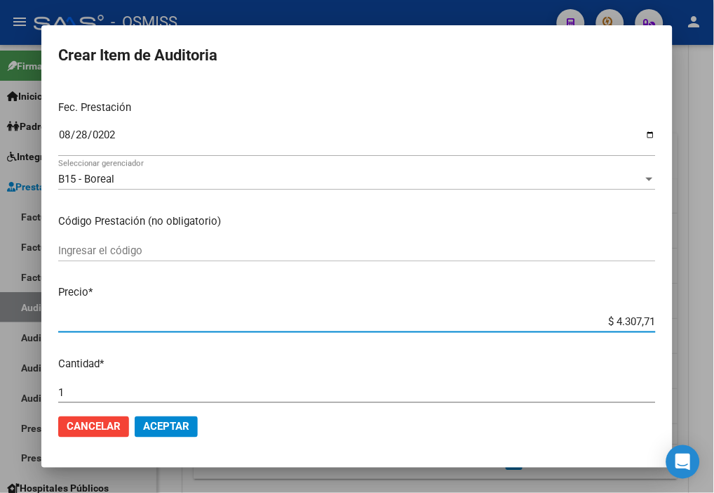
type input "$ 43.077,16"
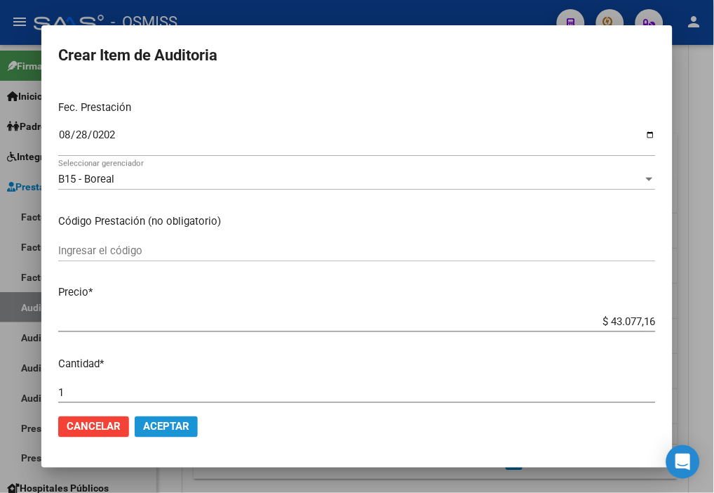
click at [161, 420] on span "Aceptar" at bounding box center [166, 426] width 46 height 13
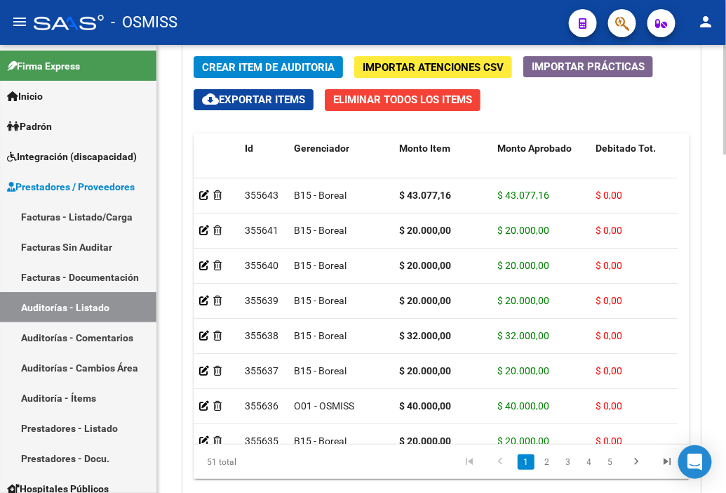
drag, startPoint x: 559, startPoint y: 114, endPoint x: 363, endPoint y: 84, distance: 198.0
click at [559, 114] on div "Crear Item de Auditoria Importar Atenciones CSV Importar Prácticas cloud_downlo…" at bounding box center [441, 273] width 517 height 454
click at [270, 63] on span "Crear Item de Auditoria" at bounding box center [268, 67] width 133 height 13
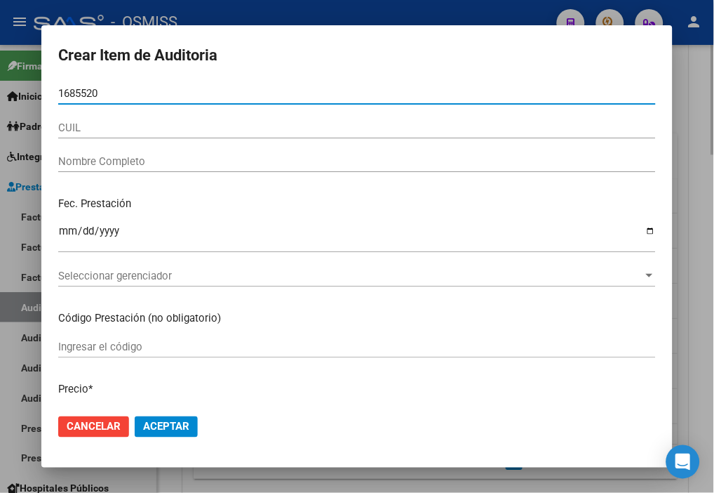
type input "16855209"
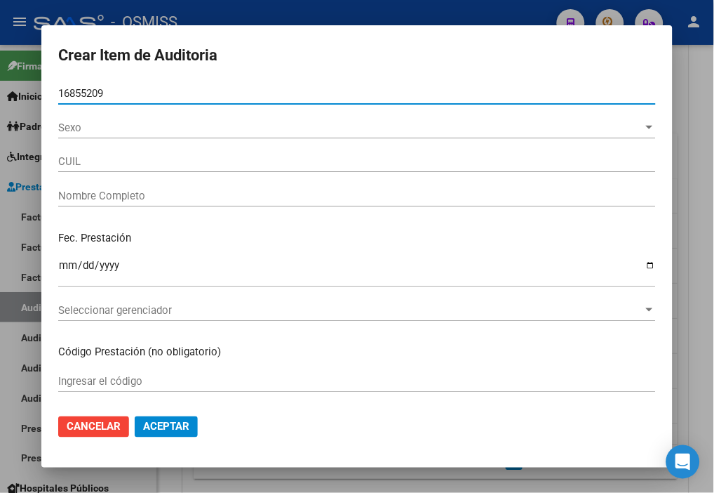
type input "20168552093"
type input "[PERSON_NAME] [PERSON_NAME]"
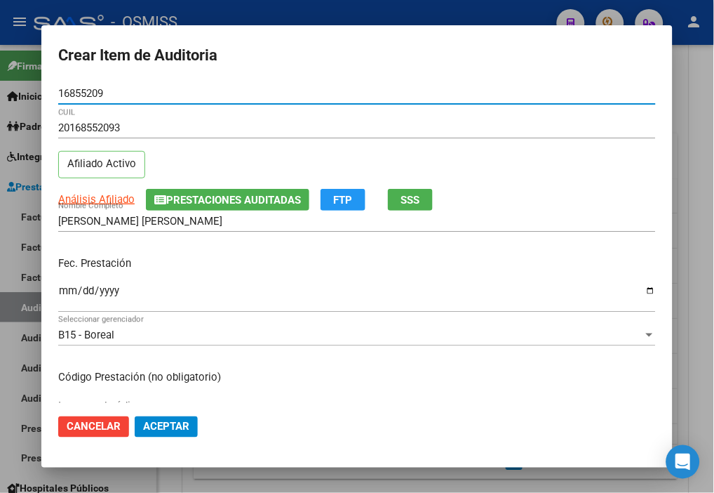
type input "16855209"
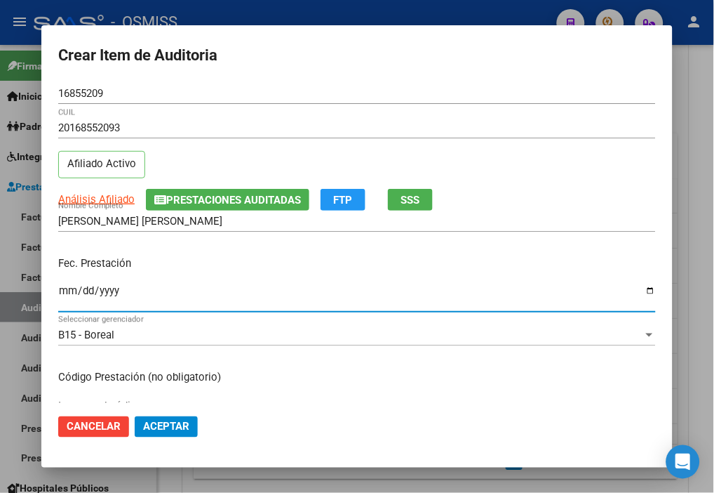
click at [66, 289] on input "Ingresar la fecha" at bounding box center [357, 296] width 598 height 22
type input "[DATE]"
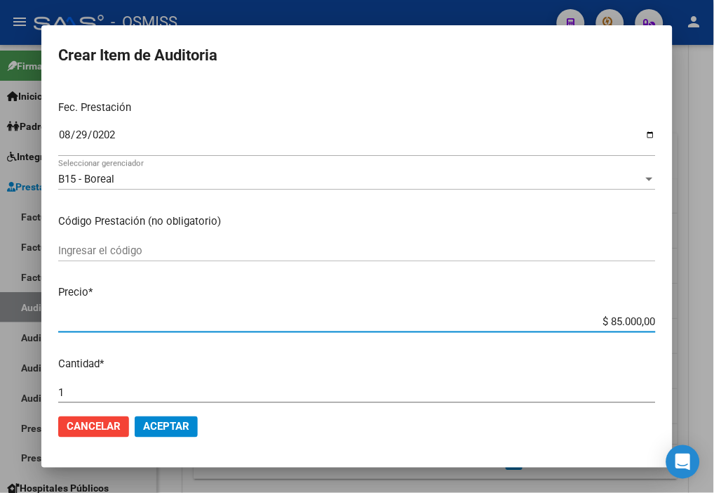
drag, startPoint x: 576, startPoint y: 317, endPoint x: 723, endPoint y: 317, distance: 147.4
click at [714, 317] on html "menu - OSMISS person Firma Express Inicio Instructivos Contacto OS Padrón Padró…" at bounding box center [357, 246] width 714 height 493
type input "$ 0,02"
type input "$ 0,20"
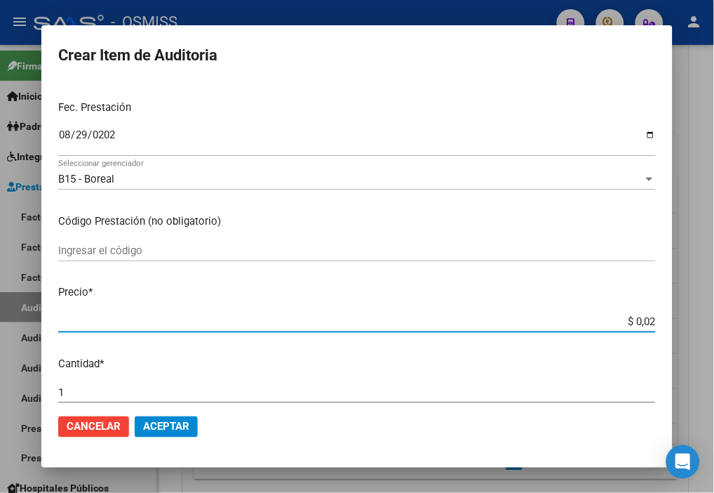
type input "$ 0,20"
type input "$ 2,00"
type input "$ 20,00"
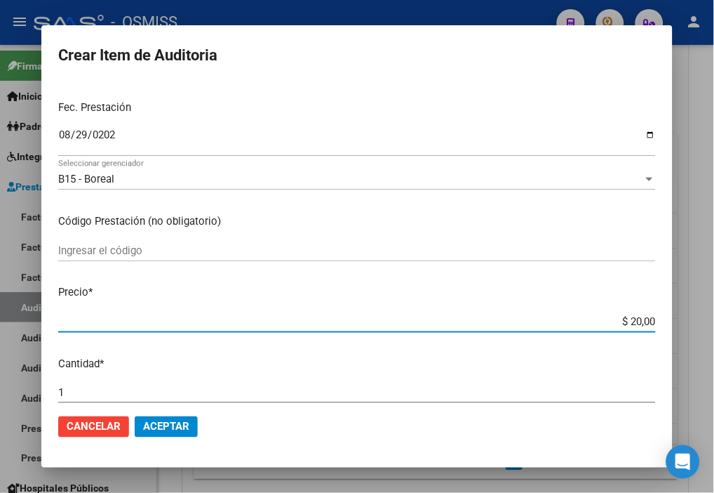
type input "$ 200,00"
type input "$ 2.000,00"
type input "$ 20.000,00"
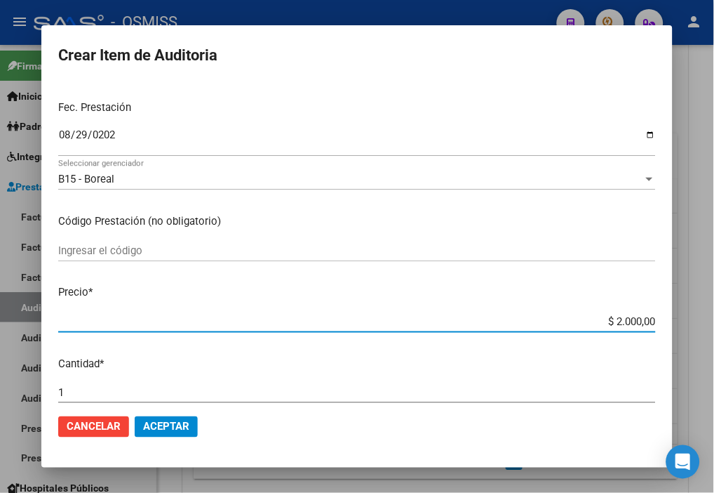
type input "$ 20.000,00"
click at [183, 418] on button "Aceptar" at bounding box center [166, 426] width 63 height 21
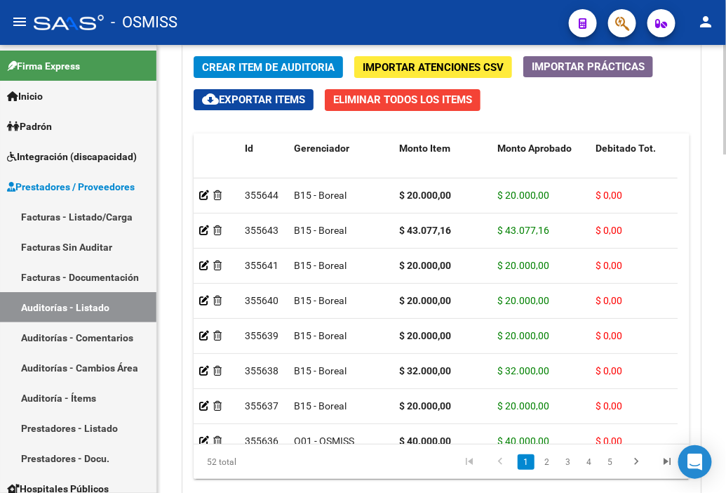
drag, startPoint x: 600, startPoint y: 122, endPoint x: 333, endPoint y: 74, distance: 271.8
click at [600, 122] on div "Crear Item de Auditoria Importar Atenciones CSV Importar Prácticas cloud_downlo…" at bounding box center [441, 273] width 517 height 454
click at [276, 67] on span "Crear Item de Auditoria" at bounding box center [268, 67] width 133 height 13
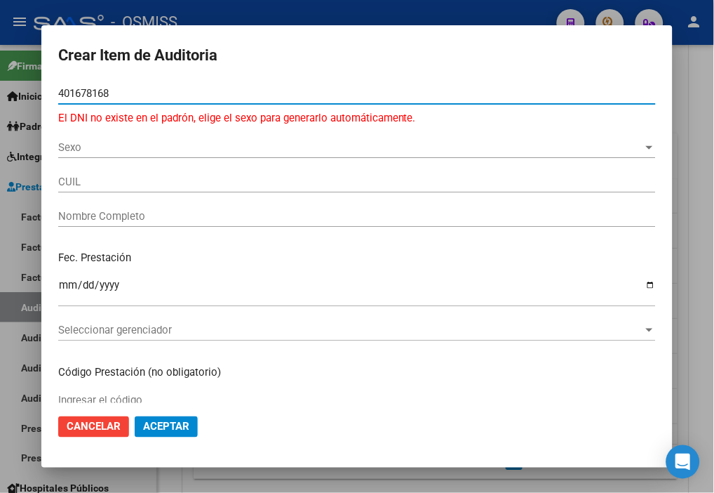
click at [95, 93] on input "401678168" at bounding box center [357, 93] width 598 height 13
type input "40167168"
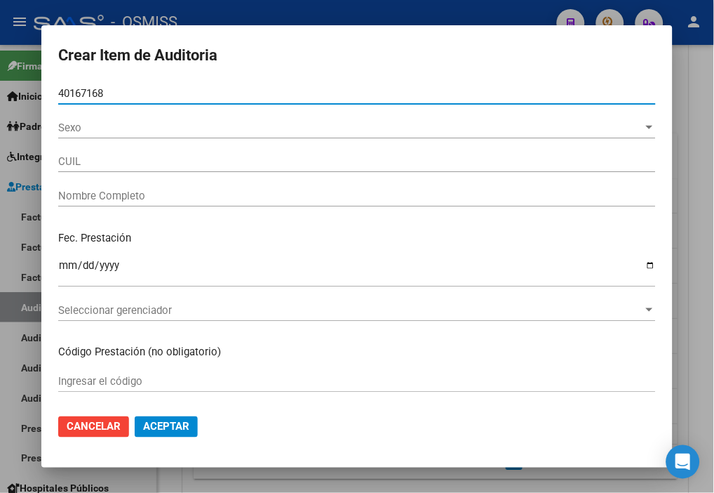
type input "23401671684"
type input "[PERSON_NAME]"
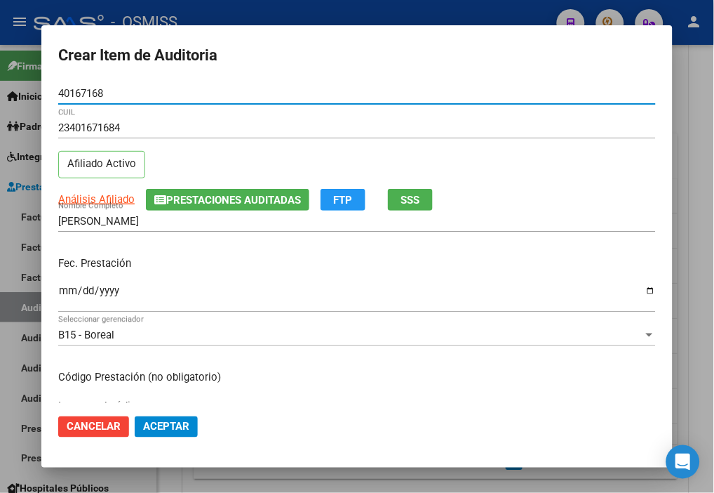
type input "40167168"
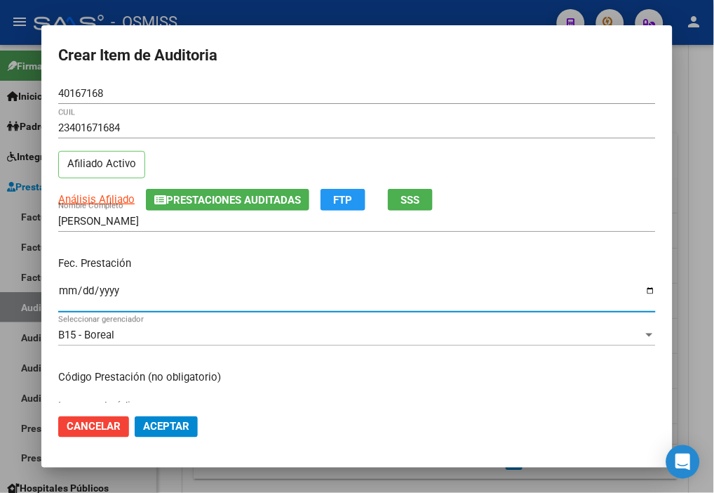
click at [66, 293] on input "Ingresar la fecha" at bounding box center [357, 296] width 598 height 22
type input "[DATE]"
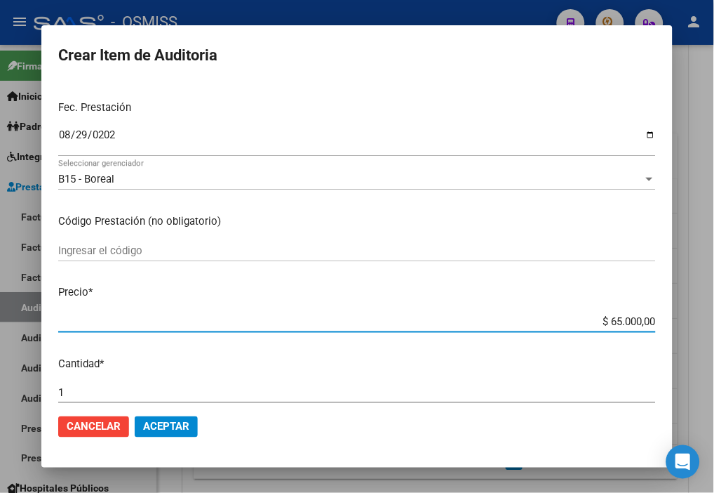
drag, startPoint x: 569, startPoint y: 318, endPoint x: 700, endPoint y: 318, distance: 131.9
click at [700, 318] on div "Crear Item de Auditoria 40167168 Nro Documento 23401671684 CUIL Afiliado Activo…" at bounding box center [357, 246] width 714 height 493
type input "$ 0,05"
type input "$ 0,50"
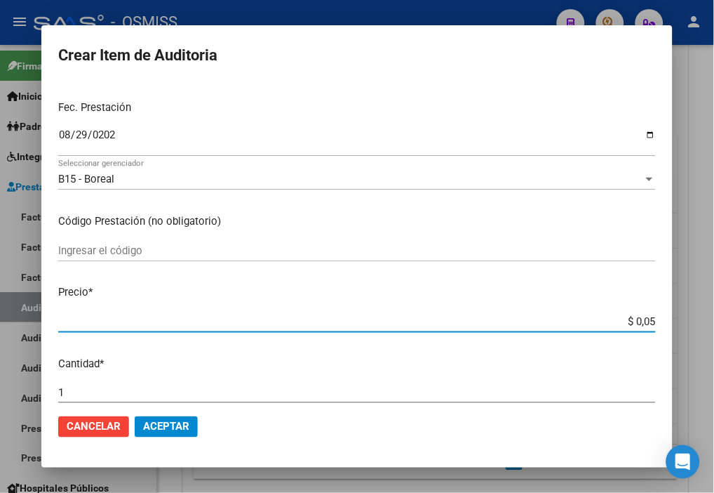
type input "$ 0,50"
type input "$ 5,00"
type input "$ 50,00"
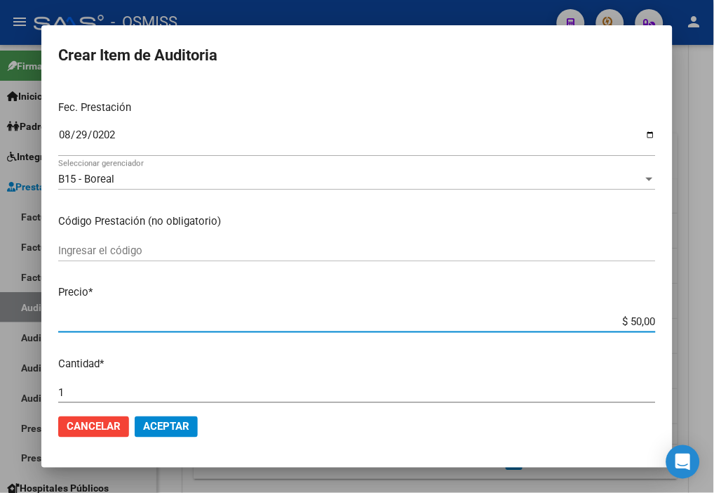
type input "$ 500,00"
type input "$ 5.000,00"
click at [180, 429] on span "Aceptar" at bounding box center [166, 426] width 46 height 13
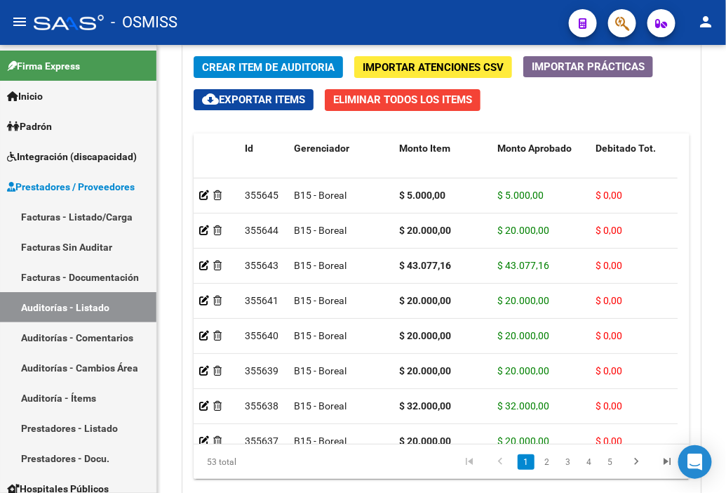
click at [446, 1] on mat-toolbar "menu - OSMISS person" at bounding box center [363, 22] width 726 height 45
click at [244, 65] on span "Crear Item de Auditoria" at bounding box center [268, 67] width 133 height 13
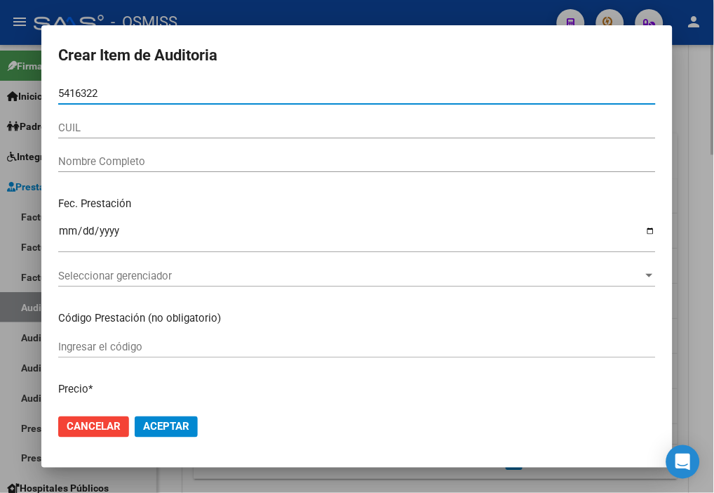
type input "54163222"
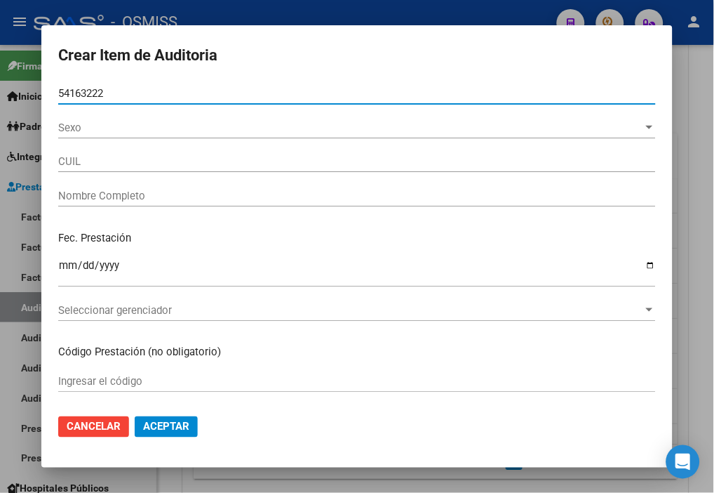
type input "27541632226"
type input "[PERSON_NAME]"
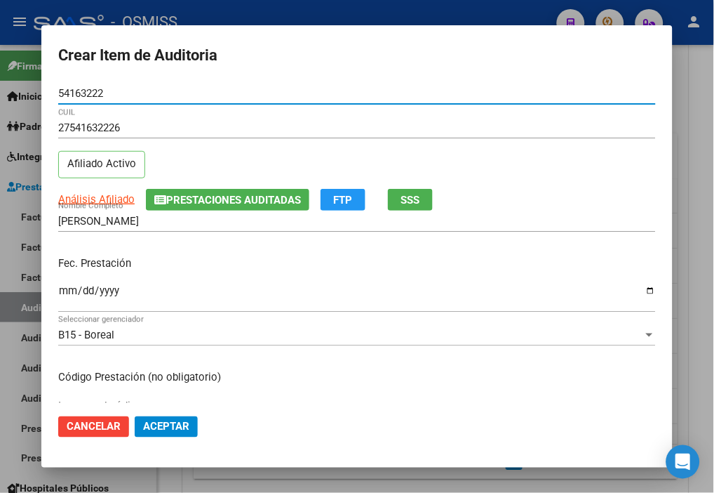
type input "54163222"
click at [71, 289] on input "Ingresar la fecha" at bounding box center [357, 296] width 598 height 22
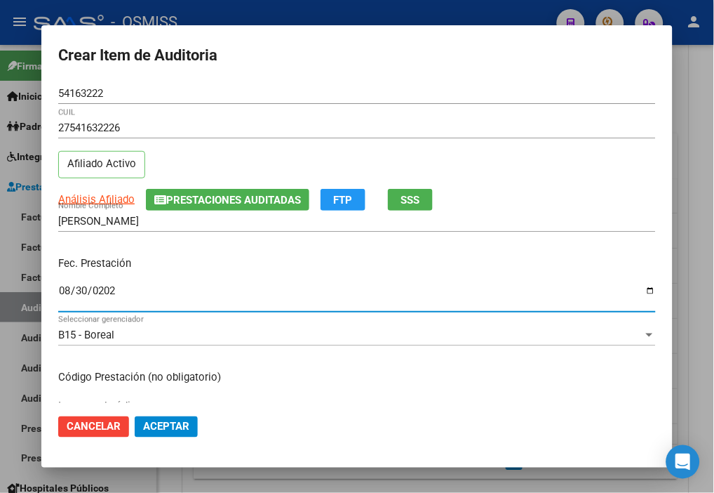
type input "2025-08-30"
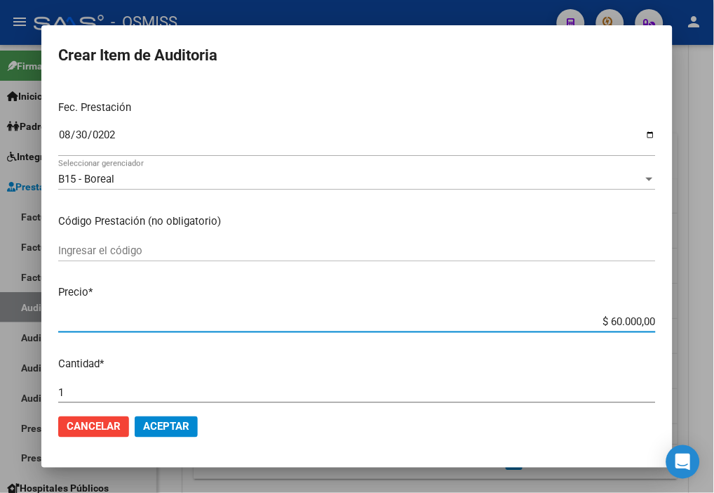
drag, startPoint x: 579, startPoint y: 325, endPoint x: 727, endPoint y: 326, distance: 148.1
click at [714, 326] on html "menu - OSMISS person Firma Express Inicio Instructivos Contacto OS Padrón Padró…" at bounding box center [357, 246] width 714 height 493
type input "$ 0,02"
type input "$ 0,20"
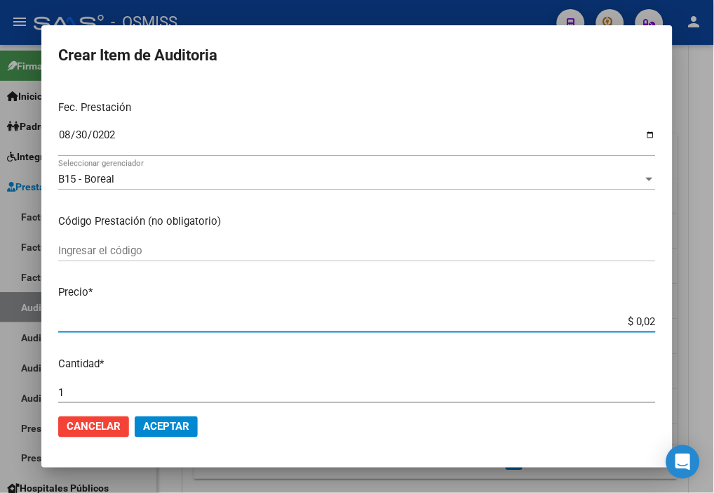
type input "$ 0,20"
type input "$ 2,00"
type input "$ 20,00"
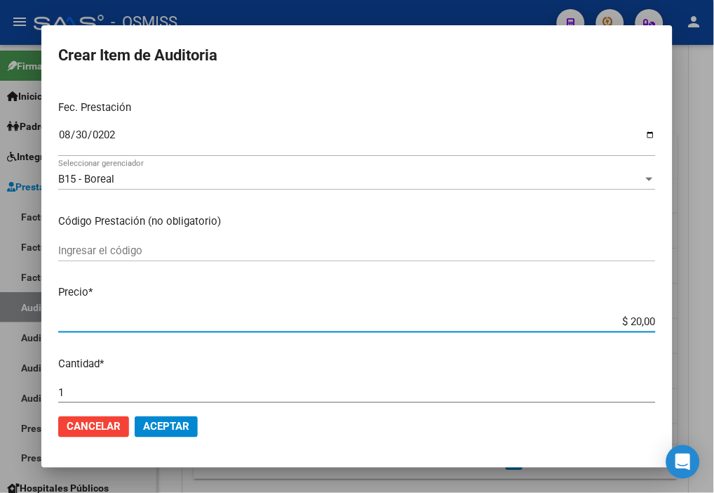
type input "$ 200,00"
type input "$ 2.000,00"
type input "$ 20.000,00"
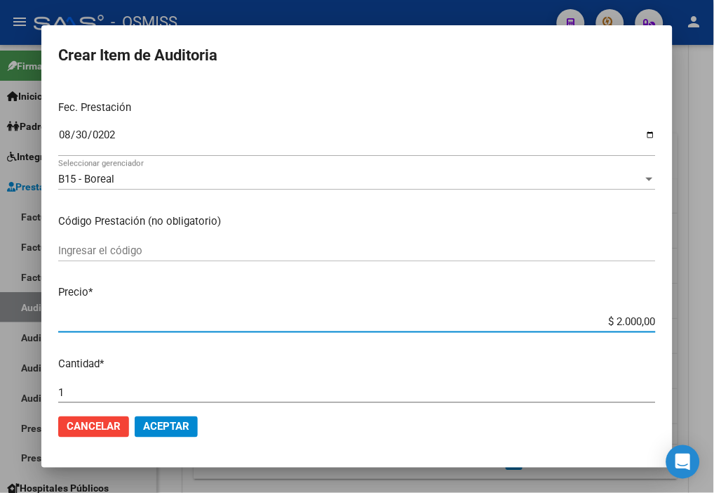
type input "$ 20.000,00"
click at [173, 420] on span "Aceptar" at bounding box center [166, 426] width 46 height 13
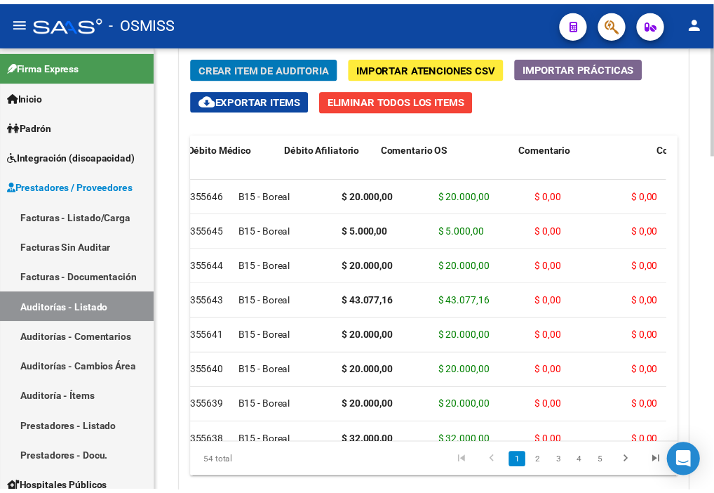
scroll to position [0, 0]
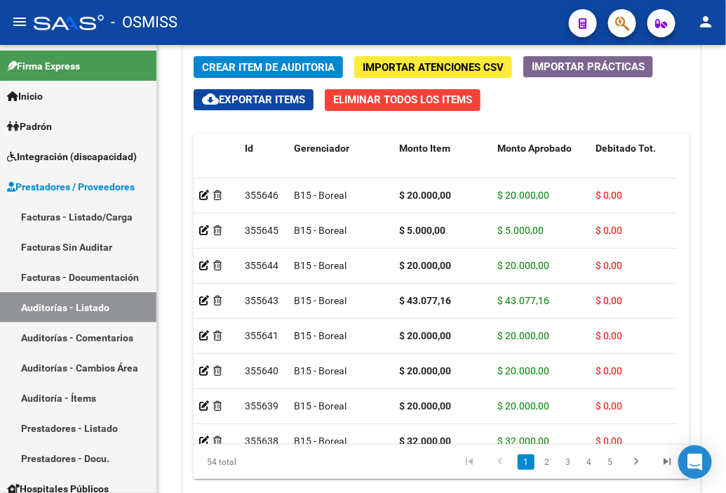
click at [458, 24] on div "- OSMISS" at bounding box center [296, 22] width 524 height 31
click at [246, 62] on span "Crear Item de Auditoria" at bounding box center [268, 67] width 133 height 13
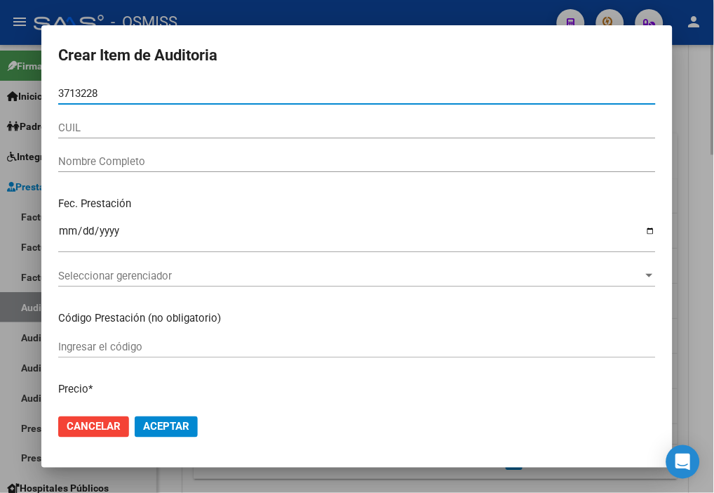
type input "37132281"
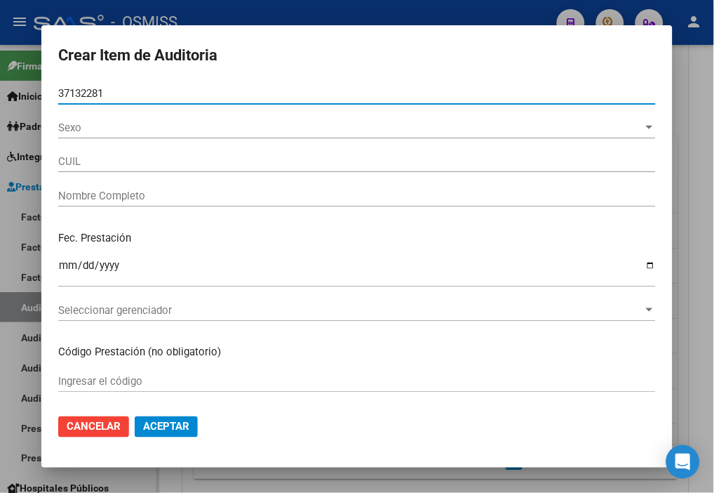
type input "20371322818"
type input "SOSA GASTON EZEQUIEL"
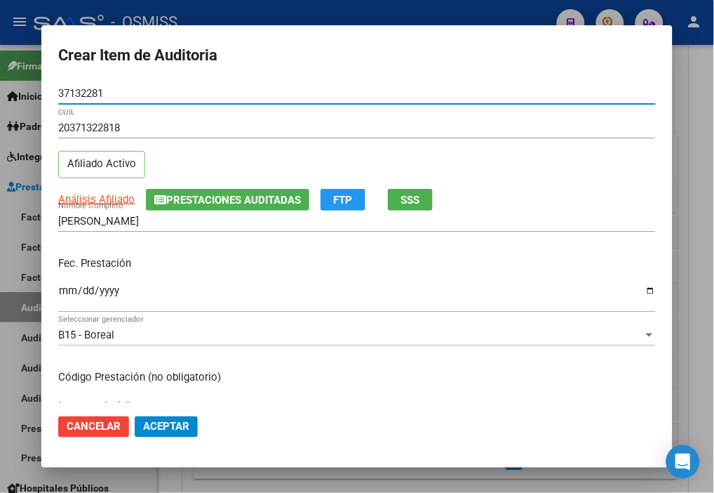
type input "37132281"
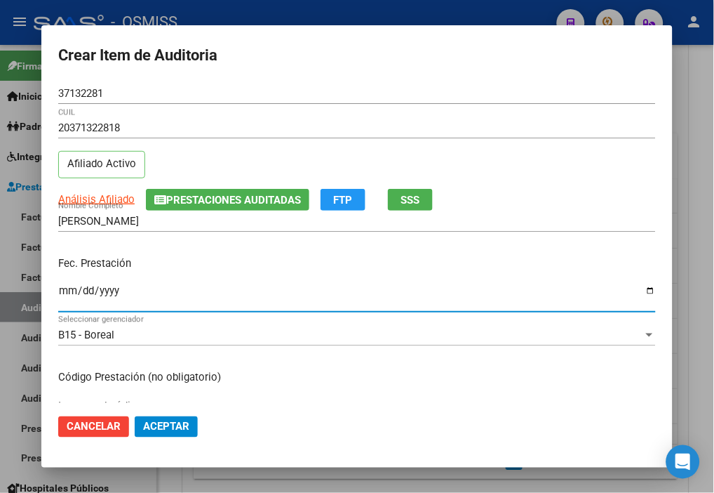
click at [65, 290] on input "Ingresar la fecha" at bounding box center [357, 296] width 598 height 22
type input "2025-08-31"
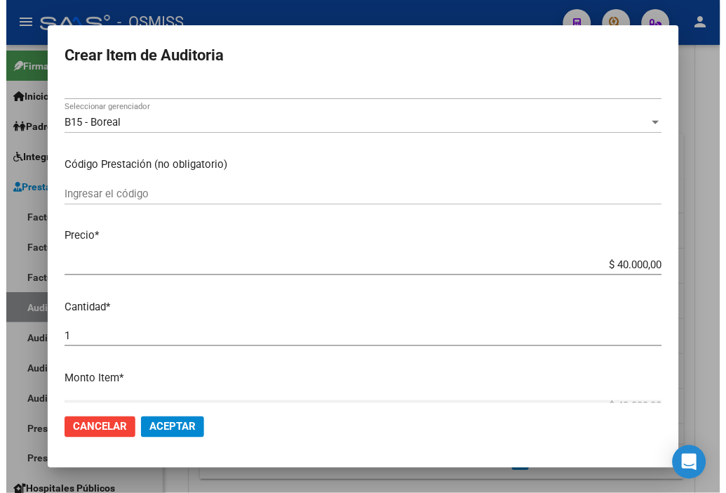
scroll to position [234, 0]
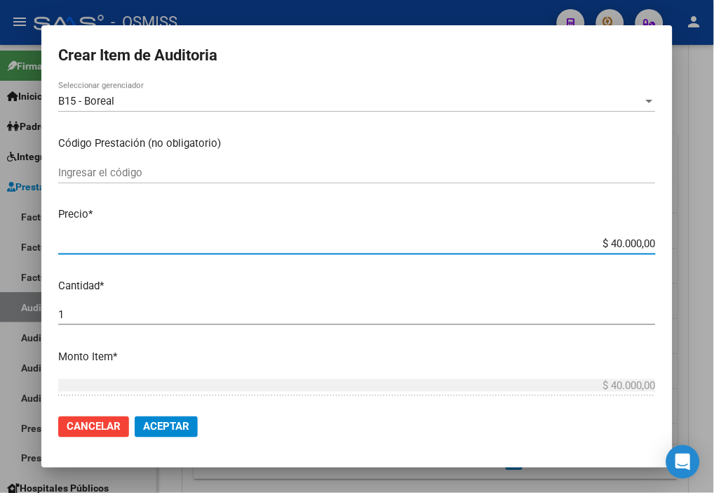
drag, startPoint x: 627, startPoint y: 241, endPoint x: 710, endPoint y: 249, distance: 83.2
click at [710, 249] on div "Crear Item de Auditoria 37132281 Nro Documento 20371322818 CUIL Afiliado Activo…" at bounding box center [357, 246] width 714 height 493
type input "$ 0,02"
type input "$ 0,20"
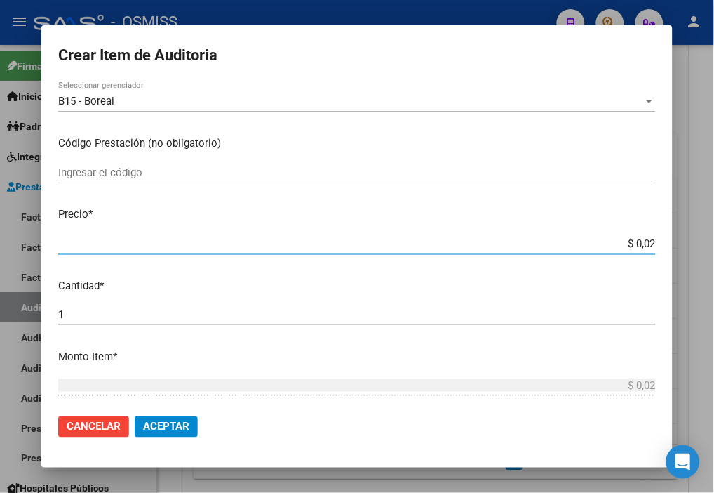
type input "$ 0,20"
click at [169, 427] on span "Aceptar" at bounding box center [166, 426] width 46 height 13
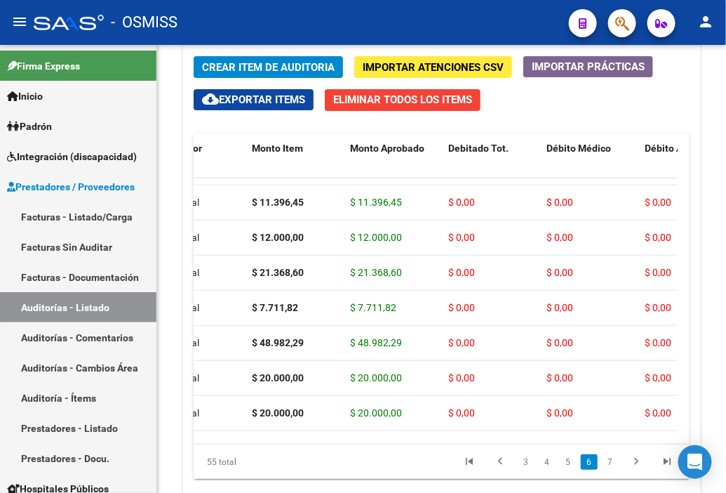
scroll to position [1681, 147]
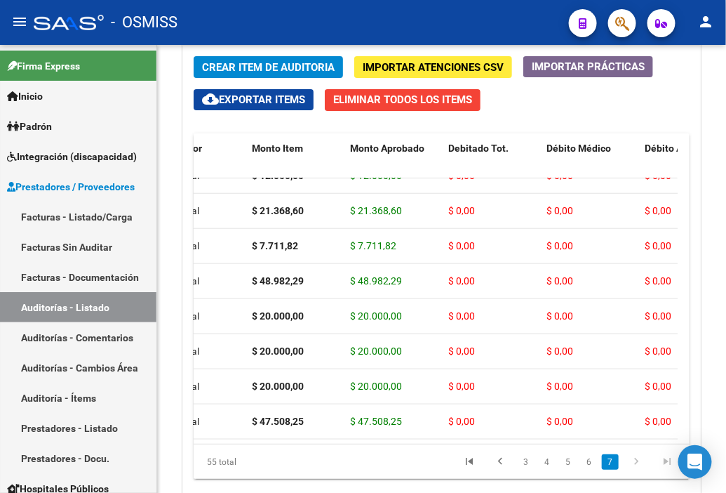
drag, startPoint x: 316, startPoint y: 432, endPoint x: 378, endPoint y: 432, distance: 61.8
click at [378, 432] on datatable-body "355587 B15 - Boreal $ 12.000,00 $ 12.000,00 $ 0,00 $ 0,00 $ 0,00 27338252531 33…" at bounding box center [436, 310] width 484 height 265
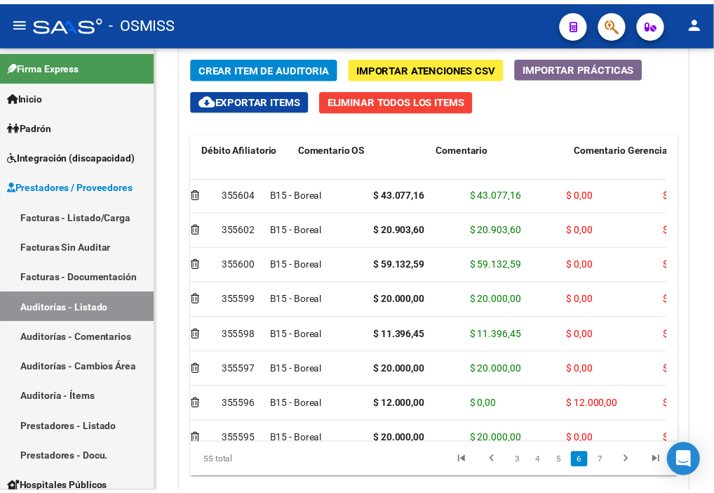
scroll to position [1264, 0]
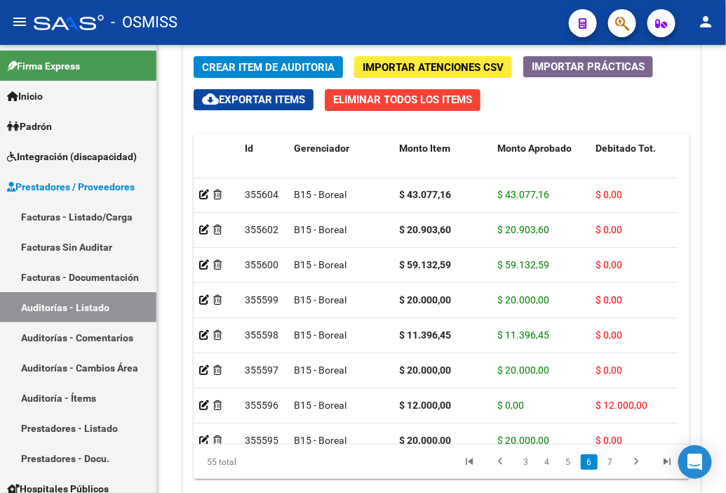
click at [469, 4] on mat-toolbar "menu - OSMISS person" at bounding box center [363, 22] width 726 height 45
click at [262, 63] on span "Crear Item de Auditoria" at bounding box center [268, 67] width 133 height 13
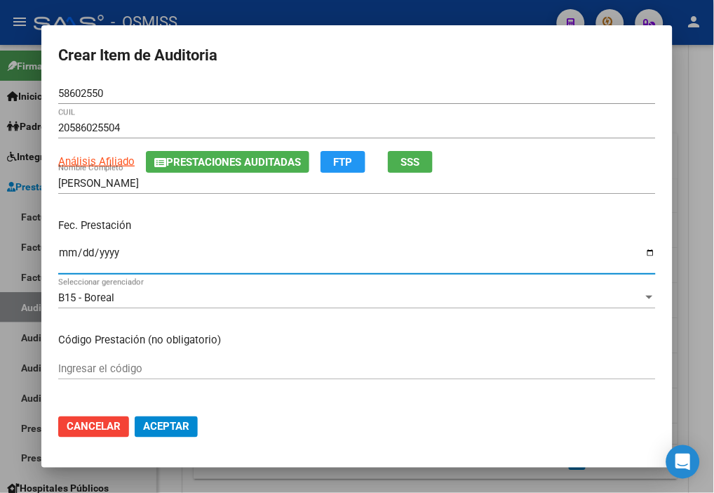
click at [67, 253] on input "Ingresar la fecha" at bounding box center [357, 258] width 598 height 22
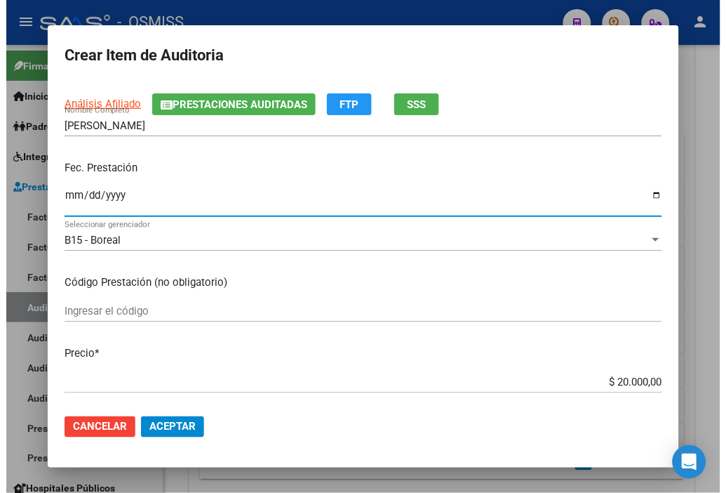
scroll to position [156, 0]
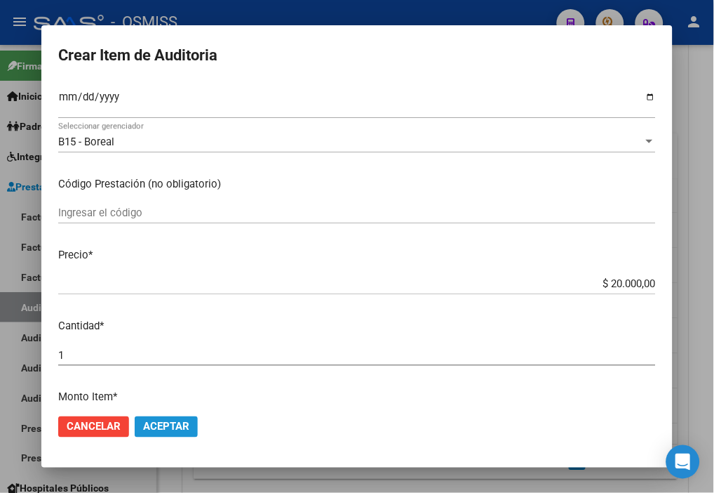
click at [167, 425] on span "Aceptar" at bounding box center [166, 426] width 46 height 13
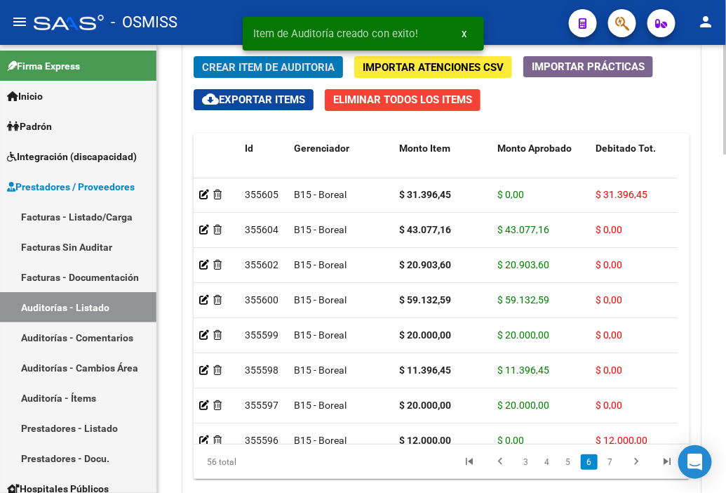
click at [623, 149] on span "Debitado Tot." at bounding box center [626, 147] width 60 height 11
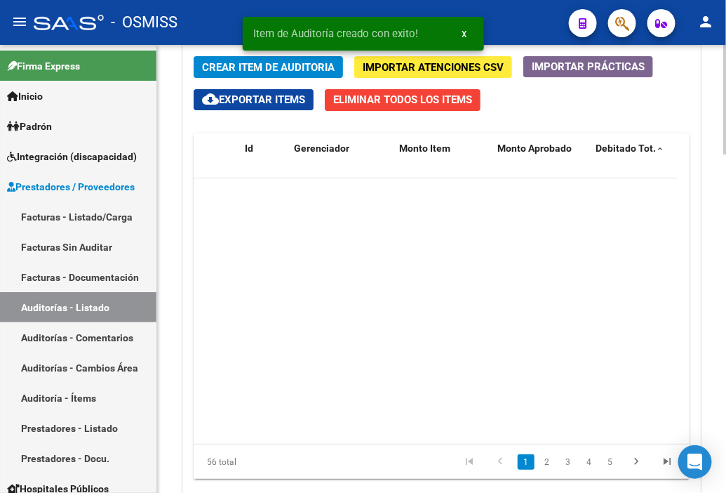
scroll to position [0, 0]
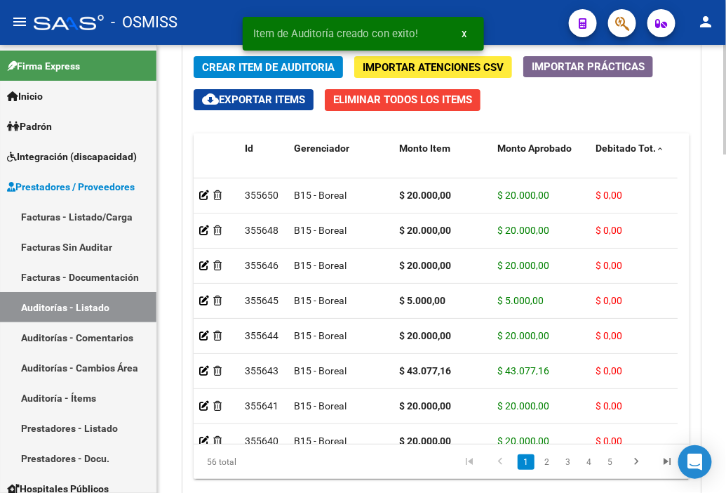
click at [623, 149] on span "Debitado Tot." at bounding box center [626, 147] width 60 height 11
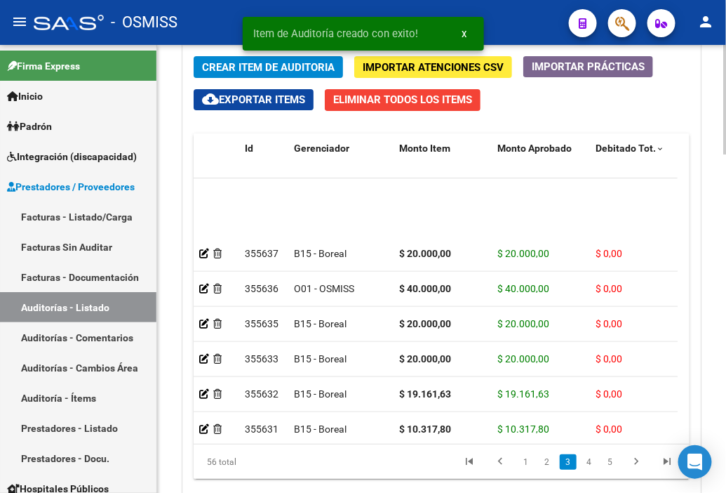
scroll to position [510, 0]
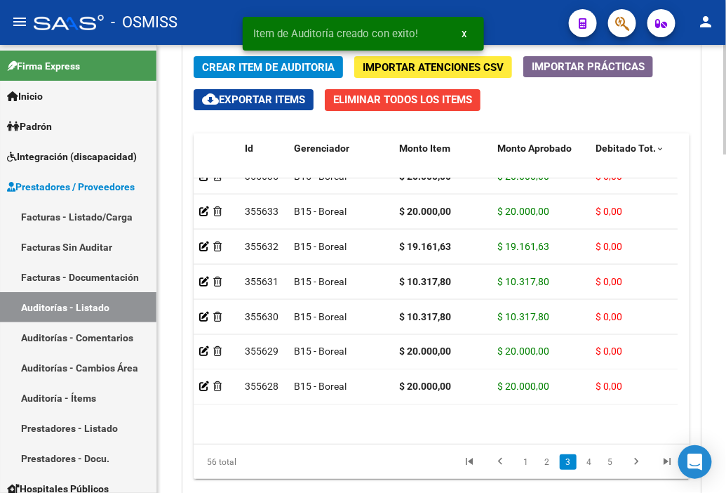
drag, startPoint x: 281, startPoint y: 432, endPoint x: 340, endPoint y: 437, distance: 59.9
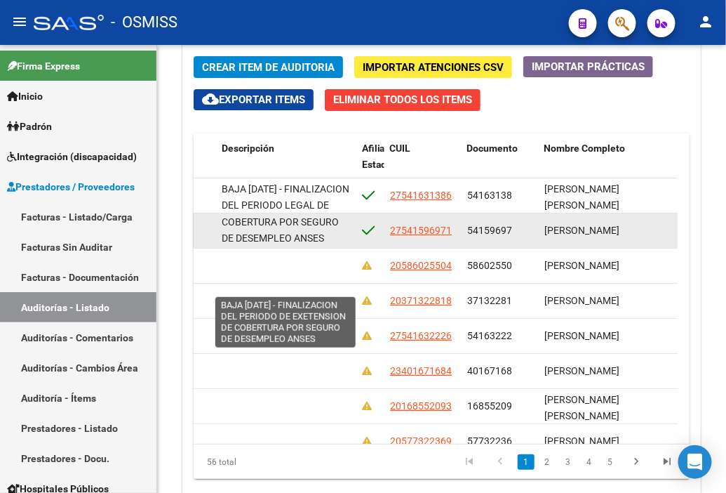
scroll to position [1, 0]
drag, startPoint x: 222, startPoint y: 222, endPoint x: 348, endPoint y: 234, distance: 126.9
click at [348, 234] on div "BAJA [DATE] - FINALIZACION DEL PERIODO DE EXETENSION DE COBERTURA POR SEGURO DE…" at bounding box center [286, 229] width 129 height 29
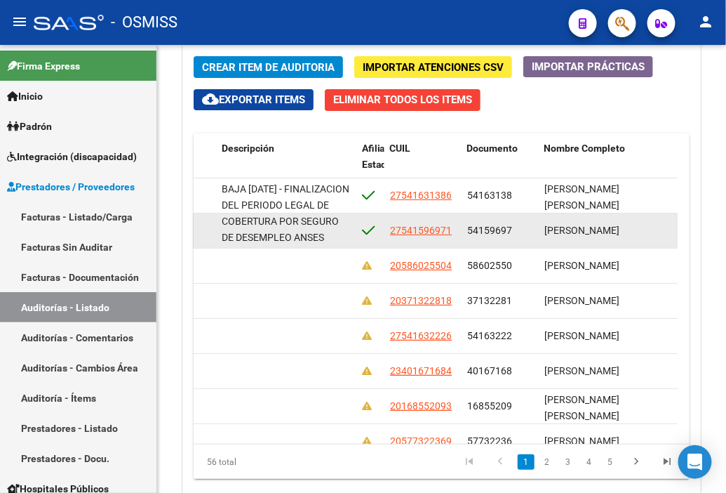
copy span "BAJA [DATE] - FINALIZACION DEL PERIODO DE EXETENSION DE COBERTURA POR SEGURO DE…"
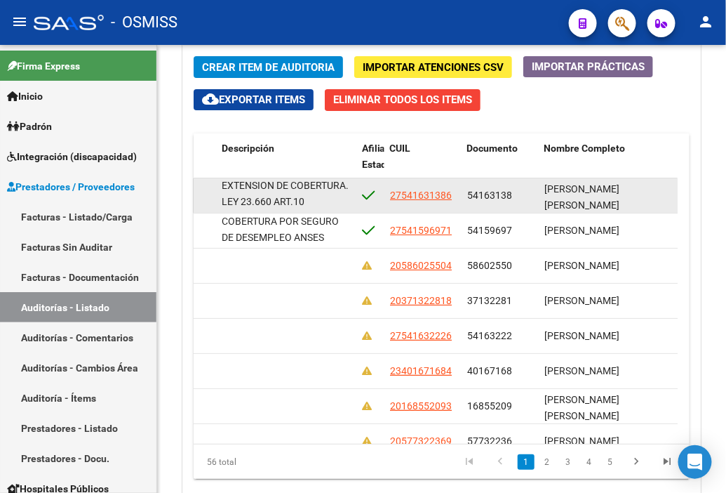
drag, startPoint x: 223, startPoint y: 190, endPoint x: 337, endPoint y: 206, distance: 114.8
click at [337, 206] on div "BAJA [DATE] - FINALIZACION DEL PERIODO LEGAL DE EXTENSION DE COBERTURA. LEY 23.…" at bounding box center [286, 194] width 129 height 29
copy span "BAJA [DATE] - FINALIZACION DEL PERIODO LEGAL DE EXTENSION DE COBERTURA. LEY 23.…"
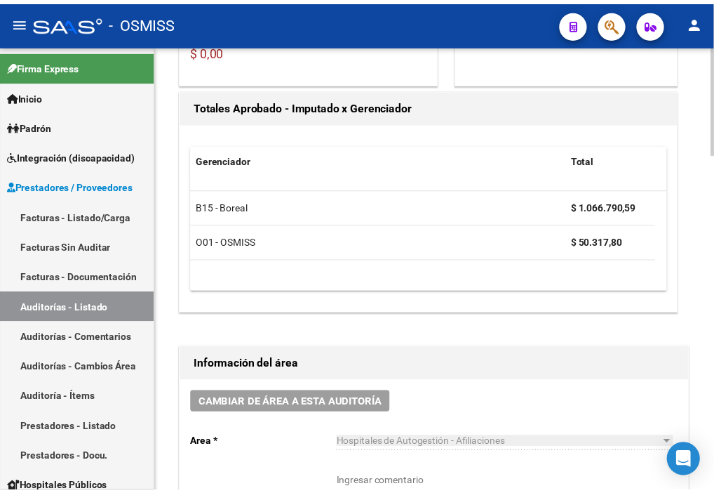
scroll to position [418, 0]
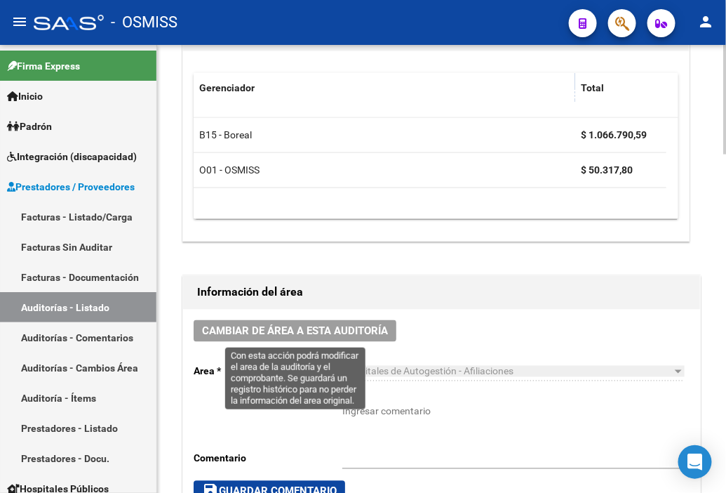
click at [320, 320] on button "Cambiar de área a esta auditoría" at bounding box center [295, 331] width 203 height 22
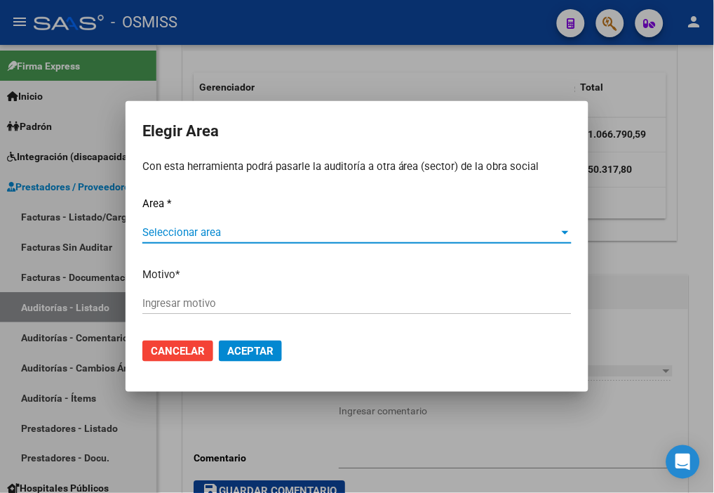
click at [195, 229] on span "Seleccionar area" at bounding box center [350, 232] width 417 height 13
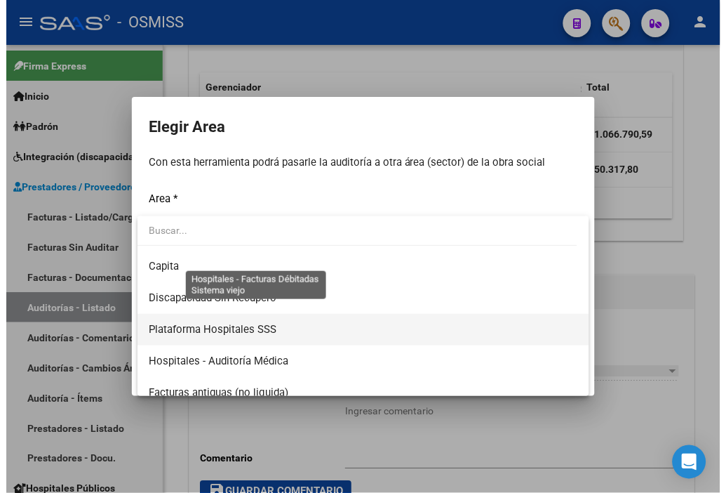
scroll to position [156, 0]
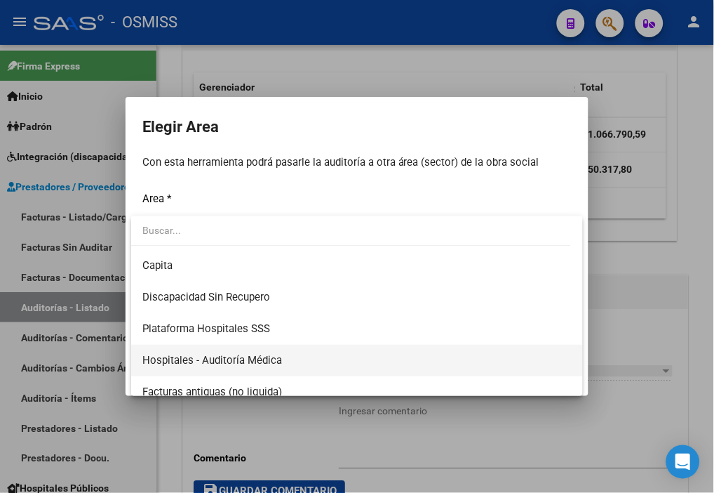
click at [254, 352] on span "Hospitales - Auditoría Médica" at bounding box center [357, 361] width 430 height 32
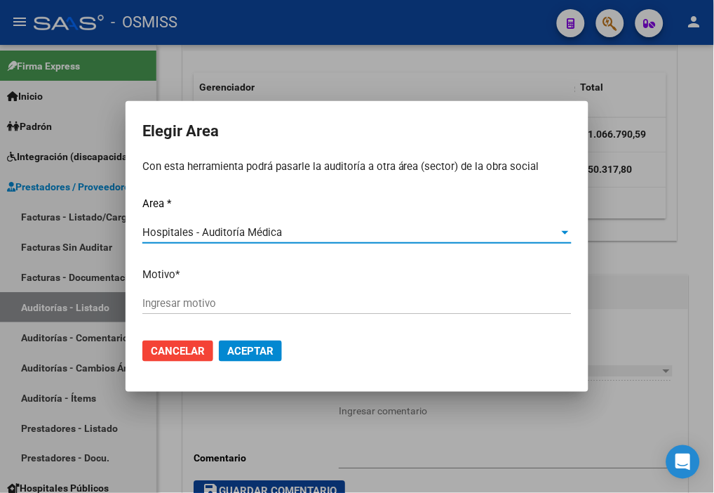
click at [204, 307] on input "Ingresar motivo" at bounding box center [357, 303] width 430 height 13
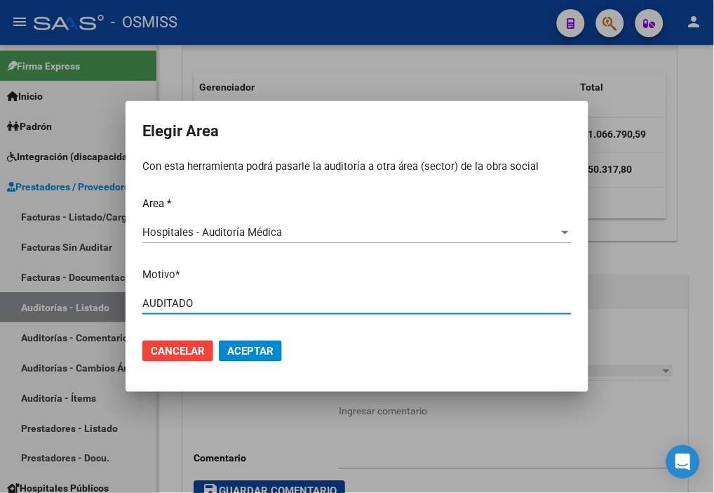
click at [253, 349] on span "Aceptar" at bounding box center [250, 351] width 46 height 13
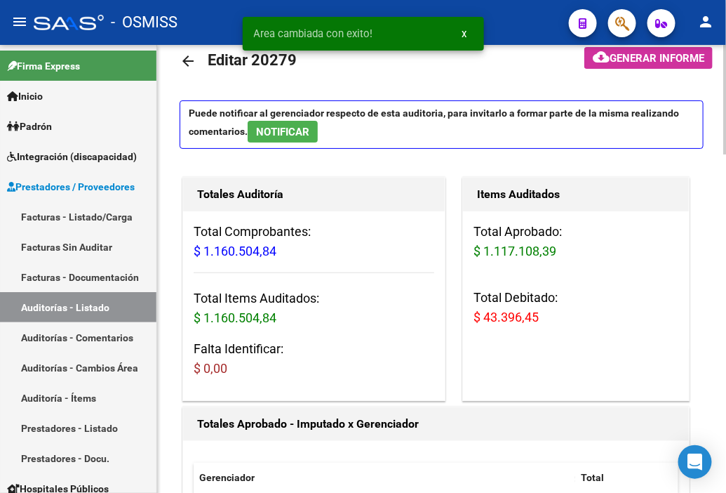
scroll to position [0, 0]
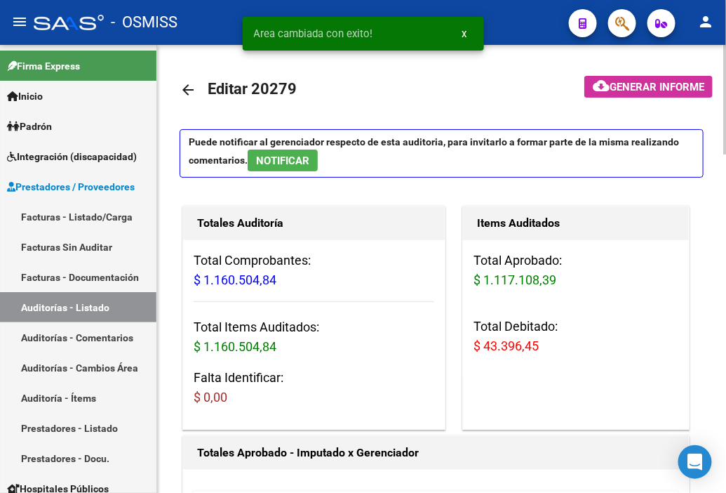
click at [665, 95] on button "cloud_download Generar informe" at bounding box center [649, 87] width 128 height 22
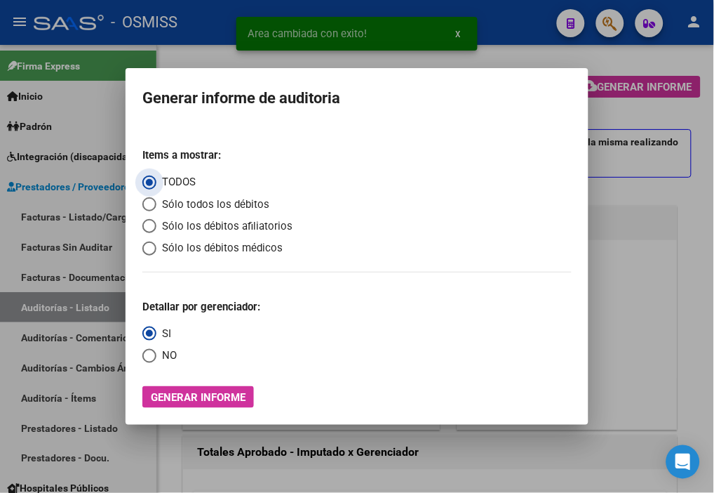
click at [225, 226] on span "Sólo los débitos afiliatorios" at bounding box center [225, 226] width 136 height 16
click at [157, 226] on input "Sólo los débitos afiliatorios" at bounding box center [149, 226] width 14 height 14
click at [157, 358] on span "NO" at bounding box center [167, 355] width 20 height 16
click at [157, 358] on input "NO" at bounding box center [149, 356] width 14 height 14
click at [201, 397] on span "Generar informe" at bounding box center [198, 397] width 95 height 13
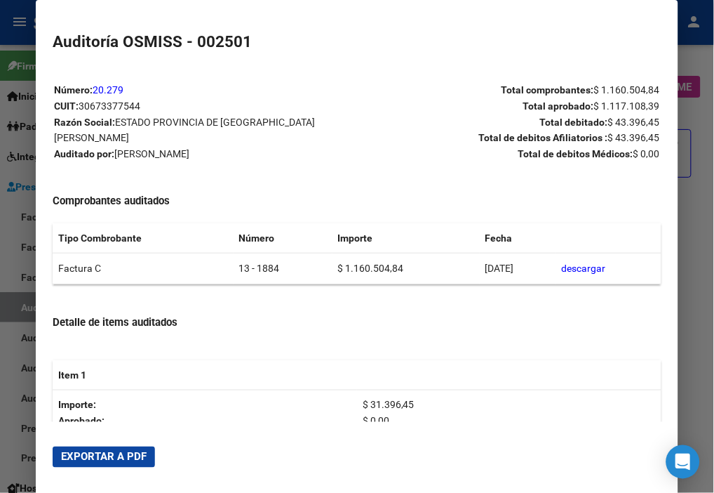
click at [124, 453] on span "Exportar a PDF" at bounding box center [104, 457] width 86 height 13
click at [18, 29] on div at bounding box center [357, 246] width 714 height 493
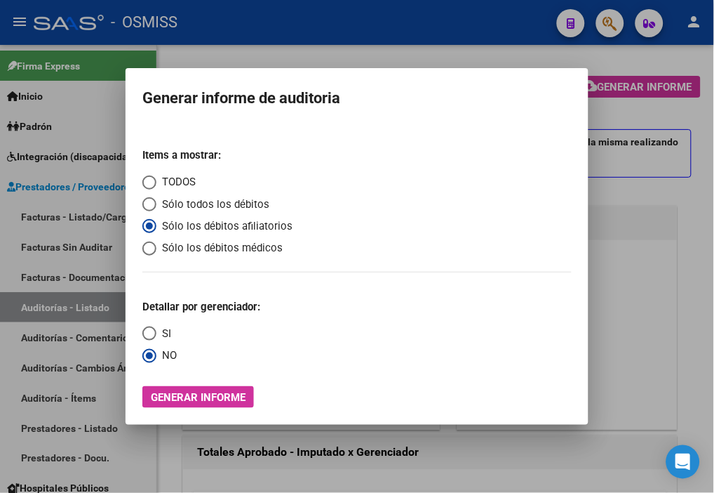
click at [18, 29] on div at bounding box center [357, 246] width 714 height 493
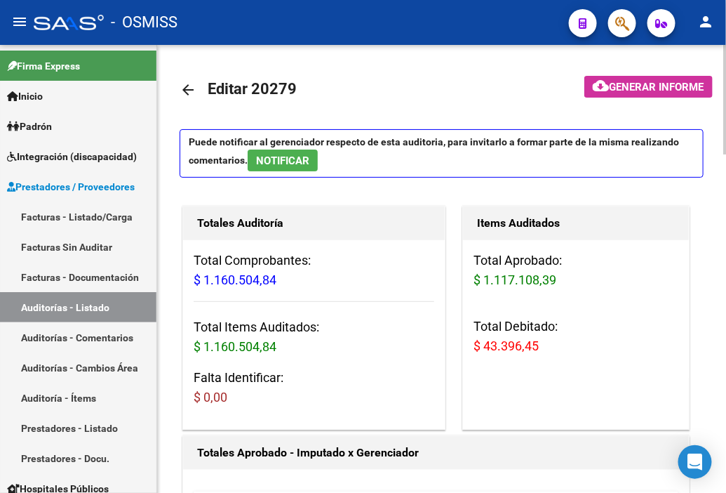
click at [185, 88] on mat-icon "arrow_back" at bounding box center [188, 89] width 17 height 17
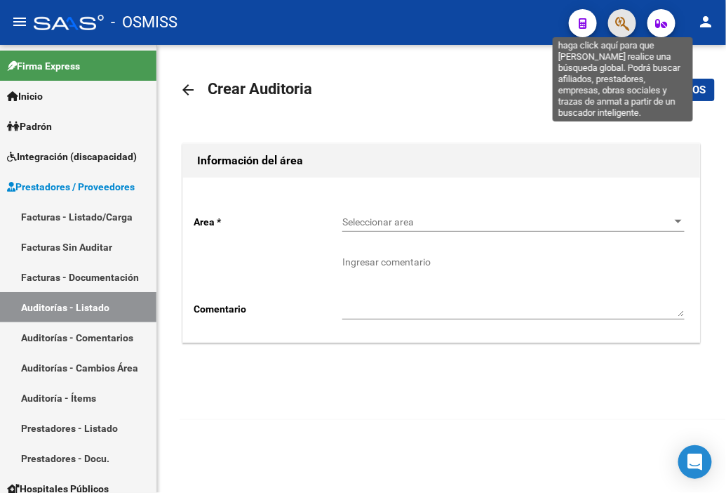
click at [620, 17] on icon "button" at bounding box center [623, 23] width 14 height 16
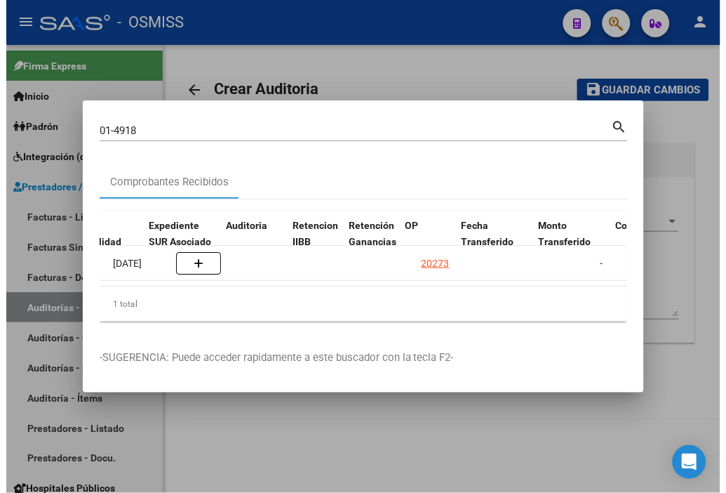
scroll to position [0, 979]
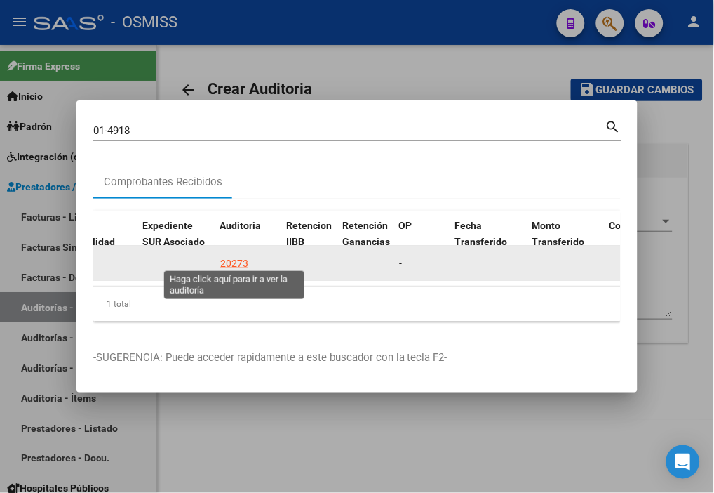
click at [232, 255] on div "20273" at bounding box center [234, 263] width 28 height 16
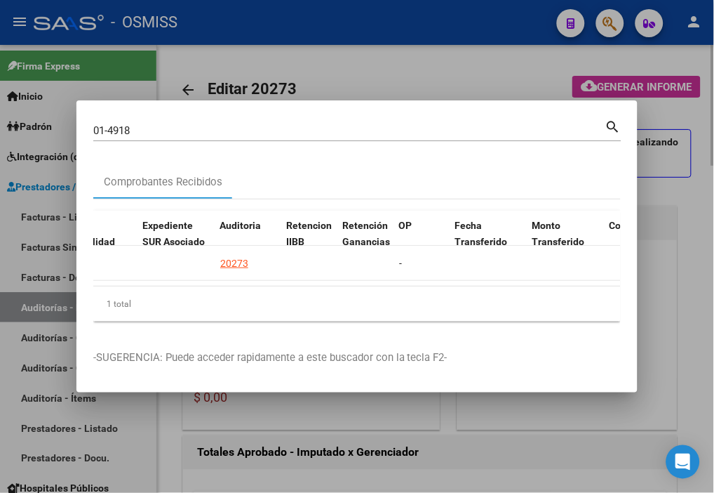
click at [401, 8] on div at bounding box center [357, 246] width 714 height 493
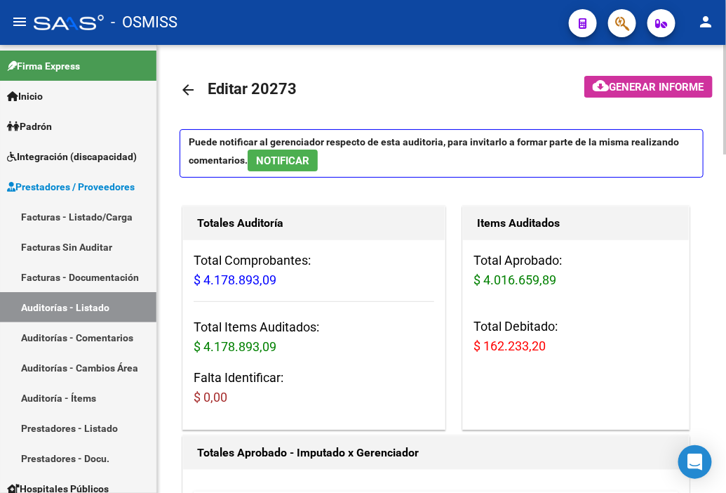
click at [623, 87] on span "Generar informe" at bounding box center [657, 87] width 95 height 13
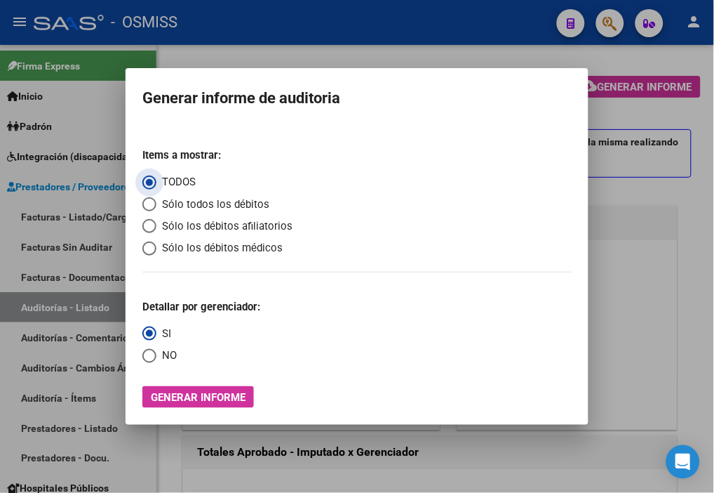
click at [226, 222] on span "Sólo los débitos afiliatorios" at bounding box center [225, 226] width 136 height 16
click at [157, 222] on input "Sólo los débitos afiliatorios" at bounding box center [149, 226] width 14 height 14
click at [166, 358] on span "NO" at bounding box center [167, 355] width 20 height 16
click at [157, 358] on input "NO" at bounding box center [149, 356] width 14 height 14
click at [192, 400] on span "Generar informe" at bounding box center [198, 397] width 95 height 13
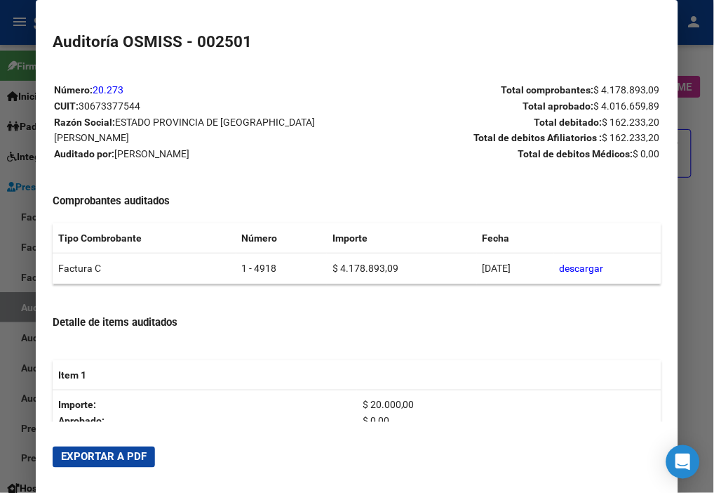
click at [123, 447] on button "Exportar a PDF" at bounding box center [104, 456] width 102 height 21
click at [18, 36] on div at bounding box center [357, 246] width 714 height 493
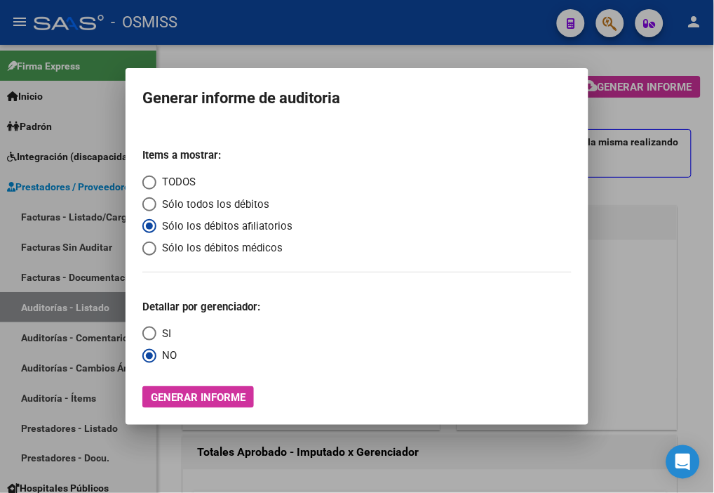
click at [18, 36] on div at bounding box center [357, 246] width 714 height 493
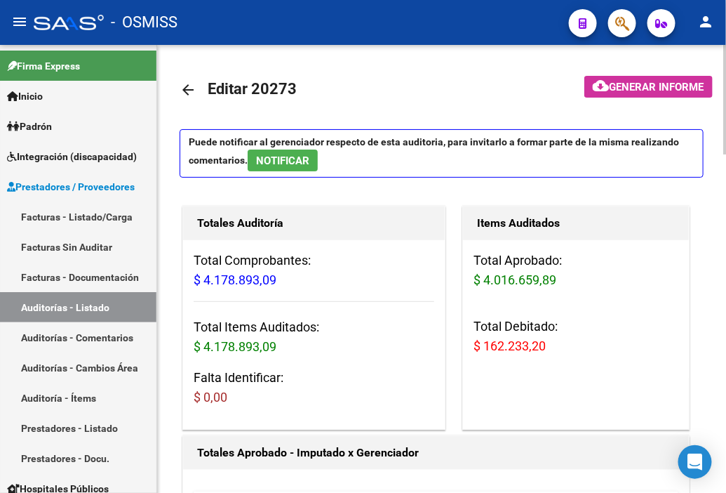
click at [187, 89] on mat-icon "arrow_back" at bounding box center [188, 89] width 17 height 17
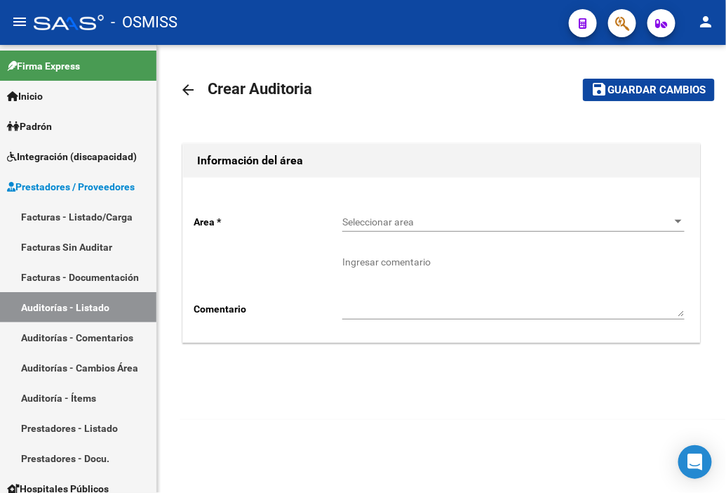
click at [188, 81] on mat-icon "arrow_back" at bounding box center [188, 89] width 17 height 17
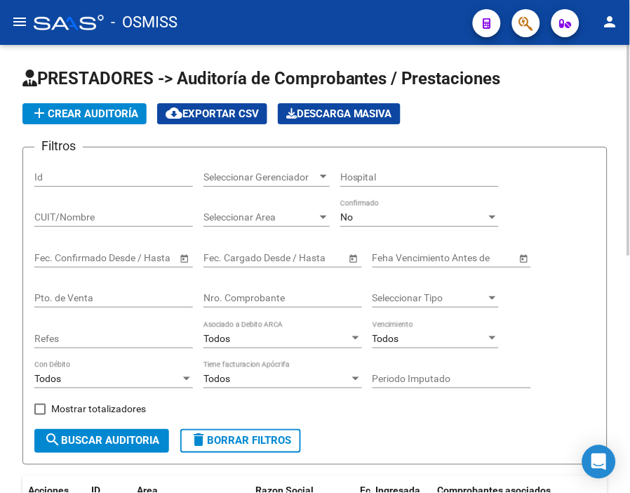
click at [86, 114] on span "add Crear Auditoría" at bounding box center [84, 113] width 107 height 13
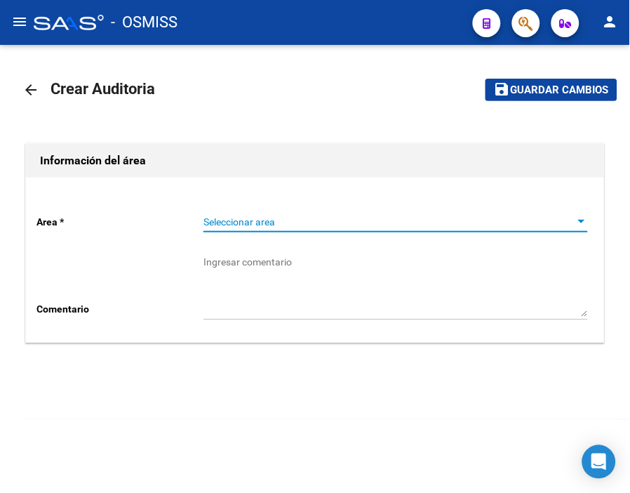
click at [239, 222] on span "Seleccionar area" at bounding box center [390, 222] width 372 height 12
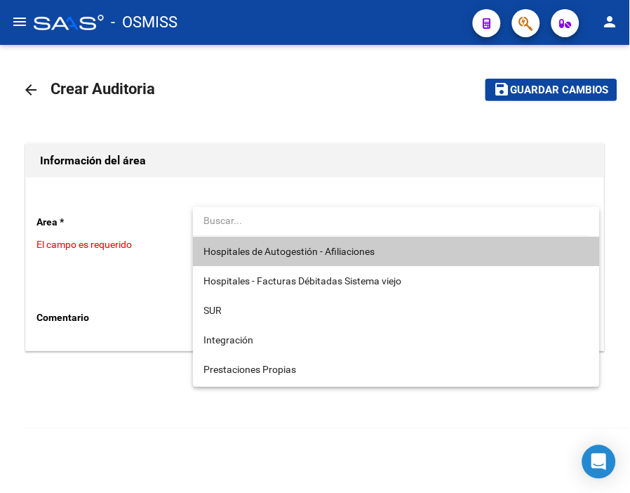
click at [270, 242] on span "Hospitales de Autogestión - Afiliaciones" at bounding box center [396, 251] width 385 height 29
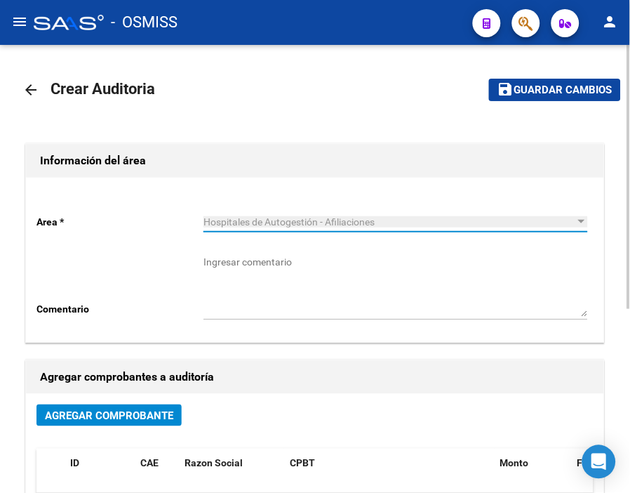
click at [140, 414] on span "Agregar Comprobante" at bounding box center [109, 415] width 128 height 13
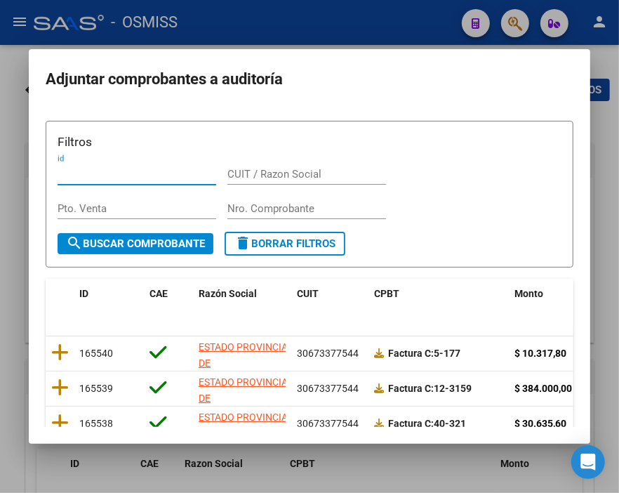
click at [248, 207] on input "Nro. Comprobante" at bounding box center [306, 208] width 159 height 13
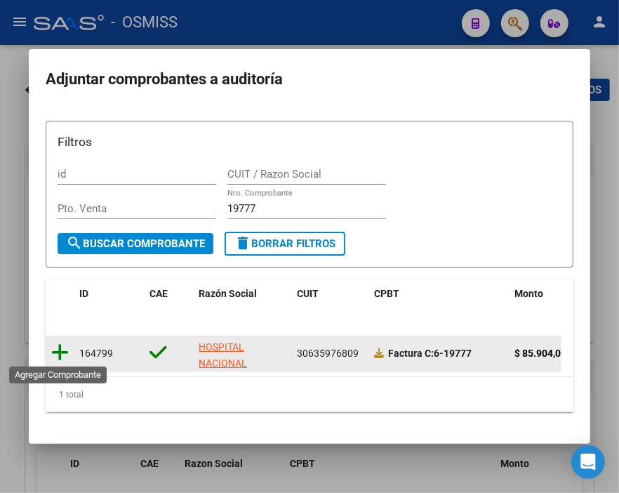
click at [57, 350] on icon at bounding box center [60, 353] width 18 height 20
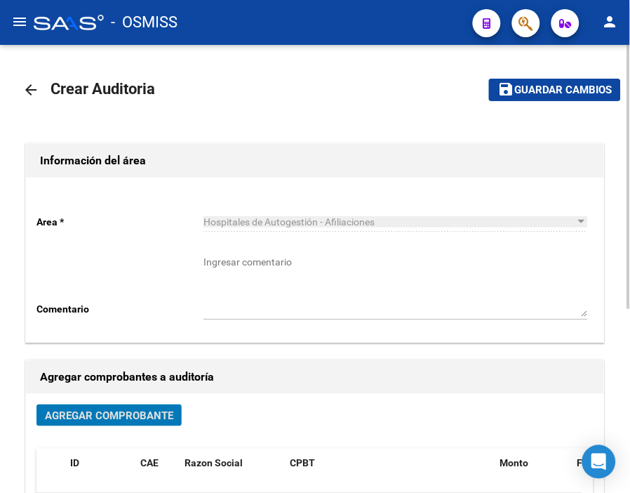
click at [528, 87] on span "Guardar cambios" at bounding box center [563, 90] width 98 height 13
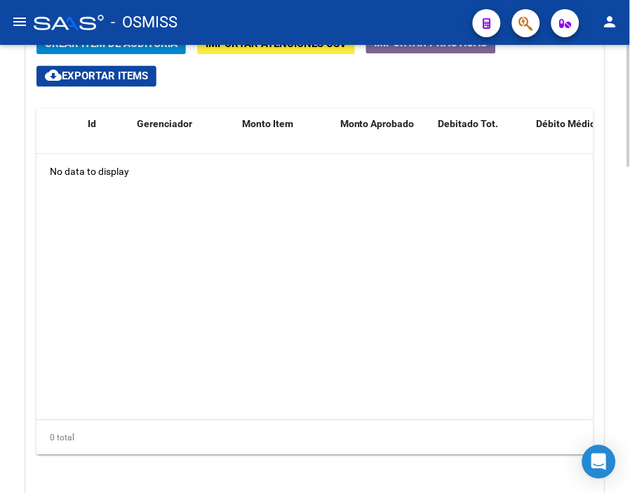
scroll to position [1013, 0]
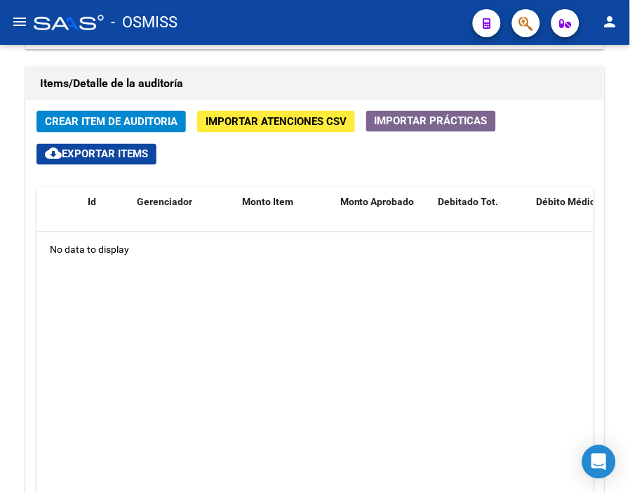
click at [264, 39] on mat-toolbar "menu - OSMISS person" at bounding box center [315, 22] width 630 height 45
click at [121, 114] on button "Crear Item de Auditoria" at bounding box center [110, 122] width 149 height 22
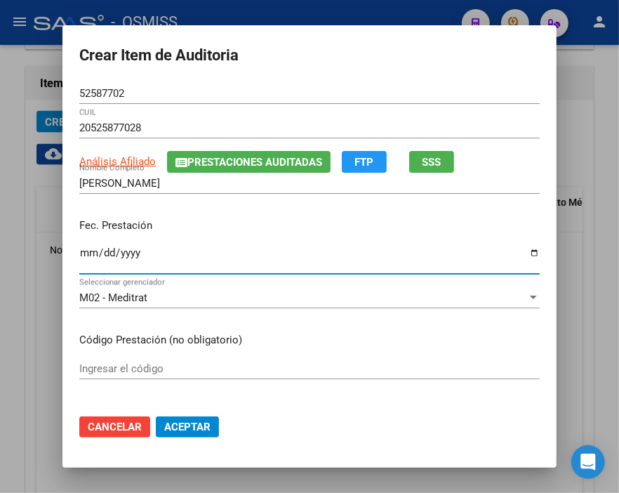
click at [81, 255] on input "Ingresar la fecha" at bounding box center [309, 258] width 460 height 22
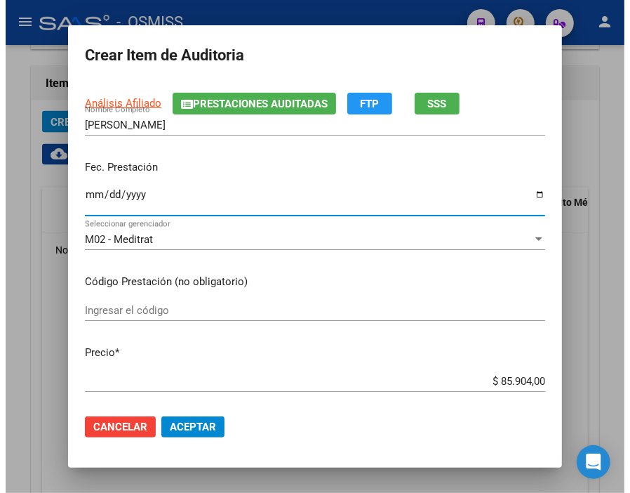
scroll to position [156, 0]
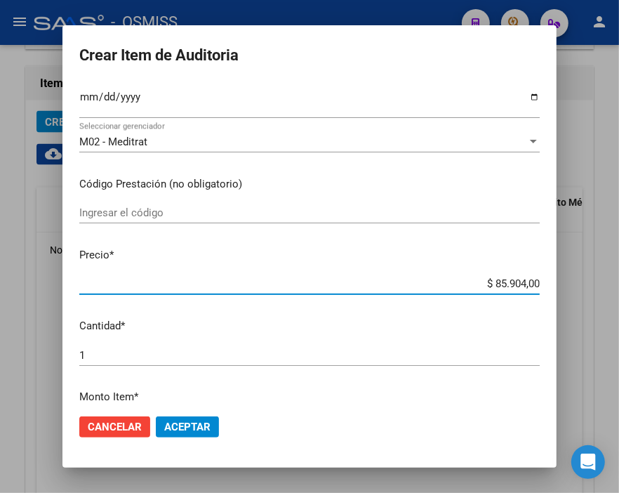
drag, startPoint x: 458, startPoint y: 281, endPoint x: 576, endPoint y: 286, distance: 118.0
click at [576, 286] on div "Crear Item de Auditoria 52587702 Nro Documento 20525877028 CUIL Análisis Afilia…" at bounding box center [309, 246] width 619 height 493
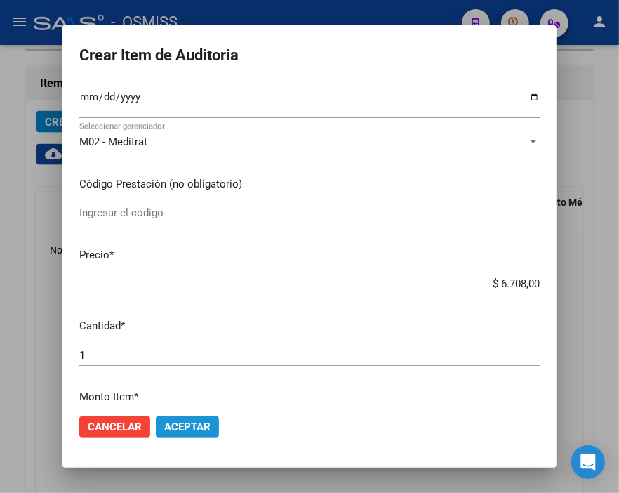
click at [193, 423] on span "Aceptar" at bounding box center [187, 426] width 46 height 13
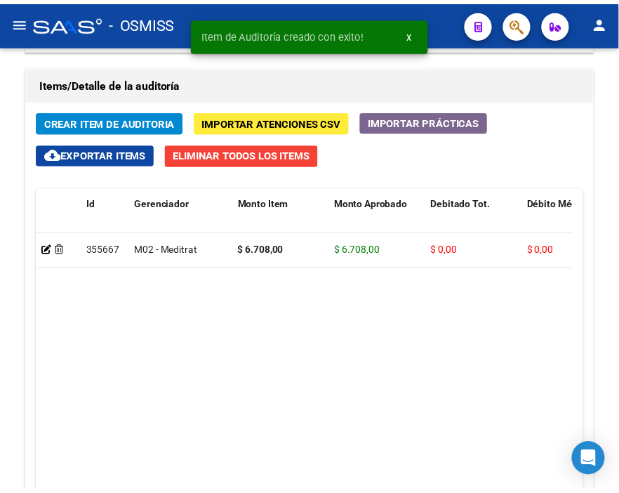
scroll to position [1037, 0]
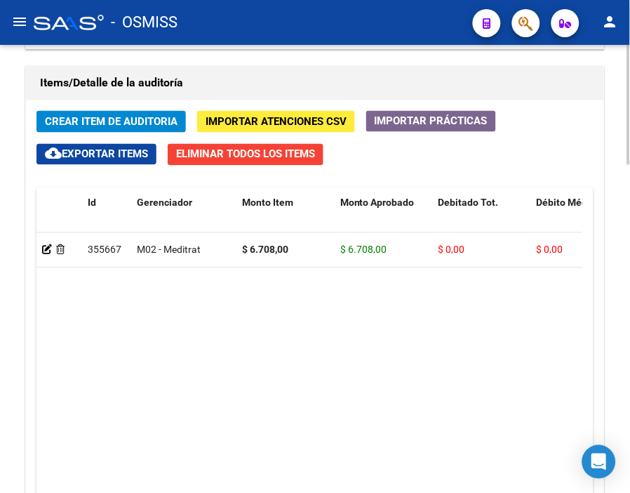
click at [314, 70] on div "Items/Detalle de la auditoría" at bounding box center [315, 84] width 578 height 34
click at [128, 119] on span "Crear Item de Auditoria" at bounding box center [111, 122] width 133 height 13
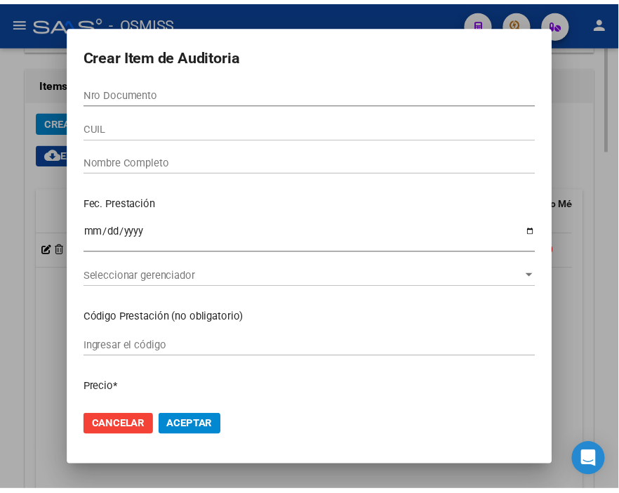
scroll to position [1266, 0]
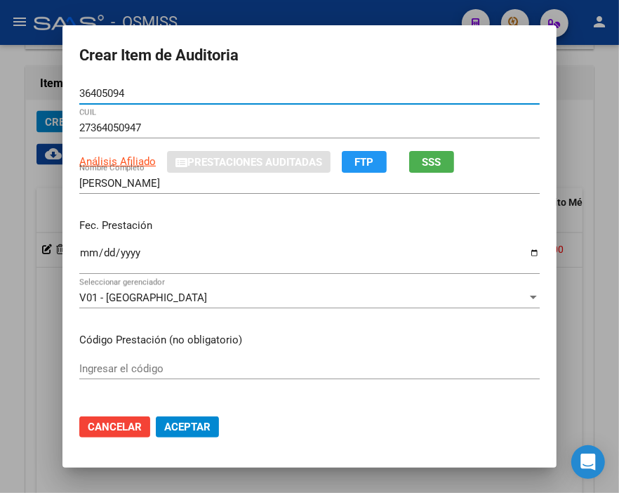
click at [80, 253] on input "Ingresar la fecha" at bounding box center [309, 258] width 460 height 22
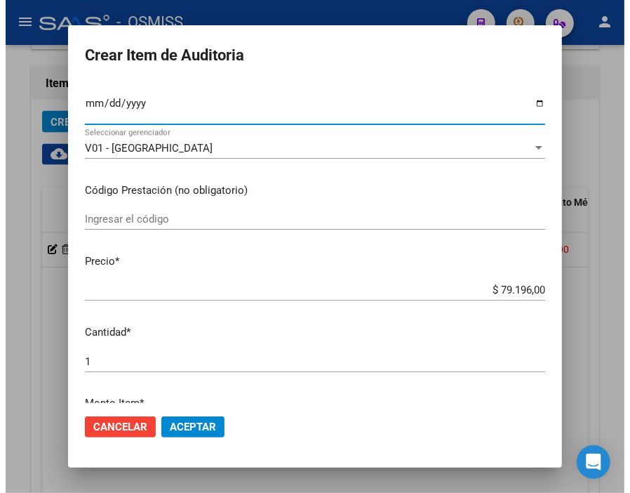
scroll to position [156, 0]
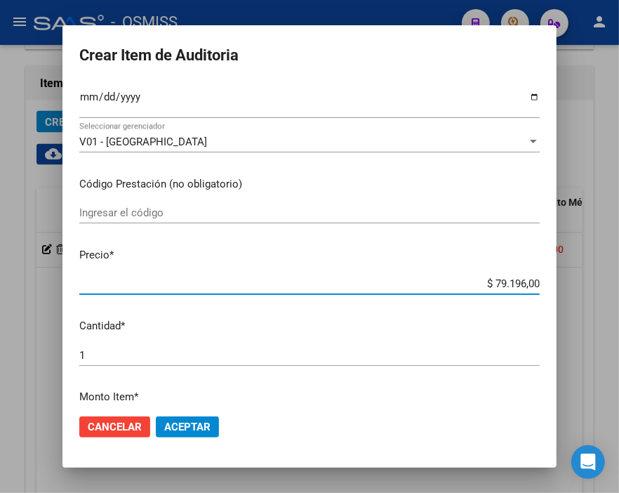
drag, startPoint x: 464, startPoint y: 285, endPoint x: 576, endPoint y: 288, distance: 112.3
click at [576, 288] on div "Crear Item de Auditoria 36405094 Nro Documento 27364050947 CUIL Análisis Afilia…" at bounding box center [309, 246] width 619 height 493
click at [177, 436] on button "Aceptar" at bounding box center [187, 426] width 63 height 21
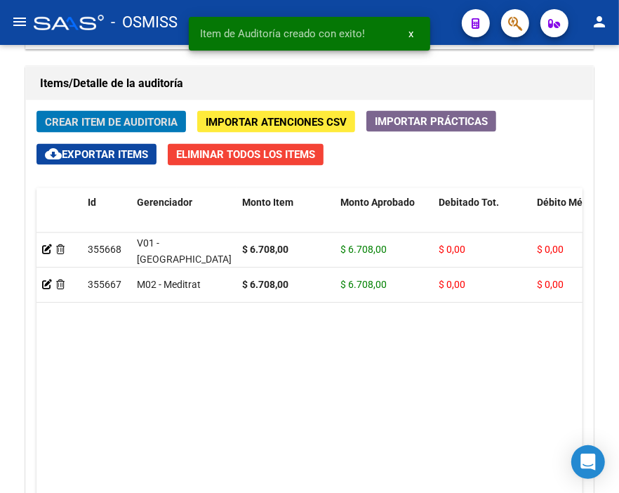
scroll to position [1037, 0]
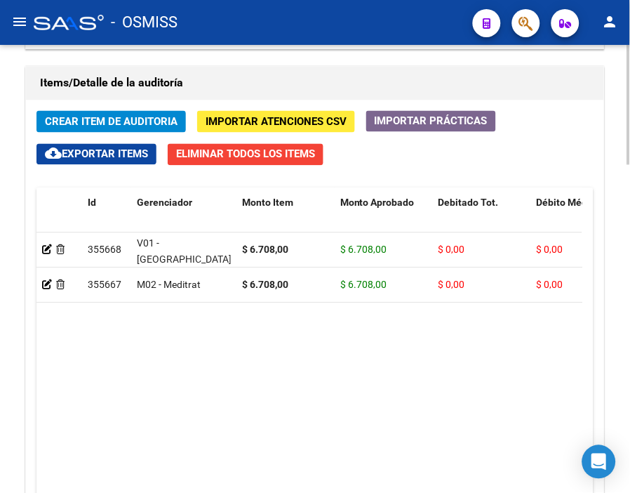
click at [323, 54] on div "Información del área Cambiar de área a esta auditoría Area * Hospitales de Auto…" at bounding box center [314, 32] width 585 height 1192
click at [125, 119] on span "Crear Item de Auditoria" at bounding box center [111, 122] width 133 height 13
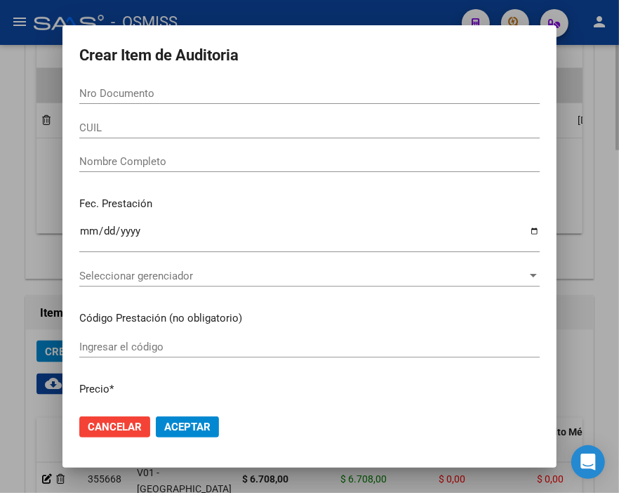
scroll to position [1266, 0]
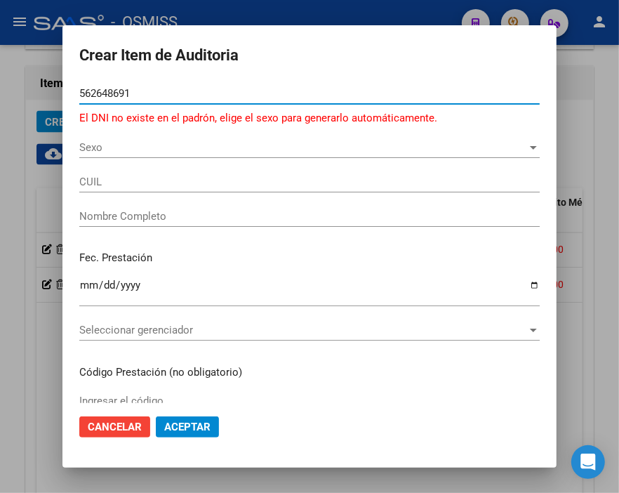
drag, startPoint x: 149, startPoint y: 93, endPoint x: -104, endPoint y: 93, distance: 252.7
click at [0, 93] on html "menu - OSMISS person Firma Express Inicio Instructivos Contacto OS Padrón Padró…" at bounding box center [309, 246] width 619 height 493
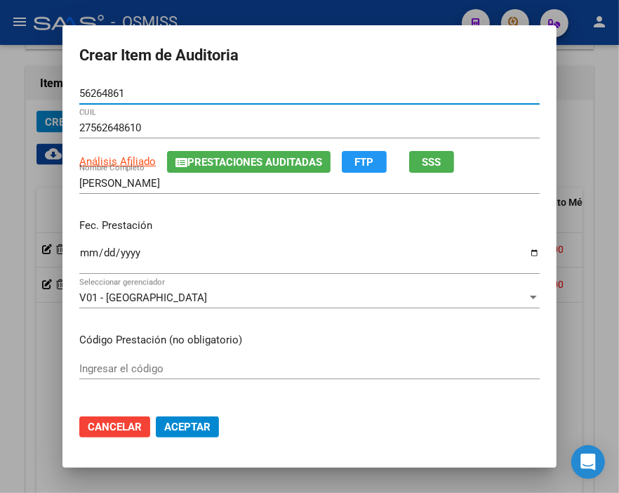
click at [79, 253] on input "Ingresar la fecha" at bounding box center [309, 258] width 460 height 22
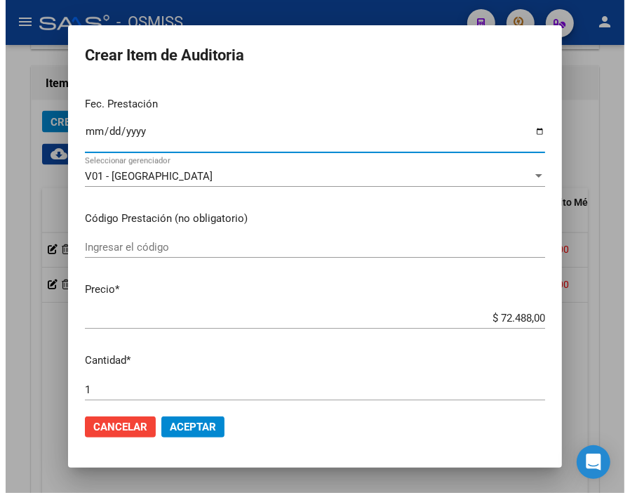
scroll to position [156, 0]
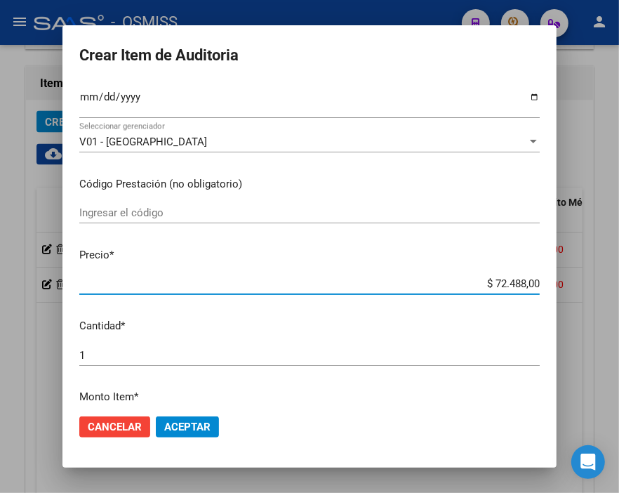
drag, startPoint x: 473, startPoint y: 281, endPoint x: 576, endPoint y: 305, distance: 105.7
click at [576, 305] on div "Crear Item de Auditoria 56264861 Nro Documento 27562648610 CUIL Análisis Afilia…" at bounding box center [309, 246] width 619 height 493
click at [195, 423] on span "Aceptar" at bounding box center [187, 426] width 46 height 13
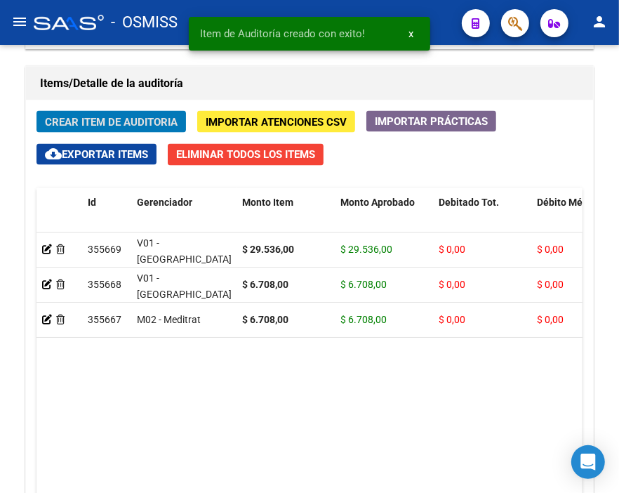
scroll to position [1037, 0]
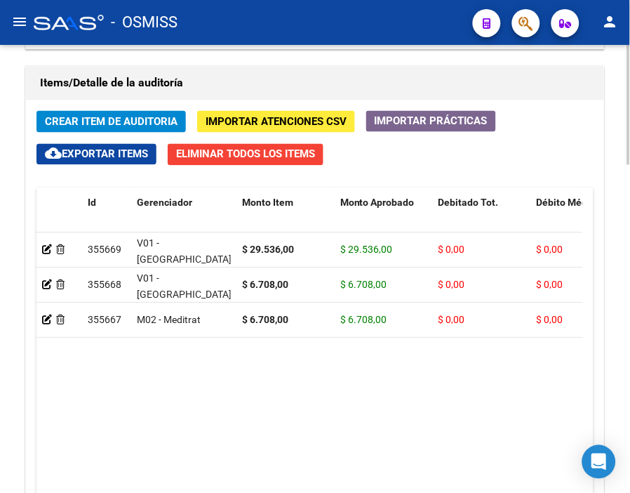
click at [296, 79] on h1 "Items/Detalle de la auditoría" at bounding box center [315, 83] width 550 height 22
click at [135, 116] on span "Crear Item de Auditoria" at bounding box center [111, 122] width 133 height 13
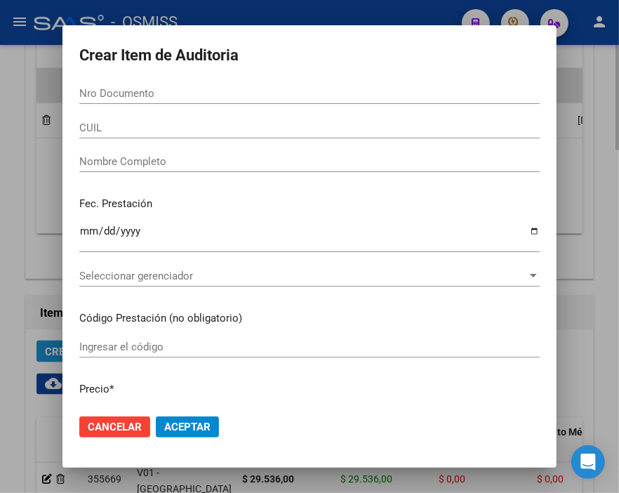
scroll to position [1266, 0]
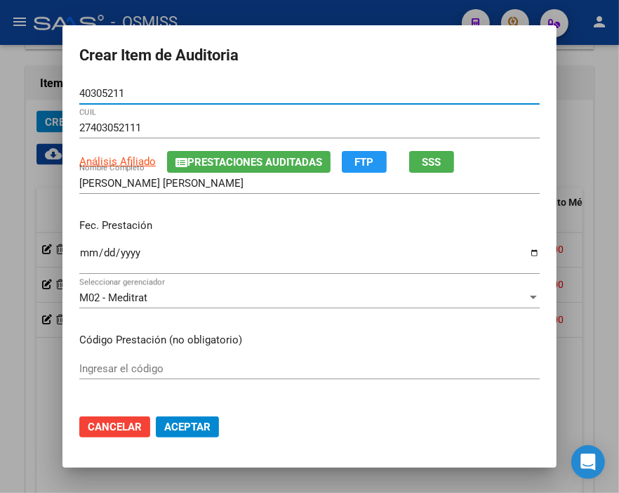
click at [85, 258] on input "Ingresar la fecha" at bounding box center [309, 258] width 460 height 22
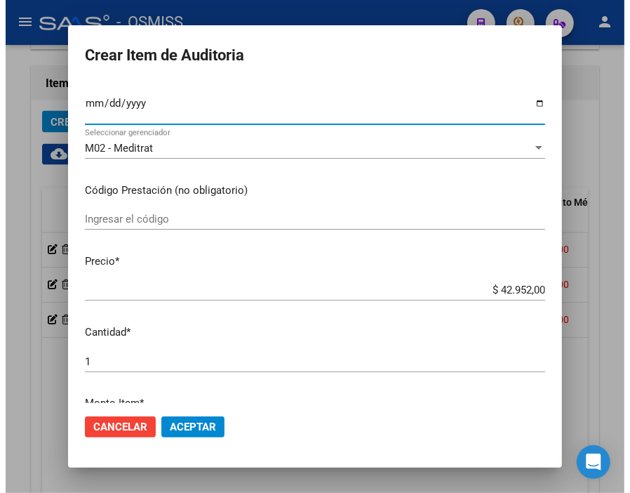
scroll to position [156, 0]
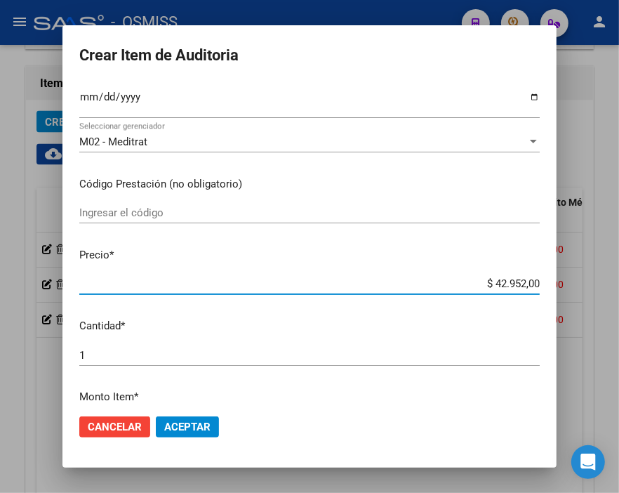
drag, startPoint x: 465, startPoint y: 284, endPoint x: 576, endPoint y: 285, distance: 110.9
click at [576, 285] on div "Crear Item de Auditoria 40305211 Nro Documento 27403052111 CUIL Análisis Afilia…" at bounding box center [309, 246] width 619 height 493
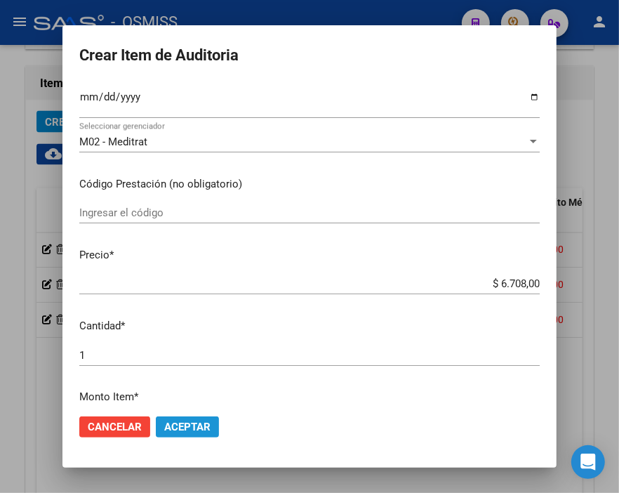
click at [194, 431] on span "Aceptar" at bounding box center [187, 426] width 46 height 13
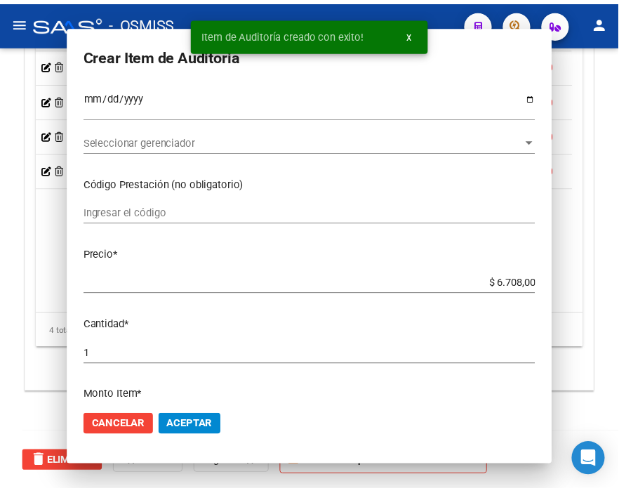
scroll to position [1037, 0]
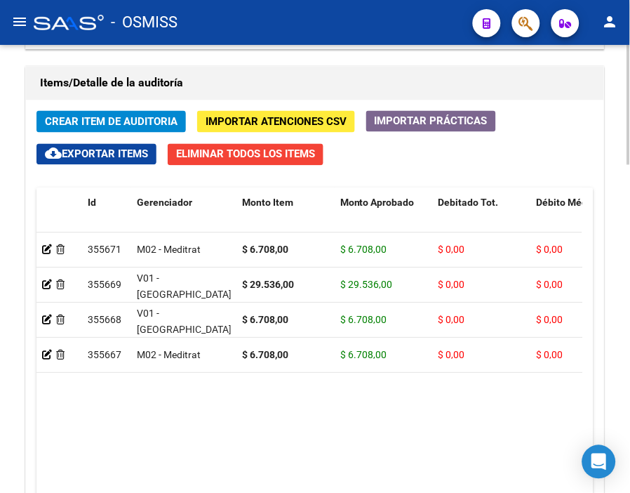
click at [281, 70] on div "Items/Detalle de la auditoría" at bounding box center [315, 84] width 578 height 34
click at [134, 118] on span "Crear Item de Auditoria" at bounding box center [111, 122] width 133 height 13
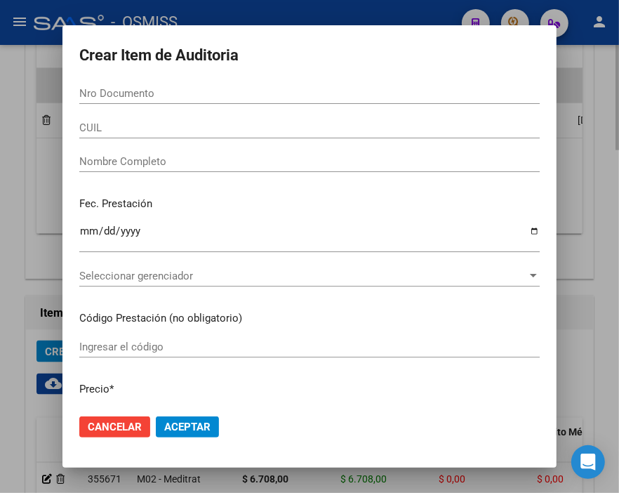
scroll to position [1266, 0]
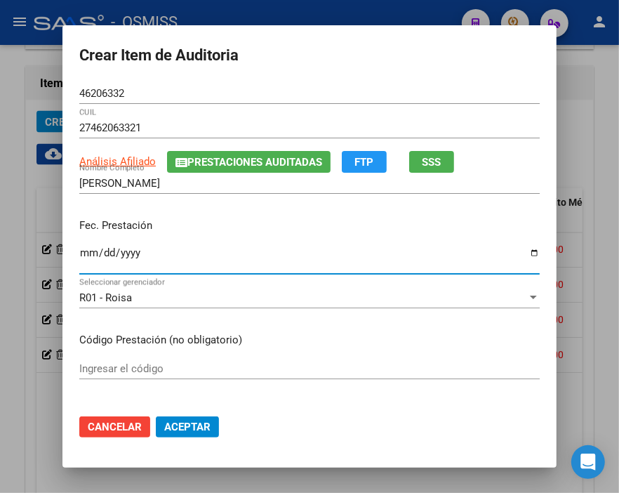
click at [85, 253] on input "Ingresar la fecha" at bounding box center [309, 258] width 460 height 22
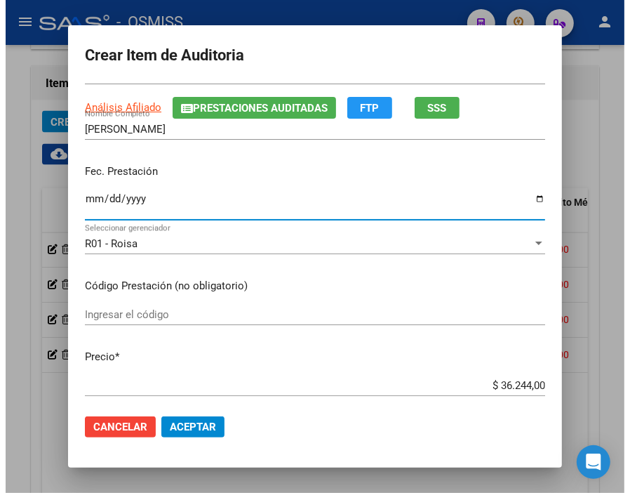
scroll to position [78, 0]
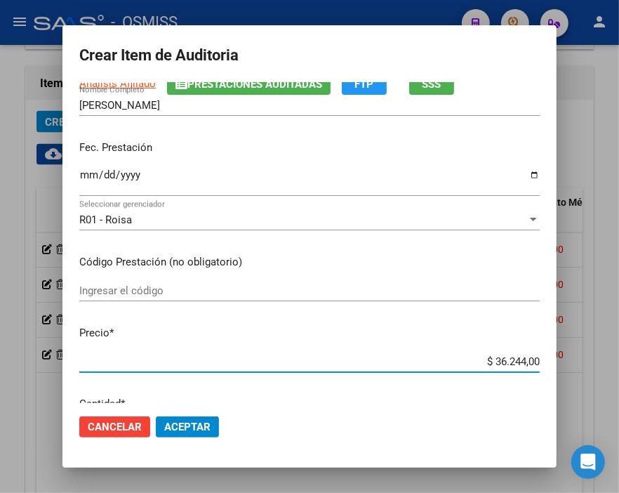
drag, startPoint x: 480, startPoint y: 362, endPoint x: 420, endPoint y: 350, distance: 61.7
click at [576, 372] on div "Crear Item de Auditoria 46206332 Nro Documento 27462063321 CUIL Análisis Afilia…" at bounding box center [309, 246] width 619 height 493
click at [169, 432] on span "Aceptar" at bounding box center [187, 426] width 46 height 13
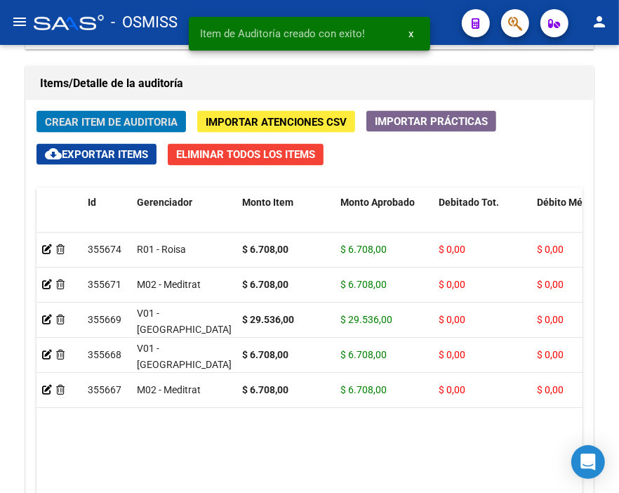
scroll to position [1037, 0]
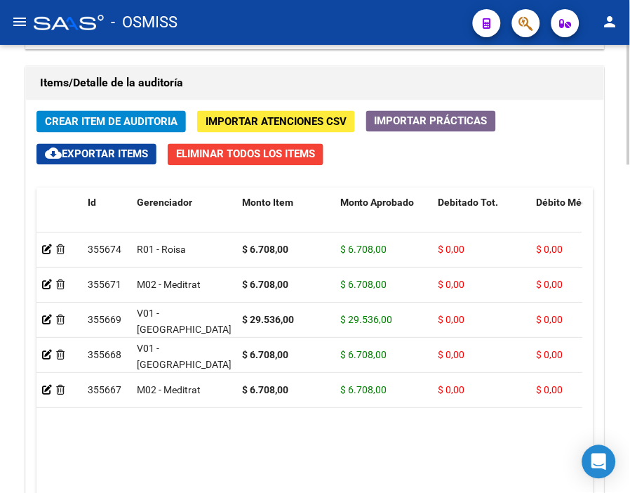
drag, startPoint x: 278, startPoint y: 75, endPoint x: 149, endPoint y: 102, distance: 132.0
click at [278, 75] on h1 "Items/Detalle de la auditoría" at bounding box center [315, 83] width 550 height 22
click at [142, 117] on span "Crear Item de Auditoria" at bounding box center [111, 122] width 133 height 13
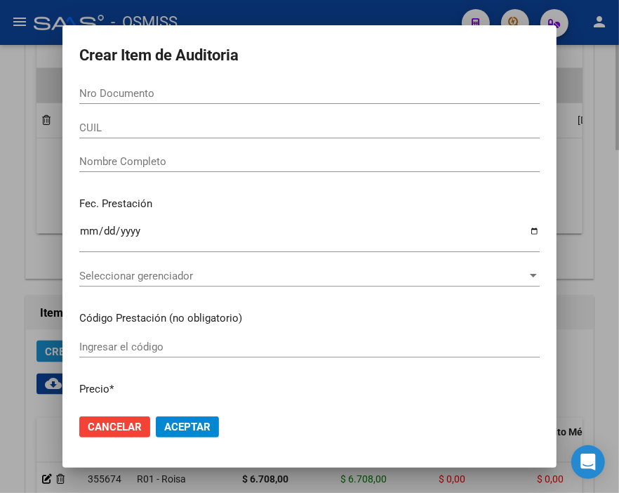
scroll to position [1266, 0]
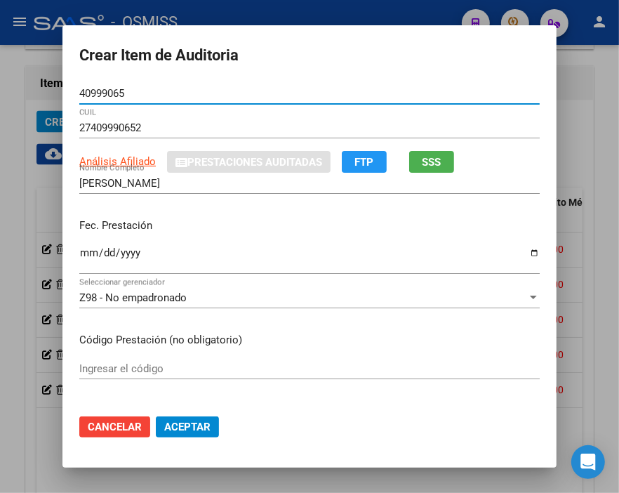
click at [79, 253] on input "Ingresar la fecha" at bounding box center [309, 258] width 460 height 22
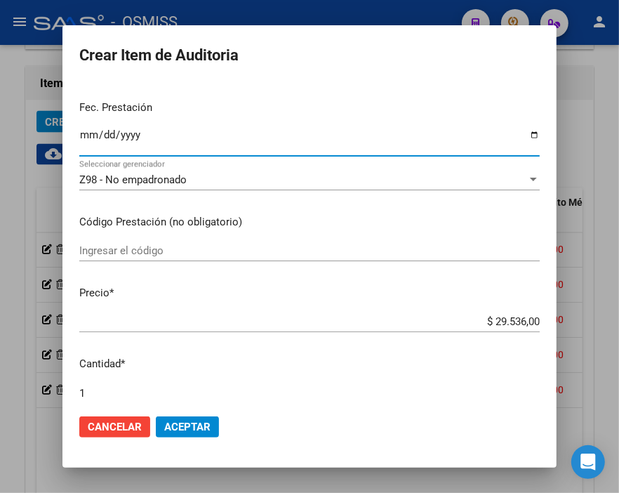
scroll to position [156, 0]
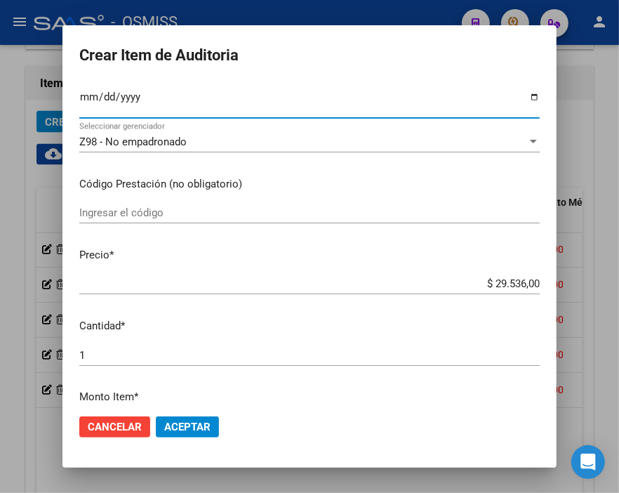
click at [180, 147] on span "Z98 - No empadronado" at bounding box center [132, 141] width 107 height 13
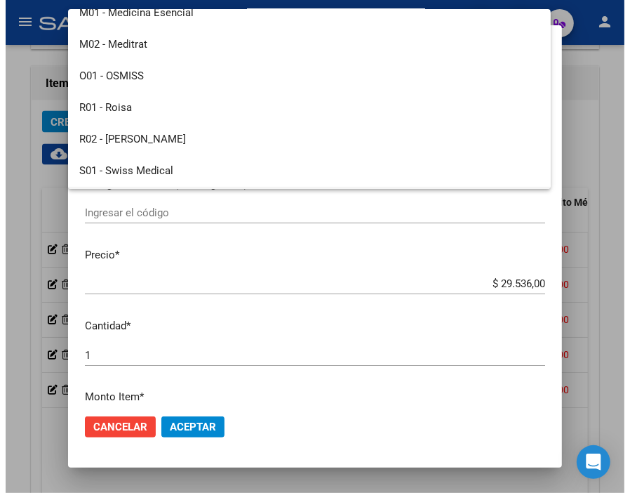
scroll to position [155, 0]
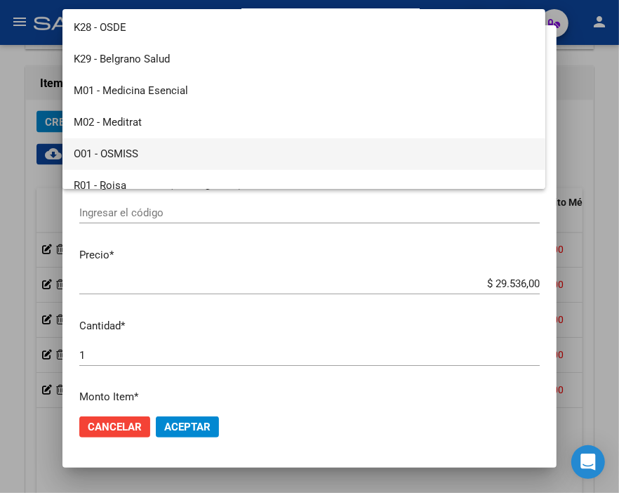
click at [145, 148] on span "O01 - OSMISS" at bounding box center [304, 154] width 460 height 32
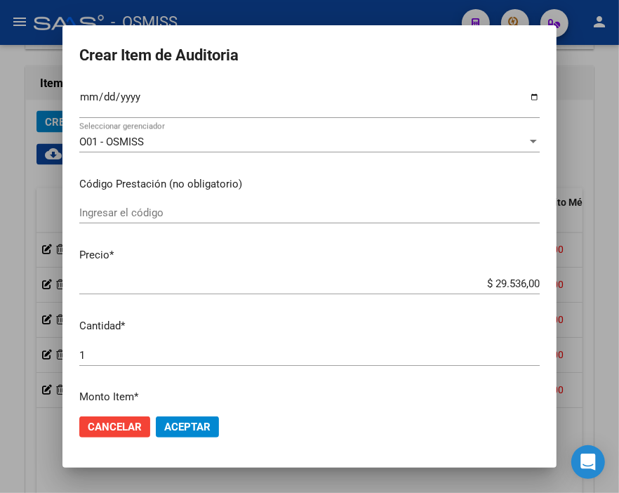
drag, startPoint x: 453, startPoint y: 291, endPoint x: 558, endPoint y: 292, distance: 104.6
click at [557, 292] on mat-dialog-content "40999065 Nro Documento 27409990652 CUIL Análisis Afiliado Prestaciones Auditada…" at bounding box center [309, 243] width 494 height 320
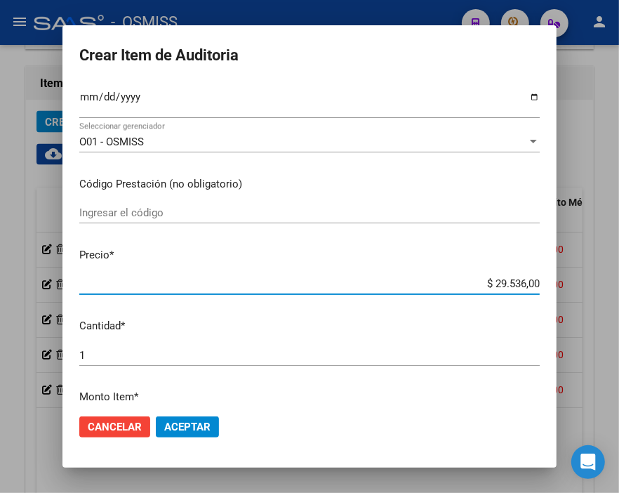
drag, startPoint x: 477, startPoint y: 279, endPoint x: 576, endPoint y: 277, distance: 99.0
click at [576, 277] on div "Crear Item de Auditoria 40999065 Nro Documento 27409990652 CUIL Análisis Afilia…" at bounding box center [309, 246] width 619 height 493
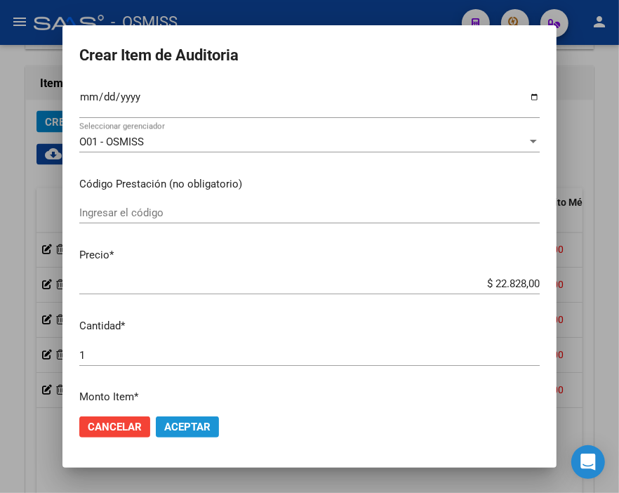
click at [194, 418] on button "Aceptar" at bounding box center [187, 426] width 63 height 21
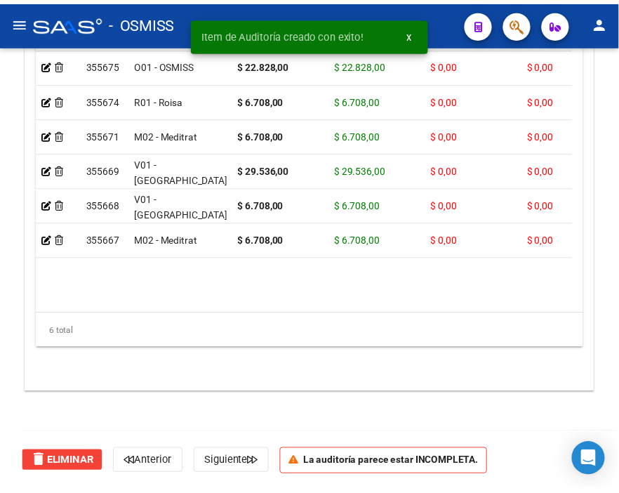
scroll to position [1037, 0]
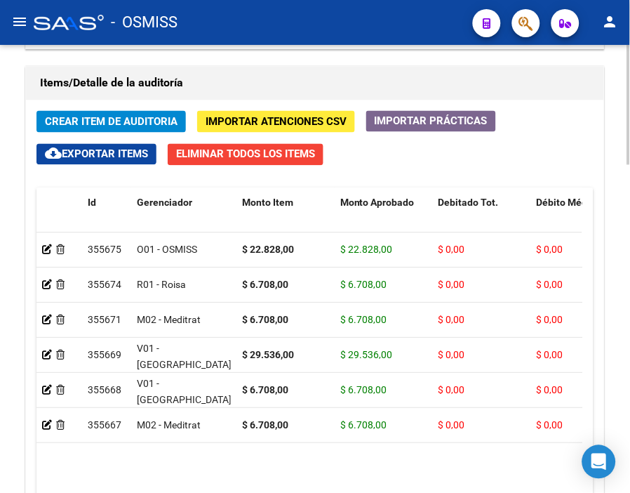
click at [305, 72] on h1 "Items/Detalle de la auditoría" at bounding box center [315, 83] width 550 height 22
click at [122, 114] on button "Crear Item de Auditoria" at bounding box center [110, 122] width 149 height 22
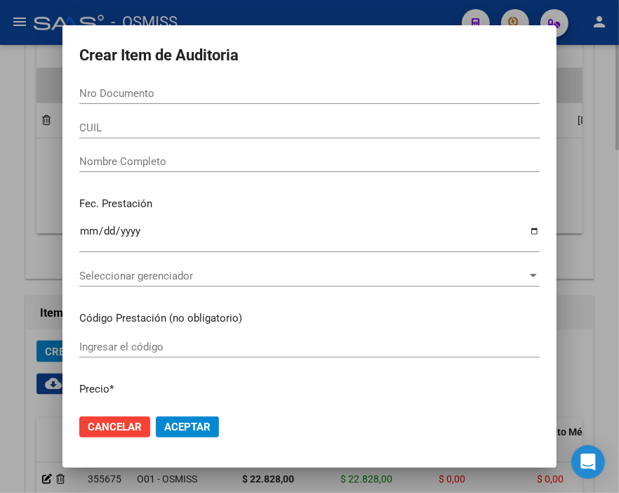
scroll to position [1266, 0]
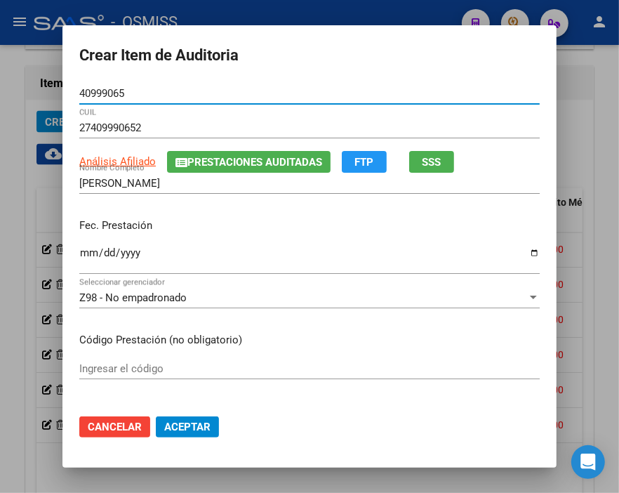
click at [82, 247] on input "Ingresar la fecha" at bounding box center [309, 258] width 460 height 22
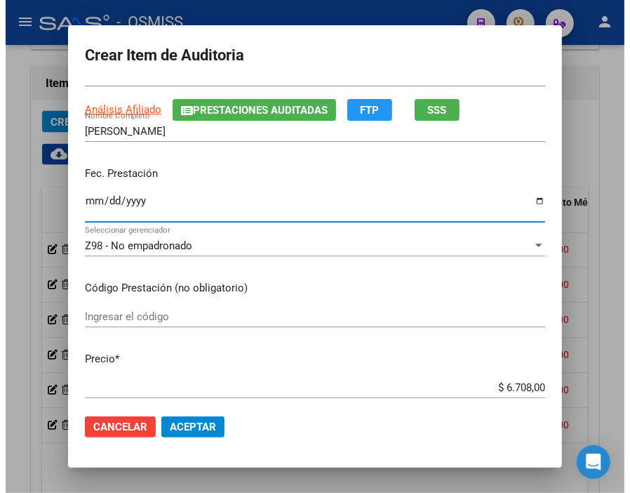
scroll to position [156, 0]
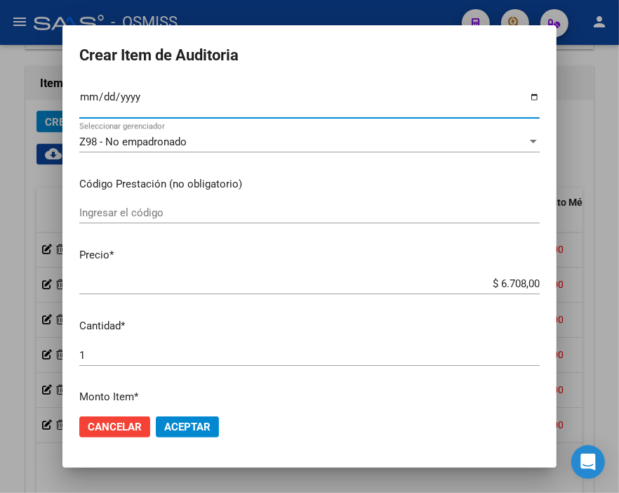
click at [186, 416] on button "Aceptar" at bounding box center [187, 426] width 63 height 21
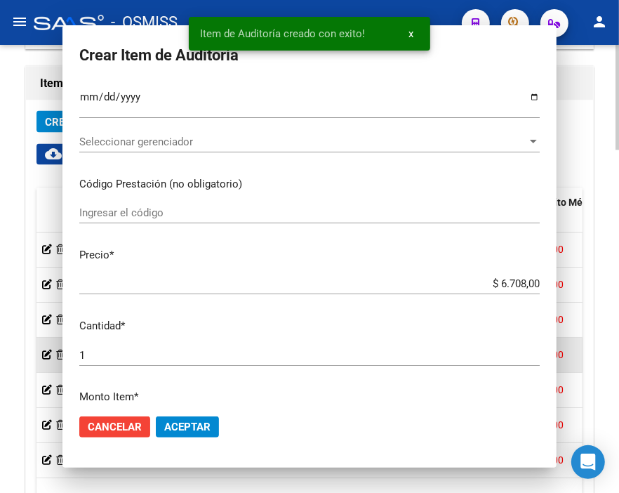
scroll to position [1037, 0]
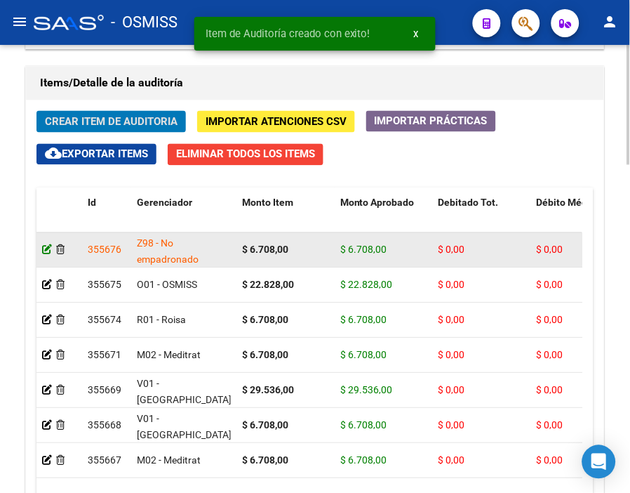
click at [46, 248] on icon at bounding box center [47, 250] width 10 height 10
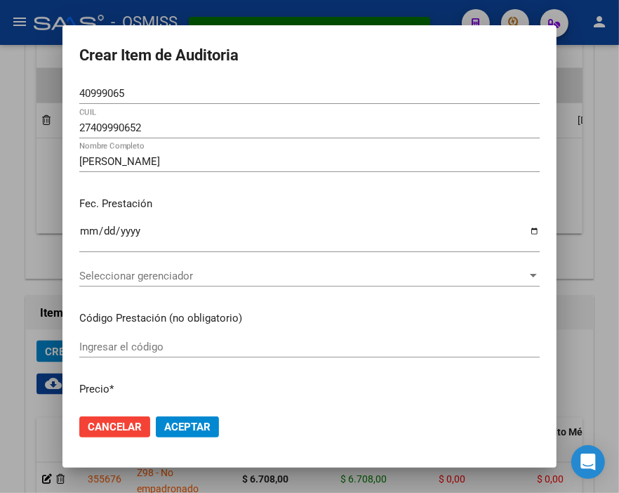
scroll to position [1266, 0]
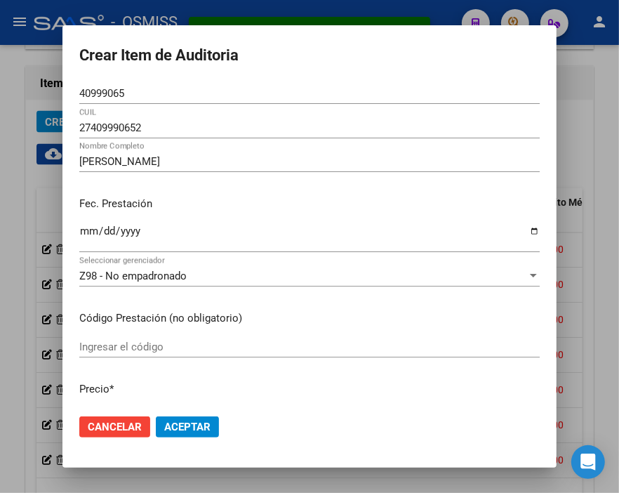
click at [173, 260] on div "2025-06-09 Ingresar la fecha" at bounding box center [309, 243] width 460 height 43
click at [174, 270] on span "Z98 - No empadronado" at bounding box center [132, 276] width 107 height 13
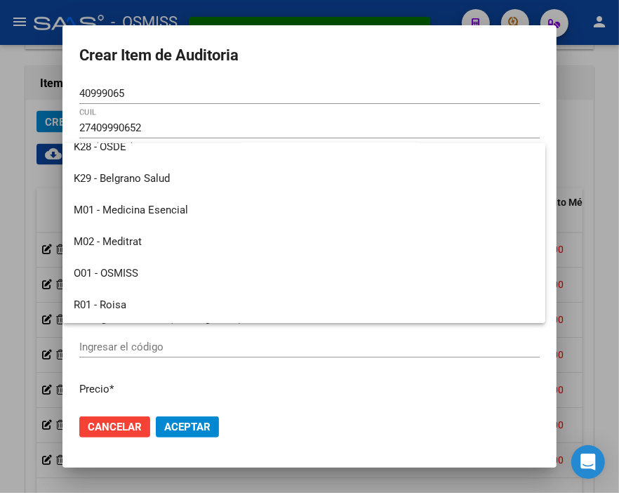
scroll to position [155, 0]
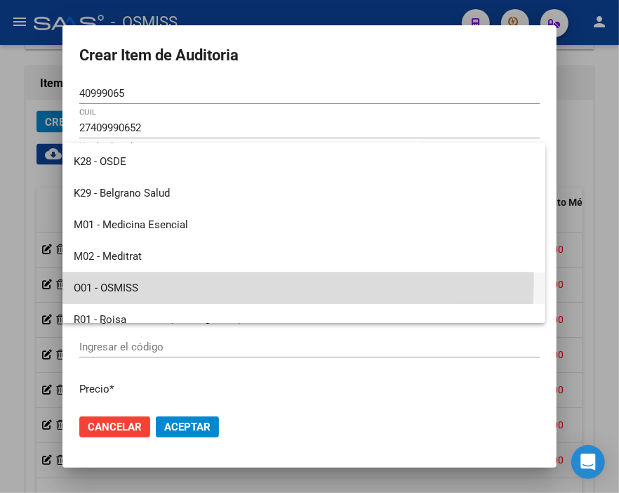
click at [137, 279] on span "O01 - OSMISS" at bounding box center [304, 288] width 460 height 32
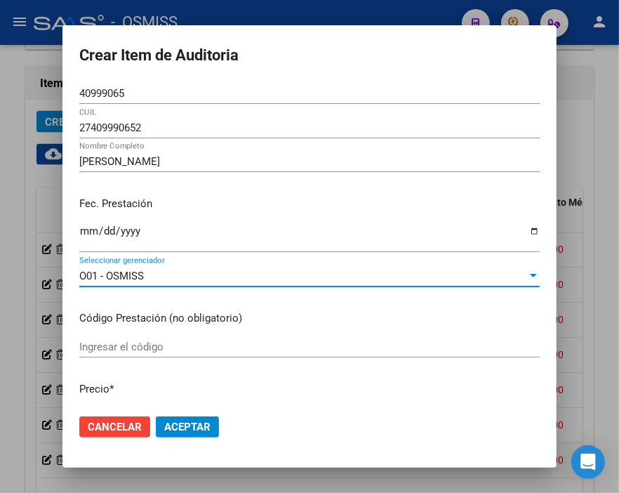
click at [193, 421] on span "Aceptar" at bounding box center [187, 426] width 46 height 13
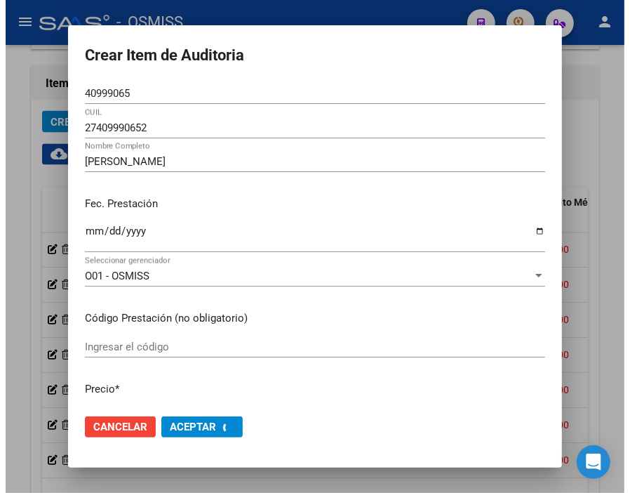
scroll to position [0, 0]
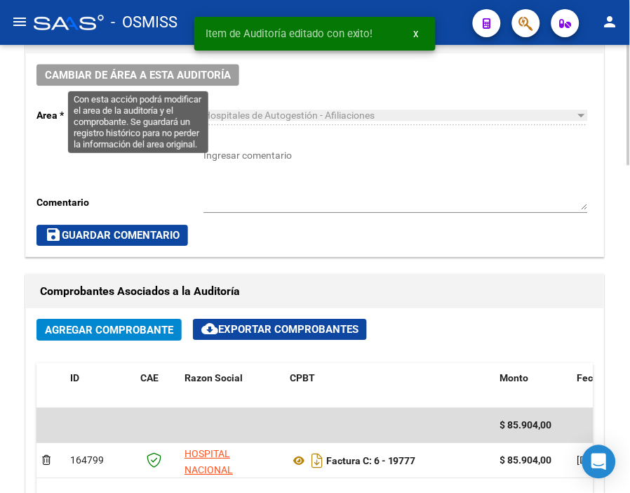
click at [132, 73] on span "Cambiar de área a esta auditoría" at bounding box center [138, 75] width 186 height 13
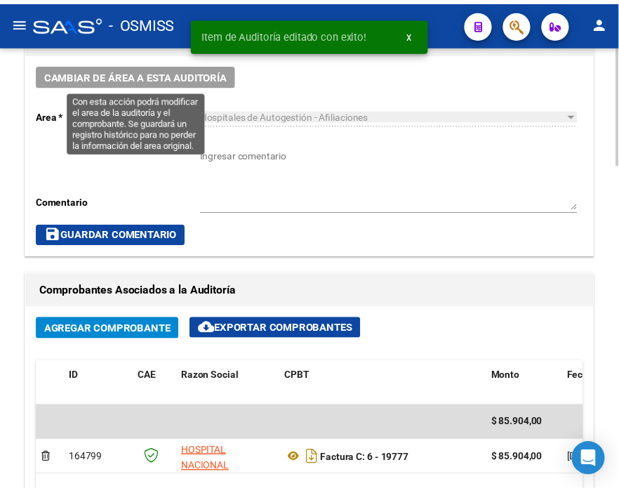
scroll to position [697, 0]
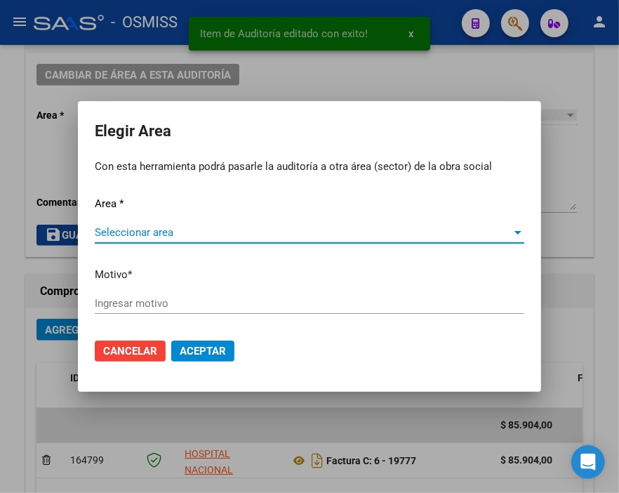
click at [128, 226] on span "Seleccionar area" at bounding box center [303, 232] width 417 height 13
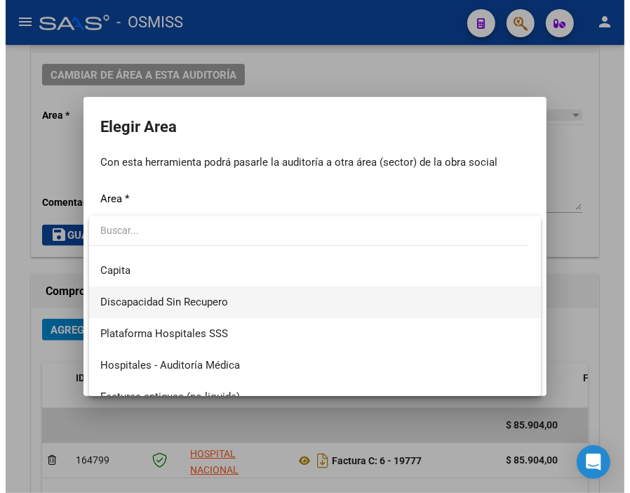
scroll to position [156, 0]
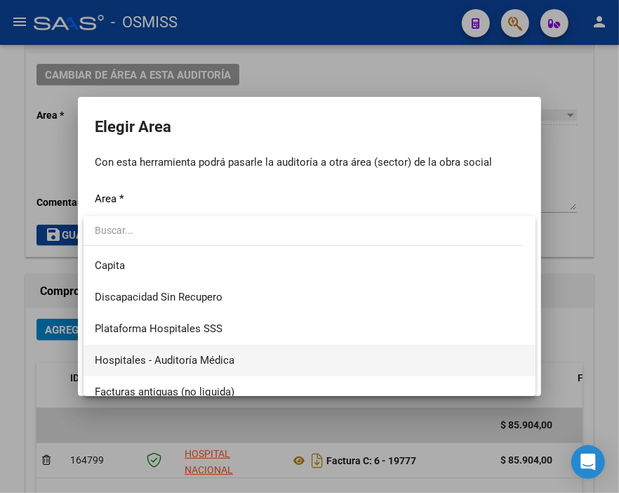
click at [234, 360] on span "Hospitales - Auditoría Médica" at bounding box center [310, 361] width 430 height 32
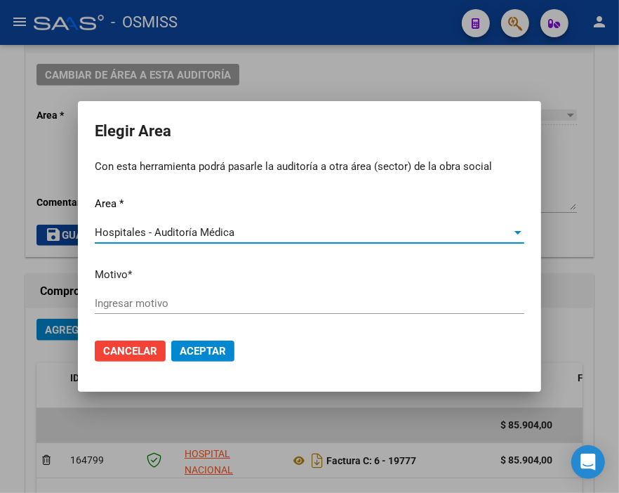
click at [155, 305] on input "Ingresar motivo" at bounding box center [310, 303] width 430 height 13
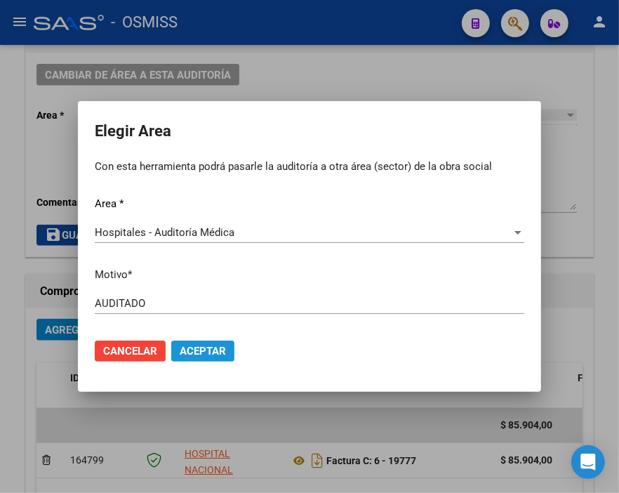
click at [225, 354] on span "Aceptar" at bounding box center [203, 351] width 46 height 13
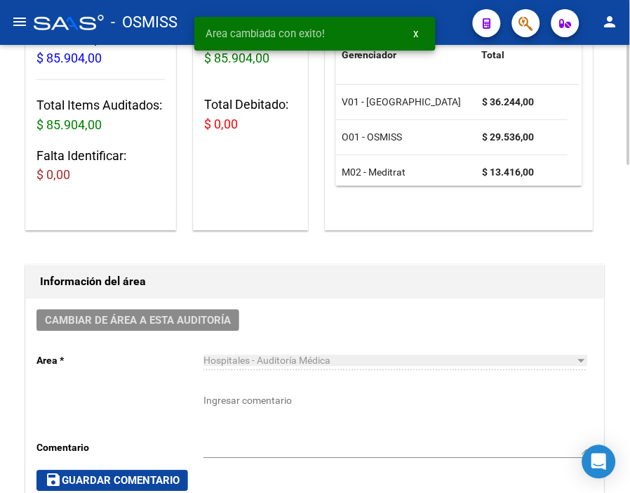
scroll to position [0, 0]
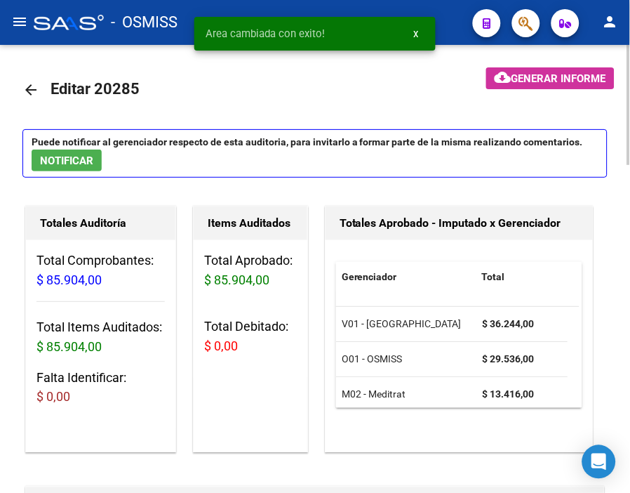
click at [34, 92] on mat-icon "arrow_back" at bounding box center [30, 89] width 17 height 17
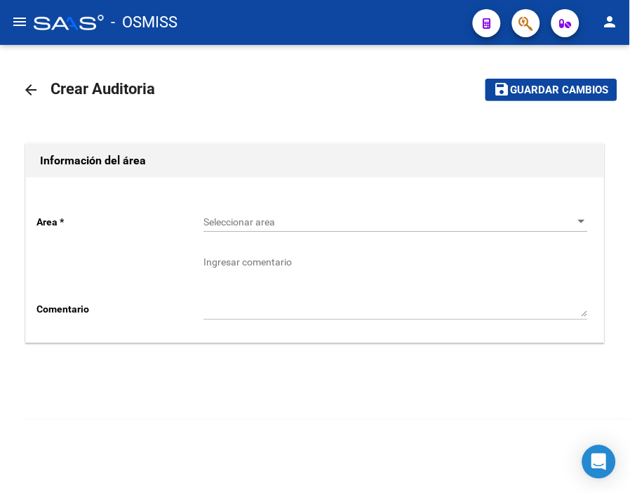
click at [257, 232] on div "Seleccionar area Seleccionar area" at bounding box center [396, 218] width 385 height 28
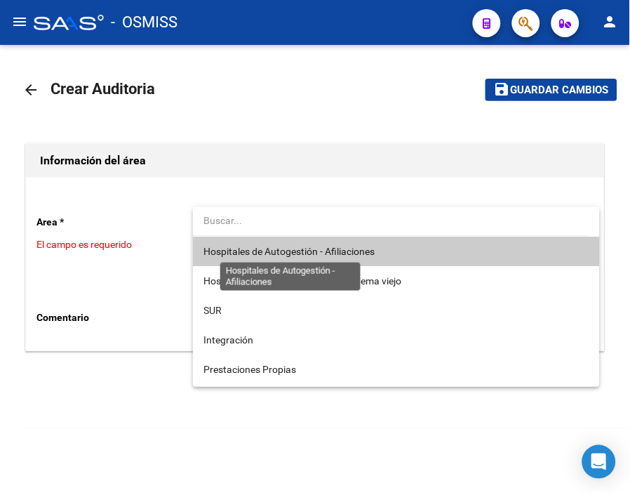
click at [279, 256] on span "Hospitales de Autogestión - Afiliaciones" at bounding box center [289, 251] width 171 height 11
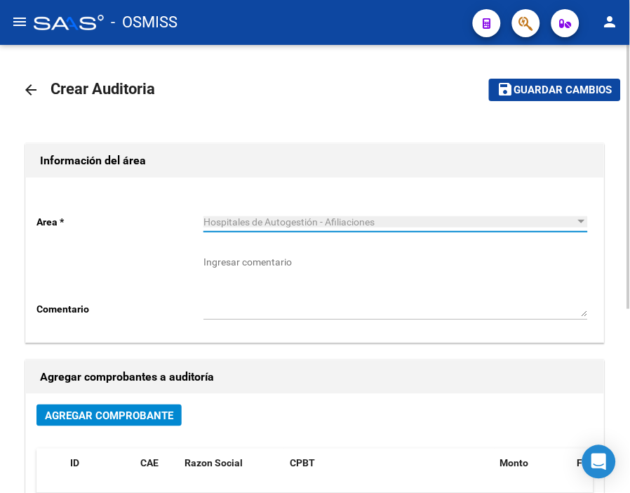
click at [129, 425] on button "Agregar Comprobante" at bounding box center [108, 415] width 145 height 22
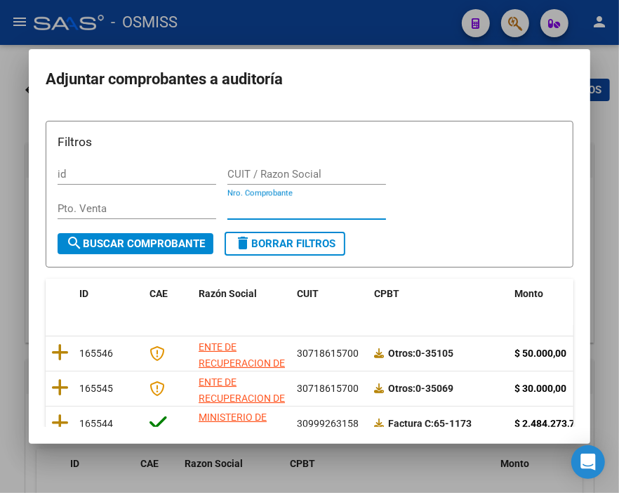
click at [263, 208] on input "Nro. Comprobante" at bounding box center [306, 208] width 159 height 13
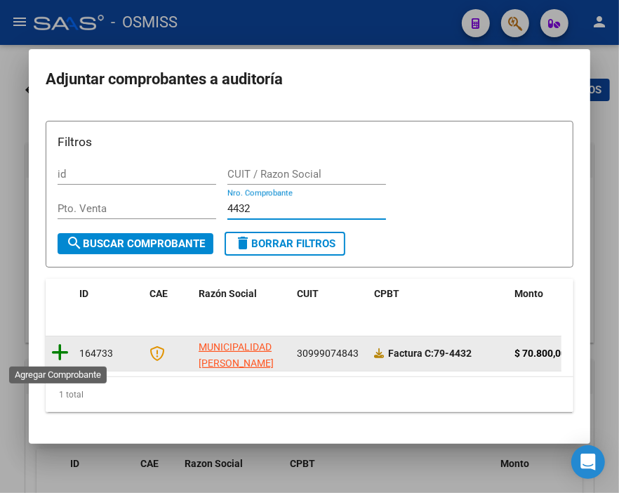
click at [65, 352] on icon at bounding box center [60, 353] width 18 height 20
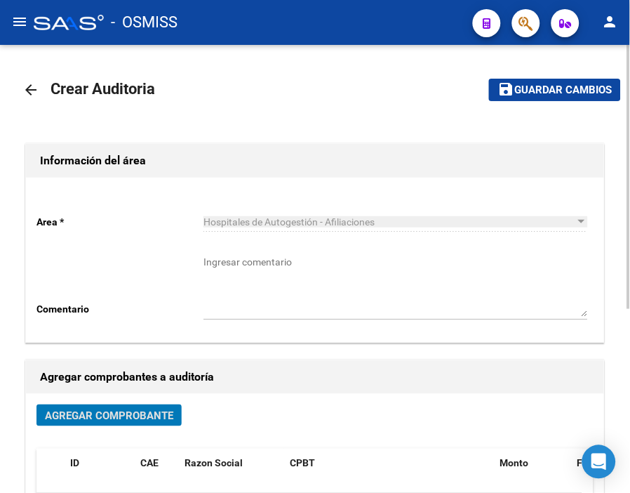
click at [515, 89] on span "Guardar cambios" at bounding box center [563, 90] width 98 height 13
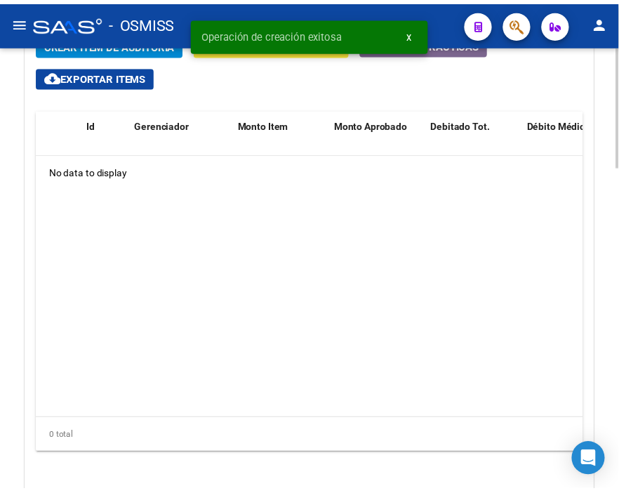
scroll to position [1013, 0]
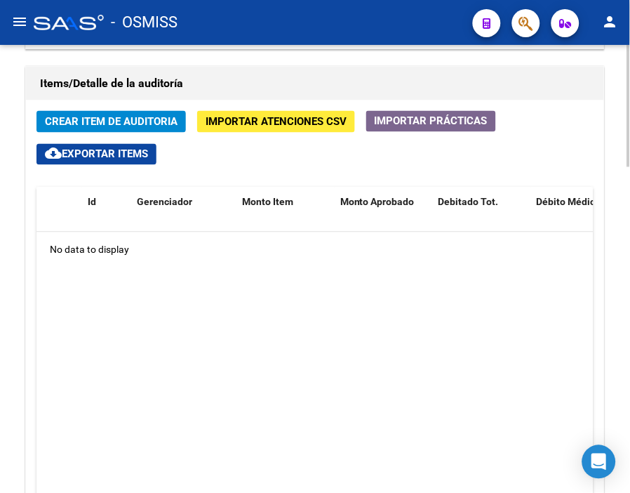
click at [264, 82] on h1 "Items/Detalle de la auditoría" at bounding box center [315, 83] width 550 height 22
click at [106, 124] on span "Crear Item de Auditoria" at bounding box center [111, 122] width 133 height 13
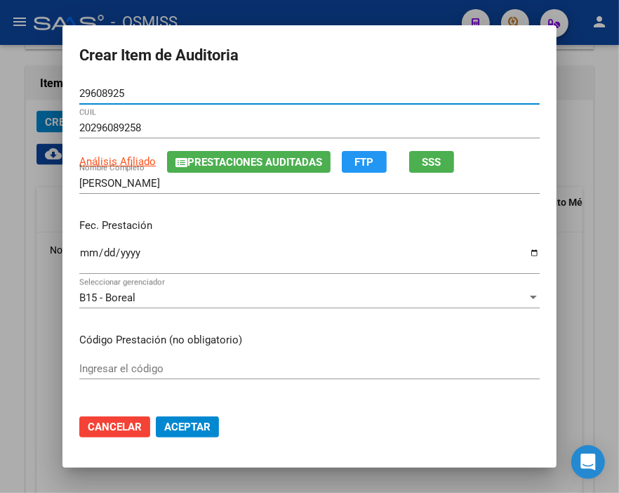
click at [80, 250] on input "Ingresar la fecha" at bounding box center [309, 258] width 460 height 22
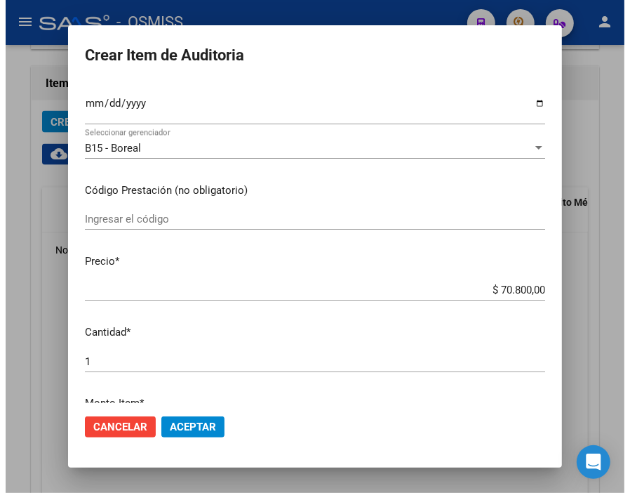
scroll to position [156, 0]
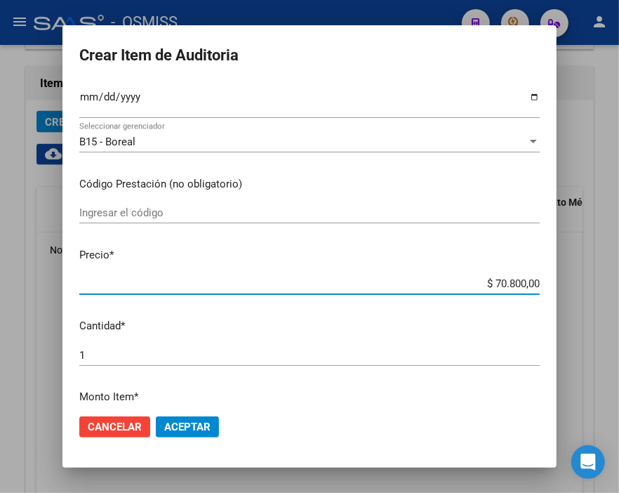
drag, startPoint x: 467, startPoint y: 279, endPoint x: 576, endPoint y: 296, distance: 110.8
click at [576, 296] on div "Crear Item de Auditoria 29608925 Nro Documento 20296089258 CUIL Análisis Afilia…" at bounding box center [309, 246] width 619 height 493
click at [197, 423] on span "Aceptar" at bounding box center [187, 426] width 46 height 13
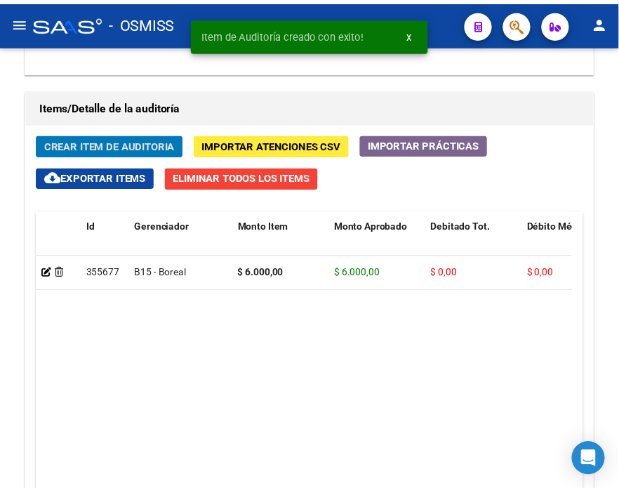
scroll to position [1037, 0]
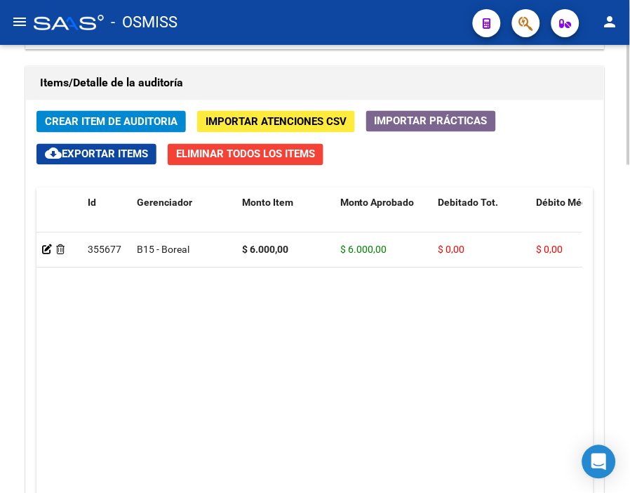
click at [298, 77] on h1 "Items/Detalle de la auditoría" at bounding box center [315, 83] width 550 height 22
click at [149, 121] on span "Crear Item de Auditoria" at bounding box center [111, 122] width 133 height 13
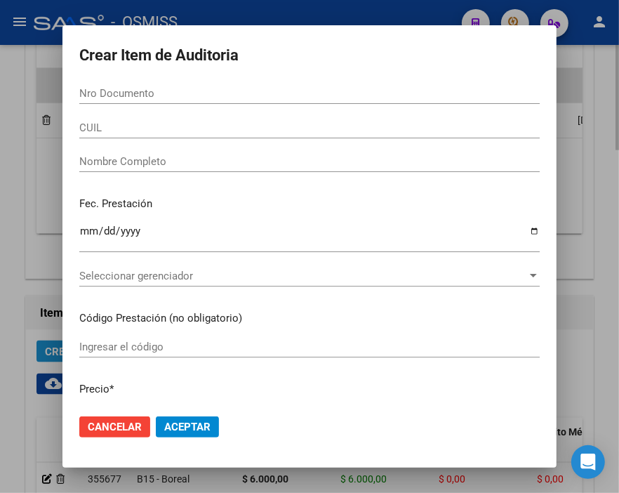
scroll to position [1266, 0]
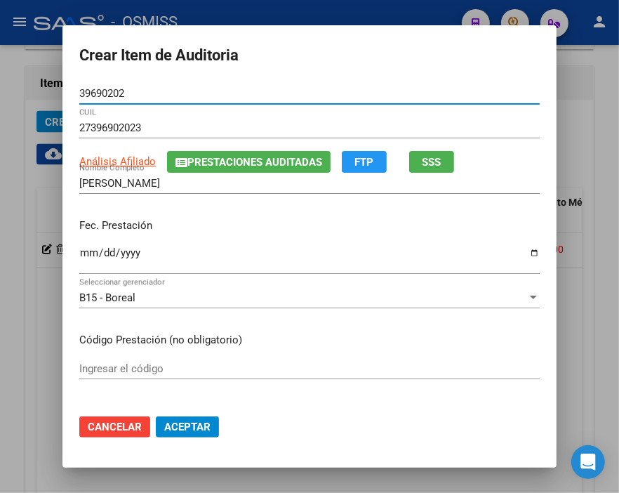
click at [80, 248] on input "Ingresar la fecha" at bounding box center [309, 258] width 460 height 22
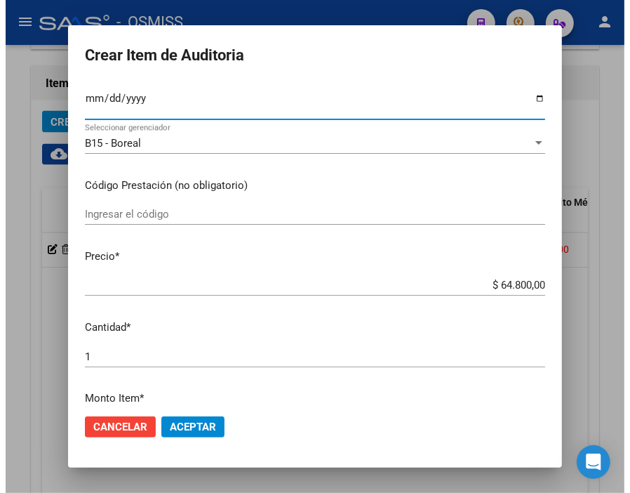
scroll to position [156, 0]
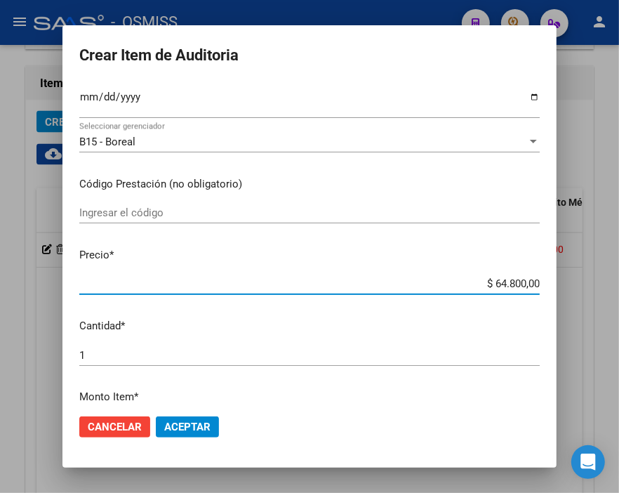
drag, startPoint x: 450, startPoint y: 278, endPoint x: 576, endPoint y: 298, distance: 127.9
click at [576, 298] on div "Crear Item de Auditoria 39690202 Nro Documento 27396902023 CUIL Análisis Afilia…" at bounding box center [309, 246] width 619 height 493
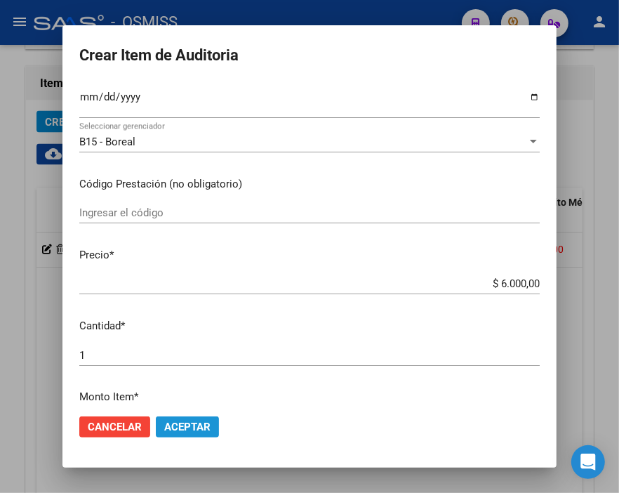
click at [161, 416] on button "Aceptar" at bounding box center [187, 426] width 63 height 21
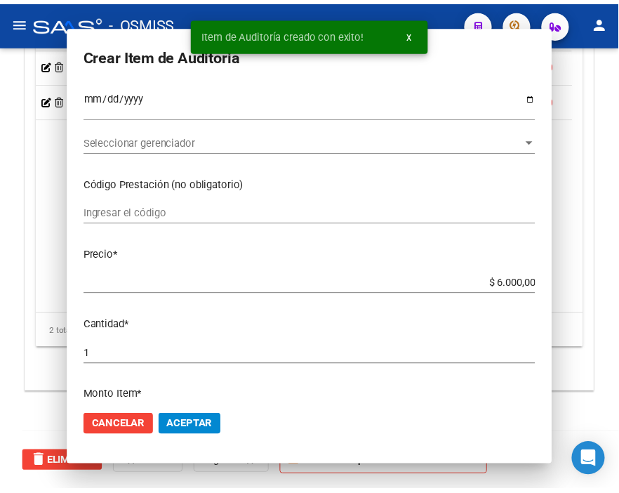
scroll to position [1037, 0]
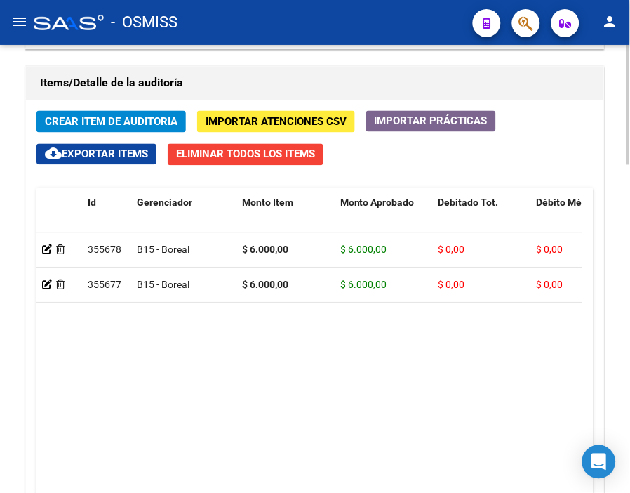
click at [260, 91] on h1 "Items/Detalle de la auditoría" at bounding box center [315, 83] width 550 height 22
click at [124, 124] on span "Crear Item de Auditoria" at bounding box center [111, 122] width 133 height 13
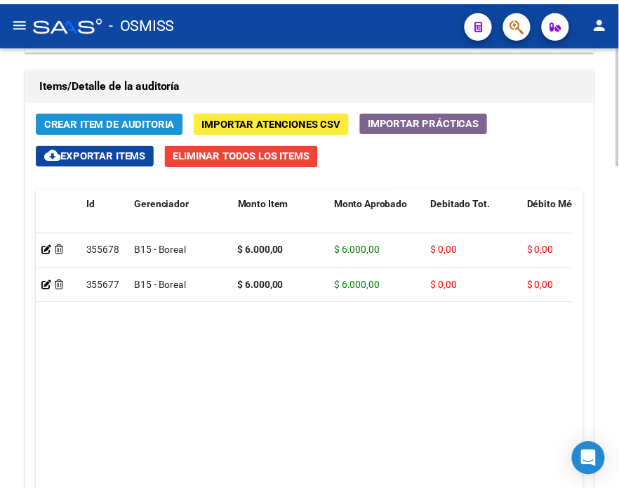
scroll to position [1266, 0]
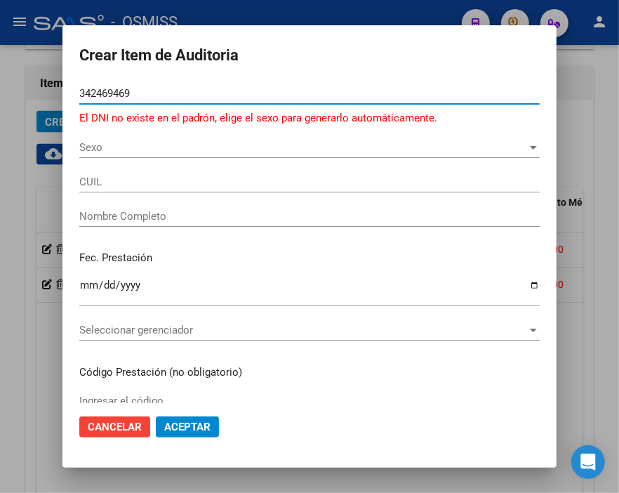
click at [111, 89] on input "342469469" at bounding box center [309, 93] width 460 height 13
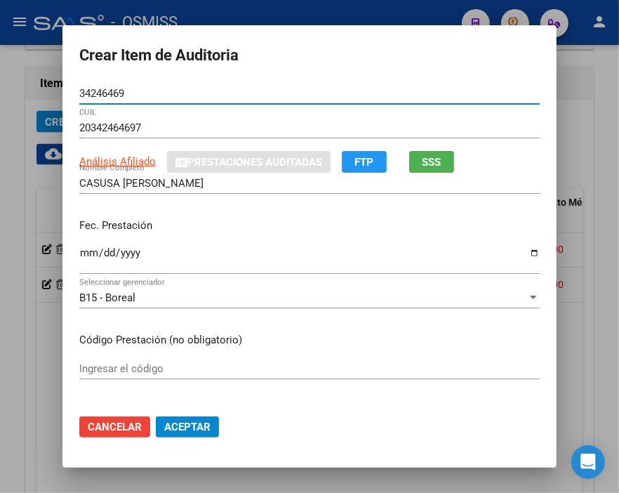
click at [82, 253] on input "Ingresar la fecha" at bounding box center [309, 258] width 460 height 22
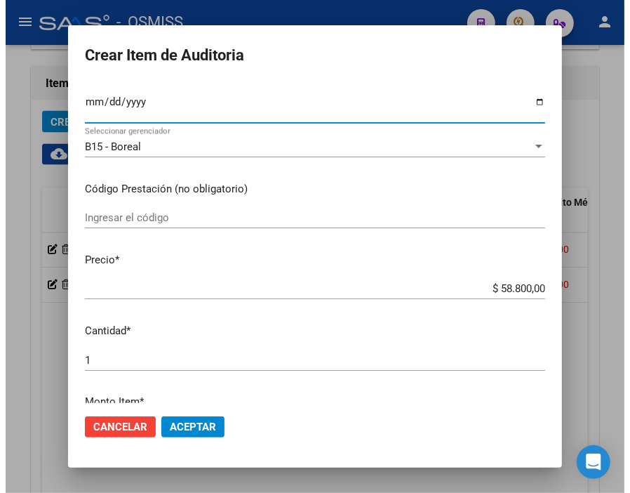
scroll to position [156, 0]
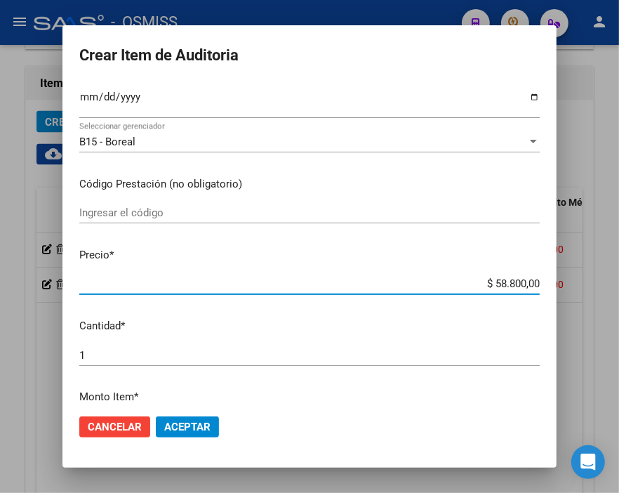
drag, startPoint x: 471, startPoint y: 281, endPoint x: 576, endPoint y: 292, distance: 105.9
click at [576, 292] on div "Crear Item de Auditoria 34246469 Nro Documento 20342464697 CUIL Análisis Afilia…" at bounding box center [309, 246] width 619 height 493
click at [192, 437] on button "Aceptar" at bounding box center [187, 426] width 63 height 21
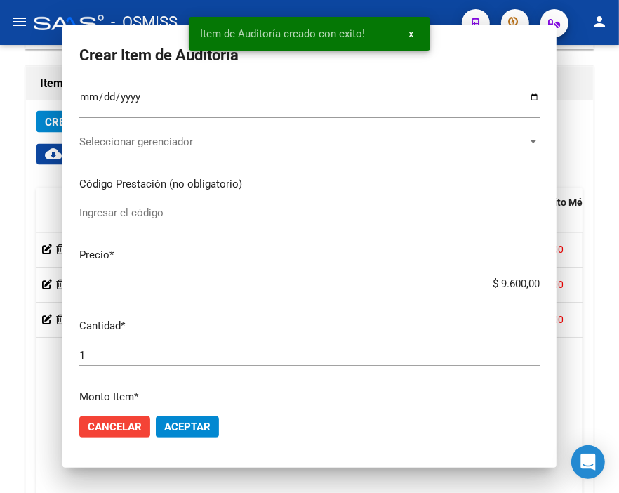
scroll to position [1037, 0]
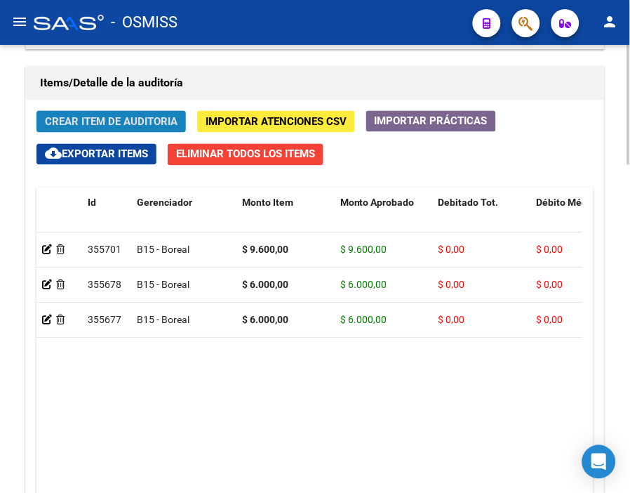
click at [118, 125] on span "Crear Item de Auditoria" at bounding box center [111, 122] width 133 height 13
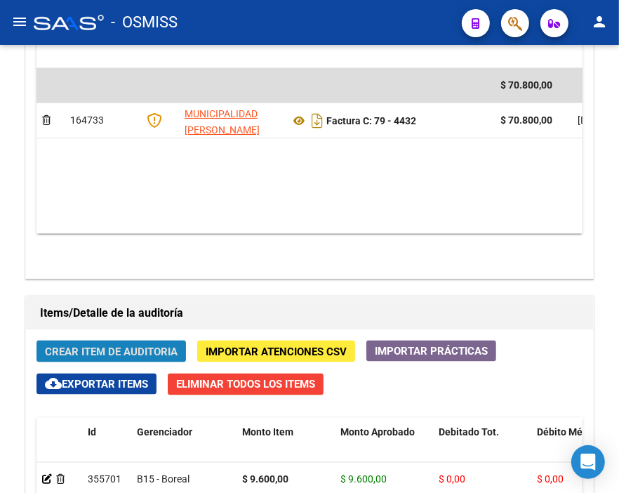
scroll to position [1266, 0]
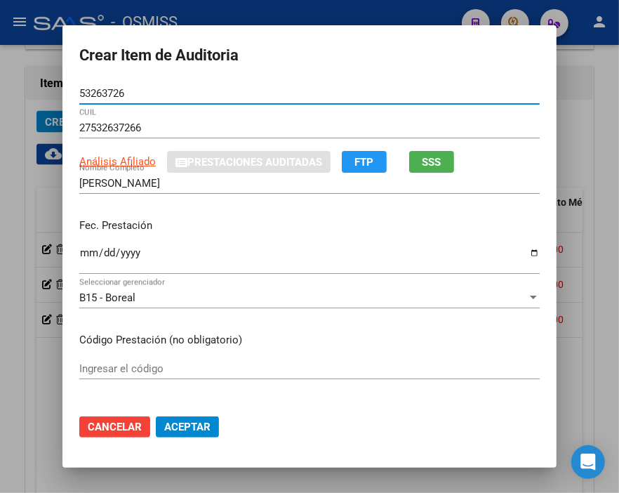
click at [81, 251] on input "Ingresar la fecha" at bounding box center [309, 258] width 460 height 22
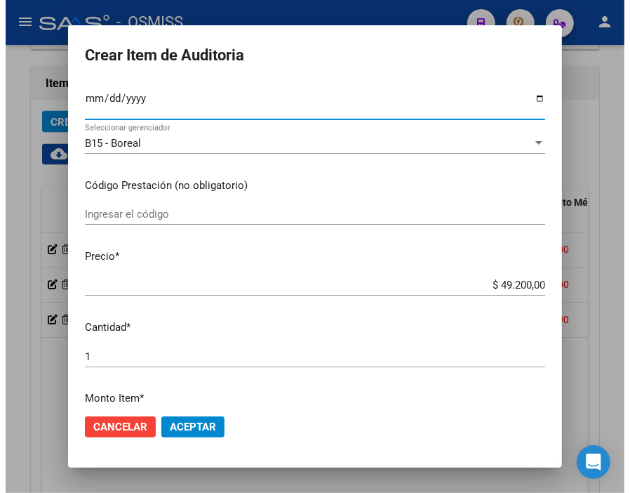
scroll to position [156, 0]
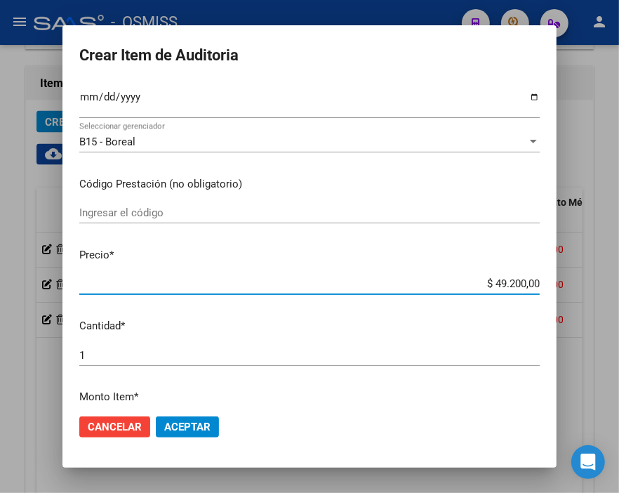
drag, startPoint x: 459, startPoint y: 282, endPoint x: 576, endPoint y: 286, distance: 117.3
click at [576, 286] on div "Crear Item de Auditoria 53263726 Nro Documento 27532637266 CUIL Análisis Afilia…" at bounding box center [309, 246] width 619 height 493
click at [181, 430] on span "Aceptar" at bounding box center [187, 426] width 46 height 13
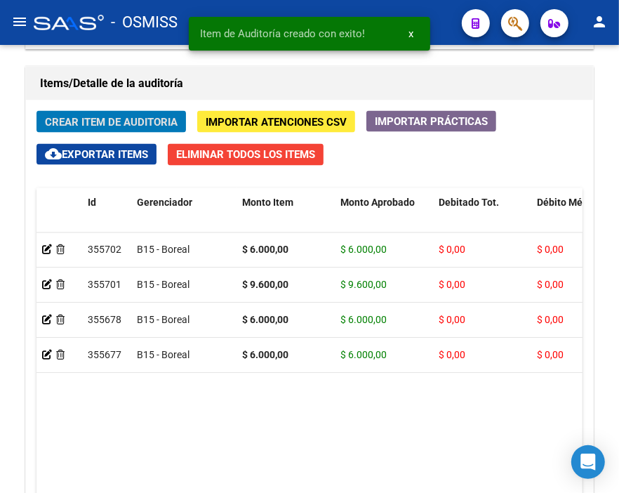
scroll to position [1037, 0]
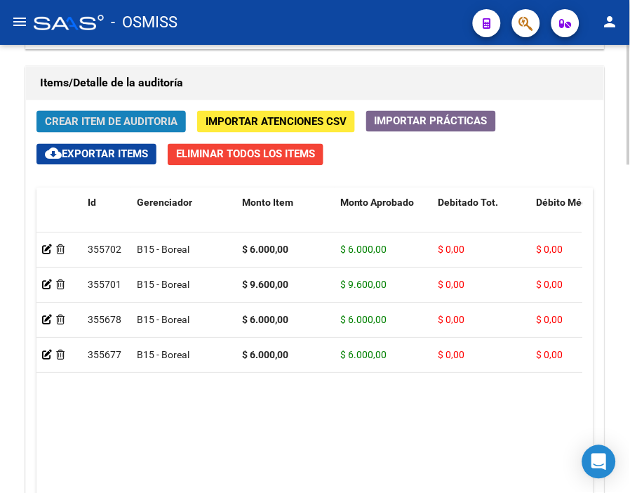
click at [116, 126] on span "Crear Item de Auditoria" at bounding box center [111, 122] width 133 height 13
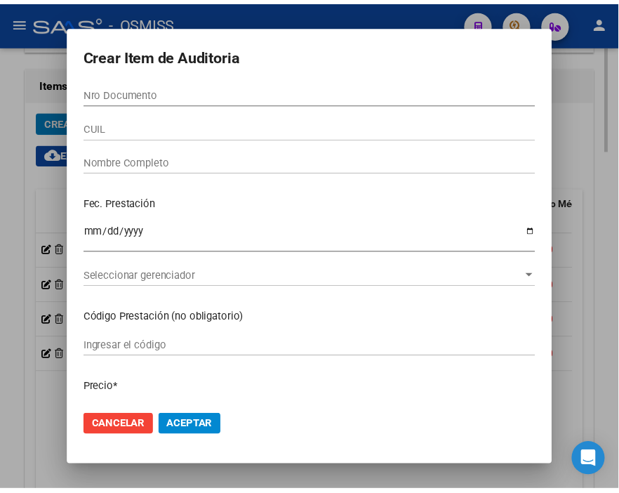
scroll to position [1266, 0]
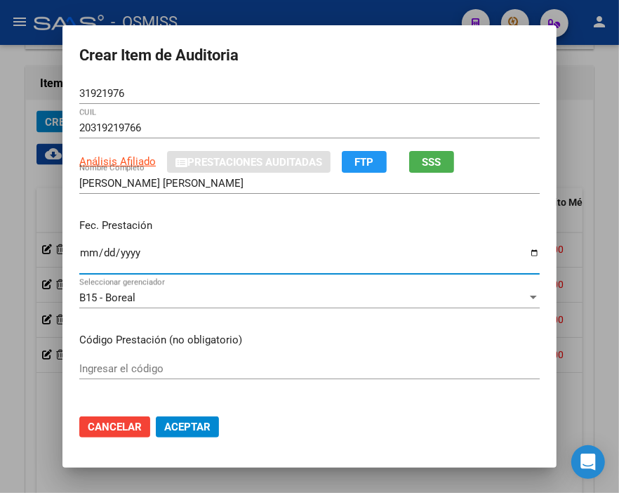
click at [85, 253] on input "Ingresar la fecha" at bounding box center [309, 258] width 460 height 22
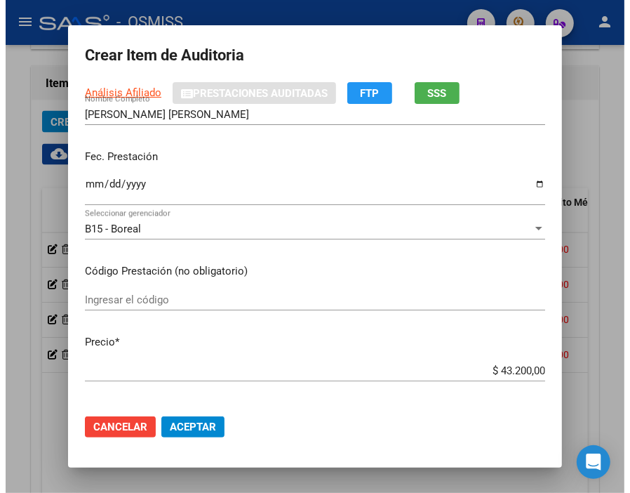
scroll to position [156, 0]
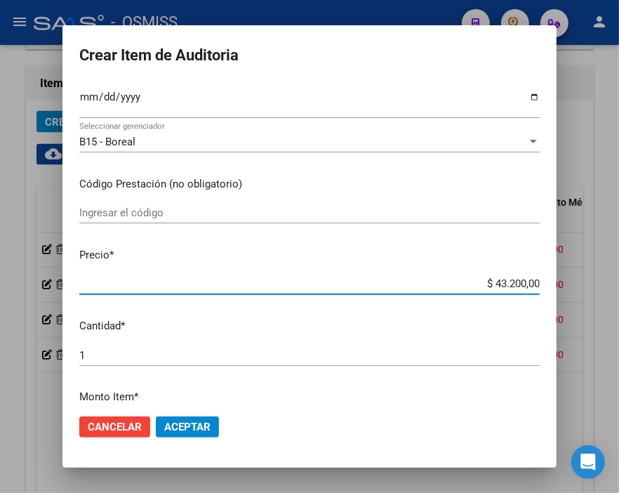
drag, startPoint x: 507, startPoint y: 286, endPoint x: 576, endPoint y: 288, distance: 69.5
click at [576, 288] on div "Crear Item de Auditoria 31921976 Nro Documento 20319219766 CUIL Análisis Afilia…" at bounding box center [309, 246] width 619 height 493
click at [190, 426] on span "Aceptar" at bounding box center [187, 426] width 46 height 13
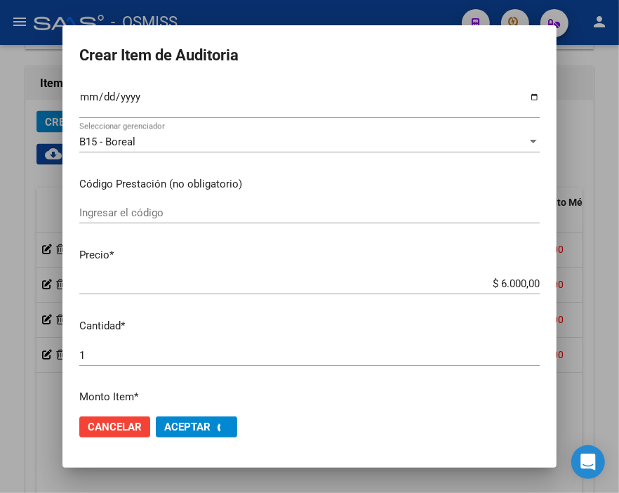
scroll to position [1037, 0]
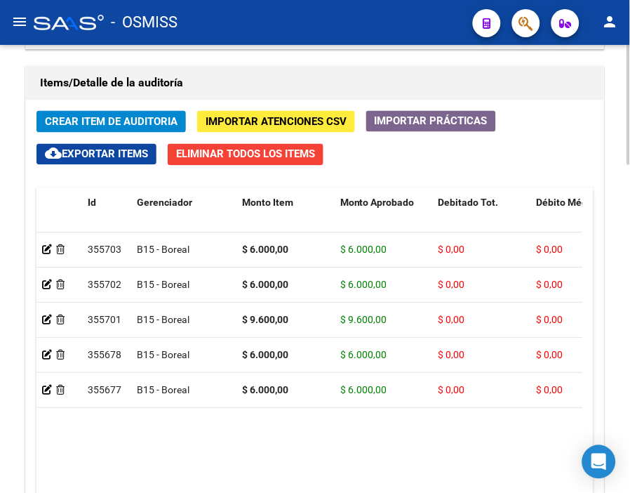
click at [243, 62] on div "Información del área Cambiar de área a esta auditoría Area * Hospitales de Auto…" at bounding box center [314, 32] width 585 height 1192
click at [138, 117] on span "Crear Item de Auditoria" at bounding box center [111, 122] width 133 height 13
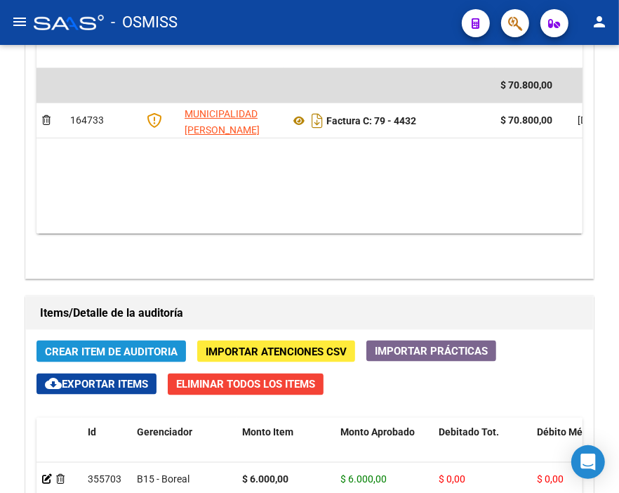
scroll to position [1266, 0]
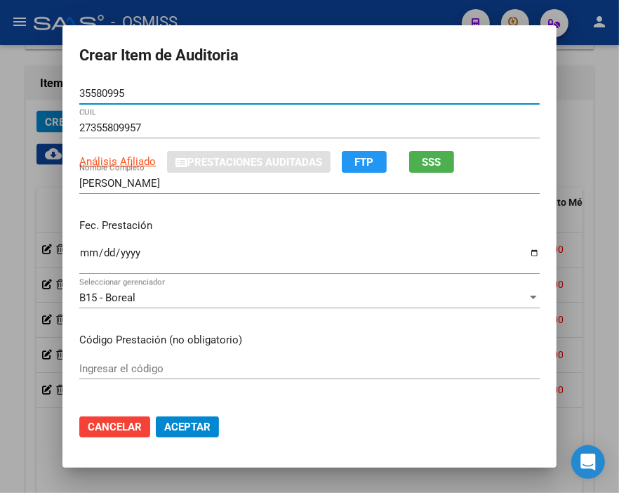
click at [82, 250] on input "Ingresar la fecha" at bounding box center [309, 258] width 460 height 22
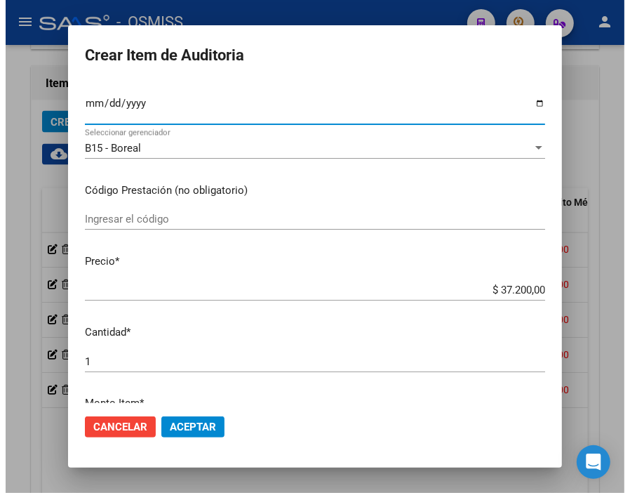
scroll to position [156, 0]
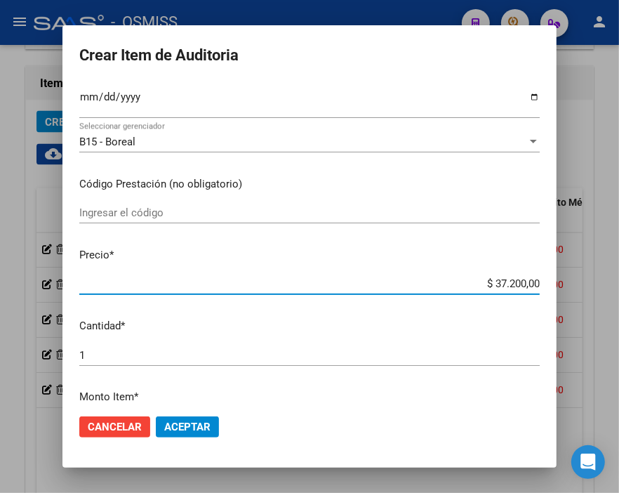
drag, startPoint x: 465, startPoint y: 281, endPoint x: 576, endPoint y: 282, distance: 111.6
click at [576, 282] on div "Crear Item de Auditoria 35580995 Nro Documento 27355809957 CUIL Análisis Afilia…" at bounding box center [309, 246] width 619 height 493
click at [179, 433] on button "Aceptar" at bounding box center [187, 426] width 63 height 21
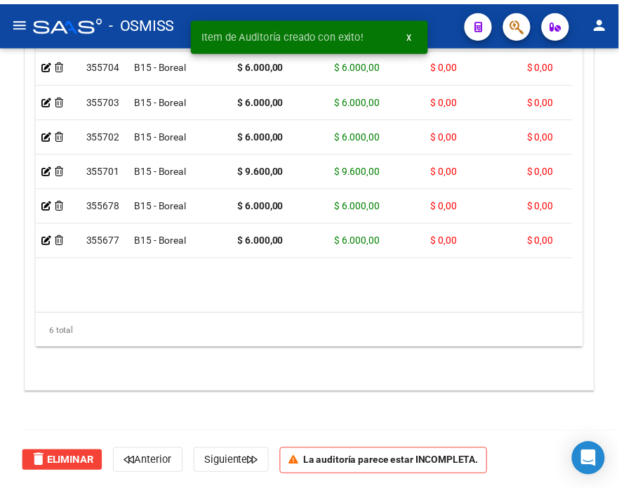
scroll to position [1037, 0]
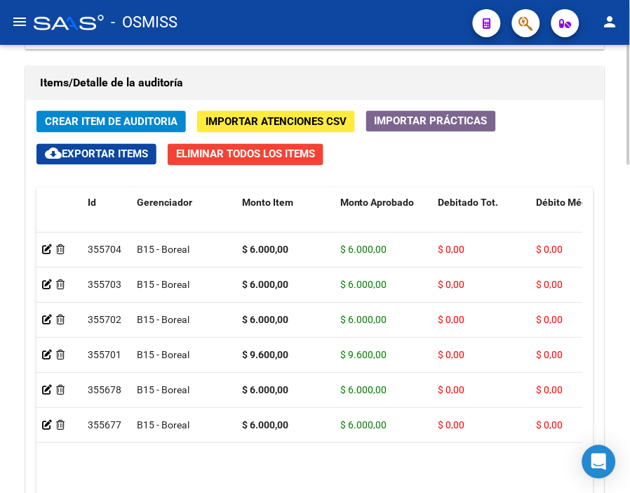
click at [241, 103] on div "Crear Item de Auditoria Importar Atenciones CSV Importar Prácticas cloud_downlo…" at bounding box center [315, 338] width 578 height 477
click at [107, 127] on span "Crear Item de Auditoria" at bounding box center [111, 122] width 133 height 13
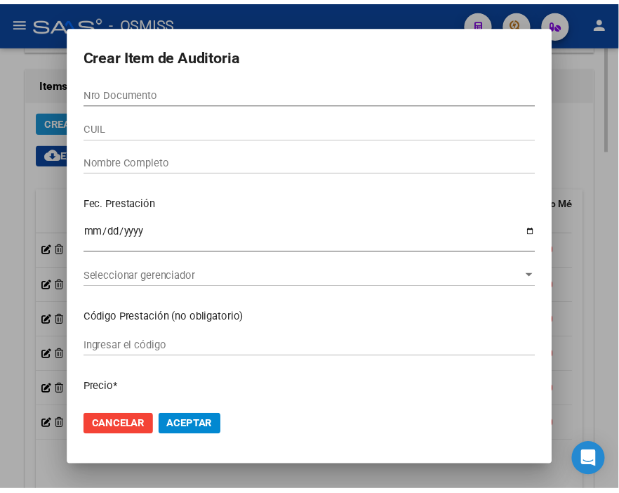
scroll to position [1266, 0]
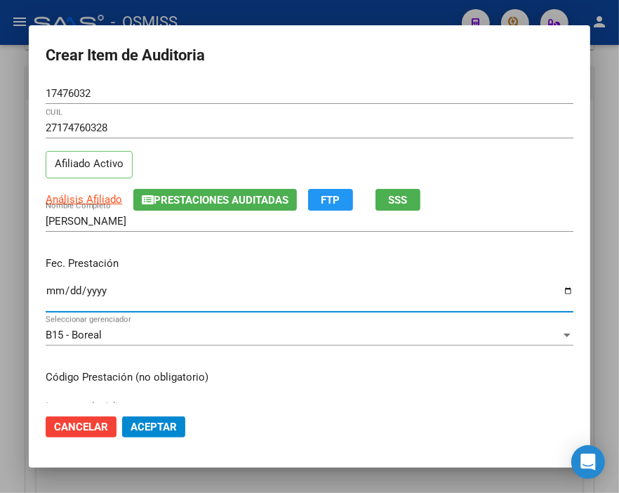
click at [52, 292] on input "Ingresar la fecha" at bounding box center [310, 296] width 528 height 22
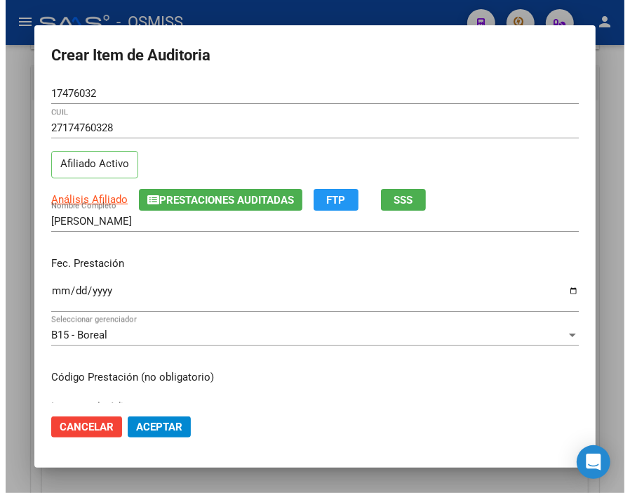
scroll to position [156, 0]
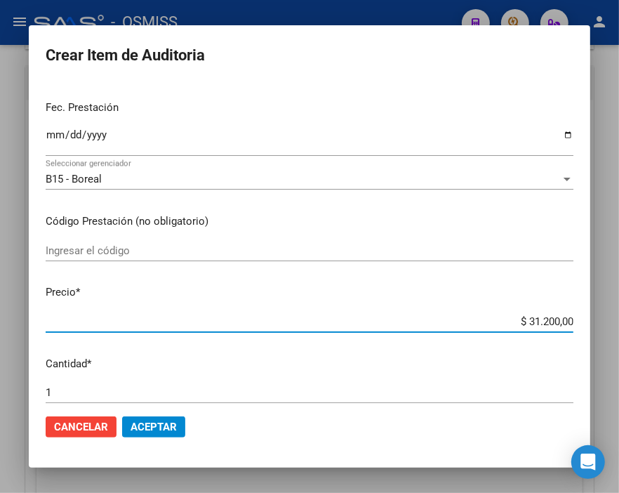
drag, startPoint x: 493, startPoint y: 317, endPoint x: 576, endPoint y: 319, distance: 82.8
click at [576, 319] on mat-dialog-content "17476032 Nro Documento 27174760328 CUIL Afiliado Activo Análisis Afiliado Prest…" at bounding box center [309, 243] width 561 height 320
click at [144, 424] on span "Aceptar" at bounding box center [154, 426] width 46 height 13
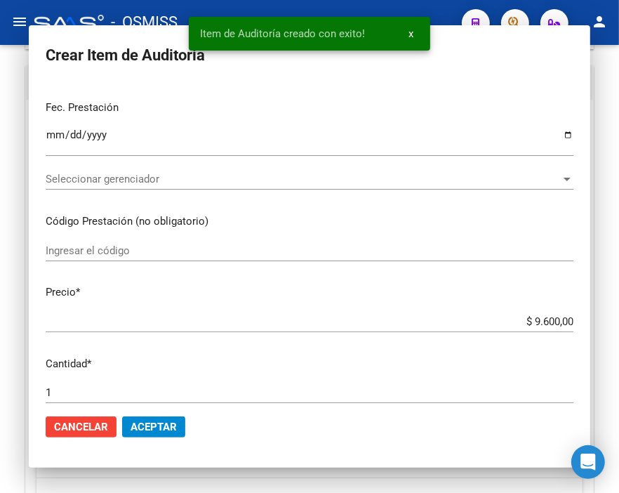
scroll to position [1037, 0]
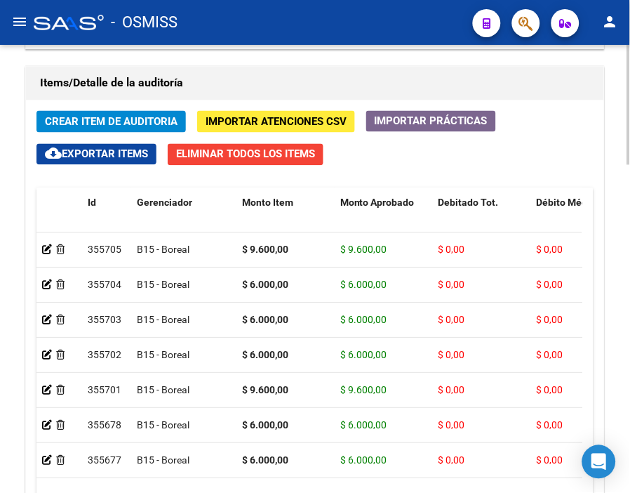
click at [250, 74] on h1 "Items/Detalle de la auditoría" at bounding box center [315, 83] width 550 height 22
click at [135, 116] on span "Crear Item de Auditoria" at bounding box center [111, 122] width 133 height 13
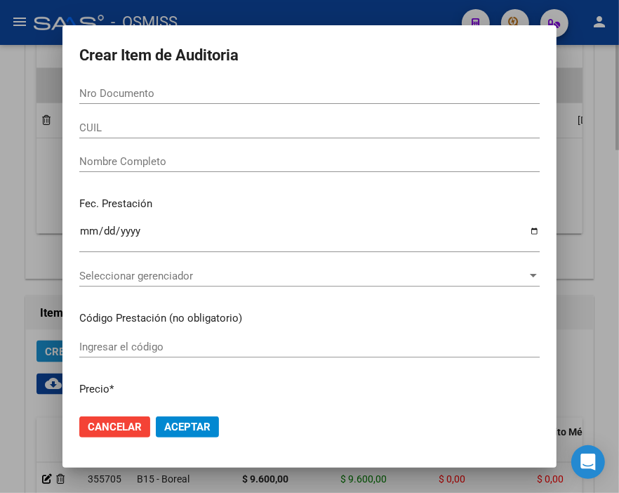
scroll to position [1266, 0]
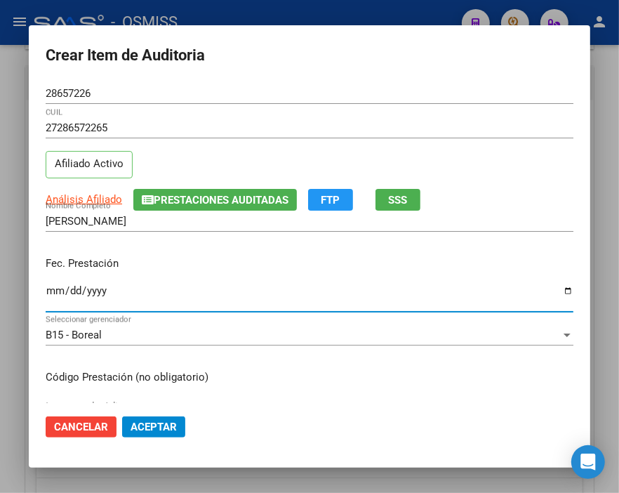
click at [58, 286] on input "Ingresar la fecha" at bounding box center [310, 296] width 528 height 22
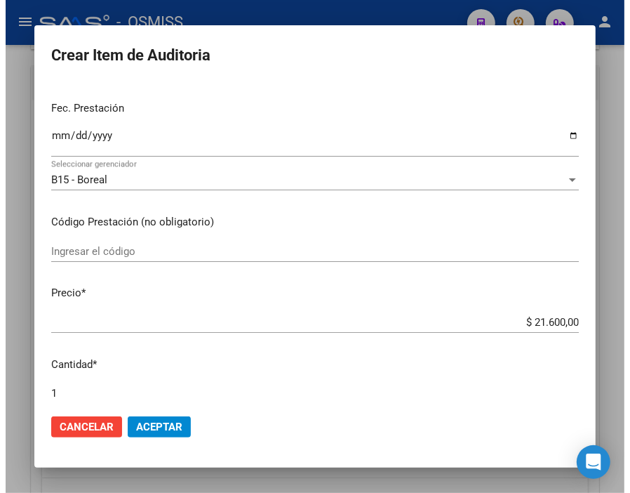
scroll to position [156, 0]
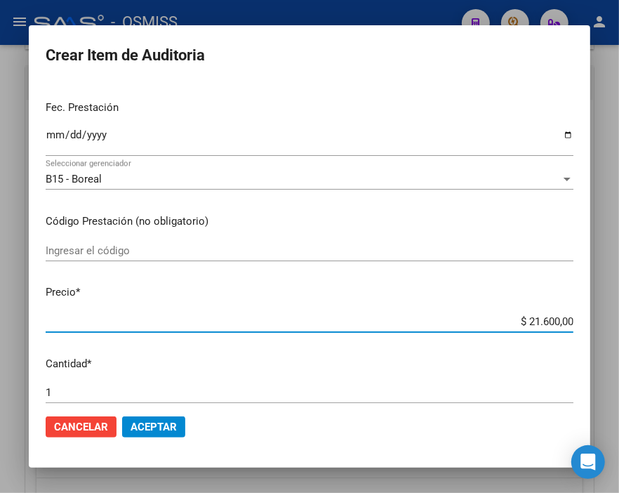
drag, startPoint x: 497, startPoint y: 318, endPoint x: 576, endPoint y: 323, distance: 79.5
click at [576, 323] on mat-dialog-content "28657226 Nro Documento 27286572265 CUIL Afiliado Activo Análisis Afiliado Prest…" at bounding box center [309, 243] width 561 height 320
click at [174, 425] on span "Aceptar" at bounding box center [154, 426] width 46 height 13
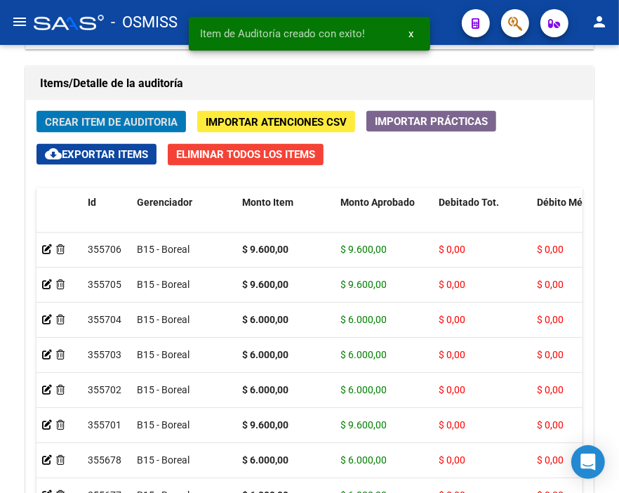
scroll to position [1037, 0]
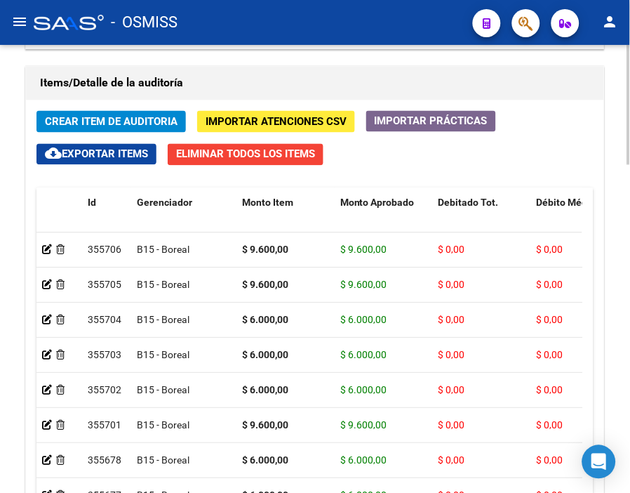
click at [255, 89] on h1 "Items/Detalle de la auditoría" at bounding box center [315, 83] width 550 height 22
click at [146, 114] on button "Crear Item de Auditoria" at bounding box center [110, 122] width 149 height 22
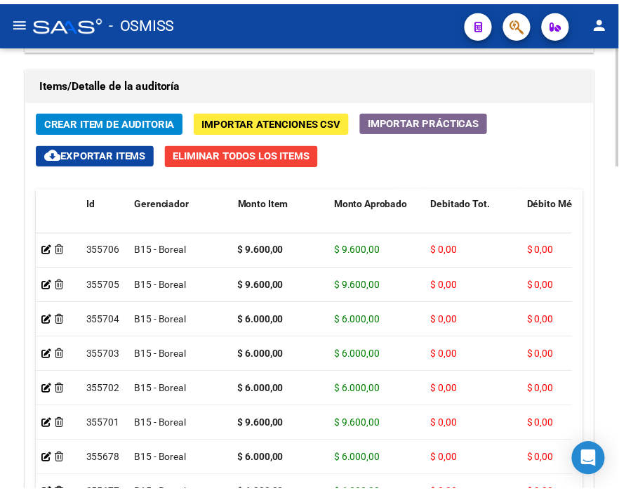
scroll to position [1266, 0]
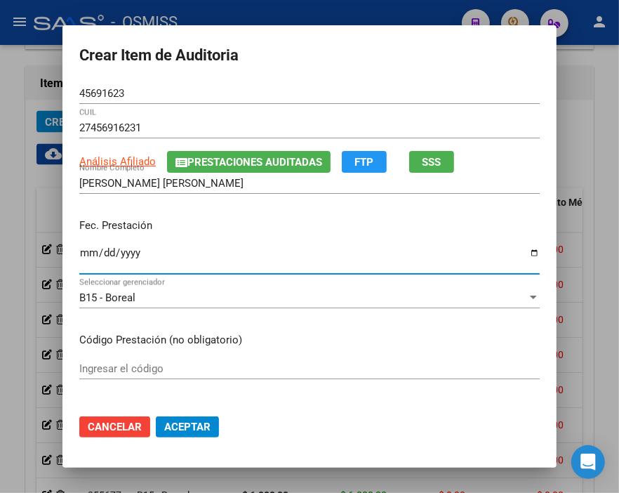
click at [79, 251] on input "Ingresar la fecha" at bounding box center [309, 258] width 460 height 22
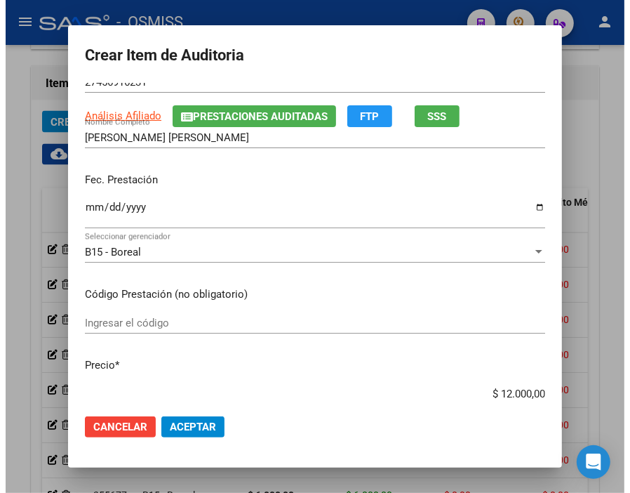
scroll to position [156, 0]
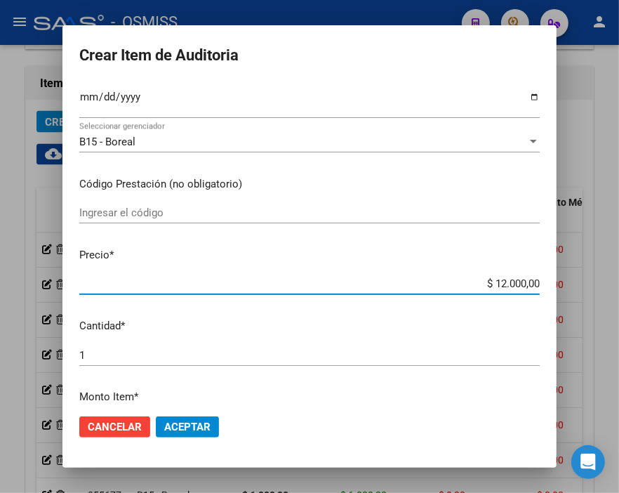
drag, startPoint x: 470, startPoint y: 284, endPoint x: 576, endPoint y: 298, distance: 106.9
click at [576, 298] on div "Crear Item de Auditoria 45691623 Nro Documento 27456916231 CUIL Análisis Afilia…" at bounding box center [309, 246] width 619 height 493
click at [177, 425] on span "Aceptar" at bounding box center [187, 426] width 46 height 13
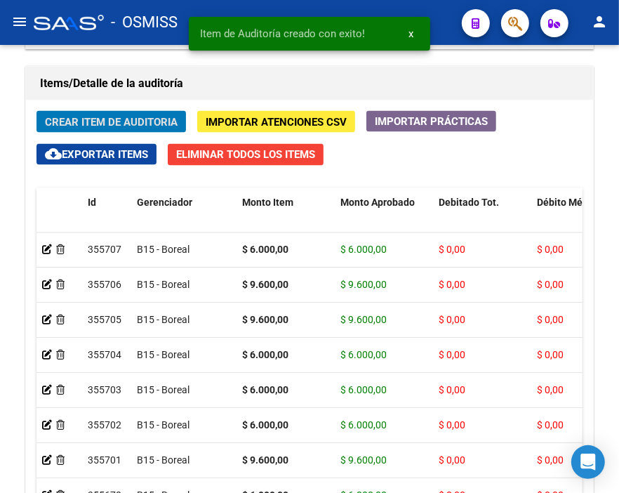
scroll to position [1037, 0]
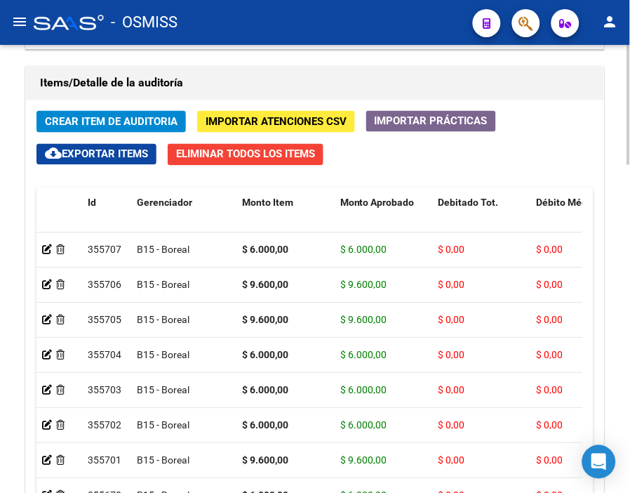
click at [262, 67] on div "Items/Detalle de la auditoría" at bounding box center [315, 84] width 578 height 34
click at [117, 120] on span "Crear Item de Auditoria" at bounding box center [111, 122] width 133 height 13
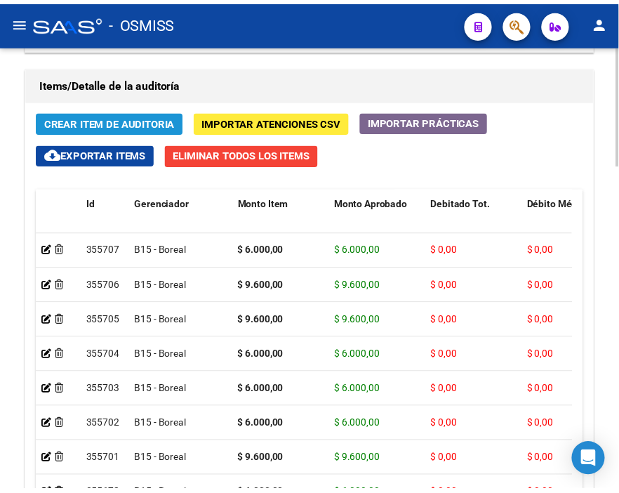
scroll to position [1266, 0]
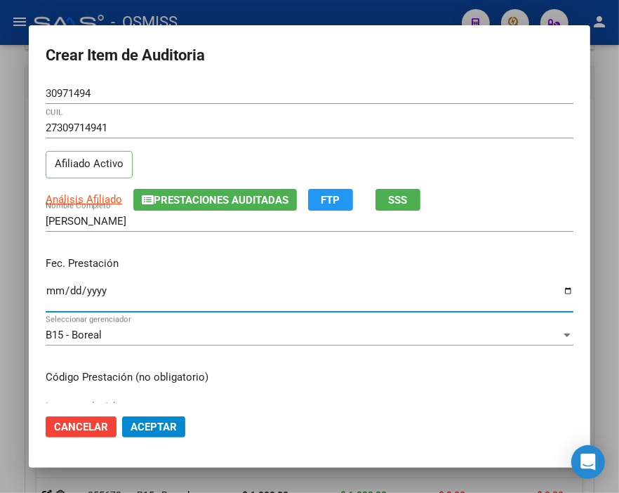
click at [50, 289] on input "Ingresar la fecha" at bounding box center [310, 296] width 528 height 22
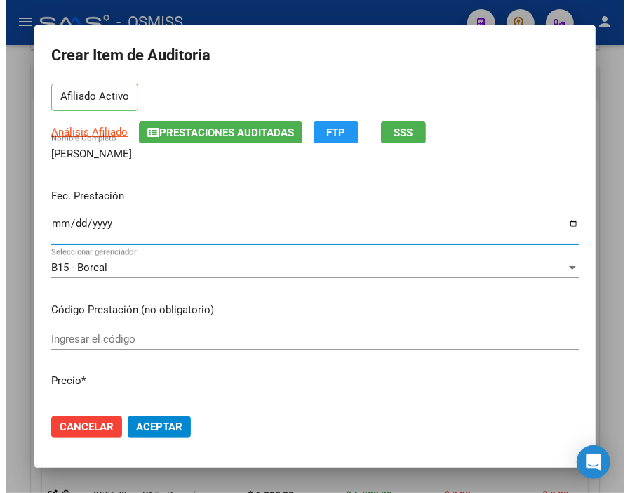
scroll to position [156, 0]
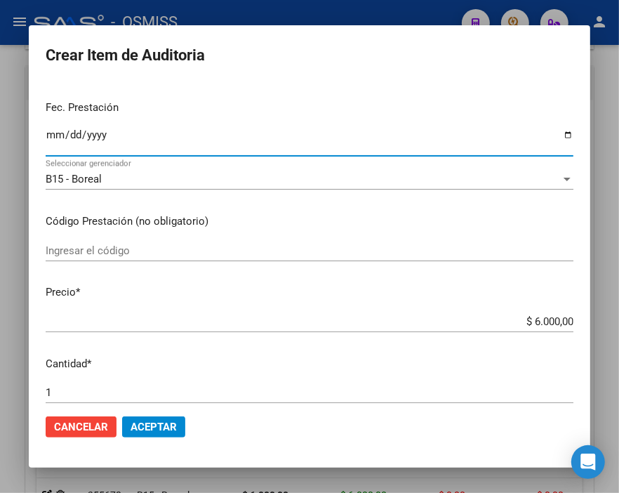
click at [153, 425] on span "Aceptar" at bounding box center [154, 426] width 46 height 13
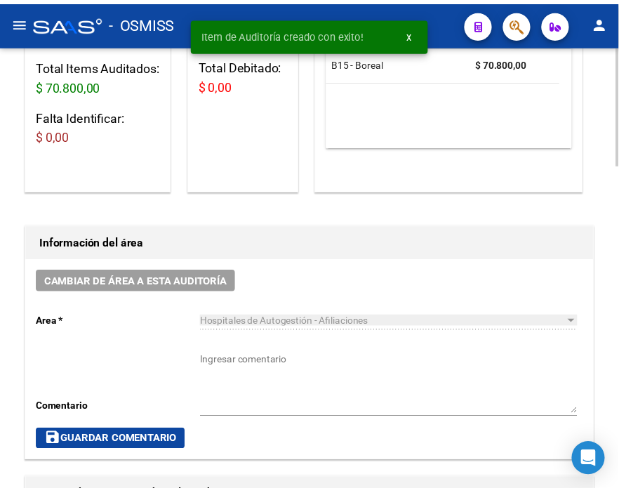
scroll to position [286, 0]
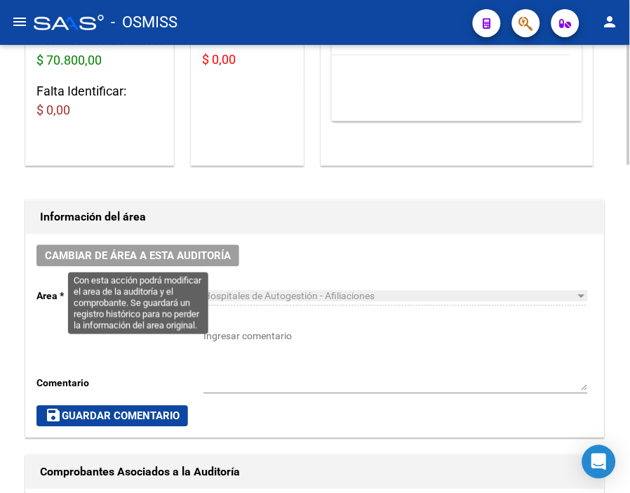
click at [191, 253] on span "Cambiar de área a esta auditoría" at bounding box center [138, 256] width 186 height 13
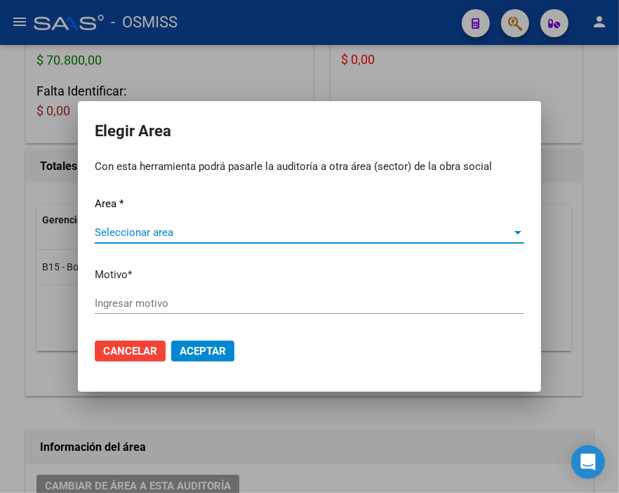
click at [122, 230] on span "Seleccionar area" at bounding box center [303, 232] width 417 height 13
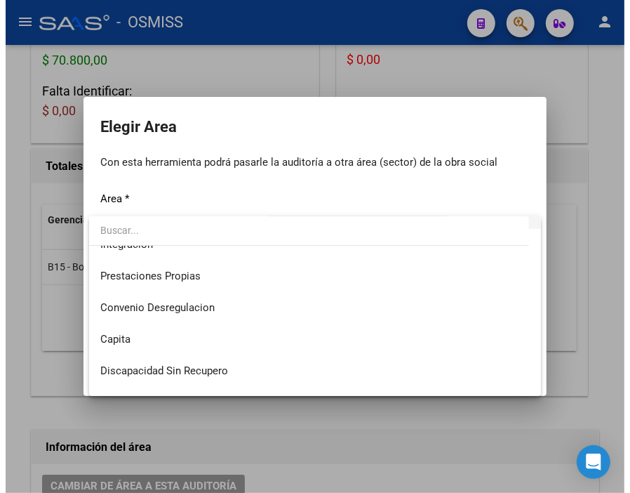
scroll to position [156, 0]
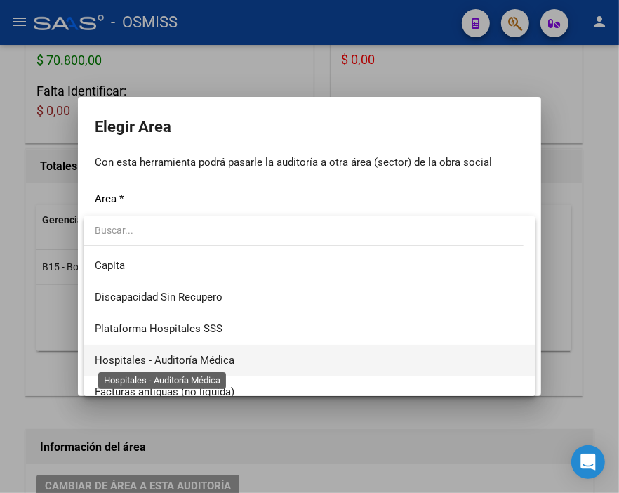
click at [225, 354] on span "Hospitales - Auditoría Médica" at bounding box center [165, 360] width 140 height 13
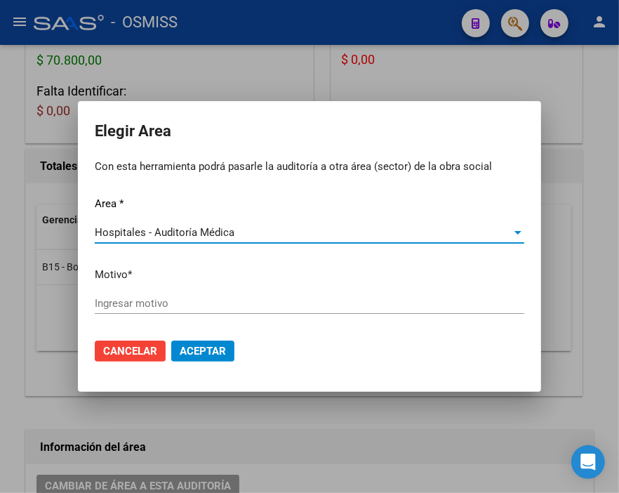
click at [157, 300] on input "Ingresar motivo" at bounding box center [310, 303] width 430 height 13
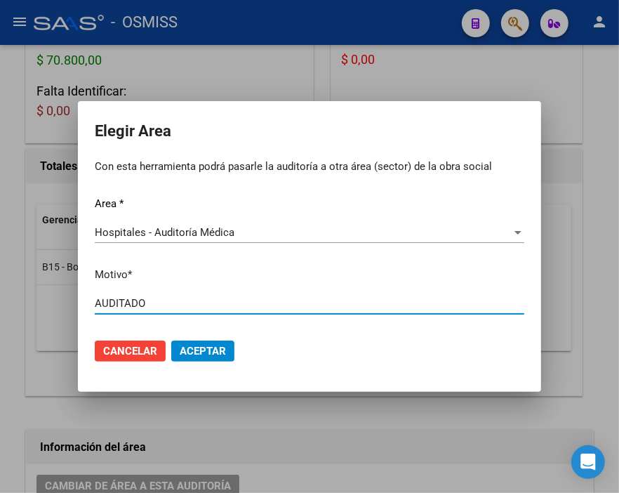
click at [201, 345] on span "Aceptar" at bounding box center [203, 351] width 46 height 13
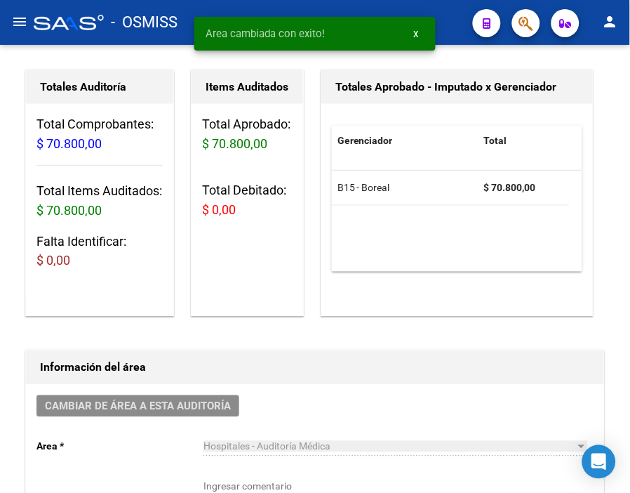
scroll to position [0, 0]
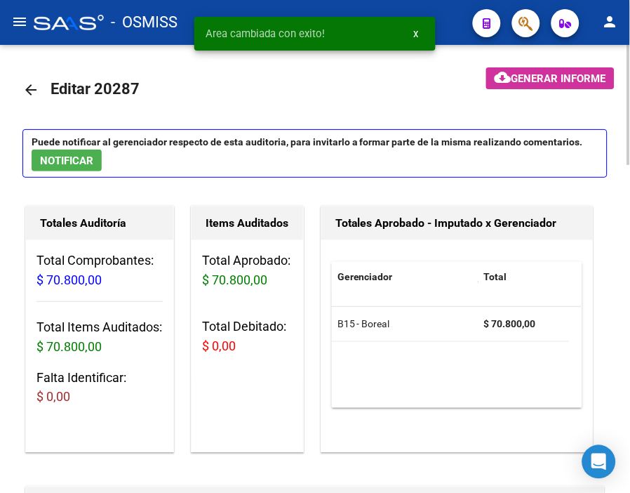
click at [28, 88] on mat-icon "arrow_back" at bounding box center [30, 89] width 17 height 17
